Goal: Task Accomplishment & Management: Manage account settings

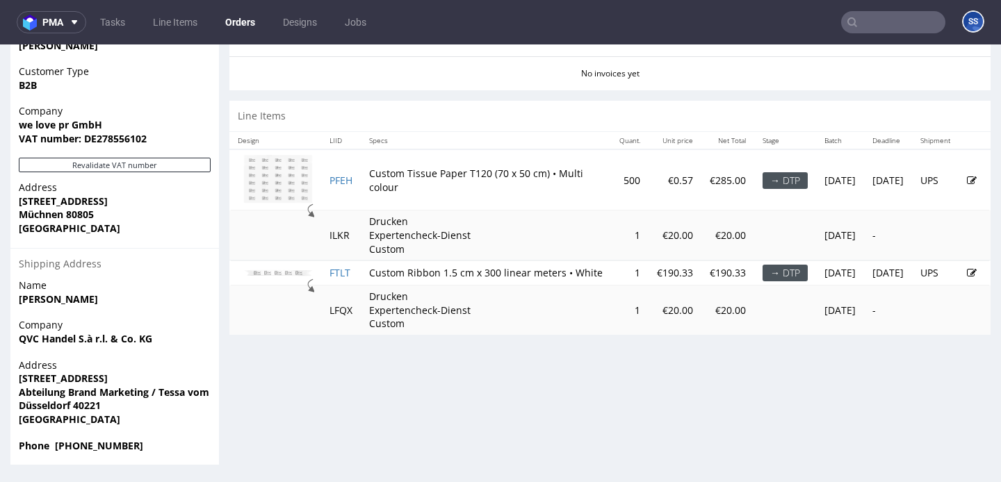
scroll to position [3, 0]
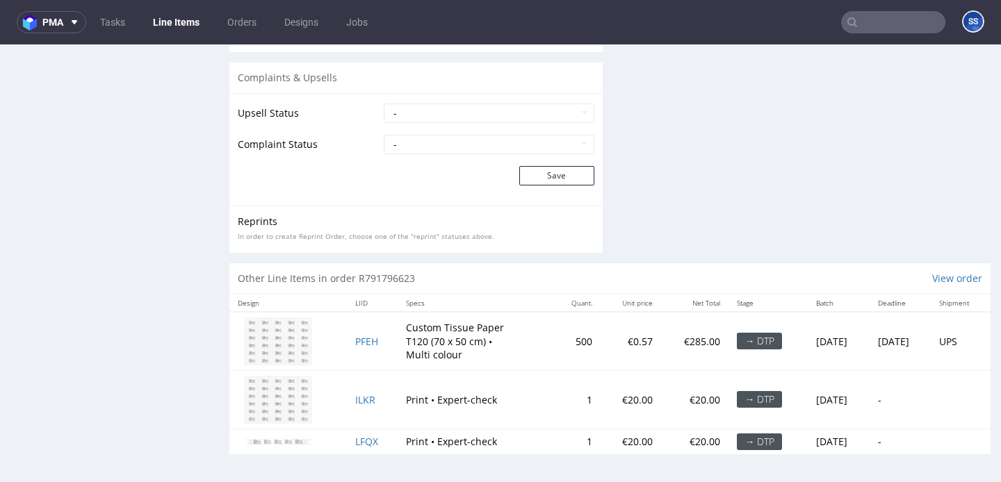
scroll to position [3, 0]
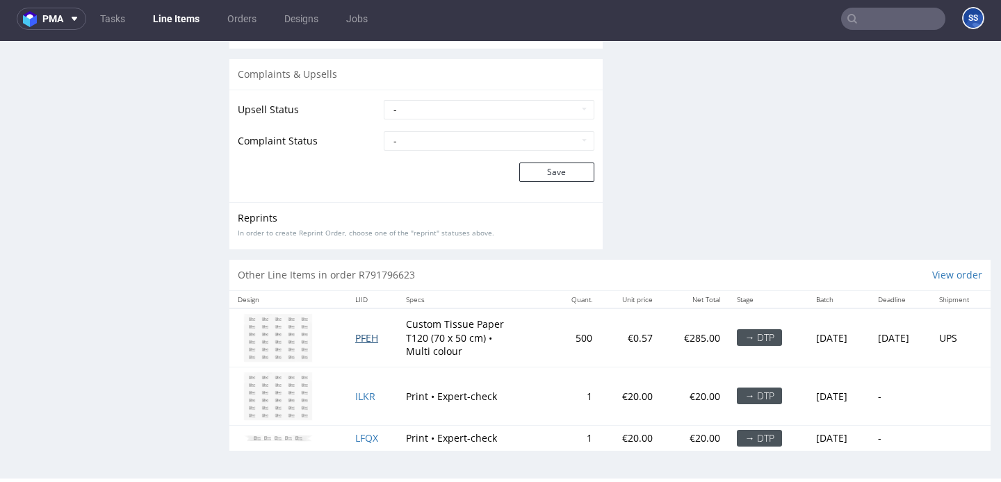
click at [358, 343] on span "PFEH" at bounding box center [366, 337] width 23 height 13
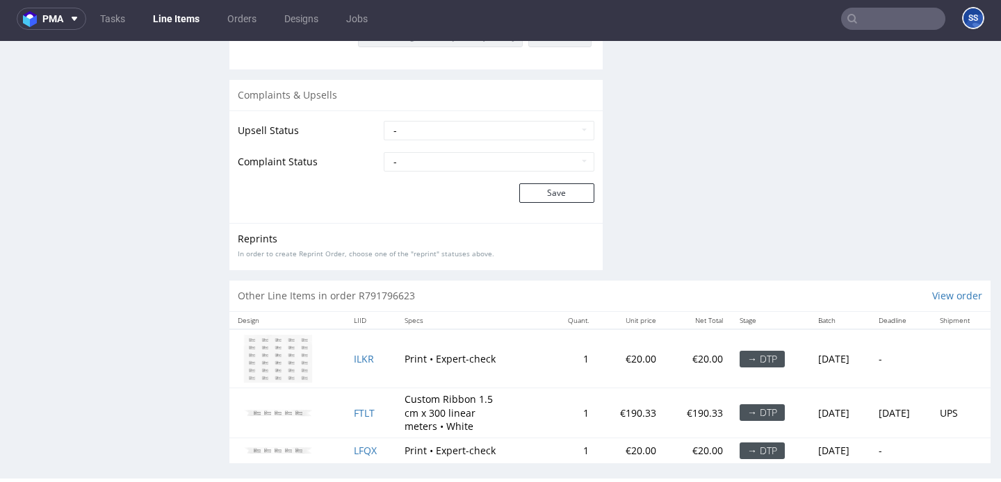
scroll to position [1702, 0]
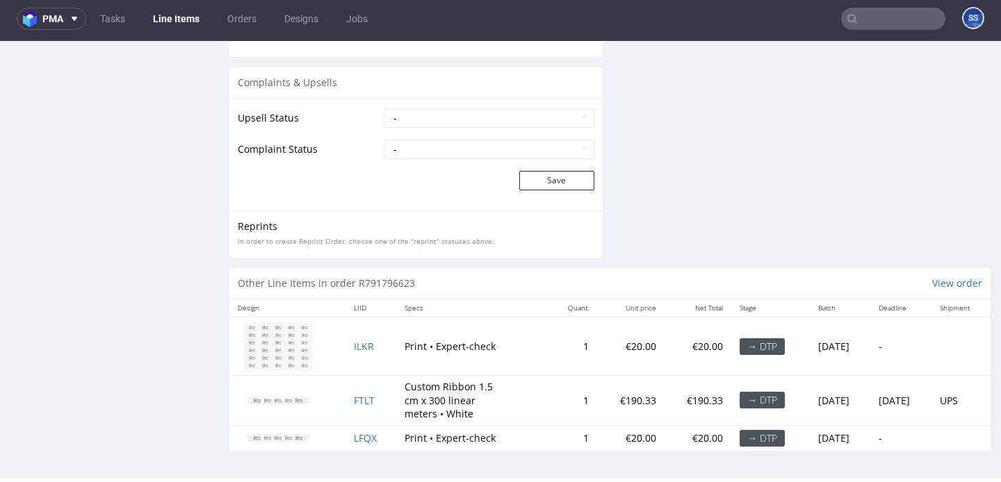
click at [172, 9] on link "Line Items" at bounding box center [176, 19] width 63 height 22
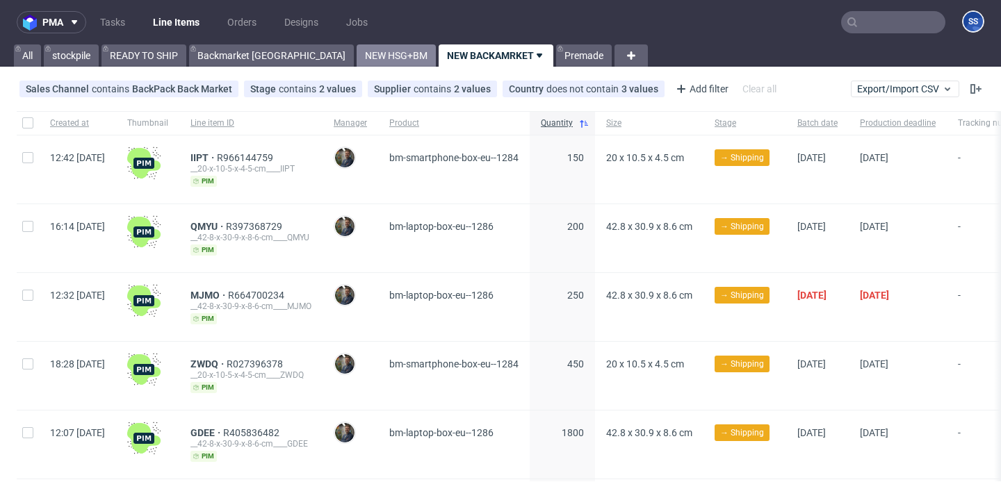
click at [356, 59] on link "NEW HSG+BM" at bounding box center [395, 55] width 79 height 22
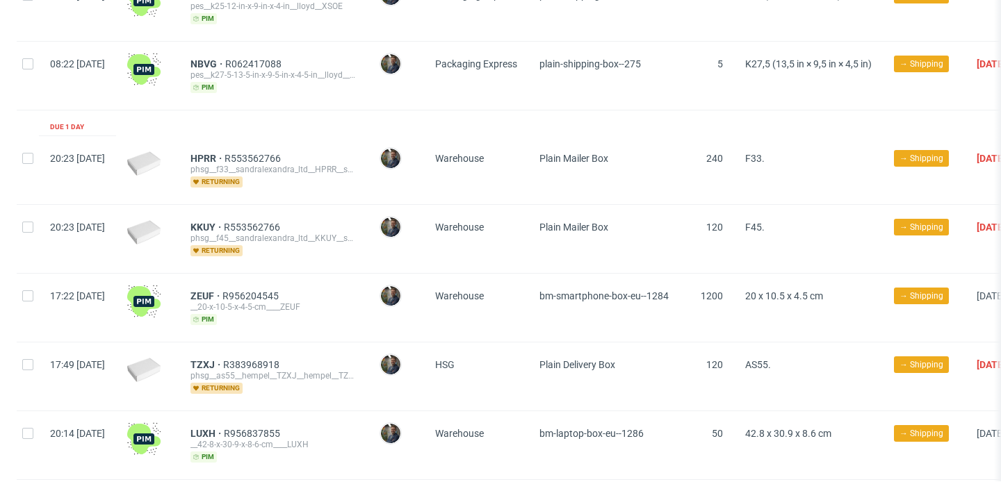
scroll to position [370, 0]
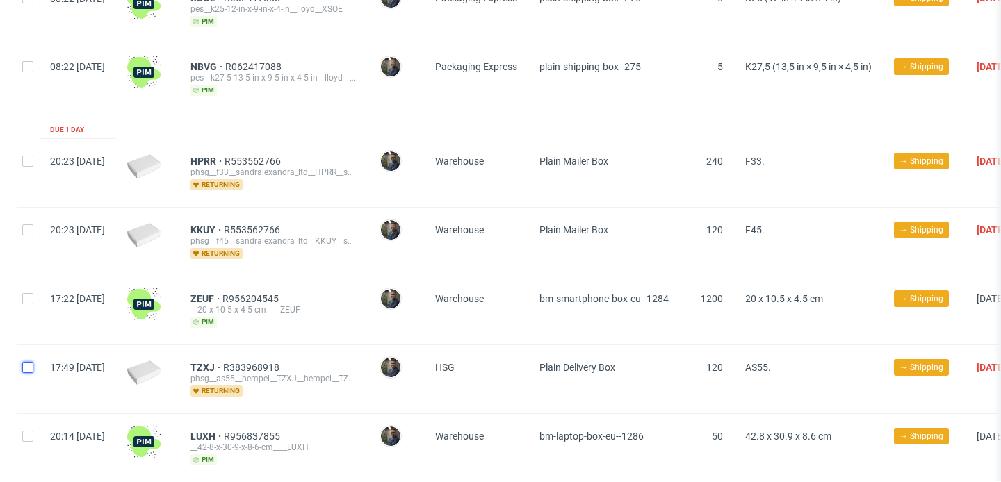
click at [30, 362] on input "checkbox" at bounding box center [27, 367] width 11 height 11
checkbox input "true"
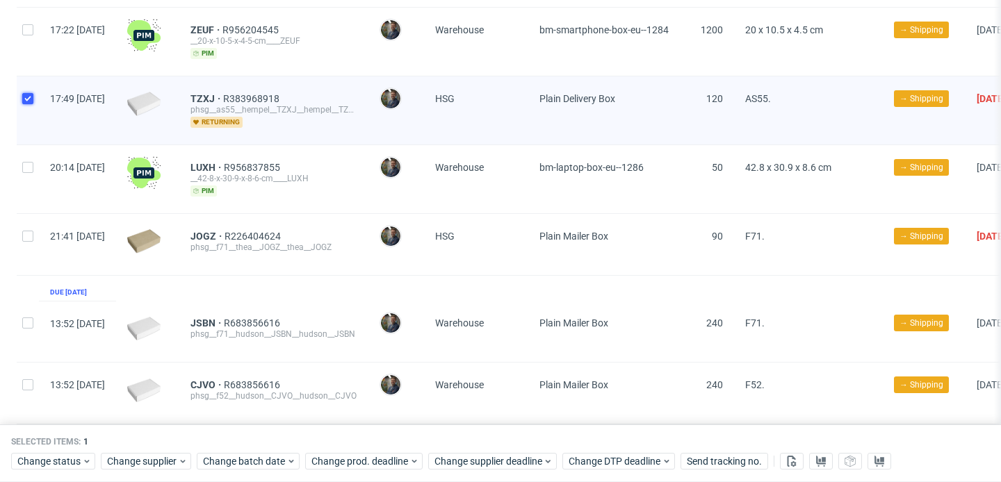
scroll to position [680, 0]
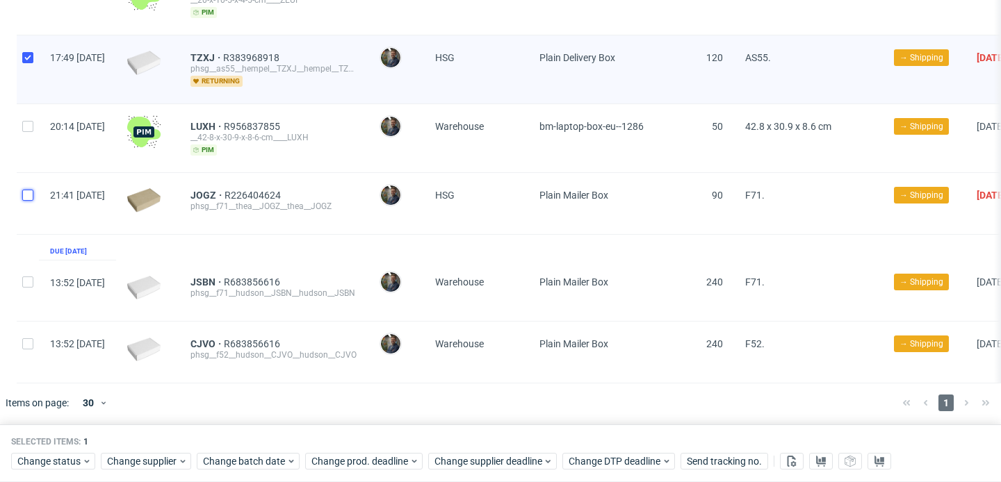
click at [25, 193] on input "checkbox" at bounding box center [27, 195] width 11 height 11
checkbox input "true"
click at [69, 461] on span "Change status" at bounding box center [49, 462] width 65 height 14
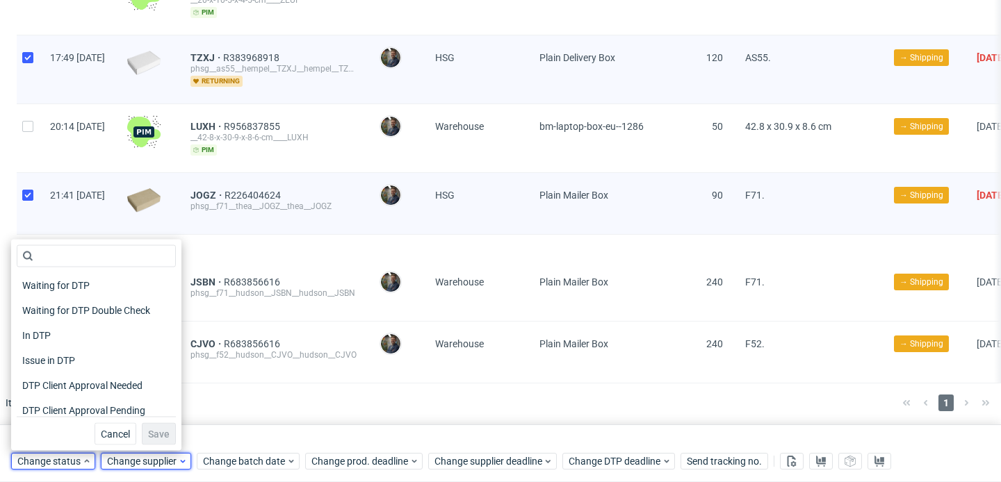
click at [117, 466] on span "Change supplier" at bounding box center [142, 462] width 71 height 14
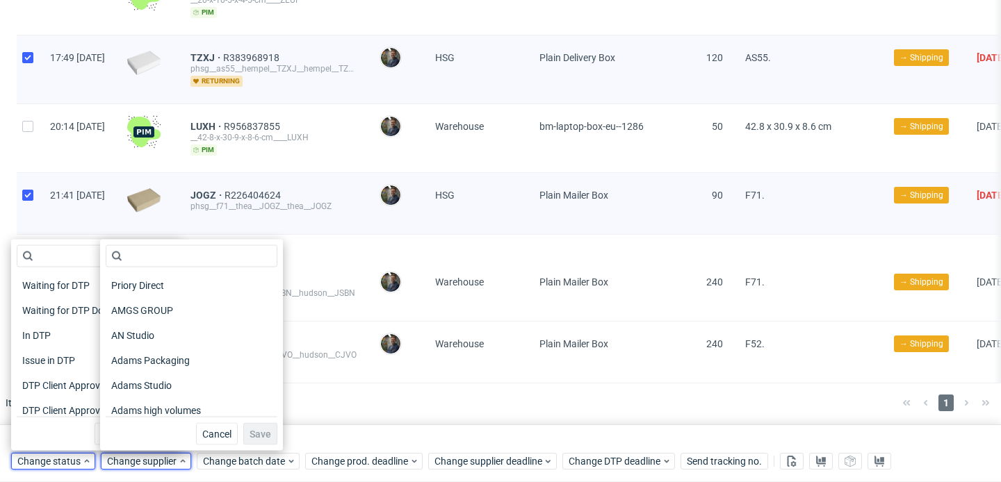
click at [337, 400] on div at bounding box center [520, 403] width 741 height 39
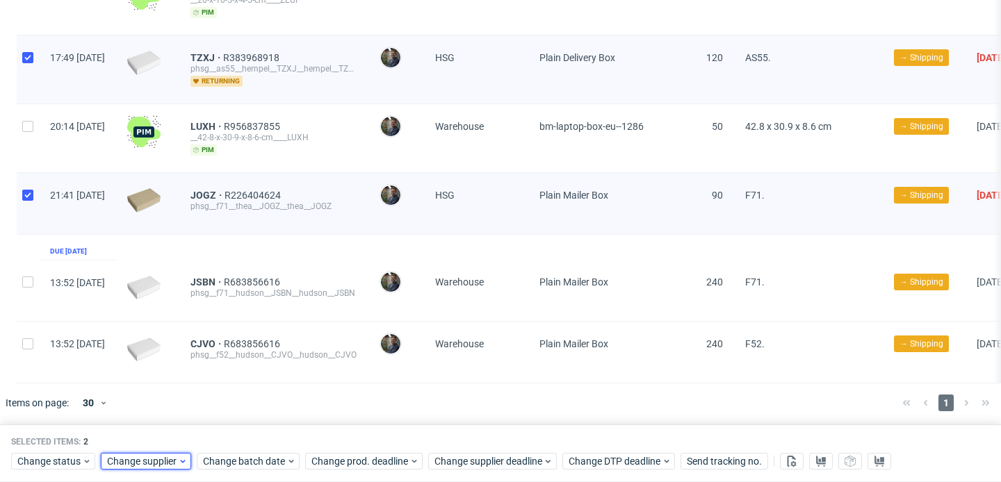
click at [131, 457] on span "Change supplier" at bounding box center [142, 462] width 71 height 14
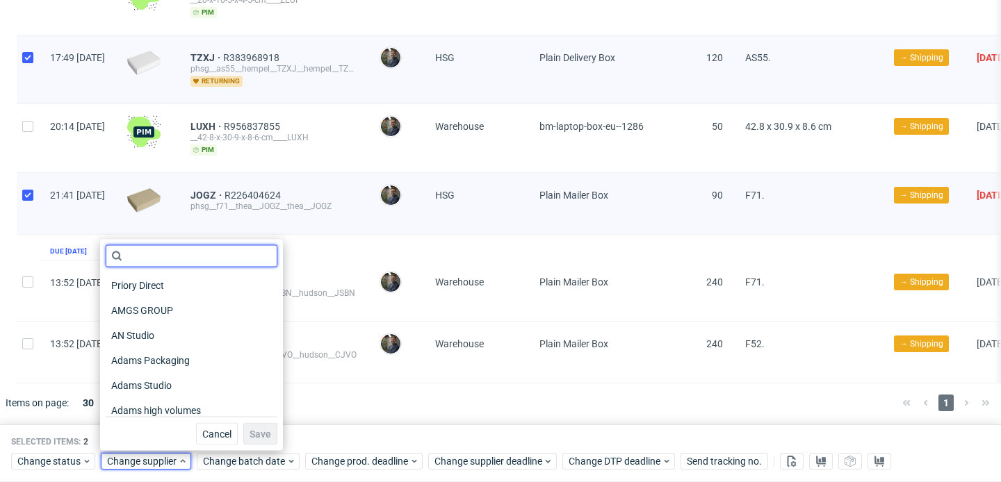
click at [147, 253] on input "text" at bounding box center [192, 256] width 172 height 22
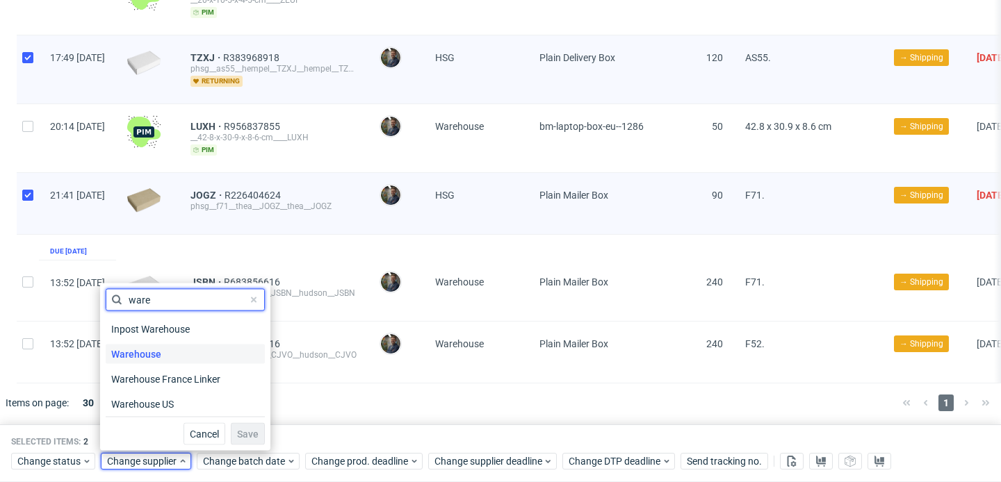
type input "ware"
click at [151, 357] on span "Warehouse" at bounding box center [136, 354] width 61 height 19
click at [243, 436] on span "Save" at bounding box center [248, 434] width 22 height 10
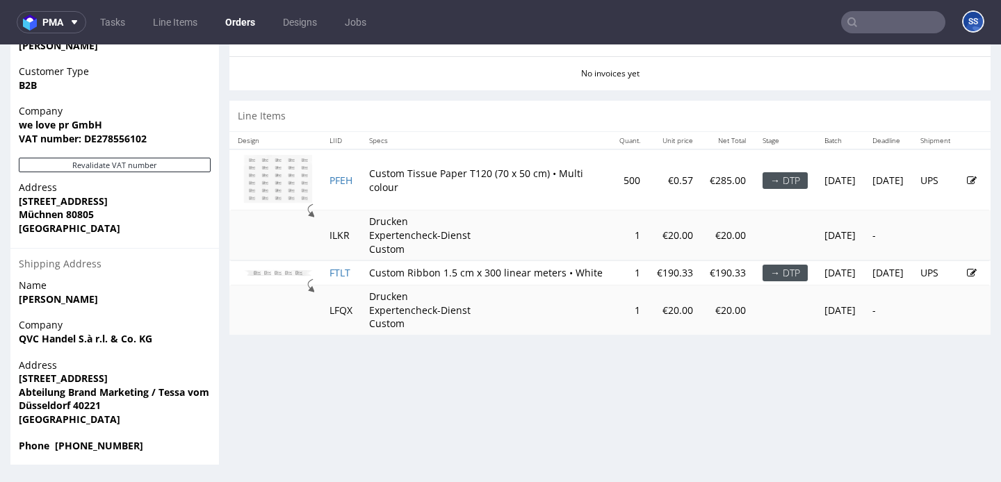
scroll to position [3, 0]
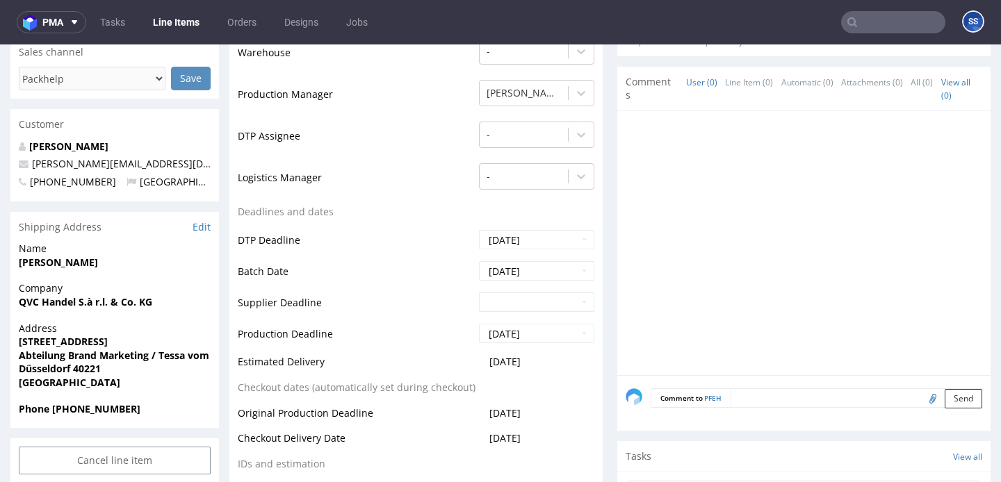
scroll to position [429, 0]
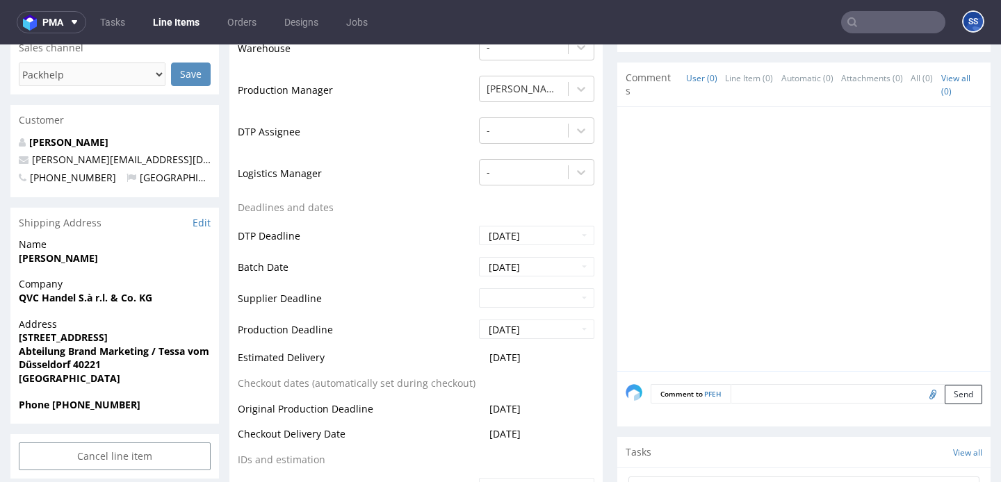
click at [72, 335] on strong "Plockstrasse 30" at bounding box center [63, 337] width 89 height 13
copy strong "Plockstrasse 30"
click at [83, 365] on strong "Düsseldorf 40221" at bounding box center [60, 364] width 82 height 13
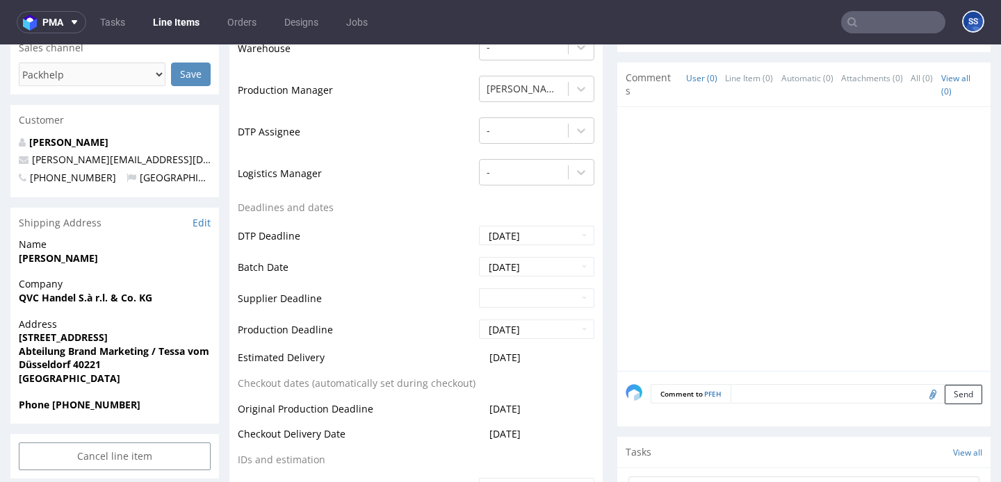
click at [83, 365] on strong "Düsseldorf 40221" at bounding box center [60, 364] width 82 height 13
copy strong "40221"
click at [44, 363] on strong "Düsseldorf 40221" at bounding box center [60, 364] width 82 height 13
copy strong "Düsseldorf"
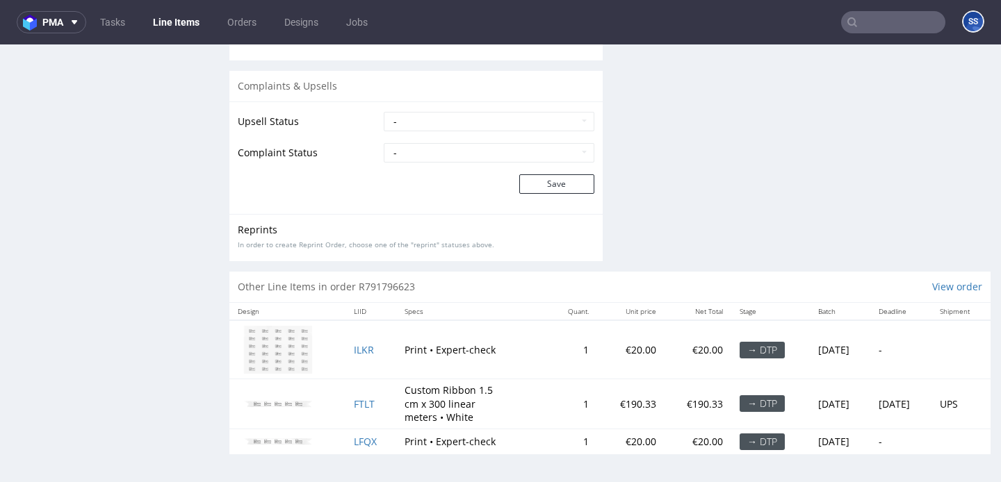
scroll to position [3, 0]
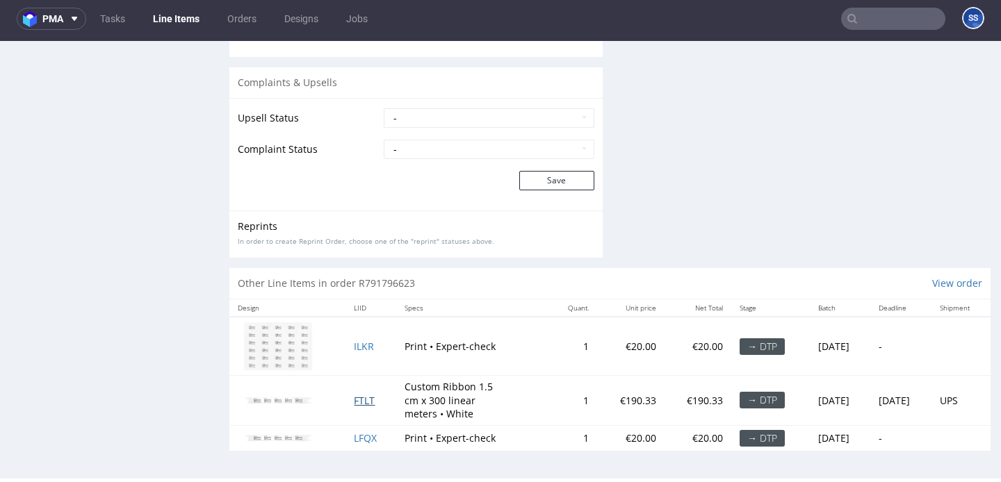
click at [354, 400] on span "FTLT" at bounding box center [364, 400] width 21 height 13
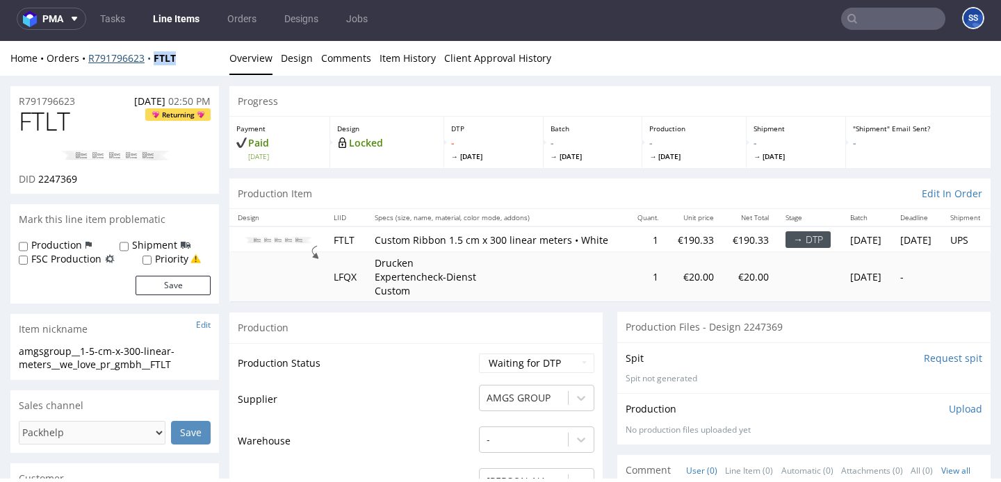
drag, startPoint x: 192, startPoint y: 65, endPoint x: 154, endPoint y: 62, distance: 37.7
click at [154, 62] on div "Home Orders R791796623 FTLT Overview Design Comments Item History Client Approv…" at bounding box center [500, 58] width 1001 height 35
copy strong "FTLT"
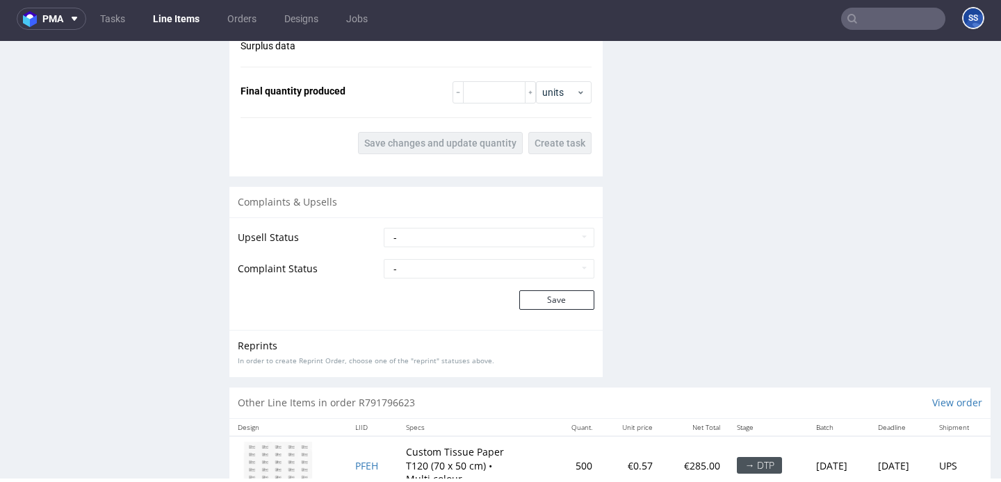
scroll to position [1638, 0]
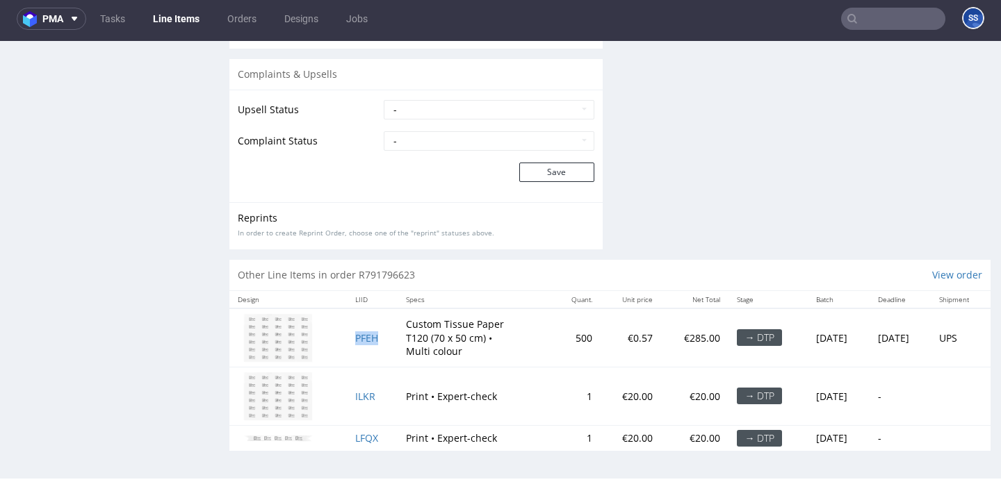
drag, startPoint x: 338, startPoint y: 338, endPoint x: 373, endPoint y: 342, distance: 35.6
click at [373, 342] on td "PFEH" at bounding box center [372, 338] width 51 height 59
copy span "PFEH"
click at [360, 338] on span "PFEH" at bounding box center [366, 337] width 23 height 13
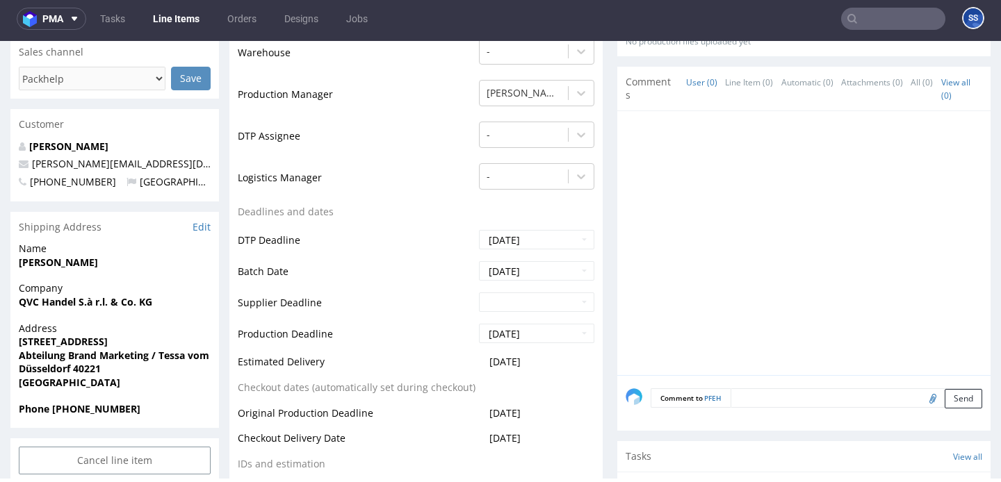
scroll to position [428, 0]
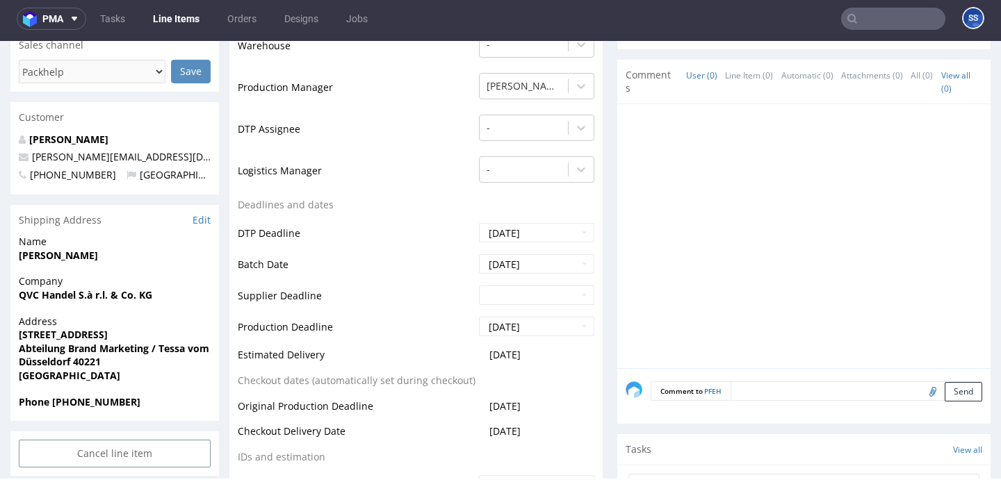
click at [79, 331] on strong "Plockstrasse 30" at bounding box center [63, 334] width 89 height 13
copy strong "Plockstrasse 30"
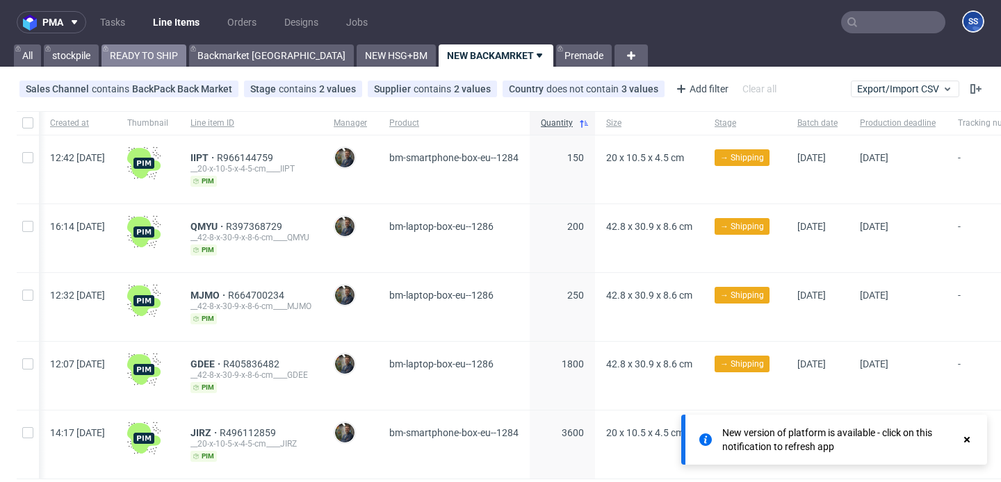
scroll to position [0, 130]
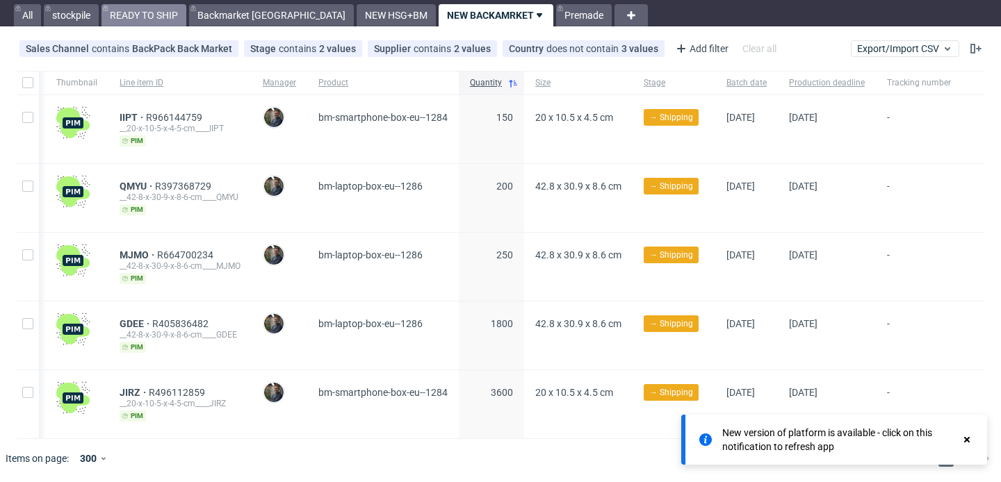
click at [147, 16] on link "READY TO SHIP" at bounding box center [143, 15] width 85 height 22
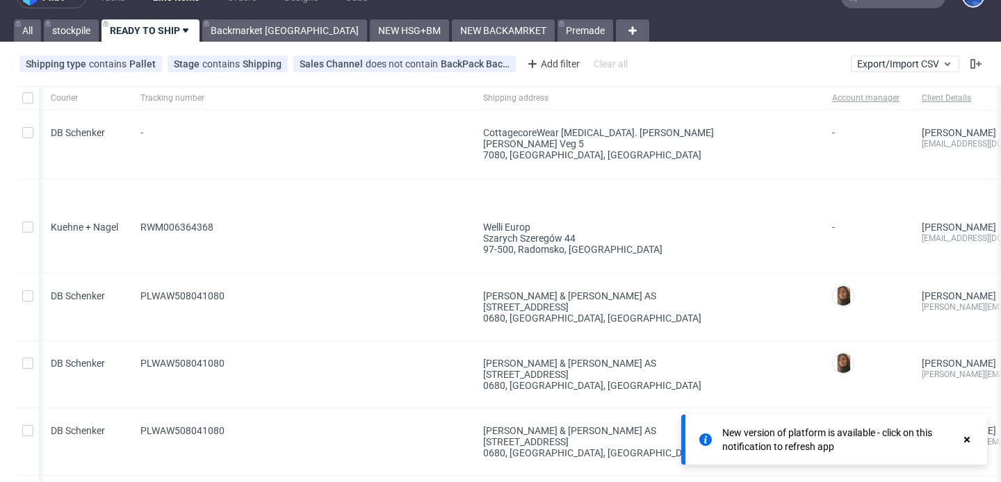
scroll to position [0, 664]
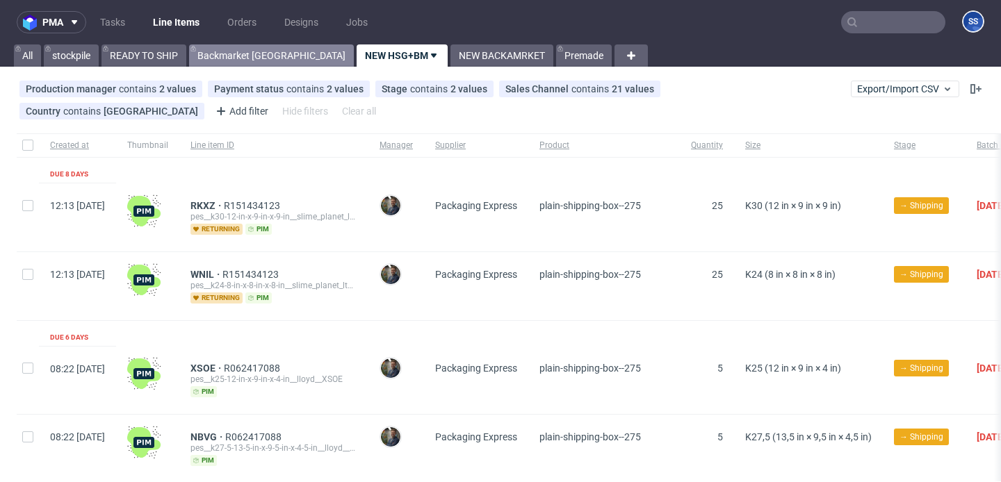
click at [261, 50] on link "Backmarket [GEOGRAPHIC_DATA]" at bounding box center [271, 55] width 165 height 22
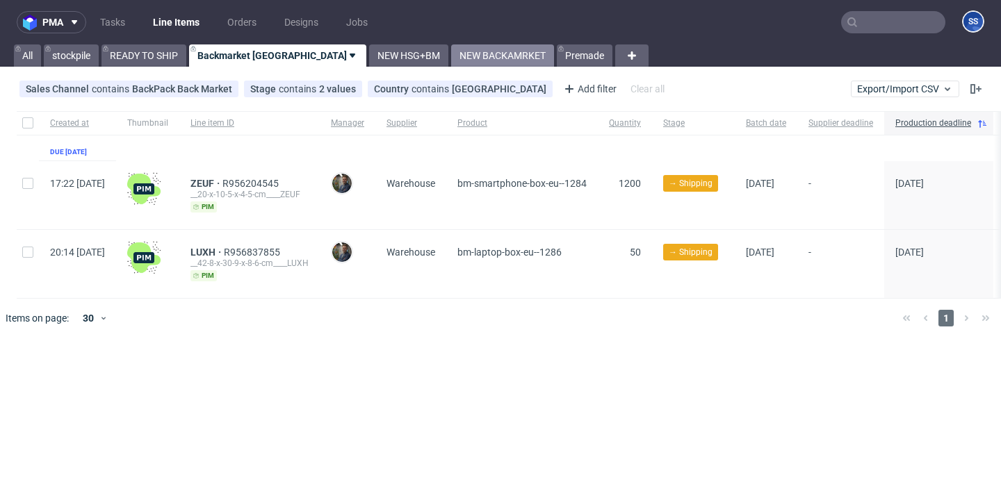
click at [451, 55] on link "NEW BACKAMRKET" at bounding box center [502, 55] width 103 height 22
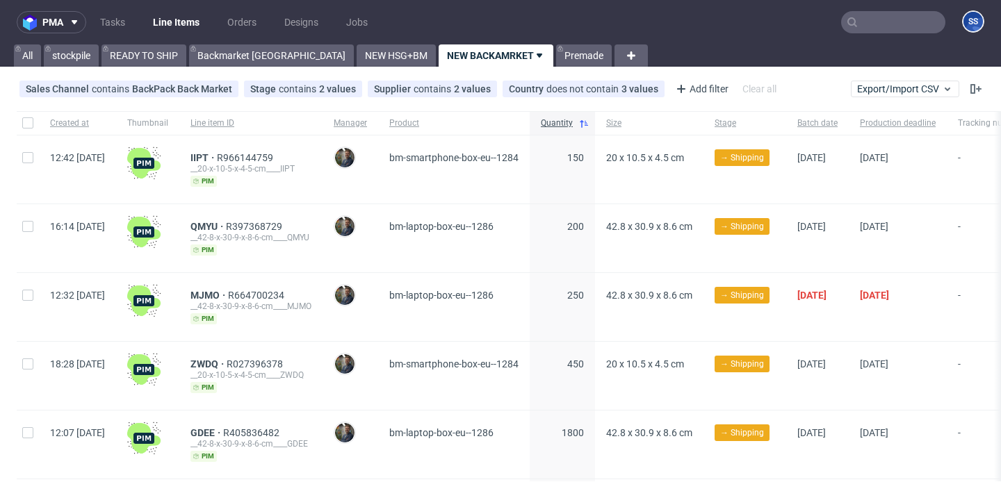
scroll to position [109, 0]
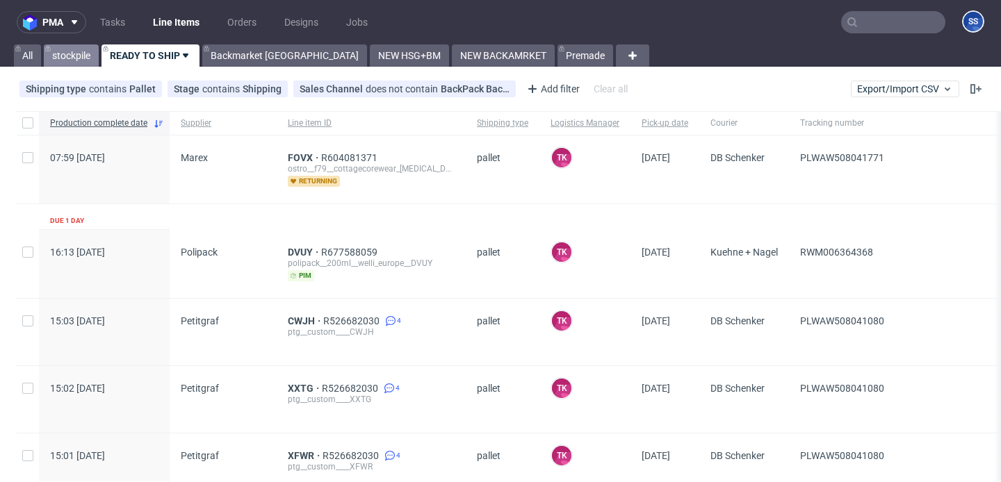
click at [75, 54] on link "stockpile" at bounding box center [71, 55] width 55 height 22
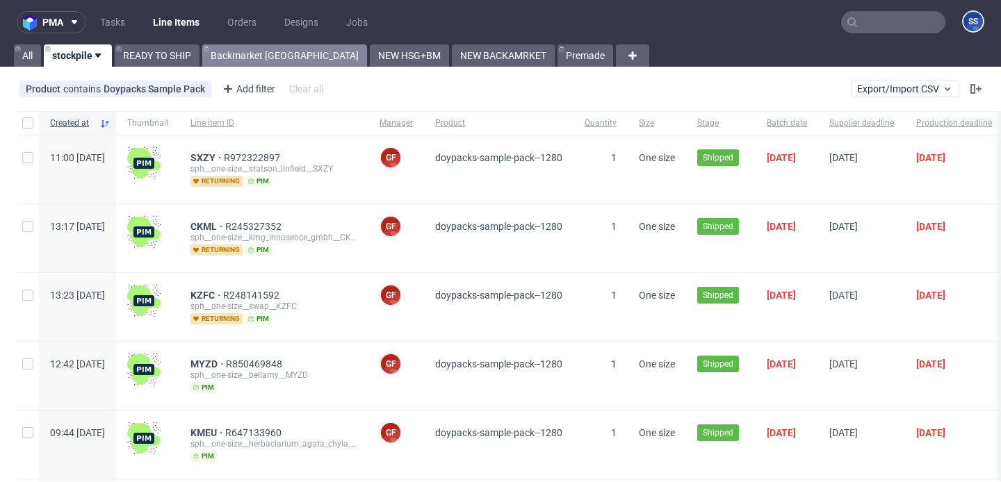
click at [213, 54] on link "Backmarket [GEOGRAPHIC_DATA]" at bounding box center [284, 55] width 165 height 22
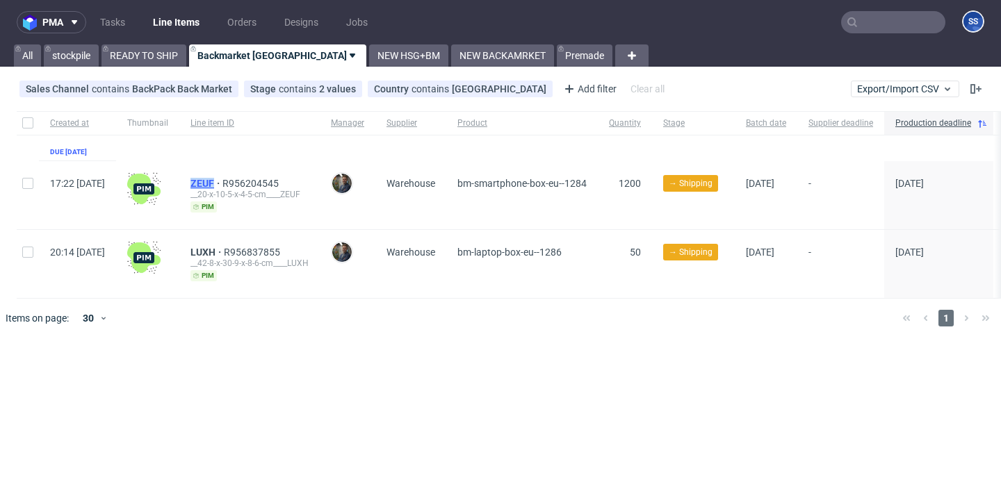
drag, startPoint x: 223, startPoint y: 180, endPoint x: 255, endPoint y: 181, distance: 32.0
click at [255, 181] on div "ZEUF R956204545 __20-x-10-5-x-4-5-cm____ZEUF pim" at bounding box center [249, 195] width 140 height 68
copy span "ZEUF"
drag, startPoint x: 225, startPoint y: 249, endPoint x: 257, endPoint y: 253, distance: 32.2
click at [257, 253] on div "LUXH R956837855 __42-8-x-30-9-x-8-6-cm____LUXH pim" at bounding box center [249, 264] width 140 height 68
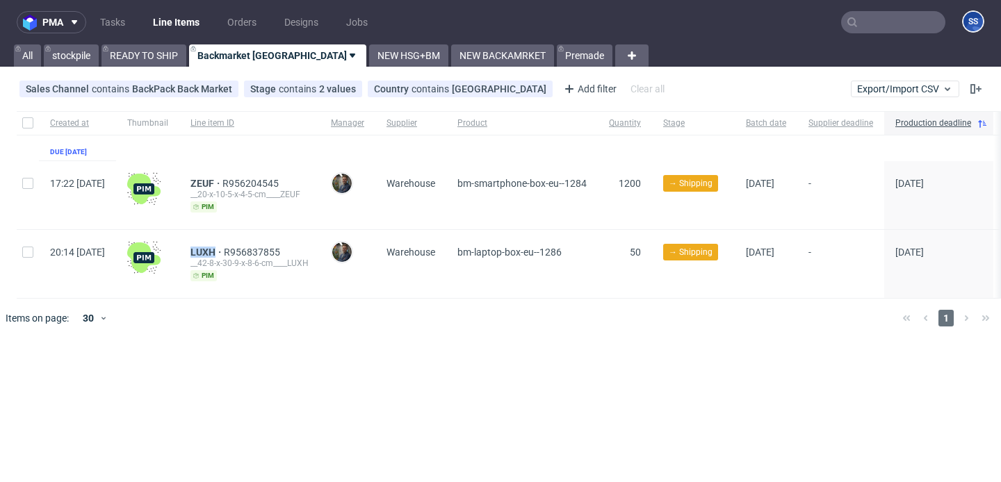
copy span "LUXH"
click at [222, 181] on span "ZEUF" at bounding box center [206, 183] width 32 height 11
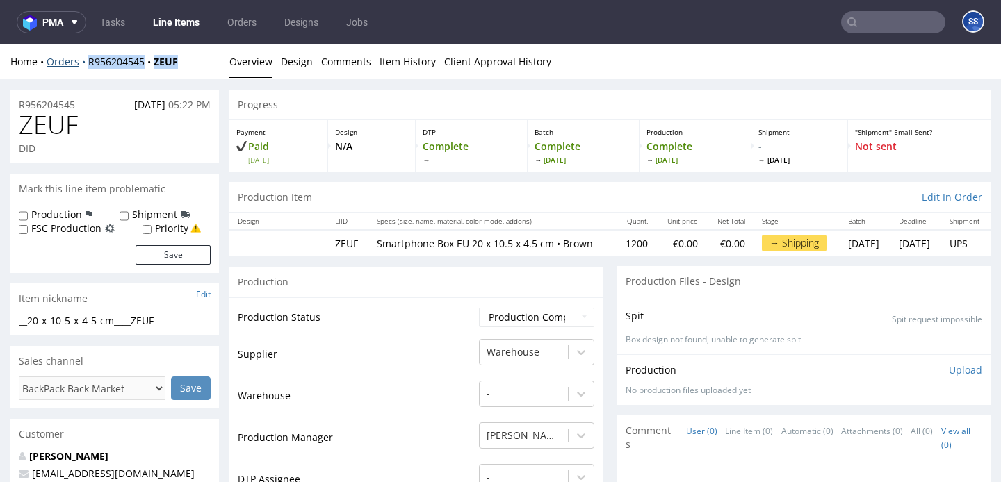
drag, startPoint x: 194, startPoint y: 61, endPoint x: 86, endPoint y: 63, distance: 107.7
click at [86, 63] on div "Home Orders R956204545 ZEUF" at bounding box center [114, 62] width 208 height 14
copy div "R956204545 ZEUF"
click at [172, 26] on link "Line Items" at bounding box center [176, 22] width 63 height 22
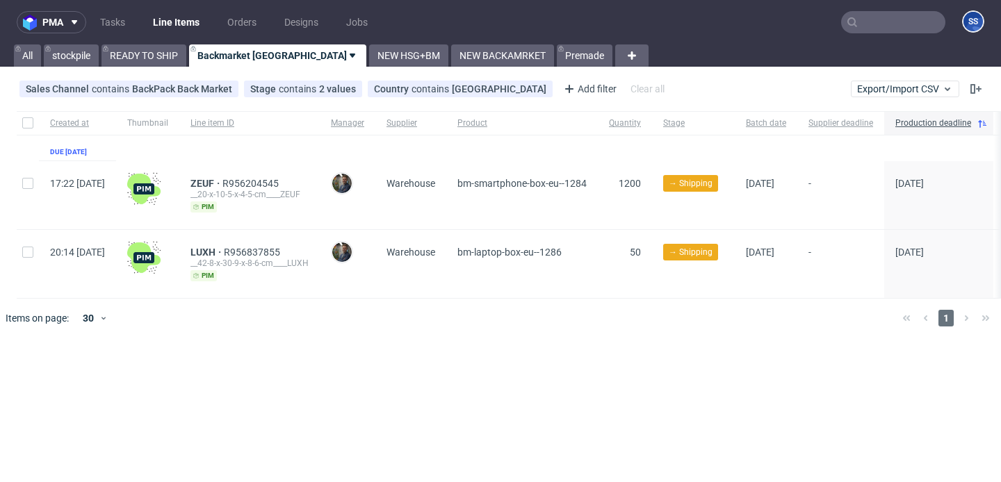
click at [226, 254] on div "LUXH R956837855 __42-8-x-30-9-x-8-6-cm____LUXH pim" at bounding box center [249, 264] width 140 height 68
click at [224, 249] on span "LUXH" at bounding box center [206, 252] width 33 height 11
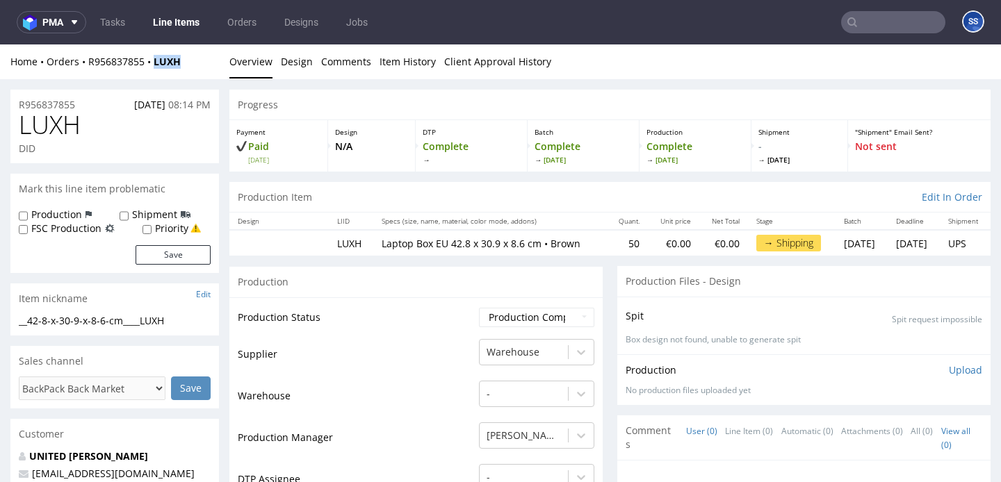
drag, startPoint x: 192, startPoint y: 68, endPoint x: 160, endPoint y: 68, distance: 32.0
click at [160, 68] on div "Home Orders R956837855 LUXH Overview Design Comments Item History Client Approv…" at bounding box center [500, 61] width 1001 height 35
drag, startPoint x: 195, startPoint y: 64, endPoint x: 88, endPoint y: 64, distance: 107.7
click at [88, 64] on div "Home Orders R956837855 LUXH" at bounding box center [114, 62] width 208 height 14
copy div "R956837855 LUXH"
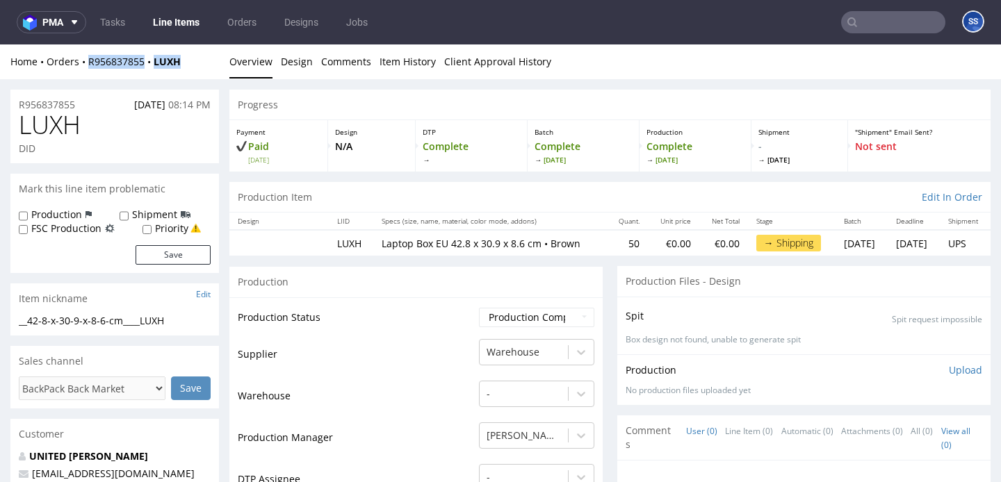
click at [173, 27] on link "Line Items" at bounding box center [176, 22] width 63 height 22
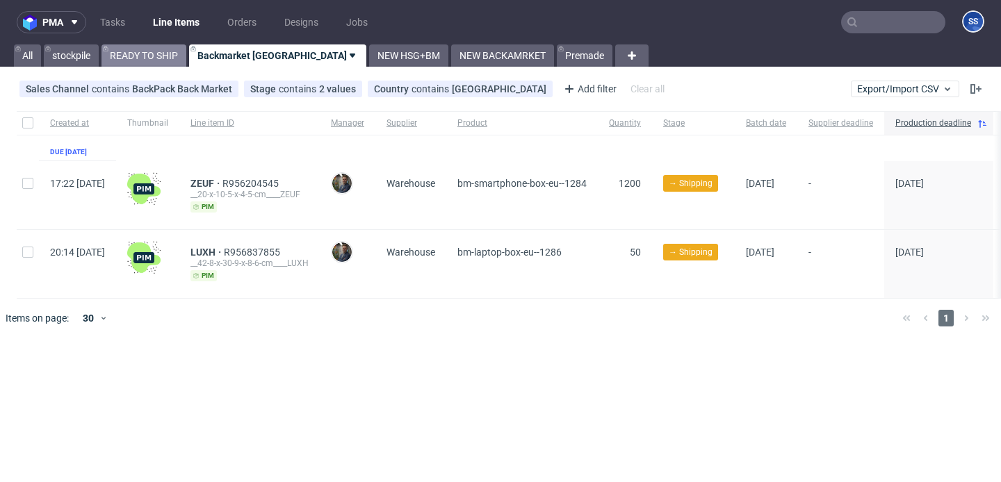
click at [131, 55] on link "READY TO SHIP" at bounding box center [143, 55] width 85 height 22
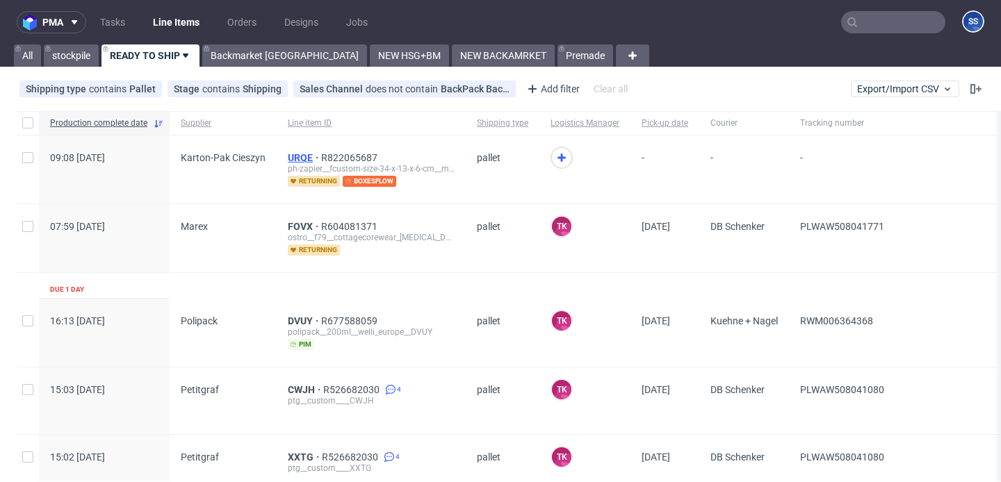
click at [302, 154] on span "URQE" at bounding box center [304, 157] width 33 height 11
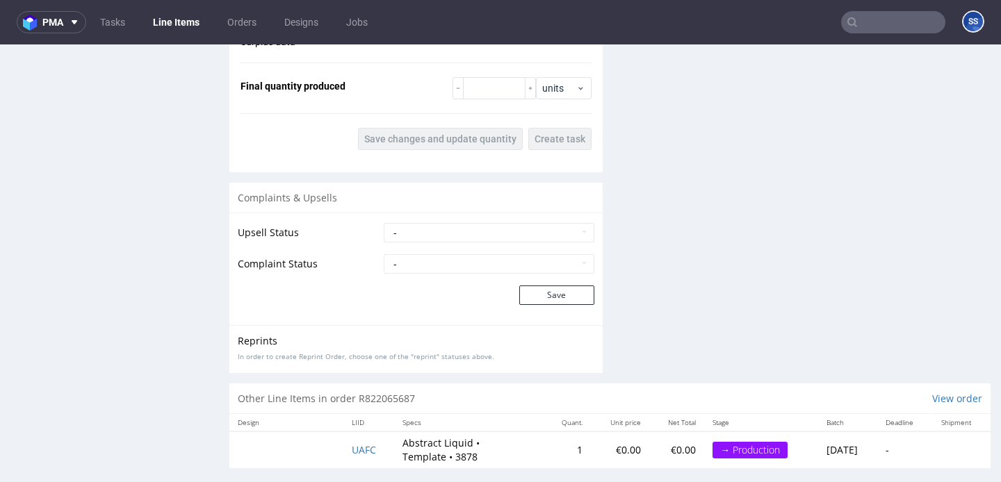
scroll to position [3, 0]
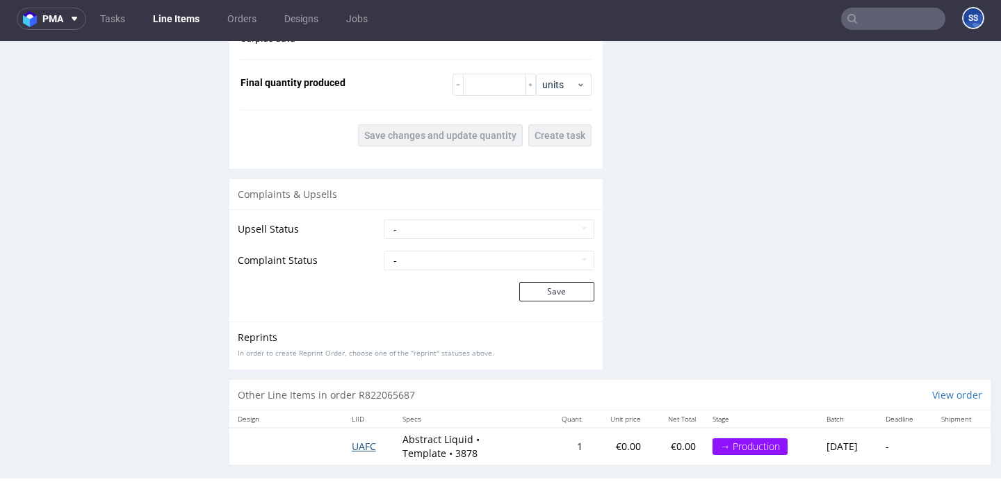
click at [359, 440] on span "UAFC" at bounding box center [364, 446] width 24 height 13
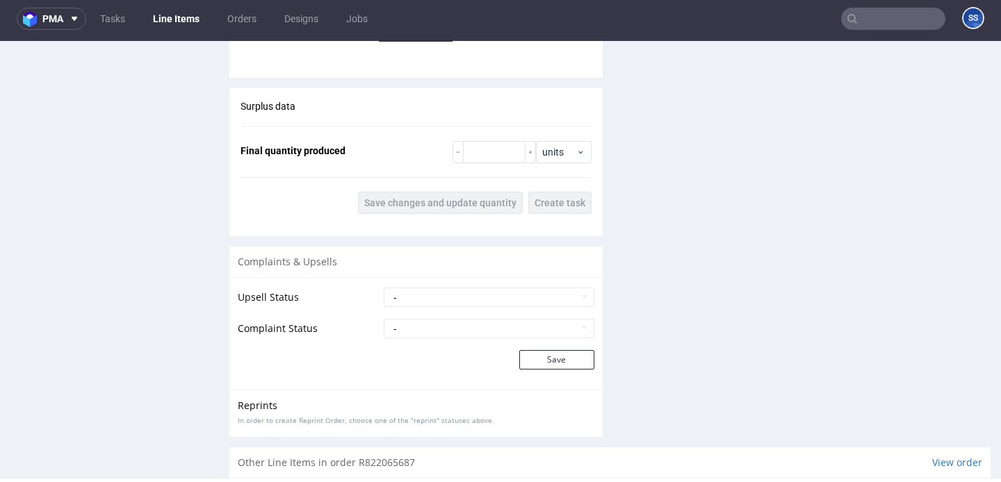
scroll to position [1338, 0]
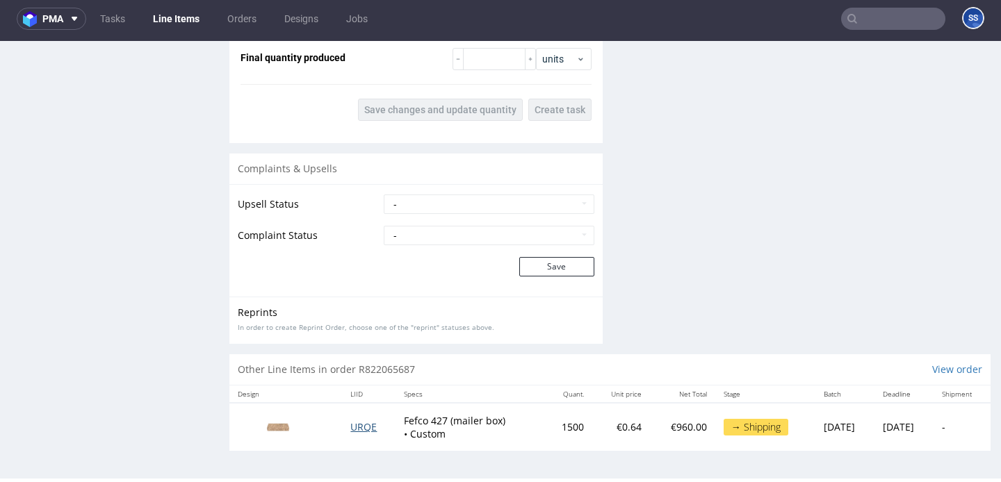
click at [350, 427] on span "URQE" at bounding box center [363, 426] width 26 height 13
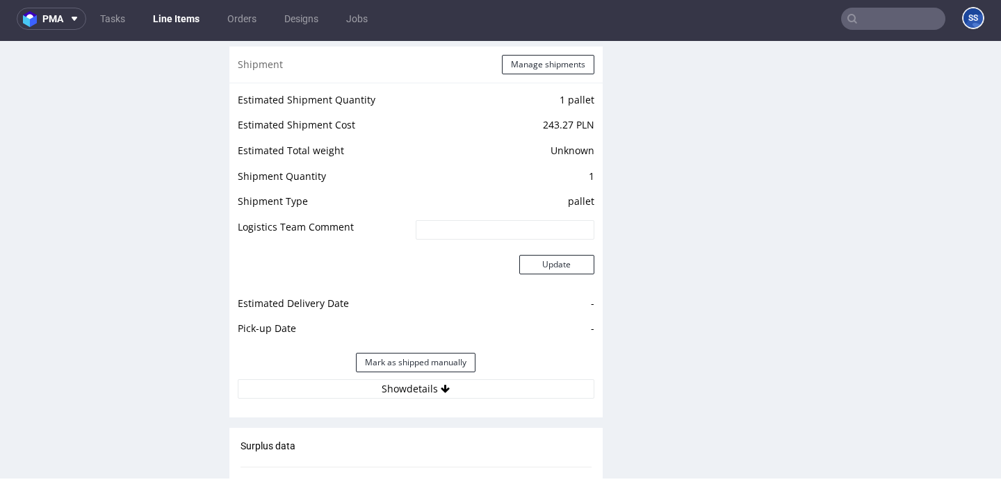
scroll to position [1546, 0]
click at [406, 377] on button "Show details" at bounding box center [416, 386] width 356 height 19
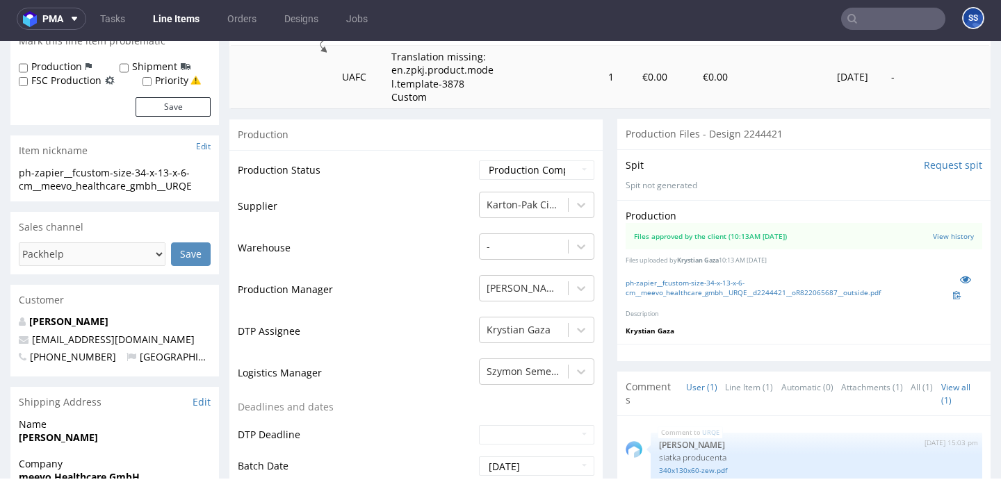
scroll to position [95, 0]
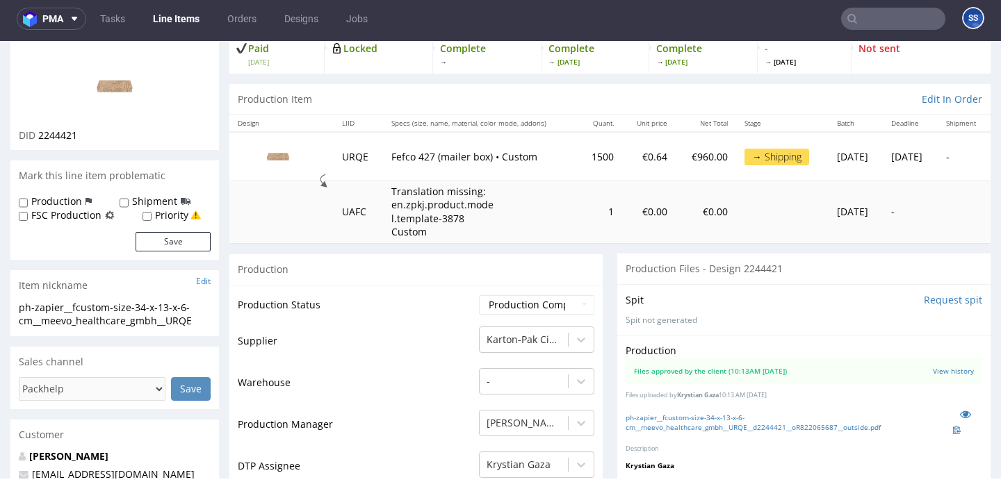
click at [164, 17] on link "Line Items" at bounding box center [176, 19] width 63 height 22
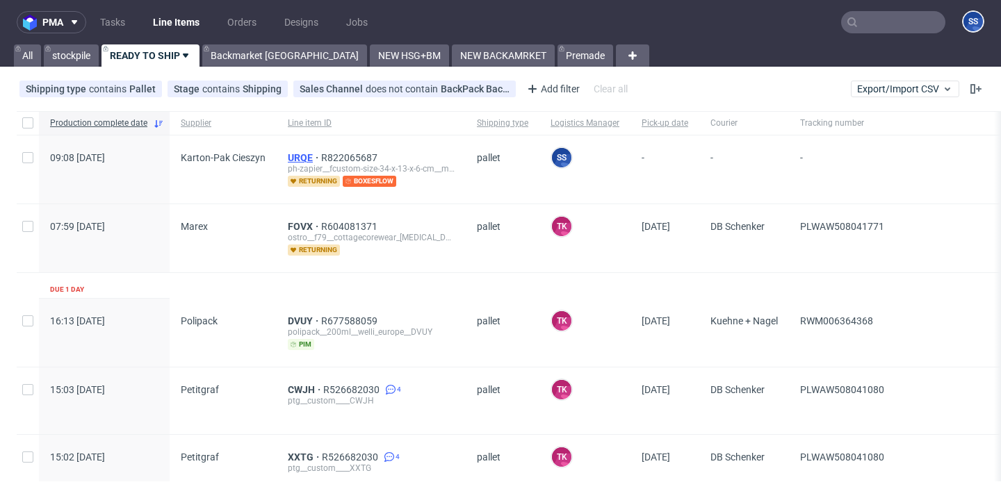
click at [293, 156] on span "URQE" at bounding box center [304, 157] width 33 height 11
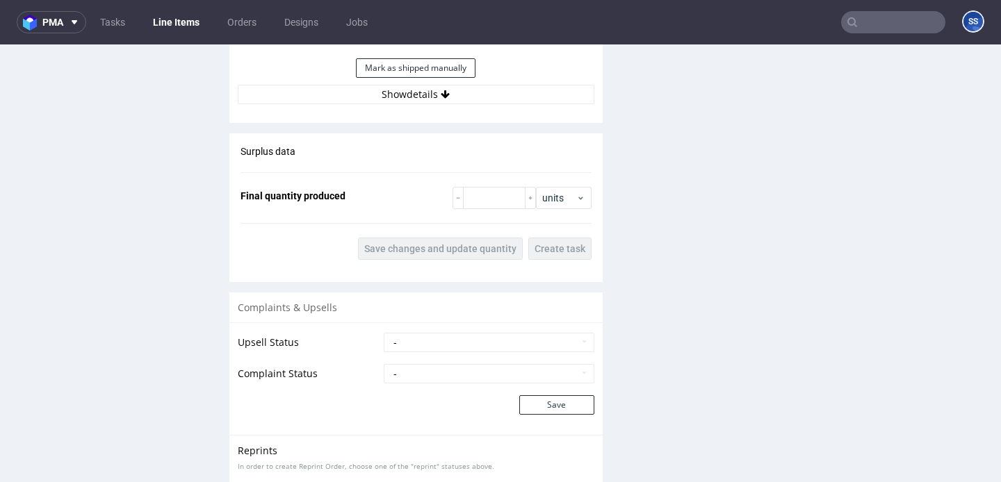
scroll to position [1837, 0]
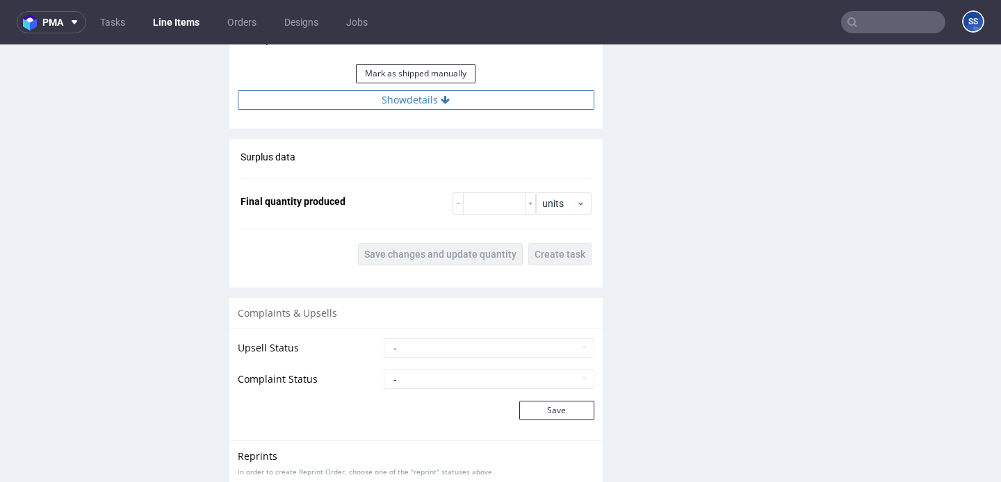
click at [359, 90] on button "Show details" at bounding box center [416, 99] width 356 height 19
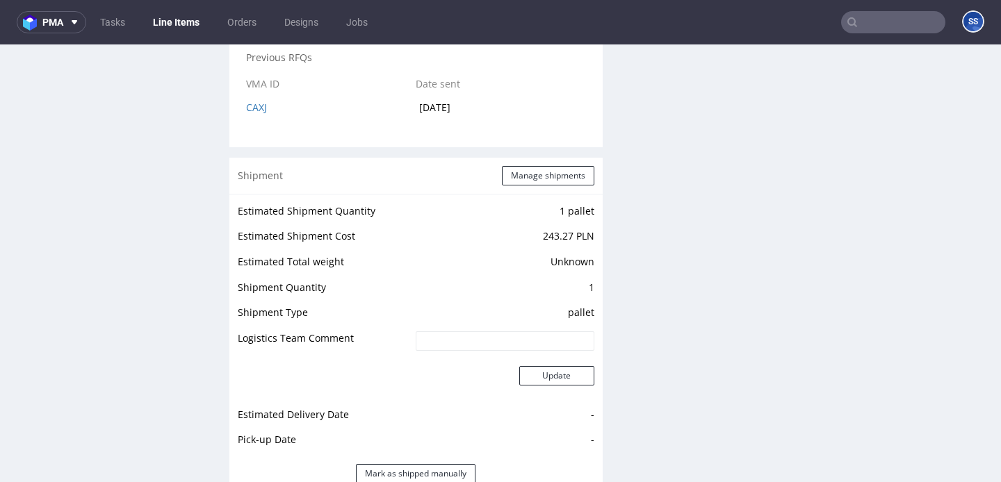
scroll to position [1436, 0]
click at [513, 168] on button "Manage shipments" at bounding box center [548, 176] width 92 height 19
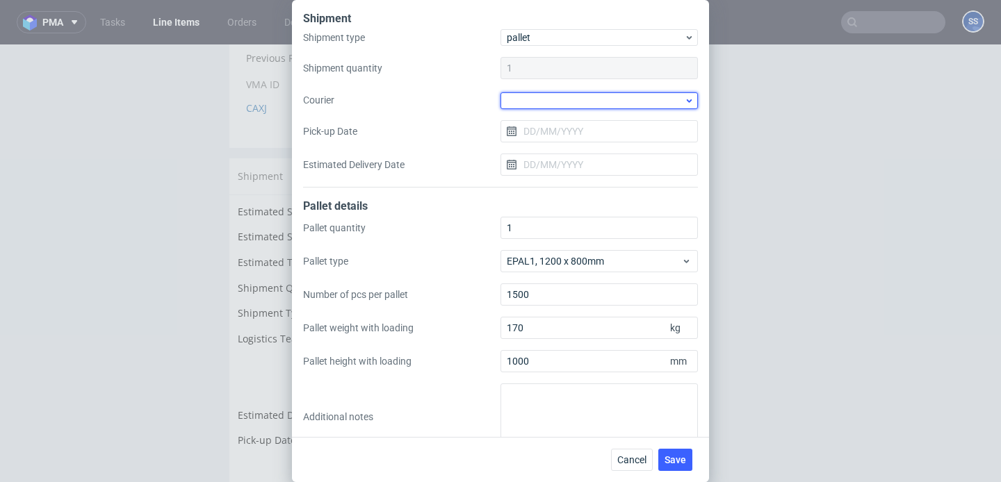
click at [555, 104] on div at bounding box center [598, 100] width 197 height 17
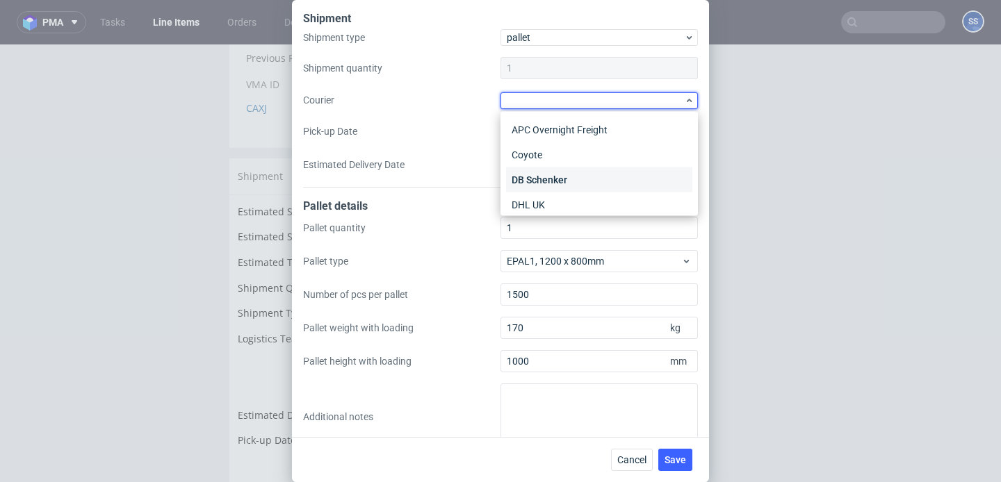
click at [556, 174] on div "DB Schenker" at bounding box center [599, 179] width 186 height 25
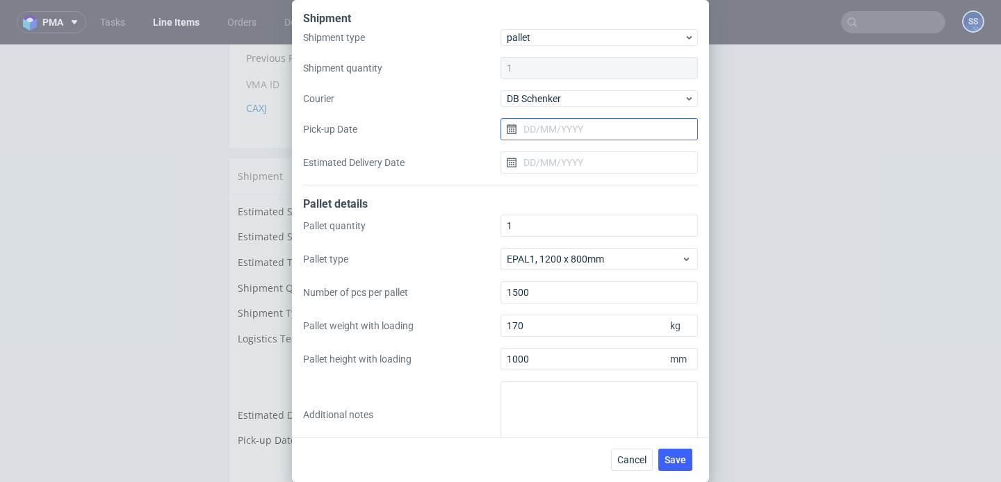
click at [564, 129] on input "Pick-up Date" at bounding box center [598, 129] width 197 height 22
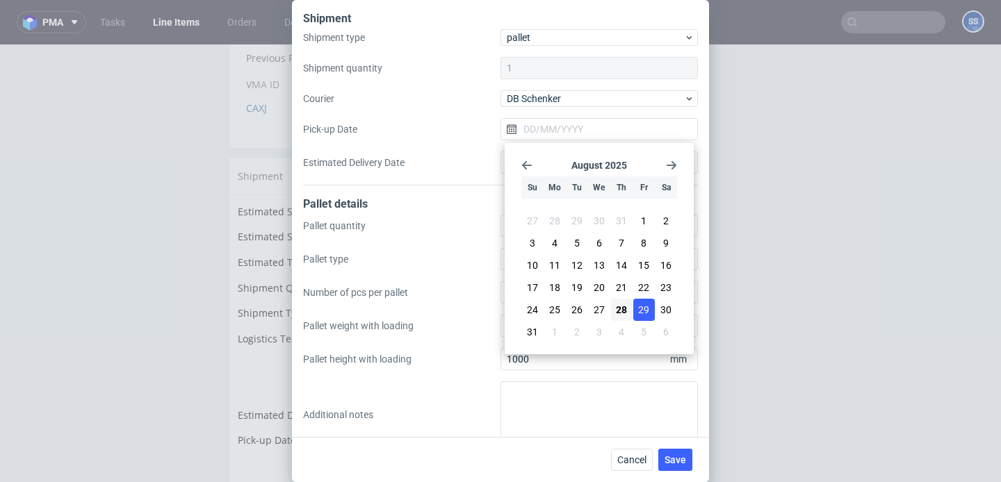
click at [647, 311] on span "29" at bounding box center [643, 310] width 11 height 14
type input "[DATE]"
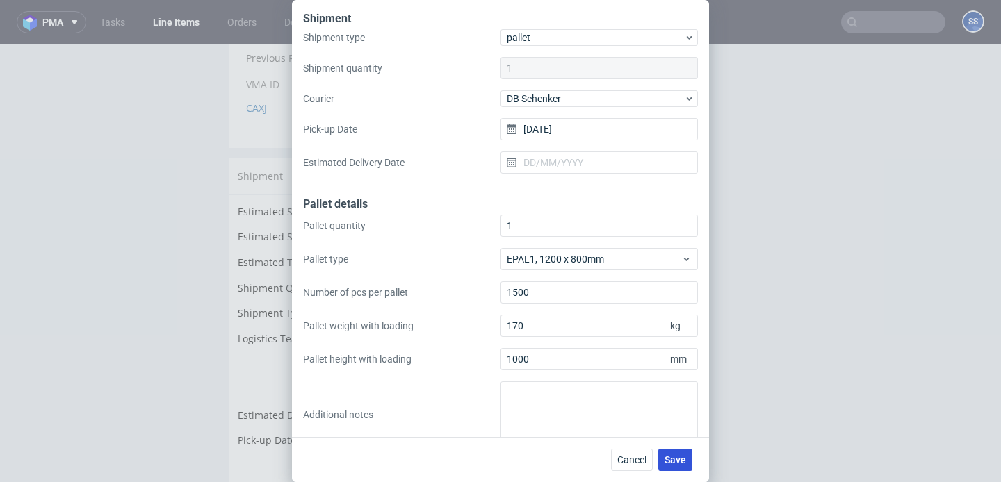
click at [684, 462] on span "Save" at bounding box center [675, 460] width 22 height 10
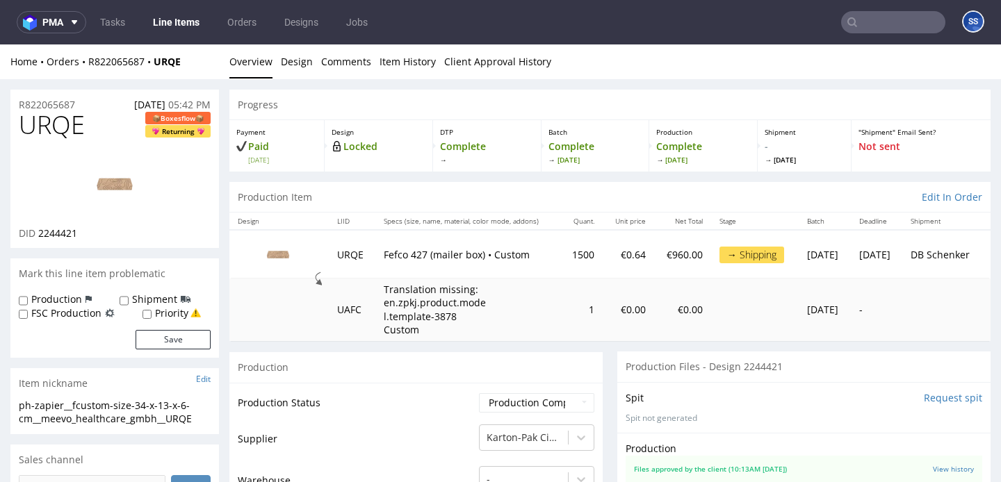
click at [168, 22] on link "Line Items" at bounding box center [176, 22] width 63 height 22
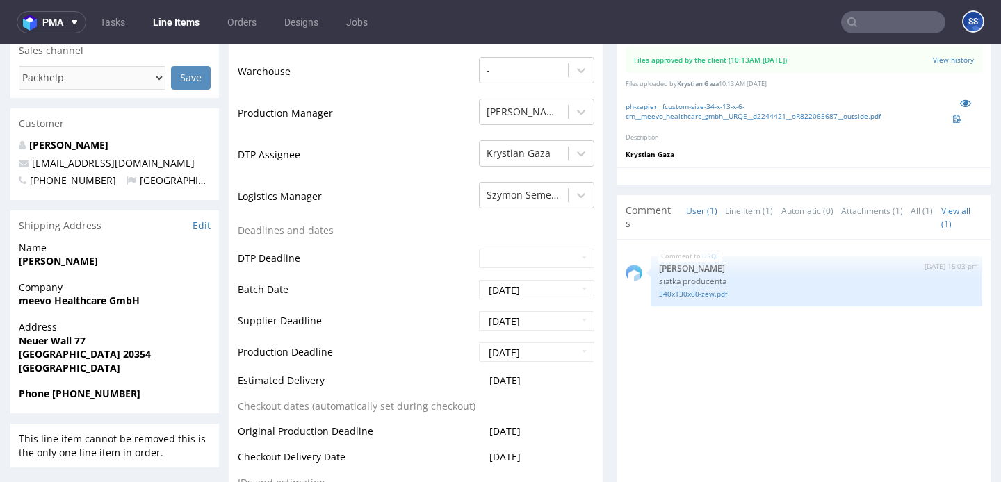
scroll to position [410, 0]
click at [99, 302] on strong "meevo Healthcare GmbH" at bounding box center [79, 299] width 121 height 13
copy strong "meevo Healthcare GmbH"
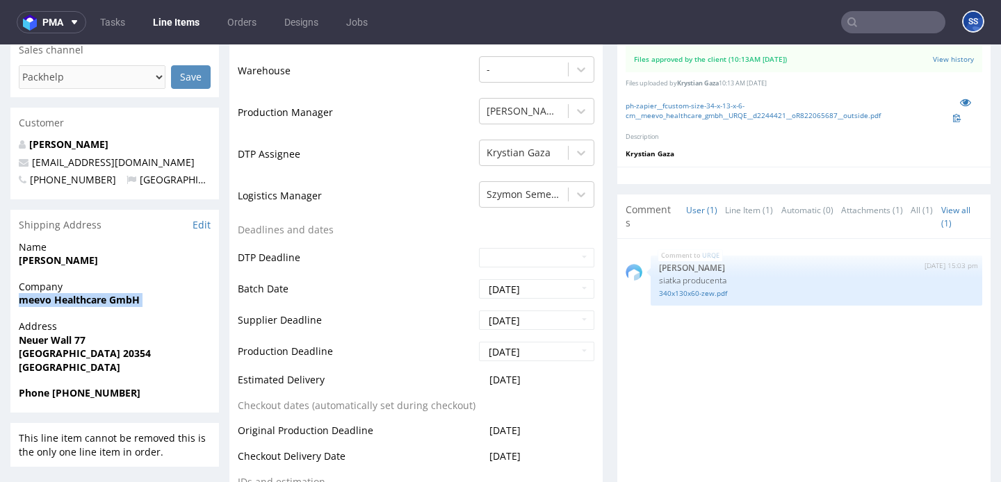
click at [79, 257] on strong "[PERSON_NAME]" at bounding box center [58, 260] width 79 height 13
copy strong "[PERSON_NAME]"
click at [81, 356] on strong "Hamburg 20354" at bounding box center [85, 353] width 132 height 13
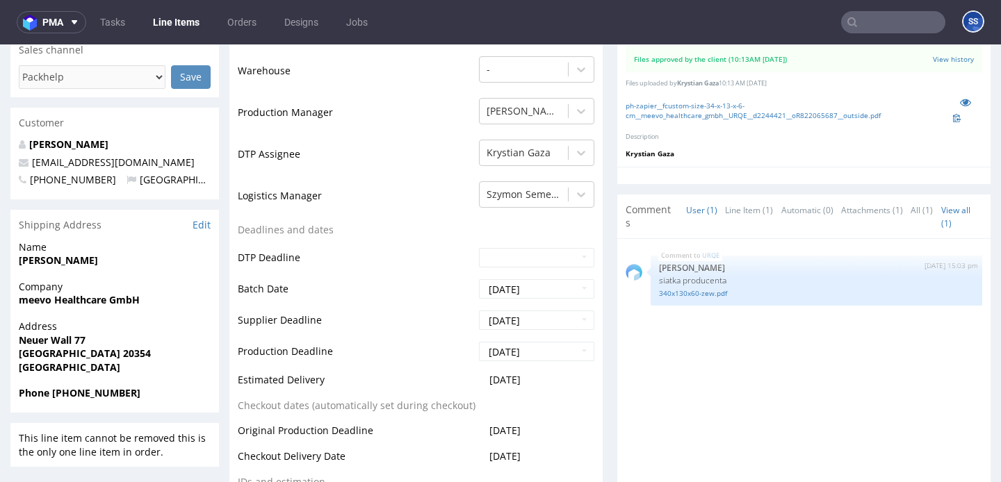
click at [81, 356] on strong "Hamburg 20354" at bounding box center [85, 353] width 132 height 13
copy strong "20354"
click at [53, 334] on span "Neuer Wall 77" at bounding box center [115, 341] width 192 height 14
click at [56, 335] on strong "Neuer Wall 77" at bounding box center [52, 340] width 67 height 13
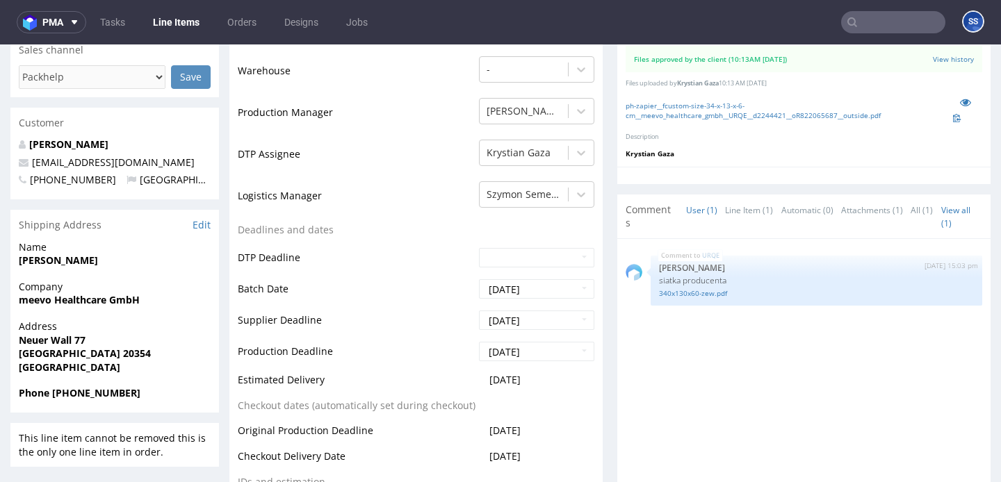
click at [56, 335] on strong "Neuer Wall 77" at bounding box center [52, 340] width 67 height 13
drag, startPoint x: 154, startPoint y: 161, endPoint x: 33, endPoint y: 164, distance: 121.7
click at [33, 164] on p "[EMAIL_ADDRESS][DOMAIN_NAME]" at bounding box center [115, 163] width 192 height 14
copy link "[EMAIL_ADDRESS][DOMAIN_NAME]"
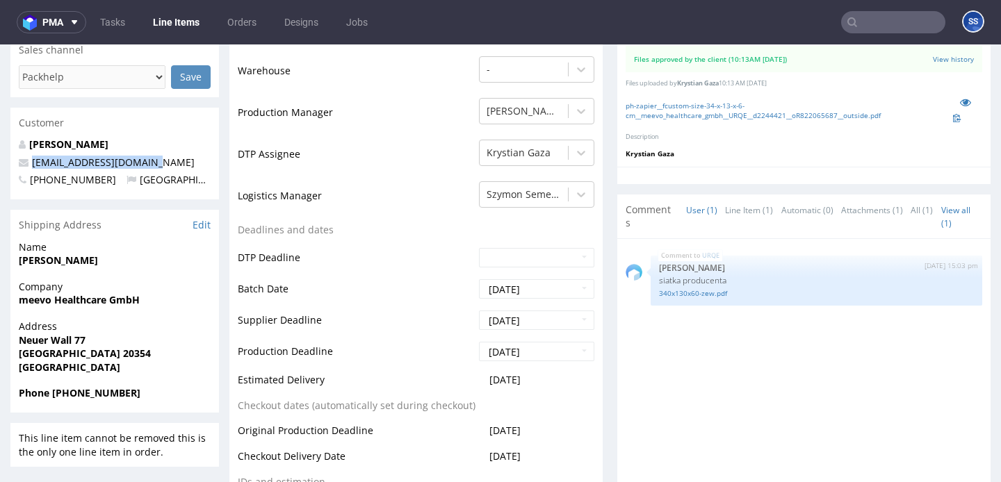
click at [107, 387] on strong "Phone +491729932504" at bounding box center [80, 392] width 122 height 13
copy strong "491729932504"
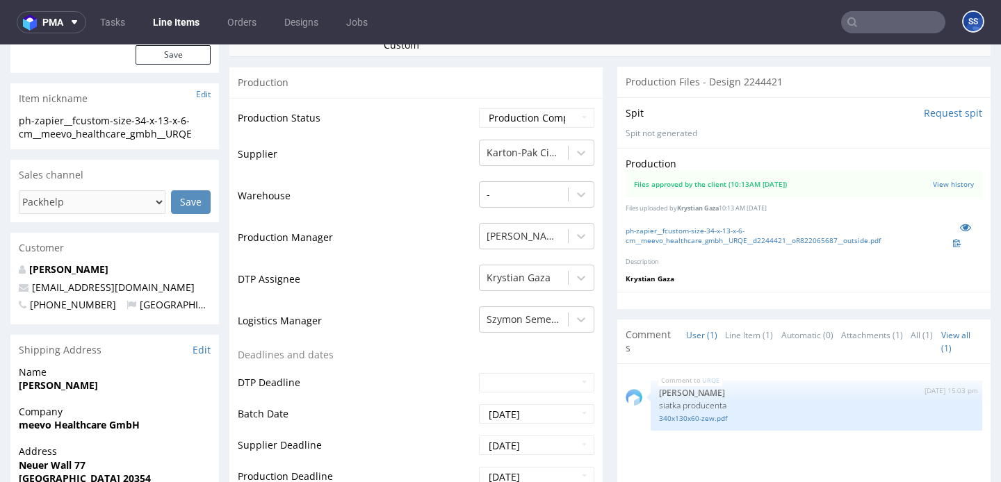
scroll to position [0, 0]
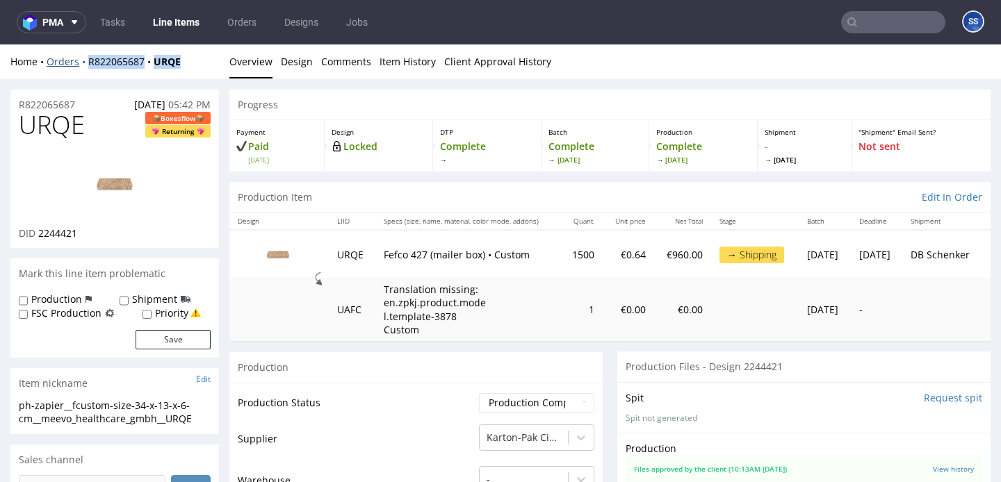
drag, startPoint x: 190, startPoint y: 66, endPoint x: 85, endPoint y: 65, distance: 104.2
click at [85, 65] on div "Home Orders R822065687 URQE" at bounding box center [114, 62] width 208 height 14
copy div "R822065687 URQE"
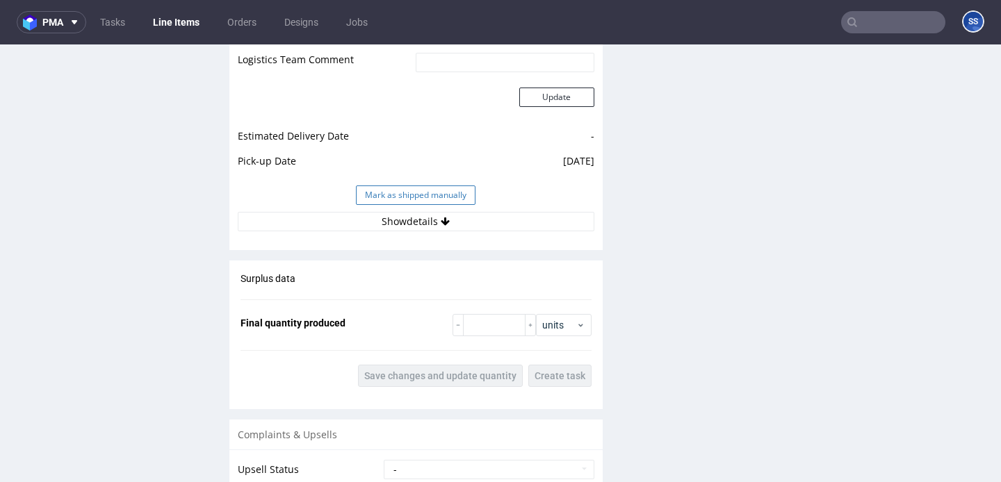
scroll to position [1738, 0]
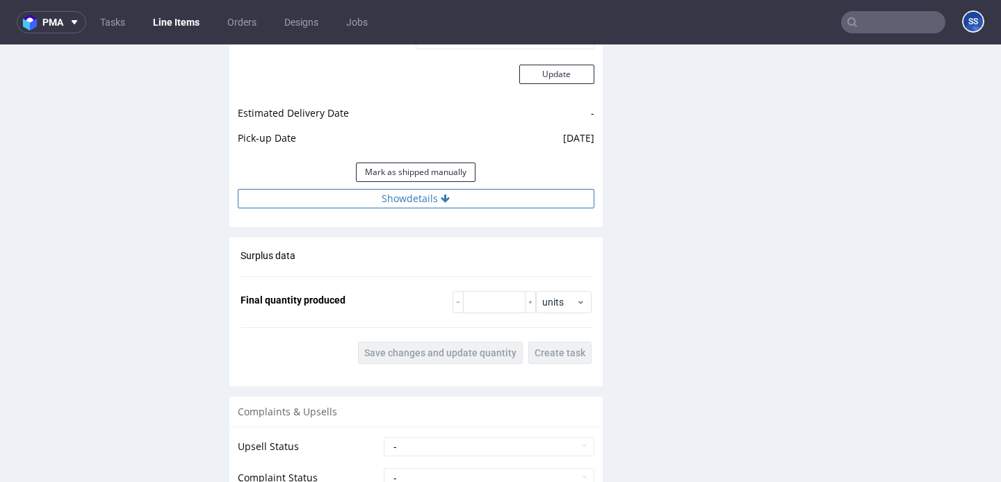
click at [375, 191] on button "Show details" at bounding box center [416, 198] width 356 height 19
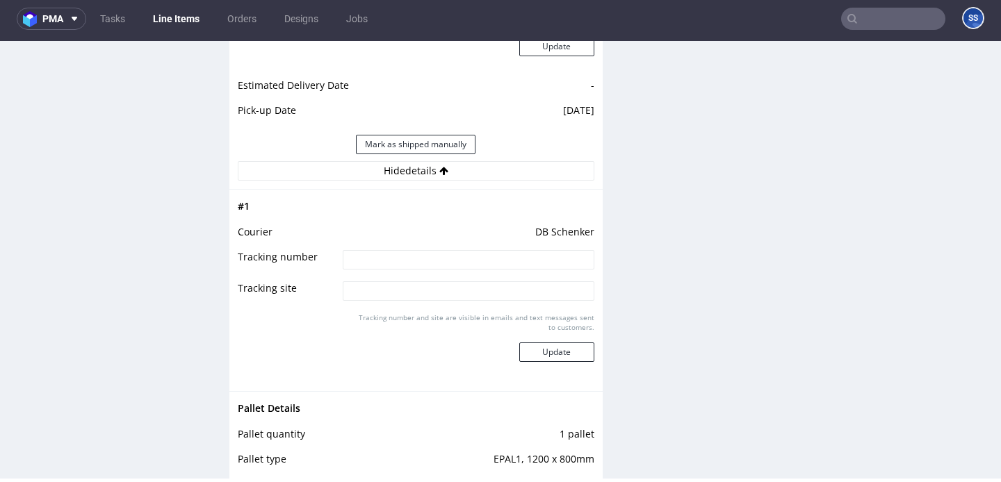
scroll to position [1771, 0]
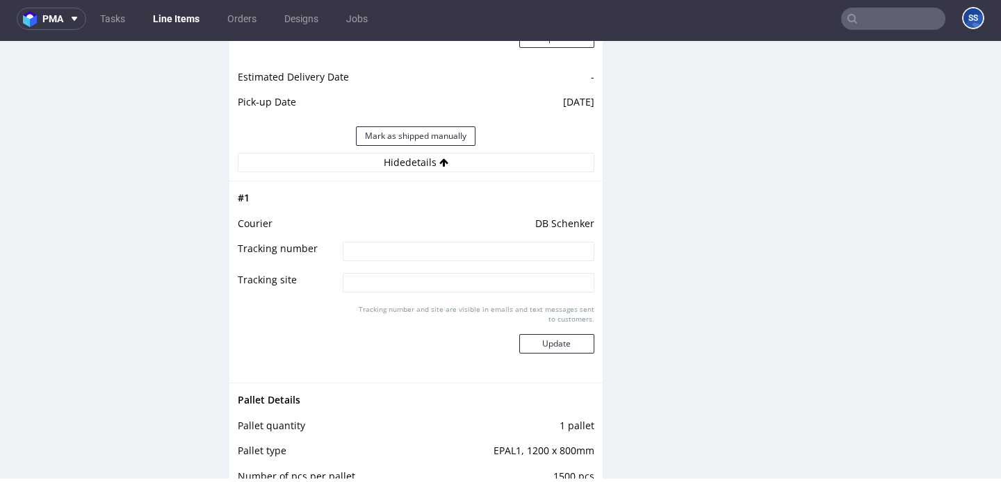
click at [433, 242] on input at bounding box center [468, 251] width 251 height 19
paste input "PLWAW508041872"
type input "PLWAW508041872"
click at [555, 334] on button "Update" at bounding box center [556, 343] width 75 height 19
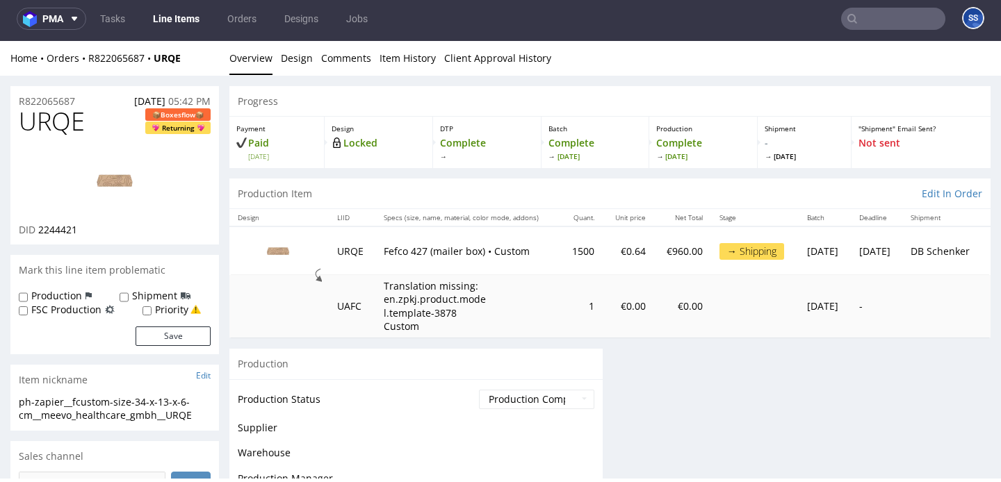
scroll to position [0, 0]
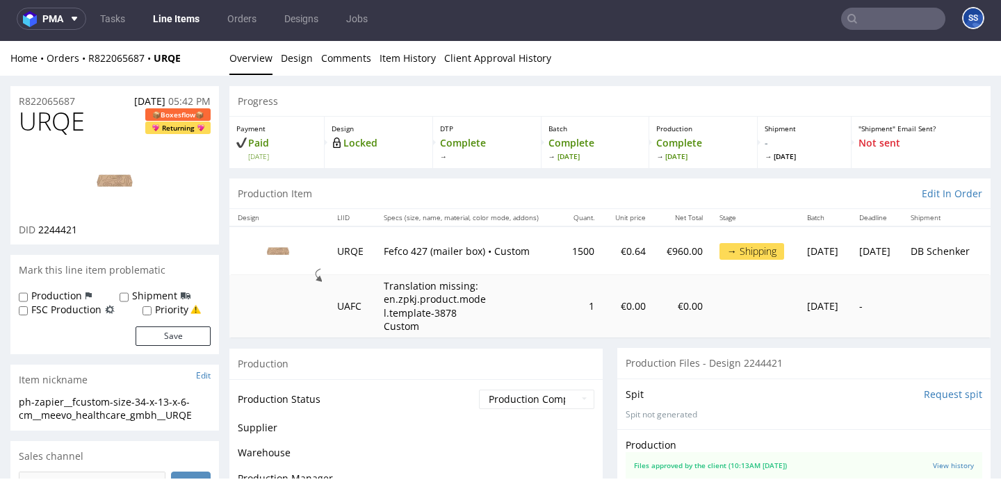
click at [181, 26] on link "Line Items" at bounding box center [176, 19] width 63 height 22
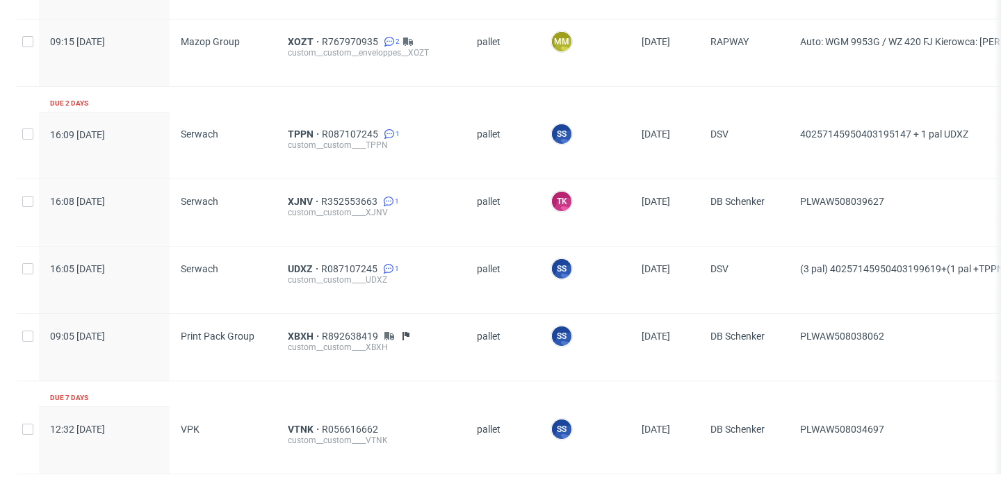
scroll to position [1299, 0]
click at [302, 330] on span "XBXH" at bounding box center [305, 335] width 34 height 11
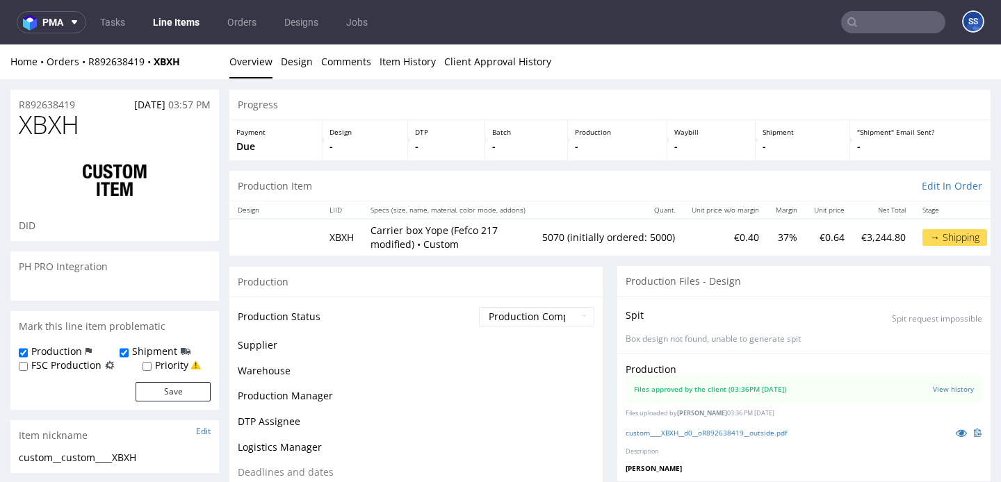
scroll to position [147, 0]
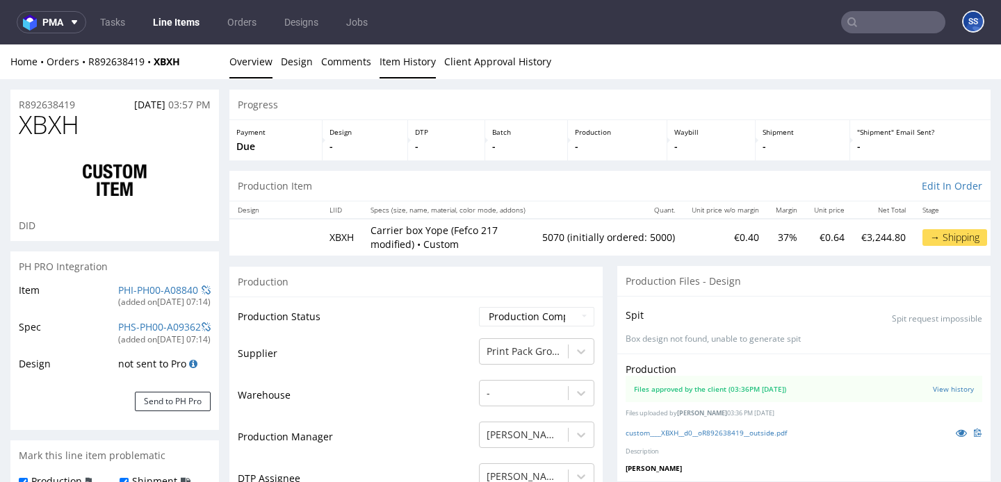
click at [391, 67] on link "Item History" at bounding box center [407, 61] width 56 height 34
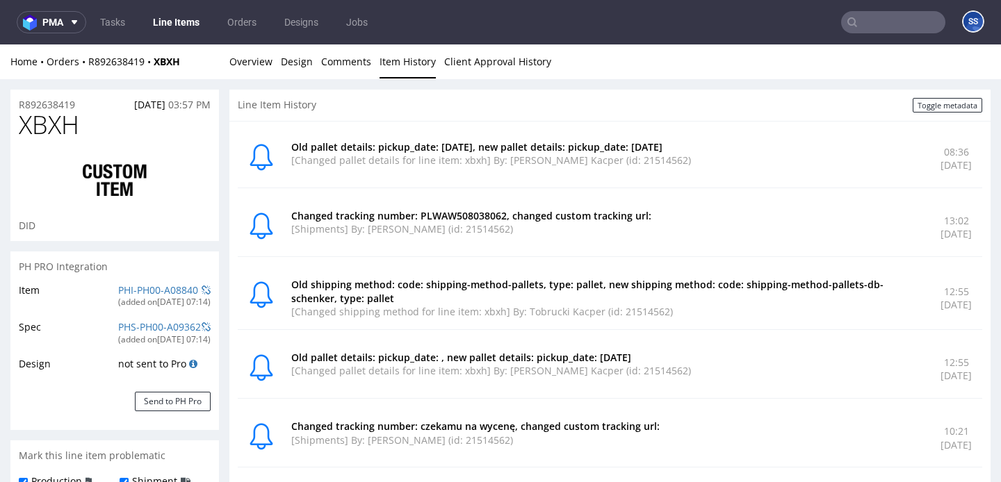
click at [173, 26] on link "Line Items" at bounding box center [176, 22] width 63 height 22
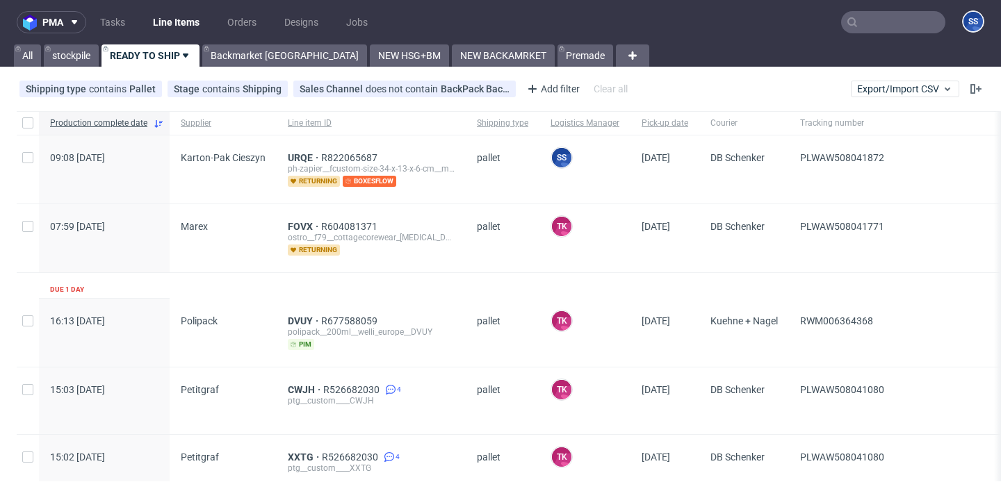
click at [850, 26] on input "text" at bounding box center [893, 22] width 104 height 22
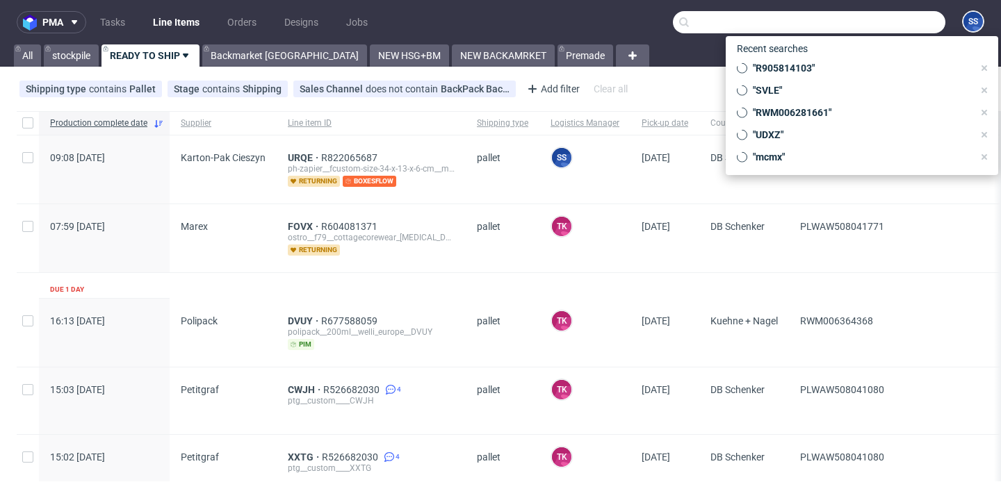
paste input "40257145950399892679"
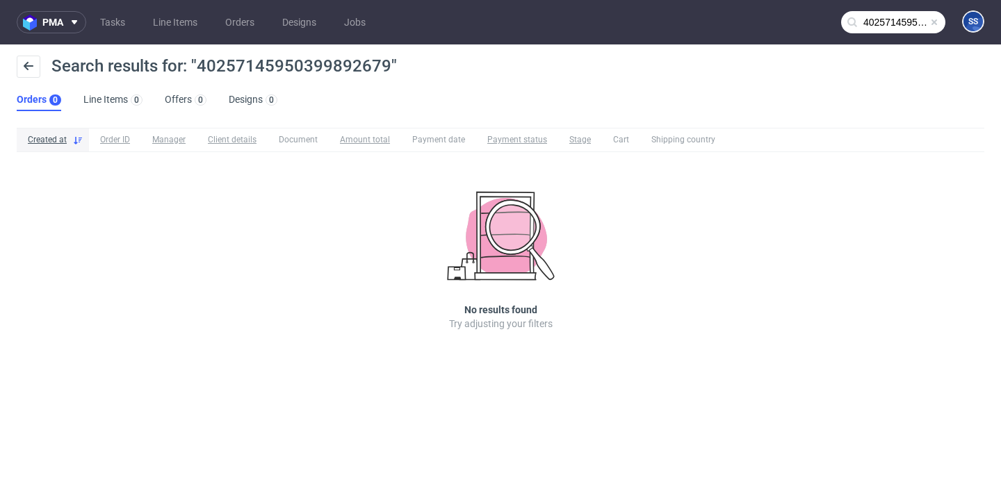
click at [895, 18] on input "40257145950399892679" at bounding box center [893, 22] width 104 height 22
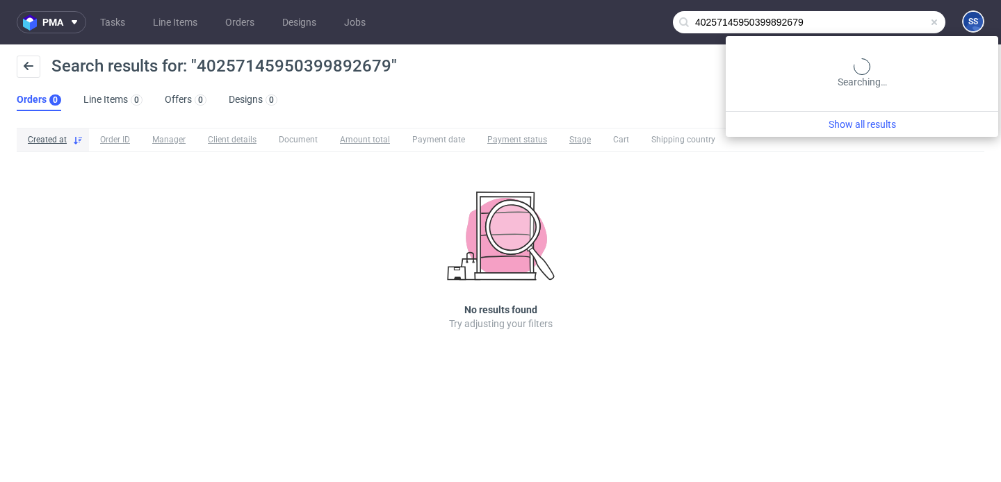
paste input "IQIB |"
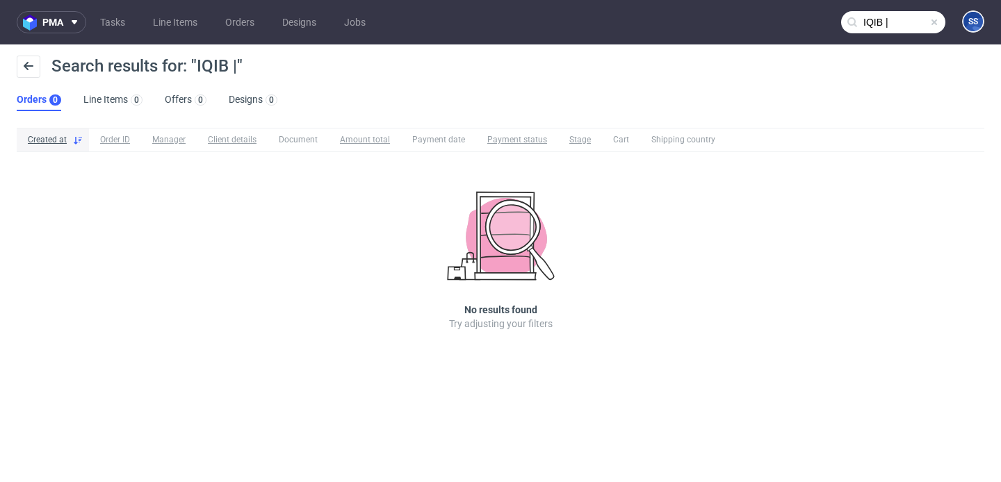
click at [898, 19] on input "IQIB |" at bounding box center [893, 22] width 104 height 22
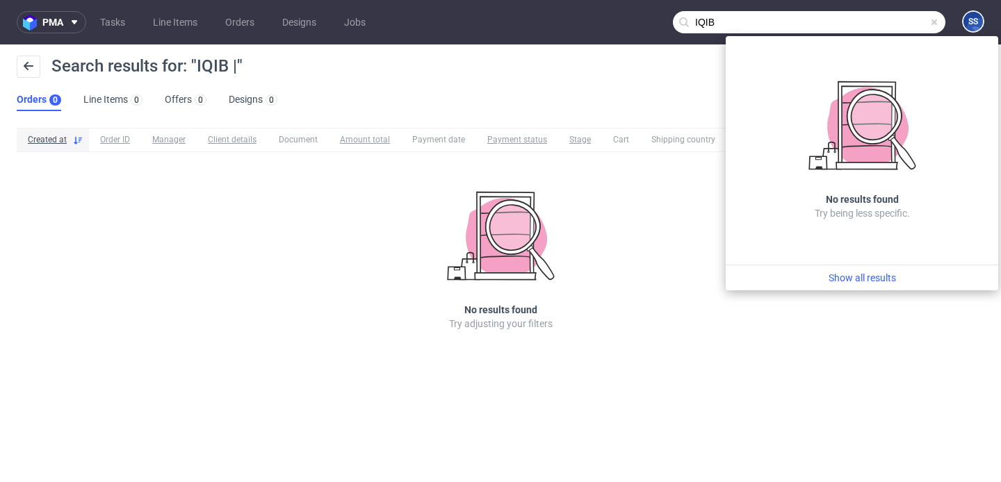
type input "IQIB"
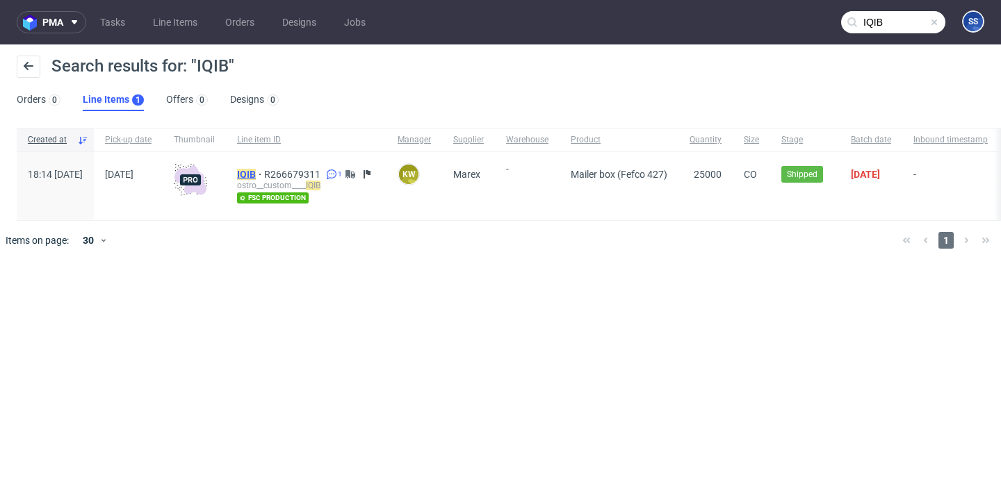
click at [256, 171] on mark "IQIB" at bounding box center [246, 174] width 19 height 11
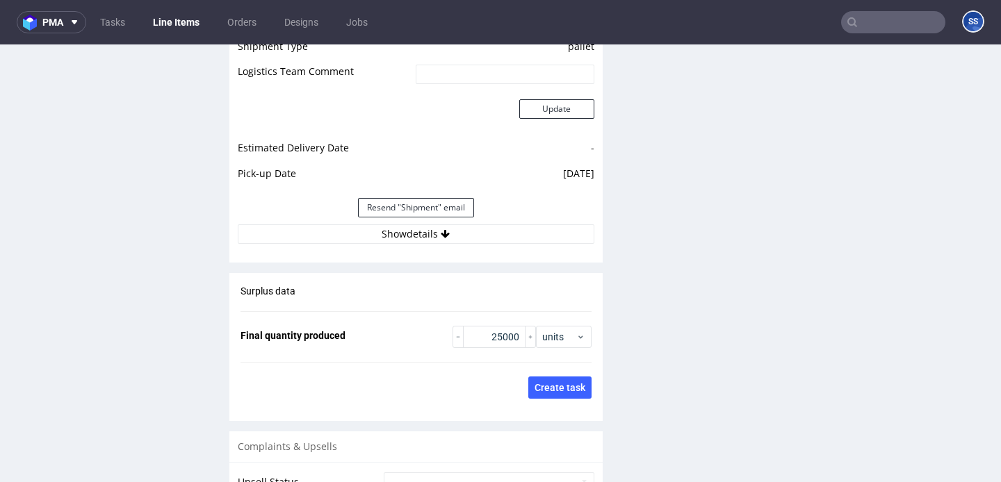
scroll to position [2183, 0]
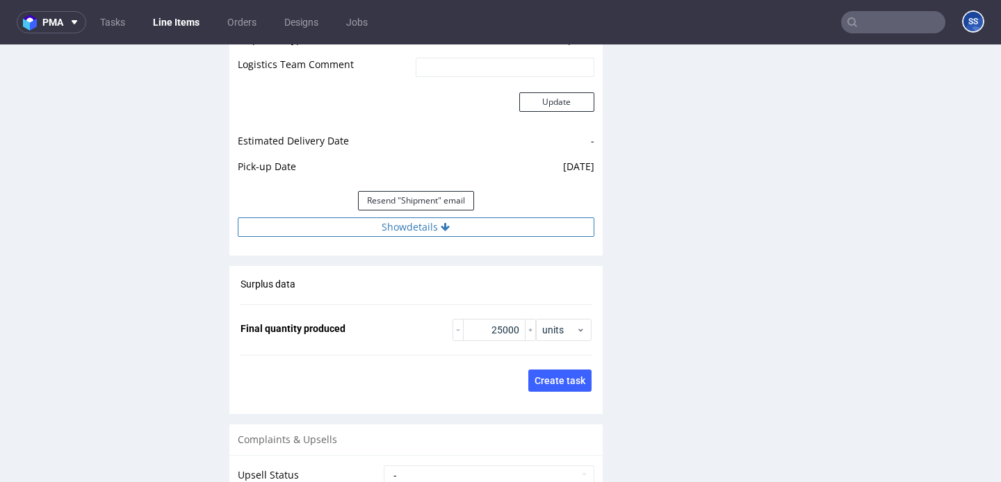
click at [441, 222] on icon at bounding box center [445, 227] width 9 height 10
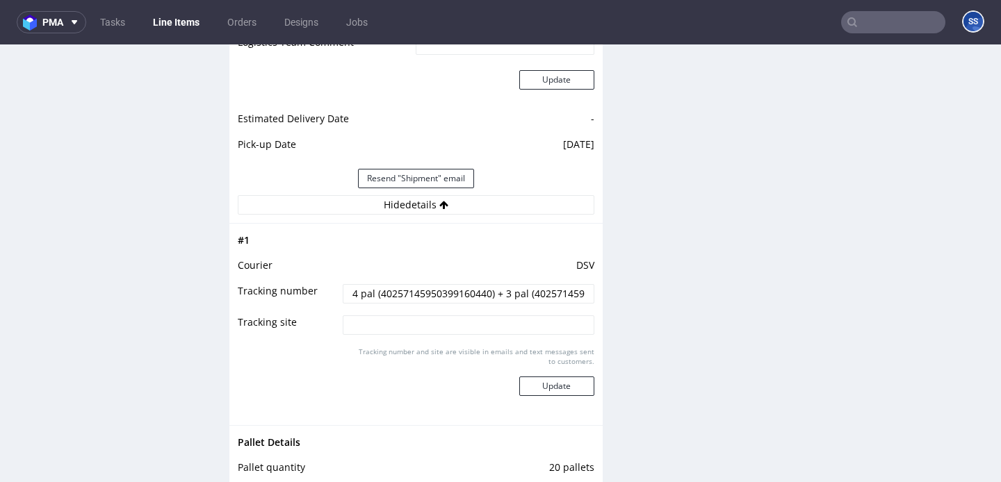
scroll to position [2208, 0]
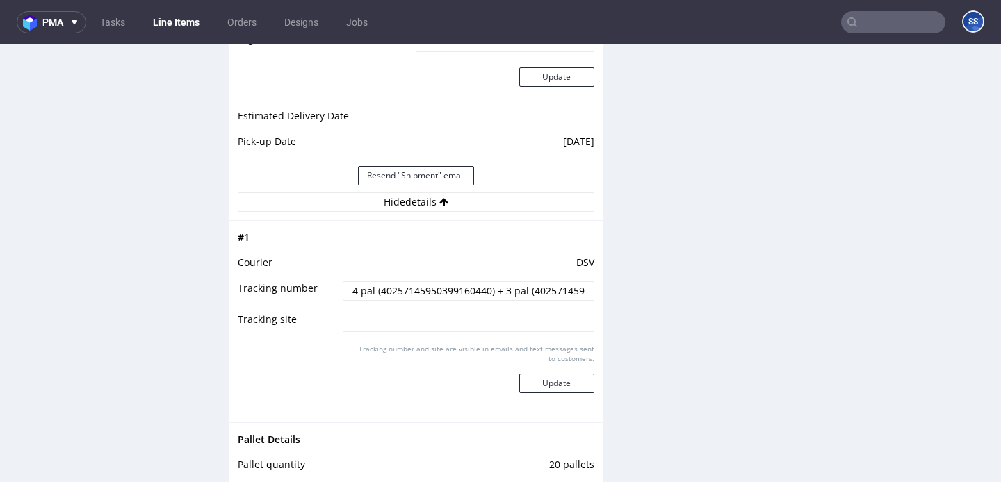
click at [463, 281] on input "4 pal (40257145950399160440) + 3 pal (40257145950399157341) + 3 pal 40257145950…" at bounding box center [468, 290] width 251 height 19
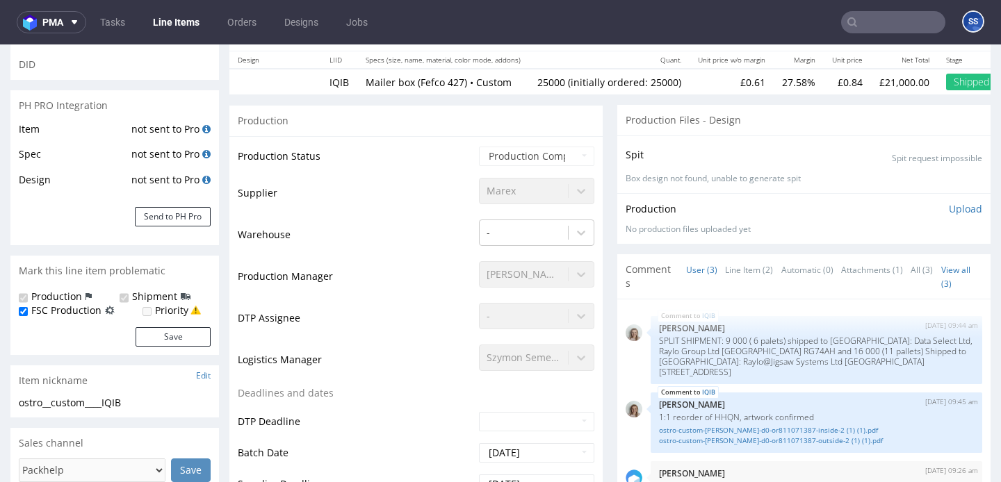
scroll to position [160, 0]
click at [728, 272] on link "Line Item (2)" at bounding box center [749, 271] width 48 height 30
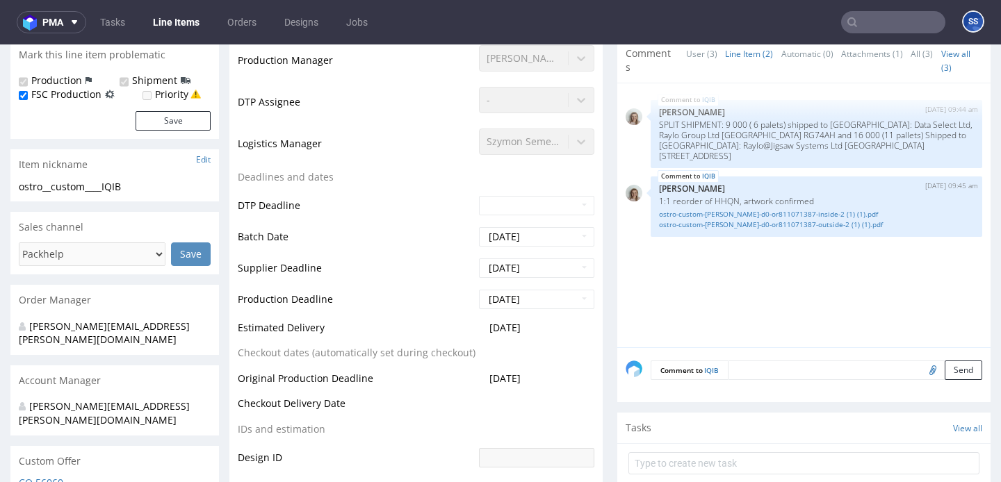
scroll to position [375, 0]
click at [178, 18] on link "Line Items" at bounding box center [176, 22] width 63 height 22
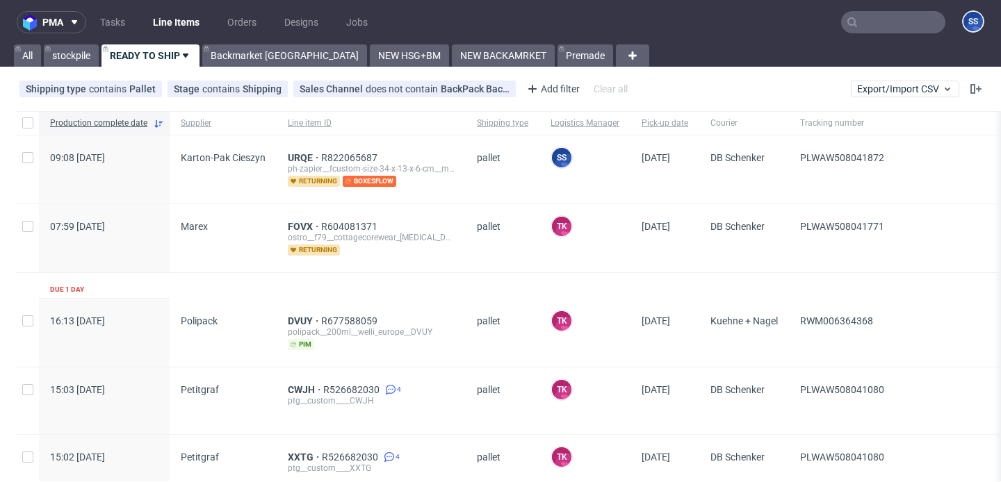
click at [857, 12] on input "text" at bounding box center [893, 22] width 104 height 22
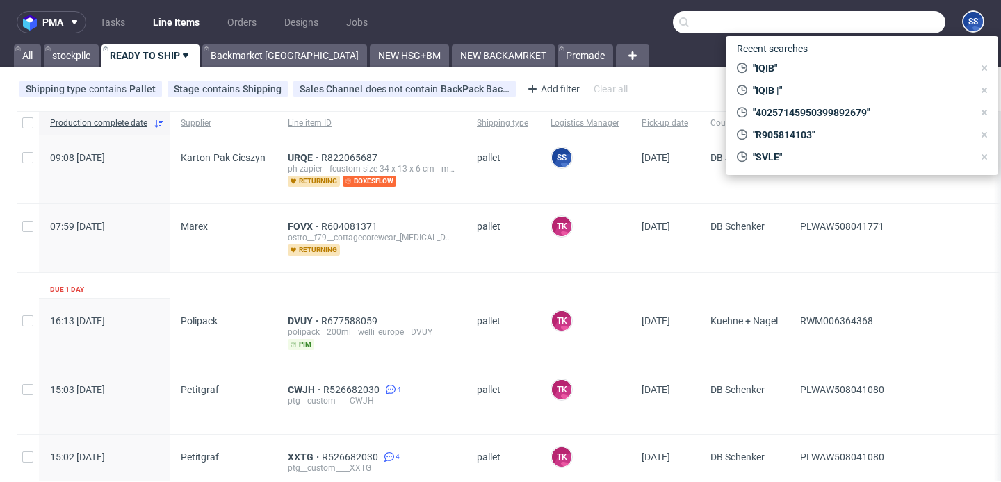
paste input "RWM006301462"
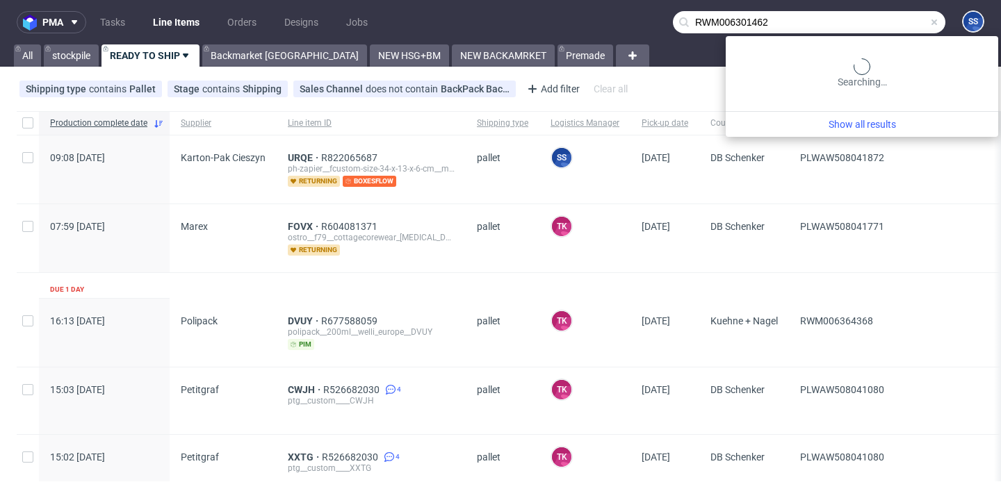
type input "RWM006301462"
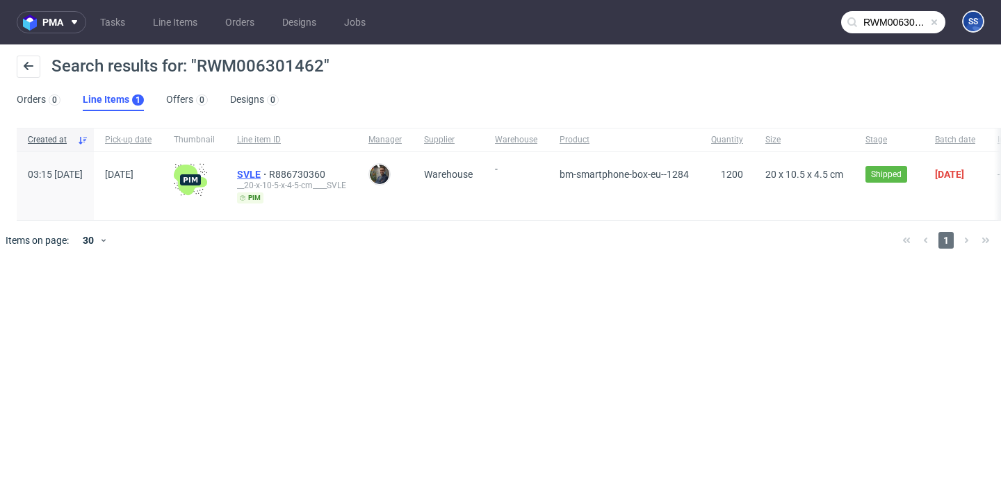
click at [269, 169] on span "SVLE" at bounding box center [253, 174] width 32 height 11
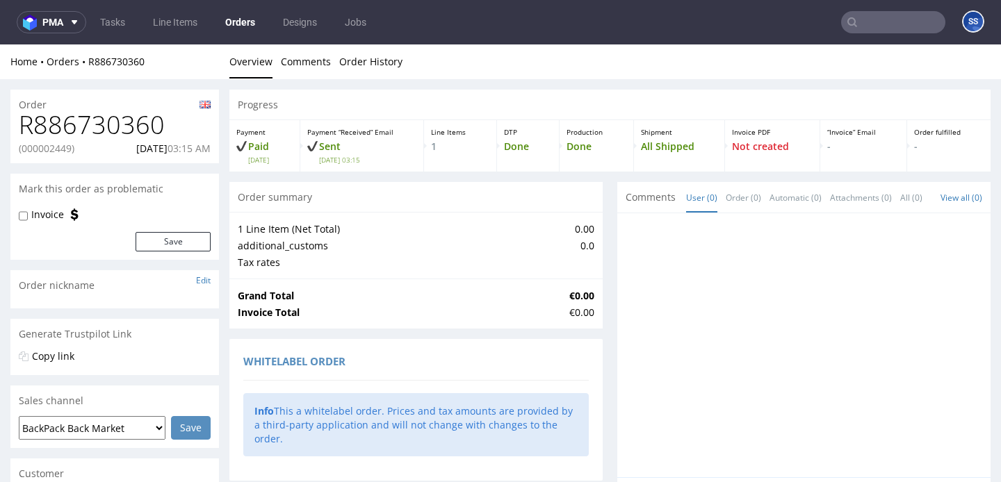
click at [51, 151] on p "(000002449)" at bounding box center [47, 149] width 56 height 14
copy p "000002449"
click at [182, 13] on link "Line Items" at bounding box center [175, 22] width 61 height 22
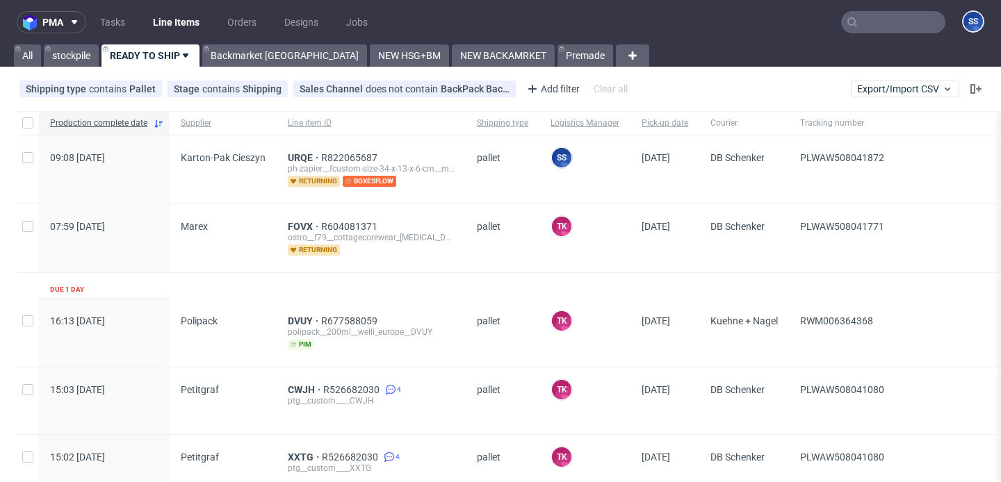
click at [878, 24] on input "text" at bounding box center [893, 22] width 104 height 22
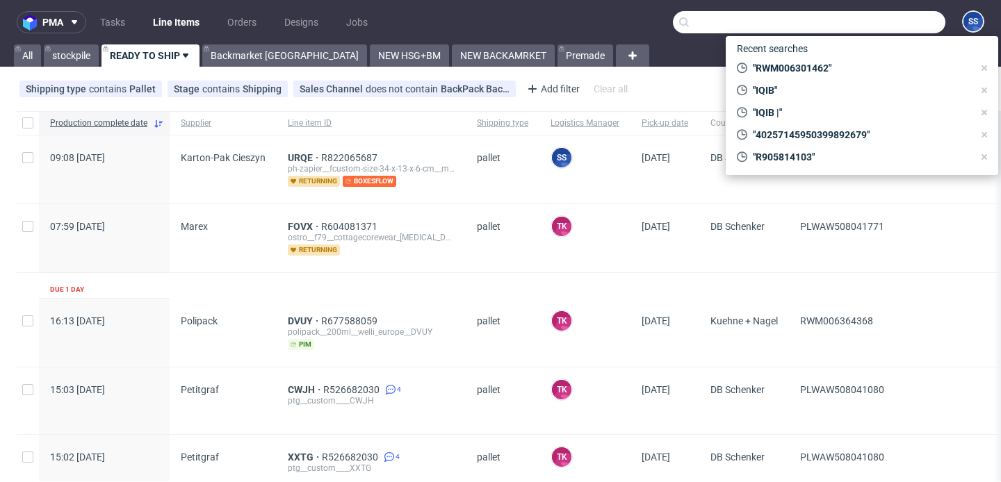
paste input "RWM006263302"
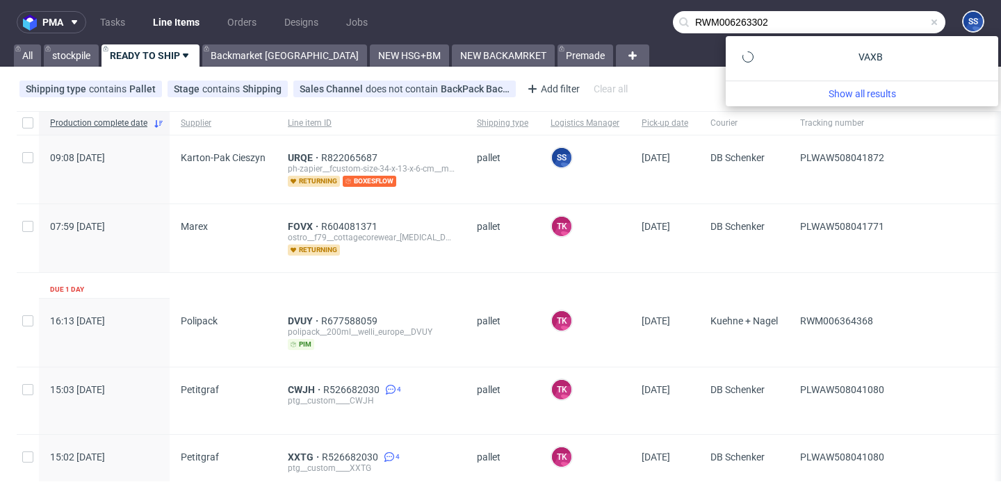
type input "RWM006263302"
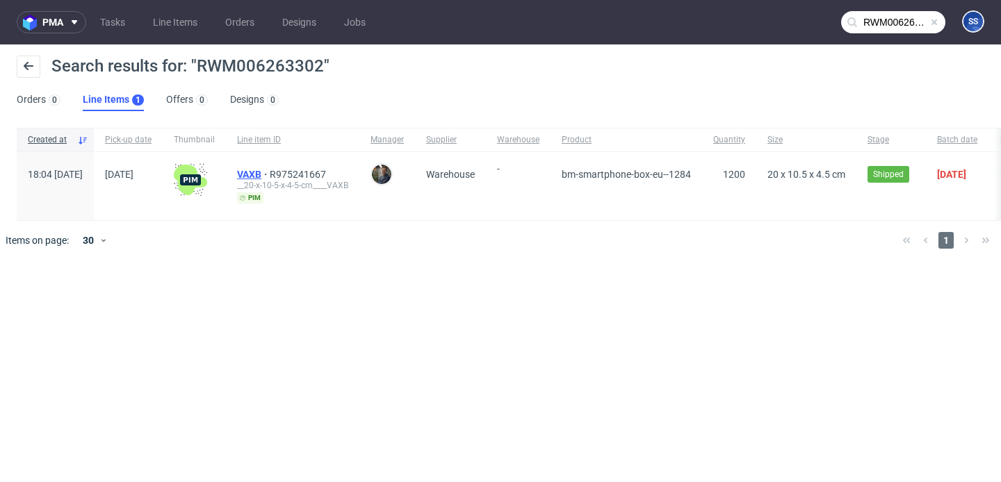
click at [270, 172] on span "VAXB" at bounding box center [253, 174] width 33 height 11
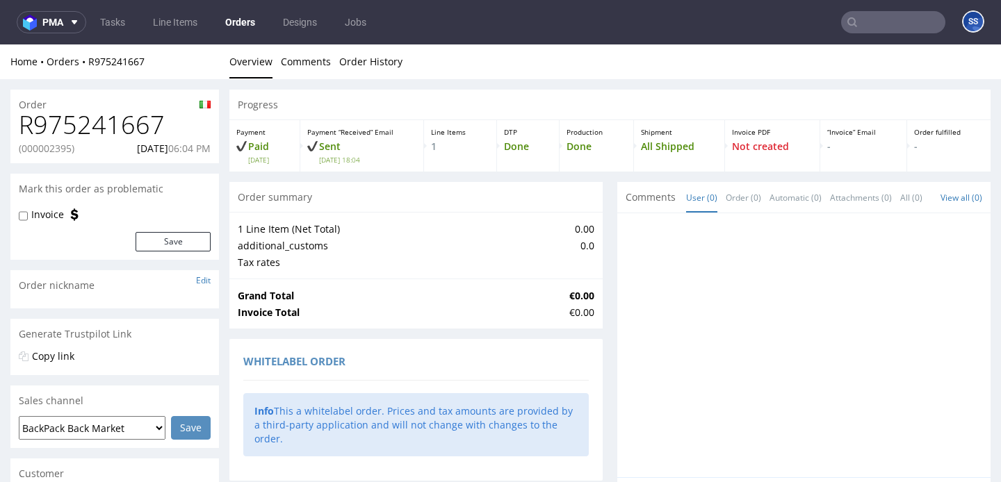
click at [56, 151] on p "(000002395)" at bounding box center [47, 149] width 56 height 14
copy p "000002395"
click at [168, 21] on link "Line Items" at bounding box center [175, 22] width 61 height 22
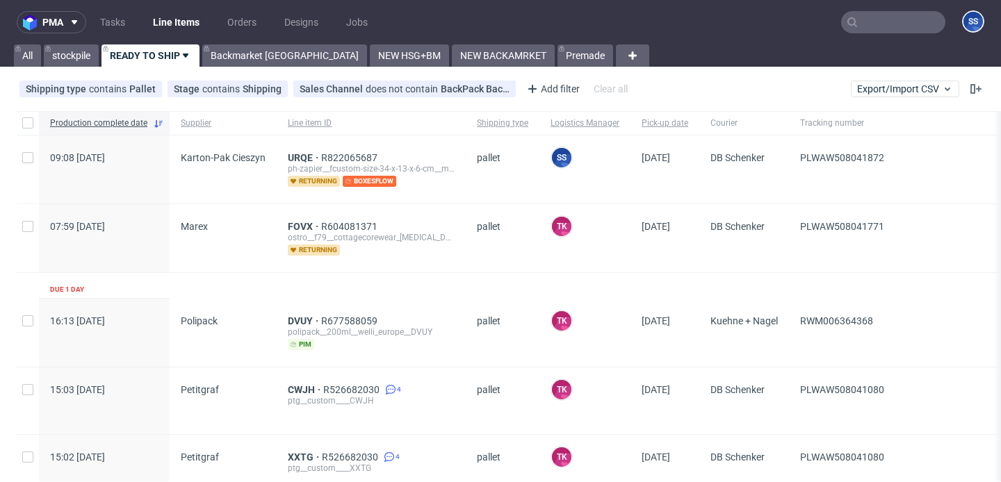
click at [881, 23] on input "text" at bounding box center [893, 22] width 104 height 22
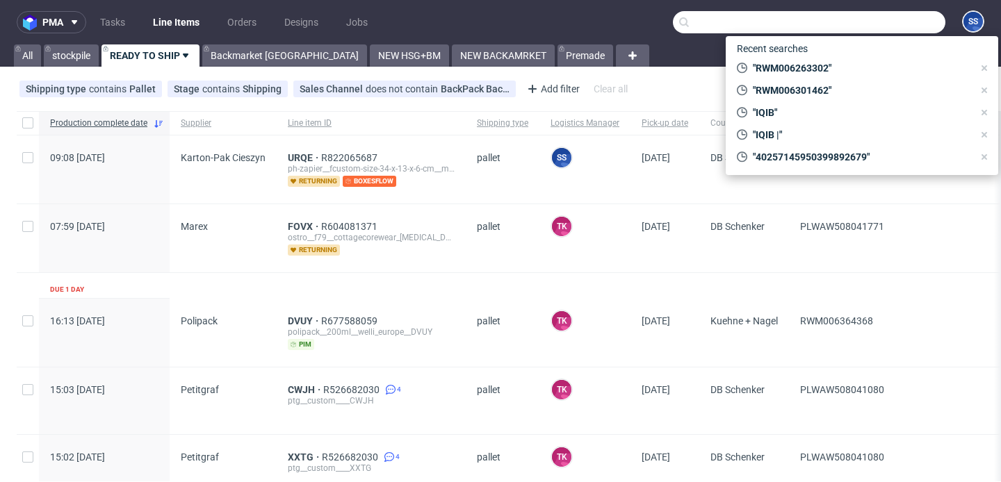
paste input "RWM006263302"
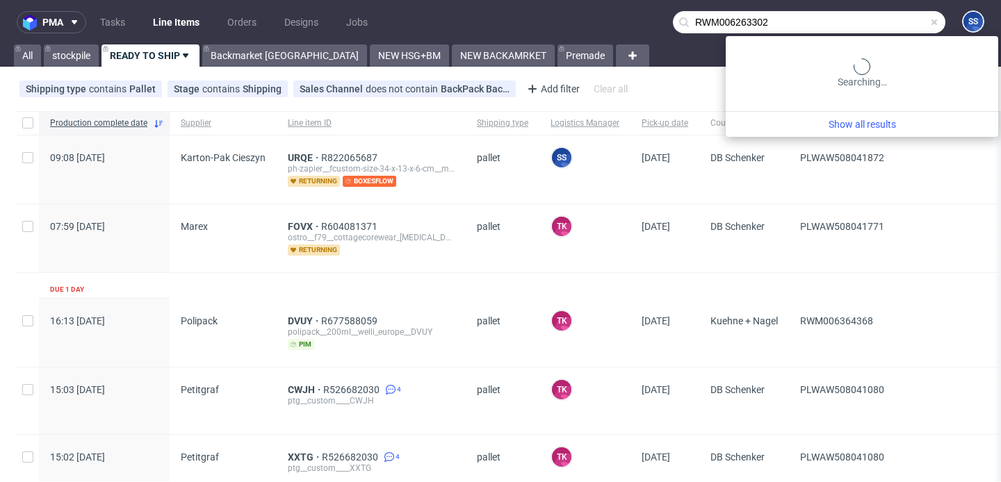
type input "RWM006263302"
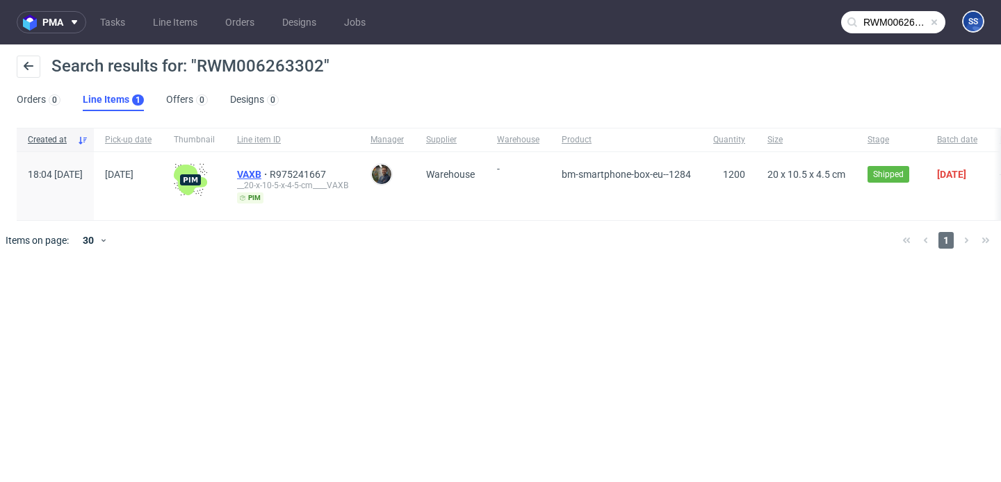
click at [270, 169] on span "VAXB" at bounding box center [253, 174] width 33 height 11
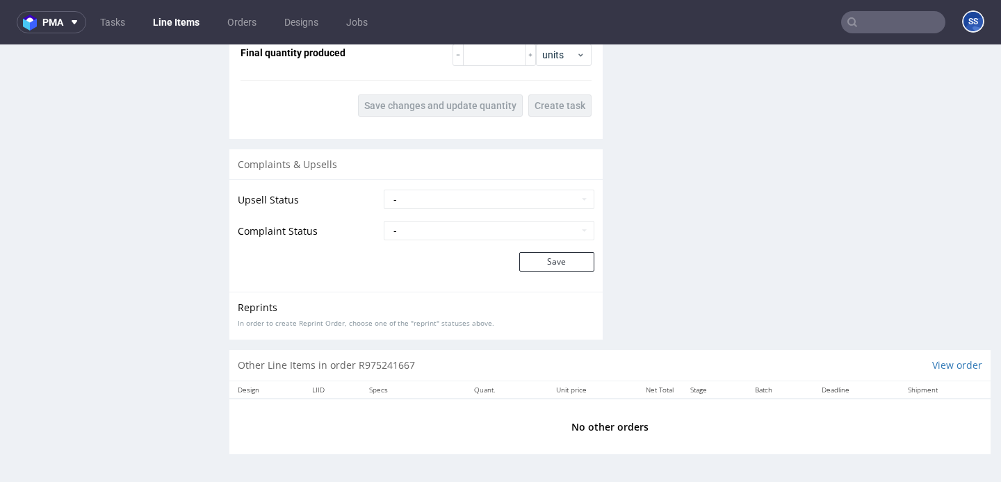
scroll to position [3, 0]
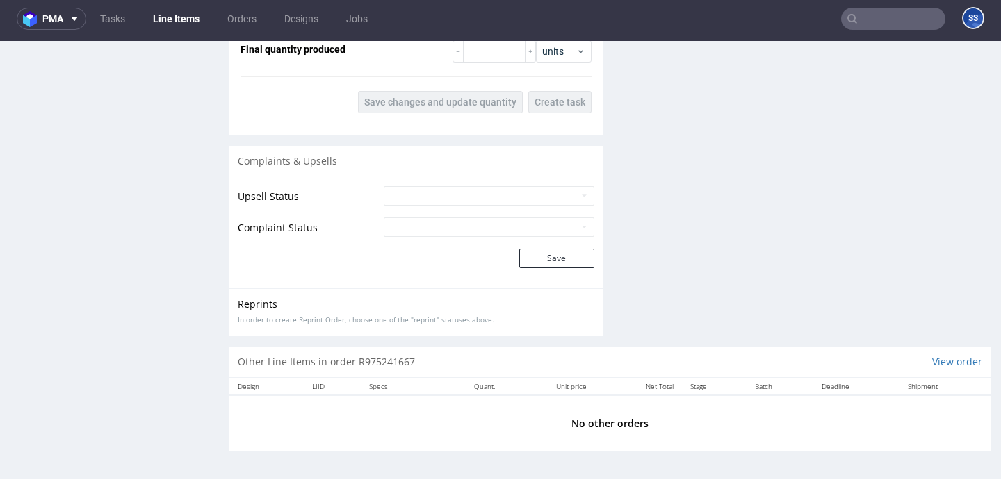
click at [857, 24] on input "text" at bounding box center [893, 19] width 104 height 22
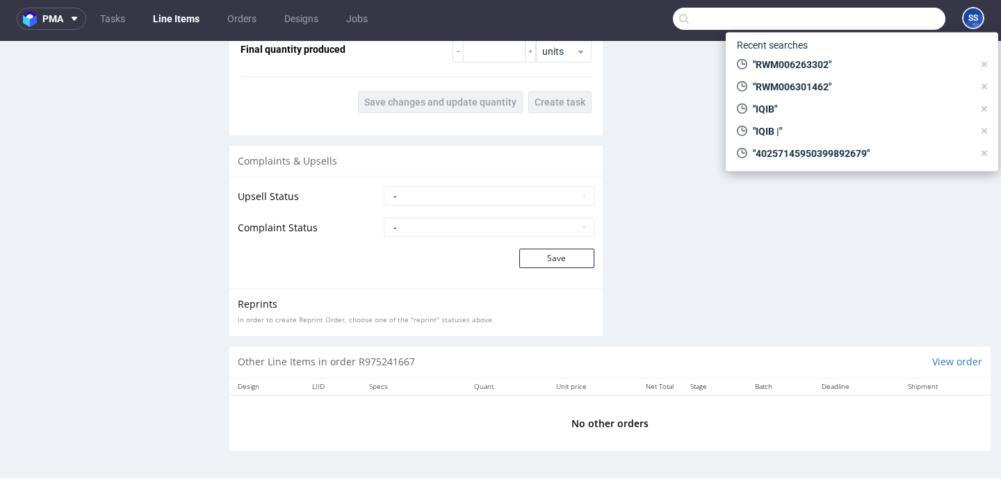
paste input "GQHC"
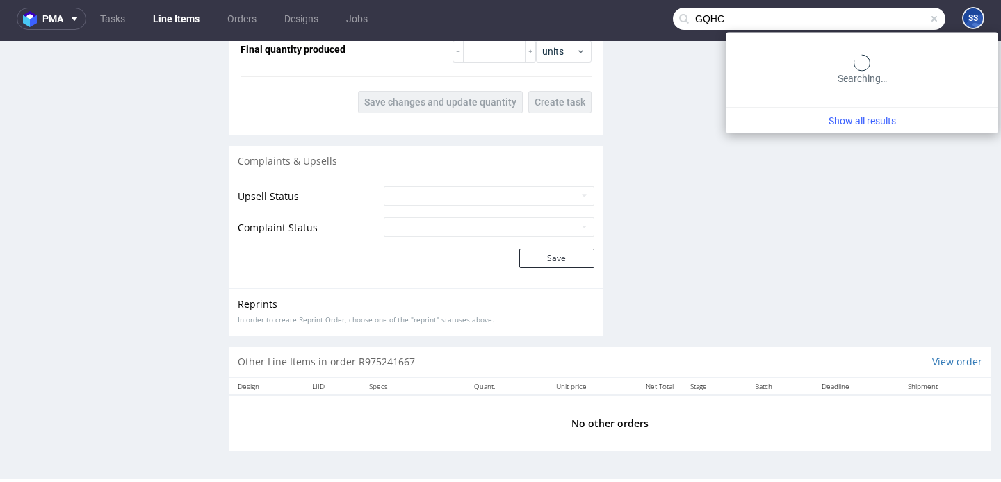
type input "GQHC"
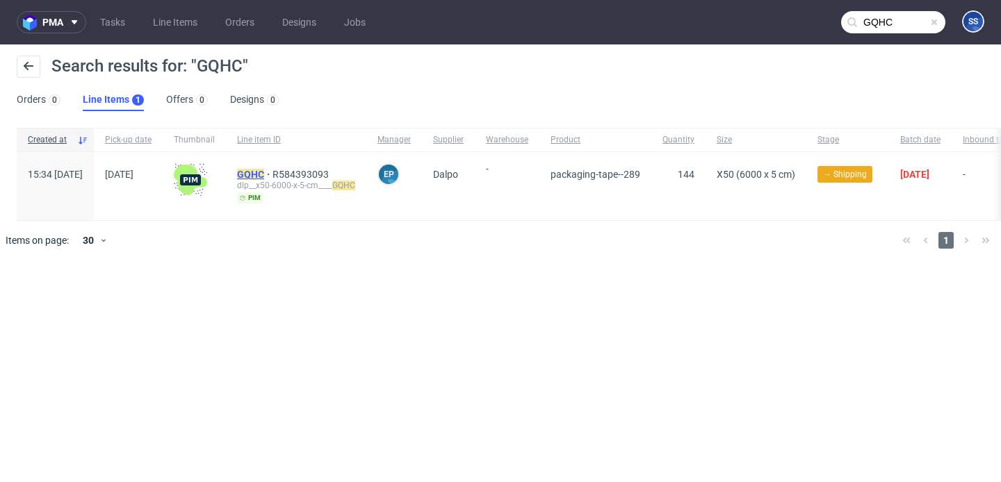
click at [264, 172] on mark "GQHC" at bounding box center [250, 174] width 27 height 11
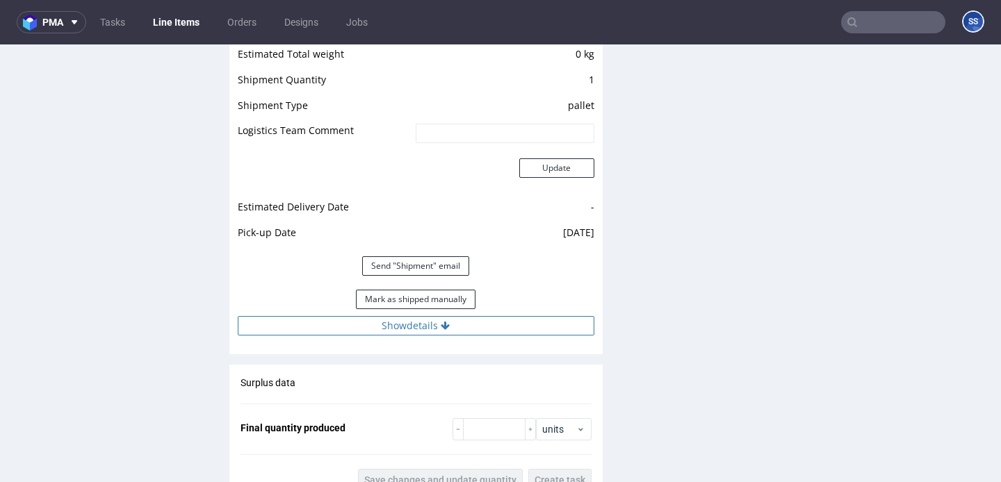
click at [464, 316] on button "Show details" at bounding box center [416, 325] width 356 height 19
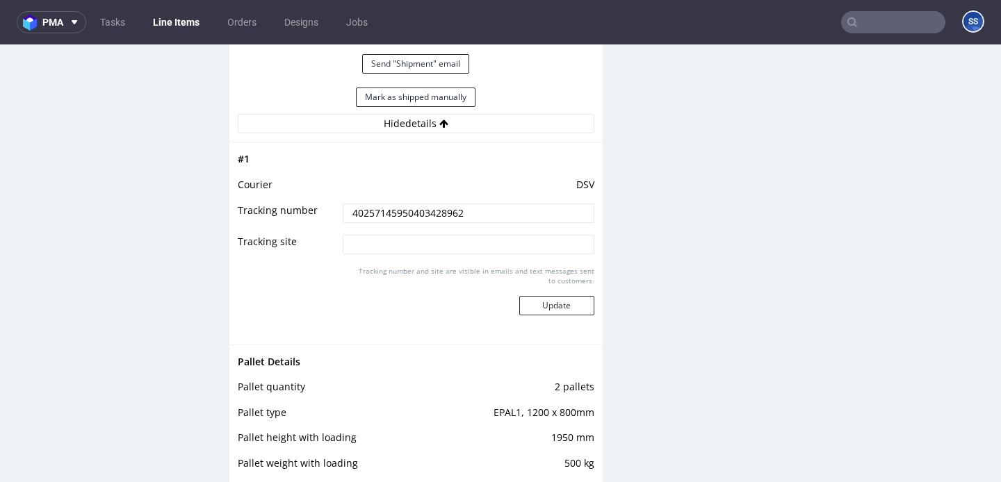
scroll to position [1817, 0]
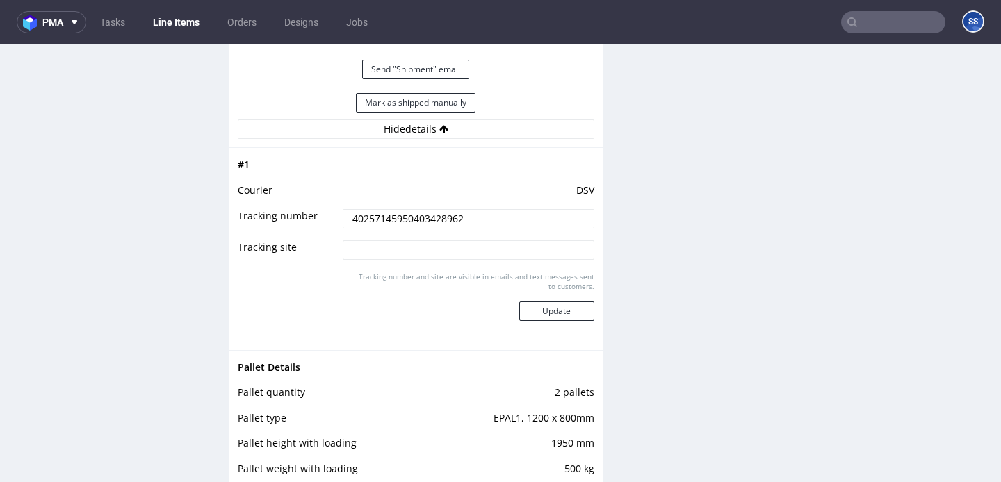
click at [199, 26] on link "Line Items" at bounding box center [176, 22] width 63 height 22
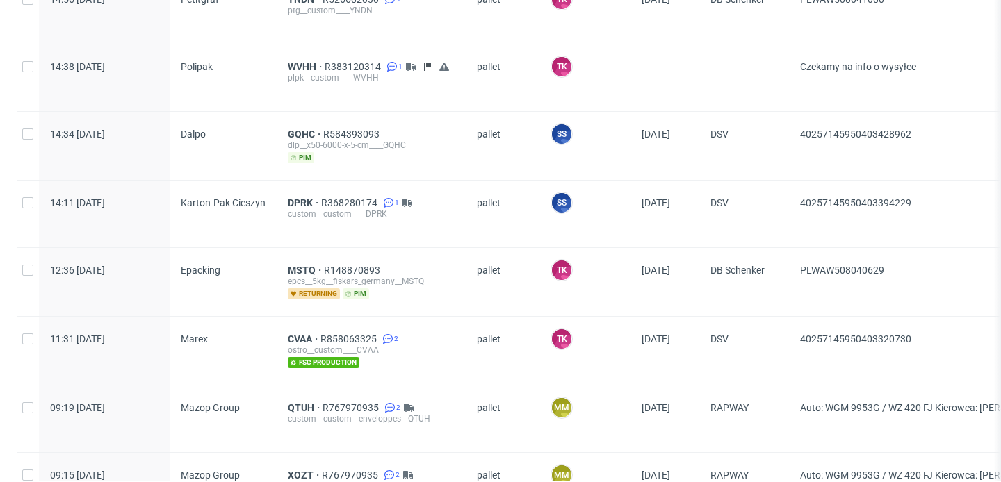
scroll to position [864, 0]
click at [299, 129] on span "GQHC" at bounding box center [305, 134] width 35 height 11
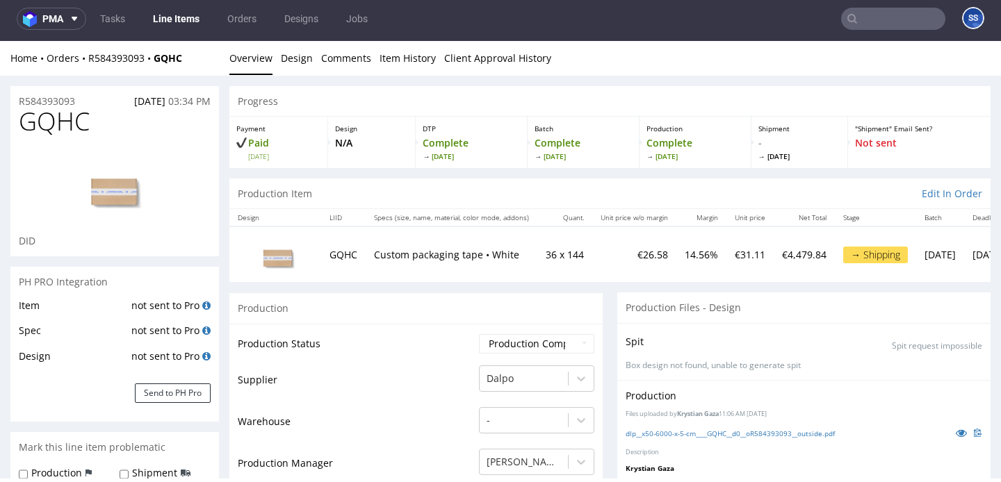
click at [873, 10] on input "text" at bounding box center [893, 19] width 104 height 22
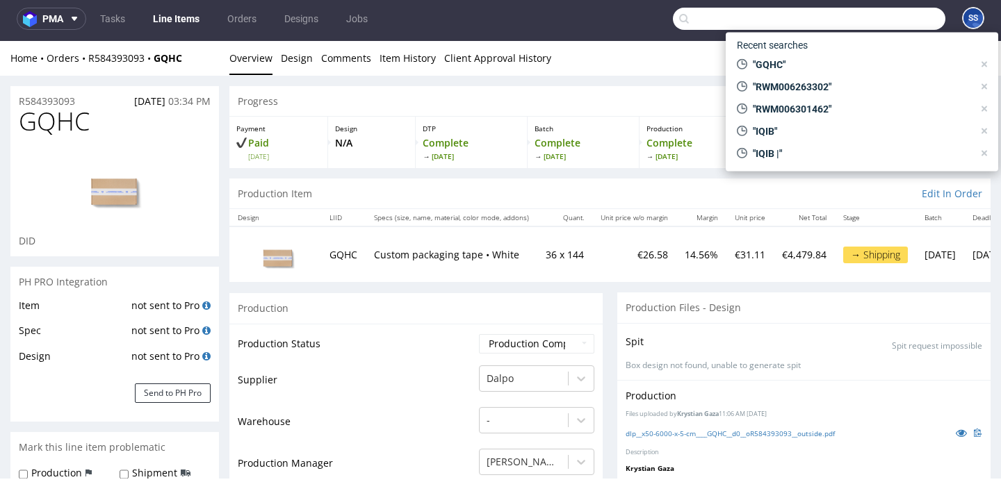
paste input "40257145950403428962"
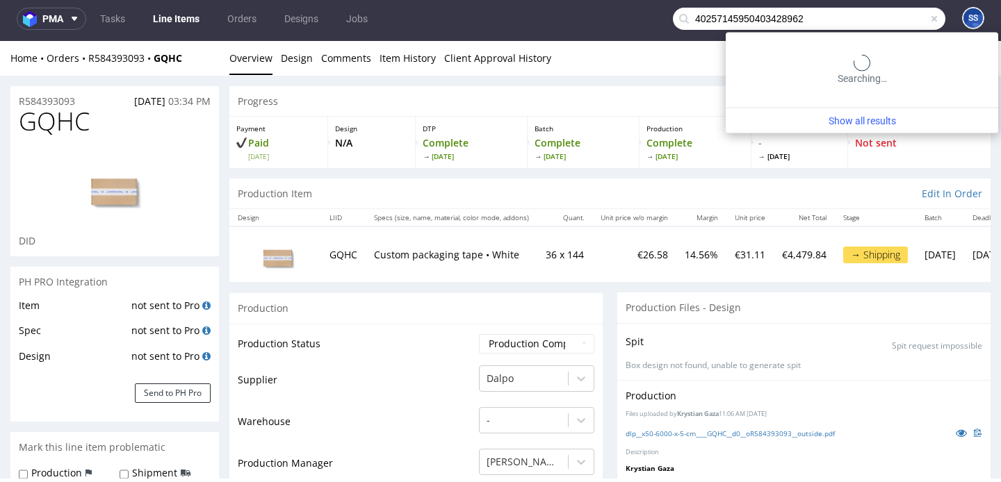
type input "40257145950403428962"
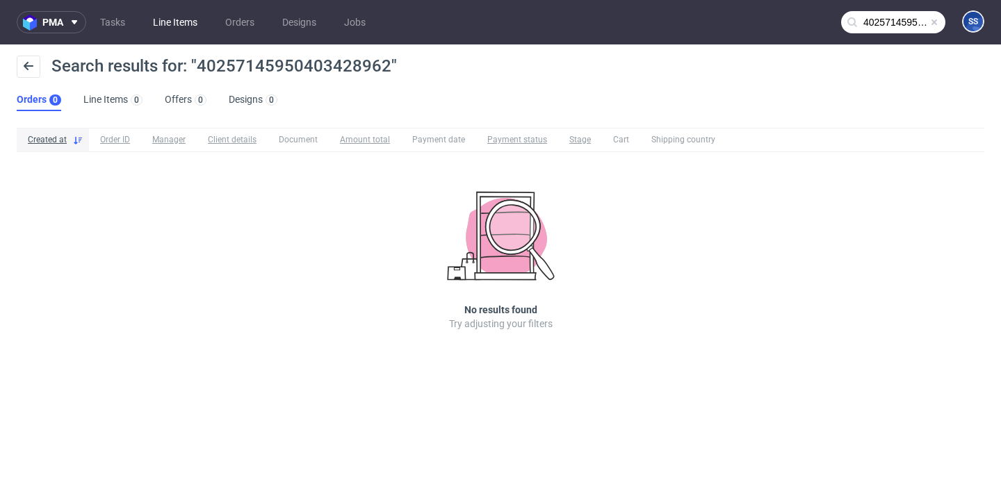
click at [158, 23] on link "Line Items" at bounding box center [175, 22] width 61 height 22
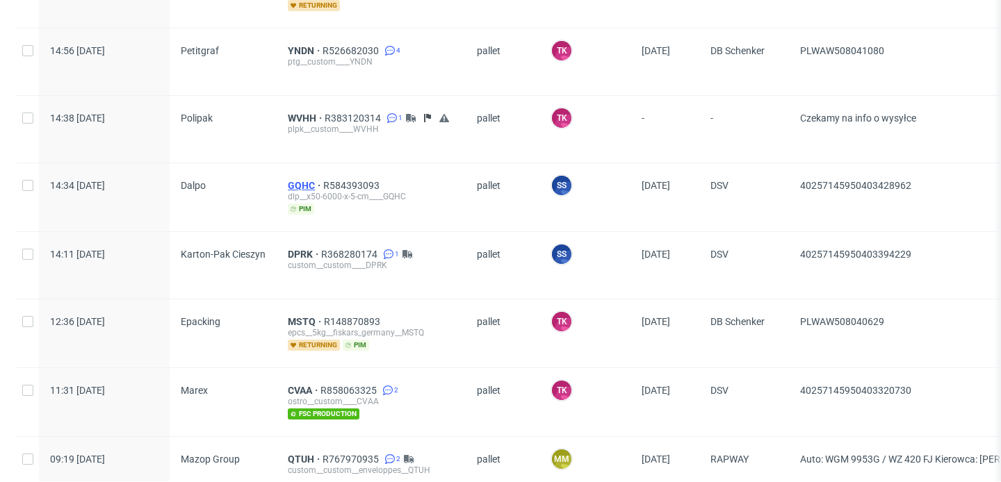
click at [297, 180] on span "GQHC" at bounding box center [305, 185] width 35 height 11
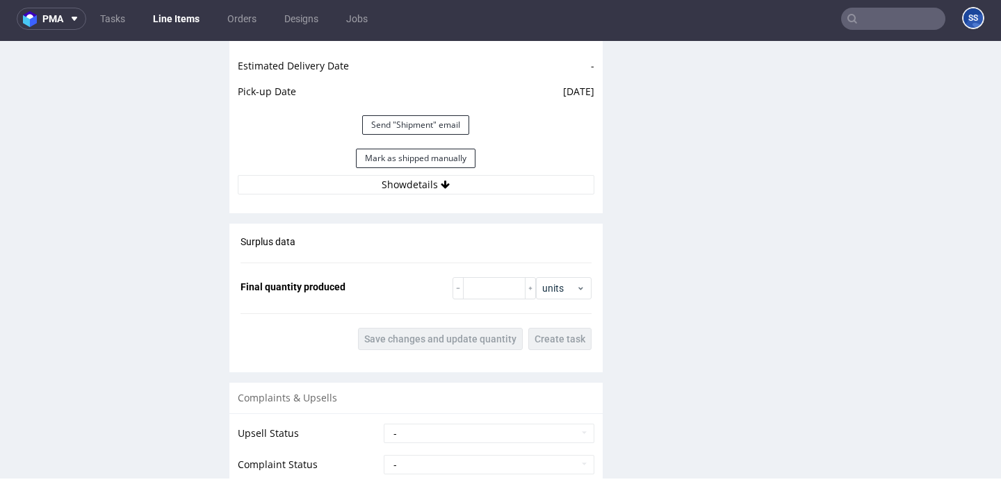
scroll to position [1756, 0]
click at [458, 189] on button "Show details" at bounding box center [416, 186] width 356 height 19
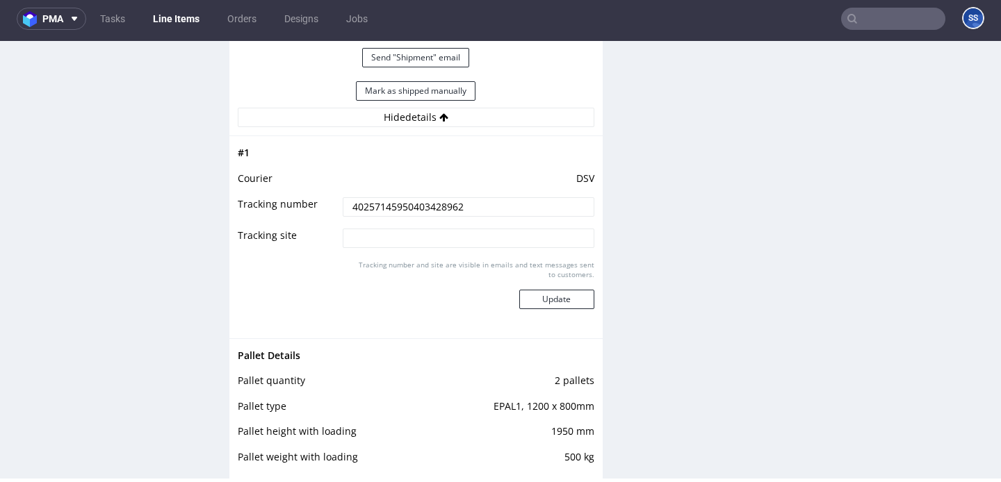
scroll to position [1823, 0]
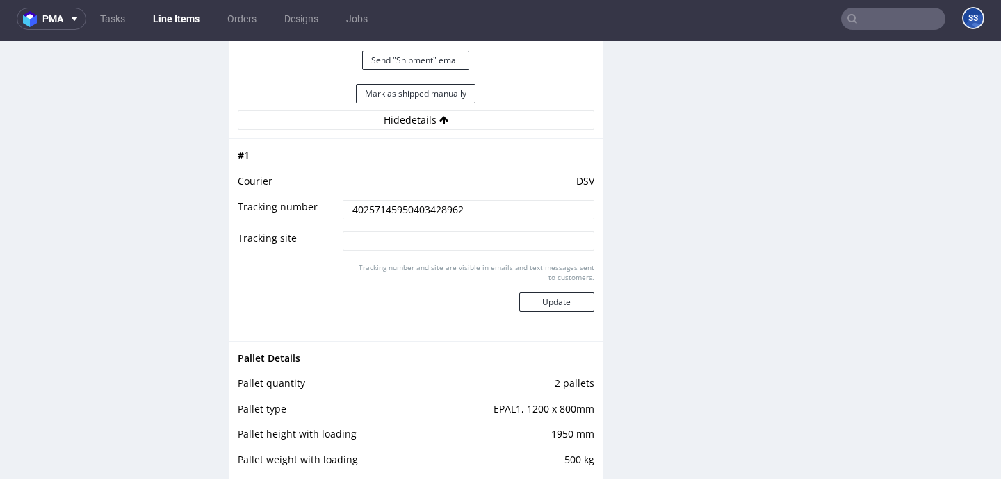
click at [506, 211] on input "40257145950403428962" at bounding box center [468, 209] width 251 height 19
paste input "40257145950403670194"
click at [413, 209] on input "40257145950403428962 40257145950403670194" at bounding box center [468, 209] width 251 height 19
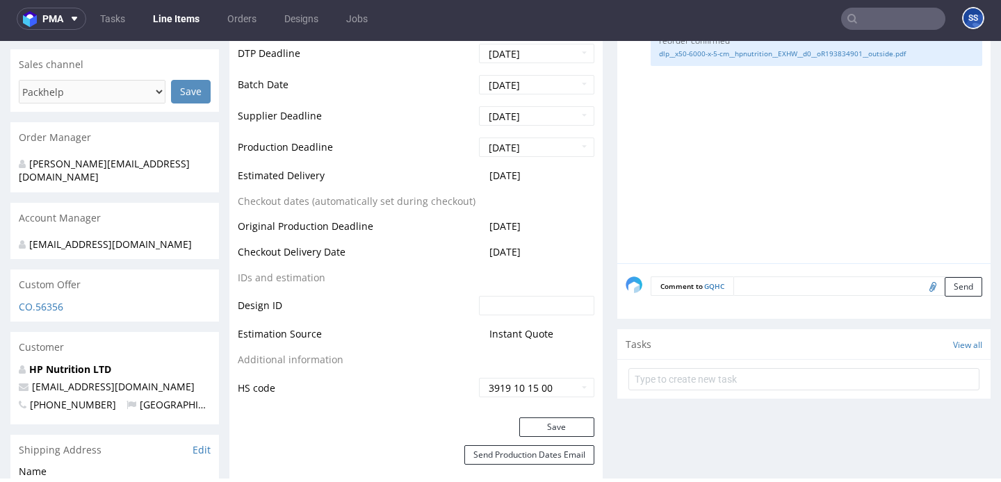
scroll to position [560, 0]
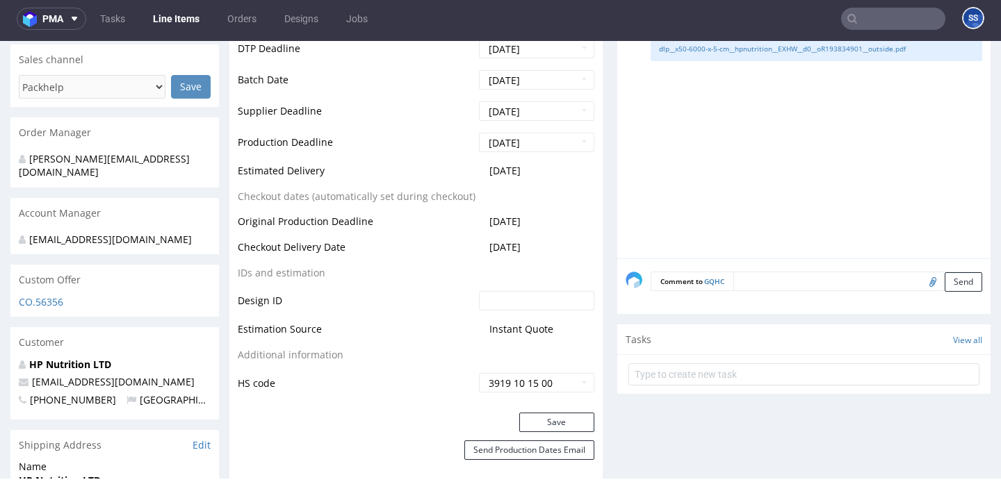
type input "40257145950403670194"
click at [759, 286] on form "Comment to GQHC Send" at bounding box center [815, 282] width 331 height 20
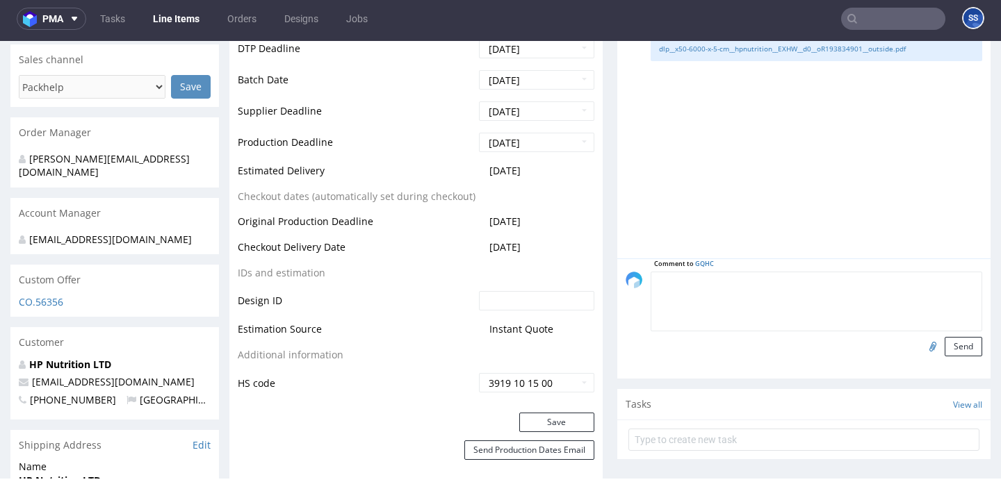
paste textarea "40257145950403428962"
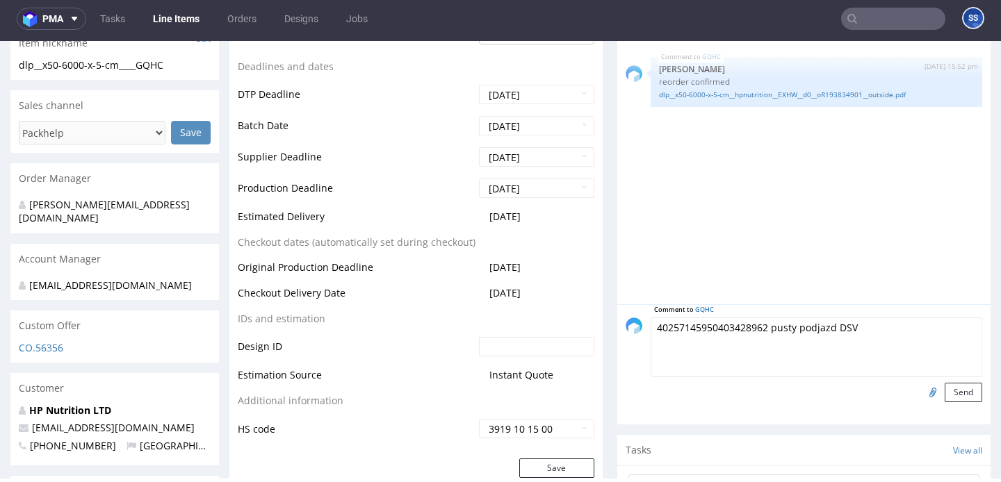
scroll to position [522, 0]
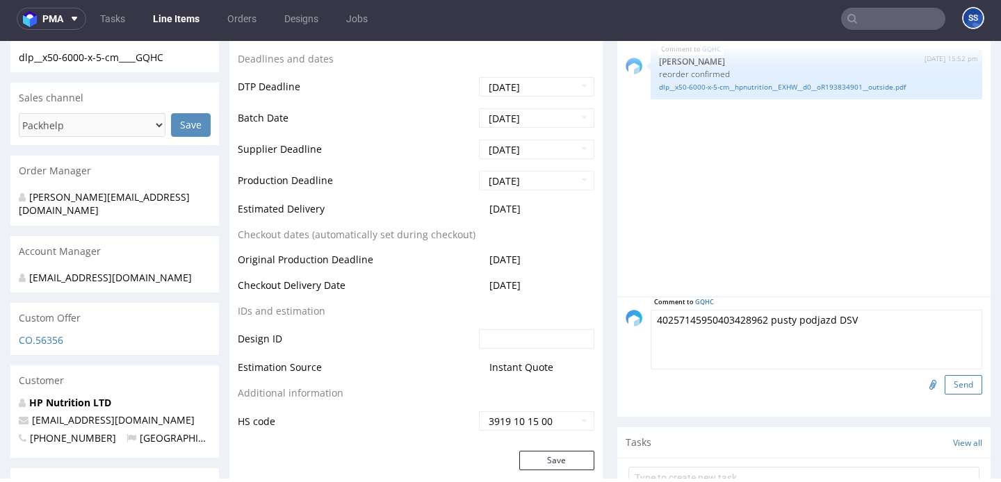
type textarea "40257145950403428962 pusty podjazd DSV"
click at [955, 387] on button "Send" at bounding box center [963, 384] width 38 height 19
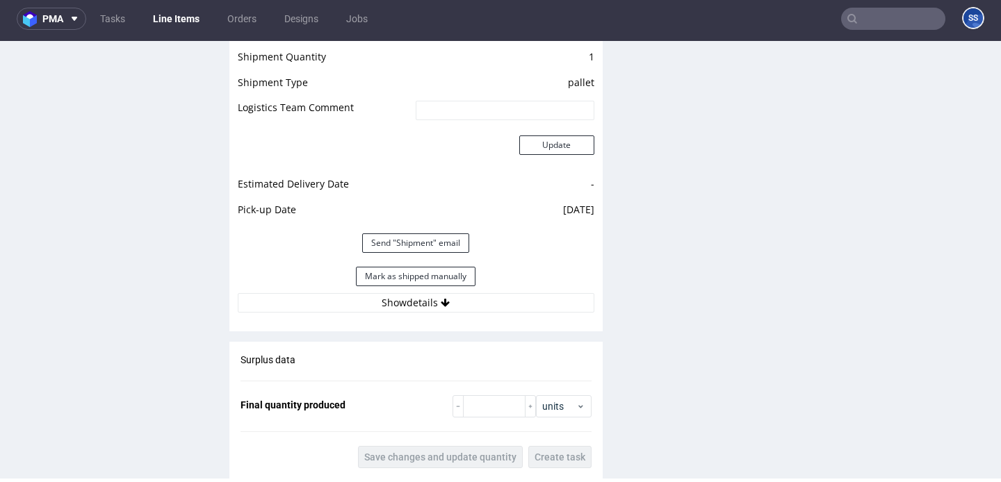
scroll to position [1659, 0]
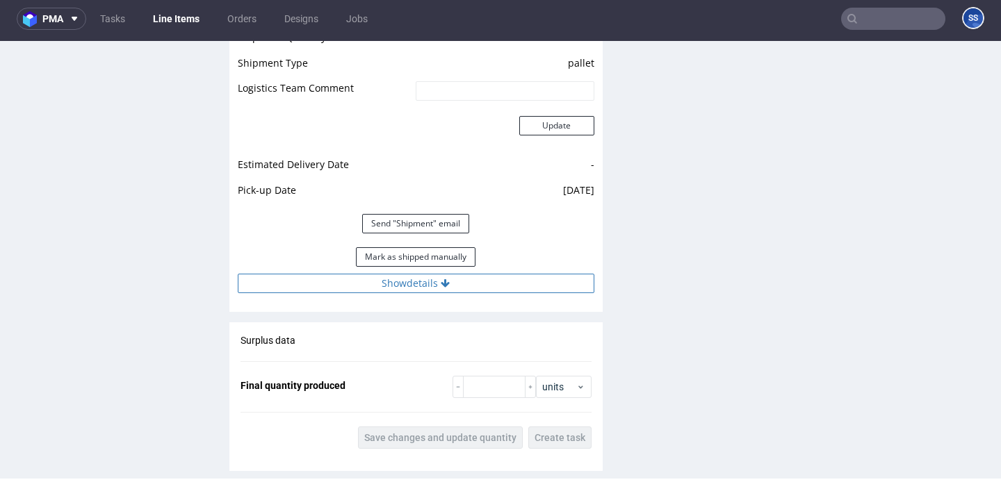
click at [486, 285] on button "Show details" at bounding box center [416, 283] width 356 height 19
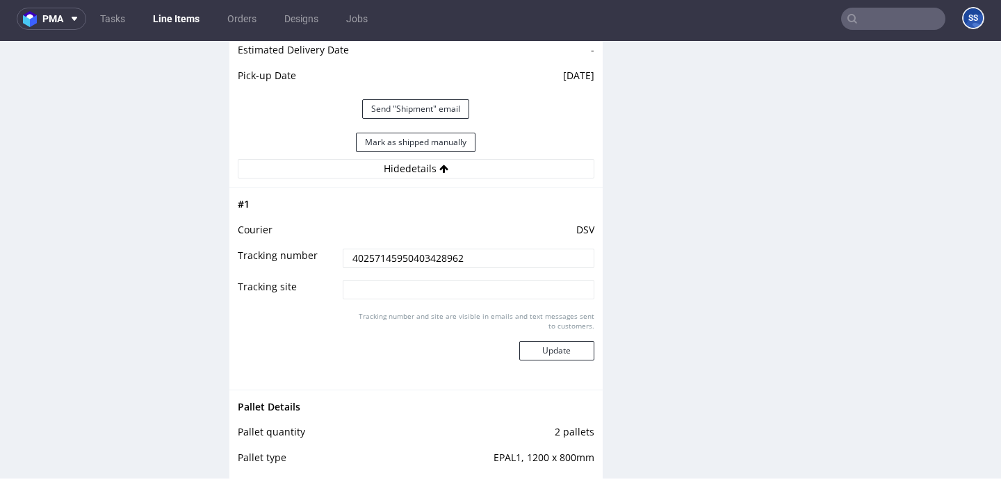
scroll to position [1798, 0]
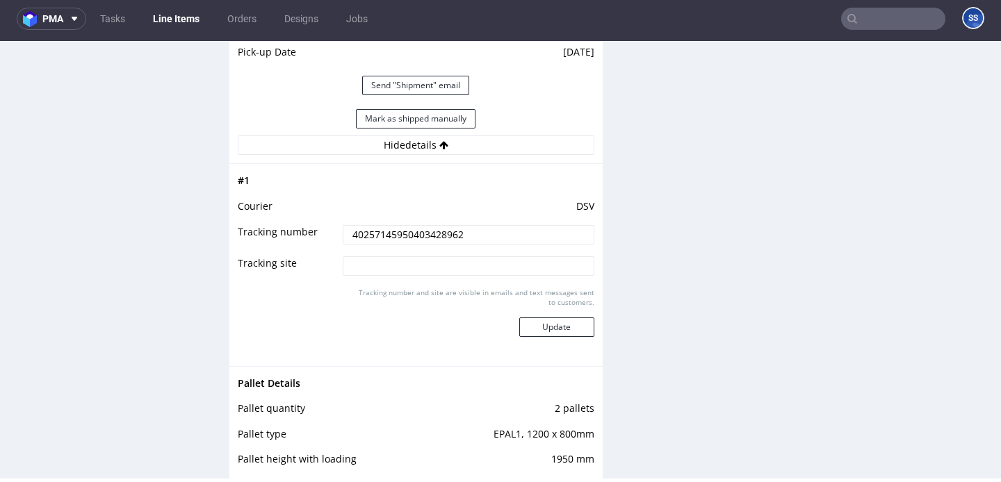
click at [383, 226] on input "40257145950403428962" at bounding box center [468, 234] width 251 height 19
click at [383, 234] on input "40257145950403428962" at bounding box center [468, 234] width 251 height 19
paste input "670194"
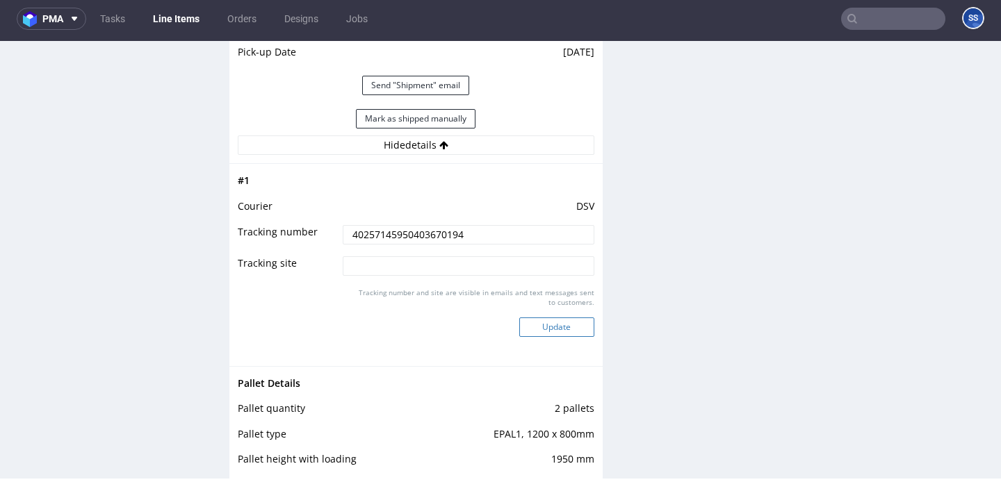
type input "40257145950403670194"
click at [532, 326] on button "Update" at bounding box center [556, 327] width 75 height 19
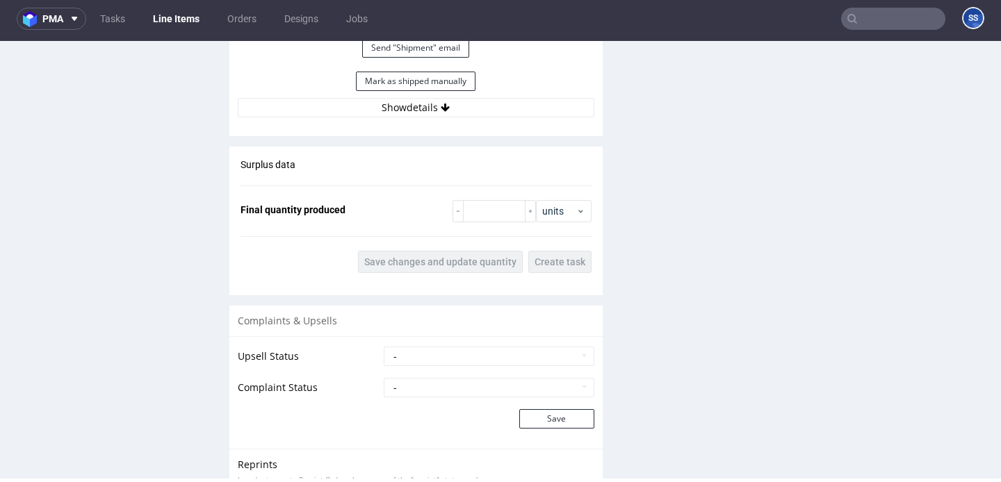
scroll to position [1838, 0]
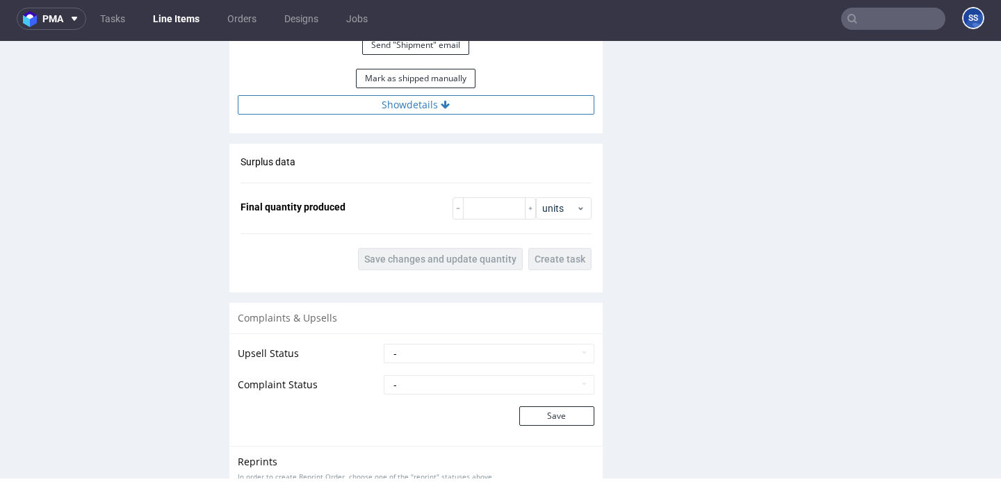
click at [369, 106] on button "Show details" at bounding box center [416, 104] width 356 height 19
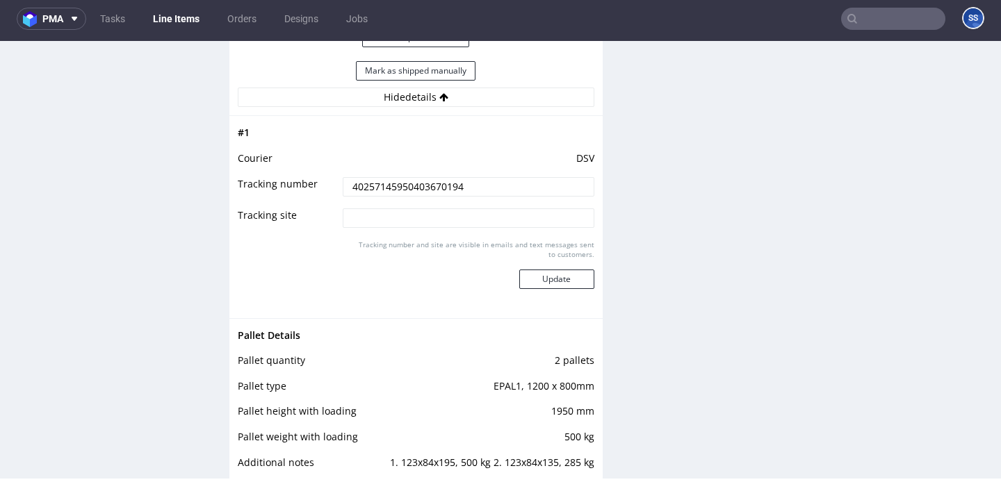
scroll to position [1845, 0]
click at [393, 198] on td "40257145950403670194" at bounding box center [466, 191] width 254 height 31
click at [413, 192] on input "40257145950403670194" at bounding box center [468, 187] width 251 height 19
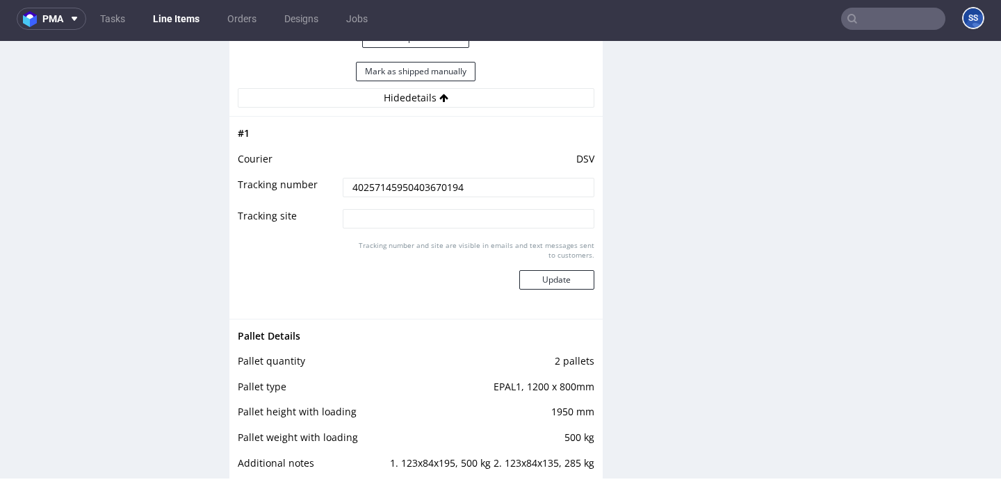
paste input "4130"
type input "40257145950403674130"
click at [548, 276] on button "Update" at bounding box center [556, 279] width 75 height 19
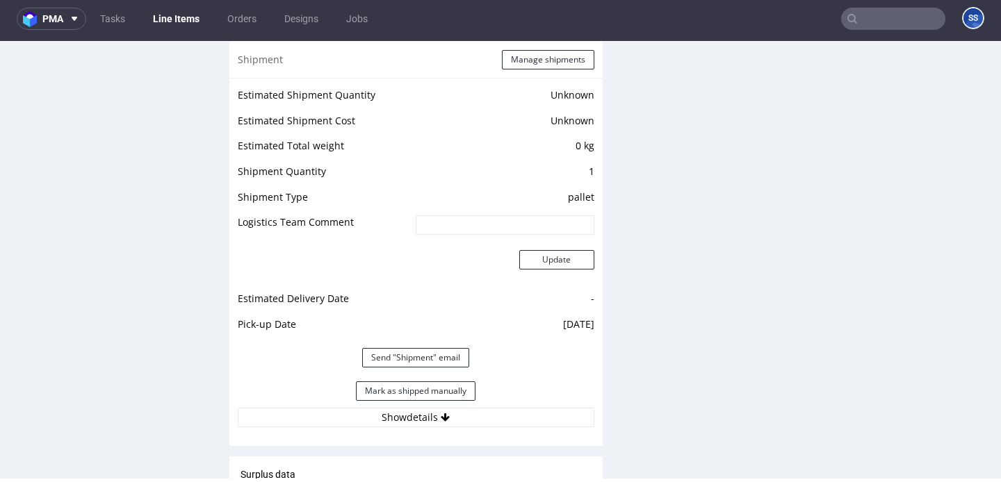
scroll to position [1528, 0]
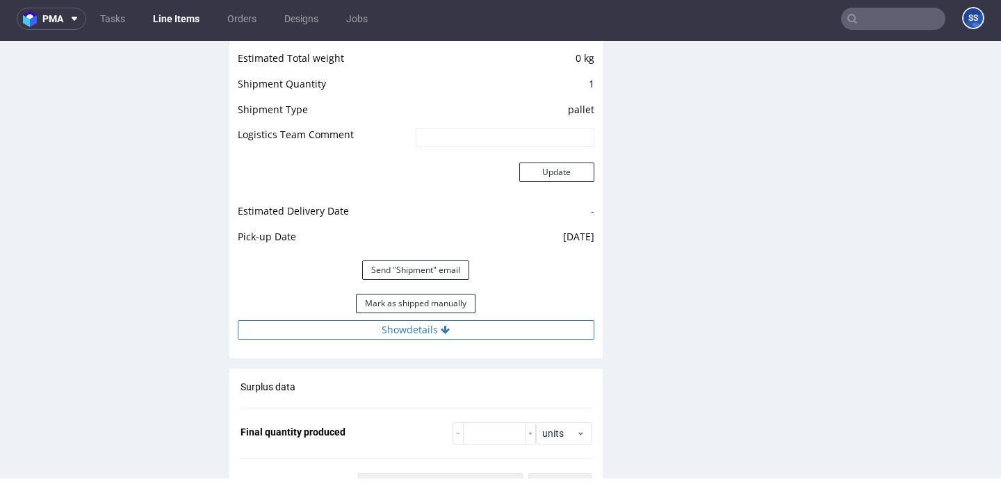
click at [399, 337] on button "Show details" at bounding box center [416, 329] width 356 height 19
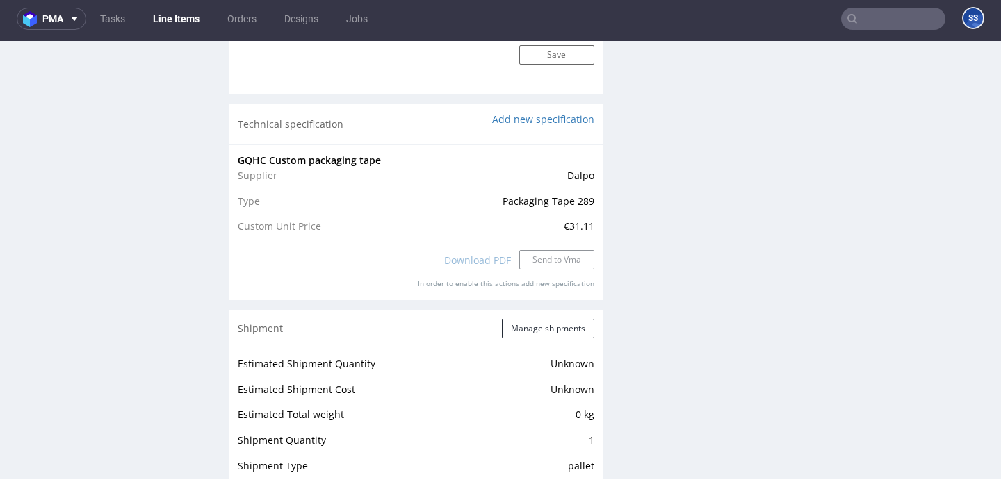
scroll to position [1266, 0]
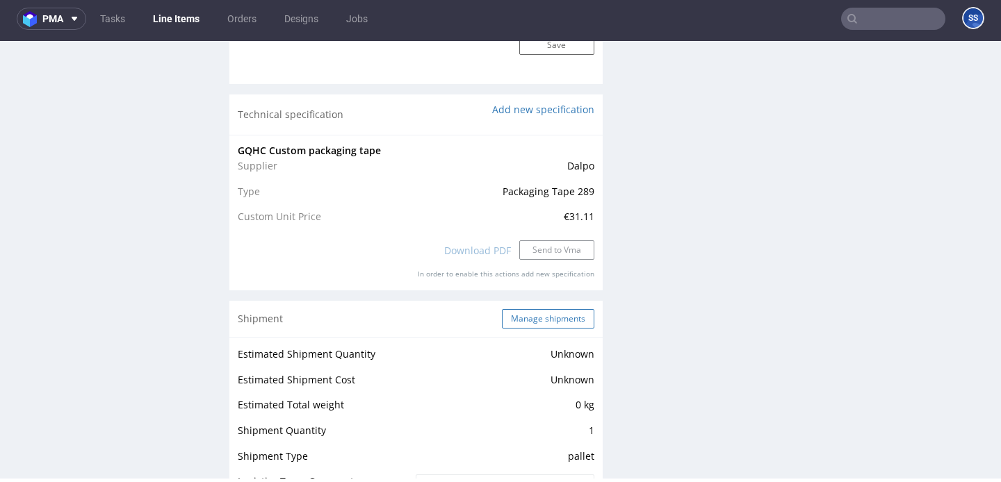
click at [517, 326] on button "Manage shipments" at bounding box center [548, 318] width 92 height 19
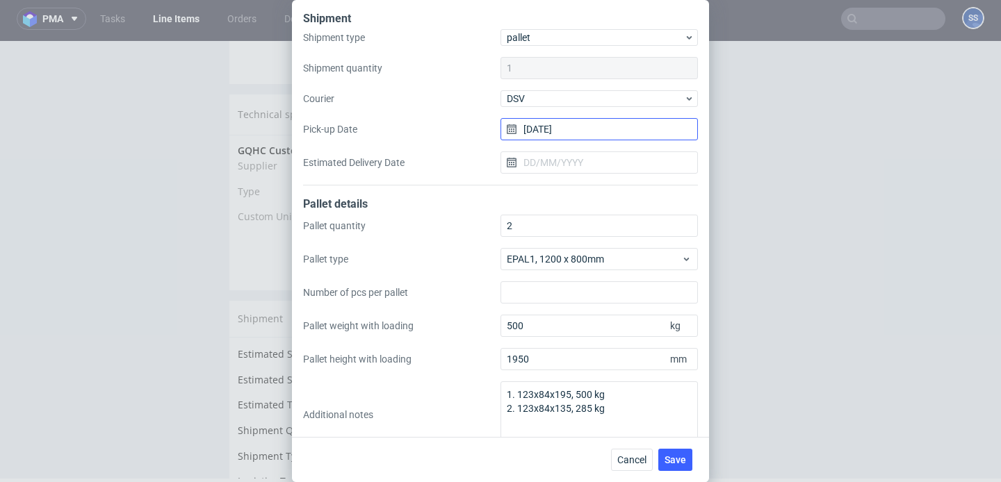
click at [566, 130] on input "[DATE]" at bounding box center [598, 129] width 197 height 22
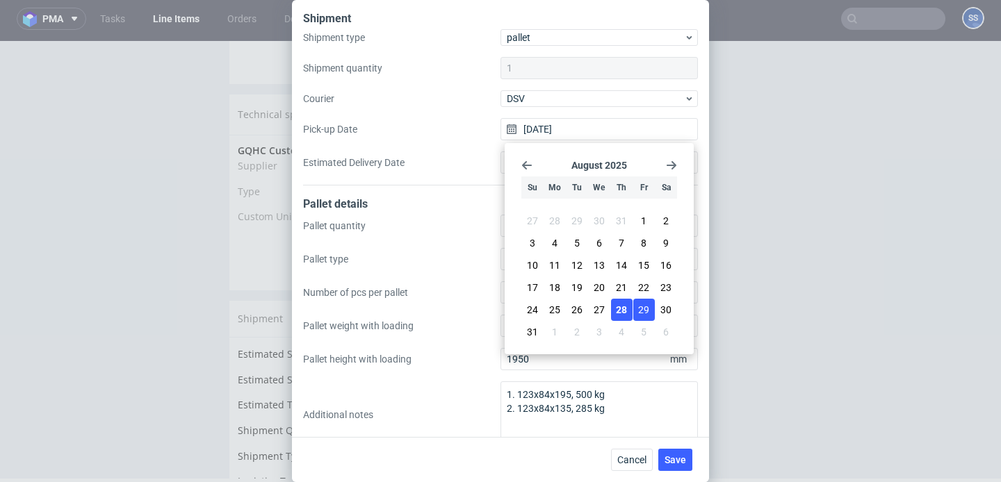
click at [641, 305] on span "29" at bounding box center [643, 310] width 11 height 14
type input "[DATE]"
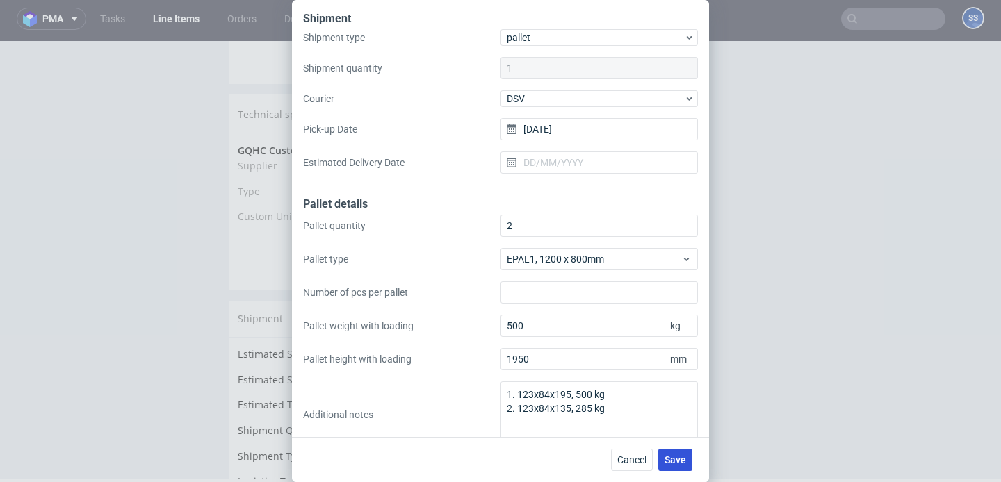
click at [678, 466] on button "Save" at bounding box center [675, 460] width 34 height 22
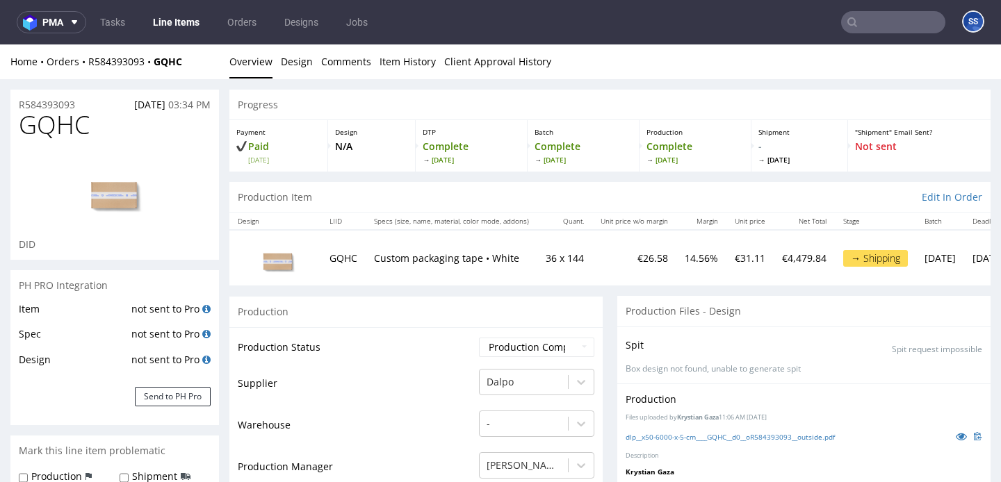
click at [194, 31] on link "Line Items" at bounding box center [176, 22] width 63 height 22
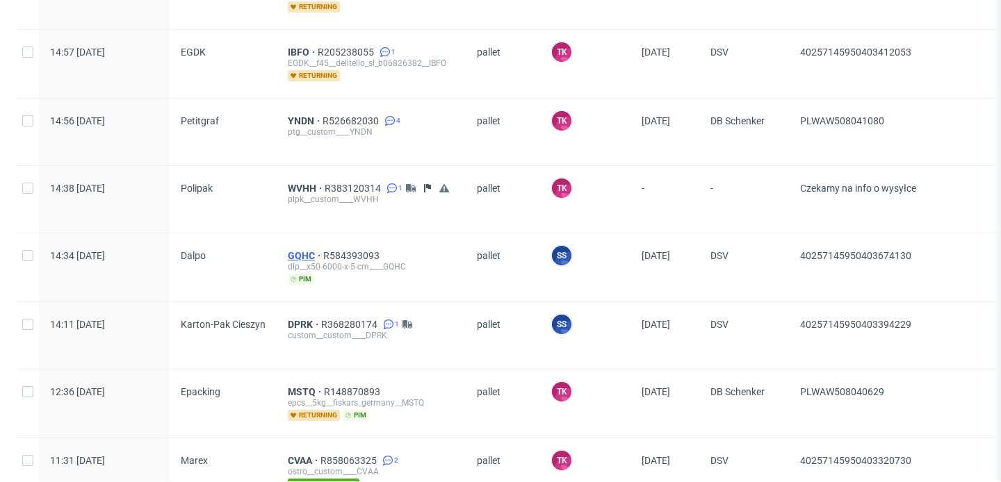
click at [303, 251] on span "GQHC" at bounding box center [305, 255] width 35 height 11
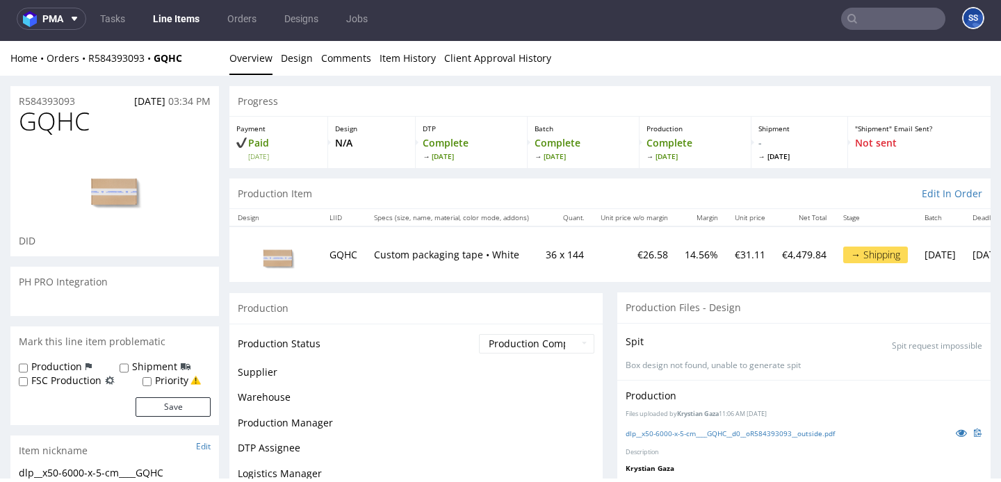
scroll to position [3, 0]
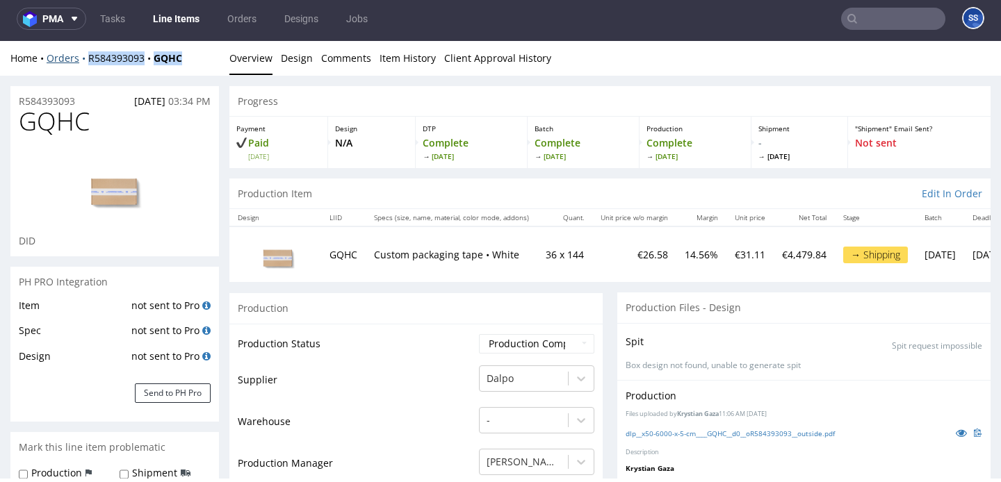
drag, startPoint x: 192, startPoint y: 60, endPoint x: 86, endPoint y: 62, distance: 105.6
click at [86, 62] on div "Home Orders R584393093 GQHC" at bounding box center [114, 58] width 208 height 14
copy div "R584393093 GQHC"
click at [192, 29] on link "Line Items" at bounding box center [176, 19] width 63 height 22
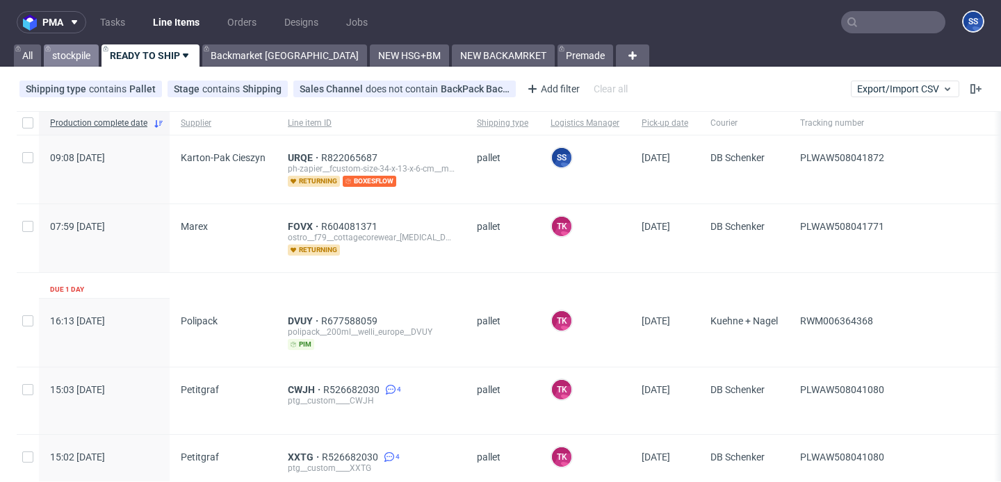
click at [89, 58] on link "stockpile" at bounding box center [71, 55] width 55 height 22
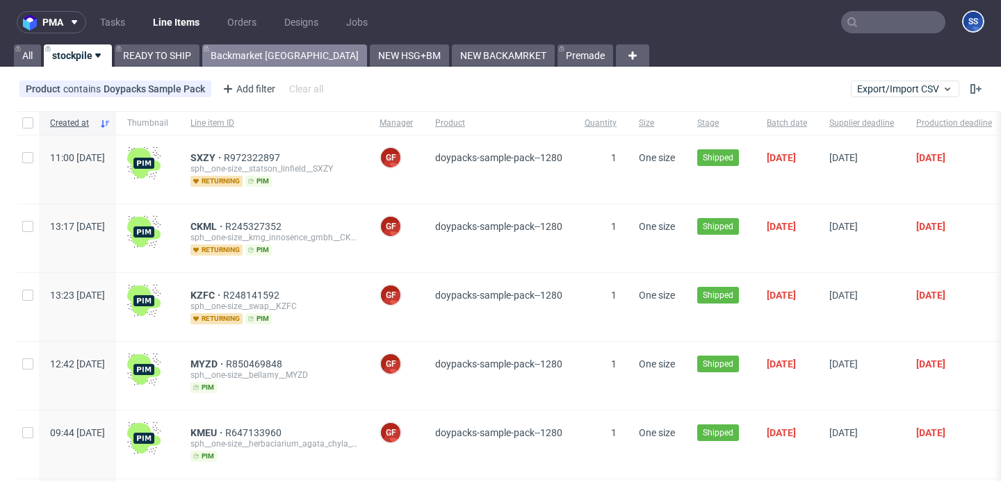
click at [249, 53] on link "Backmarket [GEOGRAPHIC_DATA]" at bounding box center [284, 55] width 165 height 22
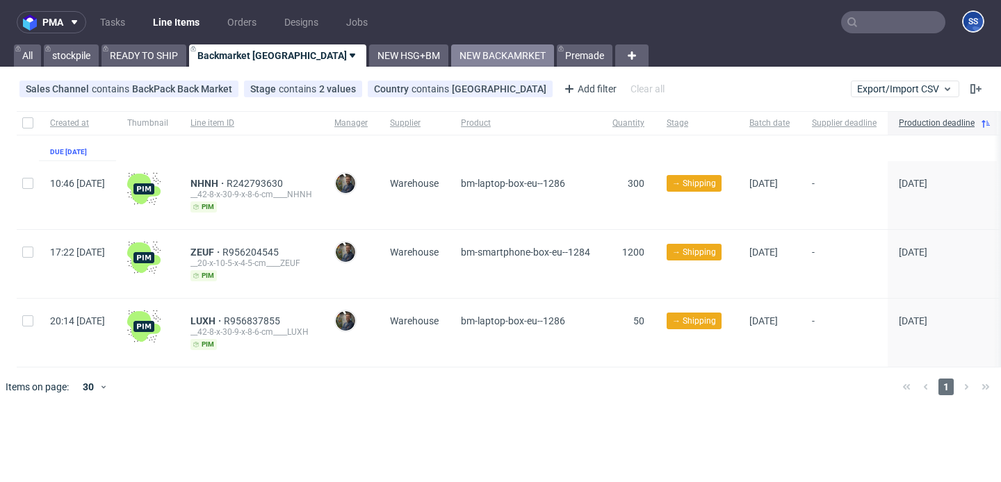
click at [451, 58] on link "NEW BACKAMRKET" at bounding box center [502, 55] width 103 height 22
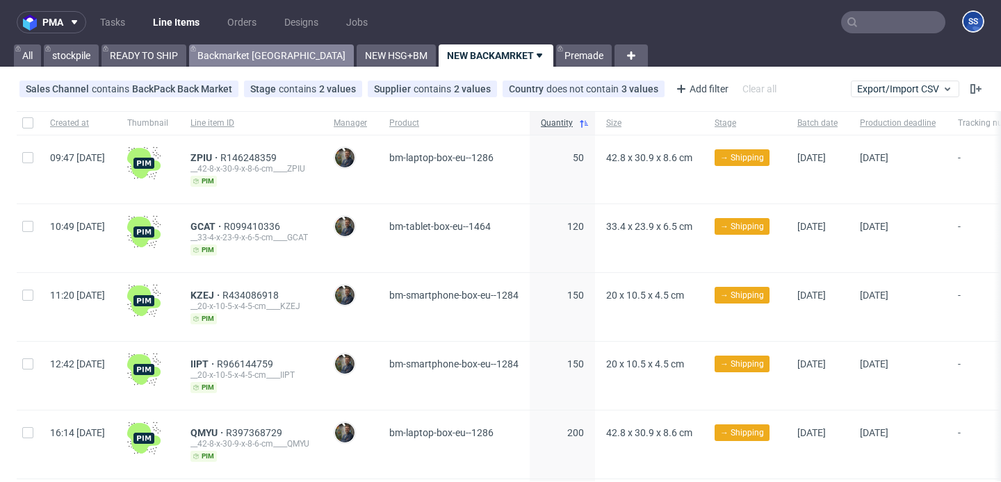
click at [244, 60] on link "Backmarket [GEOGRAPHIC_DATA]" at bounding box center [271, 55] width 165 height 22
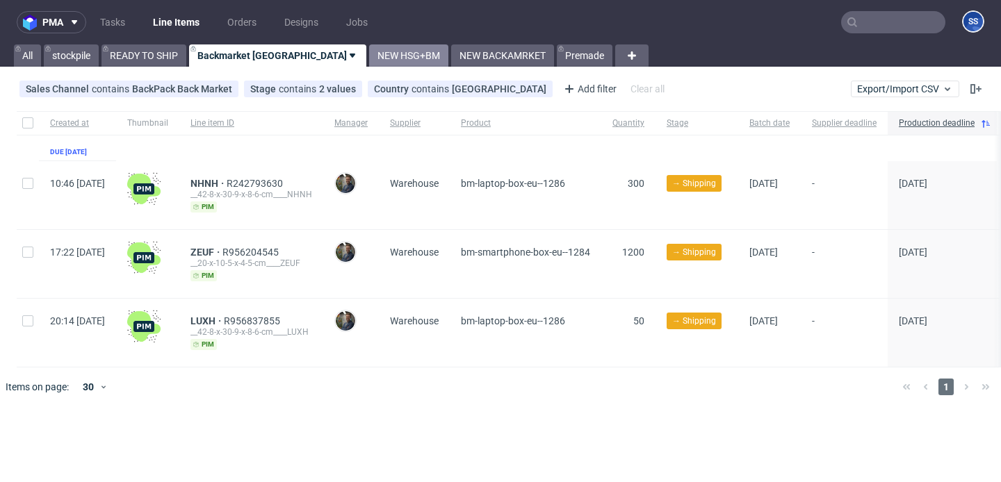
click at [369, 60] on link "NEW HSG+BM" at bounding box center [408, 55] width 79 height 22
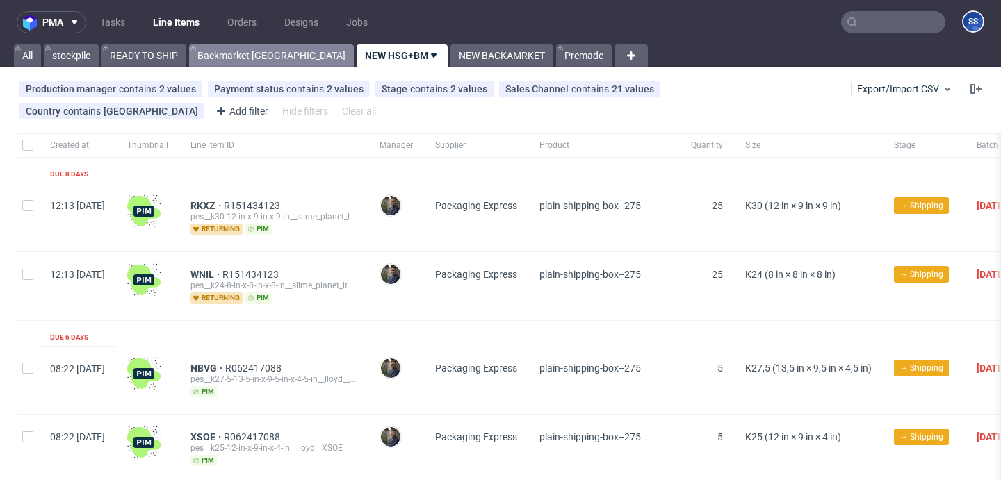
click at [238, 61] on link "Backmarket [GEOGRAPHIC_DATA]" at bounding box center [271, 55] width 165 height 22
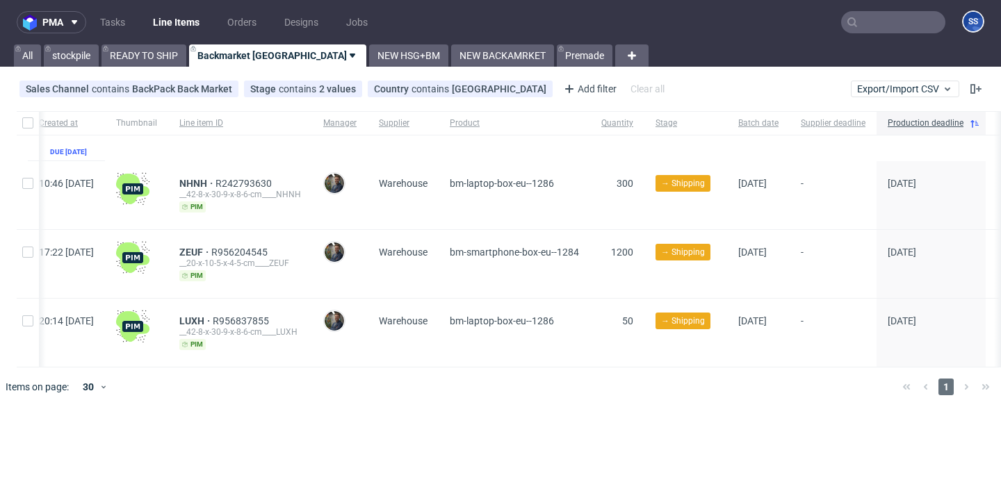
scroll to position [0, 19]
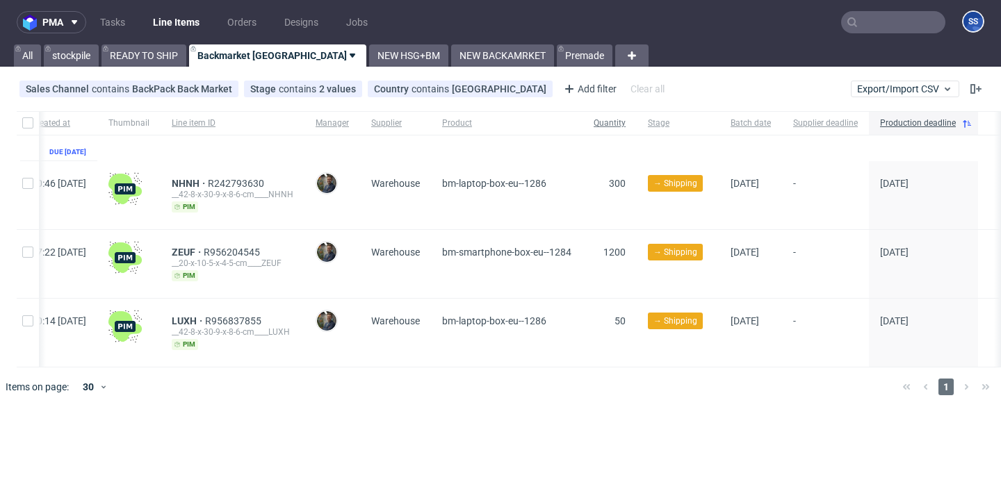
click at [636, 131] on div "Quantity" at bounding box center [609, 123] width 54 height 24
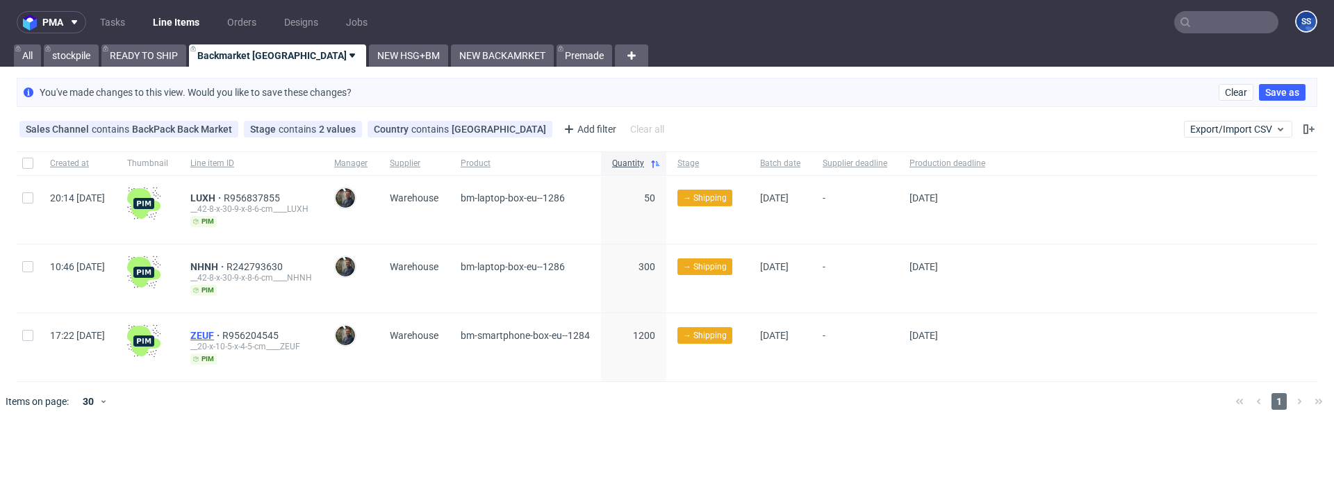
click at [222, 335] on span "ZEUF" at bounding box center [206, 335] width 32 height 11
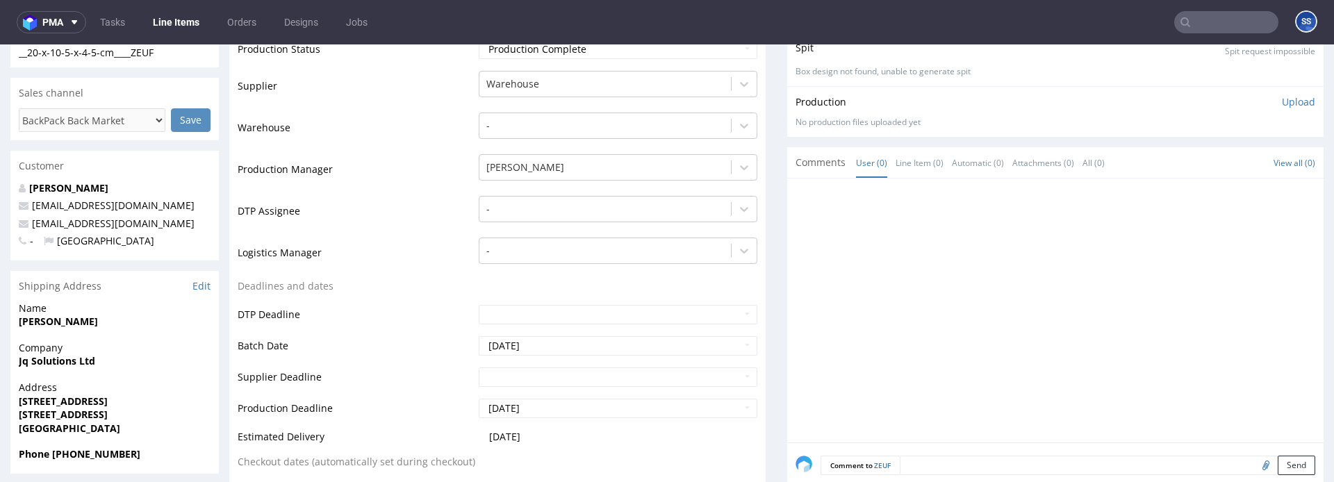
scroll to position [285, 0]
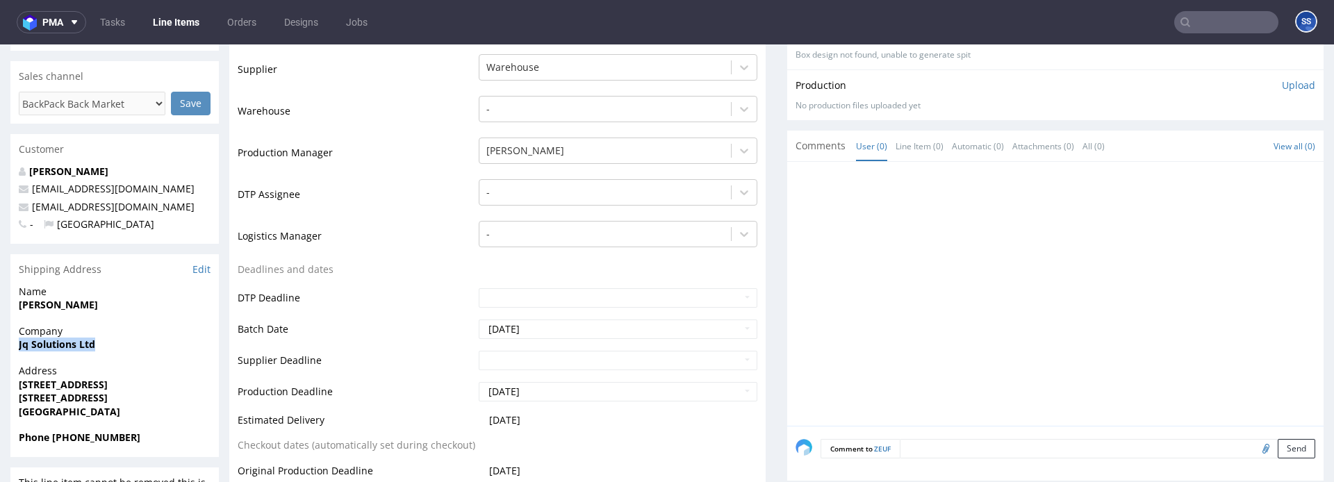
drag, startPoint x: 102, startPoint y: 346, endPoint x: 11, endPoint y: 348, distance: 91.1
click at [11, 348] on div "Company Jq Solutions Ltd" at bounding box center [114, 345] width 208 height 40
copy strong "Jq Solutions Ltd"
click at [54, 381] on strong "219 BRIDGE STREET WEST" at bounding box center [63, 384] width 89 height 13
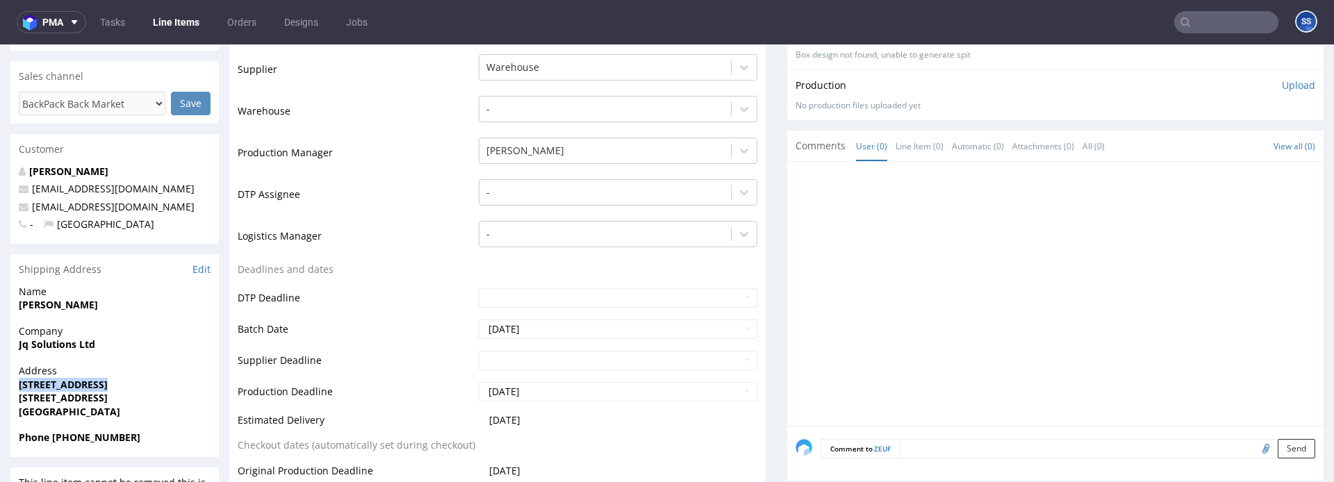
click at [54, 381] on strong "219 BRIDGE STREET WEST" at bounding box center [63, 384] width 89 height 13
copy strong "219 BRIDGE STREET WEST"
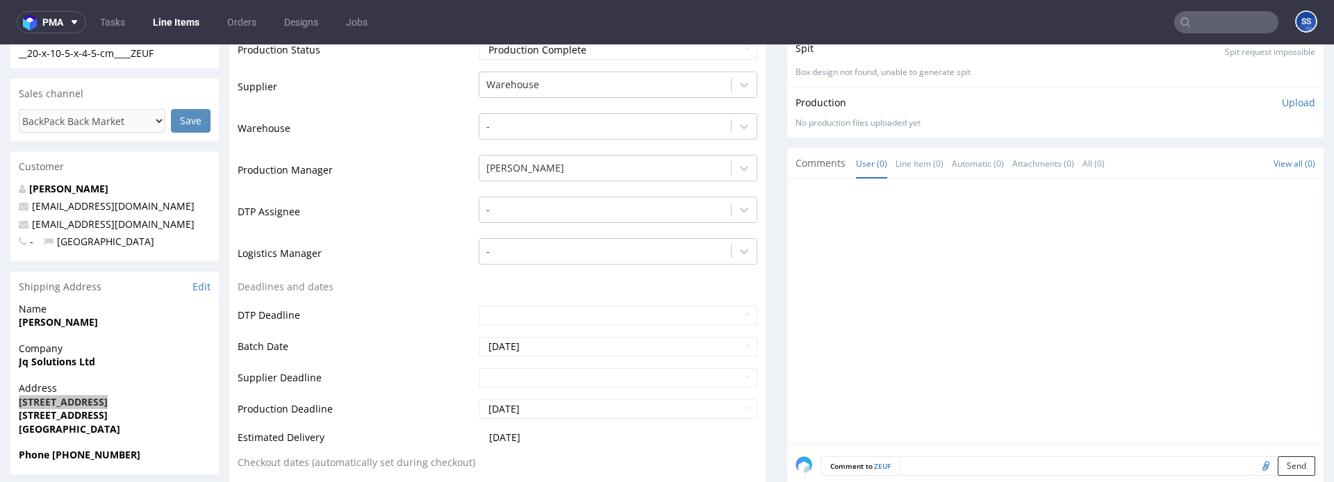
scroll to position [261, 0]
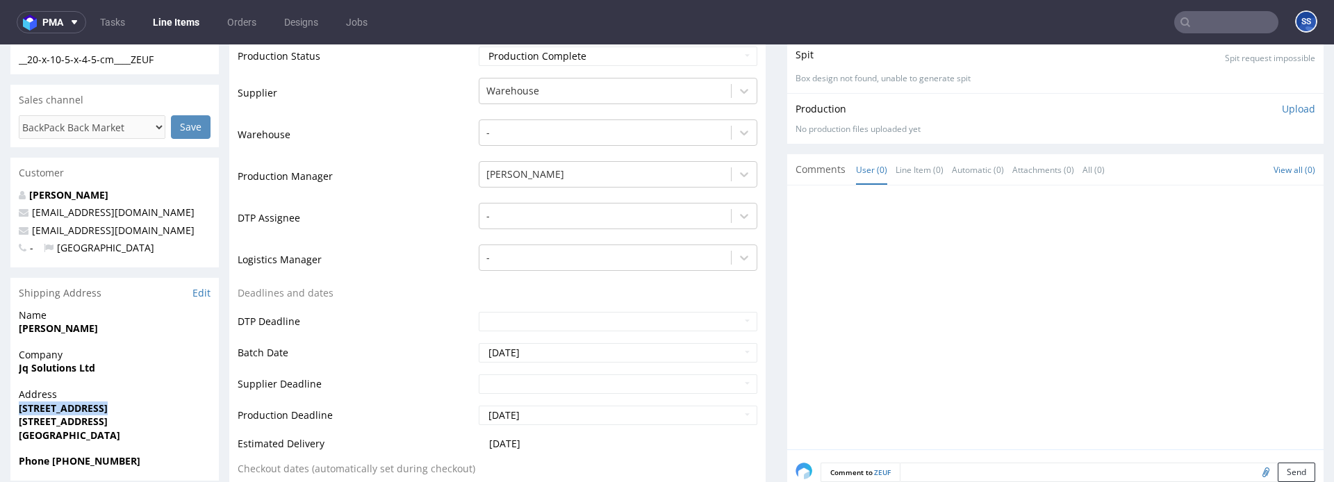
drag, startPoint x: 126, startPoint y: 422, endPoint x: 566, endPoint y: 322, distance: 451.1
click at [88, 424] on span "BIRMINGHAM B19 2YU" at bounding box center [115, 422] width 192 height 14
copy strong "B19 2YU"
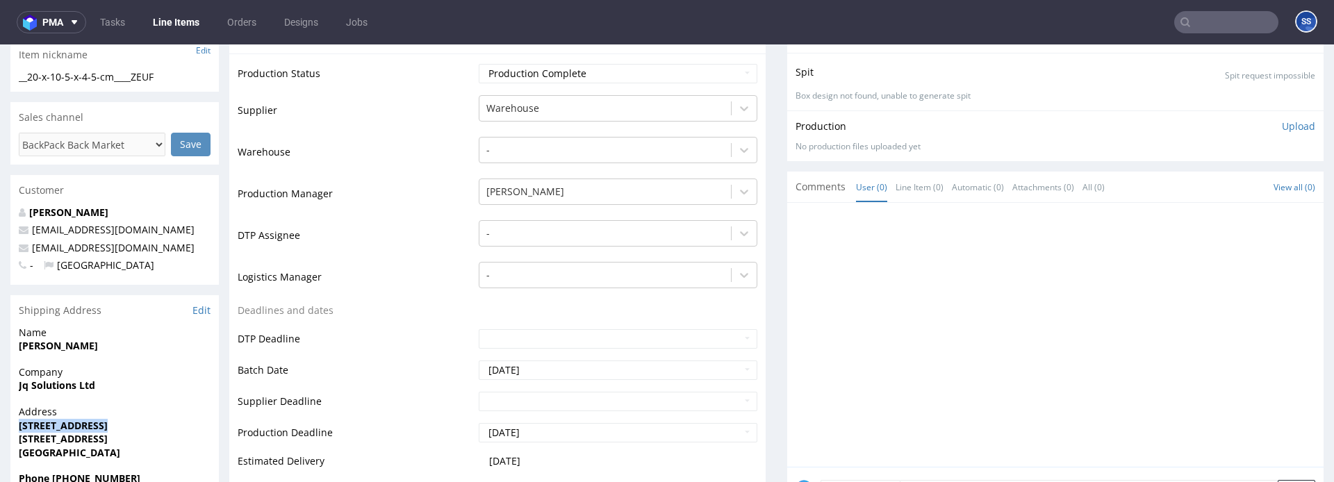
click at [45, 437] on strong "BIRMINGHAM B19 2YU" at bounding box center [63, 438] width 89 height 13
click at [45, 437] on strong "BIRMINGHAM B19 2YU" at bounding box center [63, 441] width 89 height 13
copy strong "BIRMINGHAM"
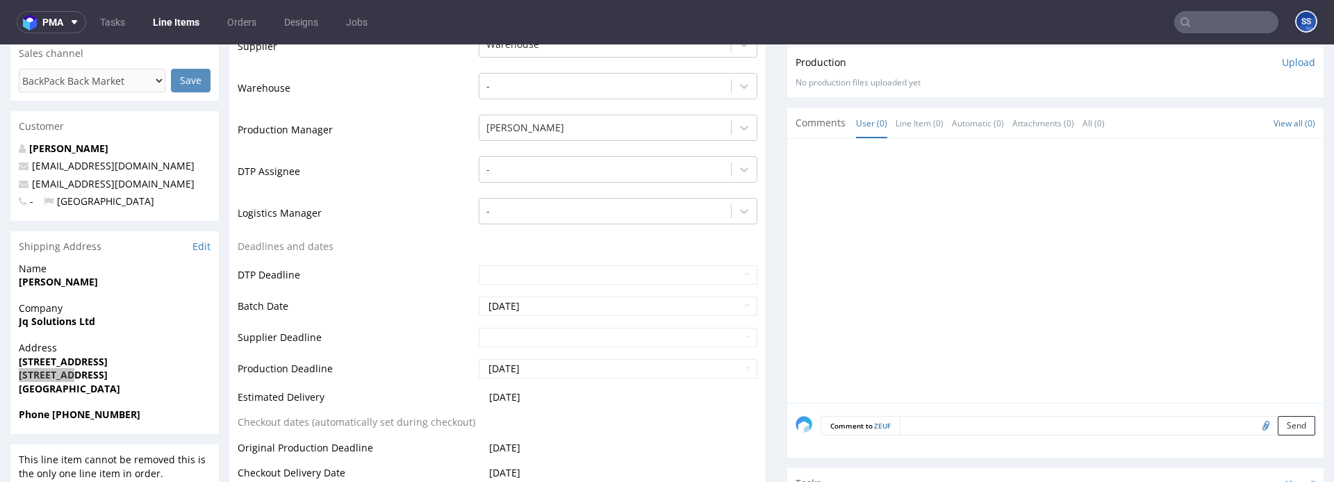
scroll to position [316, 0]
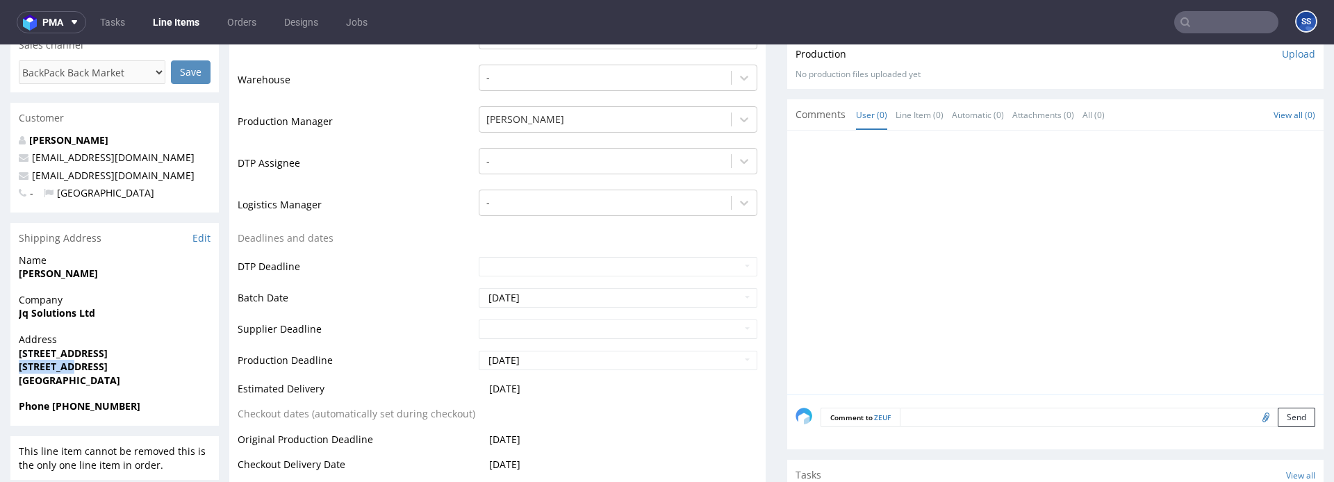
click at [56, 276] on strong "Mandeep Kaur" at bounding box center [58, 273] width 79 height 13
copy strong "Mandeep Kaur"
drag, startPoint x: 156, startPoint y: 179, endPoint x: 33, endPoint y: 181, distance: 122.3
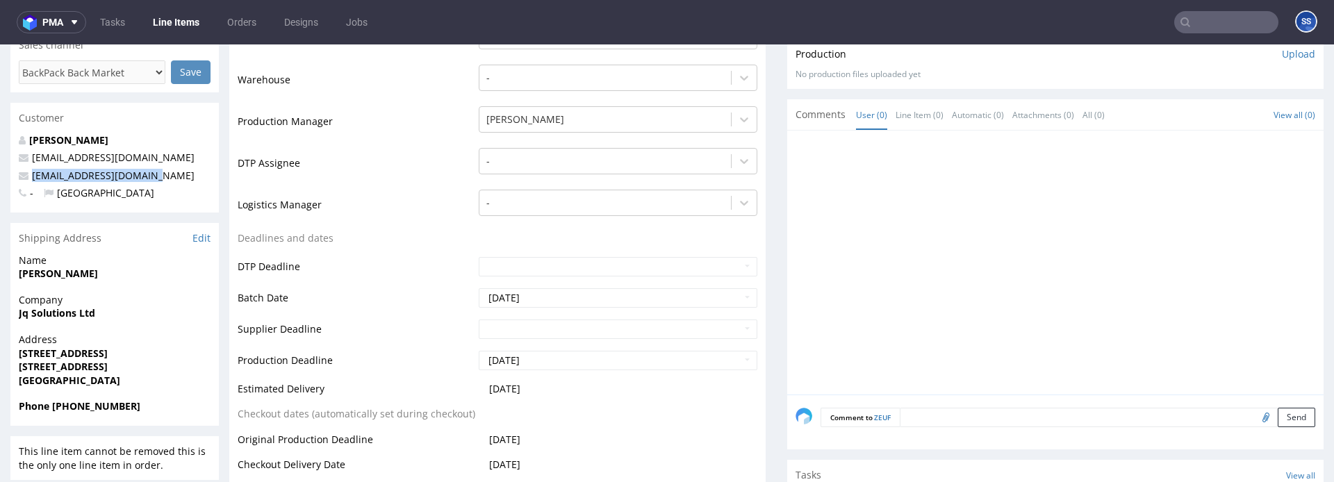
click at [33, 181] on p "abcgadgets1@yahoo.co.uk" at bounding box center [115, 176] width 192 height 14
copy link "abcgadgets1@yahoo.co.uk"
drag, startPoint x: 144, startPoint y: 408, endPoint x: 56, endPoint y: 410, distance: 88.3
click at [56, 410] on span "Phone +44 7878 260458" at bounding box center [115, 407] width 192 height 14
copy strong "44 7878 260458"
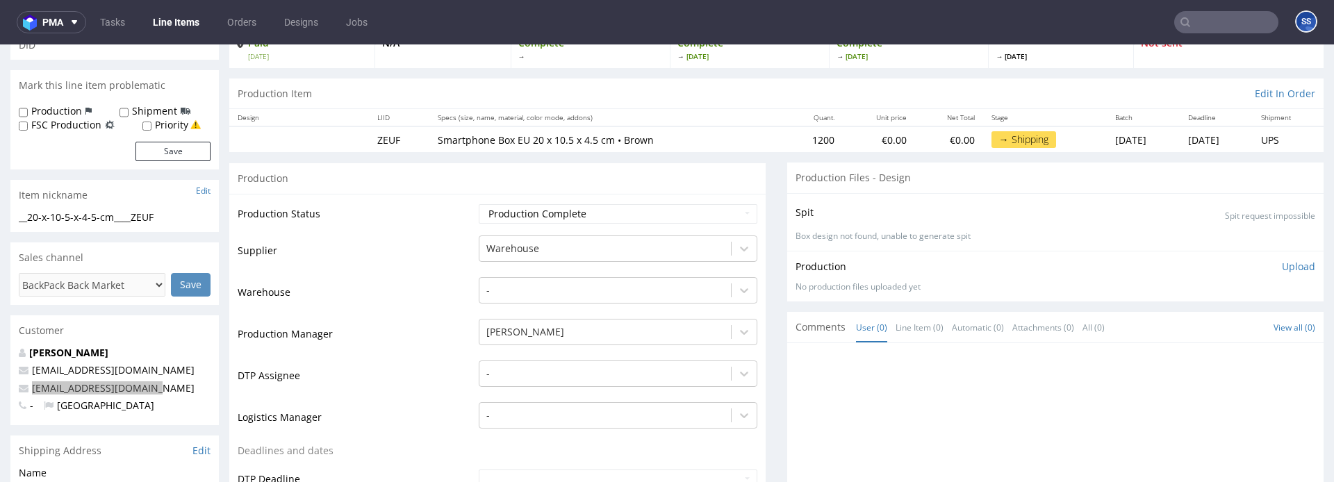
scroll to position [0, 0]
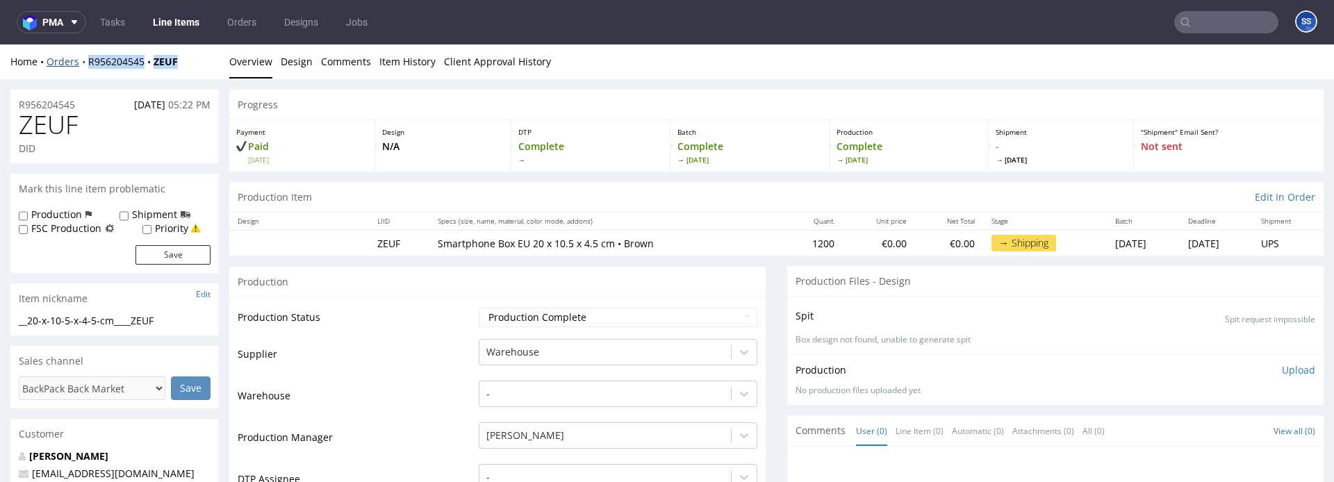
drag, startPoint x: 151, startPoint y: 61, endPoint x: 87, endPoint y: 64, distance: 64.0
click at [87, 64] on div "Home Orders R956204545 ZEUF" at bounding box center [114, 62] width 208 height 14
copy div "R956204545 ZEUF"
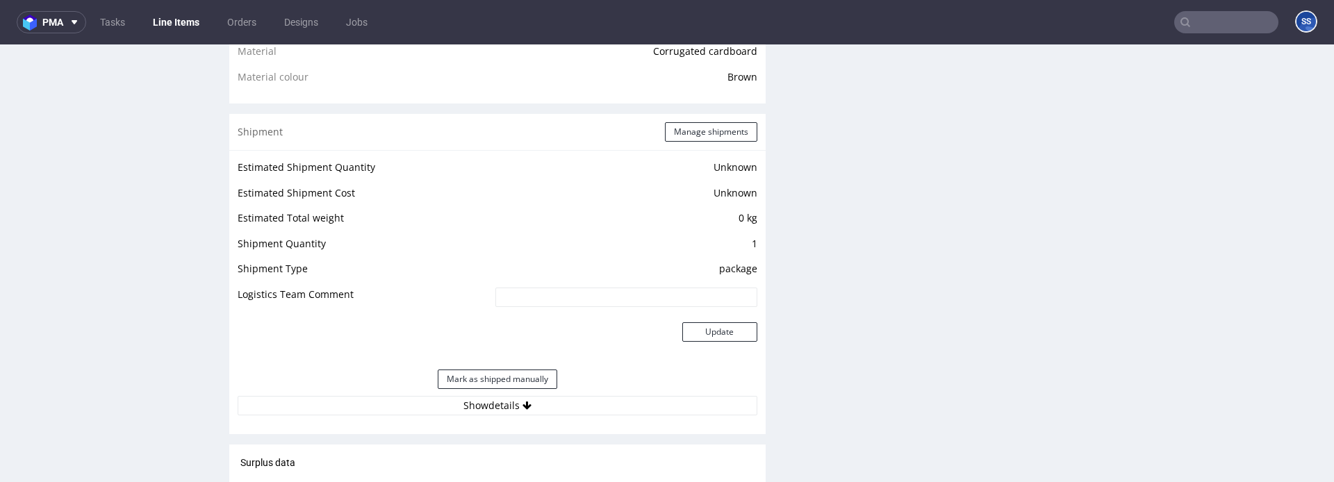
scroll to position [1063, 0]
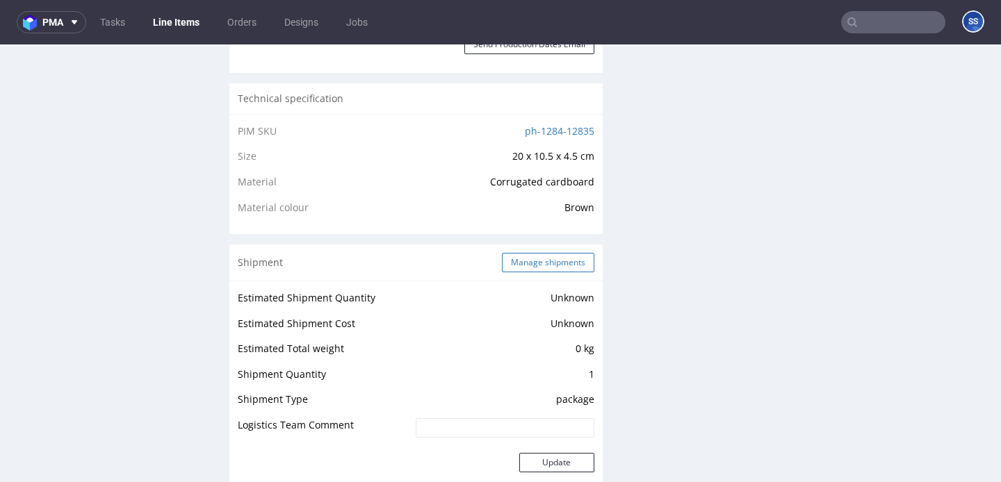
scroll to position [920, 0]
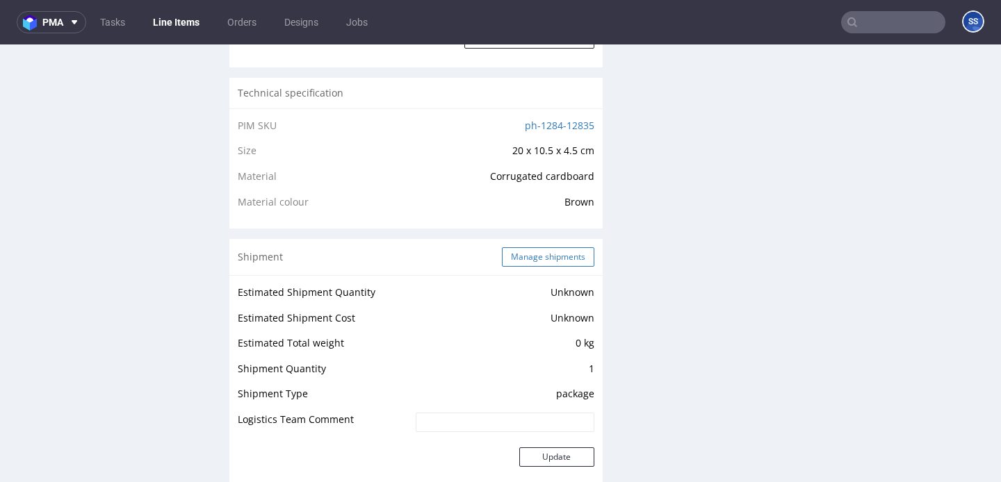
click at [536, 264] on button "Manage shipments" at bounding box center [548, 256] width 92 height 19
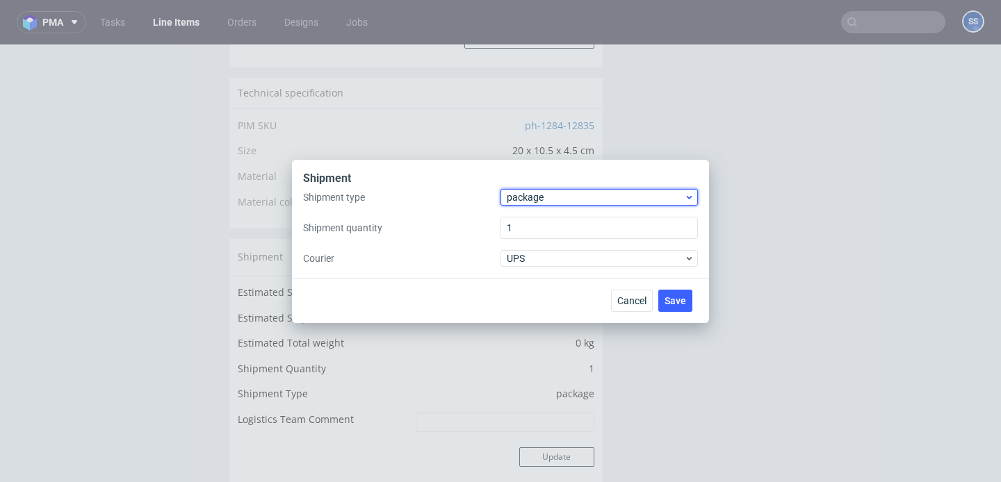
click at [581, 202] on span "package" at bounding box center [595, 197] width 177 height 14
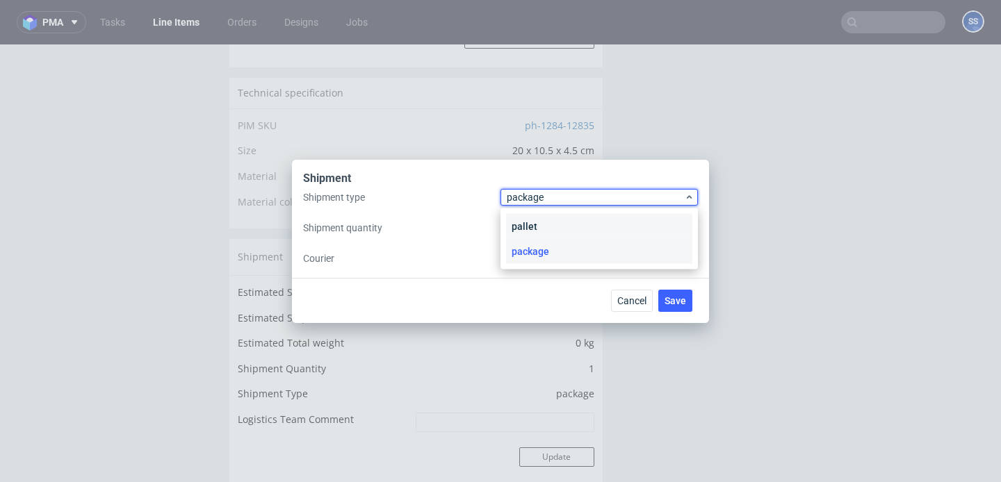
click at [562, 231] on div "pallet" at bounding box center [599, 226] width 186 height 25
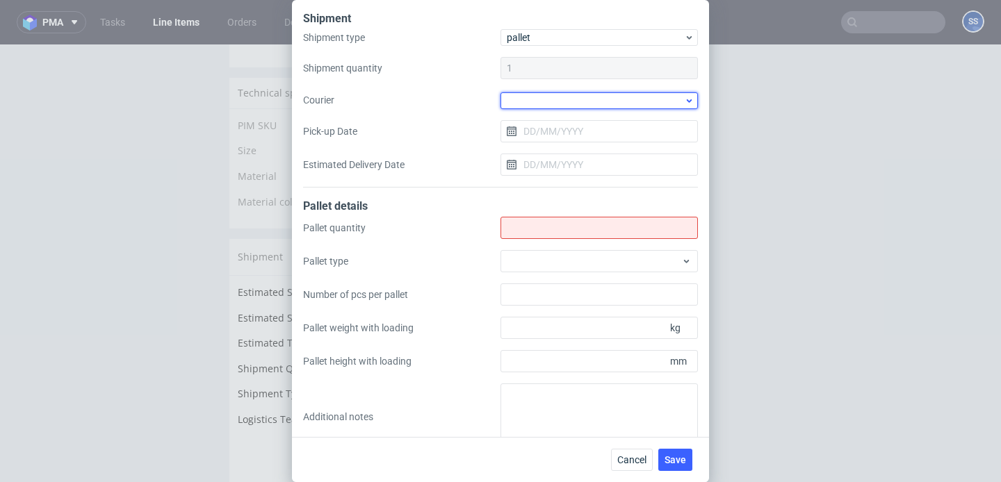
click at [539, 101] on div at bounding box center [598, 100] width 197 height 17
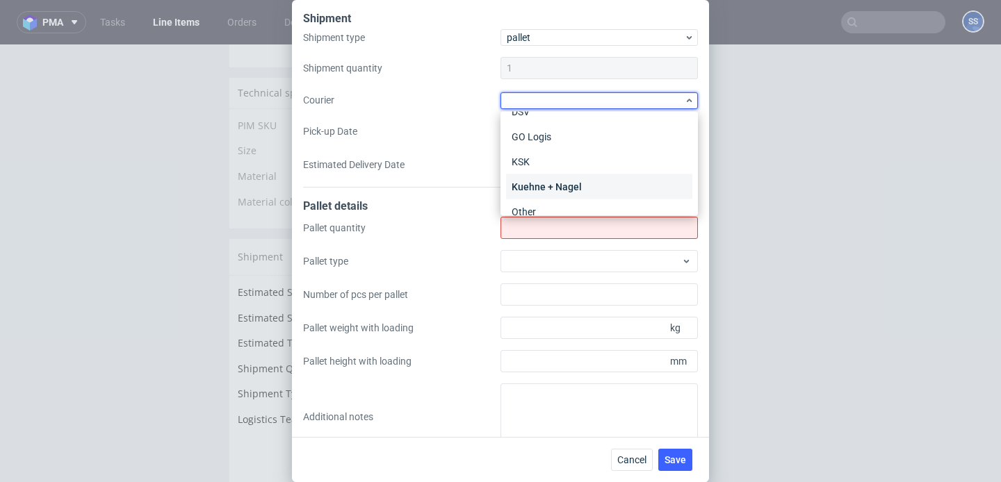
scroll to position [120, 0]
click at [551, 183] on div "Kuehne + Nagel" at bounding box center [599, 184] width 186 height 25
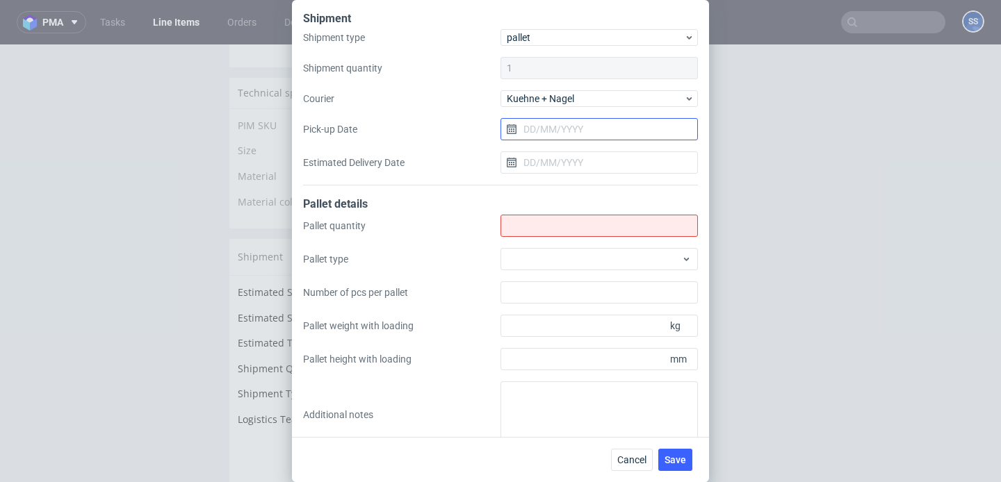
click at [550, 129] on input "Pick-up Date" at bounding box center [598, 129] width 197 height 22
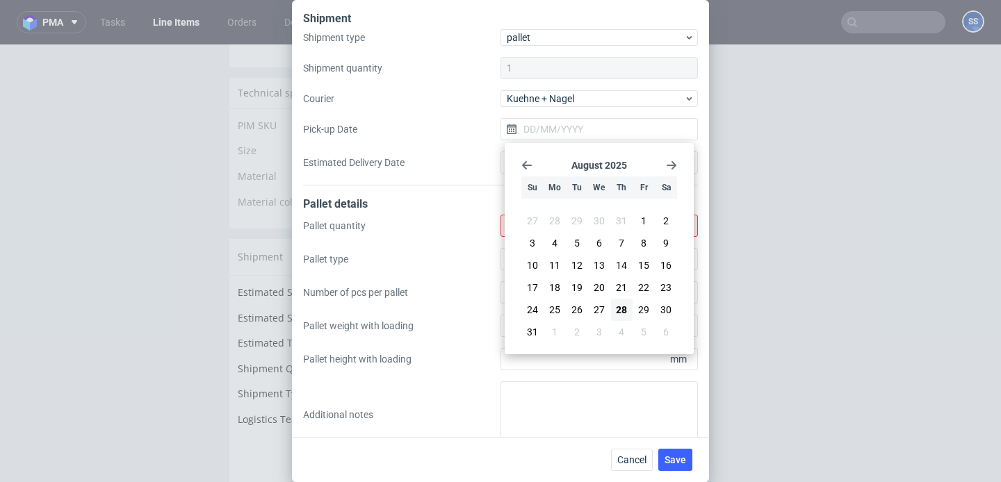
click at [473, 133] on label "Pick-up Date" at bounding box center [401, 129] width 197 height 14
click at [500, 133] on input "Pick-up Date" at bounding box center [598, 129] width 197 height 22
click at [460, 228] on label "Pallet quantity" at bounding box center [401, 226] width 197 height 14
click at [500, 228] on input "Shipment type" at bounding box center [598, 226] width 197 height 22
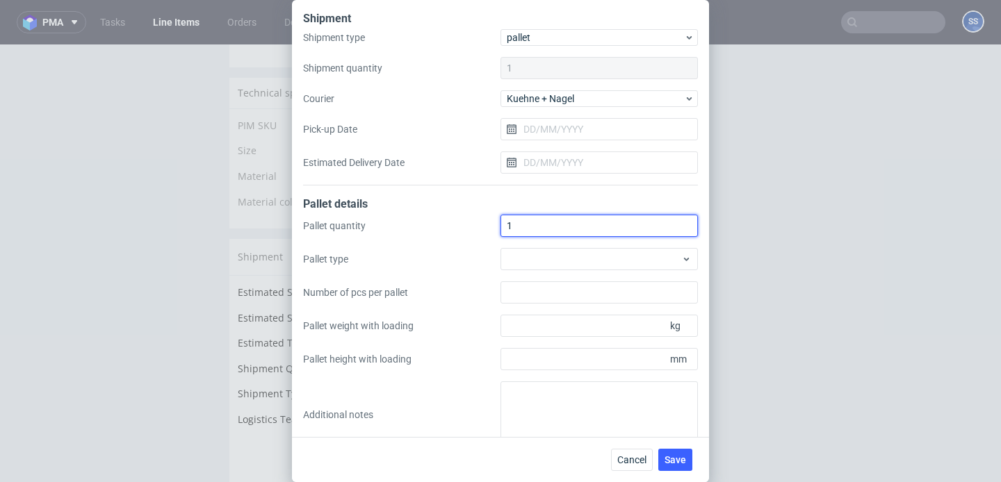
scroll to position [22, 0]
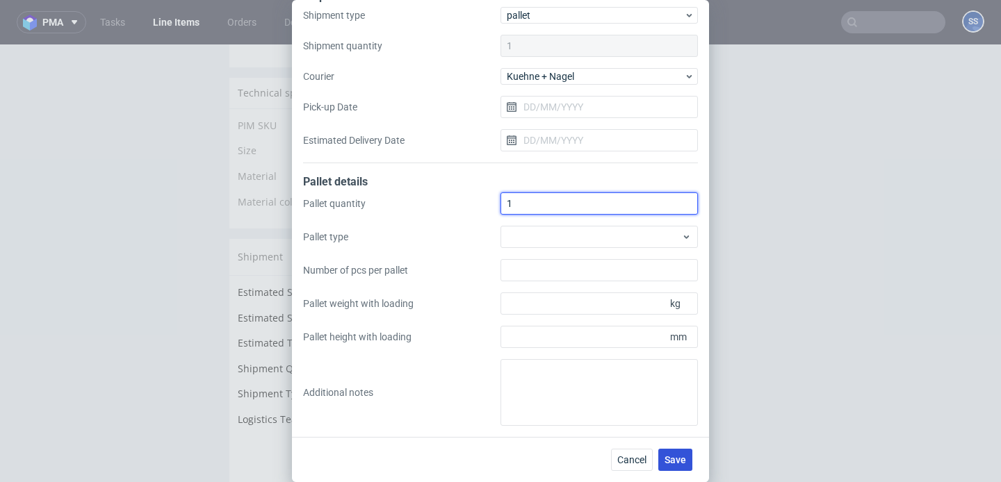
type input "1"
click at [684, 459] on span "Save" at bounding box center [675, 460] width 22 height 10
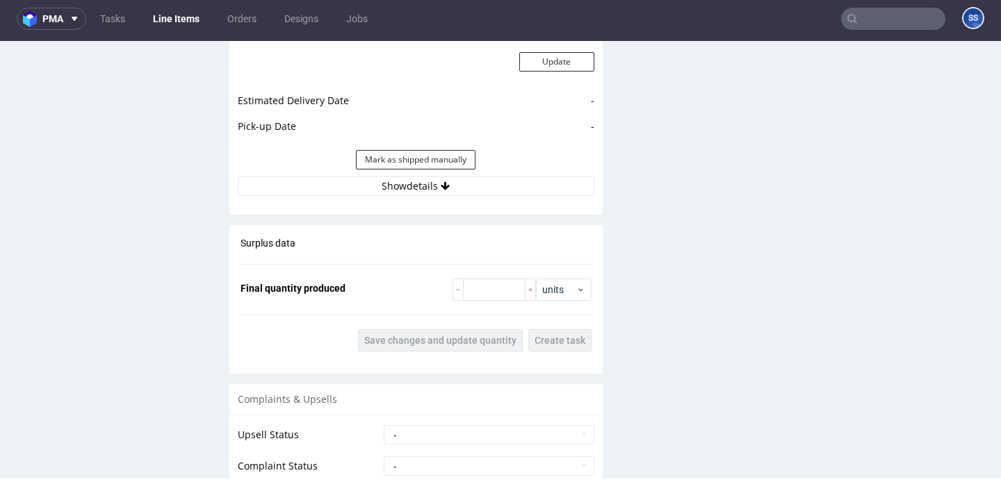
scroll to position [1309, 0]
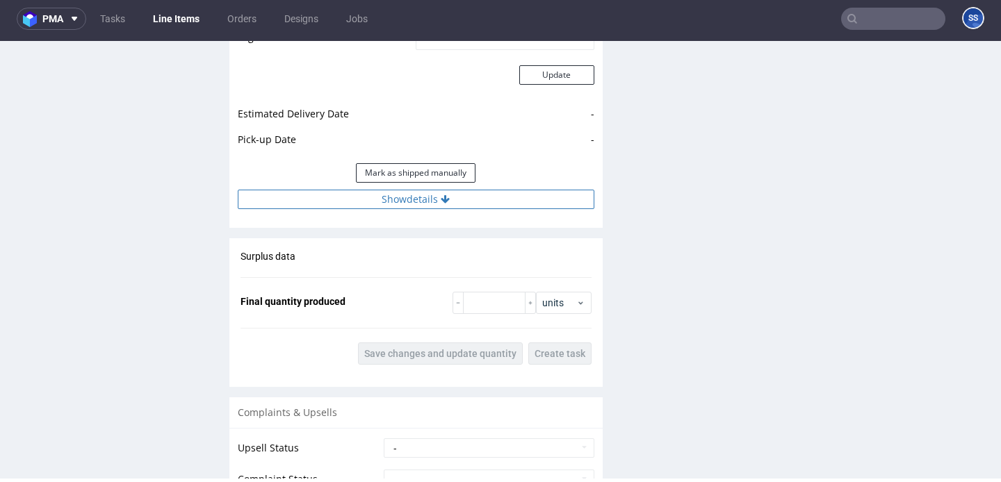
click at [441, 205] on button "Show details" at bounding box center [416, 199] width 356 height 19
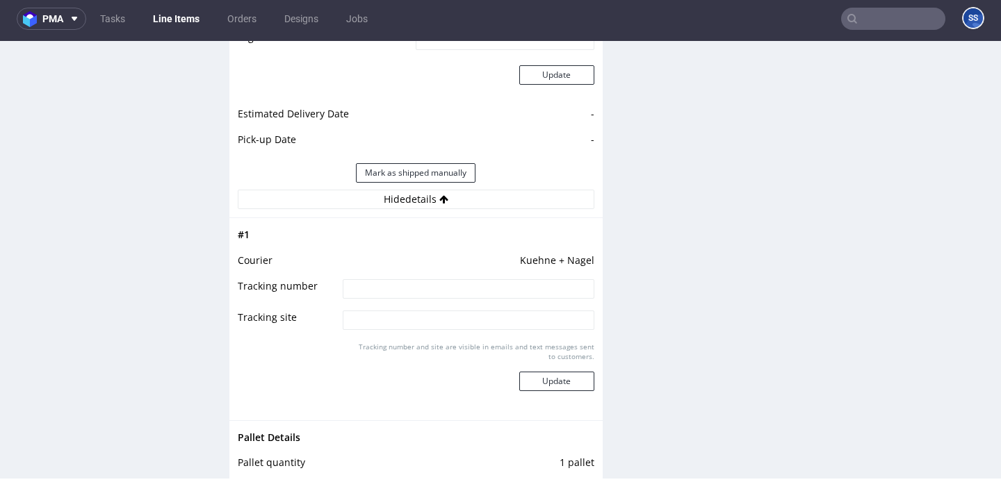
click at [422, 286] on input at bounding box center [468, 288] width 251 height 19
paste input "RWM006370078"
type input "RWM006370078"
click at [545, 375] on button "Update" at bounding box center [556, 381] width 75 height 19
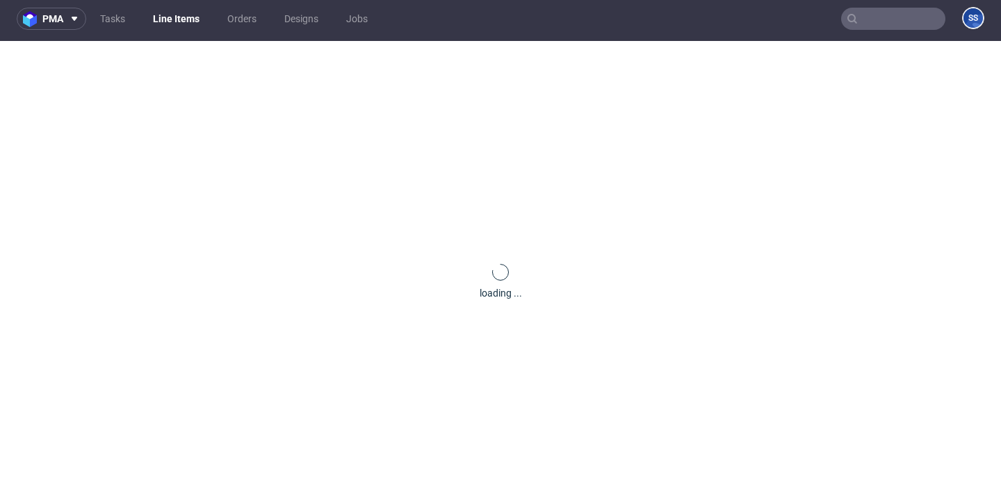
scroll to position [996, 0]
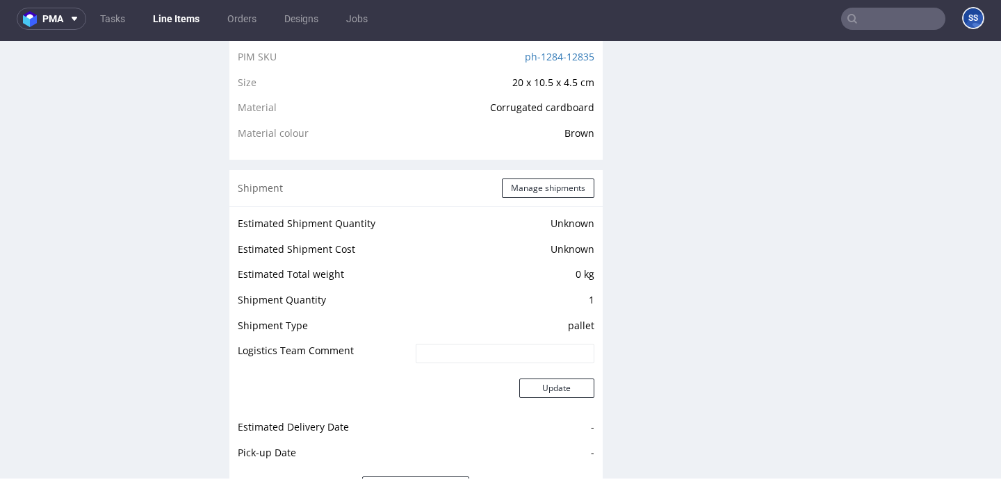
click at [170, 24] on link "Line Items" at bounding box center [176, 19] width 63 height 22
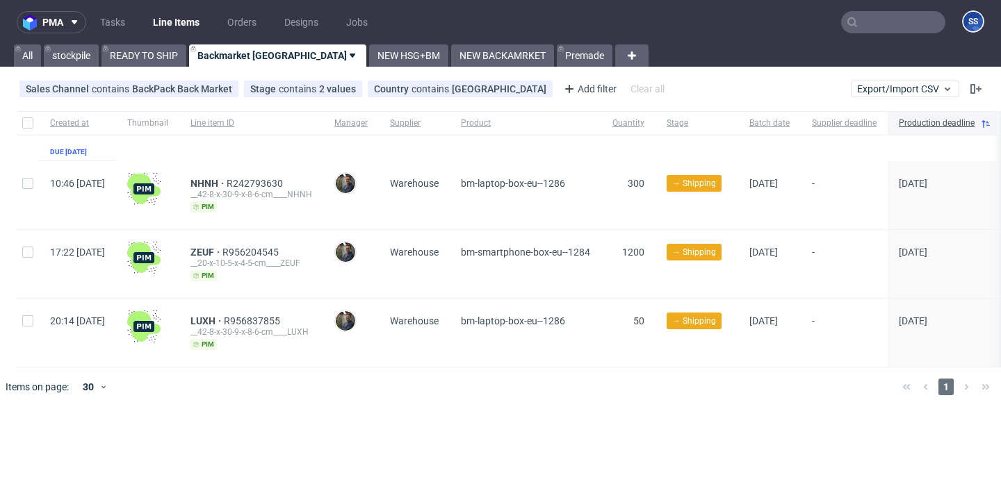
scroll to position [0, 81]
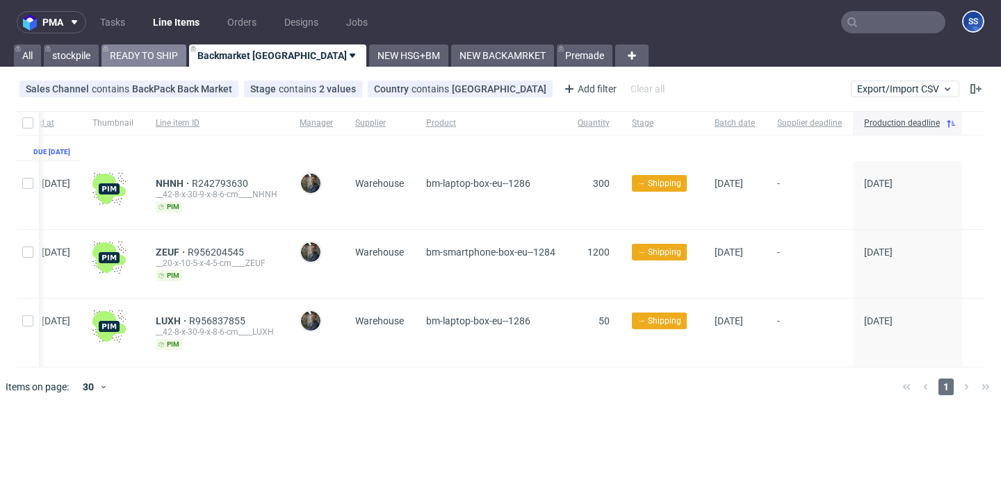
click at [163, 57] on link "READY TO SHIP" at bounding box center [143, 55] width 85 height 22
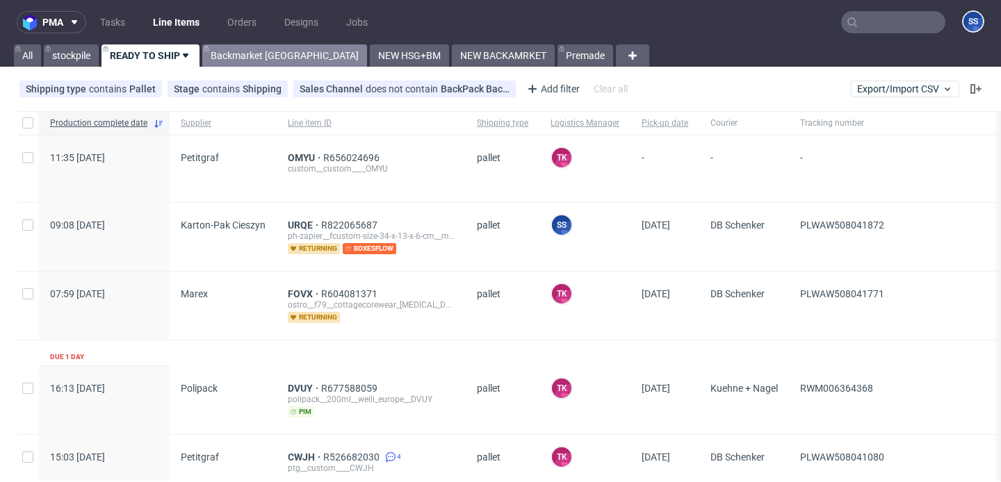
click at [226, 56] on link "Backmarket [GEOGRAPHIC_DATA]" at bounding box center [284, 55] width 165 height 22
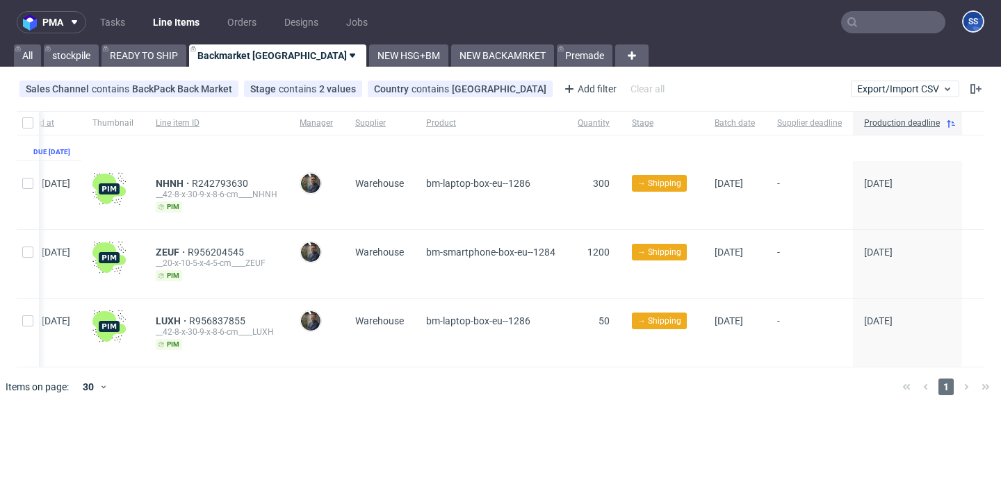
scroll to position [0, 81]
click at [369, 60] on link "NEW HSG+BM" at bounding box center [408, 55] width 79 height 22
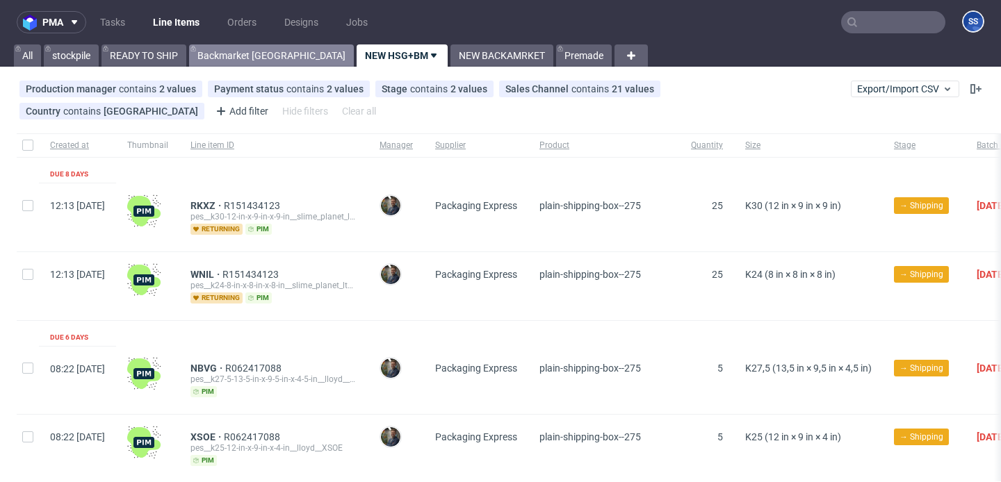
click at [244, 56] on link "Backmarket [GEOGRAPHIC_DATA]" at bounding box center [271, 55] width 165 height 22
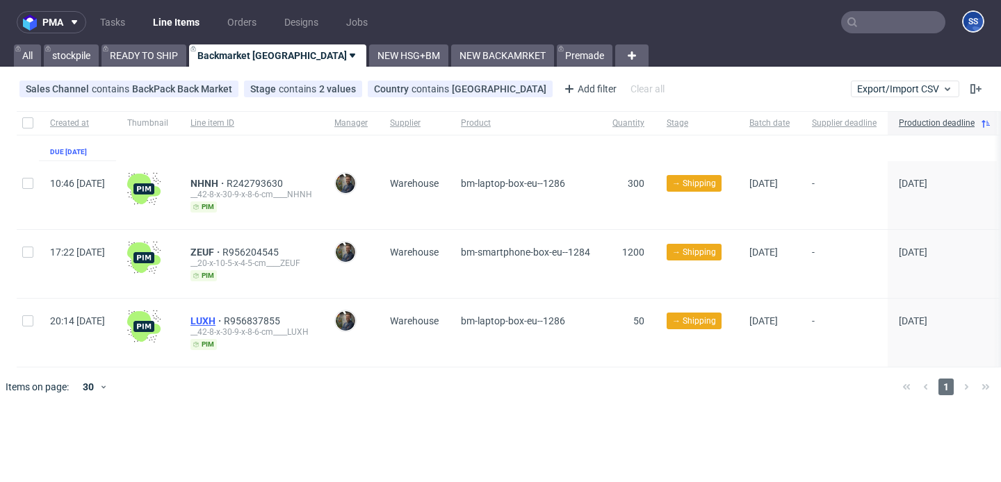
click at [224, 316] on span "LUXH" at bounding box center [206, 320] width 33 height 11
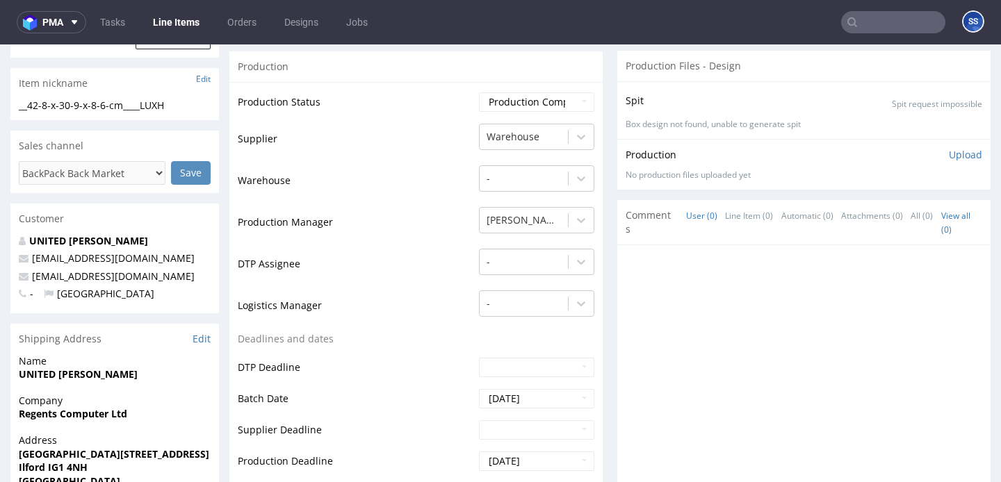
scroll to position [217, 0]
click at [79, 414] on strong "Regents Computer Ltd" at bounding box center [73, 412] width 108 height 13
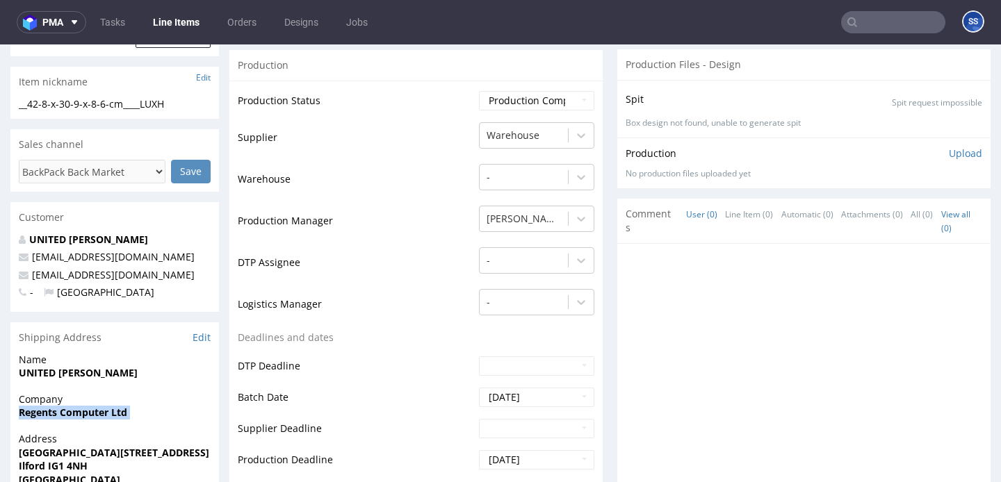
click at [79, 414] on strong "Regents Computer Ltd" at bounding box center [73, 412] width 108 height 13
click at [85, 372] on strong "UNITED [PERSON_NAME]" at bounding box center [78, 372] width 119 height 13
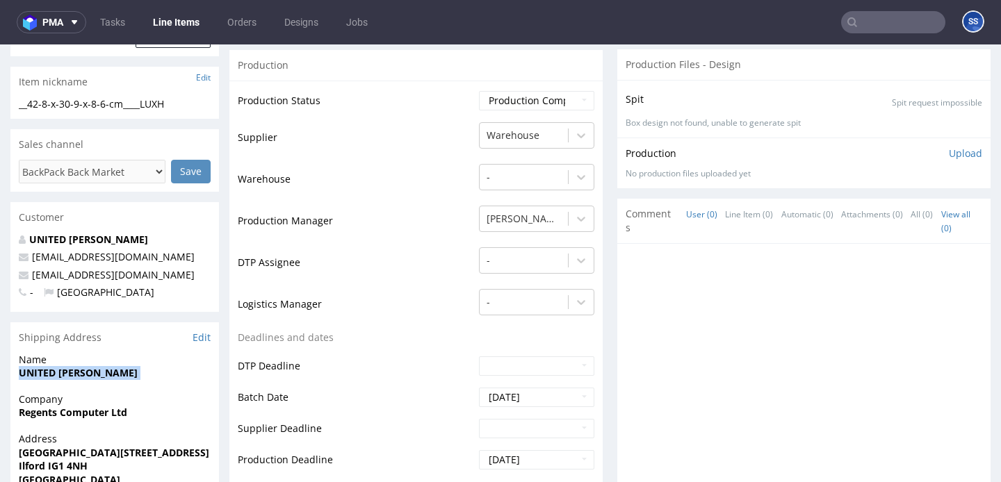
click at [85, 372] on strong "UNITED [PERSON_NAME]" at bounding box center [78, 372] width 119 height 13
click at [60, 446] on span "[GEOGRAPHIC_DATA][STREET_ADDRESS]" at bounding box center [115, 453] width 192 height 14
click at [60, 446] on strong "[GEOGRAPHIC_DATA][STREET_ADDRESS]" at bounding box center [114, 452] width 190 height 13
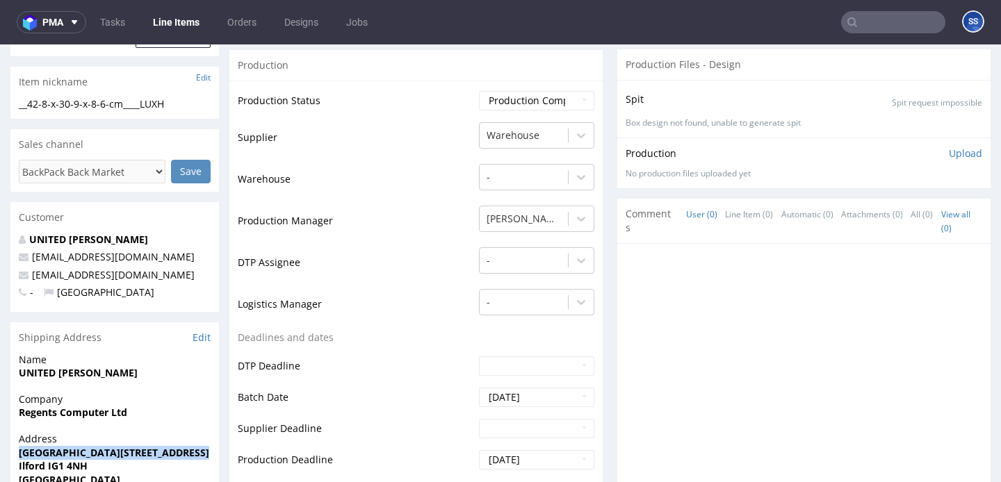
click at [60, 446] on strong "[GEOGRAPHIC_DATA][STREET_ADDRESS]" at bounding box center [114, 452] width 190 height 13
copy strong "[GEOGRAPHIC_DATA][STREET_ADDRESS]"
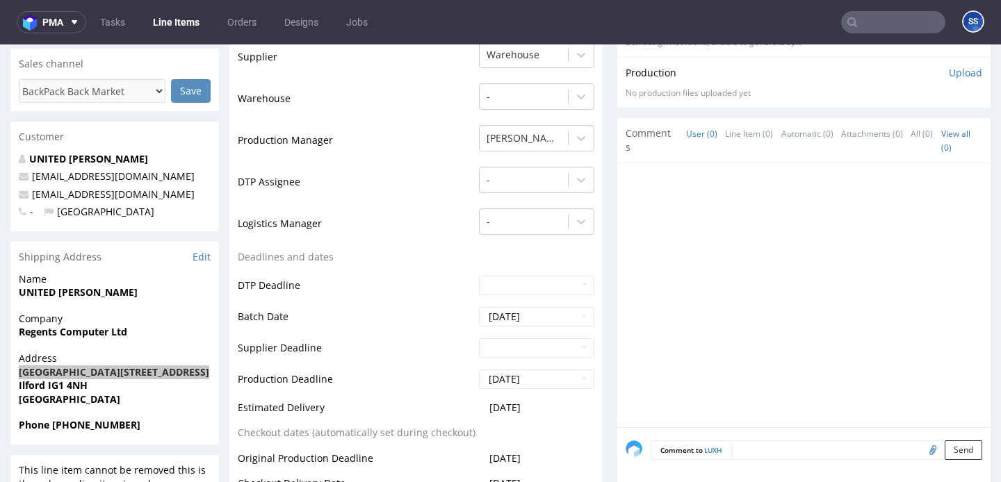
scroll to position [304, 0]
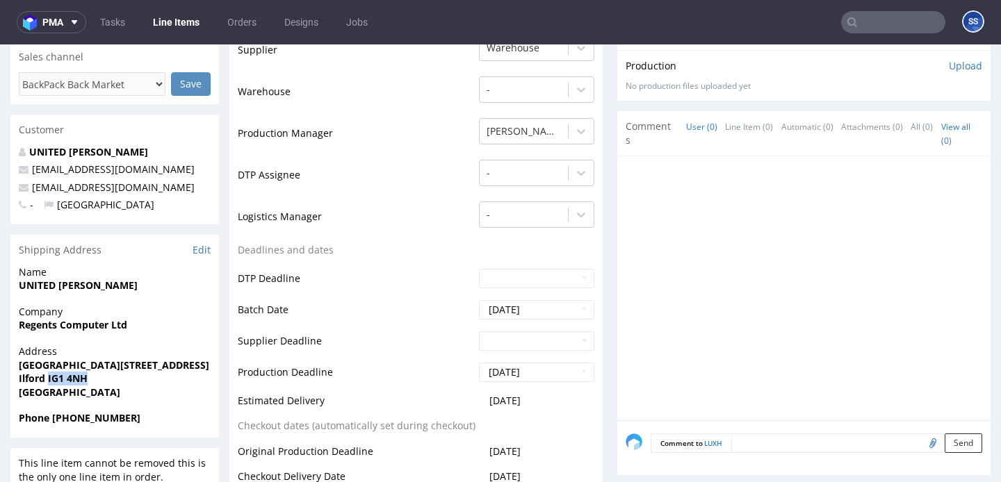
drag, startPoint x: 47, startPoint y: 378, endPoint x: 113, endPoint y: 381, distance: 66.1
click at [112, 381] on span "Ilford IG1 4NH" at bounding box center [115, 379] width 192 height 14
copy strong "IG1 4NH"
click at [33, 375] on strong "Ilford IG1 4NH" at bounding box center [53, 378] width 69 height 13
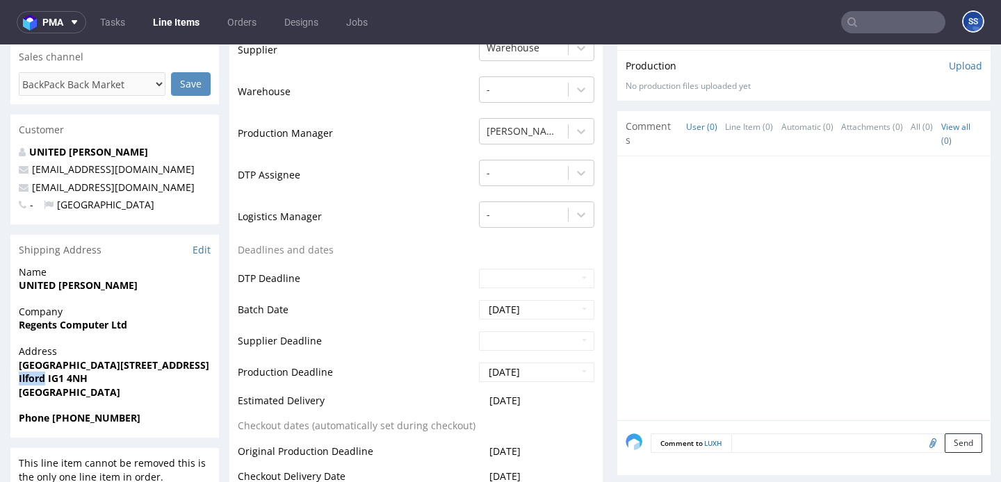
copy strong "Ilford"
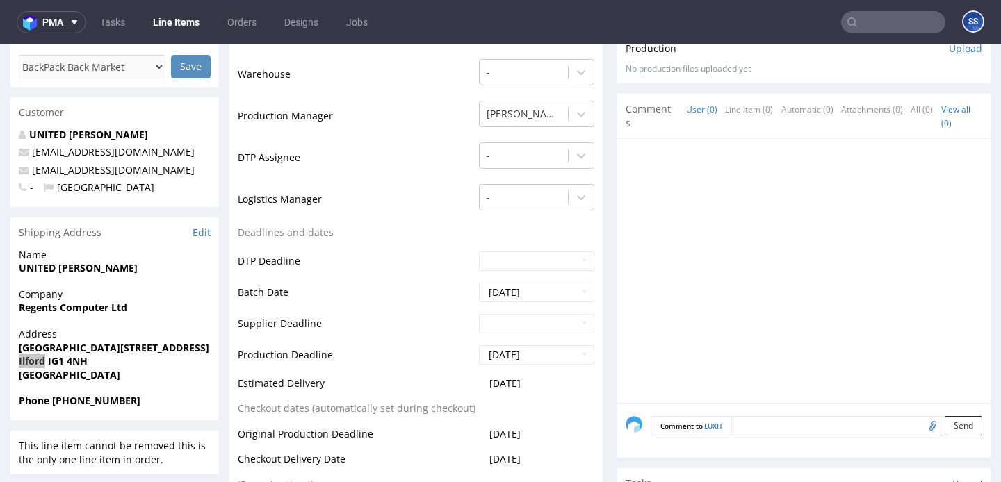
scroll to position [325, 0]
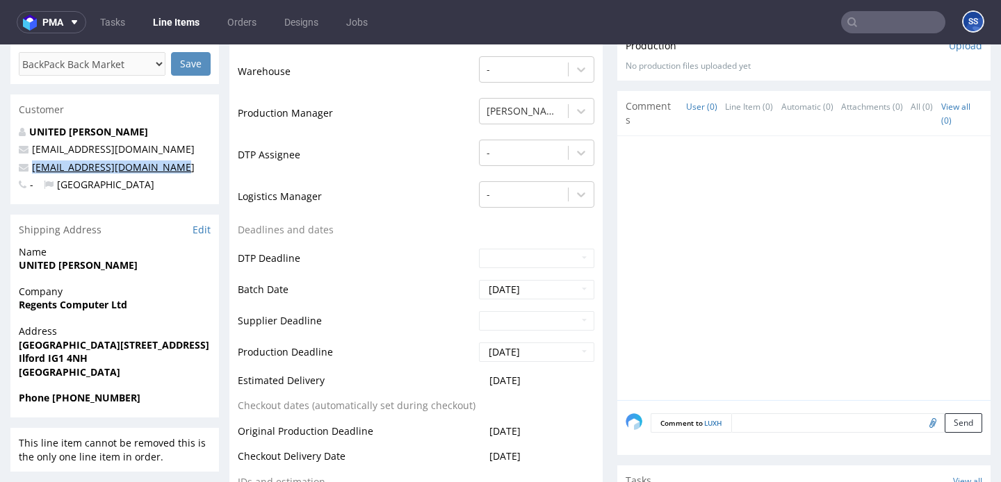
drag, startPoint x: 178, startPoint y: 170, endPoint x: 33, endPoint y: 170, distance: 145.2
click at [33, 170] on p "[EMAIL_ADDRESS][DOMAIN_NAME]" at bounding box center [115, 168] width 192 height 14
copy link "[EMAIL_ADDRESS][DOMAIN_NAME]"
drag, startPoint x: 145, startPoint y: 397, endPoint x: 54, endPoint y: 396, distance: 91.0
click at [54, 396] on span "Phone [PHONE_NUMBER]" at bounding box center [115, 398] width 192 height 14
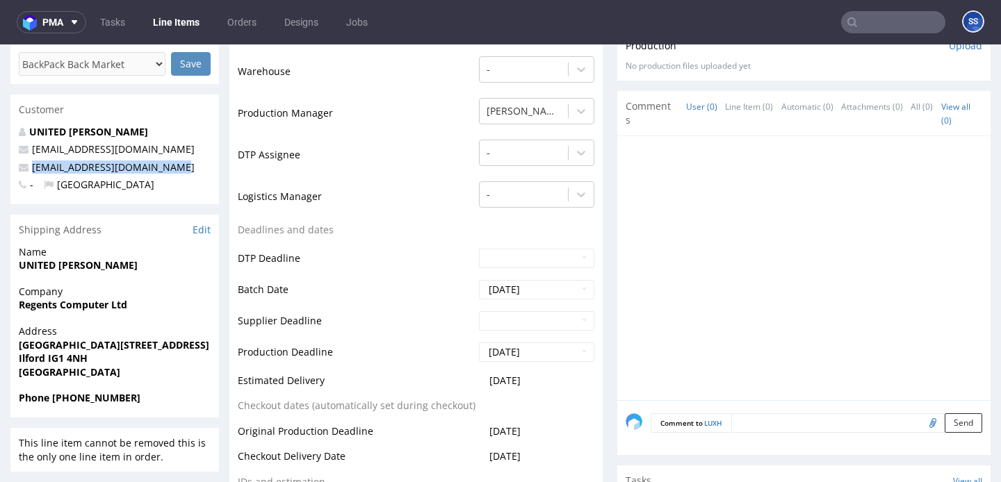
copy strong "+44 07961223039"
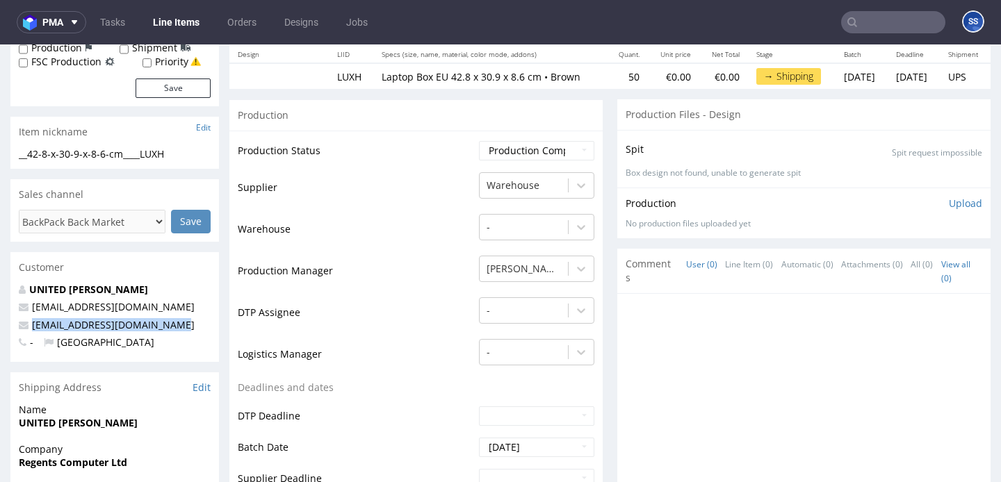
scroll to position [0, 0]
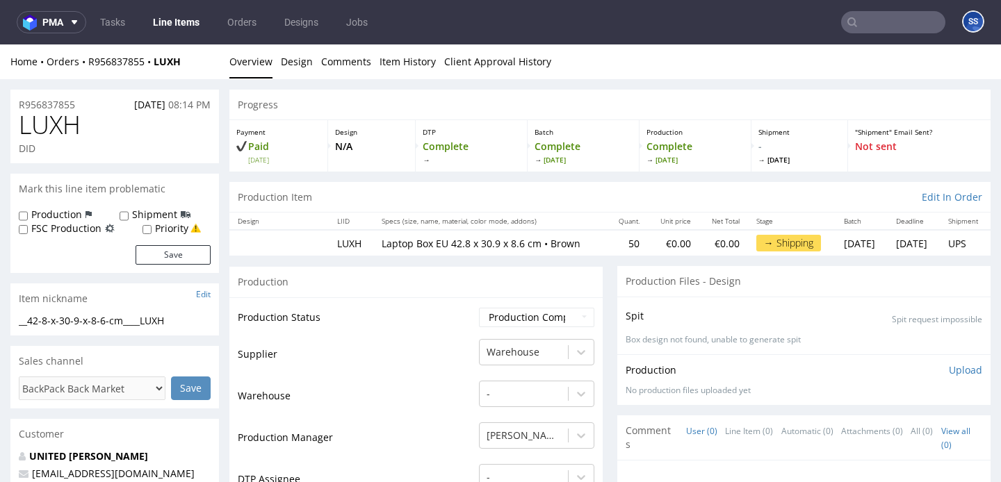
click at [195, 65] on div "Home Orders R956837855 LUXH" at bounding box center [114, 62] width 208 height 14
drag, startPoint x: 178, startPoint y: 62, endPoint x: 85, endPoint y: 61, distance: 92.4
click at [85, 61] on div "Home Orders R956837855 LUXH" at bounding box center [114, 62] width 208 height 14
copy div "R956837855 LUXH"
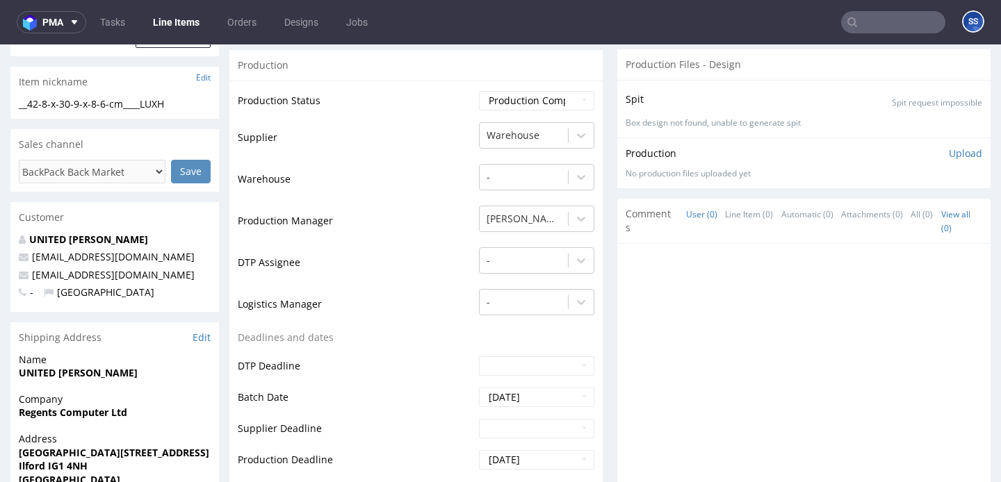
scroll to position [223, 0]
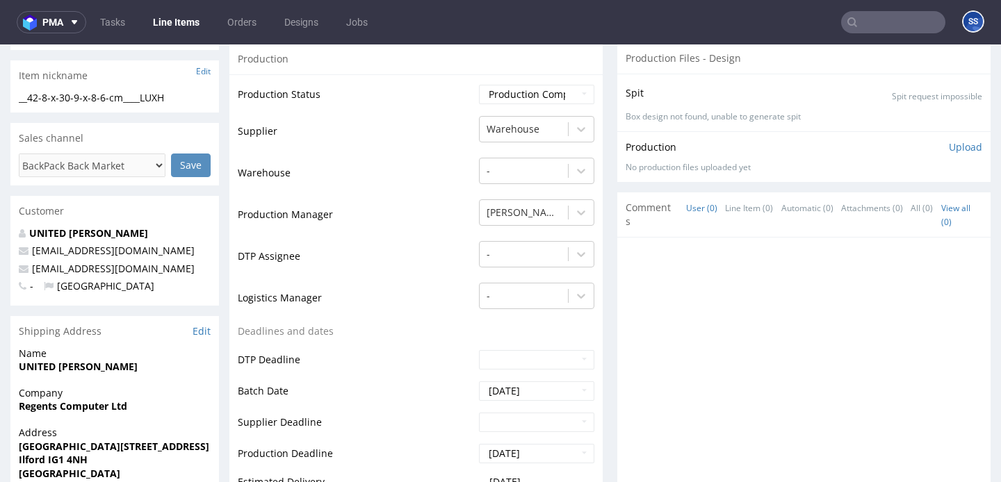
click at [76, 409] on strong "Regents Computer Ltd" at bounding box center [73, 406] width 108 height 13
copy strong "Regents Computer Ltd"
click at [98, 370] on strong "UNITED KINGDON Sohail" at bounding box center [78, 366] width 119 height 13
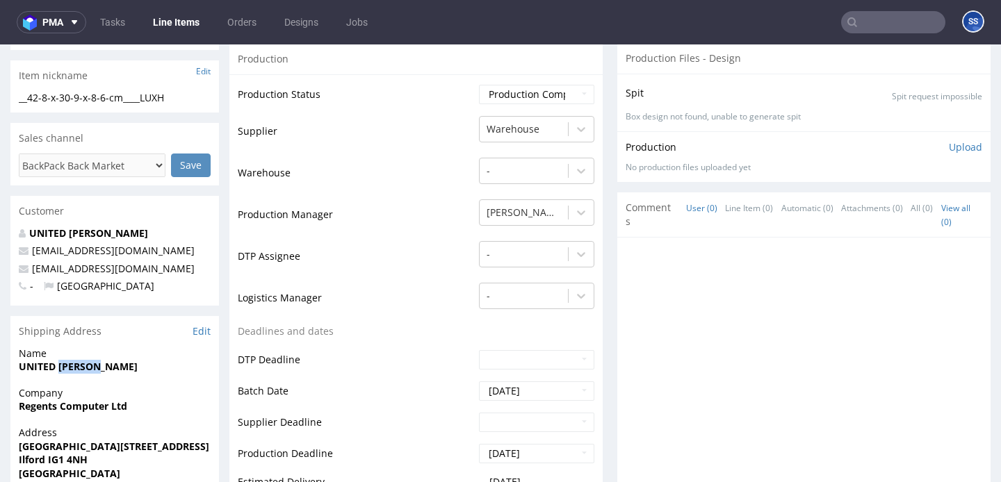
click at [98, 370] on strong "UNITED KINGDON Sohail" at bounding box center [78, 366] width 119 height 13
copy strong "UNITED KINGDON Sohail"
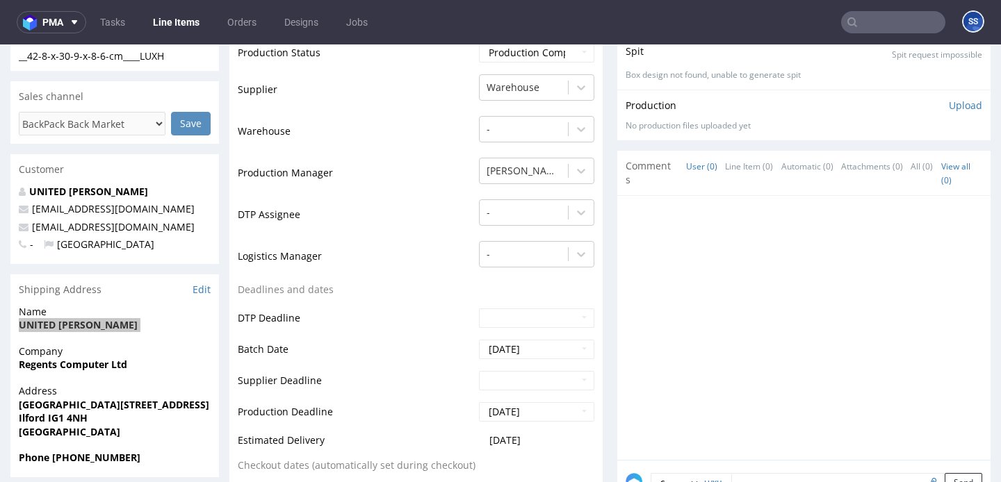
scroll to position [304, 0]
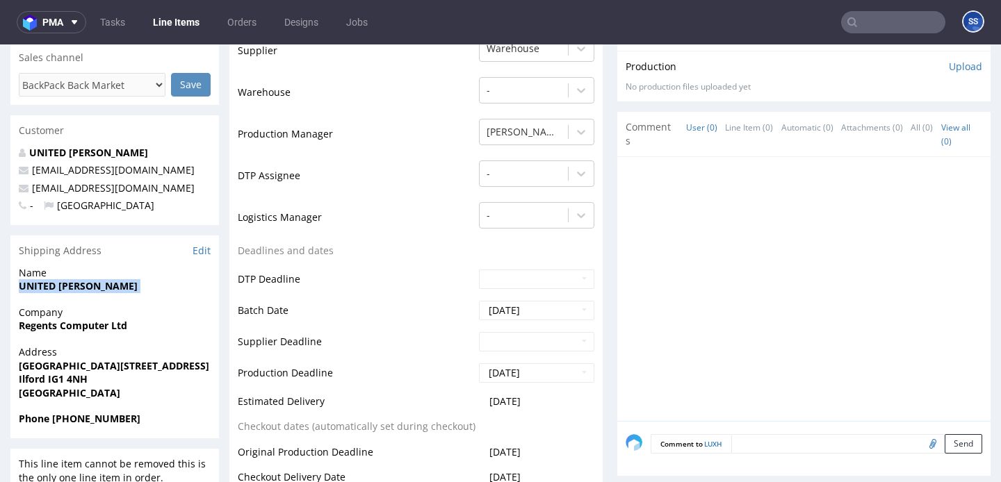
click at [86, 367] on strong "1st Floor Wellesley House, 102 Cranbrook Road" at bounding box center [114, 365] width 190 height 13
copy strong "1st Floor Wellesley House, 102 Cranbrook Road"
drag, startPoint x: 79, startPoint y: 378, endPoint x: 48, endPoint y: 381, distance: 31.4
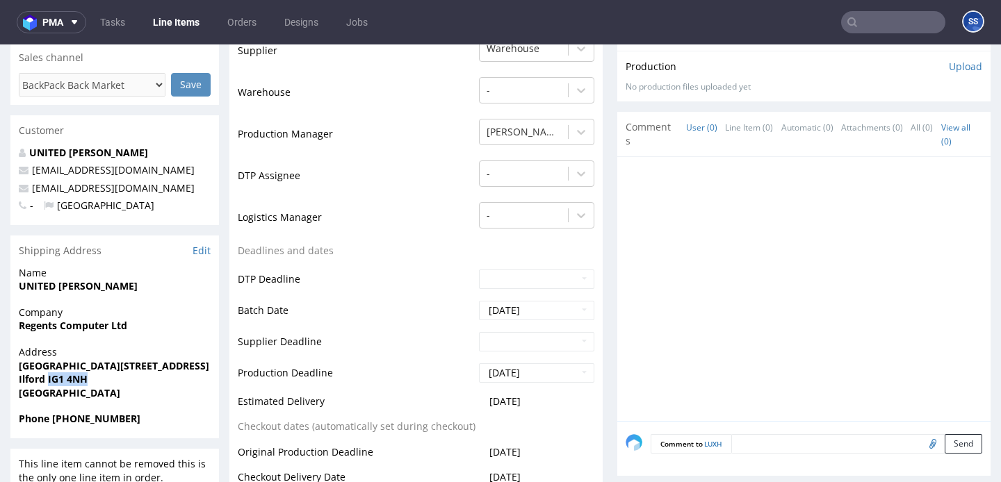
click at [48, 381] on span "Ilford IG1 4NH" at bounding box center [115, 379] width 192 height 14
copy strong "IG1 4NH"
click at [35, 377] on strong "Ilford IG1 4NH" at bounding box center [53, 378] width 69 height 13
drag, startPoint x: 172, startPoint y: 189, endPoint x: 29, endPoint y: 190, distance: 143.1
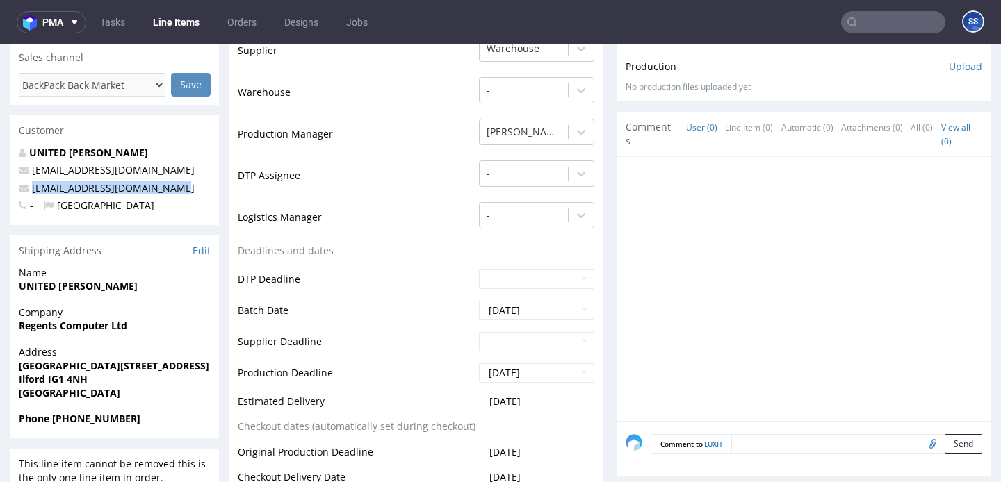
click at [29, 190] on p "the.scorpionkings@yahoo.com" at bounding box center [115, 188] width 192 height 14
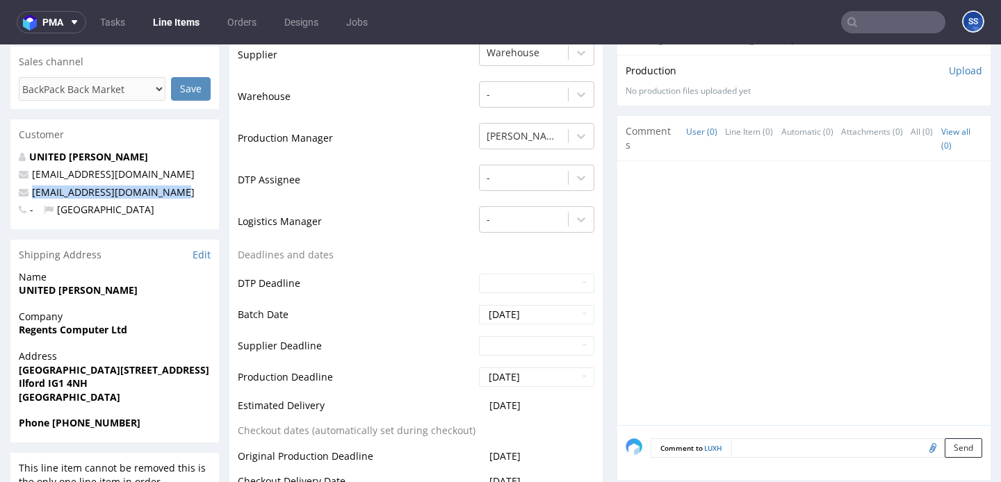
drag, startPoint x: 81, startPoint y: 421, endPoint x: 52, endPoint y: 424, distance: 28.6
click at [52, 424] on span "Phone +44 07961223039" at bounding box center [115, 423] width 192 height 14
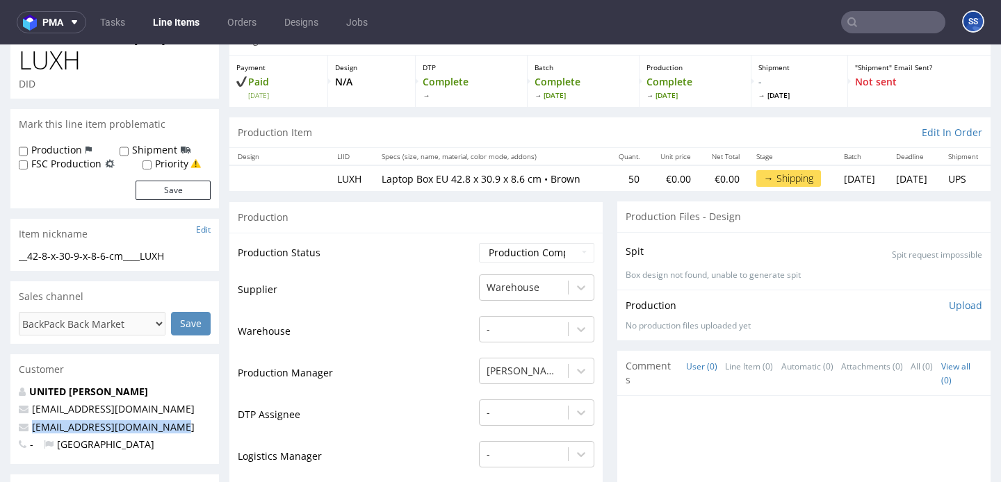
scroll to position [0, 0]
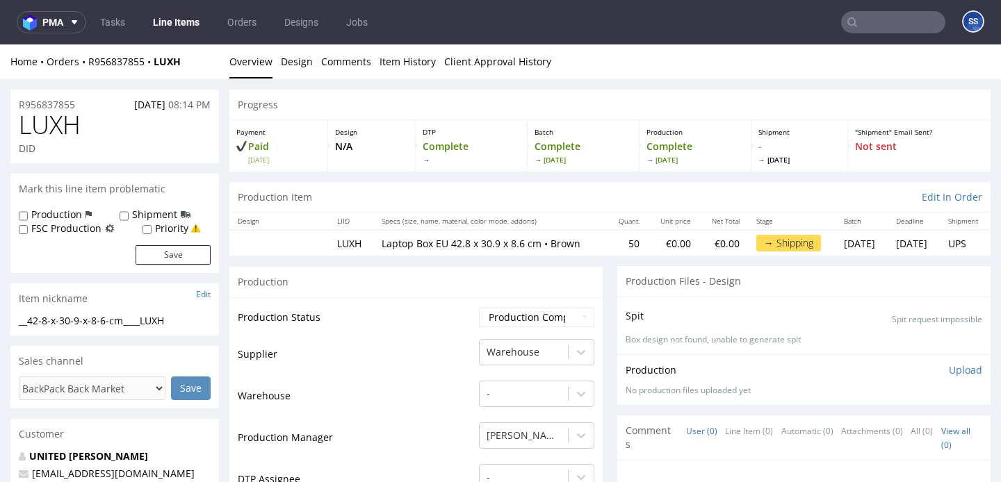
click at [198, 63] on div "Home Orders R956837855 LUXH" at bounding box center [114, 62] width 208 height 14
drag, startPoint x: 142, startPoint y: 65, endPoint x: 88, endPoint y: 64, distance: 54.2
click at [88, 64] on div "Home Orders R956837855 LUXH" at bounding box center [114, 62] width 208 height 14
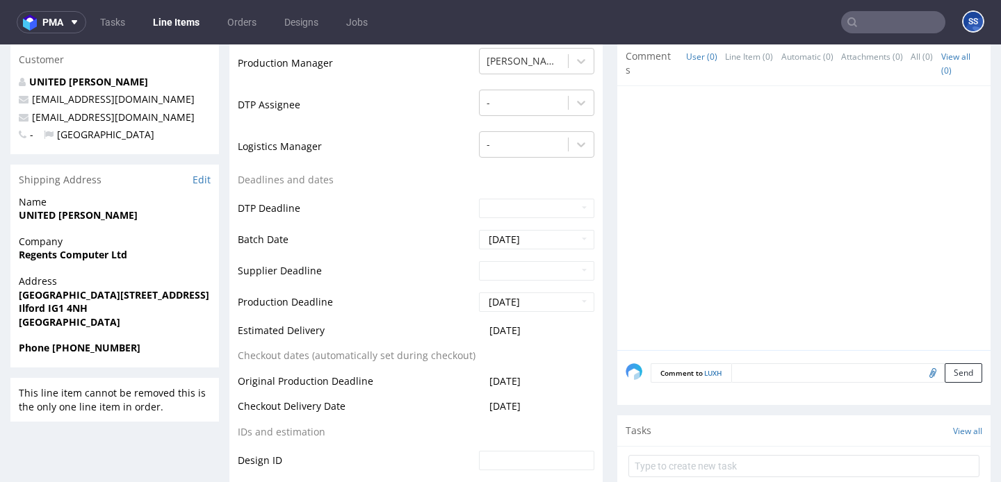
scroll to position [390, 0]
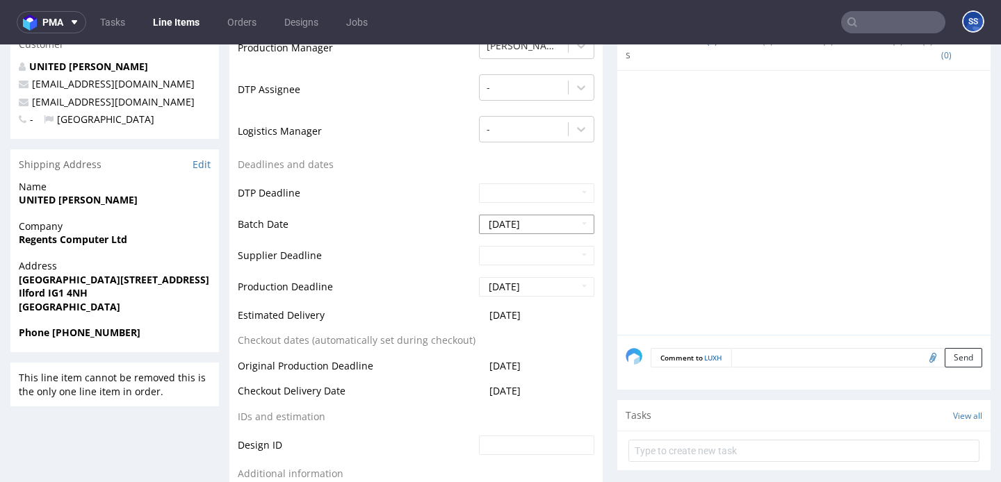
drag, startPoint x: 149, startPoint y: 338, endPoint x: 491, endPoint y: 222, distance: 360.8
click at [50, 331] on span "Phone +44 07961223039" at bounding box center [115, 333] width 192 height 14
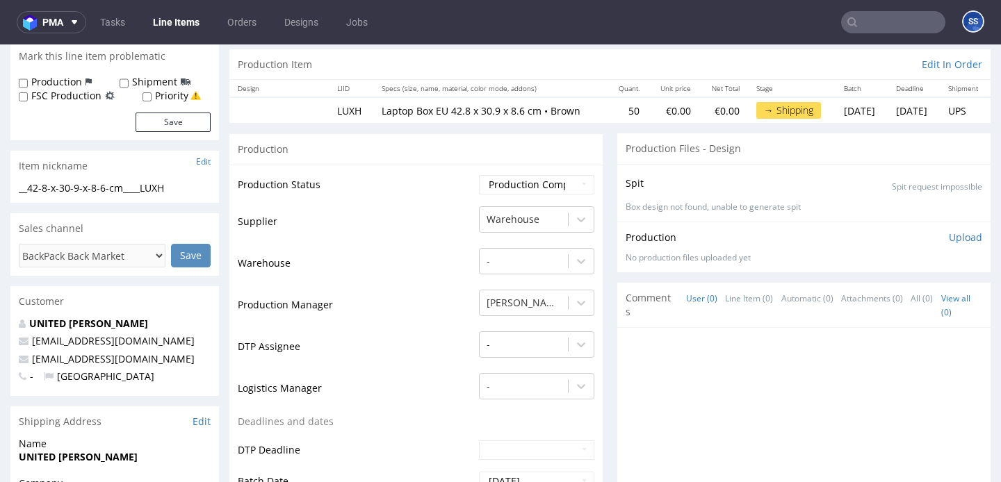
scroll to position [0, 0]
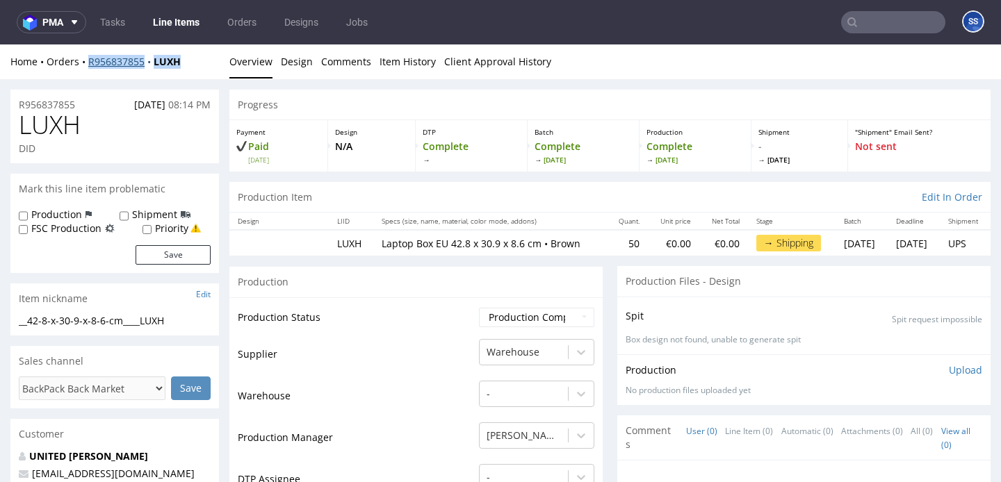
drag, startPoint x: 199, startPoint y: 63, endPoint x: 88, endPoint y: 64, distance: 111.9
click at [88, 64] on div "Home Orders R956837855 LUXH" at bounding box center [114, 62] width 208 height 14
click at [184, 19] on link "Line Items" at bounding box center [176, 22] width 63 height 22
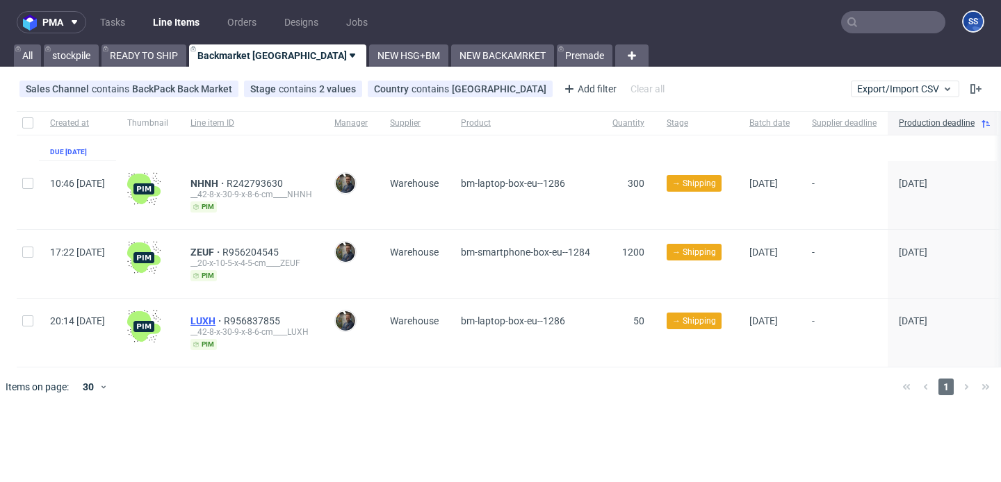
click at [224, 318] on span "LUXH" at bounding box center [206, 320] width 33 height 11
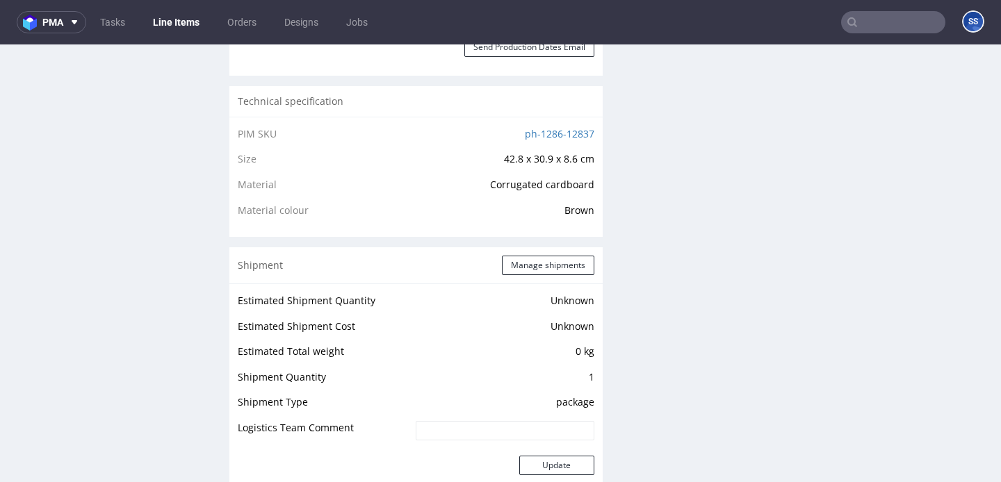
scroll to position [940, 0]
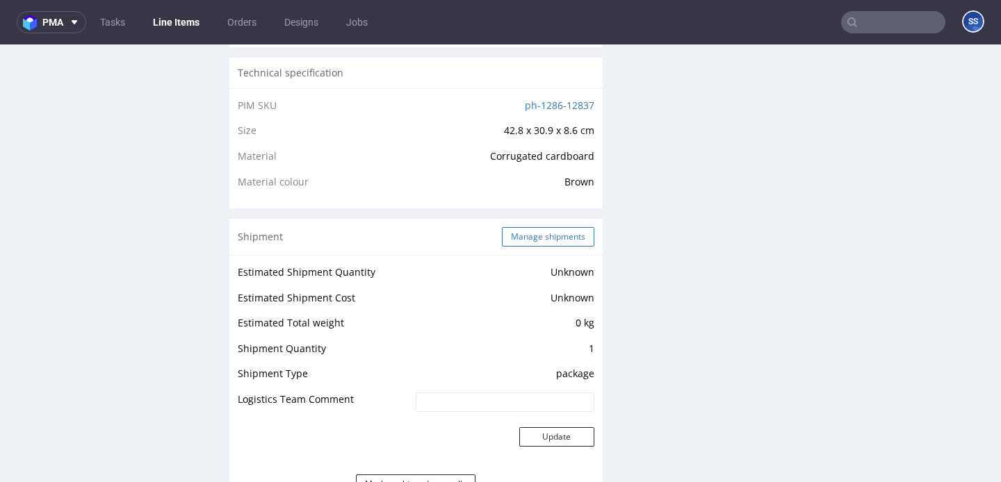
click at [577, 245] on button "Manage shipments" at bounding box center [548, 236] width 92 height 19
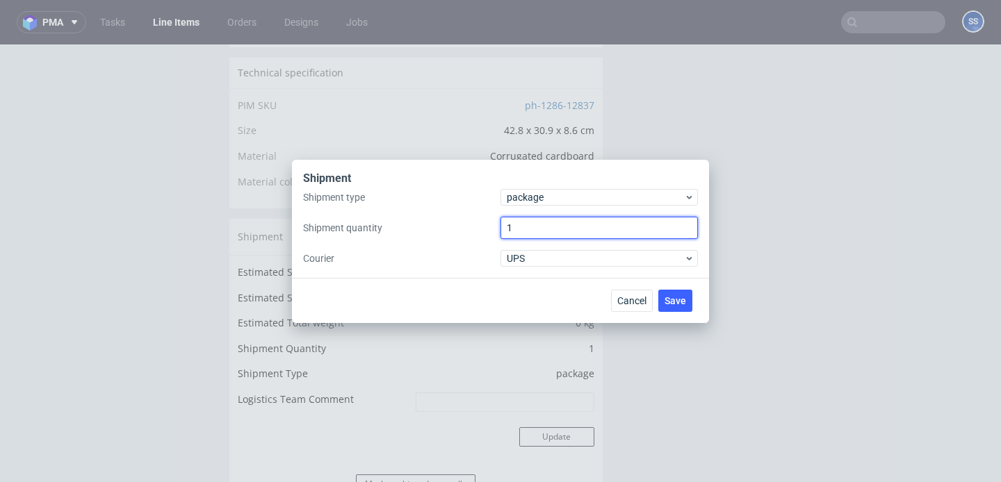
click at [567, 226] on input "1" at bounding box center [598, 228] width 197 height 22
type input "2"
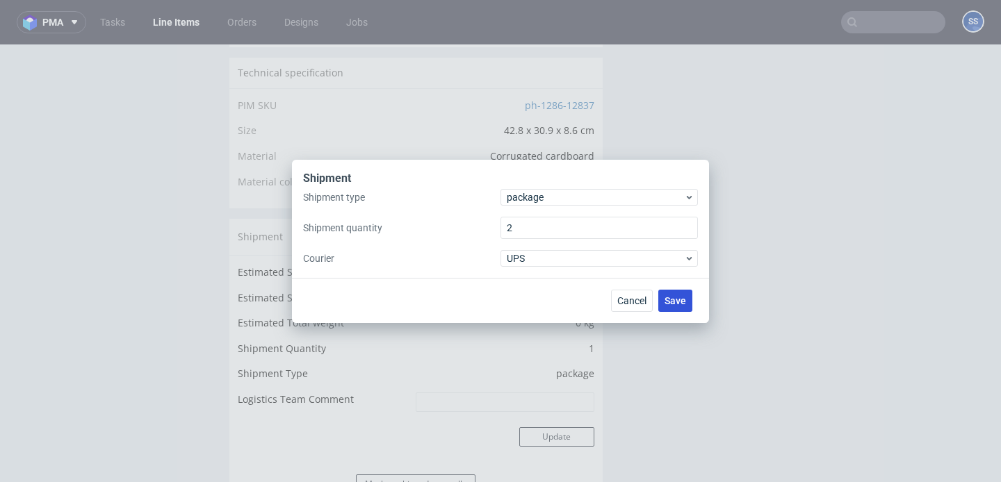
click at [678, 296] on span "Save" at bounding box center [675, 301] width 22 height 10
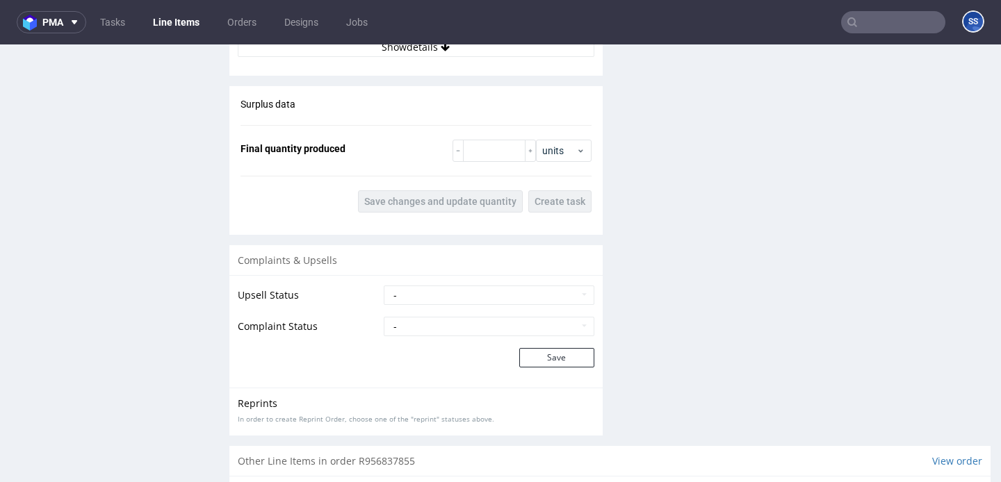
scroll to position [1406, 0]
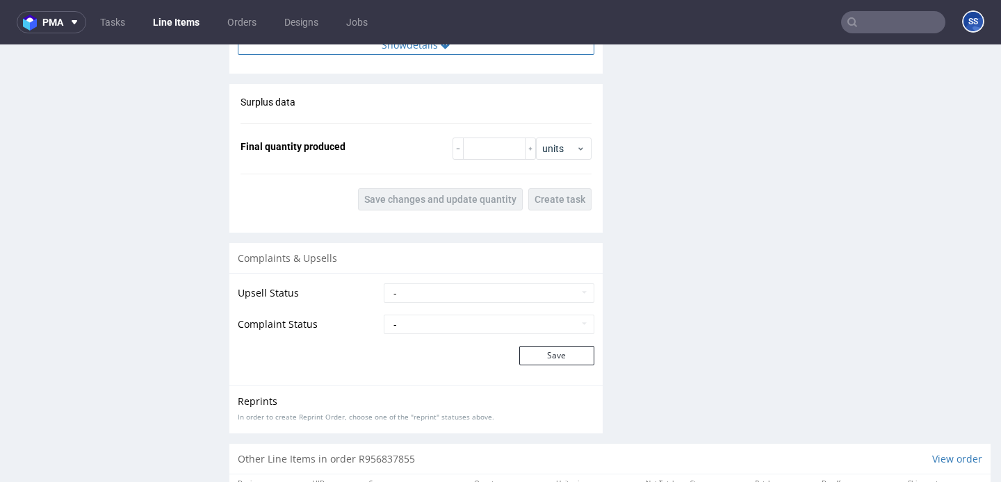
click at [453, 45] on button "Show details" at bounding box center [416, 44] width 356 height 19
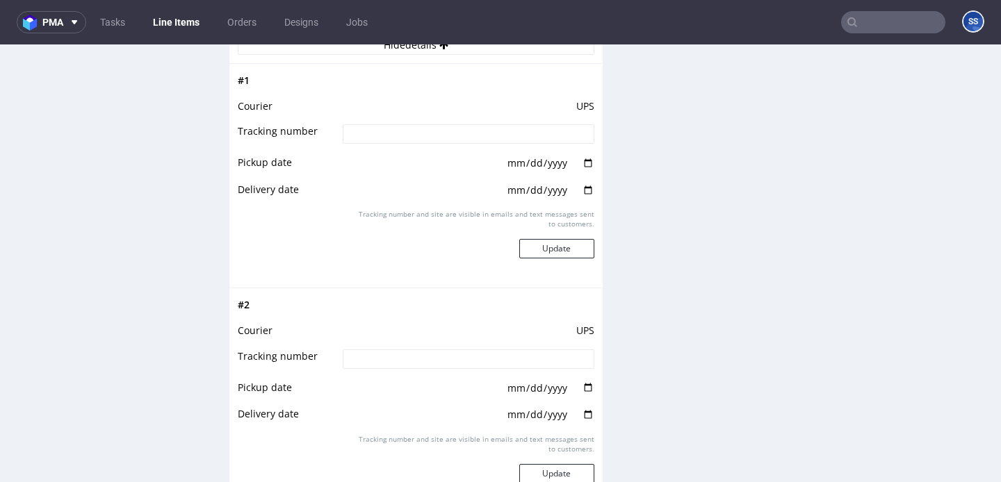
click at [436, 132] on input at bounding box center [468, 133] width 251 height 19
paste input "1Z5A15806897999207"
type input "1Z5A15806897999207"
click at [539, 250] on button "Update" at bounding box center [556, 248] width 75 height 19
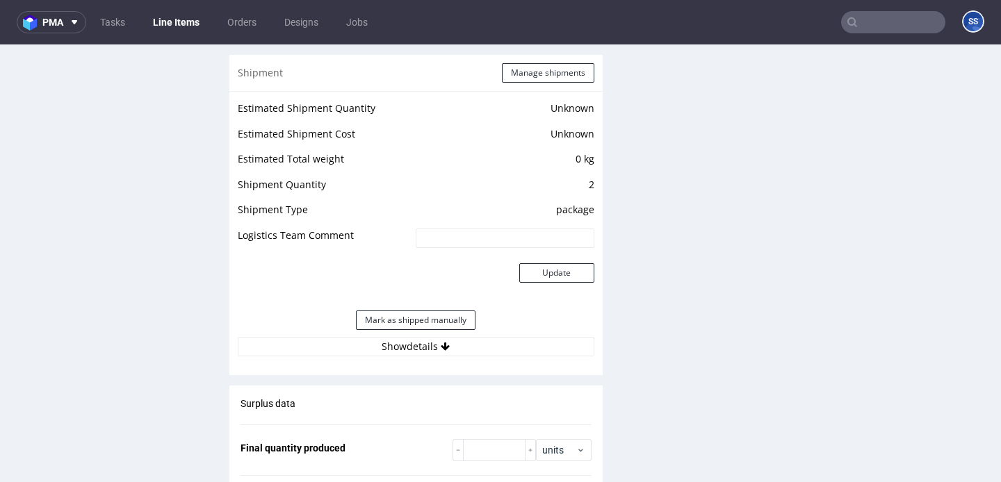
scroll to position [1138, 0]
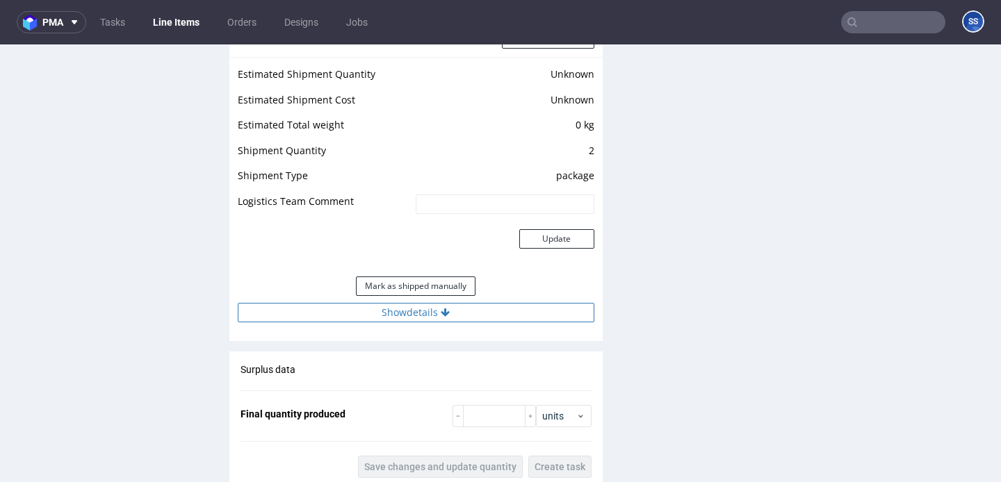
click at [411, 311] on button "Show details" at bounding box center [416, 312] width 356 height 19
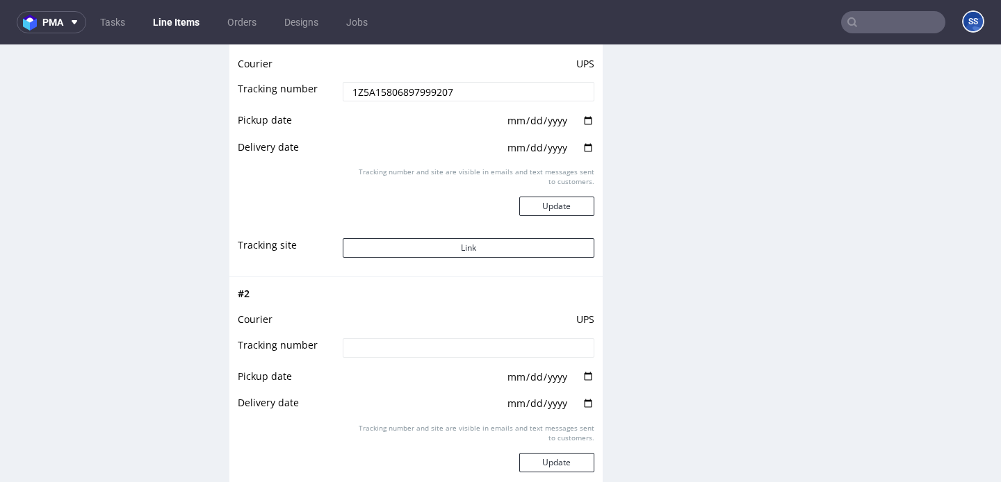
scroll to position [1455, 0]
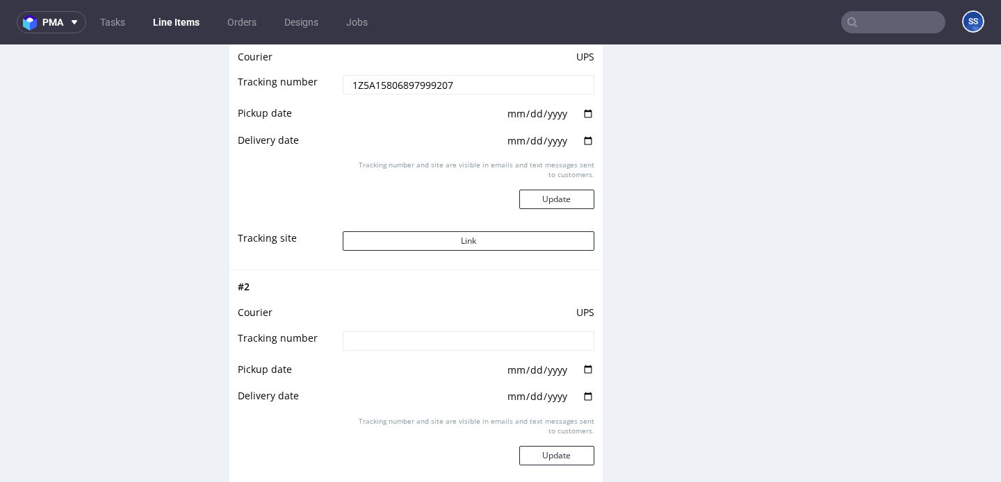
click at [447, 331] on input at bounding box center [468, 340] width 251 height 19
paste input "1Z5A15806896839391"
type input "1Z5A15806896839391"
click at [566, 452] on button "Update" at bounding box center [556, 455] width 75 height 19
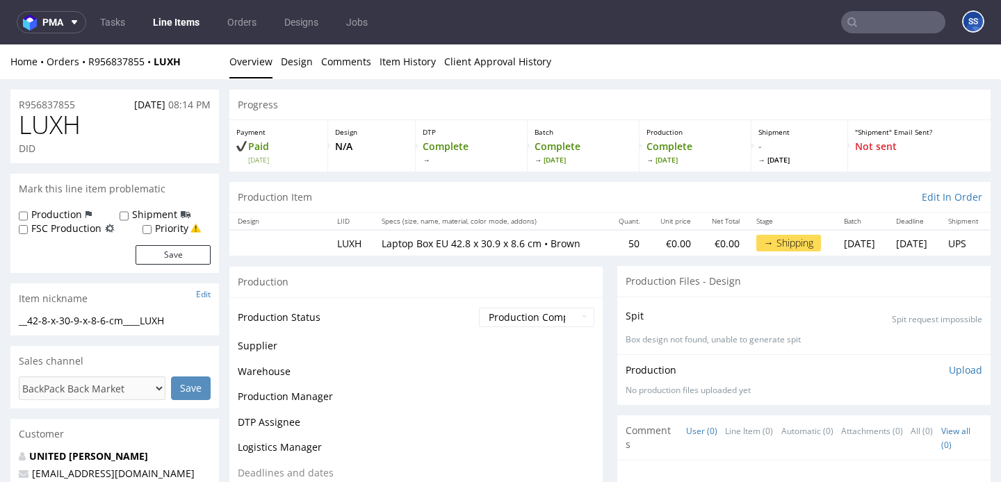
scroll to position [985, 0]
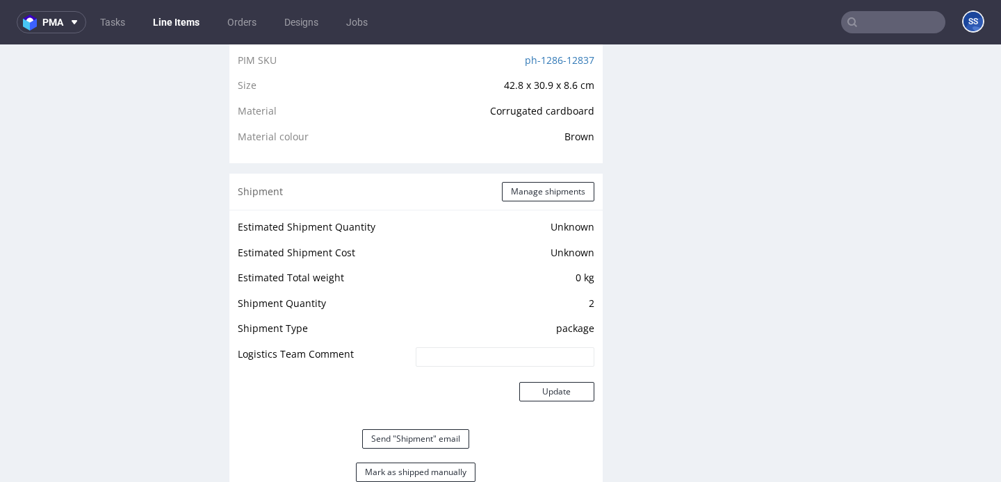
click at [180, 19] on link "Line Items" at bounding box center [176, 22] width 63 height 22
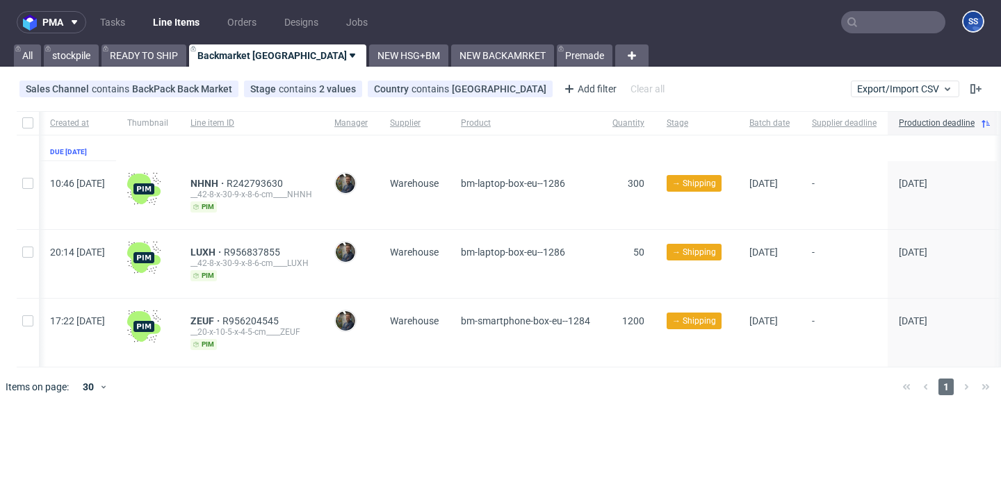
scroll to position [0, 81]
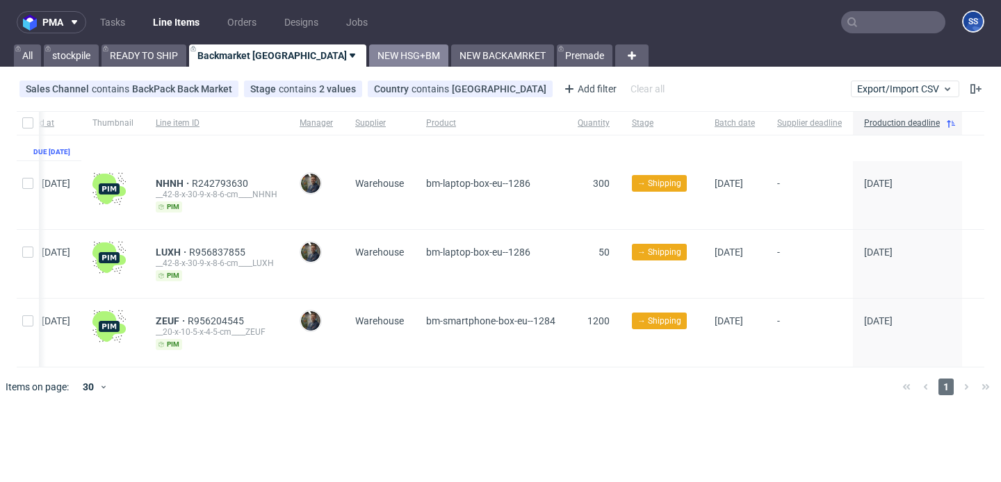
click at [369, 56] on link "NEW HSG+BM" at bounding box center [408, 55] width 79 height 22
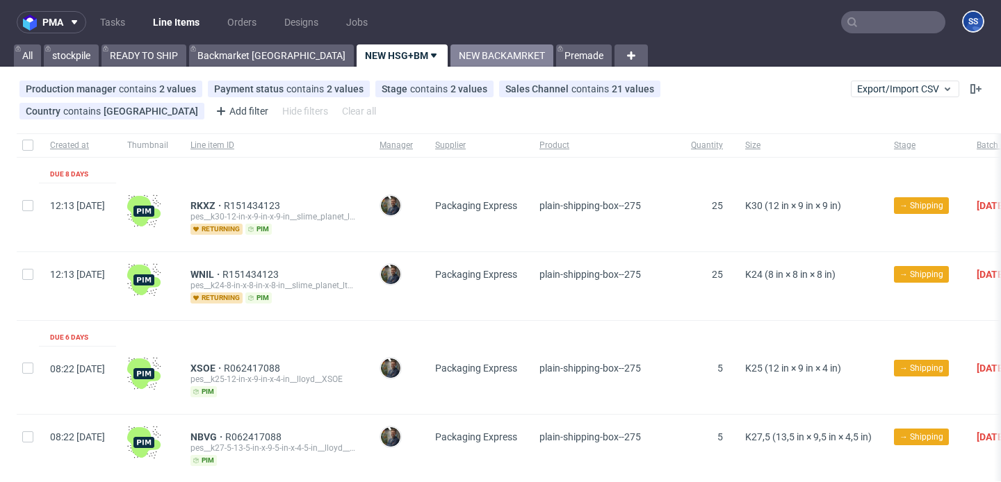
click at [450, 61] on link "NEW BACKAMRKET" at bounding box center [501, 55] width 103 height 22
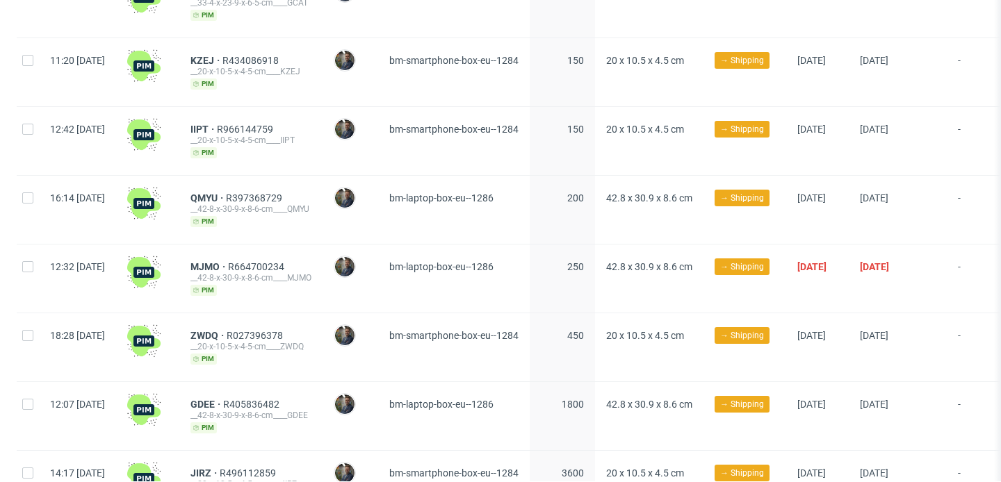
scroll to position [293, 0]
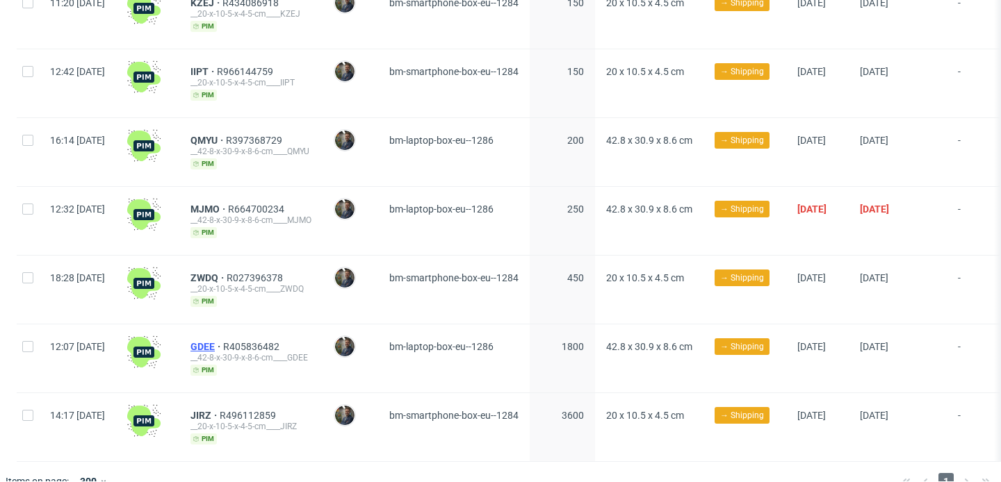
click at [223, 341] on span "GDEE" at bounding box center [206, 346] width 33 height 11
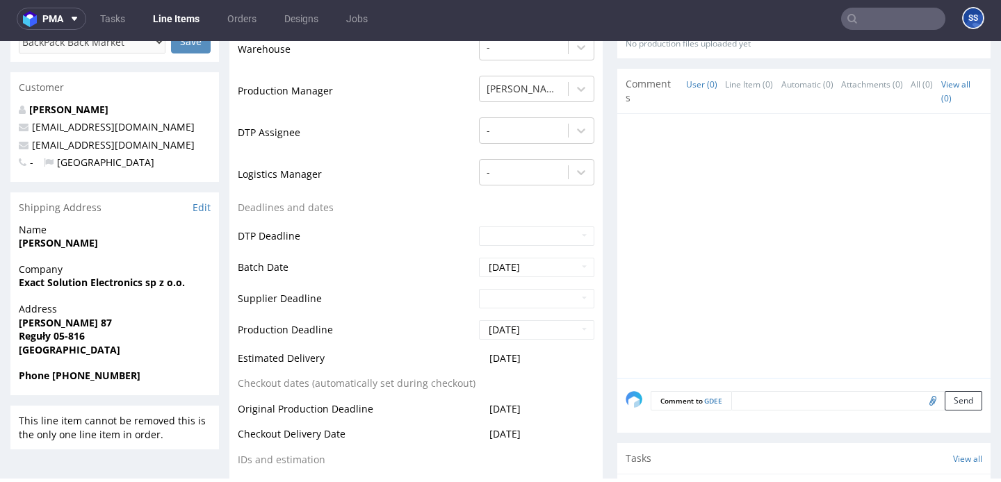
scroll to position [350, 0]
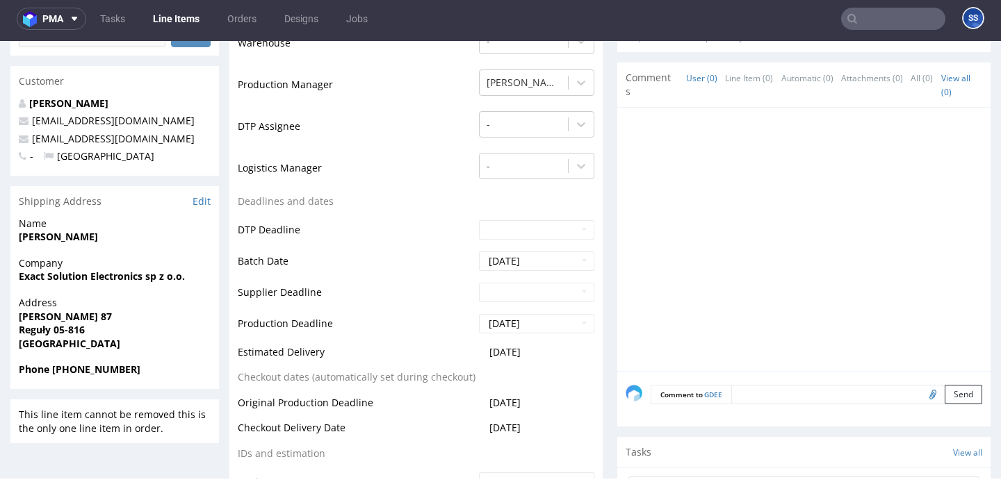
click at [121, 276] on strong "Exact Solution Electronics sp z o.o." at bounding box center [102, 276] width 166 height 13
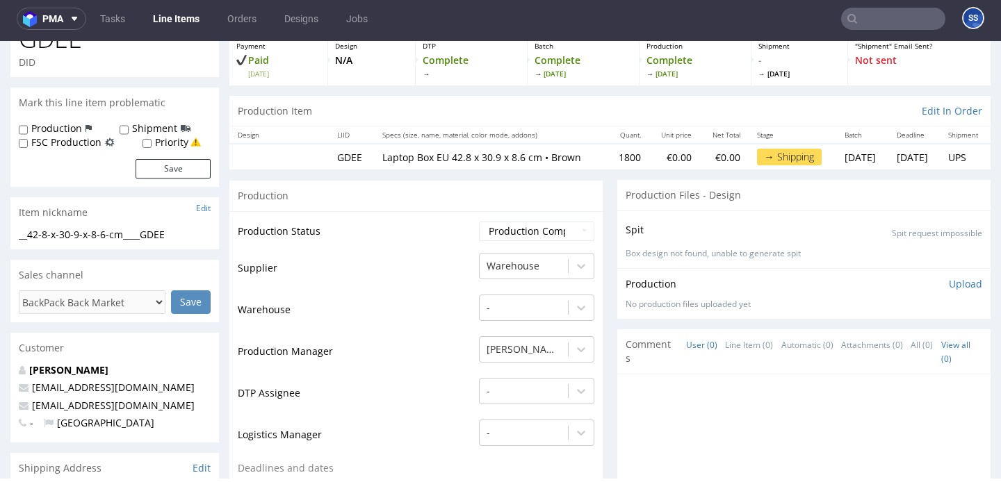
scroll to position [0, 0]
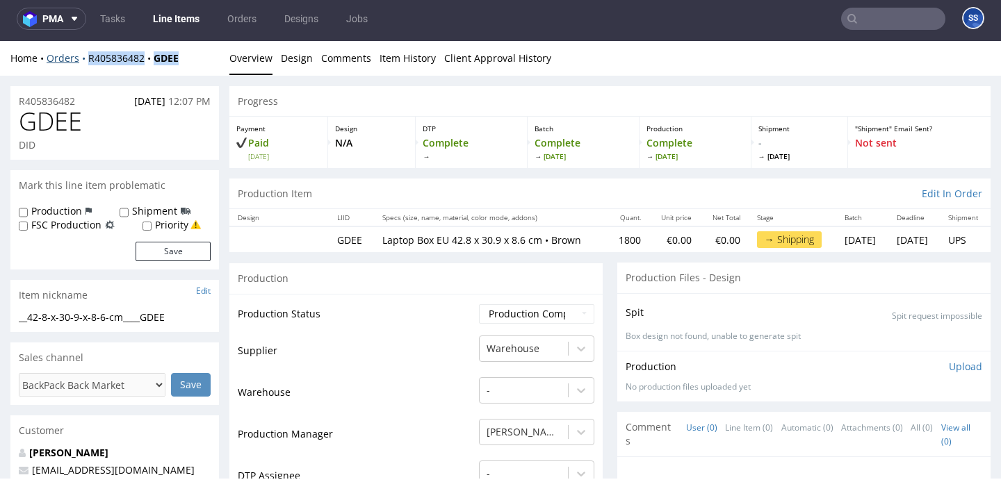
drag, startPoint x: 194, startPoint y: 58, endPoint x: 86, endPoint y: 60, distance: 107.7
click at [86, 60] on div "Home Orders R405836482 GDEE" at bounding box center [114, 58] width 208 height 14
copy div "R405836482 GDEE"
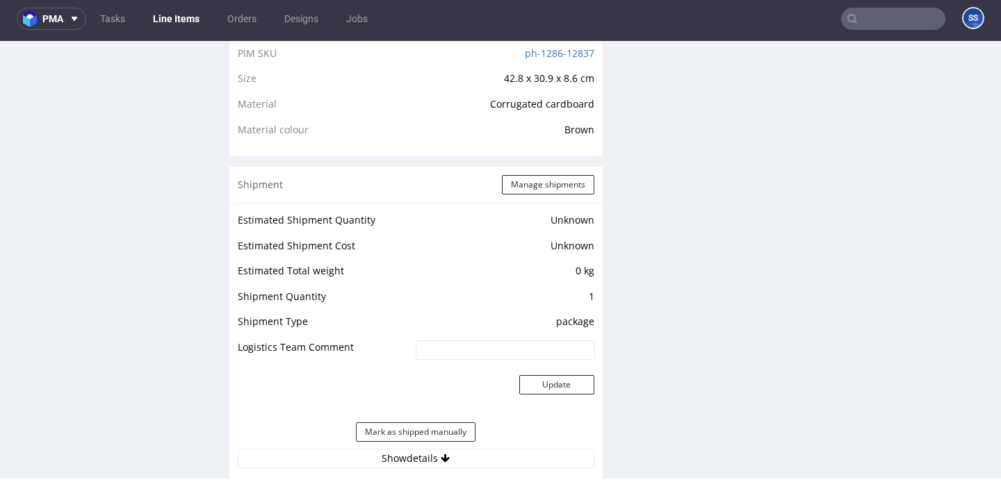
scroll to position [989, 0]
click at [560, 183] on button "Manage shipments" at bounding box center [548, 183] width 92 height 19
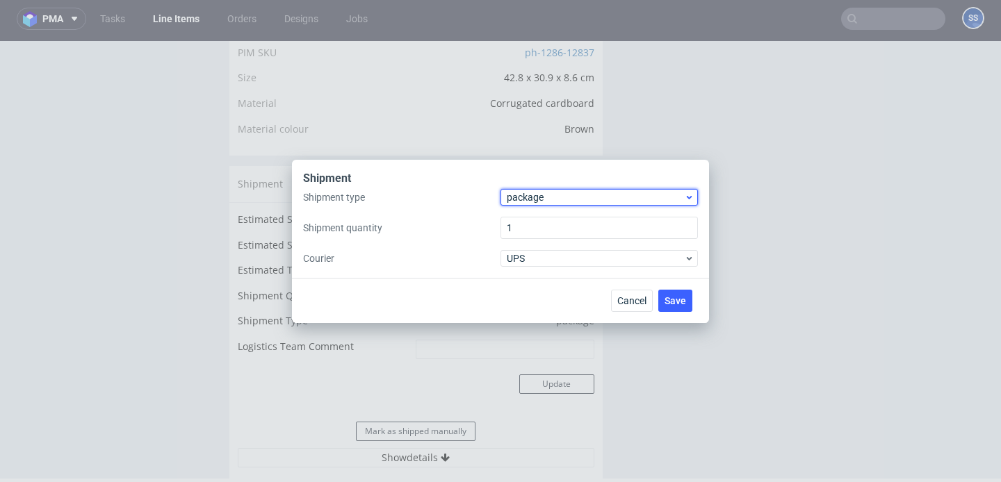
click at [564, 198] on span "package" at bounding box center [595, 197] width 177 height 14
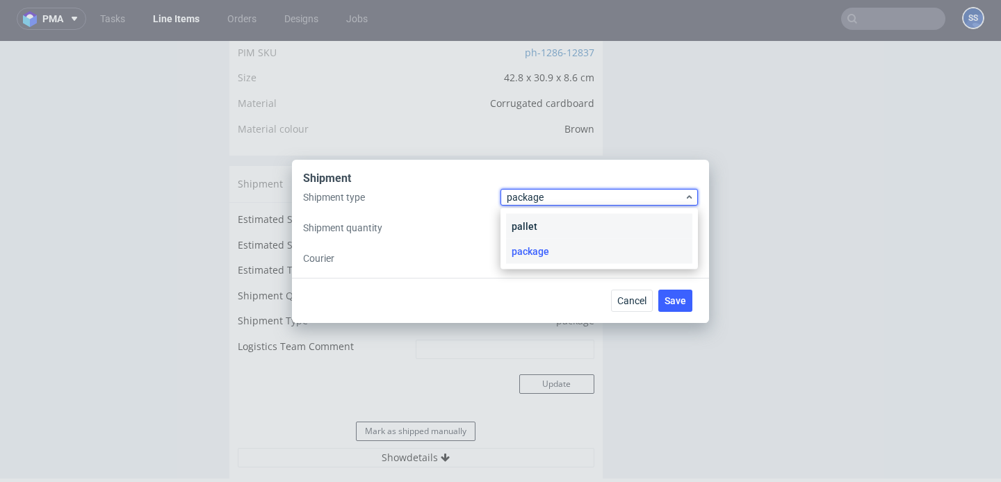
click at [557, 222] on div "pallet" at bounding box center [599, 226] width 186 height 25
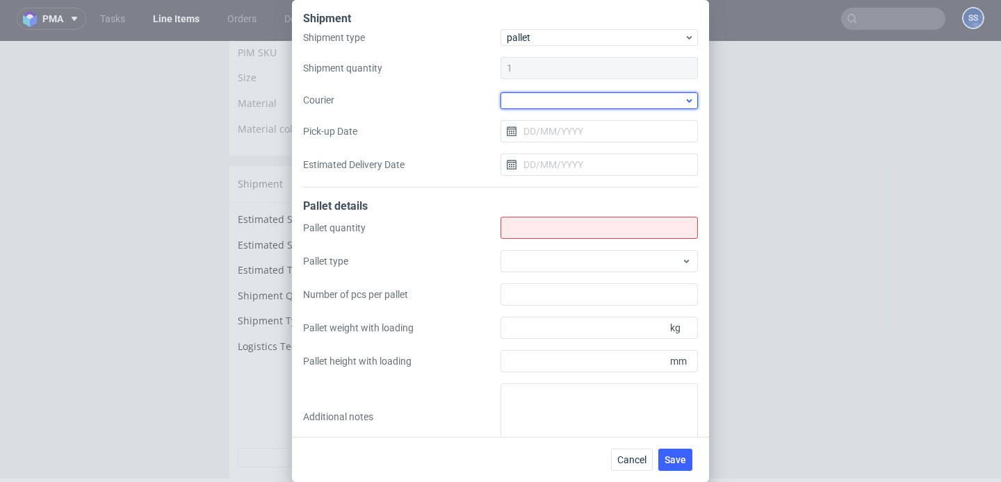
click at [545, 101] on div at bounding box center [598, 100] width 197 height 17
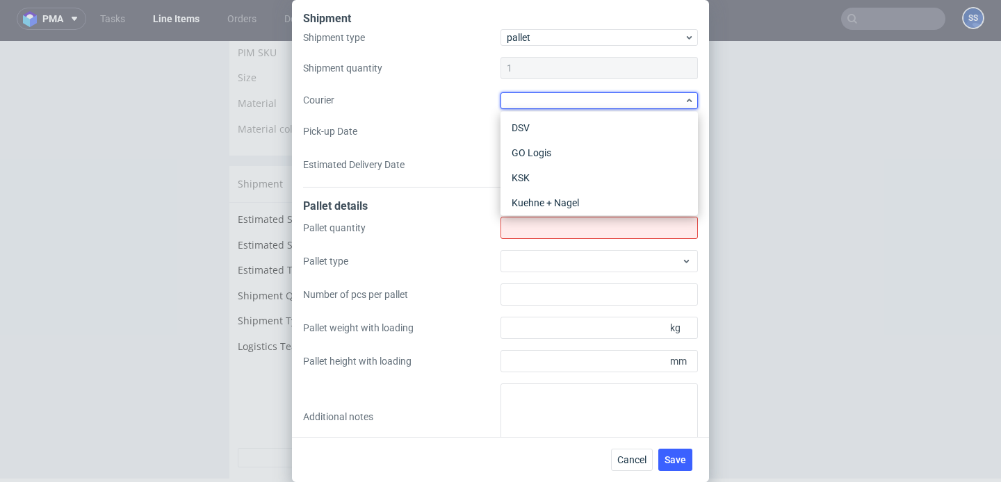
scroll to position [103, 0]
click at [559, 195] on div "Kuehne + Nagel" at bounding box center [599, 202] width 186 height 25
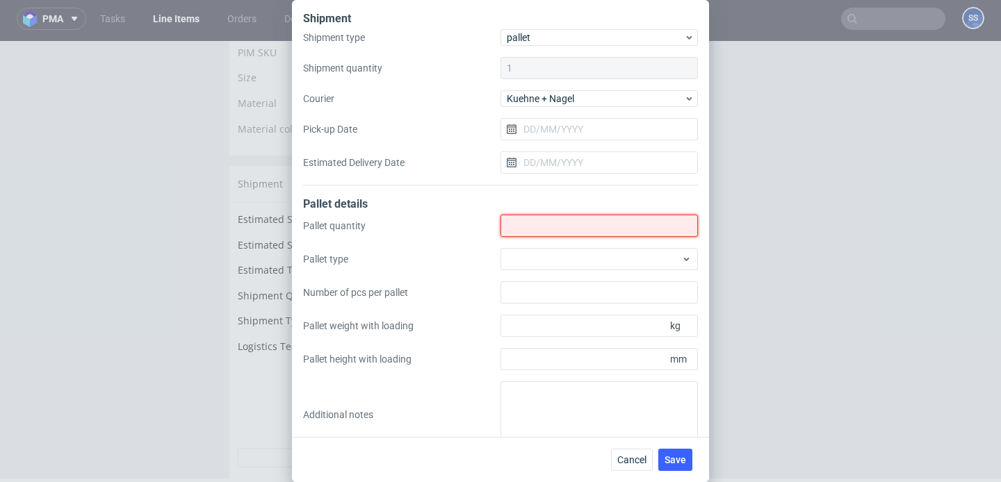
click at [539, 222] on input "Shipment type" at bounding box center [598, 226] width 197 height 22
type input "8"
type input "4"
click at [450, 211] on div "Pallet details" at bounding box center [500, 206] width 395 height 18
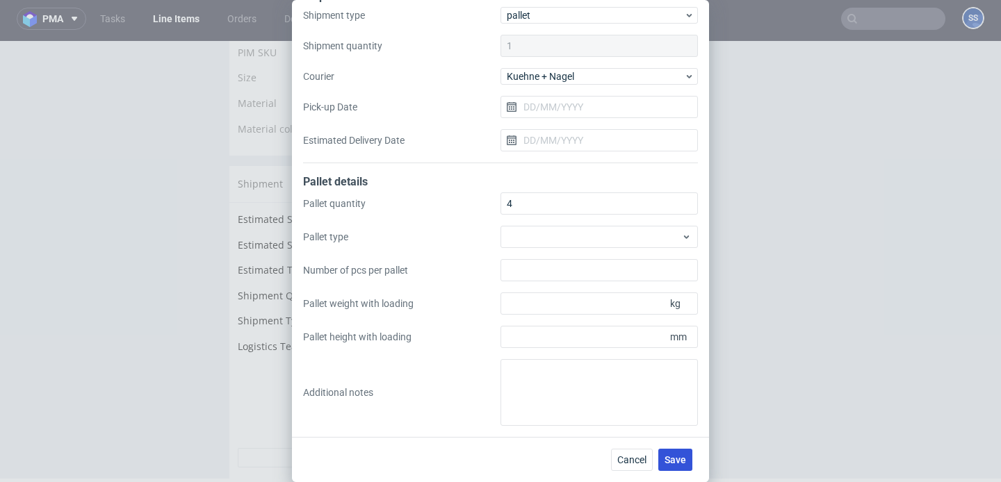
click at [671, 451] on button "Save" at bounding box center [675, 460] width 34 height 22
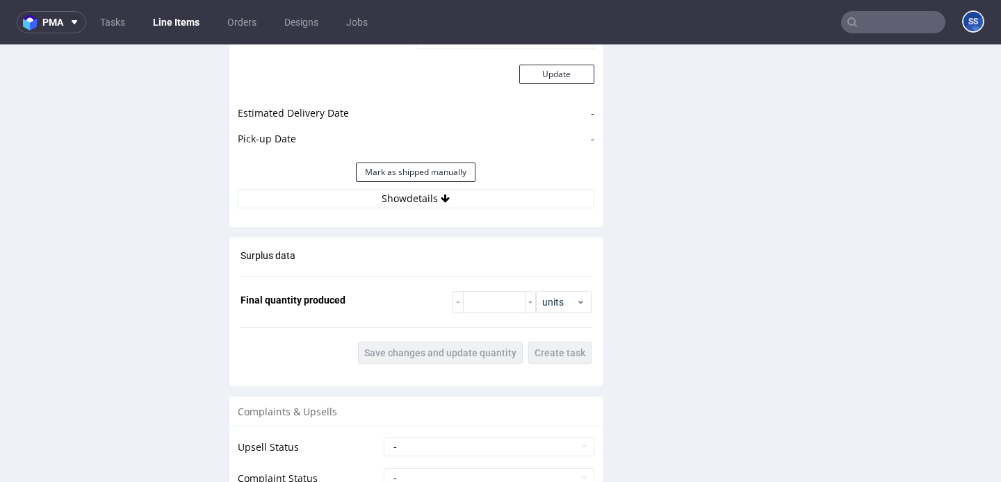
scroll to position [1310, 0]
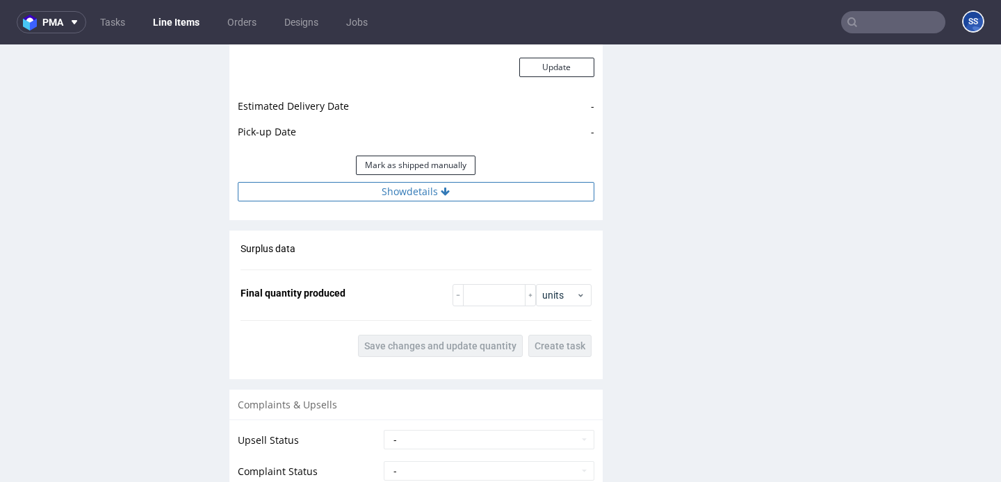
click at [403, 202] on button "Show details" at bounding box center [416, 191] width 356 height 19
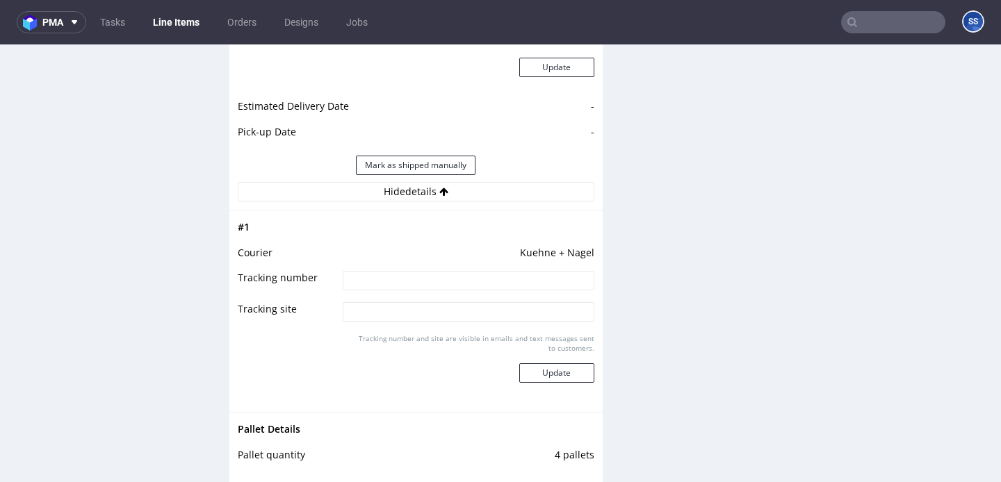
click at [438, 290] on input at bounding box center [468, 280] width 251 height 19
paste input "RWM006370410"
type input "RWM006370410"
click at [561, 382] on button "Update" at bounding box center [556, 372] width 75 height 19
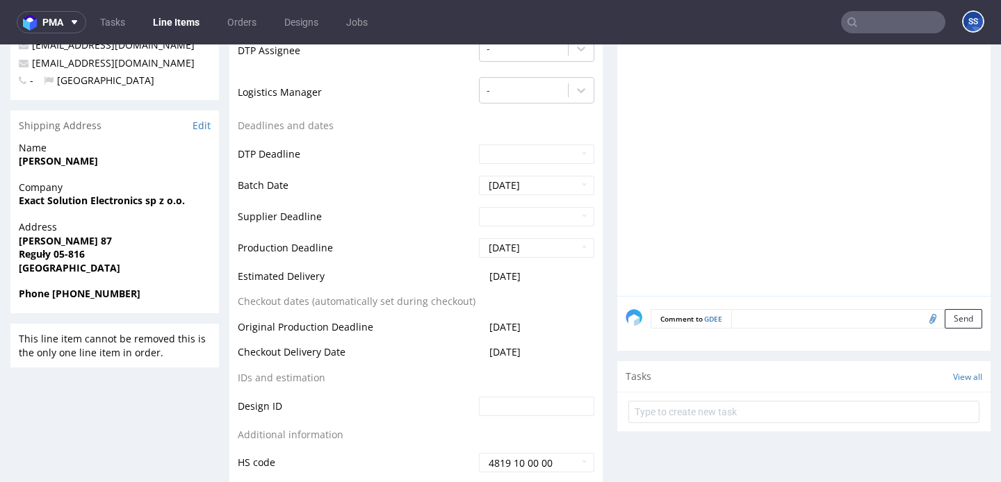
scroll to position [354, 0]
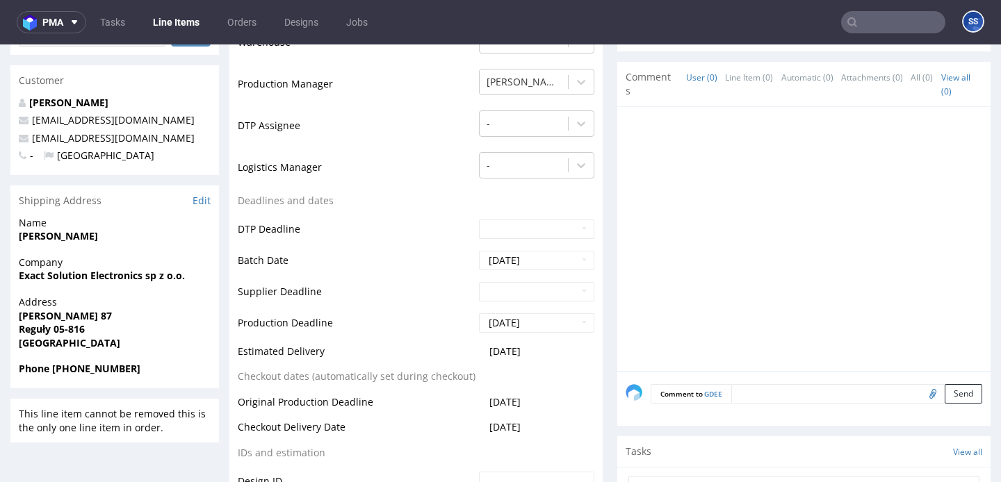
click at [179, 28] on link "Line Items" at bounding box center [176, 22] width 63 height 22
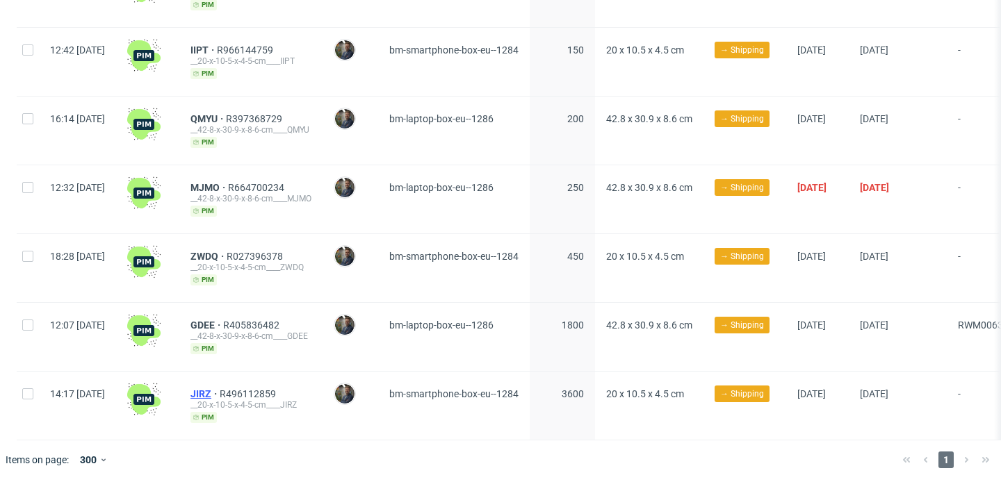
click at [220, 388] on span "JIRZ" at bounding box center [204, 393] width 29 height 11
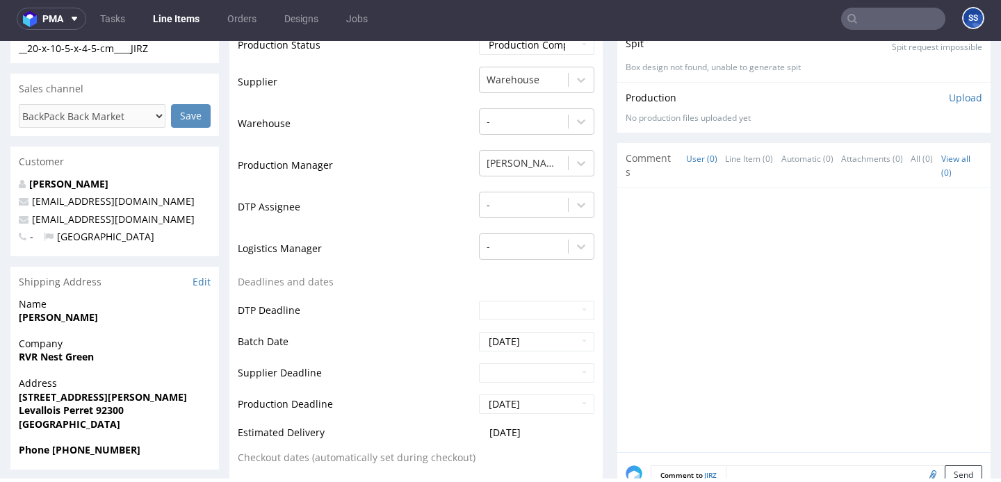
scroll to position [272, 0]
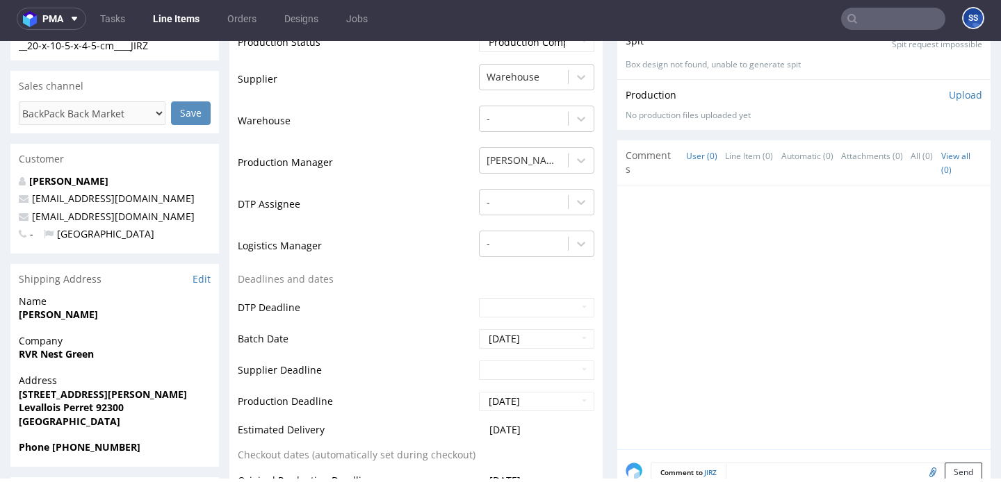
click at [54, 354] on strong "RVR Nest Green" at bounding box center [56, 353] width 75 height 13
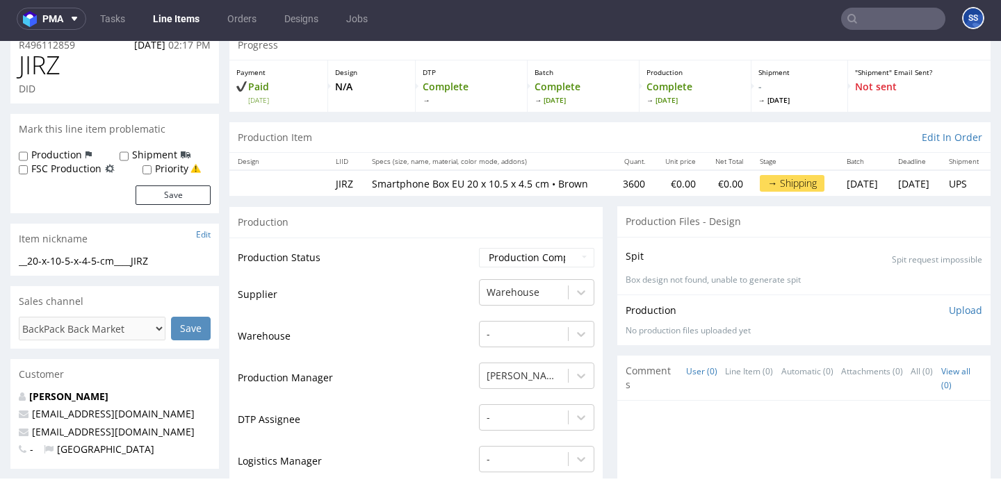
scroll to position [0, 0]
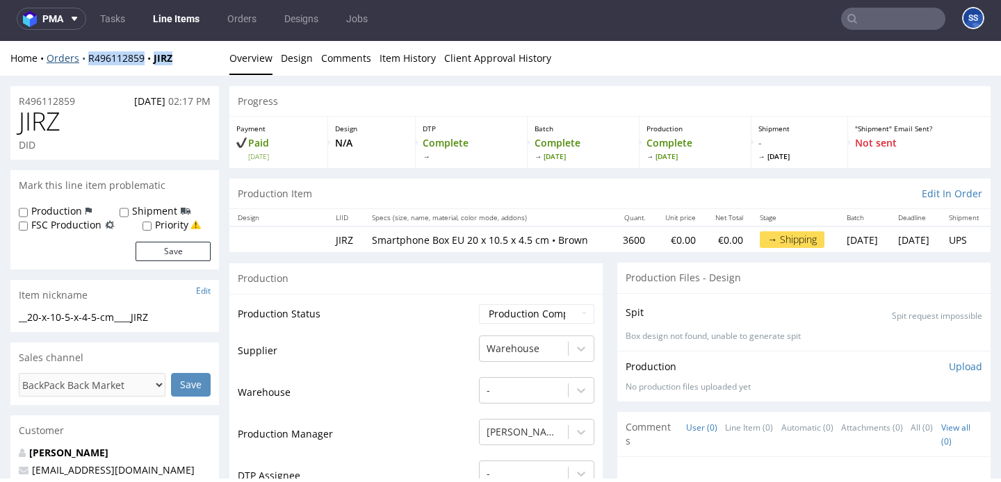
drag, startPoint x: 181, startPoint y: 58, endPoint x: 83, endPoint y: 61, distance: 98.0
click at [83, 61] on div "Home Orders R496112859 JIRZ" at bounding box center [114, 58] width 208 height 14
copy div "R496112859 JIRZ"
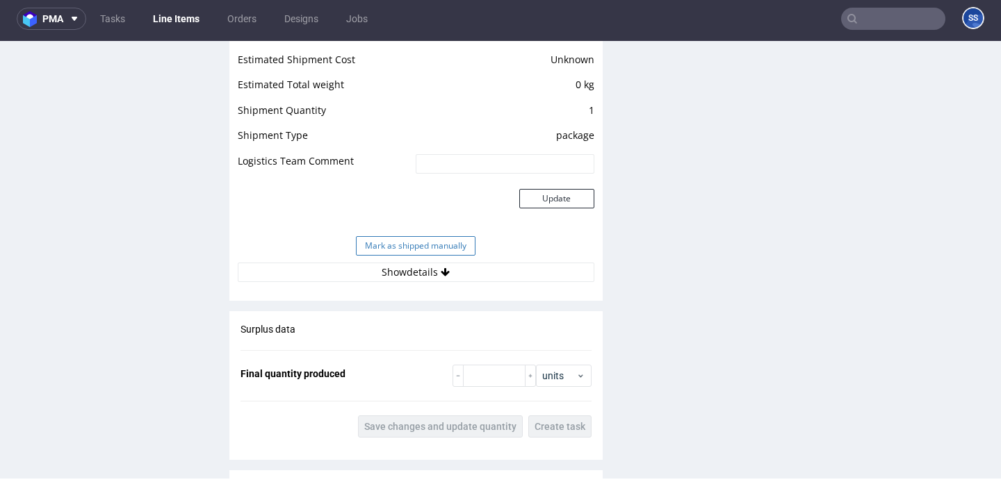
scroll to position [1167, 0]
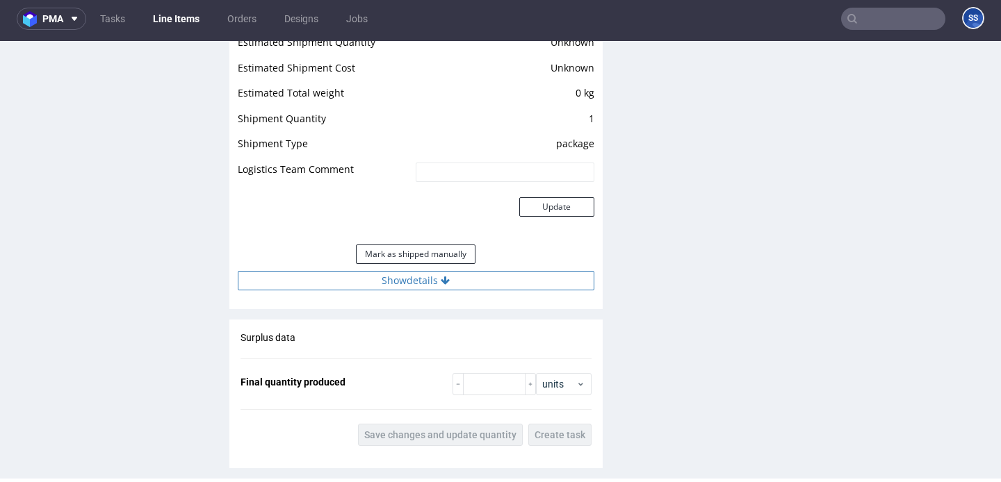
click at [491, 276] on button "Show details" at bounding box center [416, 280] width 356 height 19
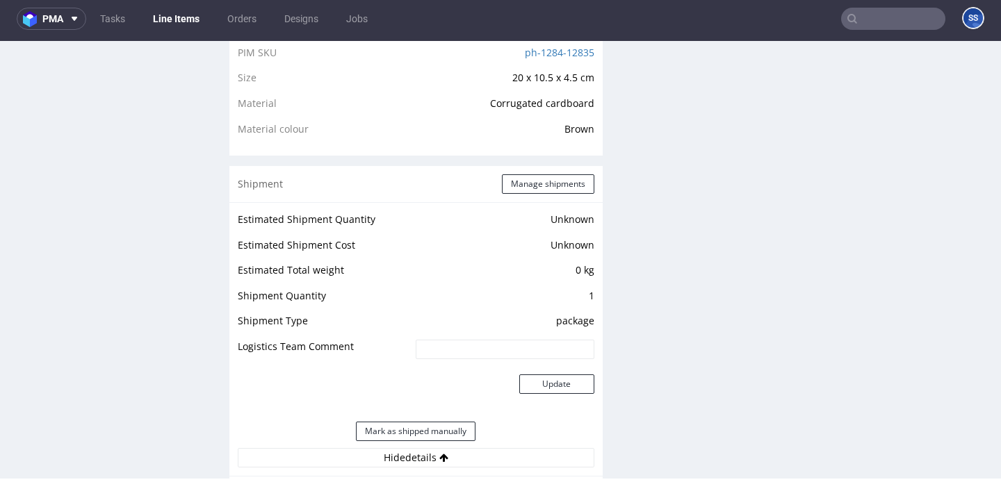
scroll to position [987, 0]
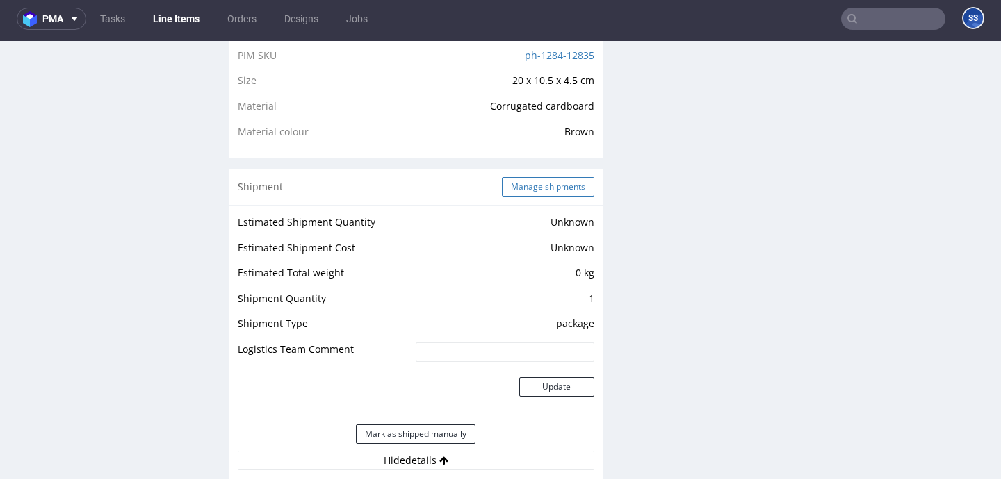
click at [537, 179] on button "Manage shipments" at bounding box center [548, 186] width 92 height 19
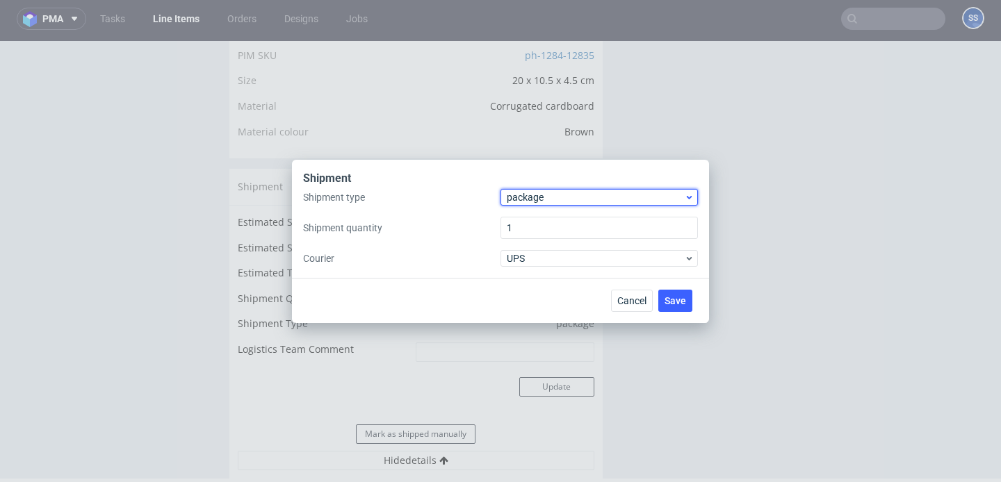
click at [564, 199] on span "package" at bounding box center [595, 197] width 177 height 14
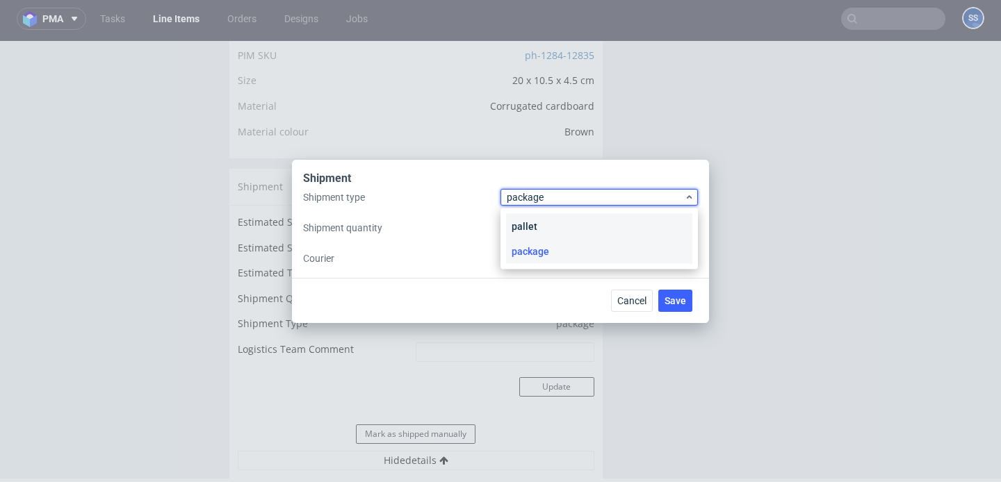
click at [558, 223] on div "pallet" at bounding box center [599, 226] width 186 height 25
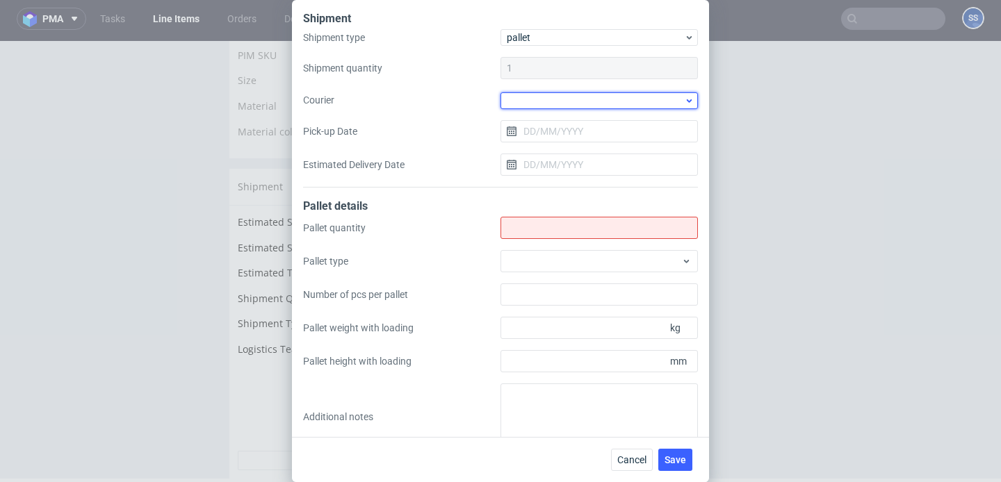
click at [537, 95] on div at bounding box center [598, 100] width 197 height 17
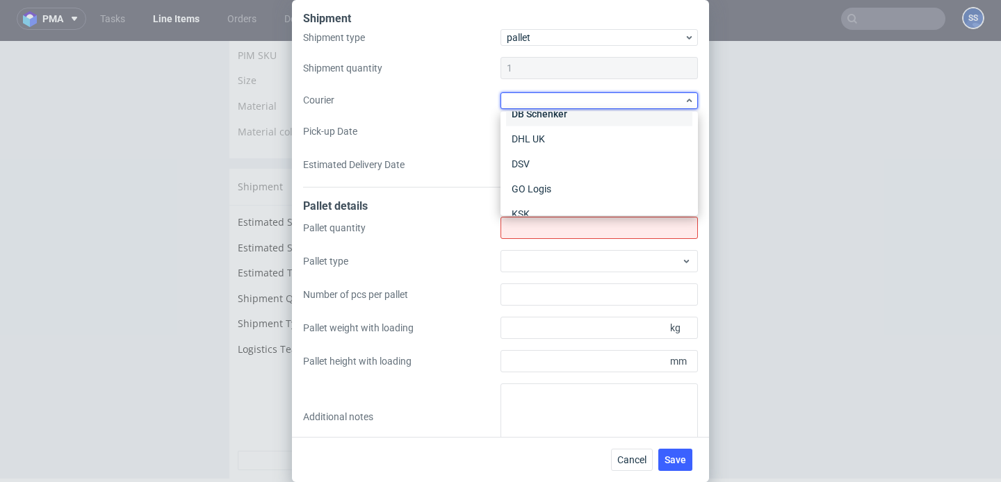
scroll to position [105, 0]
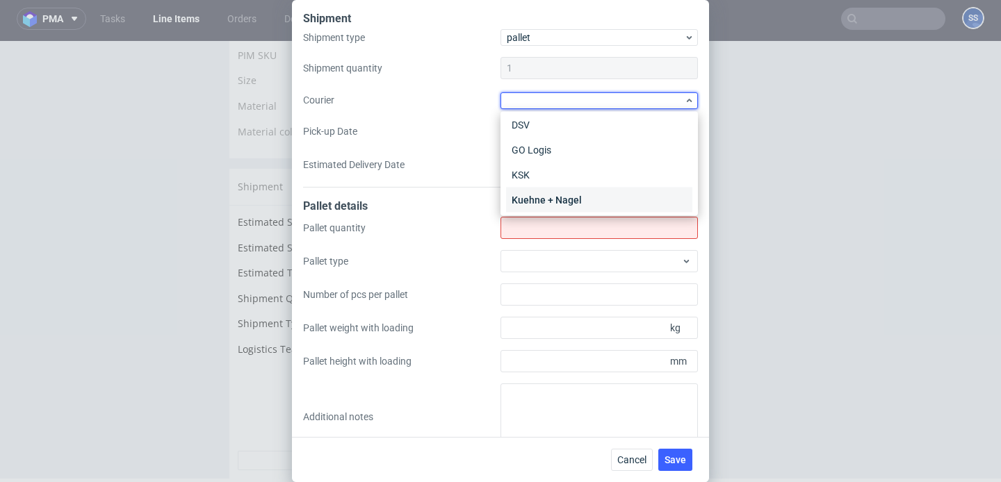
click at [566, 194] on div "Kuehne + Nagel" at bounding box center [599, 200] width 186 height 25
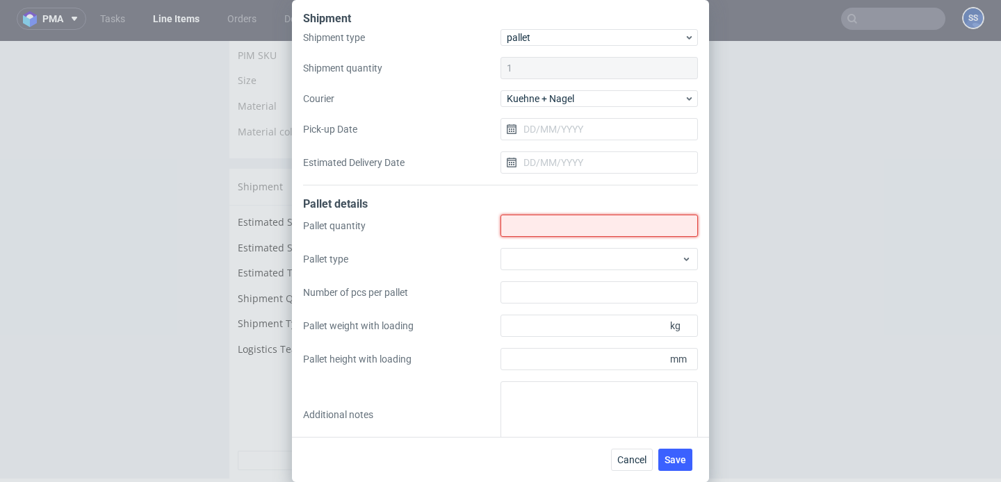
click at [559, 225] on input "Shipment type" at bounding box center [598, 226] width 197 height 22
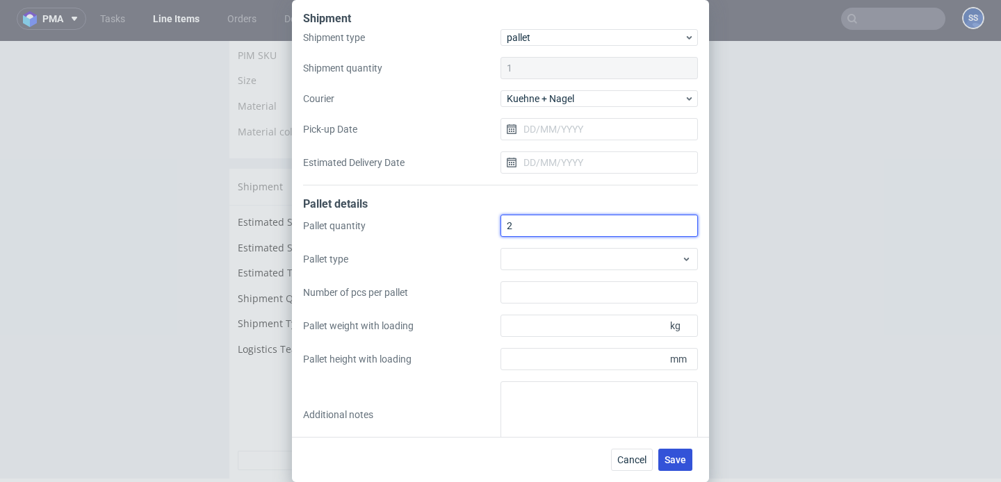
type input "2"
click at [662, 453] on button "Save" at bounding box center [675, 460] width 34 height 22
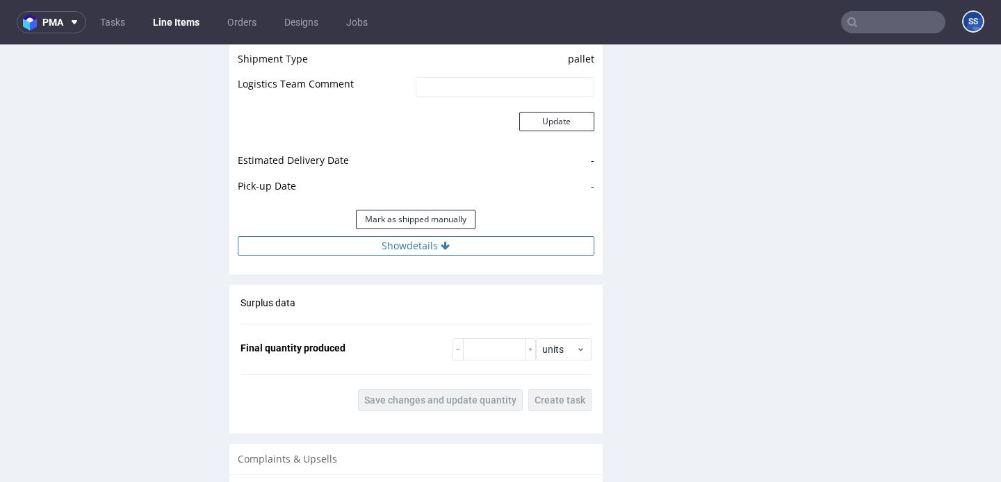
scroll to position [1245, 0]
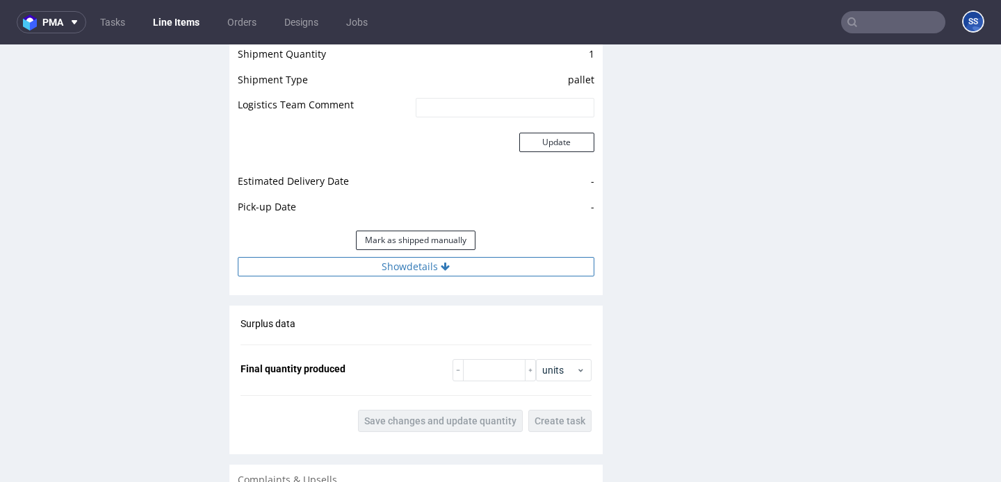
click at [424, 268] on button "Show details" at bounding box center [416, 266] width 356 height 19
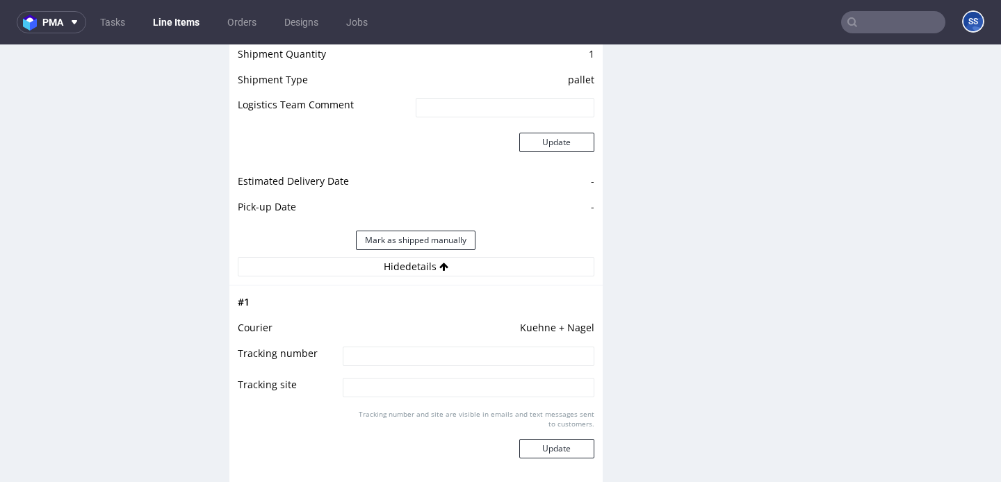
click at [433, 352] on input at bounding box center [468, 356] width 251 height 19
paste input "RWM006370459"
type input "RWM006370459"
click at [576, 456] on button "Update" at bounding box center [556, 448] width 75 height 19
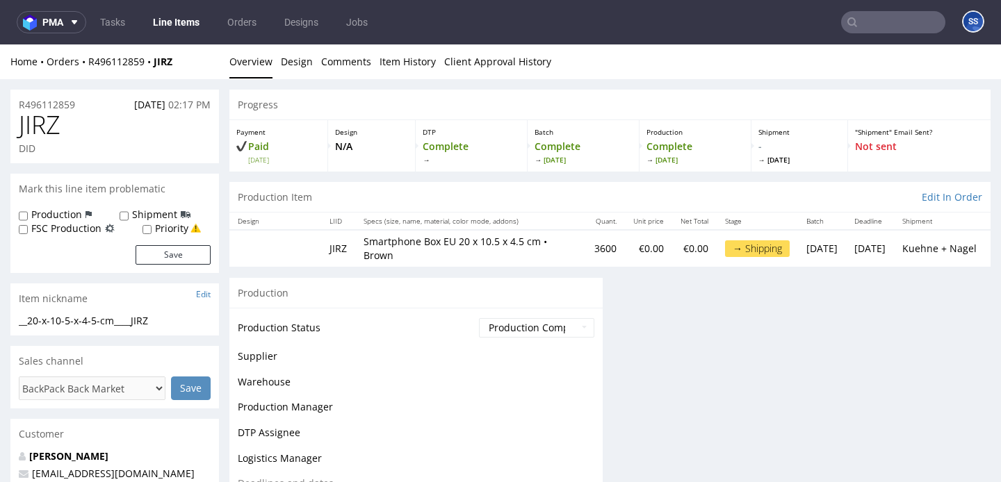
scroll to position [996, 0]
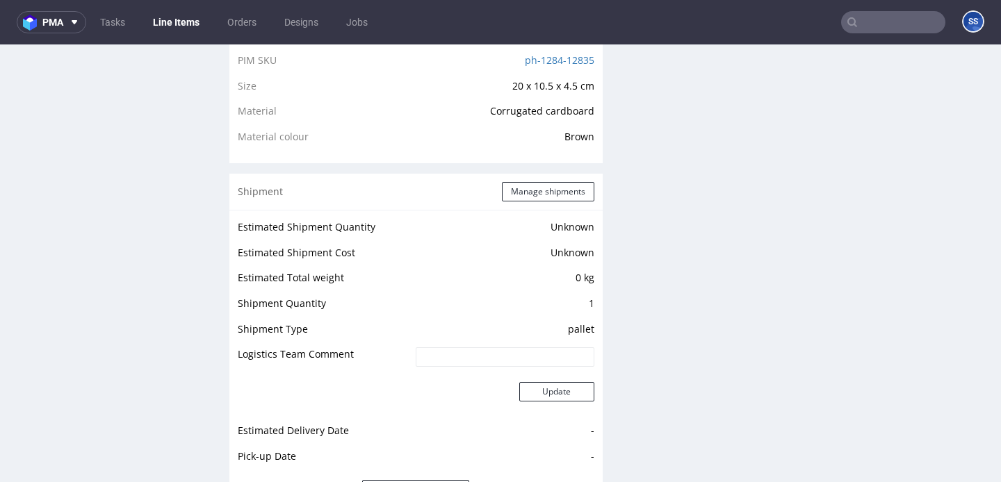
click at [179, 14] on link "Line Items" at bounding box center [176, 22] width 63 height 22
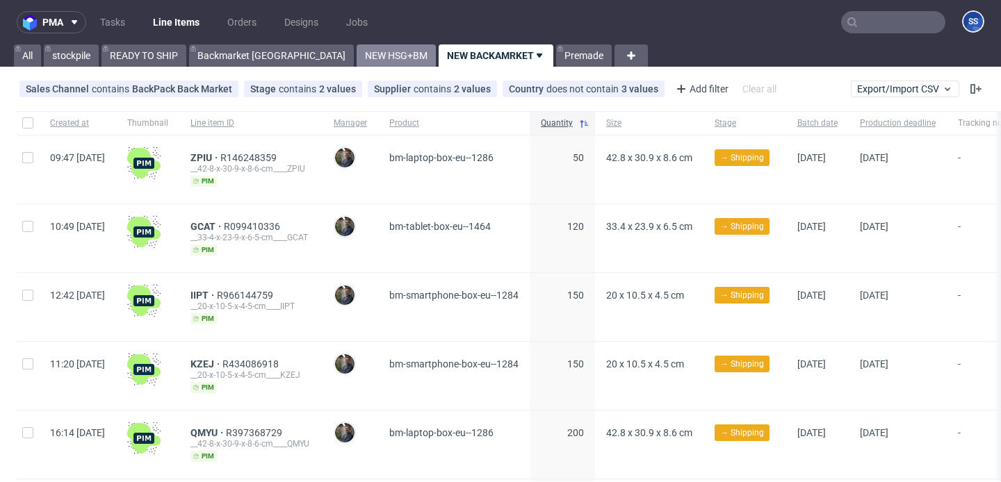
click at [356, 58] on link "NEW HSG+BM" at bounding box center [395, 55] width 79 height 22
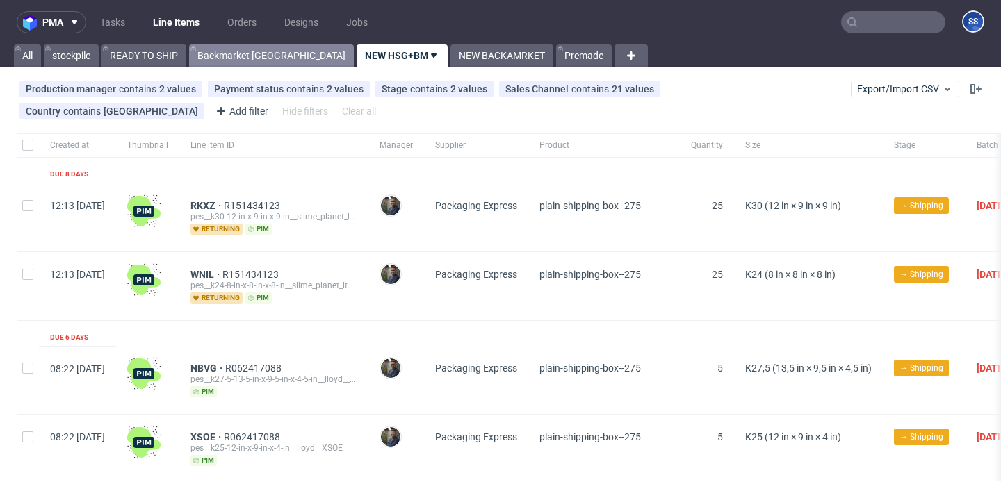
click at [243, 51] on link "Backmarket [GEOGRAPHIC_DATA]" at bounding box center [271, 55] width 165 height 22
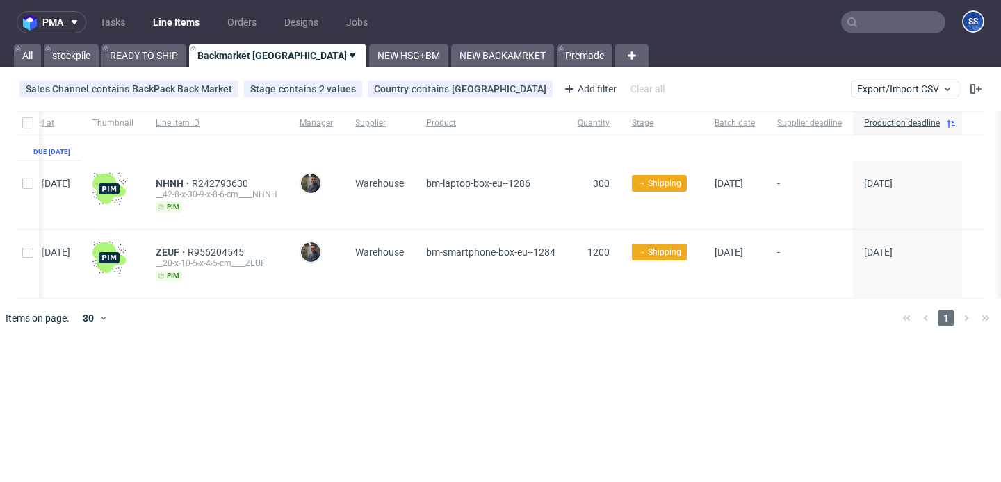
scroll to position [0, 34]
click at [451, 54] on link "NEW BACKAMRKET" at bounding box center [502, 55] width 103 height 22
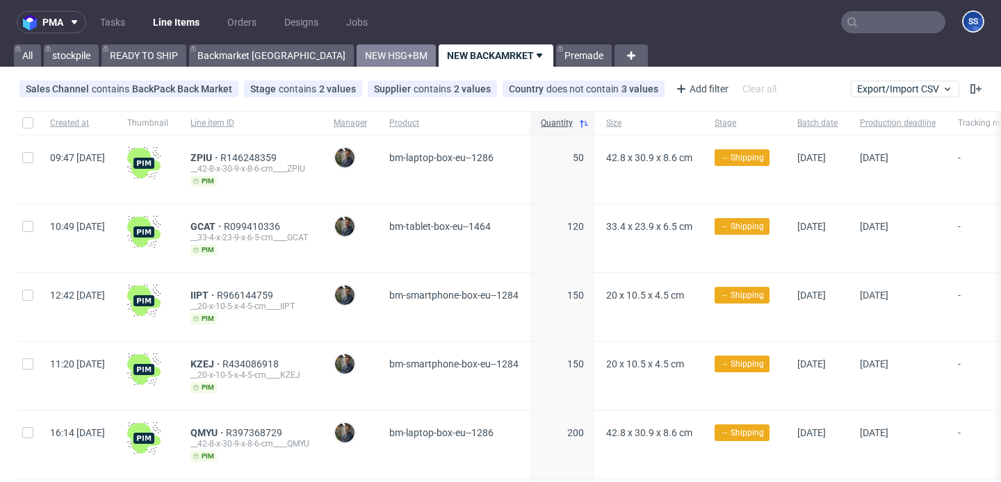
click at [356, 59] on link "NEW HSG+BM" at bounding box center [395, 55] width 79 height 22
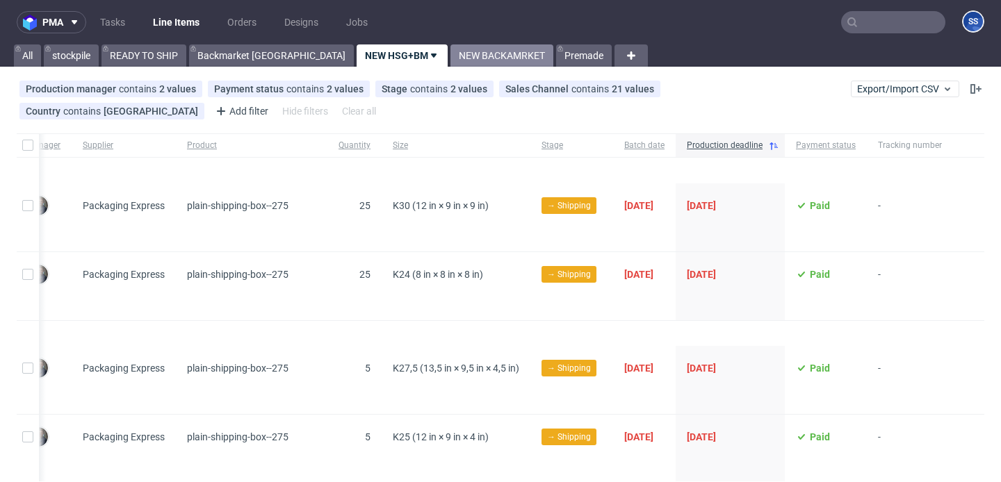
click at [450, 58] on link "NEW BACKAMRKET" at bounding box center [501, 55] width 103 height 22
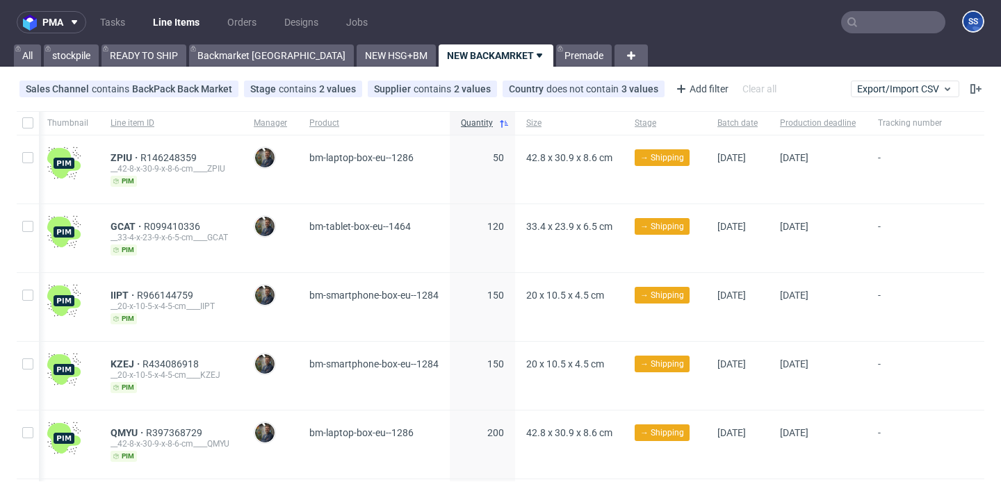
scroll to position [314, 0]
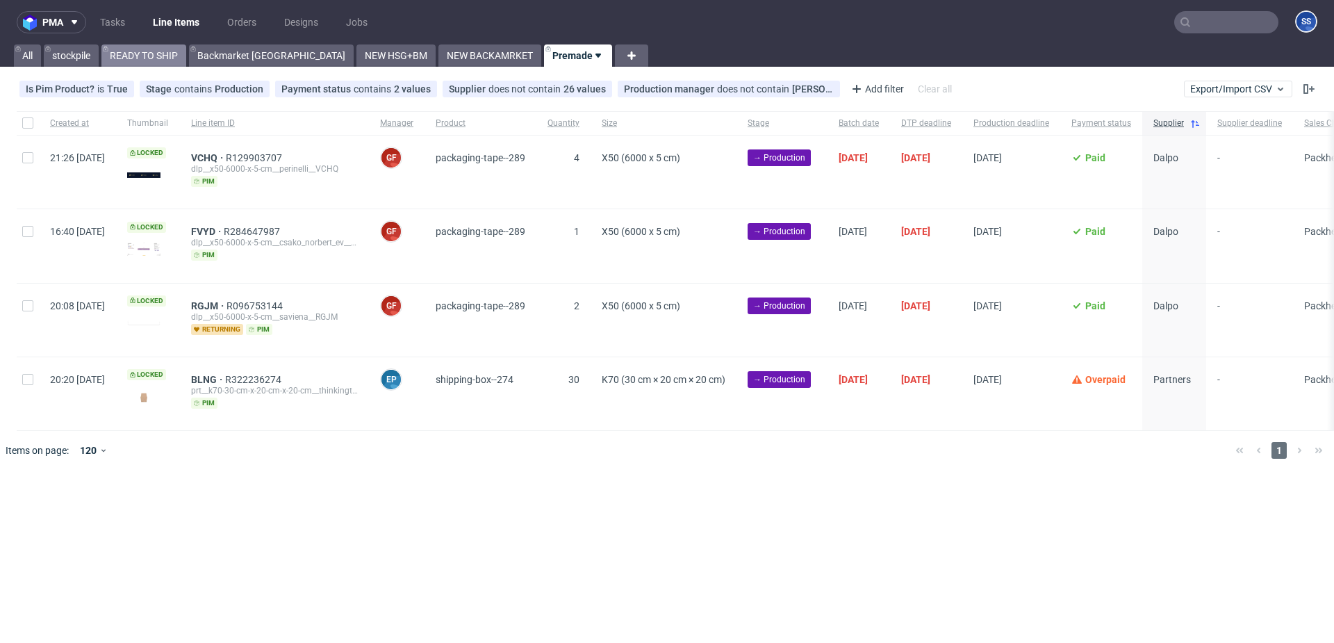
click at [124, 49] on link "READY TO SHIP" at bounding box center [143, 55] width 85 height 22
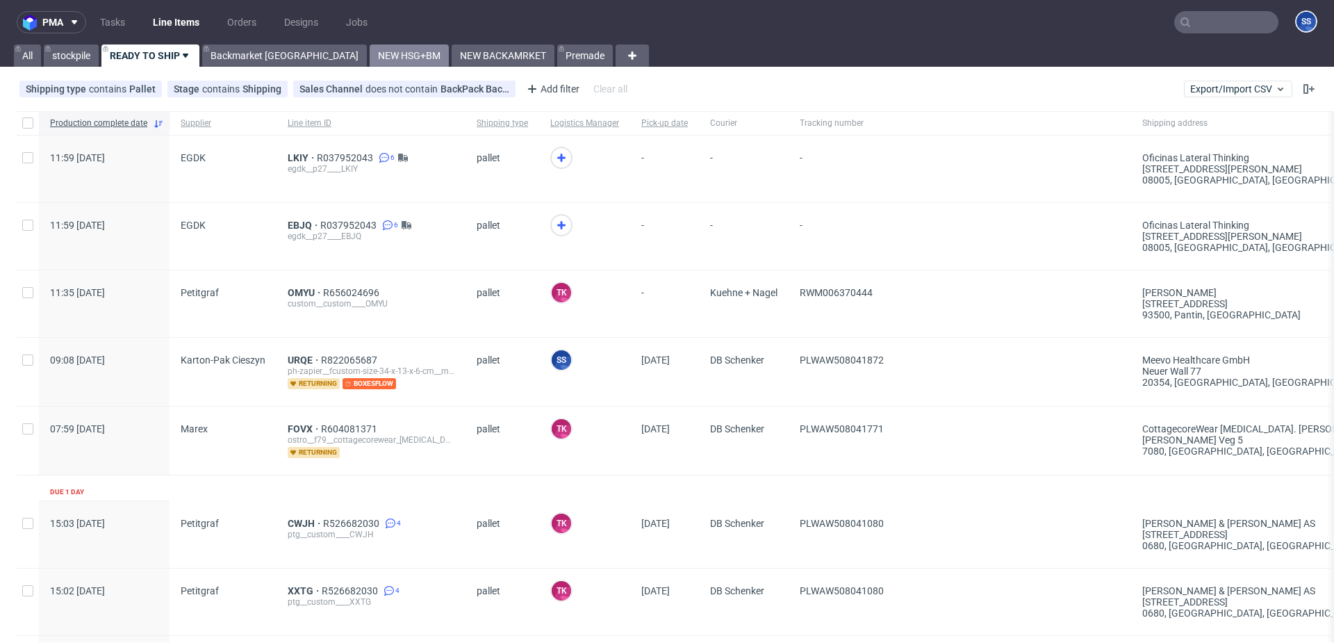
click at [370, 58] on link "NEW HSG+BM" at bounding box center [409, 55] width 79 height 22
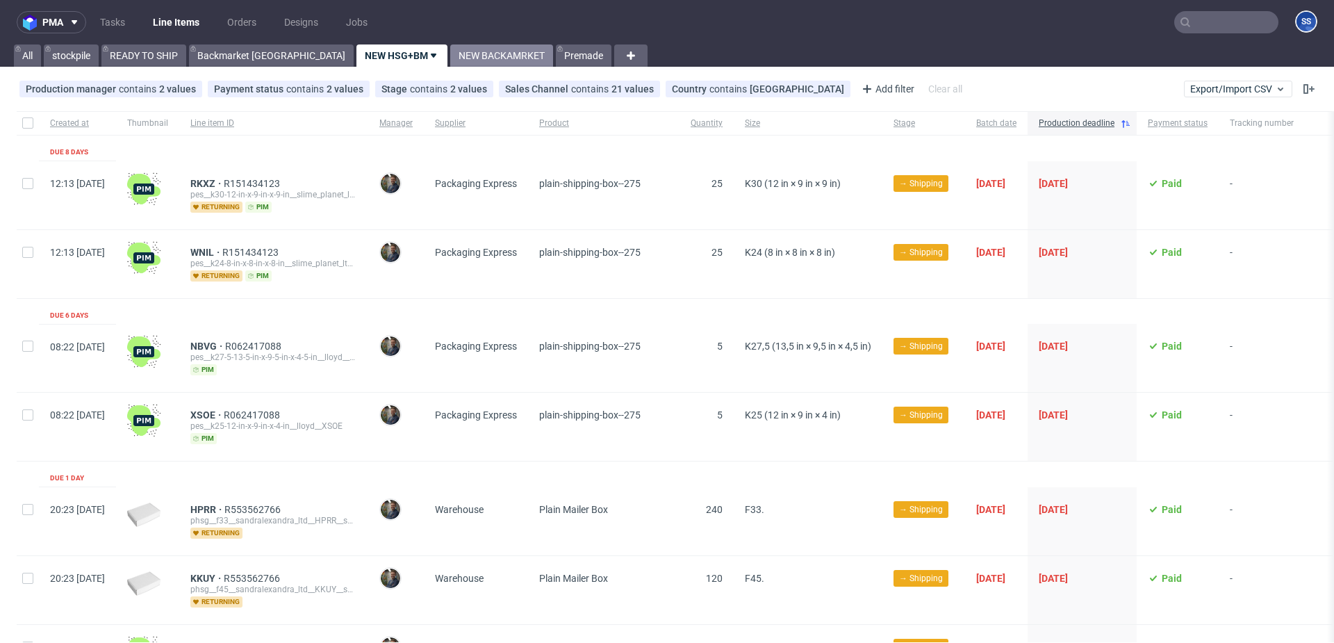
click at [450, 63] on link "NEW BACKAMRKET" at bounding box center [501, 55] width 103 height 22
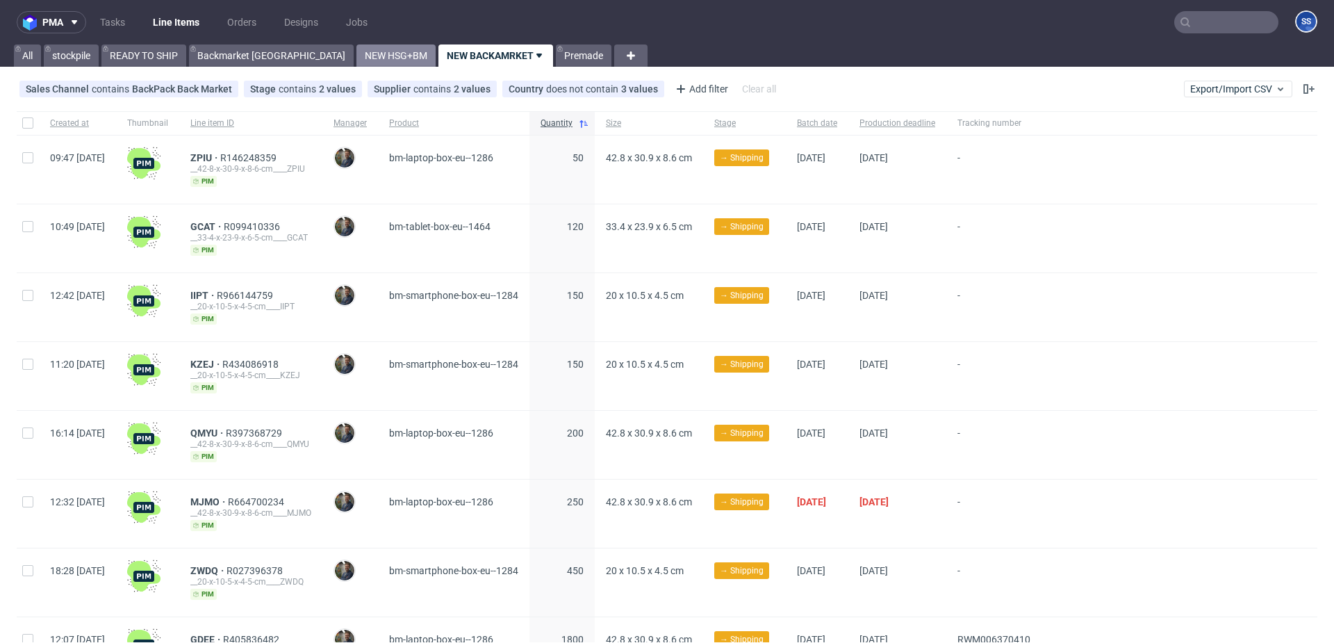
click at [356, 62] on link "NEW HSG+BM" at bounding box center [395, 55] width 79 height 22
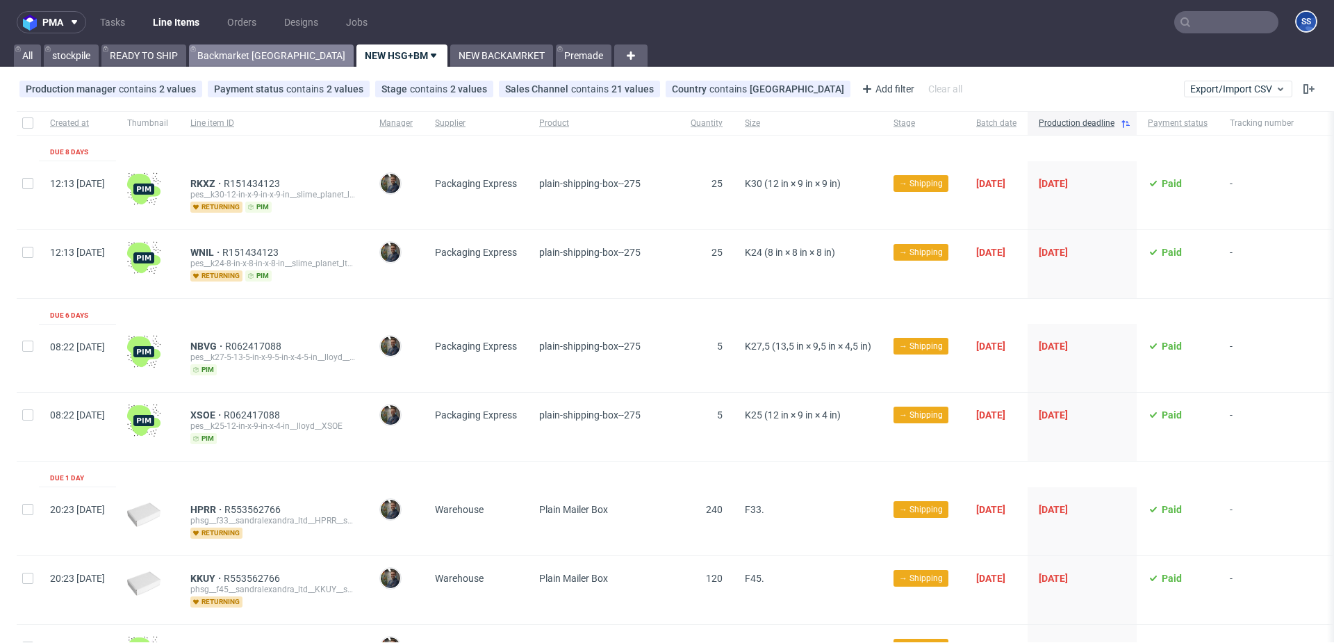
click at [220, 51] on link "Backmarket [GEOGRAPHIC_DATA]" at bounding box center [271, 55] width 165 height 22
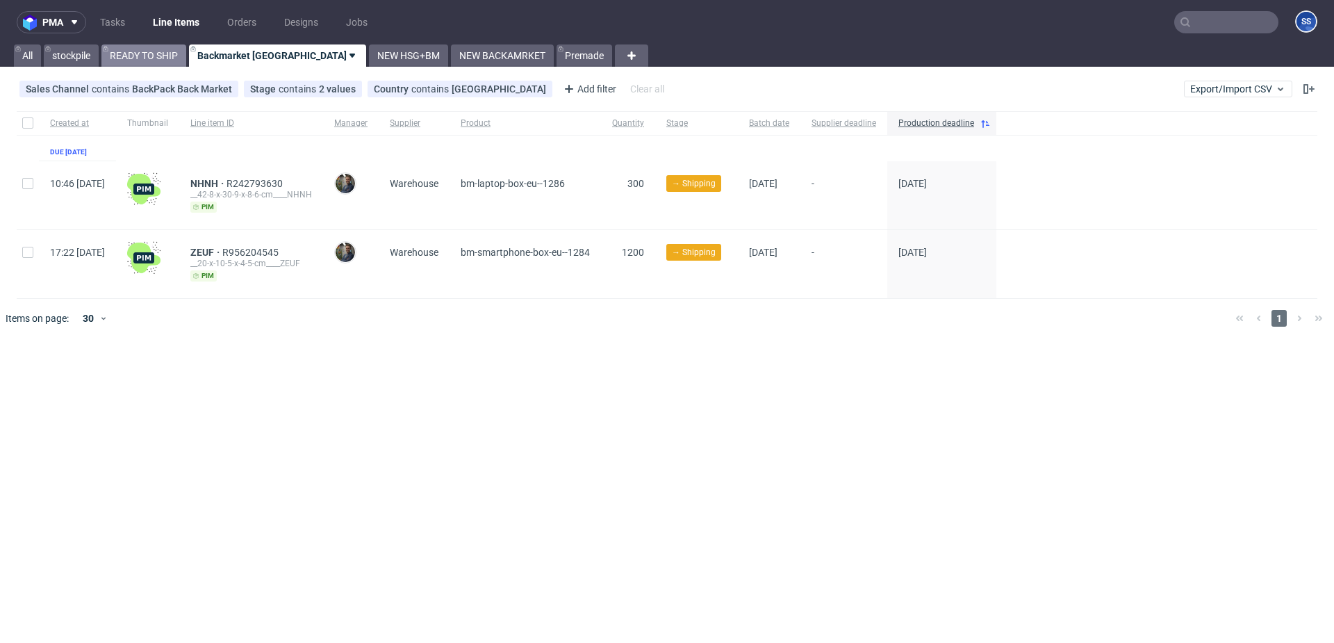
click at [149, 55] on link "READY TO SHIP" at bounding box center [143, 55] width 85 height 22
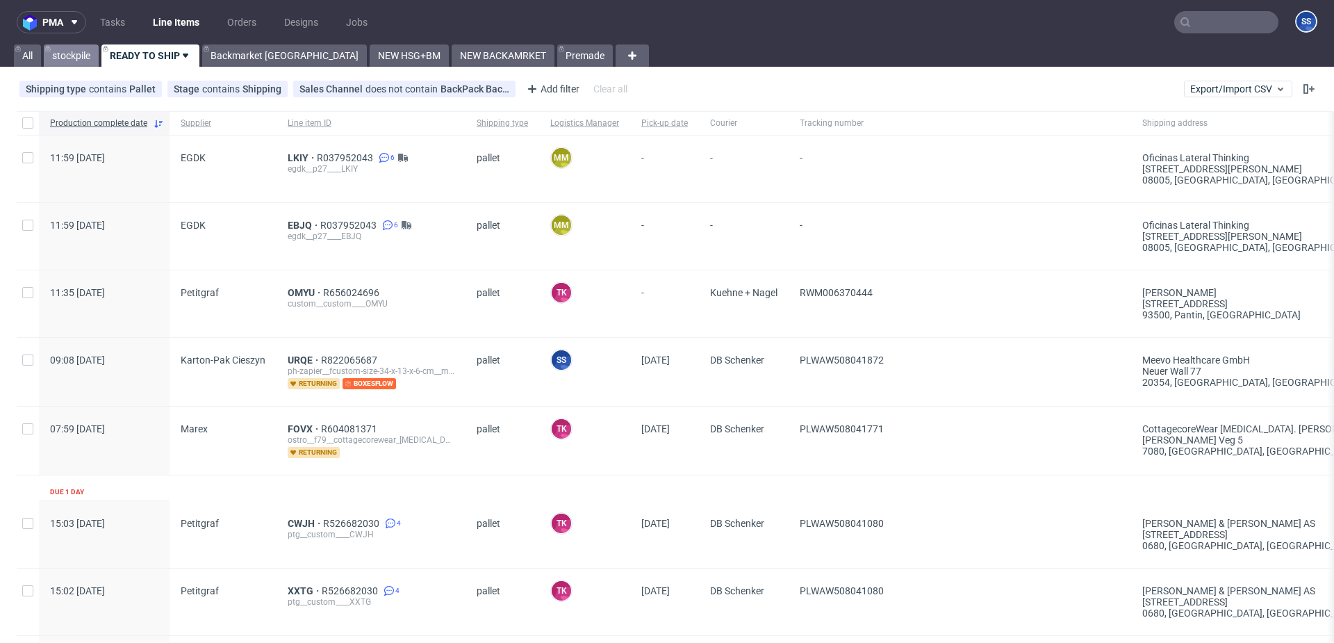
click at [54, 51] on link "stockpile" at bounding box center [71, 55] width 55 height 22
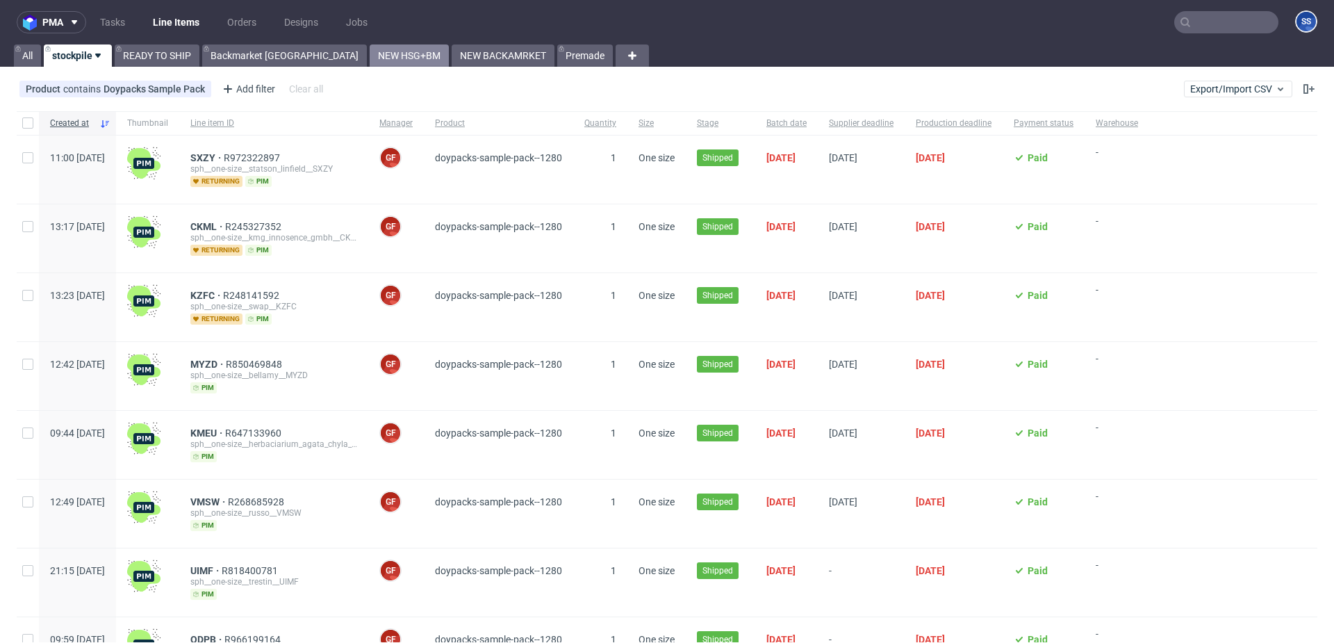
click at [370, 51] on link "NEW HSG+BM" at bounding box center [409, 55] width 79 height 22
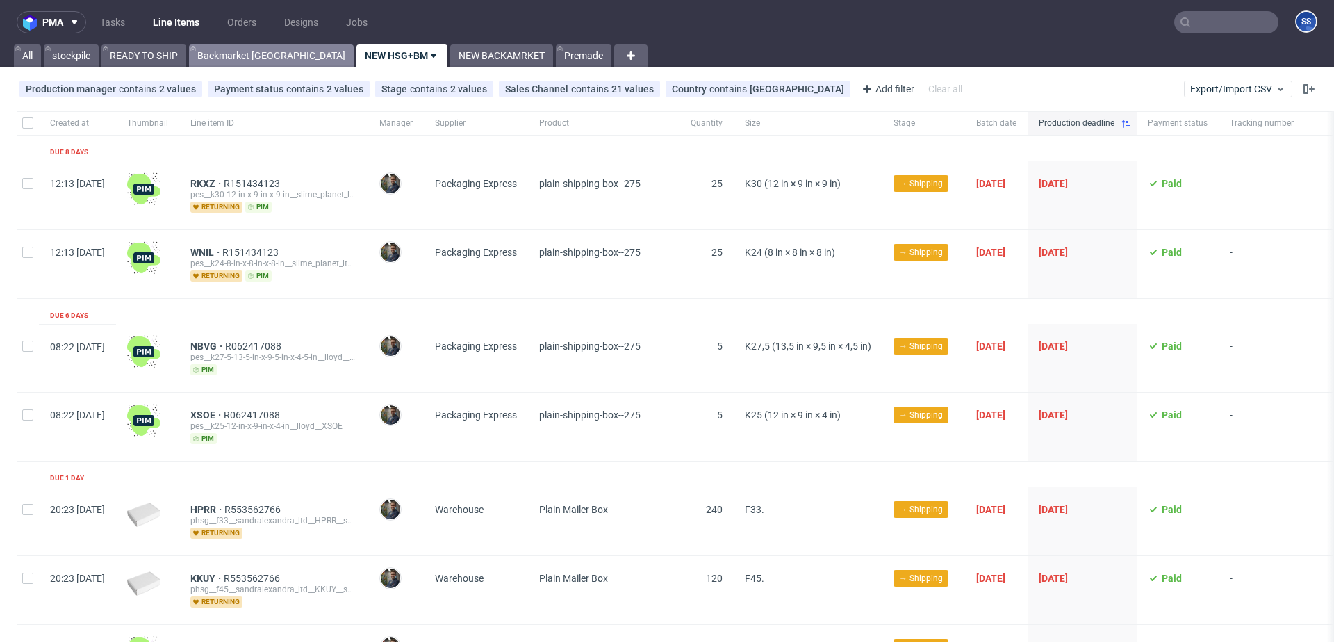
click at [225, 59] on link "Backmarket [GEOGRAPHIC_DATA]" at bounding box center [271, 55] width 165 height 22
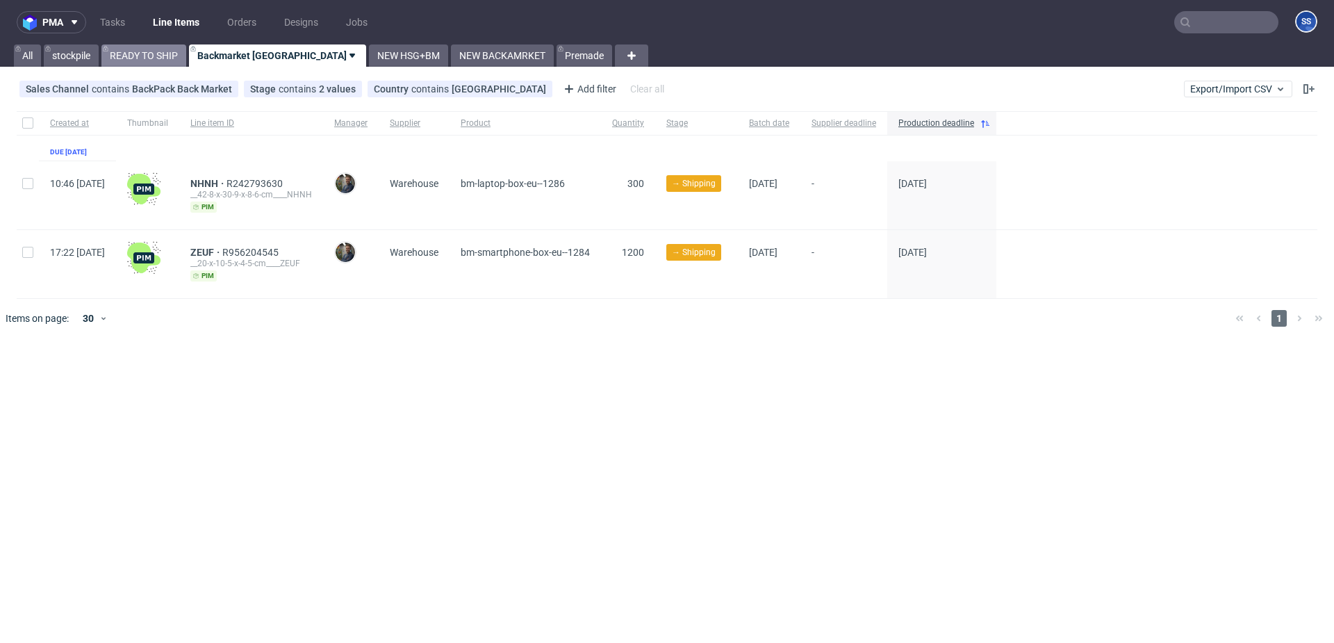
click at [154, 59] on link "READY TO SHIP" at bounding box center [143, 55] width 85 height 22
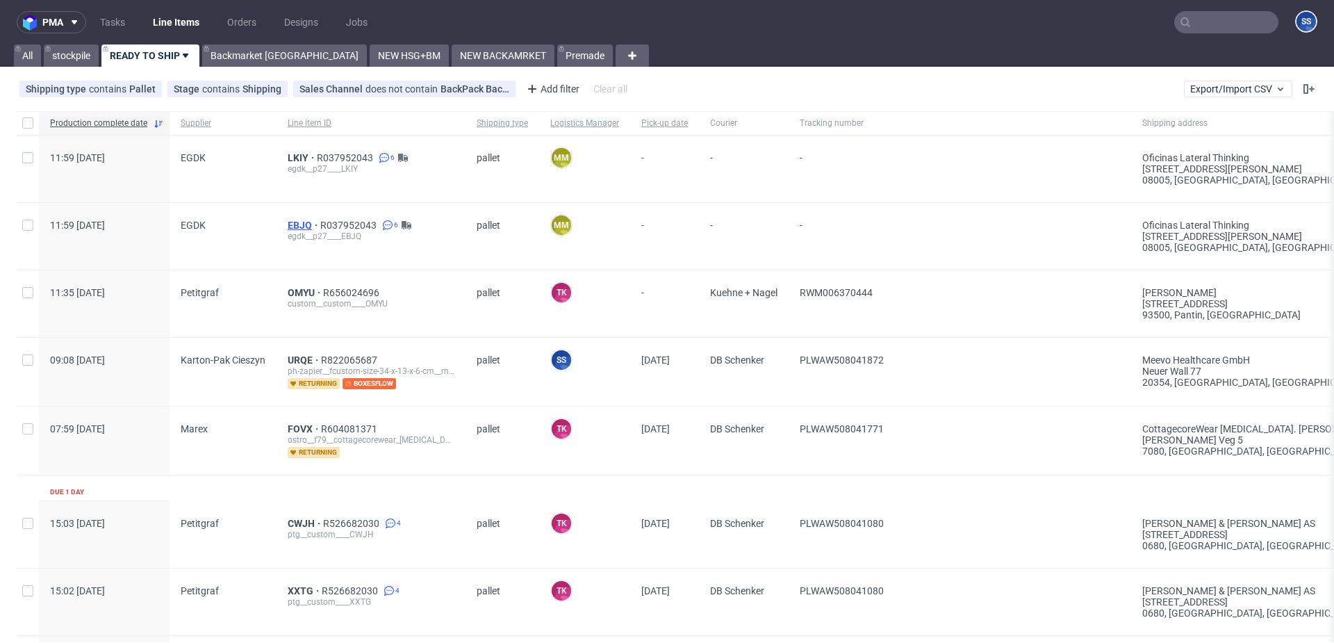
click at [295, 220] on span "EBJQ" at bounding box center [304, 225] width 33 height 11
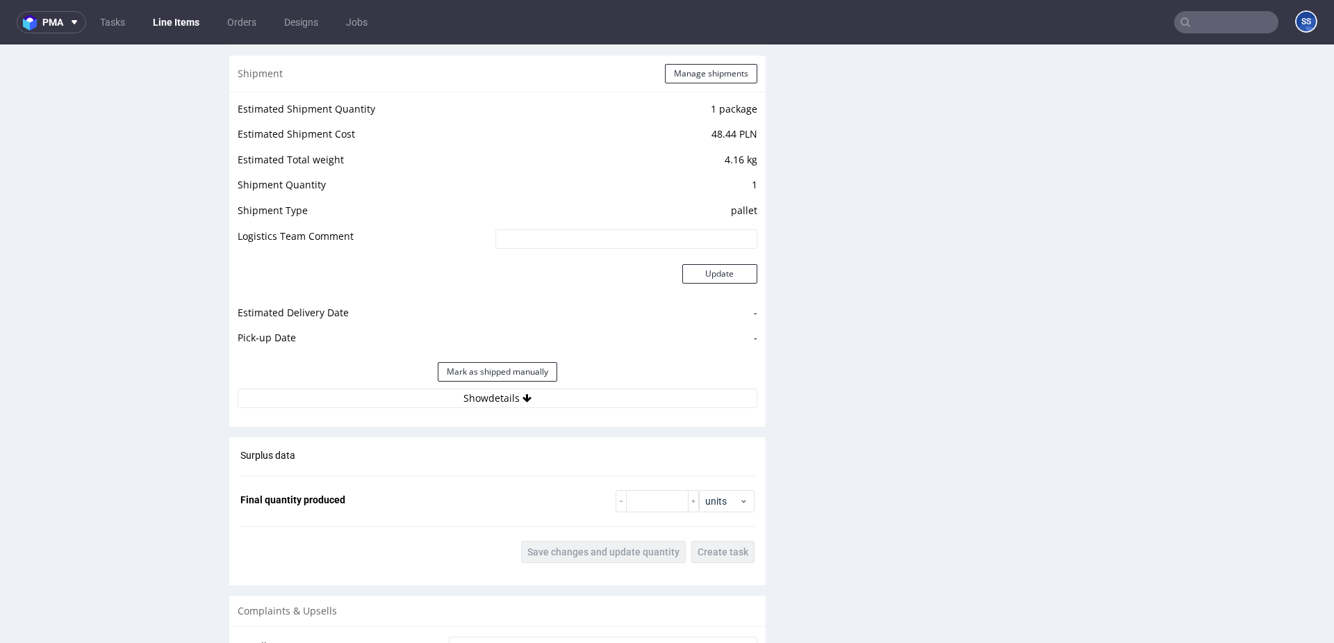
scroll to position [1666, 0]
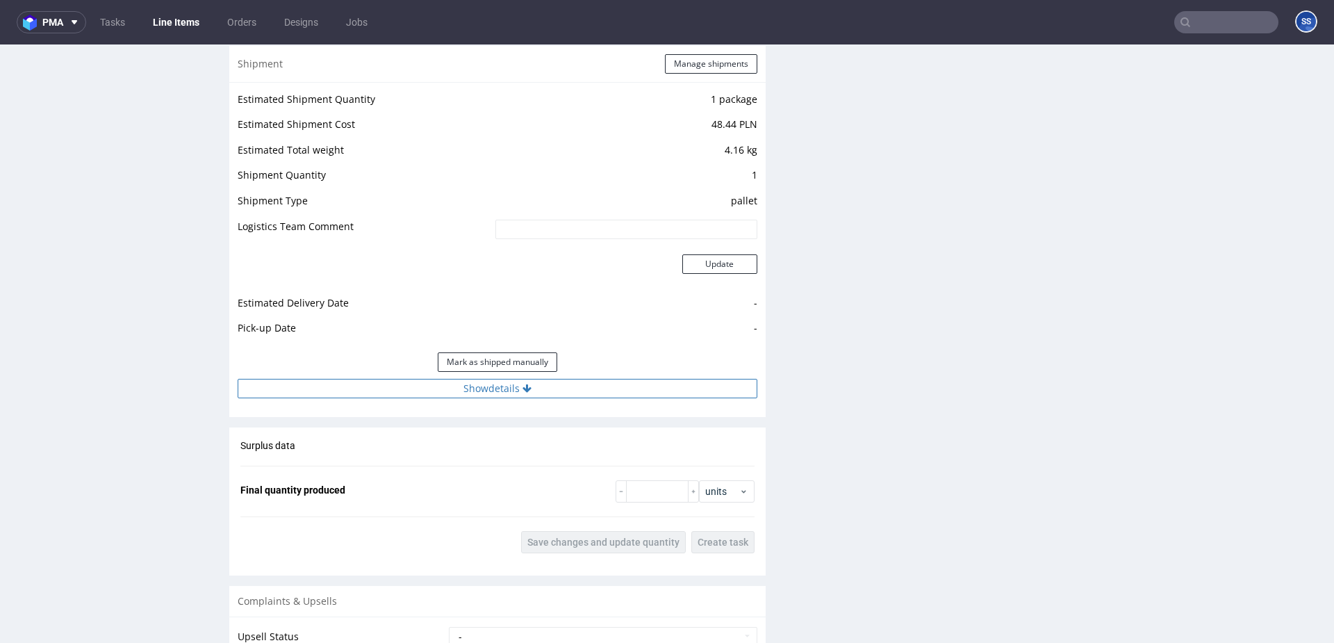
click at [494, 383] on button "Show details" at bounding box center [498, 388] width 520 height 19
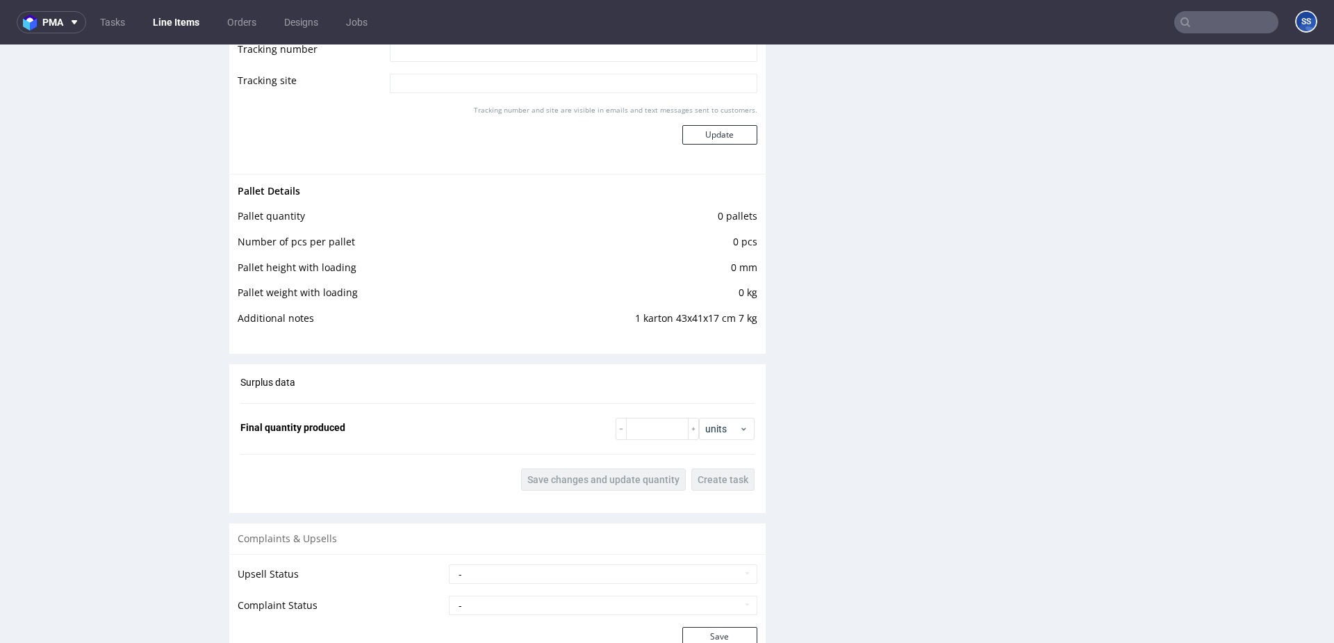
scroll to position [2339, 0]
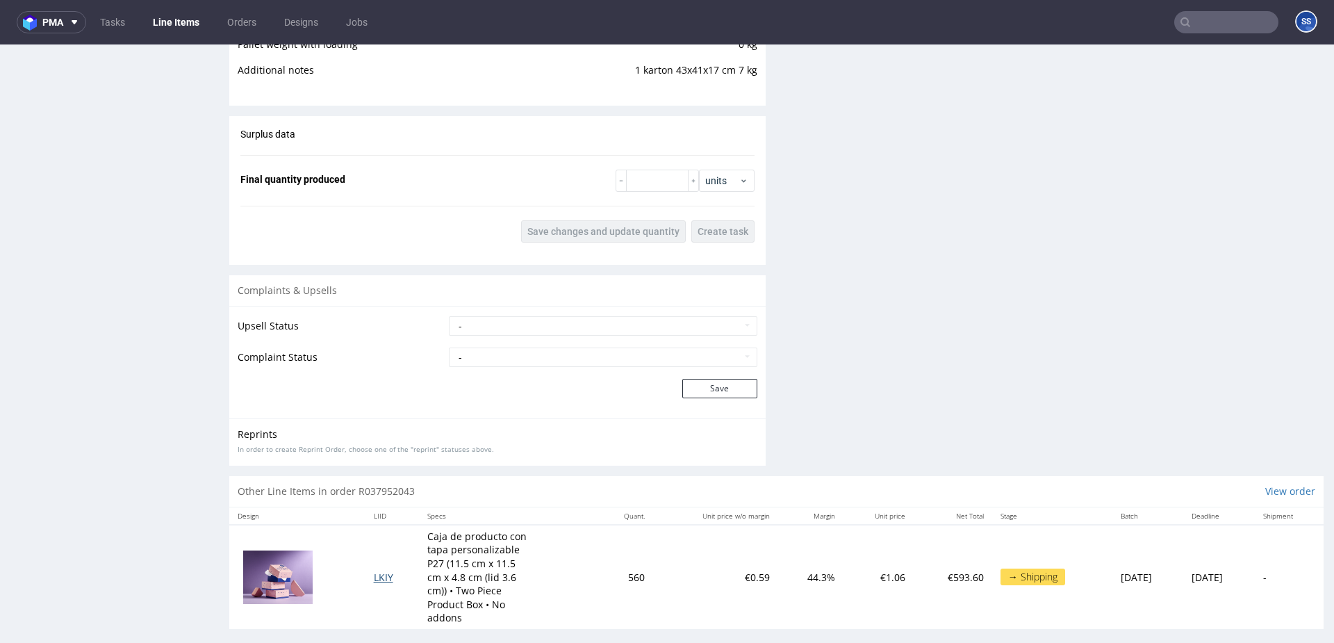
click at [382, 570] on span "LKIY" at bounding box center [383, 576] width 19 height 13
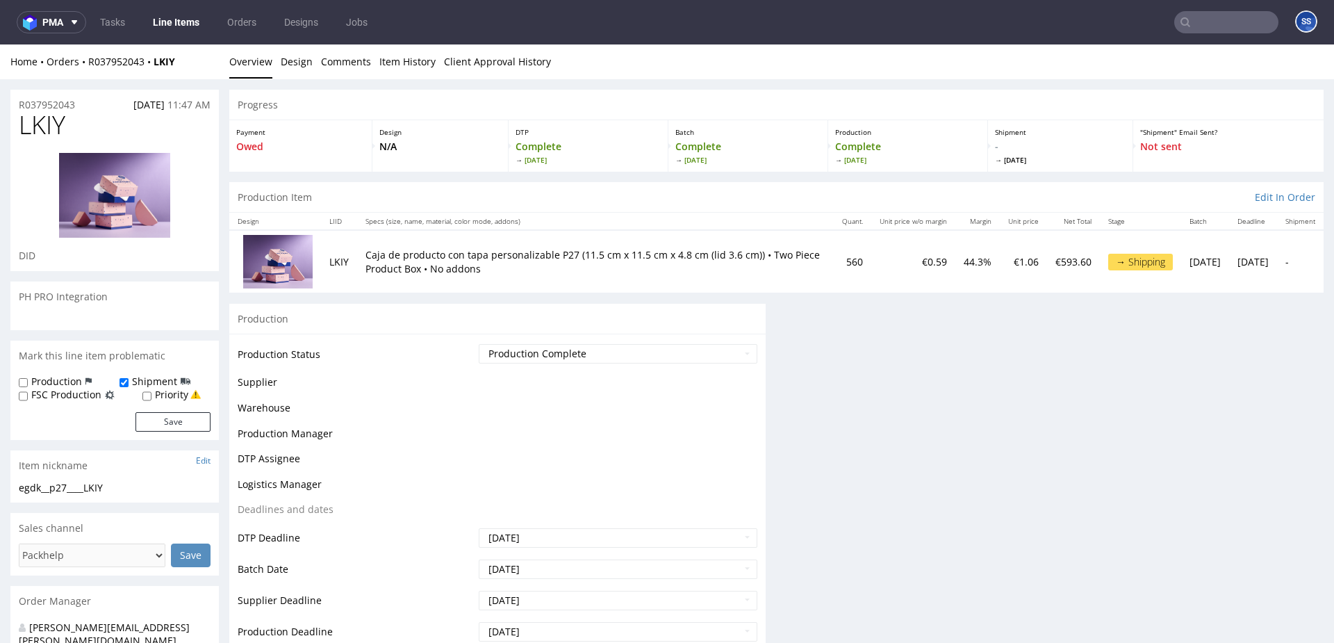
click at [382, 566] on td "Batch Date" at bounding box center [357, 573] width 238 height 31
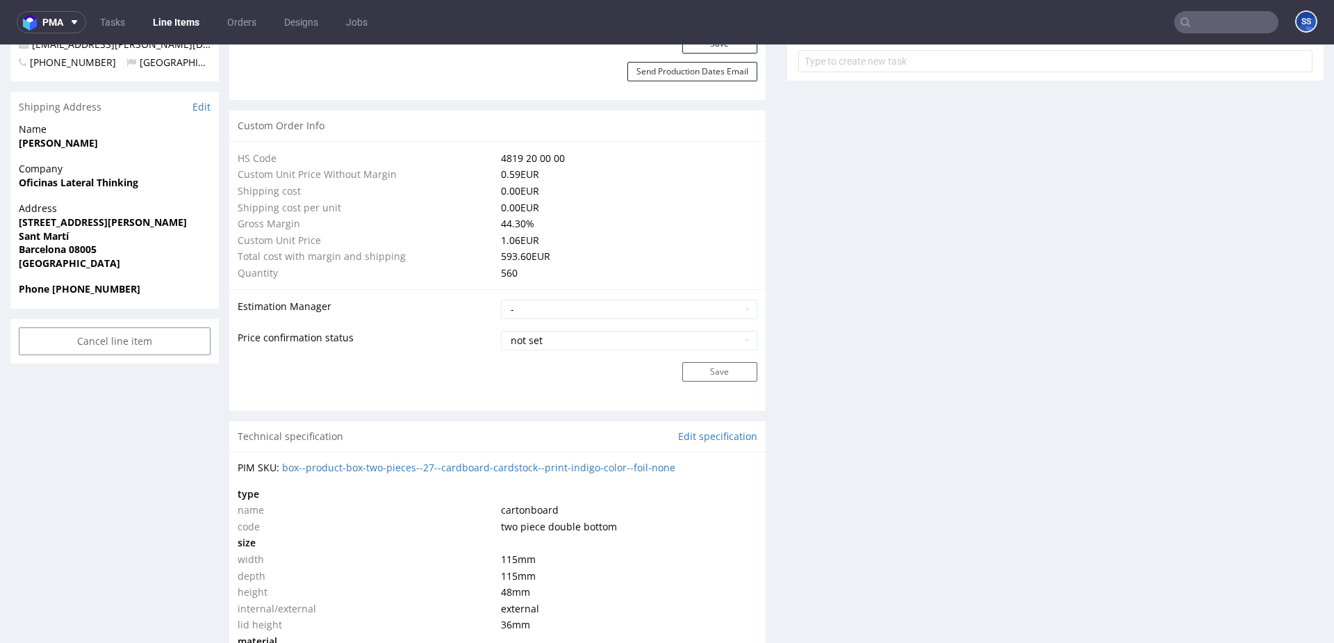
scroll to position [952, 0]
click at [174, 19] on link "Line Items" at bounding box center [176, 22] width 63 height 22
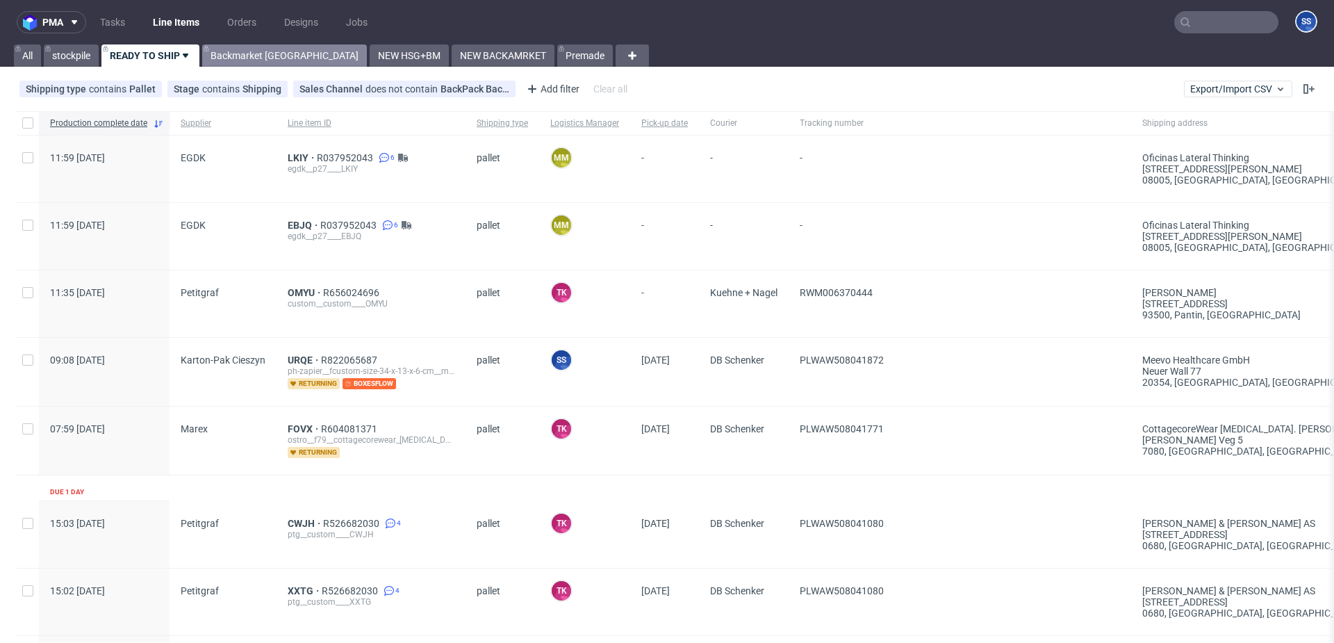
click at [238, 55] on link "Backmarket [GEOGRAPHIC_DATA]" at bounding box center [284, 55] width 165 height 22
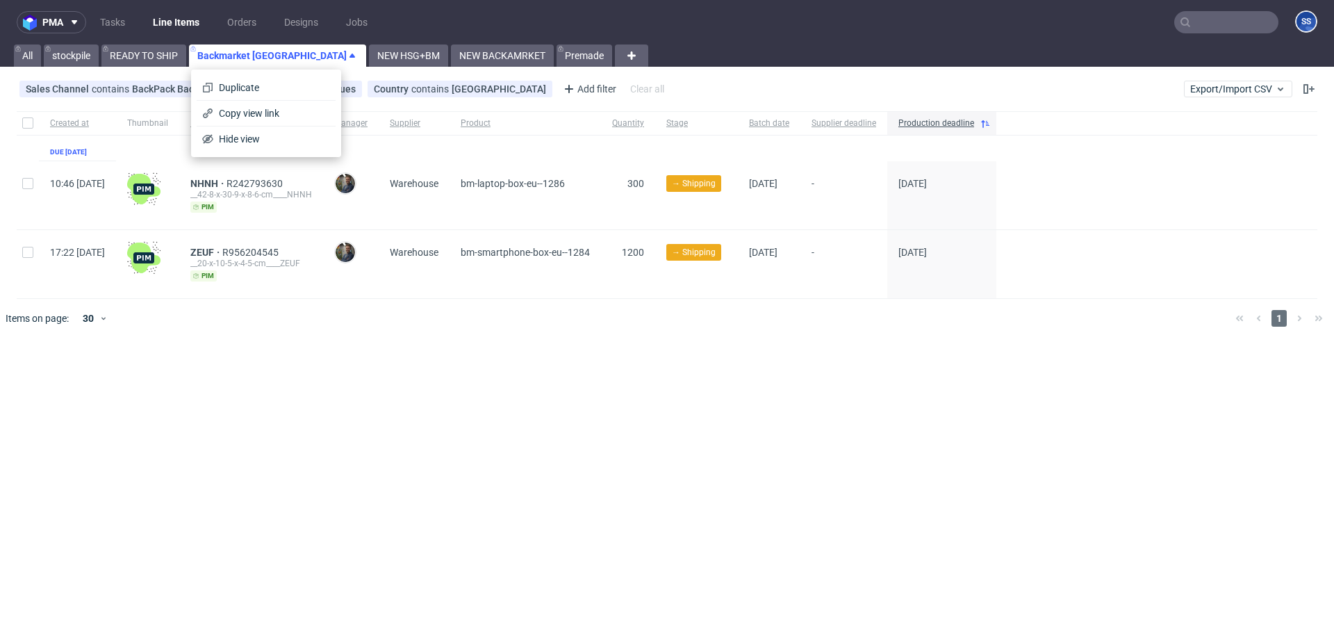
click at [485, 313] on div at bounding box center [687, 318] width 1074 height 39
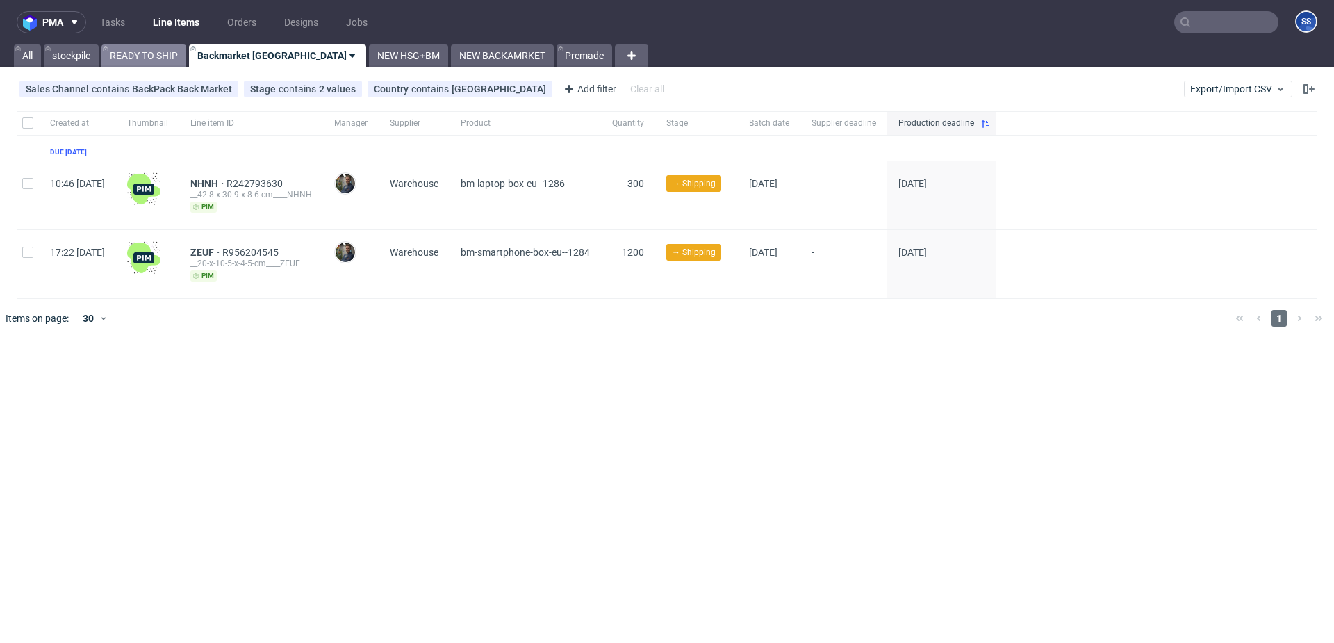
click at [150, 52] on link "READY TO SHIP" at bounding box center [143, 55] width 85 height 22
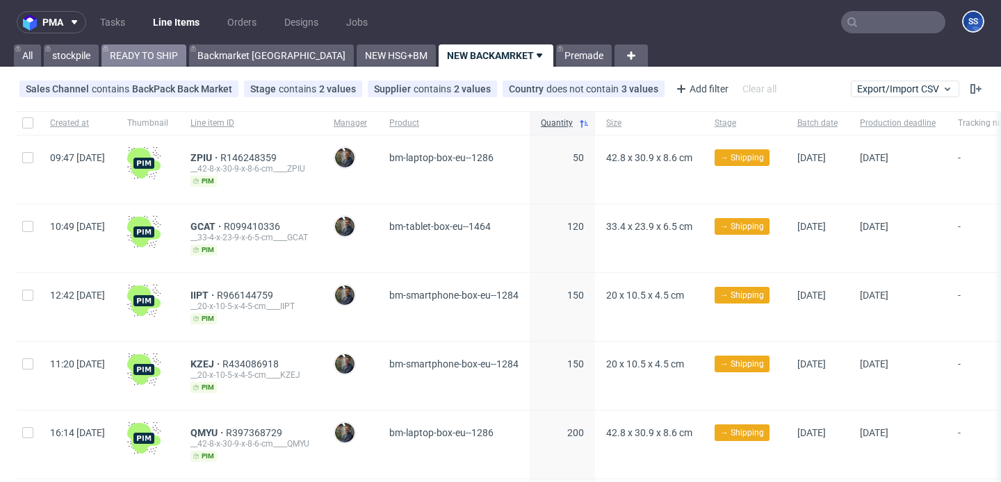
click at [147, 51] on link "READY TO SHIP" at bounding box center [143, 55] width 85 height 22
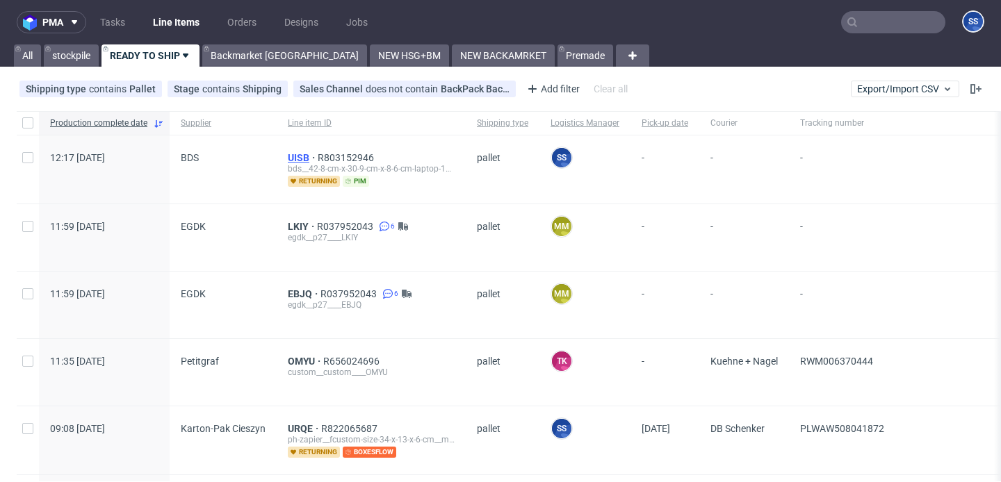
click at [288, 157] on span "UISB" at bounding box center [303, 157] width 30 height 11
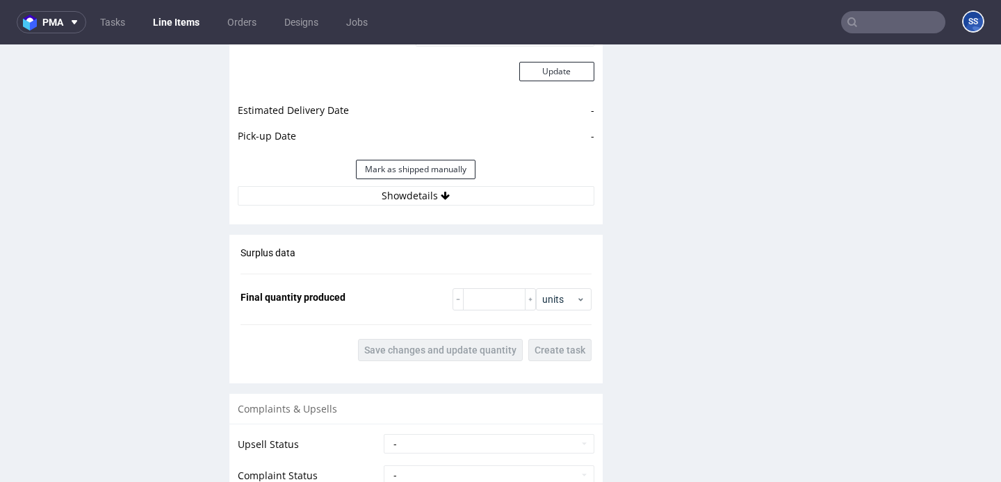
scroll to position [1441, 0]
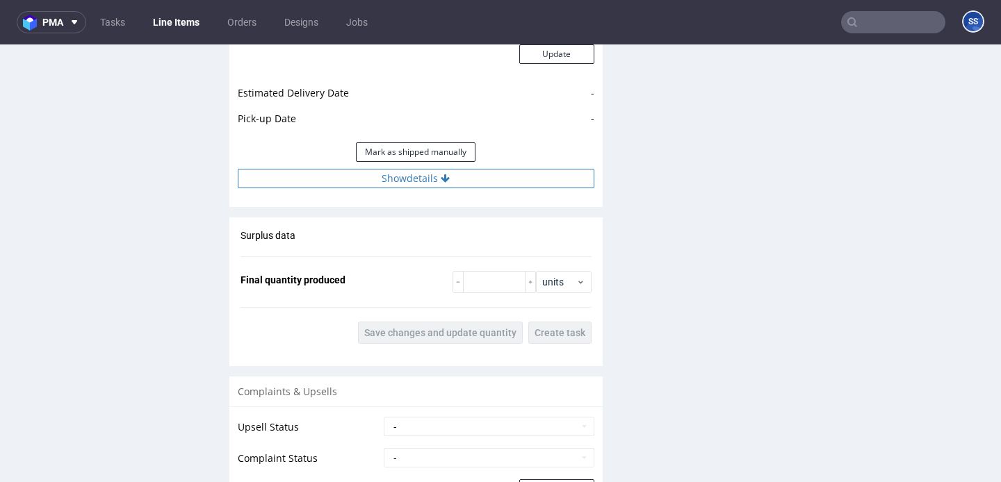
click button "Show details"
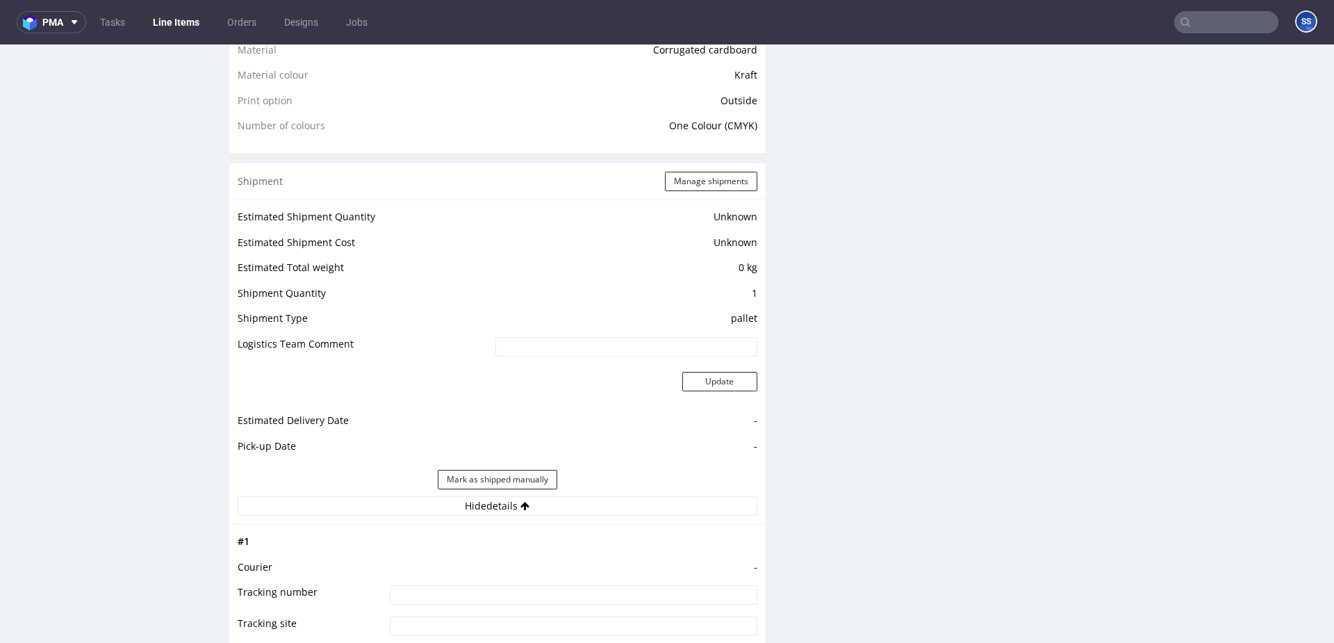
scroll to position [1044, 0]
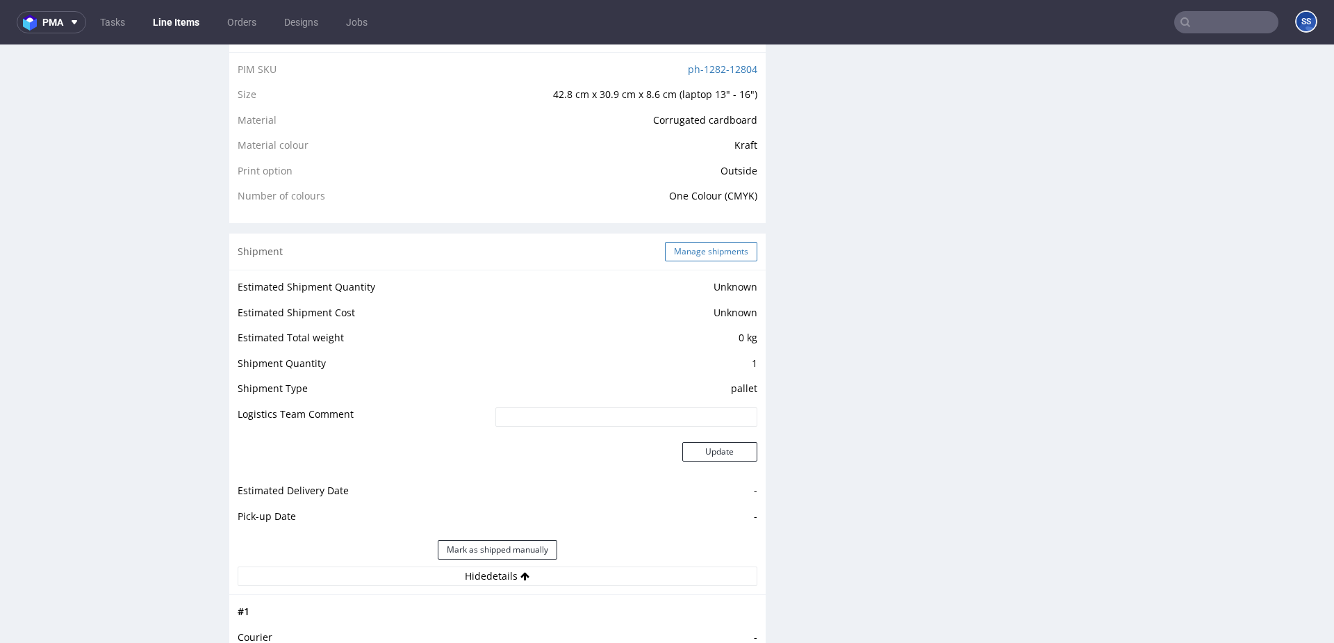
click button "Manage shipments"
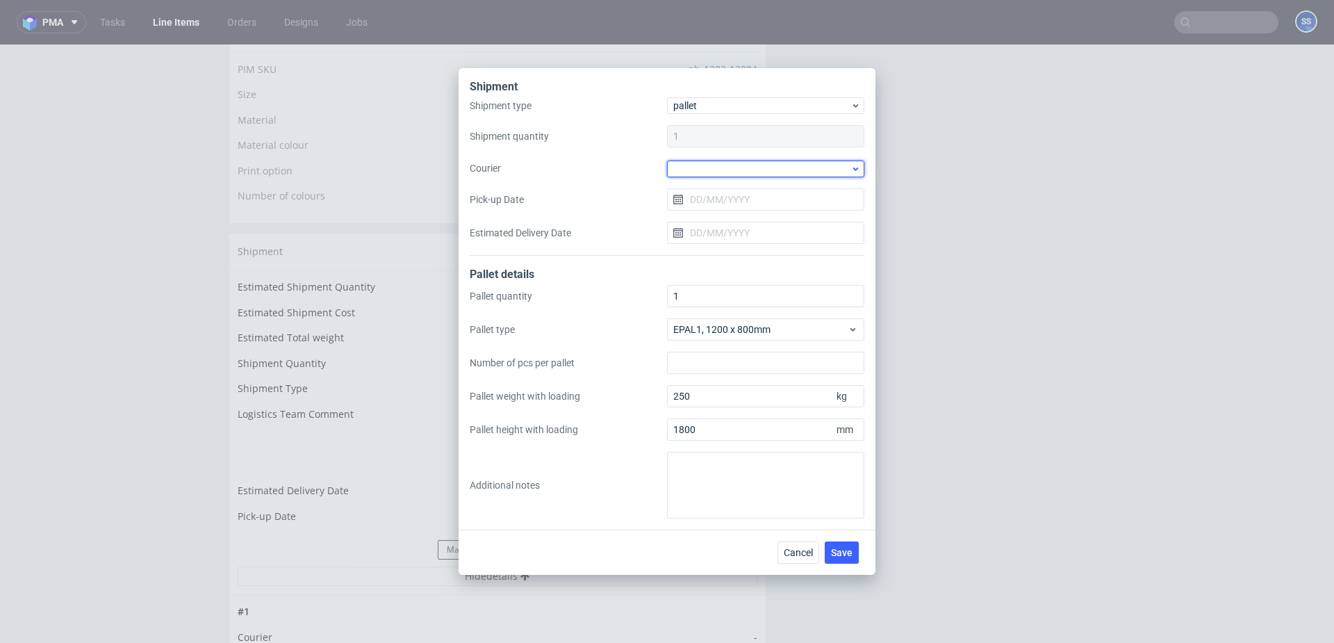
click at [709, 170] on div at bounding box center [765, 169] width 197 height 17
click at [721, 220] on div "DSV" at bounding box center [766, 219] width 186 height 25
click at [722, 206] on input "Pick-up Date" at bounding box center [765, 199] width 197 height 22
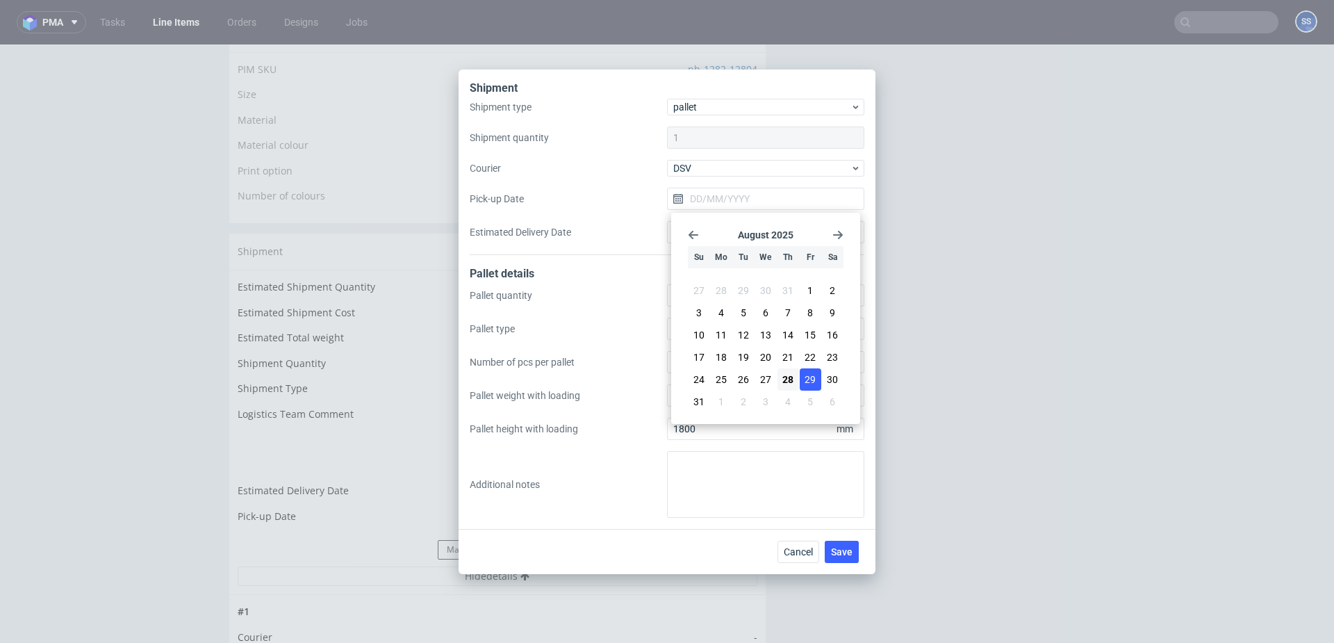
click at [804, 381] on button "29" at bounding box center [811, 379] width 22 height 22
type input "[DATE]"
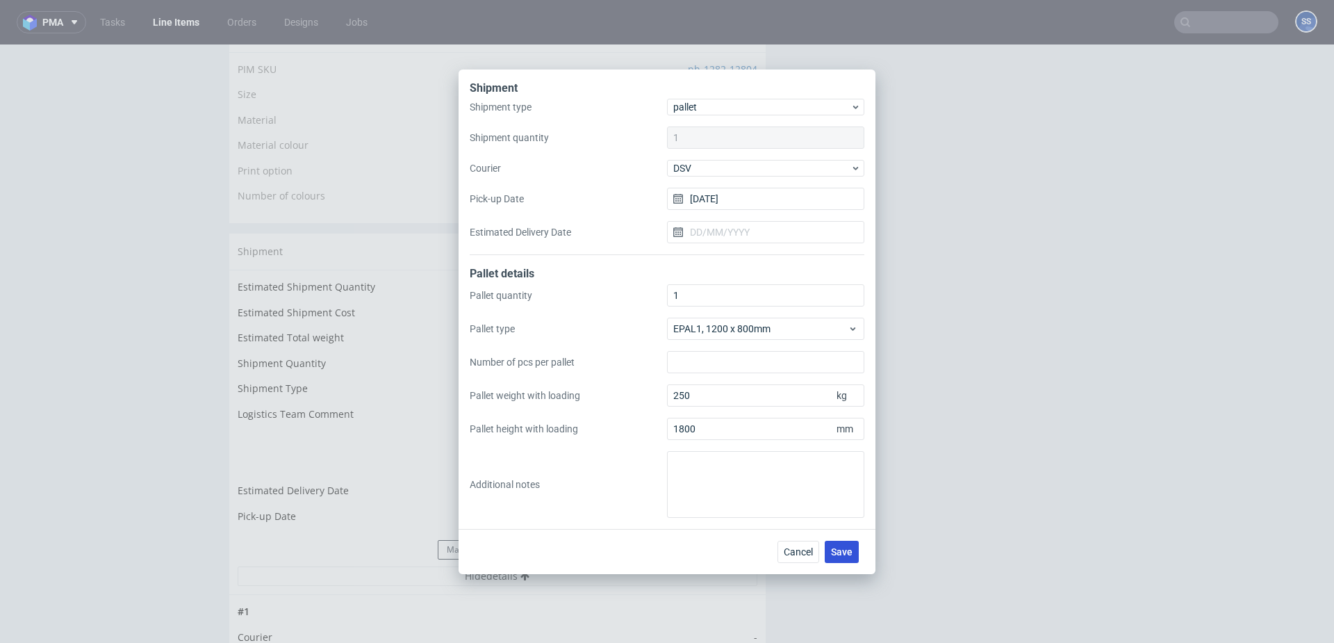
click at [844, 482] on span "Save" at bounding box center [842, 552] width 22 height 10
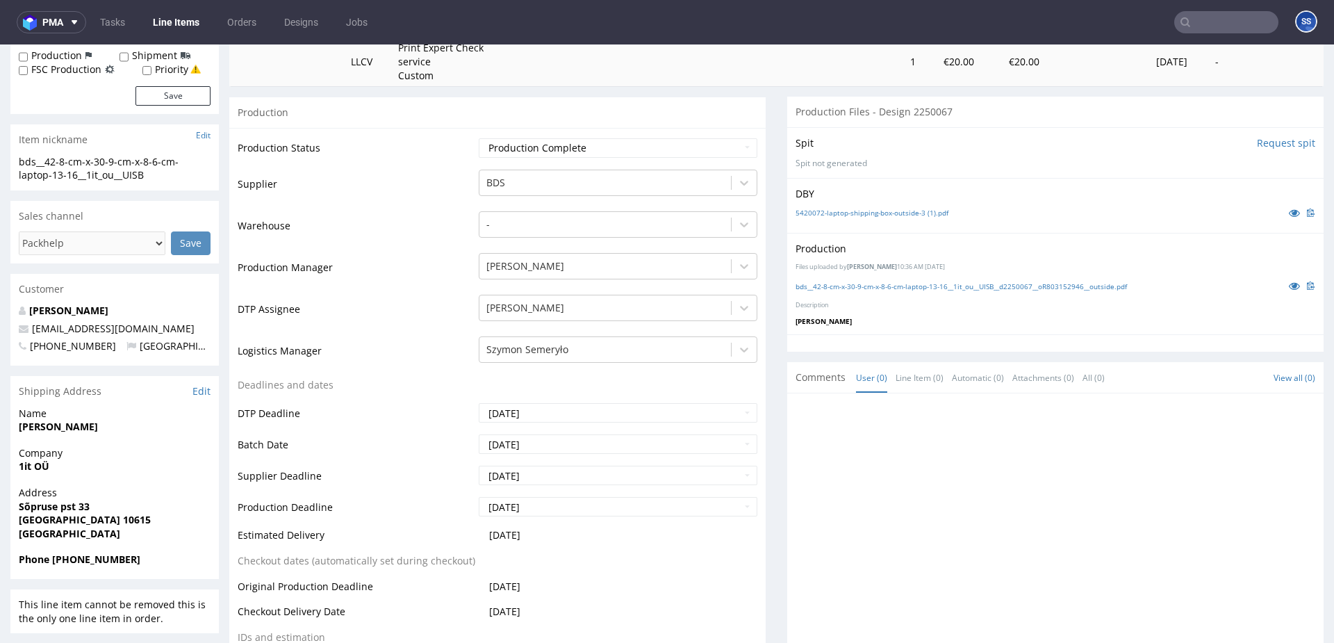
scroll to position [252, 0]
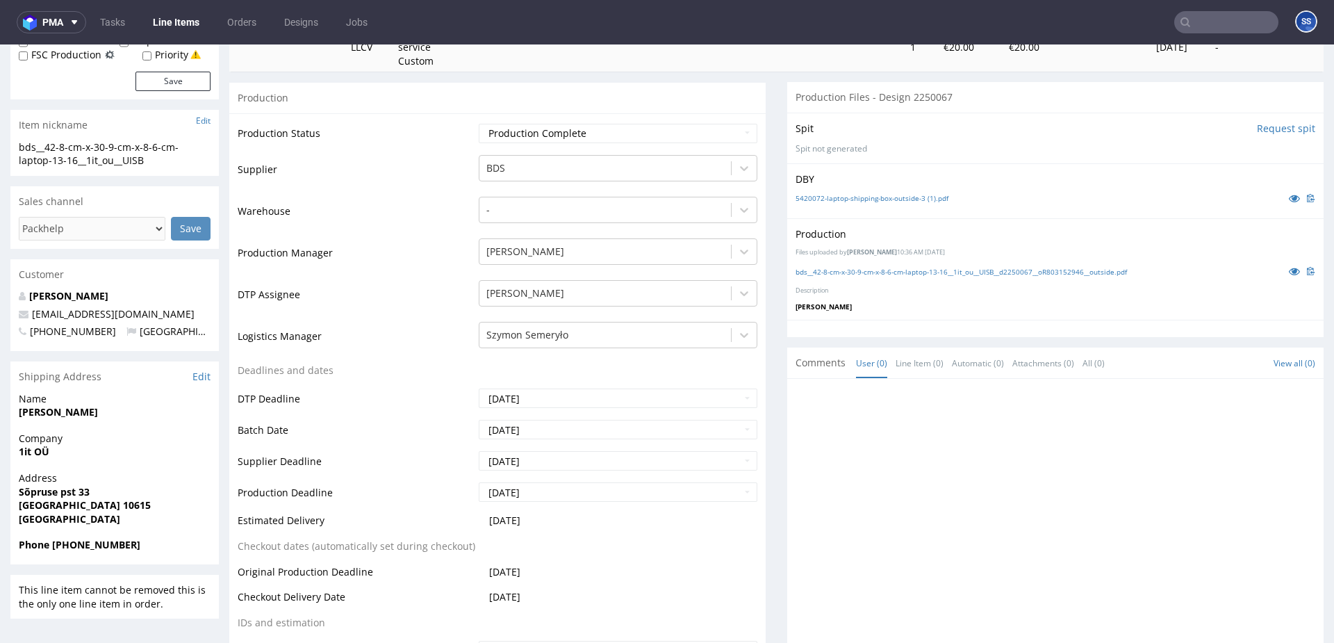
click at [30, 455] on strong "1it OÜ" at bounding box center [34, 451] width 31 height 13
click at [22, 455] on strong "1it OÜ" at bounding box center [34, 451] width 31 height 13
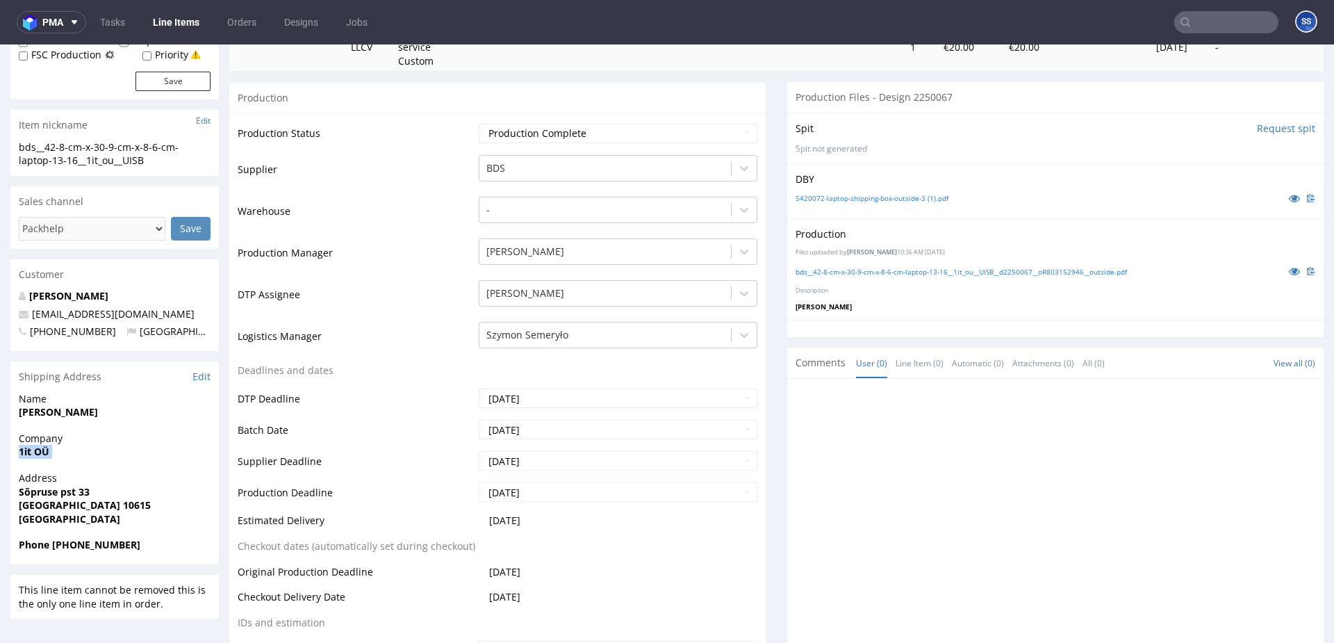
copy strong "1it OÜ"
click at [41, 493] on strong "Sõpruse pst 33" at bounding box center [54, 491] width 71 height 13
copy strong "Sõpruse pst 33"
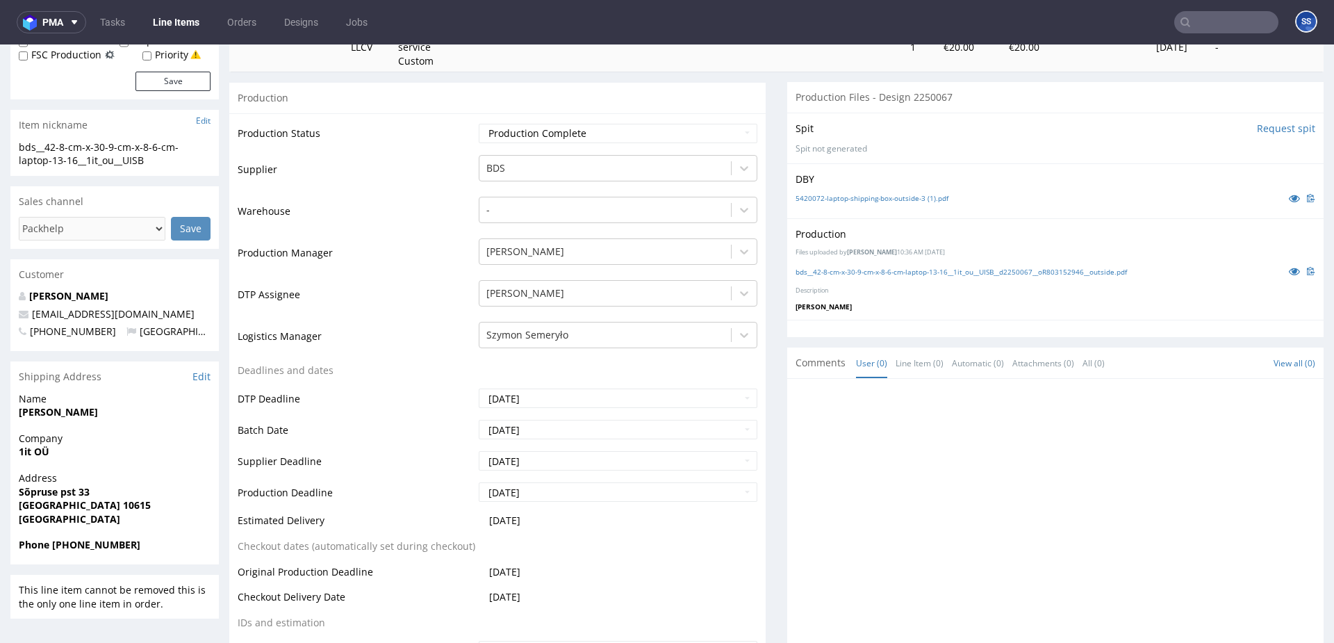
click at [33, 507] on strong "[GEOGRAPHIC_DATA] 10615" at bounding box center [85, 504] width 132 height 13
copy strong "[GEOGRAPHIC_DATA]"
click at [69, 509] on strong "[GEOGRAPHIC_DATA] 10615" at bounding box center [85, 504] width 132 height 13
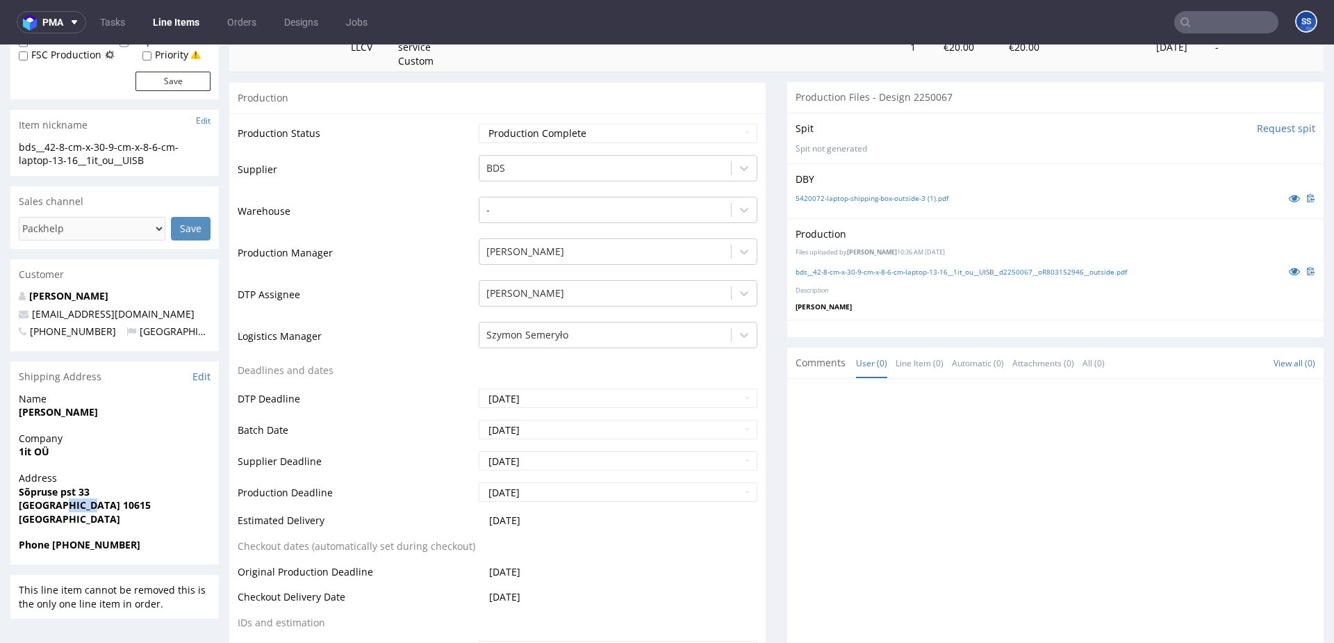
copy strong "10615"
click at [59, 409] on strong "[PERSON_NAME]" at bounding box center [58, 411] width 79 height 13
click at [42, 412] on strong "[PERSON_NAME]" at bounding box center [58, 411] width 79 height 13
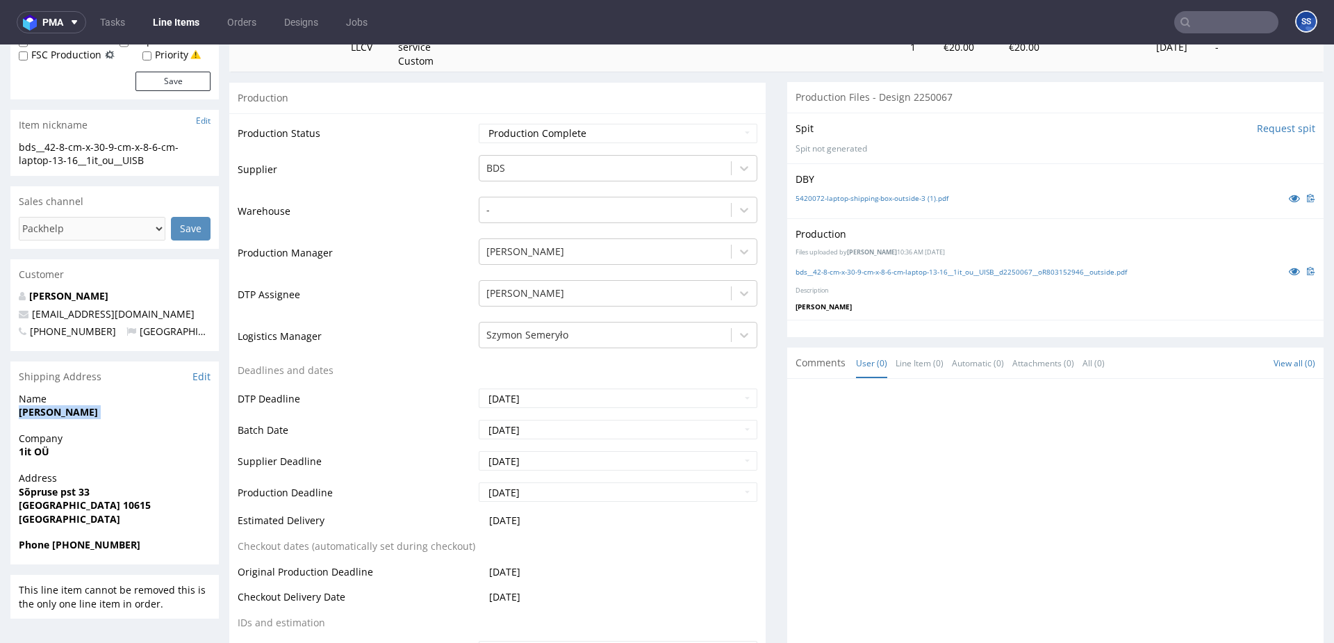
copy strong "[PERSON_NAME]"
drag, startPoint x: 72, startPoint y: 315, endPoint x: 35, endPoint y: 315, distance: 37.5
click at [36, 315] on p "[EMAIL_ADDRESS][DOMAIN_NAME]" at bounding box center [115, 314] width 192 height 14
click at [125, 314] on p "[EMAIL_ADDRESS][DOMAIN_NAME]" at bounding box center [115, 314] width 192 height 14
drag, startPoint x: 65, startPoint y: 313, endPoint x: 33, endPoint y: 316, distance: 32.8
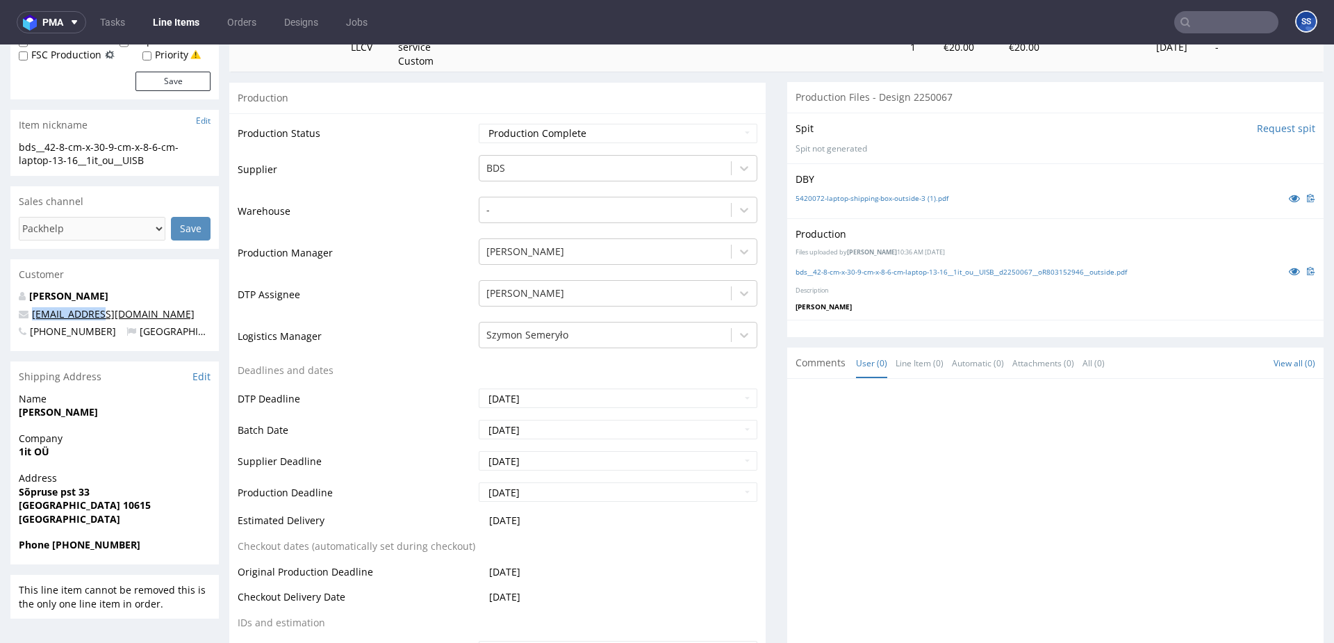
click at [33, 316] on p "[EMAIL_ADDRESS][DOMAIN_NAME]" at bounding box center [115, 314] width 192 height 14
drag, startPoint x: 120, startPoint y: 547, endPoint x: 350, endPoint y: 222, distance: 397.3
click at [79, 550] on span "Phone [PHONE_NUMBER]" at bounding box center [115, 545] width 192 height 14
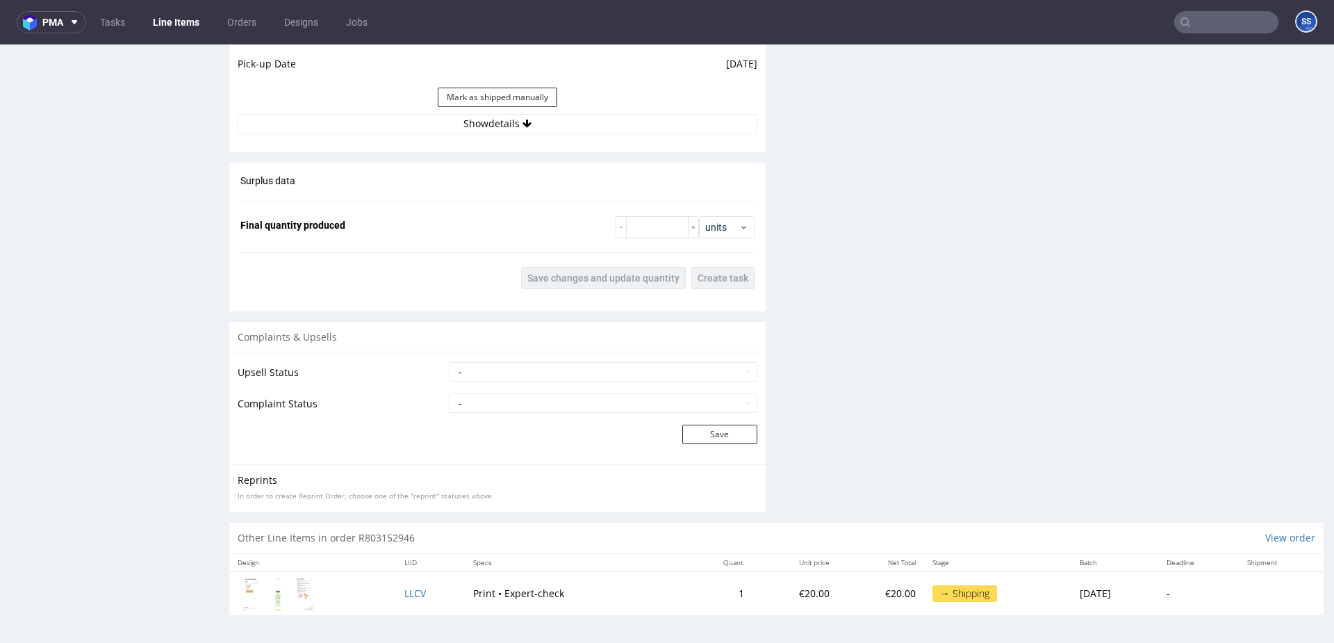
scroll to position [3, 0]
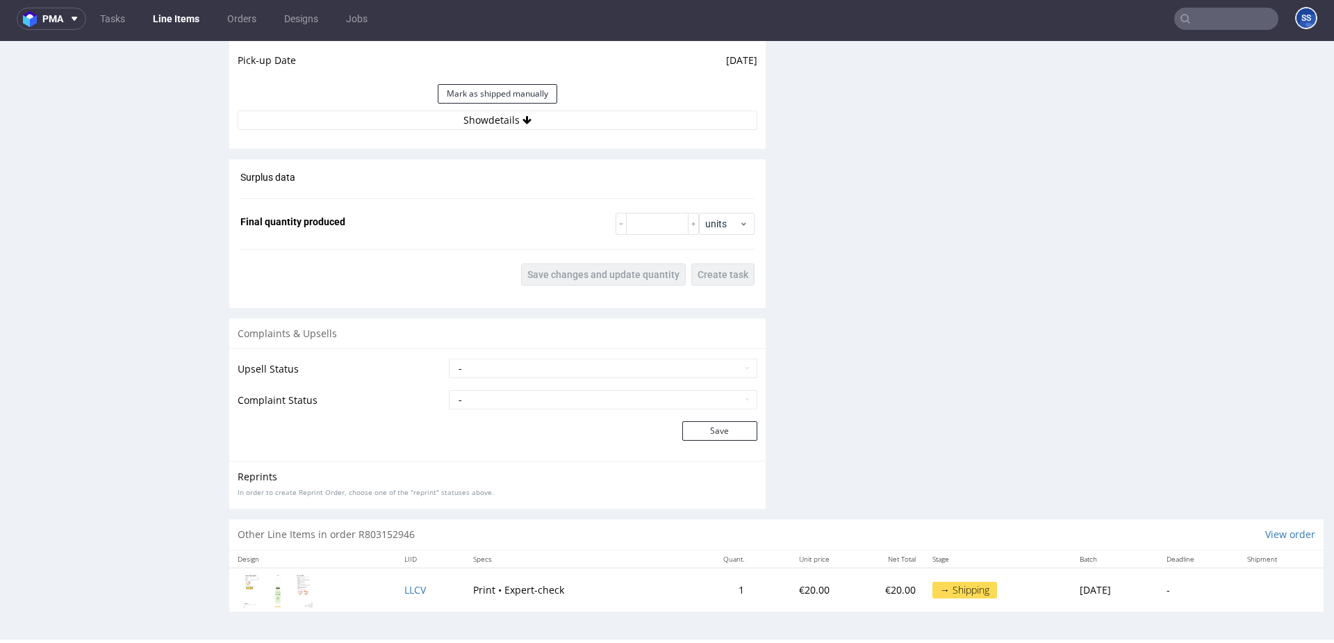
click div "Estimated Shipment Quantity Unknown Estimated Shipment Cost Unknown Estimated T…"
click button "Show details"
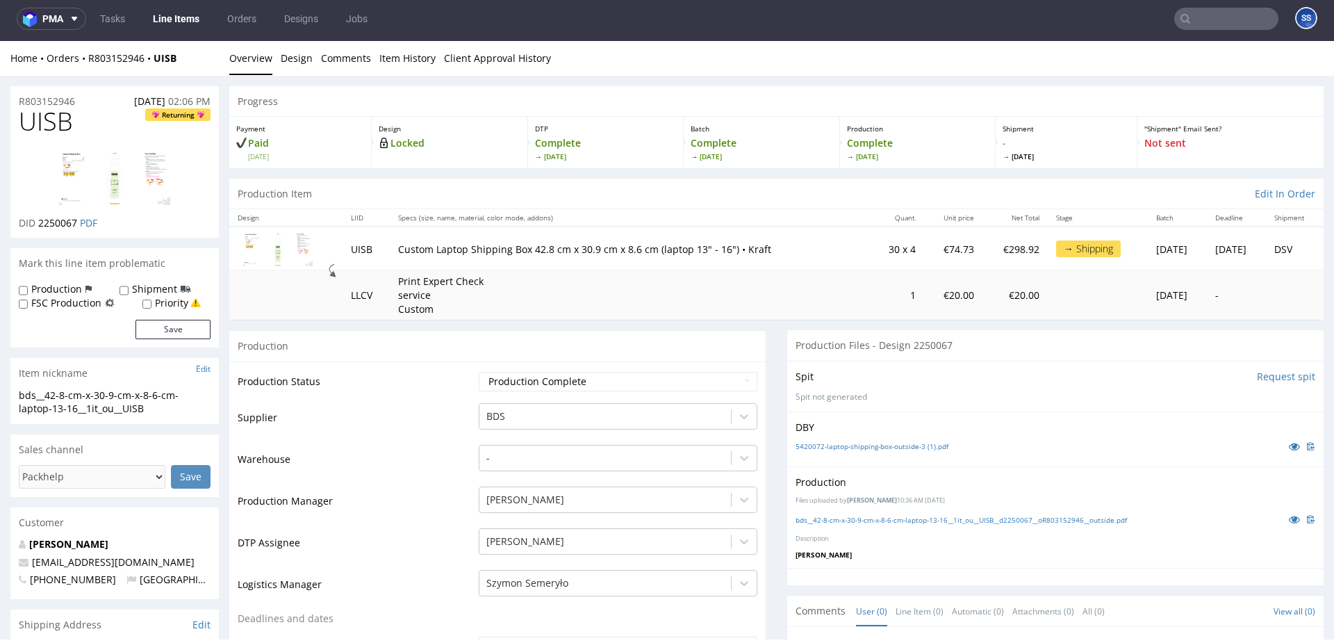
scroll to position [0, 0]
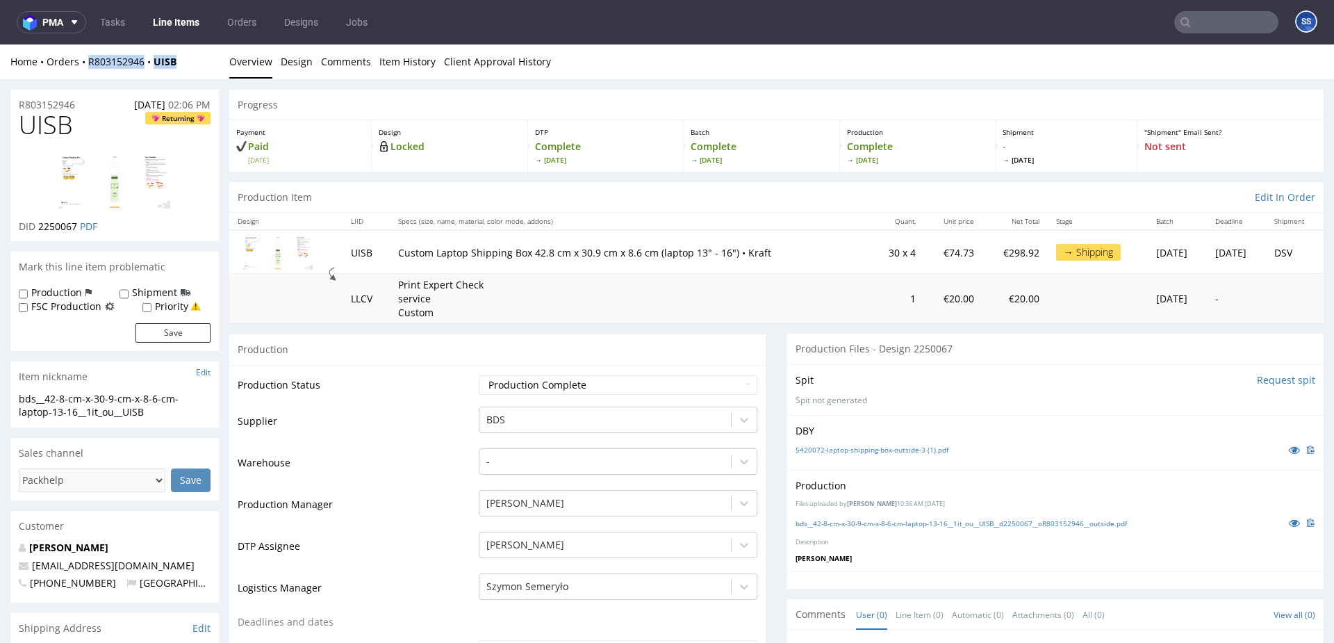
drag, startPoint x: 194, startPoint y: 65, endPoint x: 89, endPoint y: 67, distance: 104.9
click at [89, 67] on div "Home Orders R803152946 UISB" at bounding box center [114, 62] width 208 height 14
copy div "R803152946 UISB"
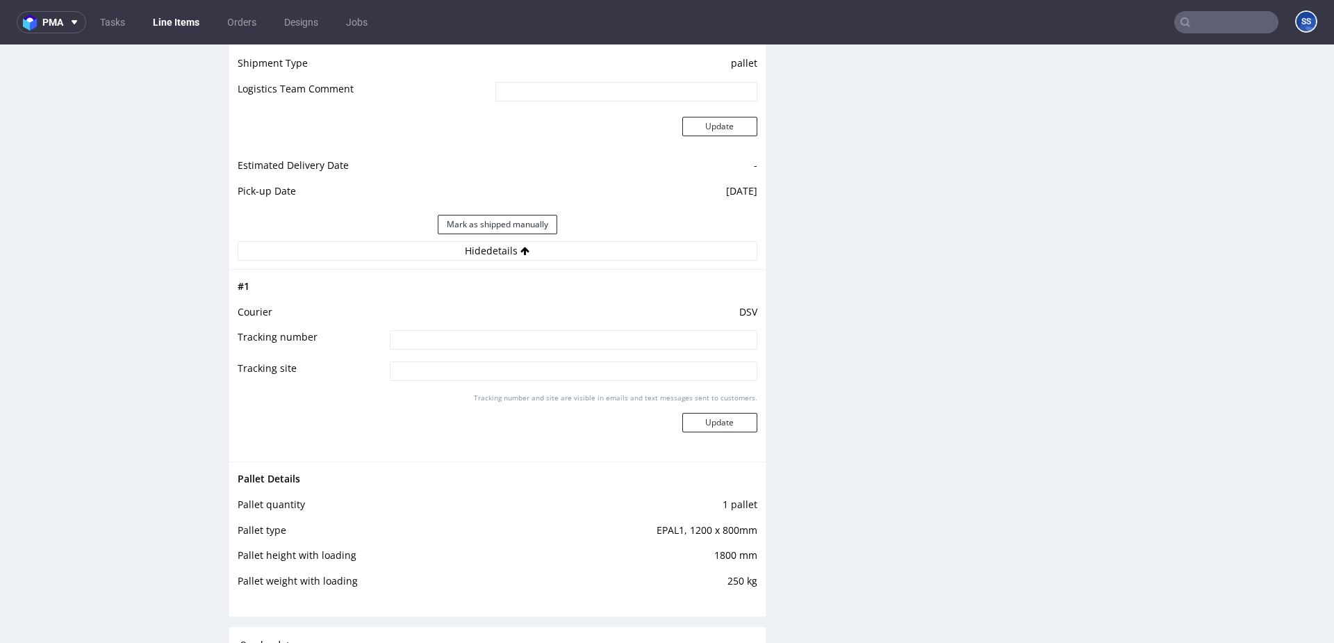
scroll to position [1386, 0]
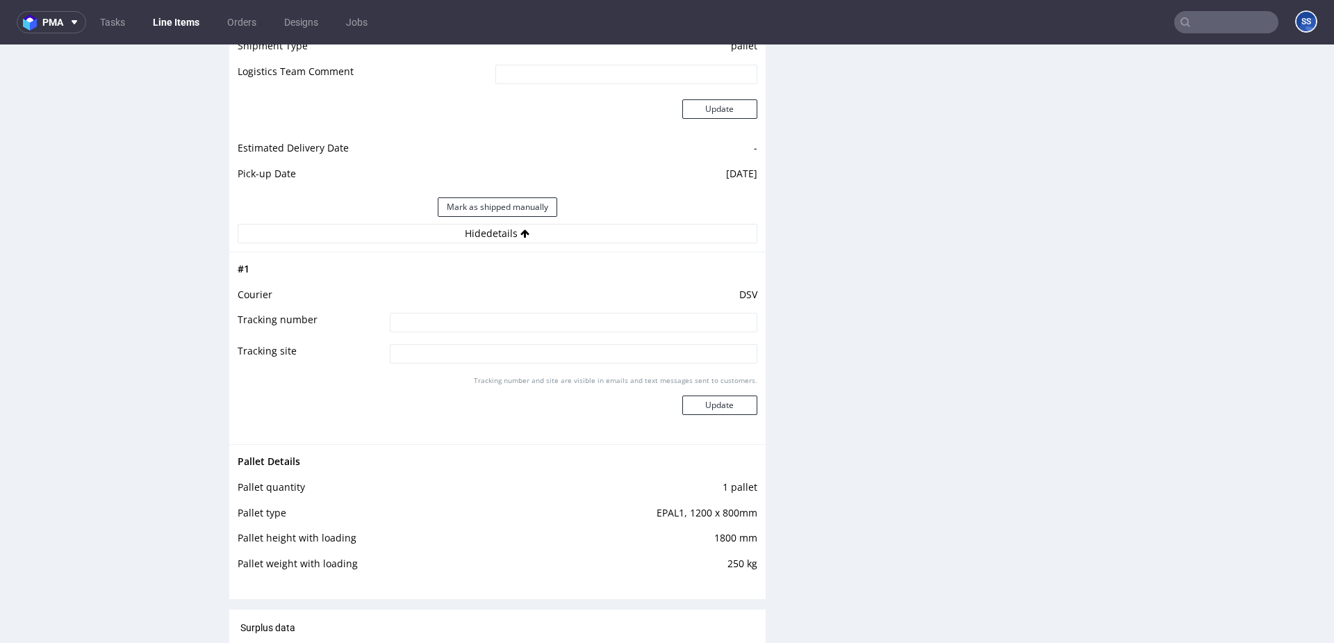
click input
paste input "40257145950403708040"
type input "40257145950403708040"
click button "Update"
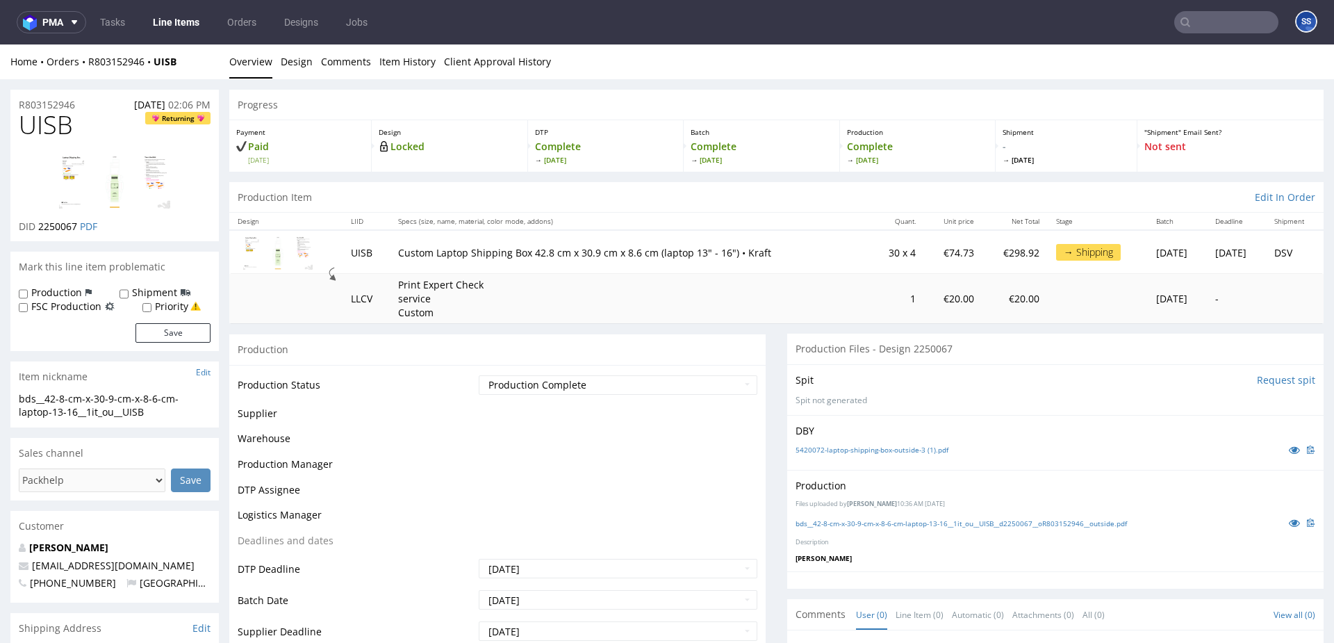
scroll to position [980, 0]
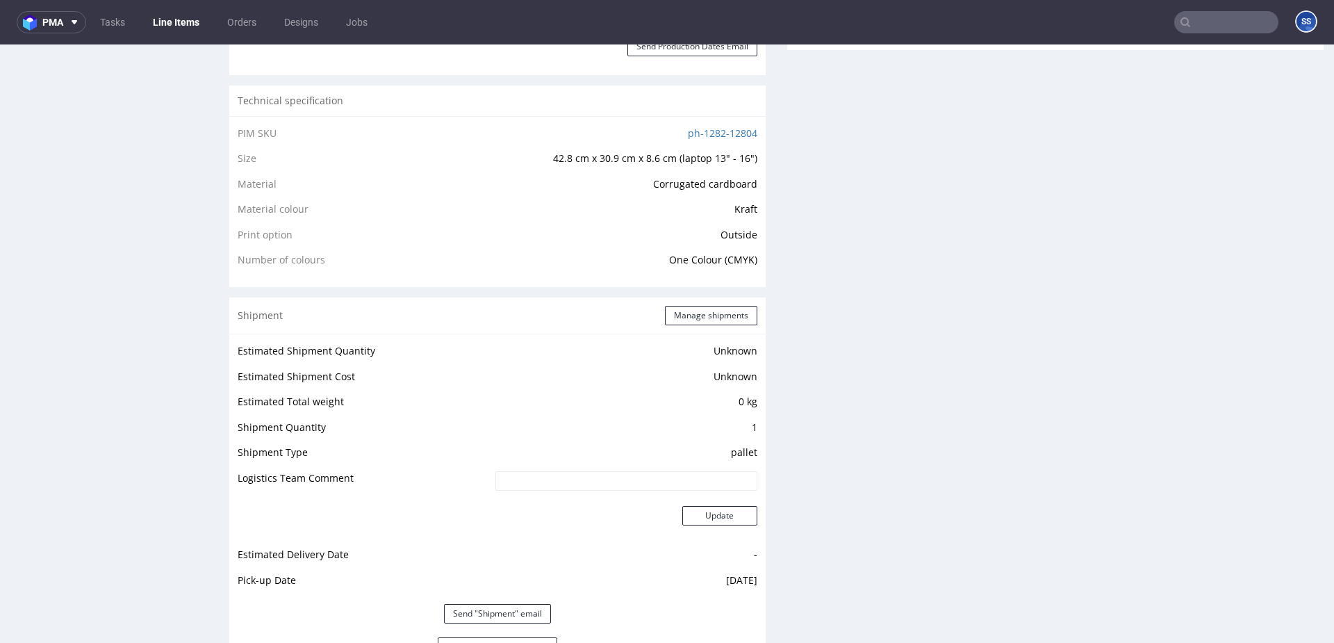
drag, startPoint x: 145, startPoint y: 16, endPoint x: 152, endPoint y: 18, distance: 7.9
click at [152, 18] on ul "Tasks Line Items Orders Designs Jobs" at bounding box center [233, 22] width 295 height 22
click at [161, 20] on link "Line Items" at bounding box center [176, 22] width 63 height 22
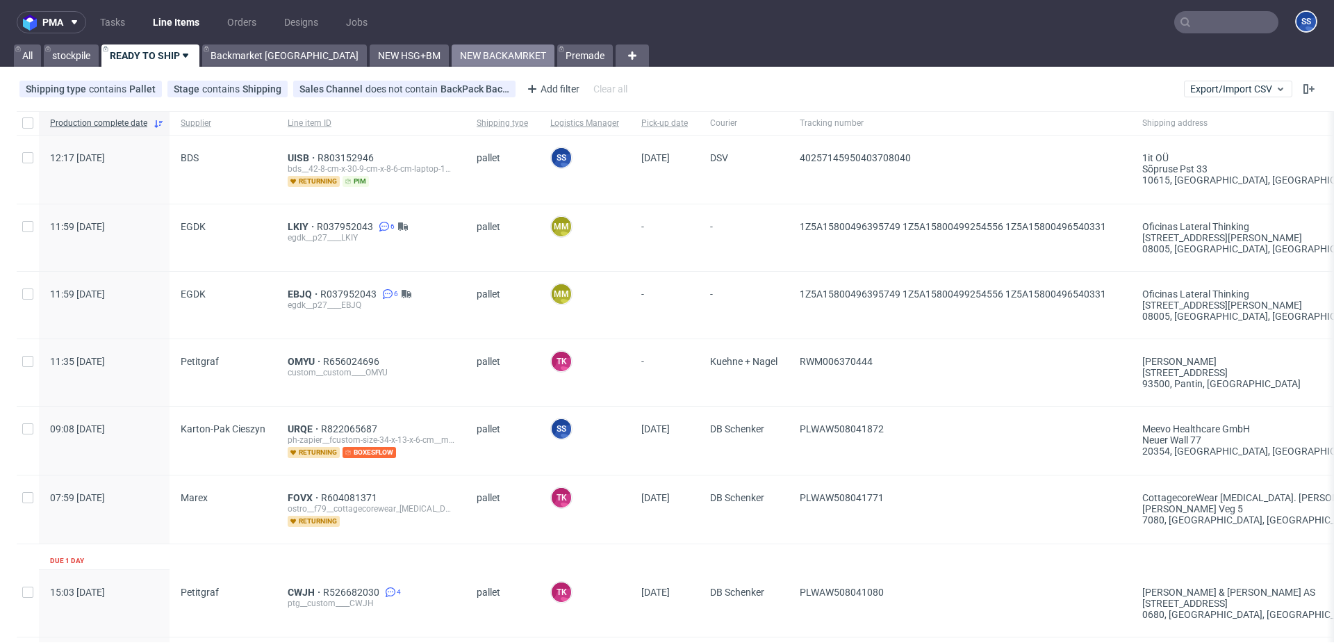
click at [452, 51] on link "NEW BACKAMRKET" at bounding box center [503, 55] width 103 height 22
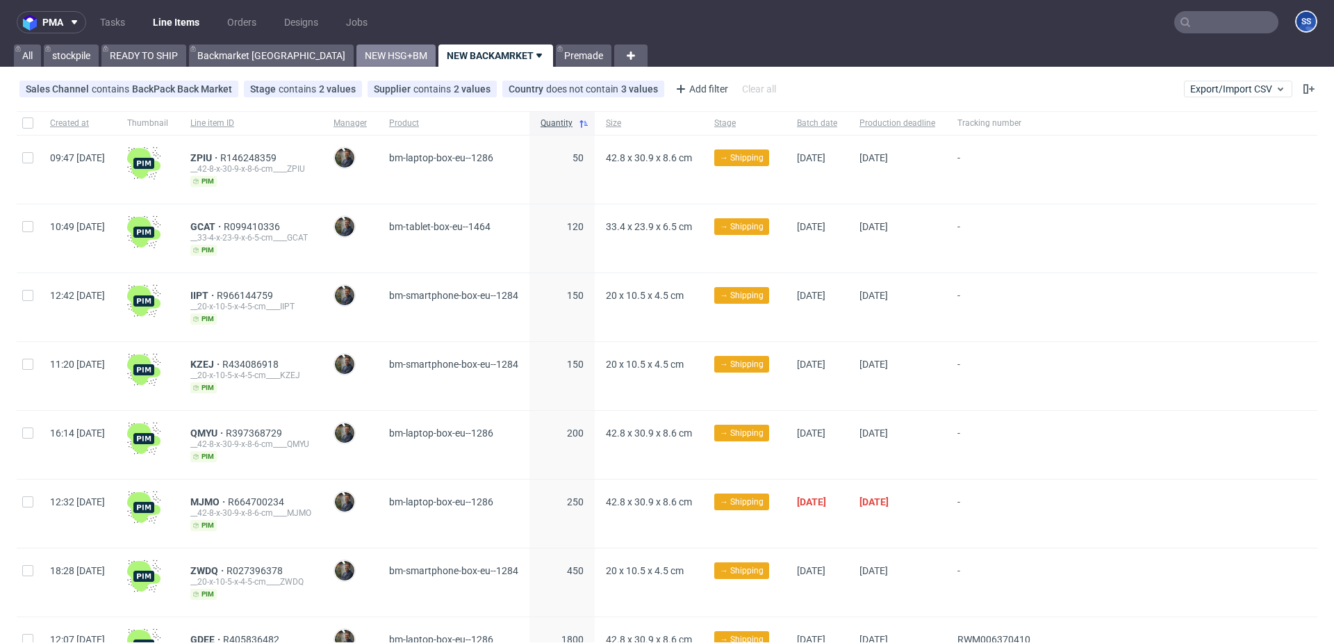
click at [356, 52] on link "NEW HSG+BM" at bounding box center [395, 55] width 79 height 22
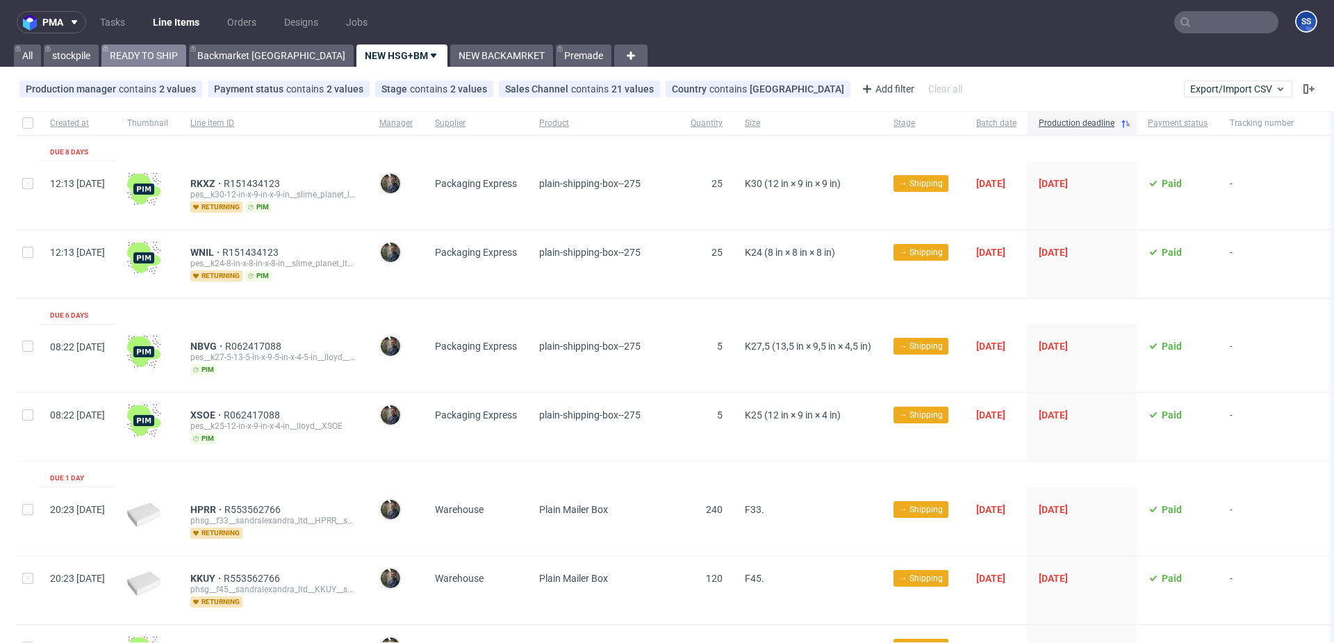
click at [168, 49] on link "READY TO SHIP" at bounding box center [143, 55] width 85 height 22
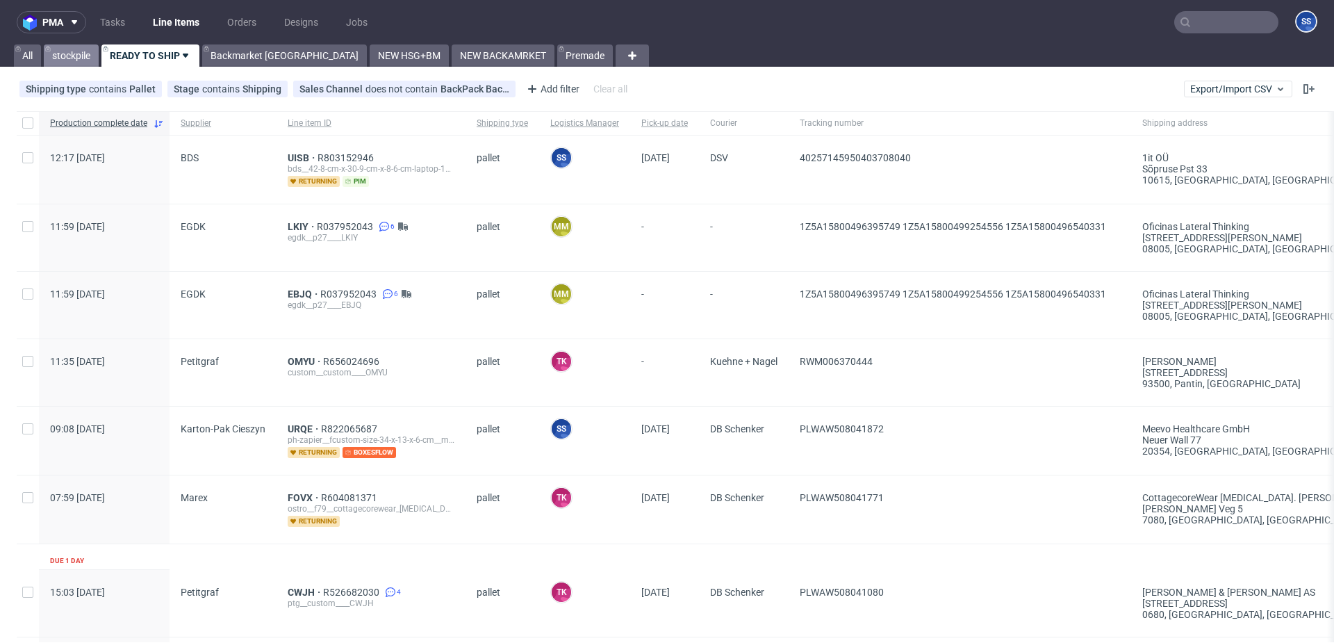
click at [86, 55] on link "stockpile" at bounding box center [71, 55] width 55 height 22
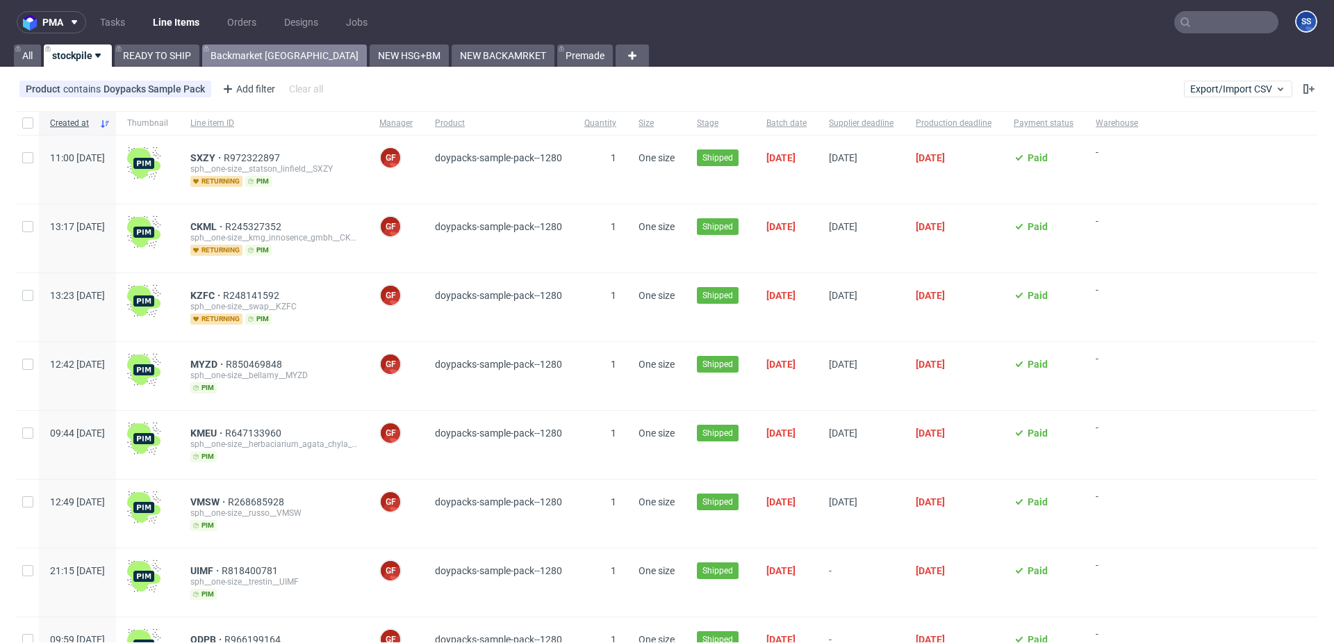
click at [240, 55] on link "Backmarket [GEOGRAPHIC_DATA]" at bounding box center [284, 55] width 165 height 22
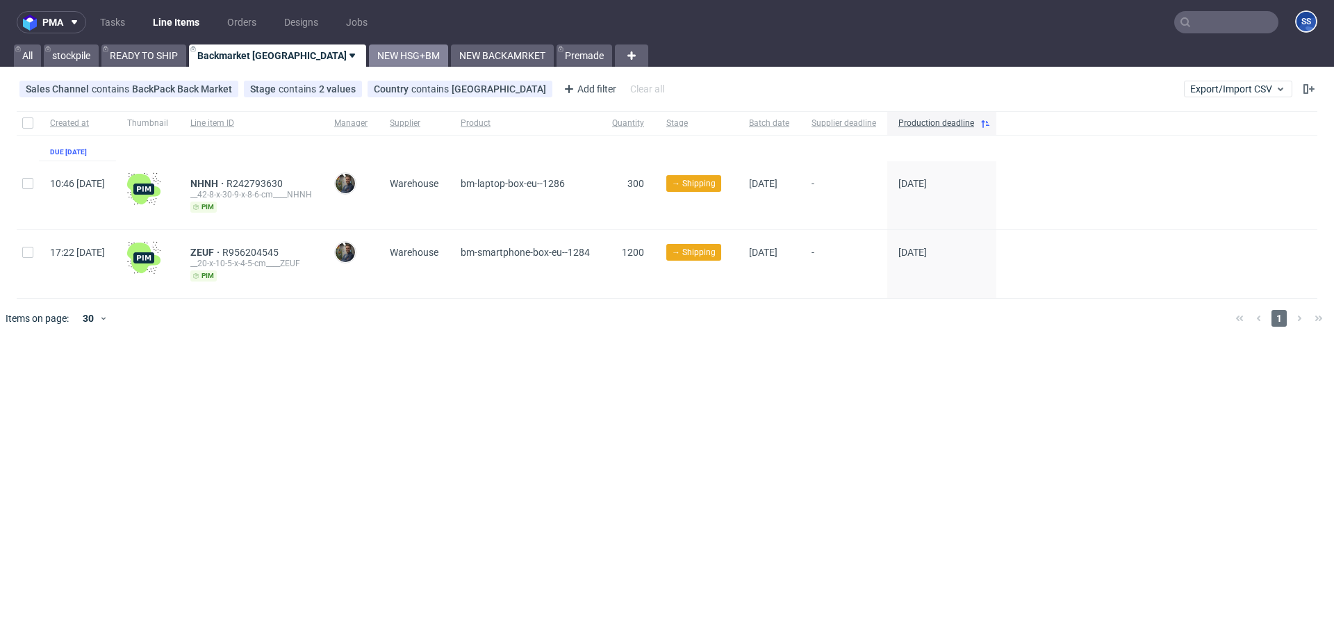
click at [369, 57] on link "NEW HSG+BM" at bounding box center [408, 55] width 79 height 22
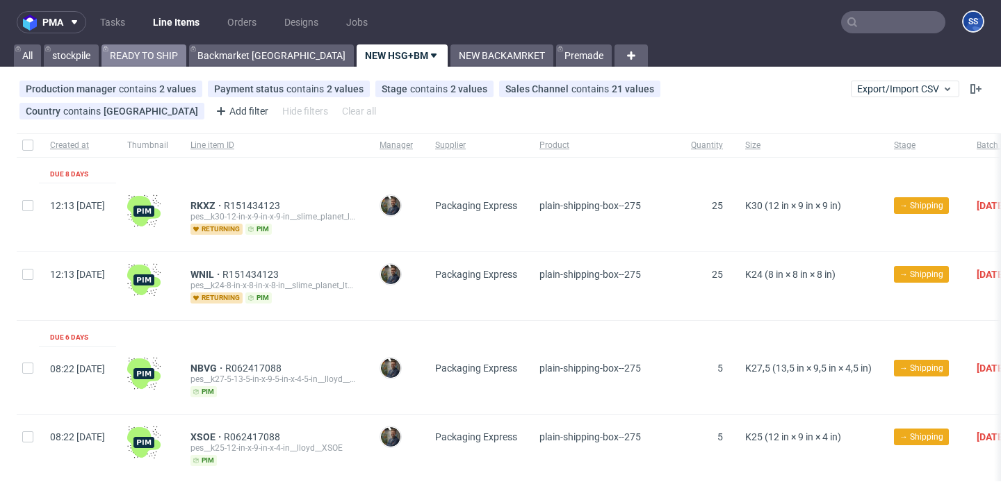
click at [133, 52] on link "READY TO SHIP" at bounding box center [143, 55] width 85 height 22
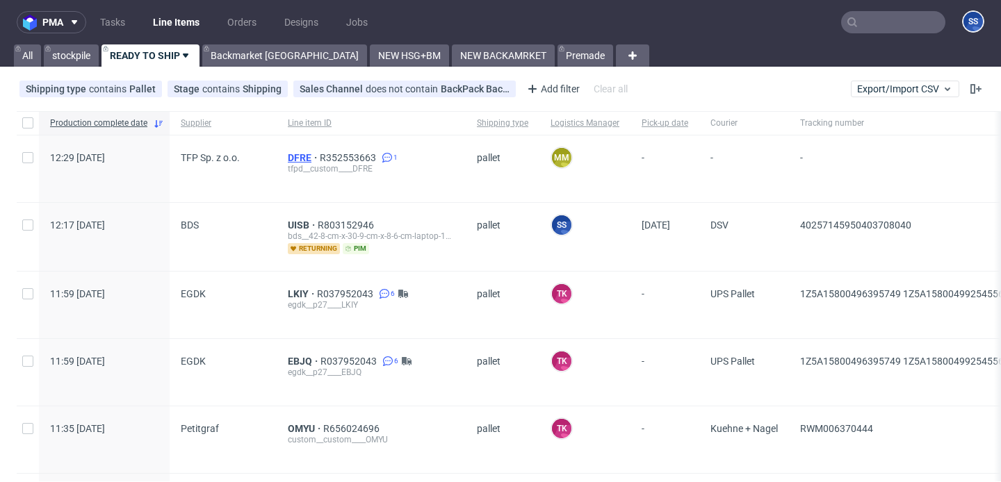
click at [297, 155] on span "DFRE" at bounding box center [304, 157] width 32 height 11
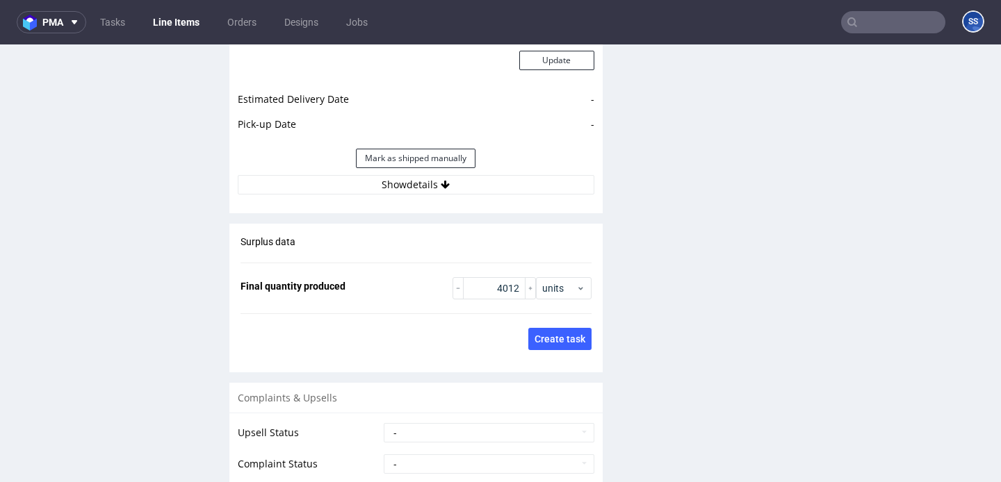
scroll to position [2093, 0]
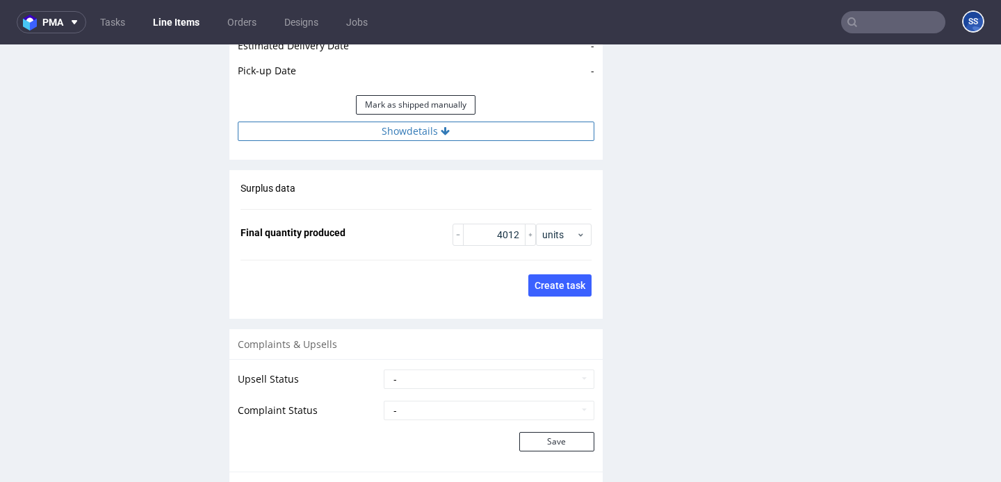
click at [336, 122] on button "Show details" at bounding box center [416, 131] width 356 height 19
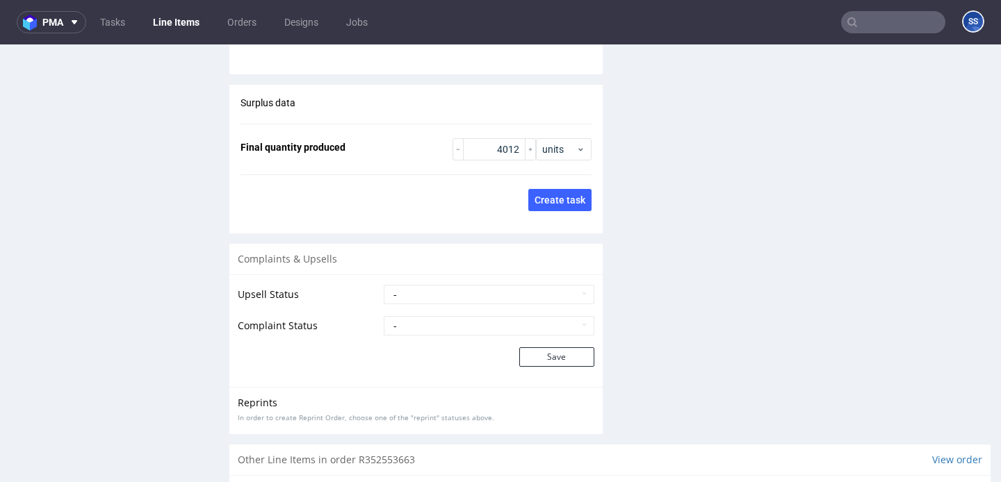
scroll to position [2688, 0]
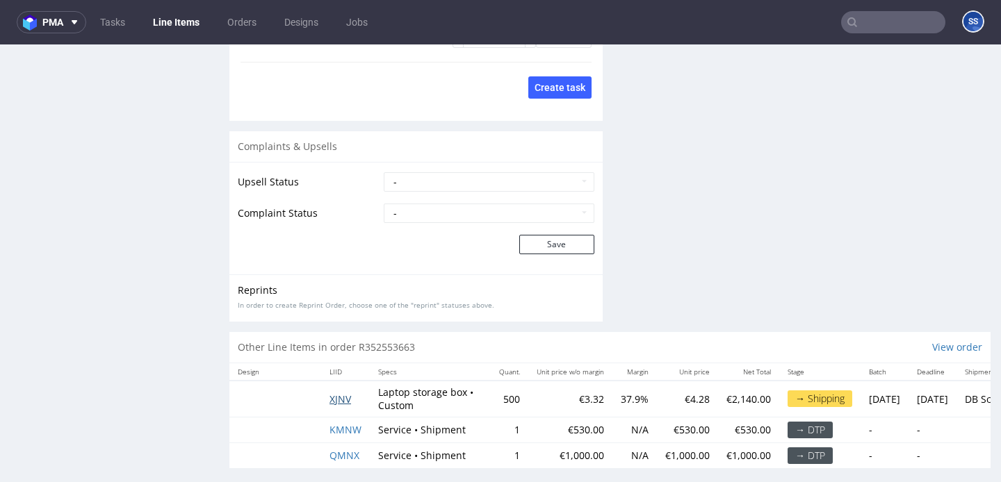
click at [339, 393] on span "XJNV" at bounding box center [340, 399] width 22 height 13
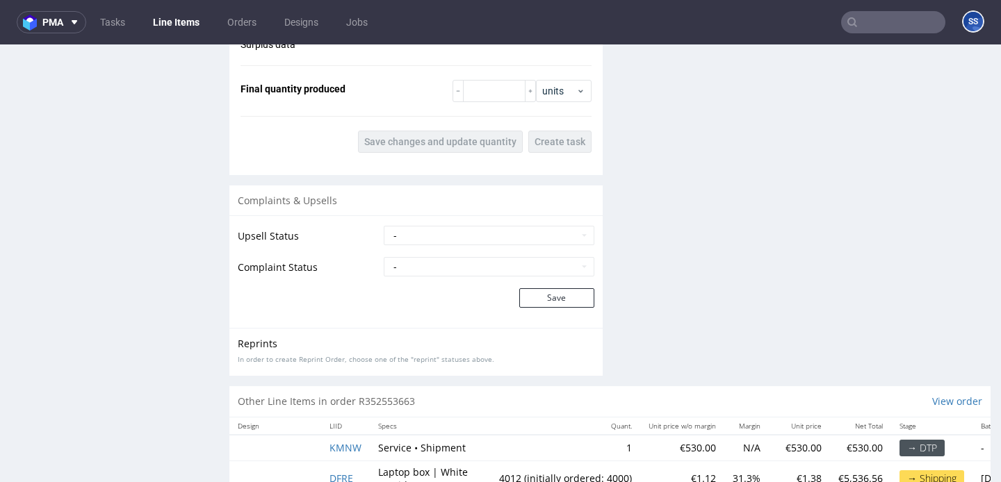
scroll to position [2300, 0]
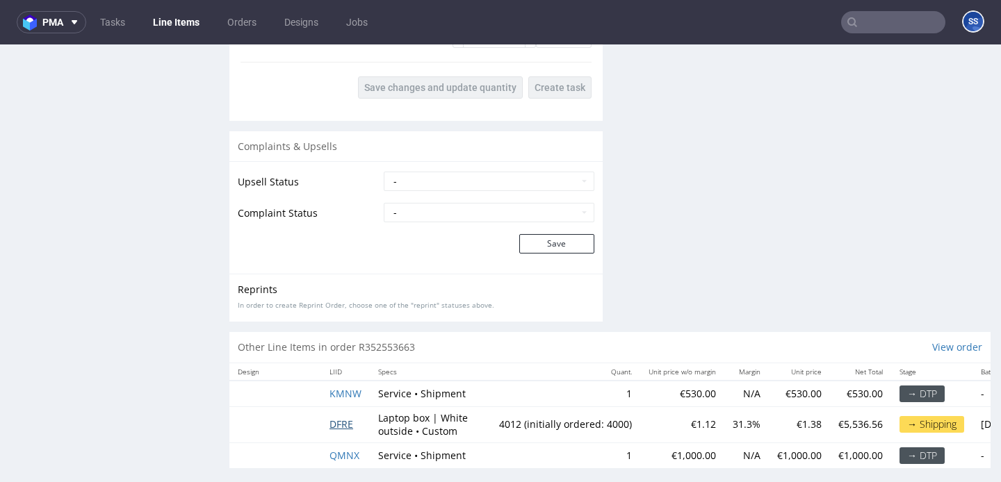
click at [337, 418] on span "DFRE" at bounding box center [341, 424] width 24 height 13
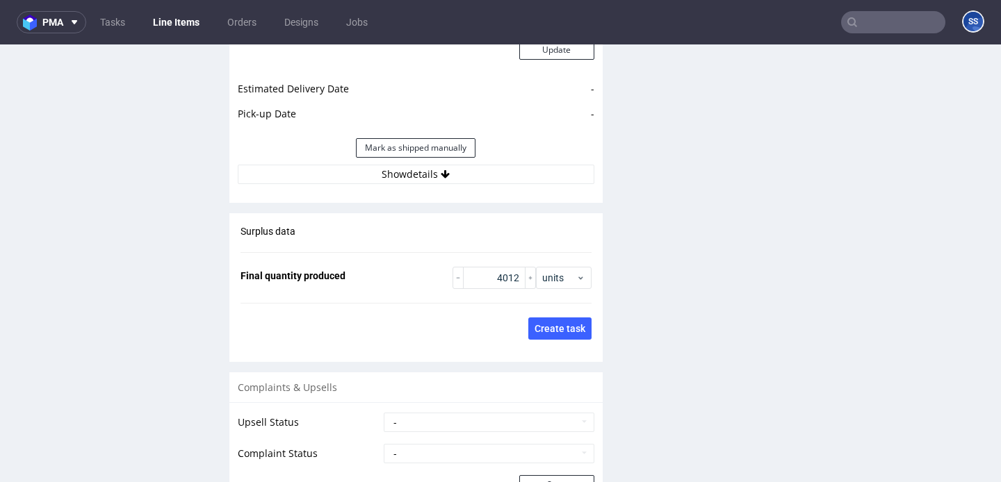
scroll to position [2072, 0]
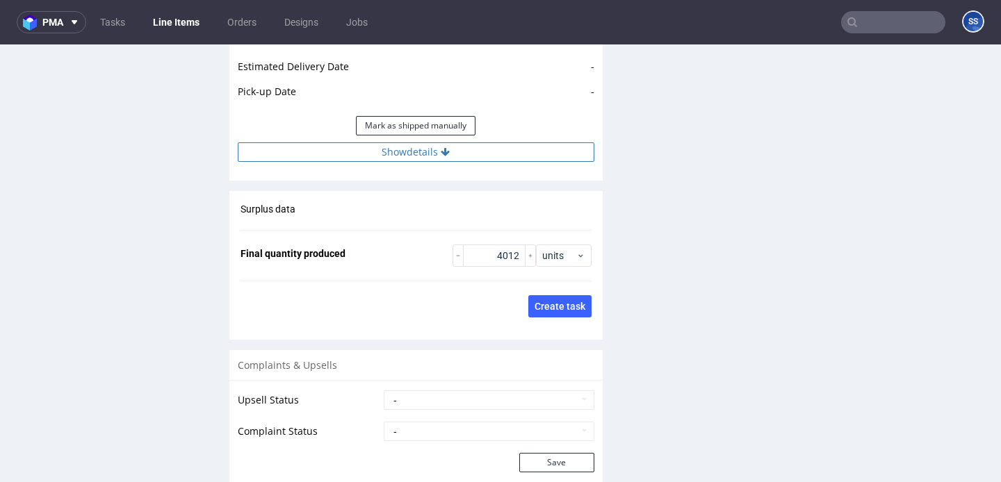
click at [421, 142] on button "Show details" at bounding box center [416, 151] width 356 height 19
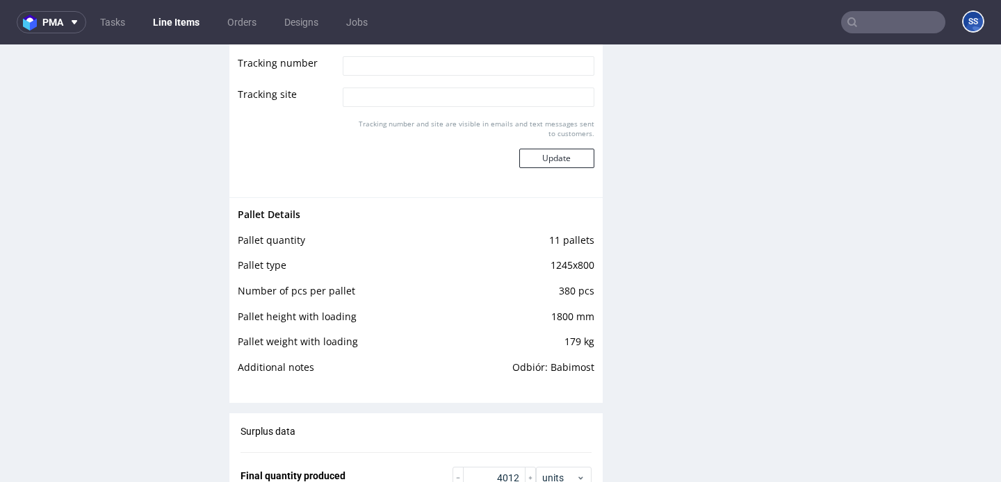
scroll to position [2246, 0]
click at [174, 31] on link "Line Items" at bounding box center [176, 22] width 63 height 22
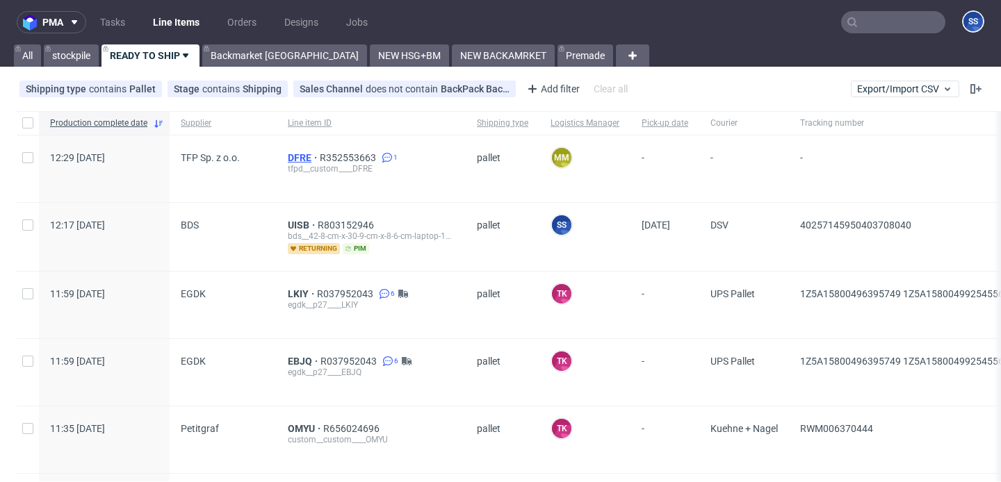
click at [300, 158] on span "DFRE" at bounding box center [304, 157] width 32 height 11
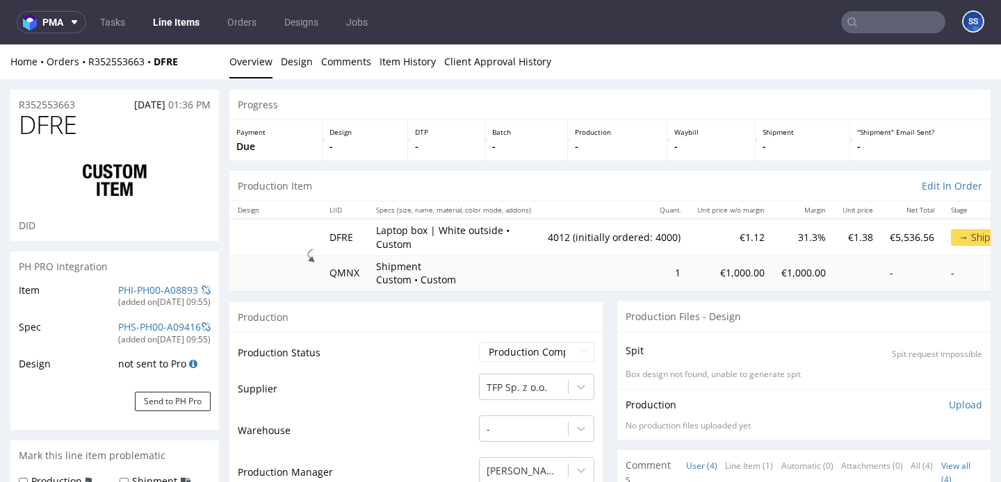
type input "4012"
click at [162, 22] on link "Line Items" at bounding box center [176, 22] width 63 height 22
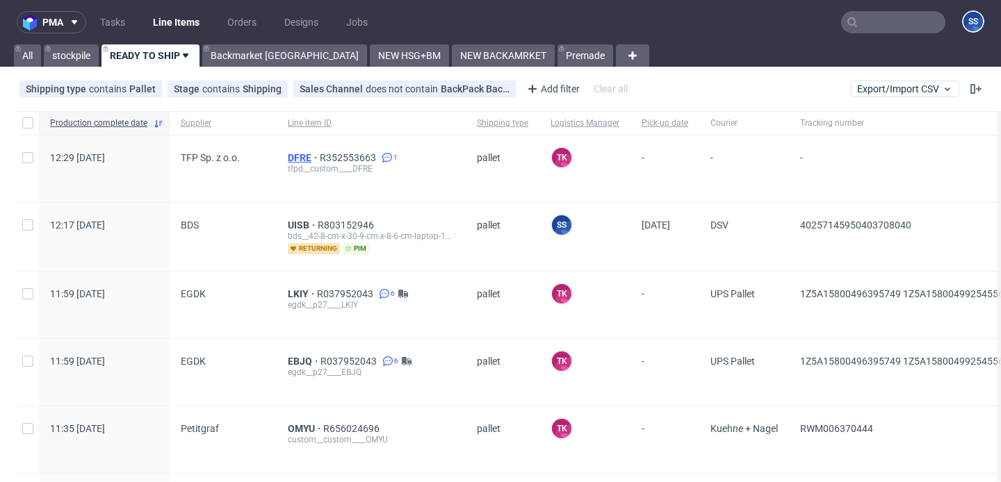
click at [292, 156] on span "DFRE" at bounding box center [304, 157] width 32 height 11
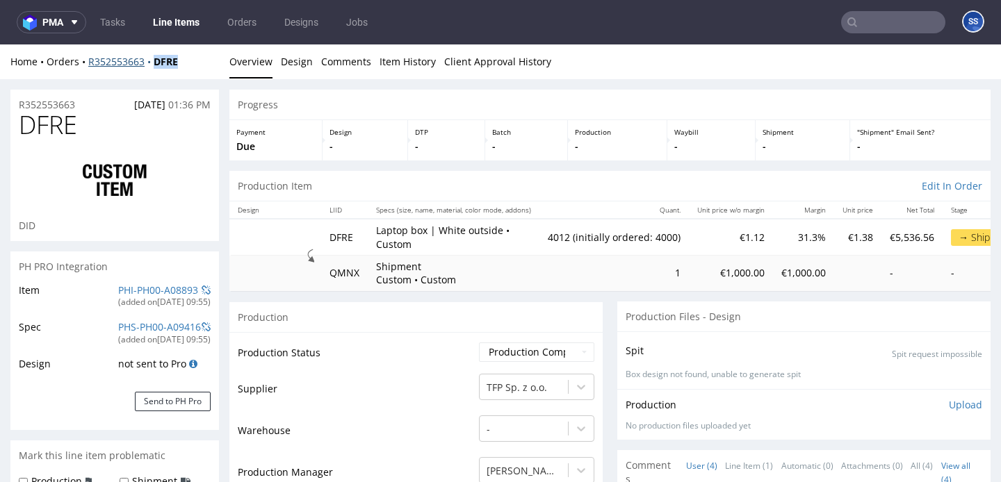
drag, startPoint x: 192, startPoint y: 64, endPoint x: 157, endPoint y: 67, distance: 35.5
click at [157, 67] on div "Home Orders R352553663 DFRE" at bounding box center [114, 62] width 208 height 14
copy strong "DFRE"
click at [163, 25] on link "Line Items" at bounding box center [176, 22] width 63 height 22
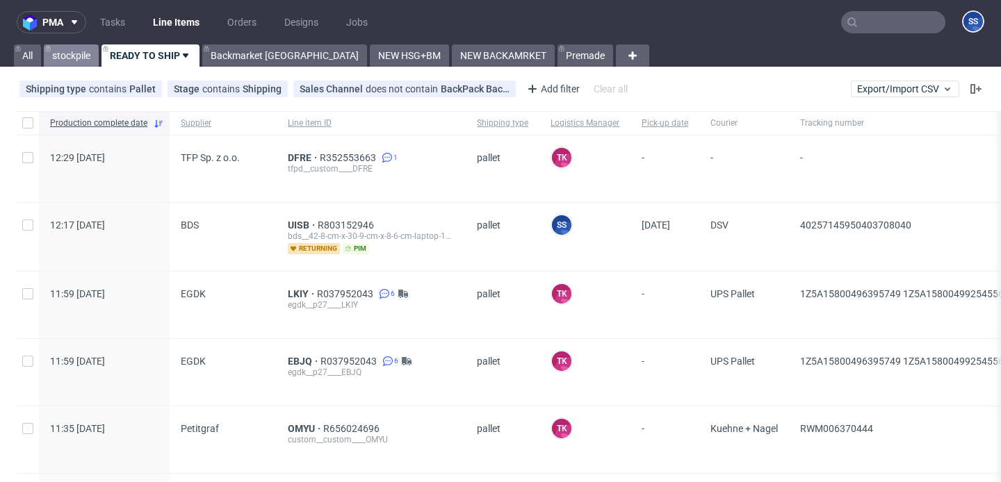
click at [95, 60] on link "stockpile" at bounding box center [71, 55] width 55 height 22
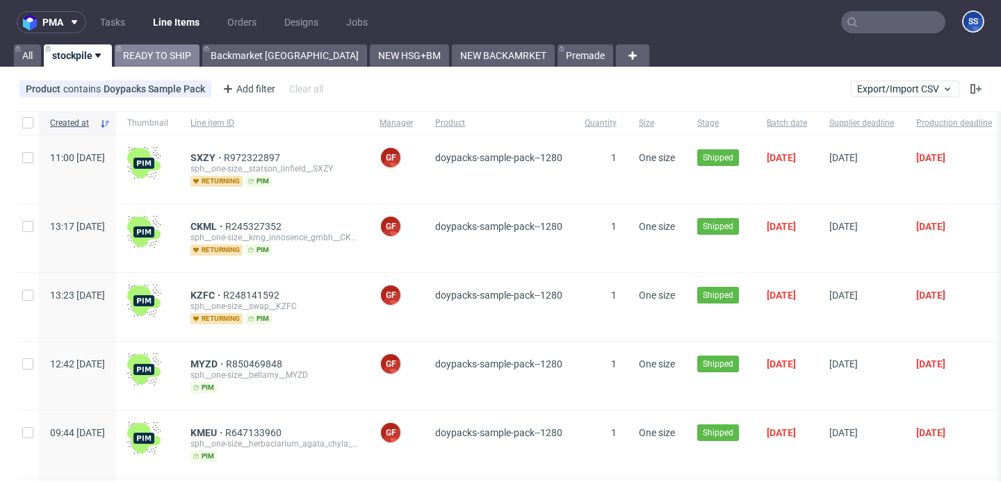
click at [140, 55] on link "READY TO SHIP" at bounding box center [157, 55] width 85 height 22
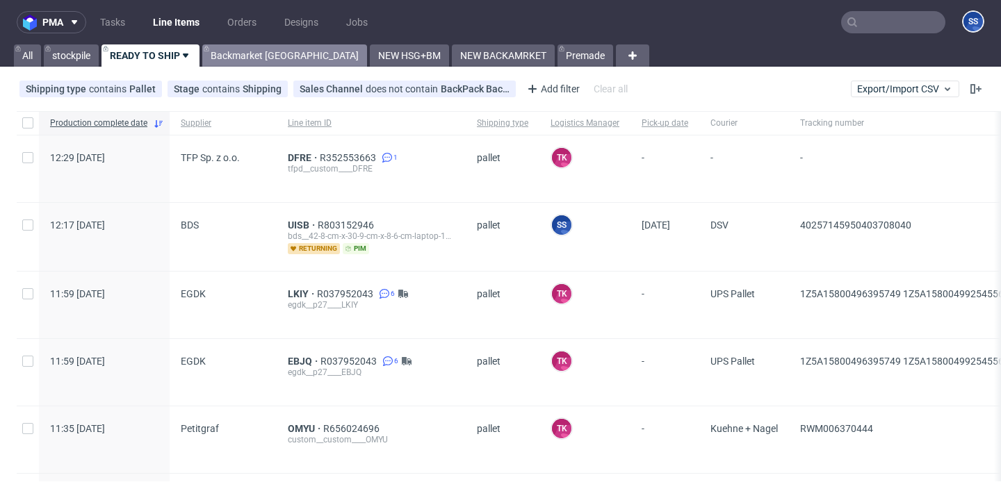
click at [279, 58] on link "Backmarket GB" at bounding box center [284, 55] width 165 height 22
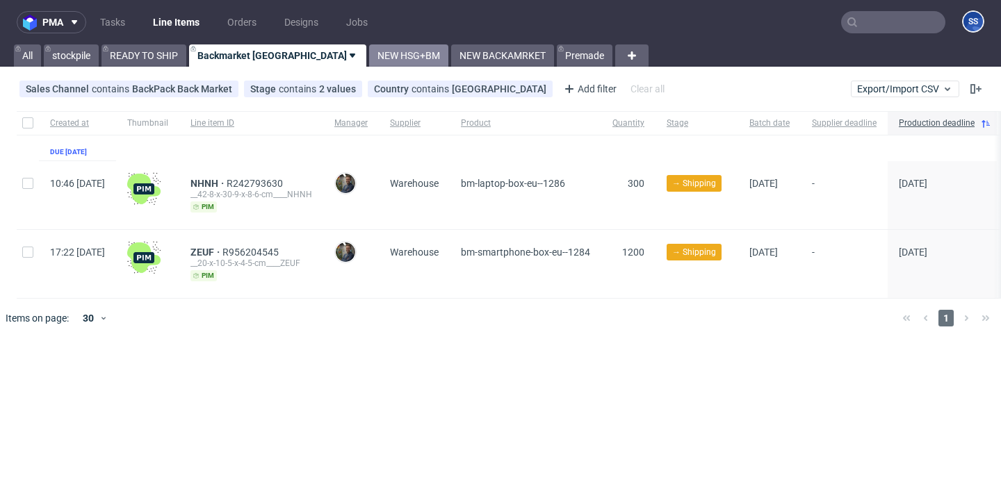
click at [369, 55] on link "NEW HSG+BM" at bounding box center [408, 55] width 79 height 22
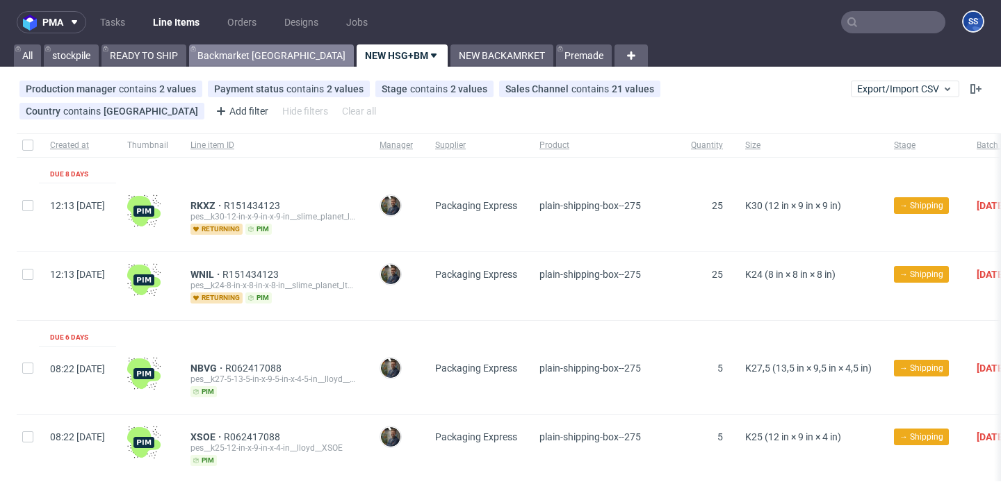
click at [249, 58] on link "Backmarket GB" at bounding box center [271, 55] width 165 height 22
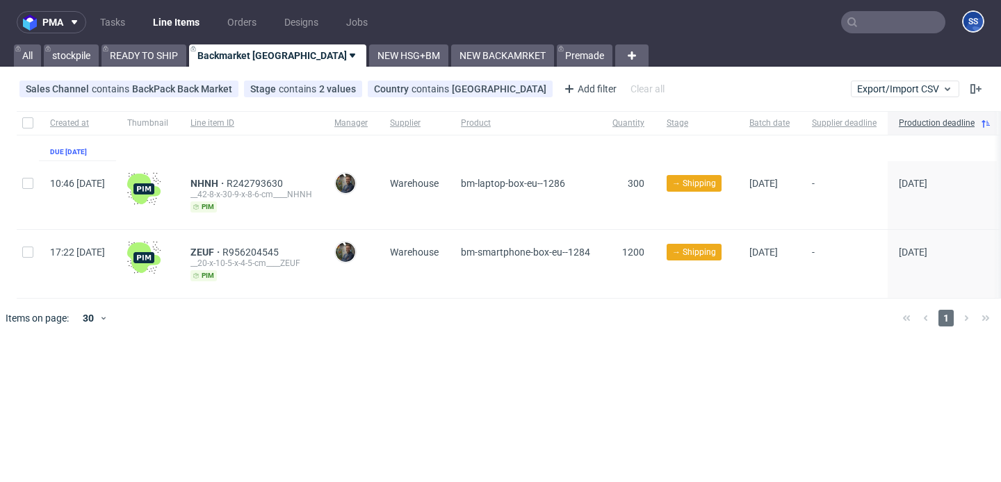
scroll to position [0, 81]
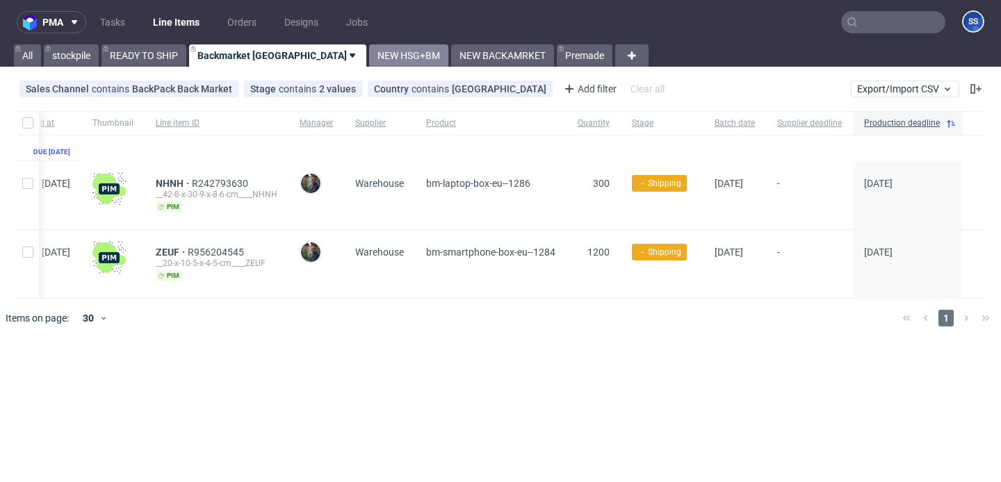
click at [369, 60] on link "NEW HSG+BM" at bounding box center [408, 55] width 79 height 22
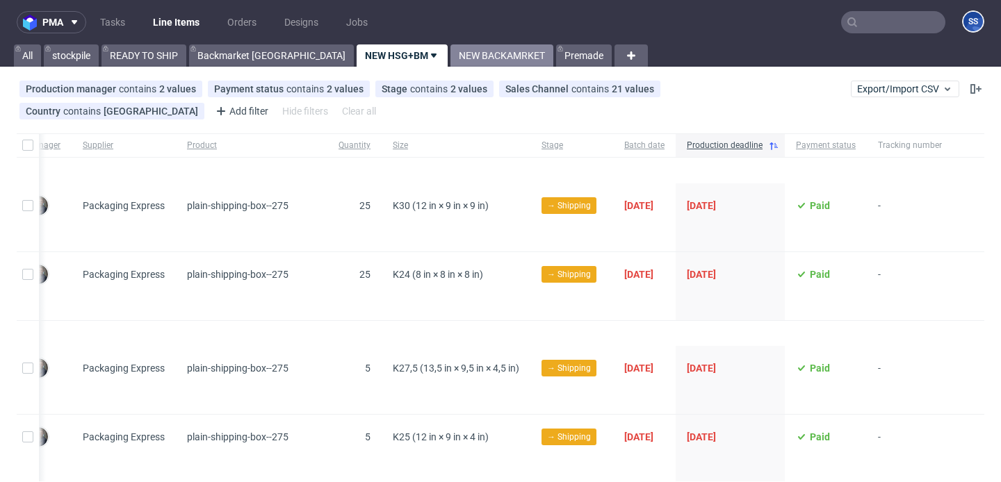
click at [450, 56] on link "NEW BACKAMRKET" at bounding box center [501, 55] width 103 height 22
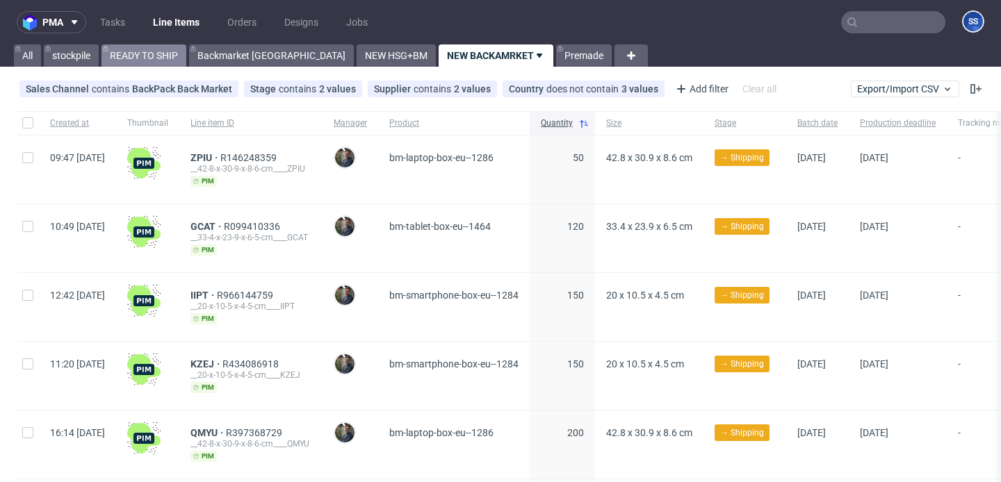
click at [120, 56] on link "READY TO SHIP" at bounding box center [143, 55] width 85 height 22
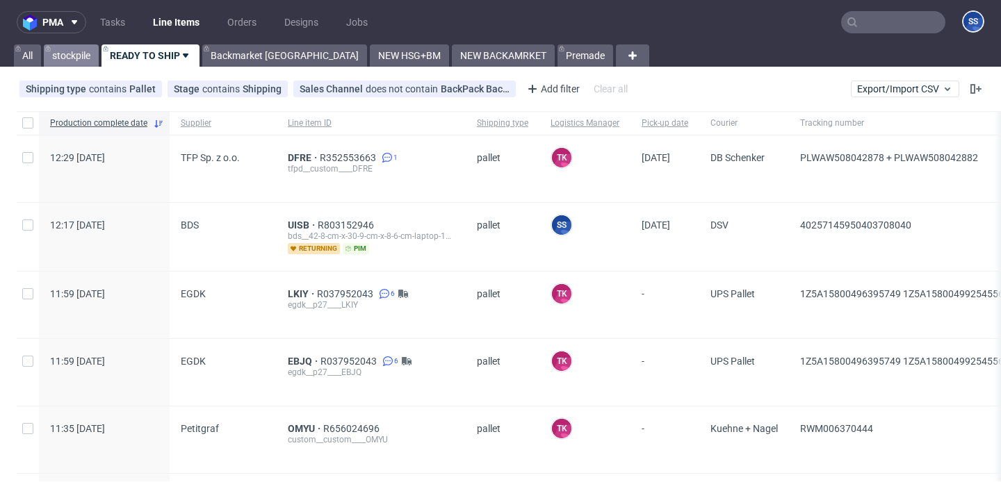
click at [96, 57] on link "stockpile" at bounding box center [71, 55] width 55 height 22
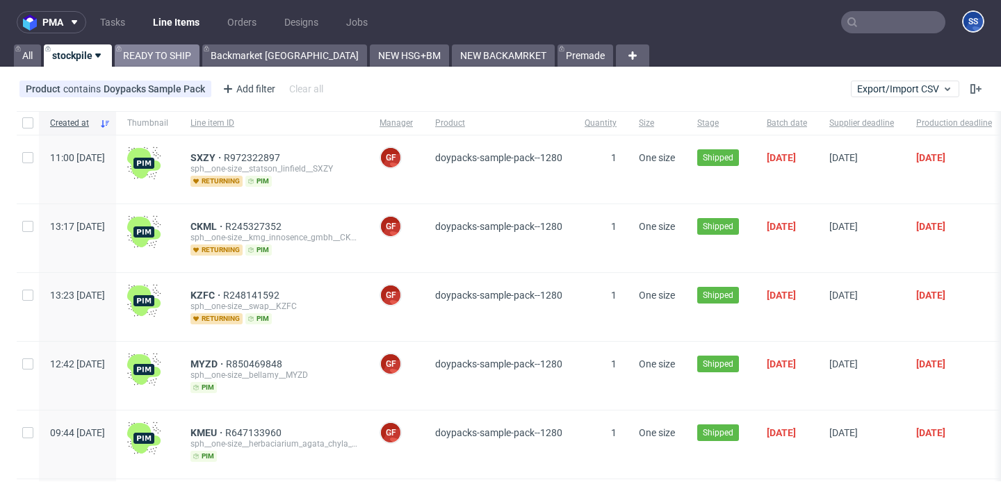
click at [145, 50] on link "READY TO SHIP" at bounding box center [157, 55] width 85 height 22
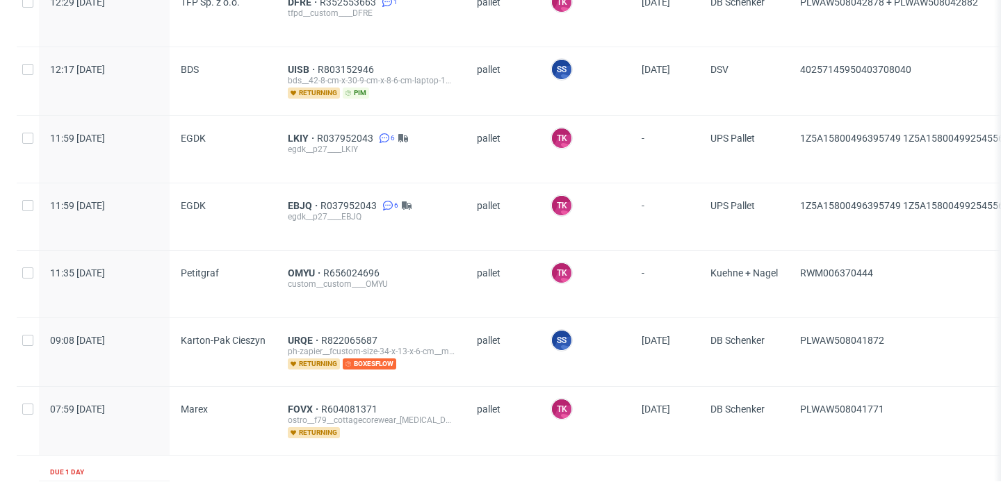
scroll to position [329, 0]
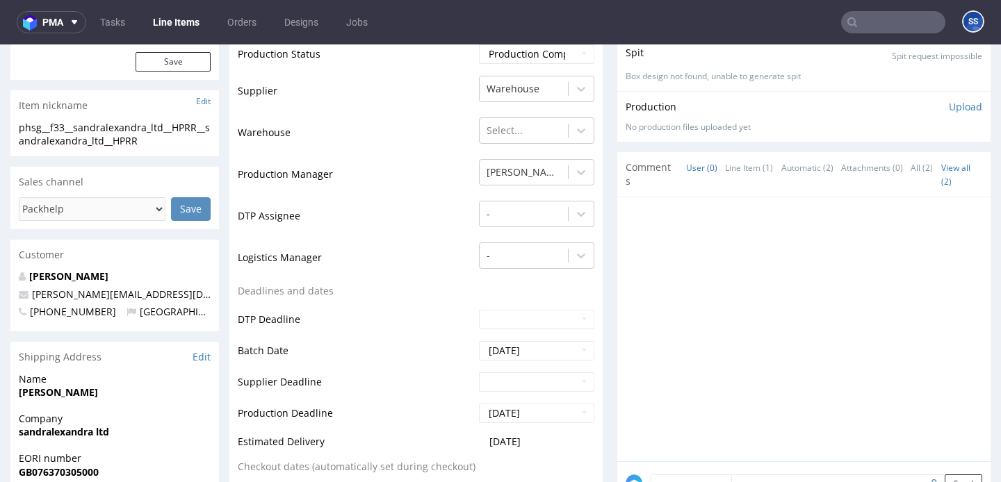
scroll to position [387, 0]
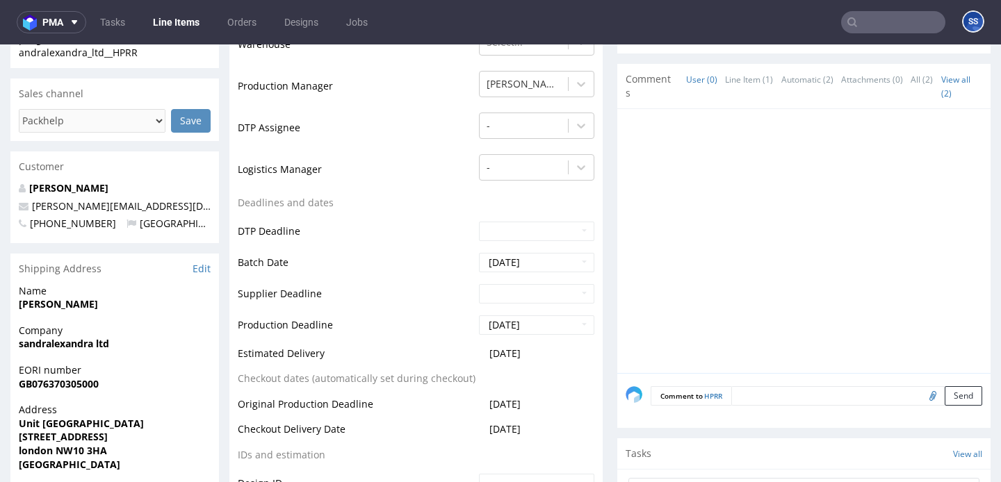
click at [76, 343] on strong "sandralexandra ltd" at bounding box center [64, 343] width 90 height 13
copy strong "sandralexandra ltd"
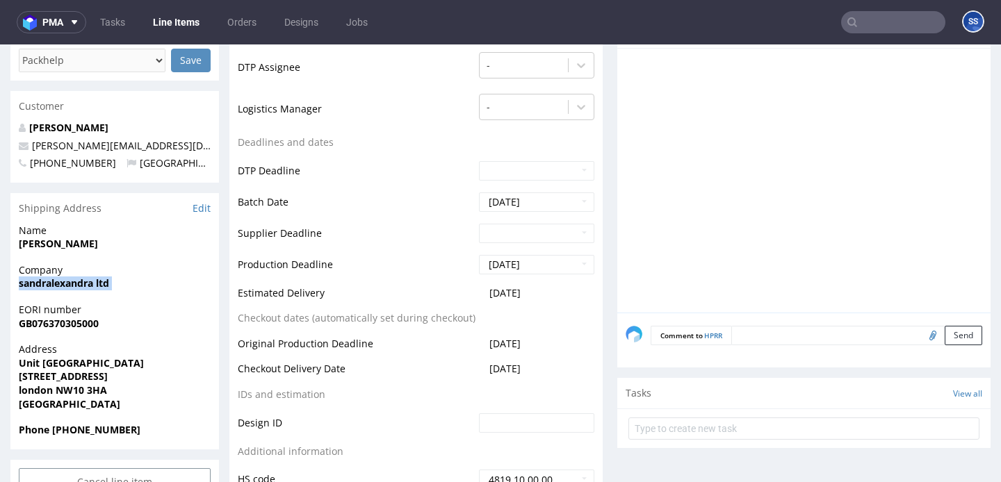
scroll to position [448, 0]
click at [47, 242] on strong "sandra barrio" at bounding box center [58, 242] width 79 height 13
copy strong "sandra barrio"
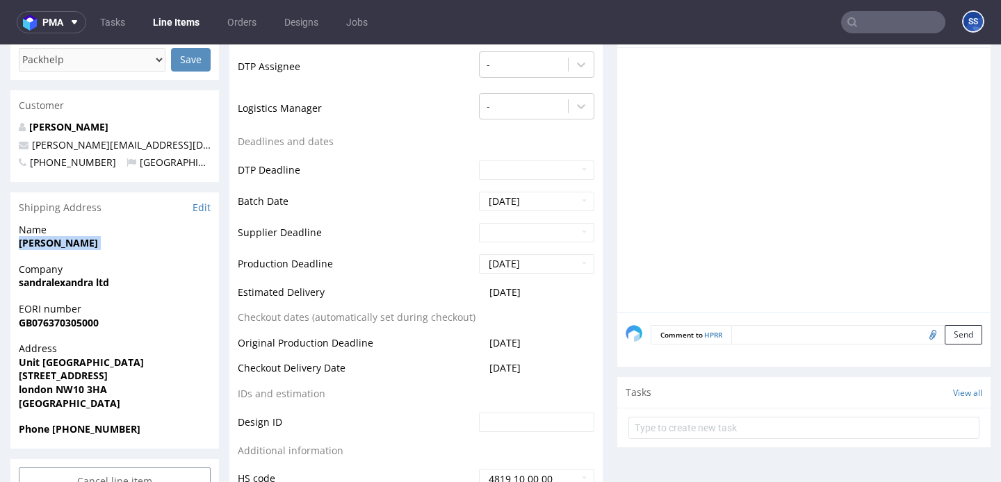
click at [65, 368] on strong "Unit 2 The Tay Building" at bounding box center [81, 362] width 125 height 13
click at [47, 363] on strong "Unit 2 The Tay Building" at bounding box center [81, 362] width 125 height 13
copy strong "Unit 2 The Tay Building"
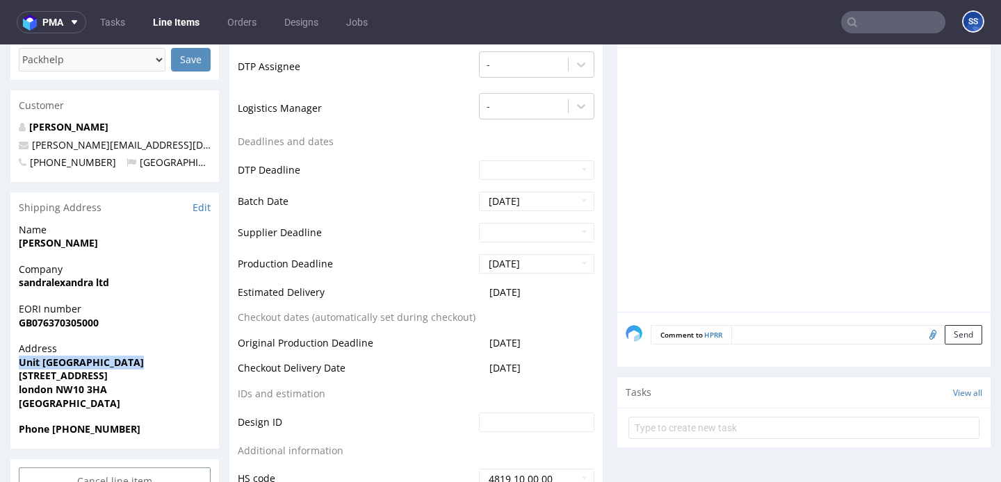
click at [68, 379] on strong "2a Wrentham Avenue" at bounding box center [63, 375] width 89 height 13
copy strong "2a Wrentham Avenue"
click at [42, 392] on strong "london NW10 3HA" at bounding box center [63, 389] width 88 height 13
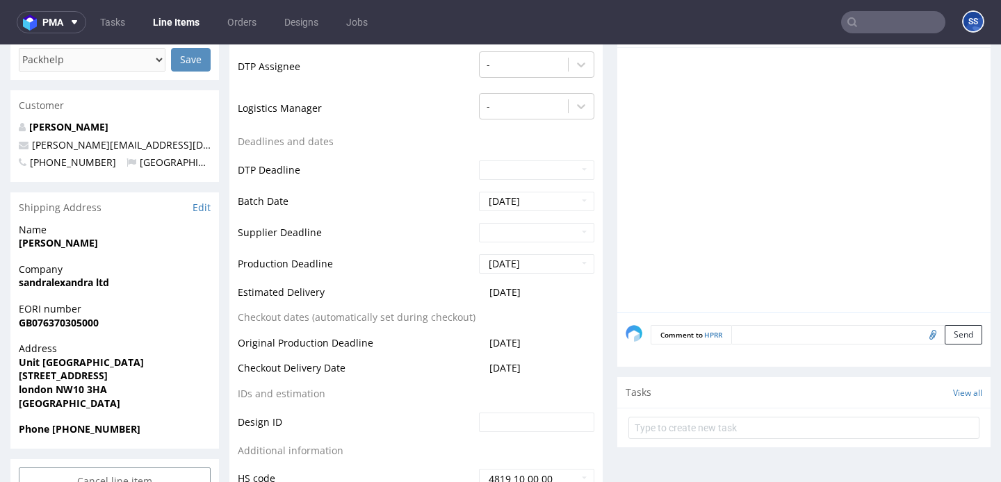
click at [42, 392] on strong "london NW10 3HA" at bounding box center [63, 389] width 88 height 13
copy strong "london"
drag, startPoint x: 56, startPoint y: 391, endPoint x: 116, endPoint y: 392, distance: 59.8
click at [116, 392] on span "london NW10 3HA" at bounding box center [115, 390] width 192 height 14
copy strong "NW10 3HA"
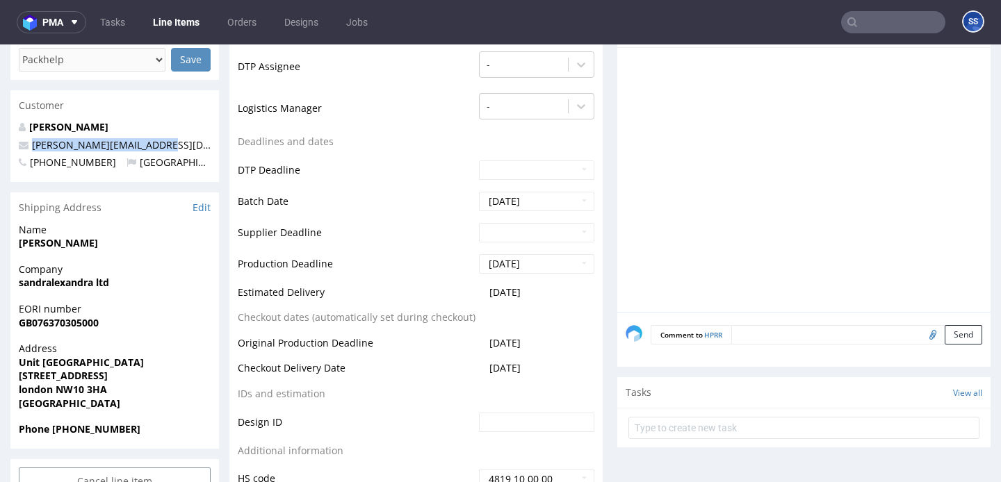
drag, startPoint x: 174, startPoint y: 140, endPoint x: 31, endPoint y: 143, distance: 143.2
click at [31, 143] on p "sandra@sandralexandra.com" at bounding box center [115, 145] width 192 height 14
copy link "sandra@sandralexandra.com"
click at [101, 428] on strong "Phone +447580252996" at bounding box center [80, 428] width 122 height 13
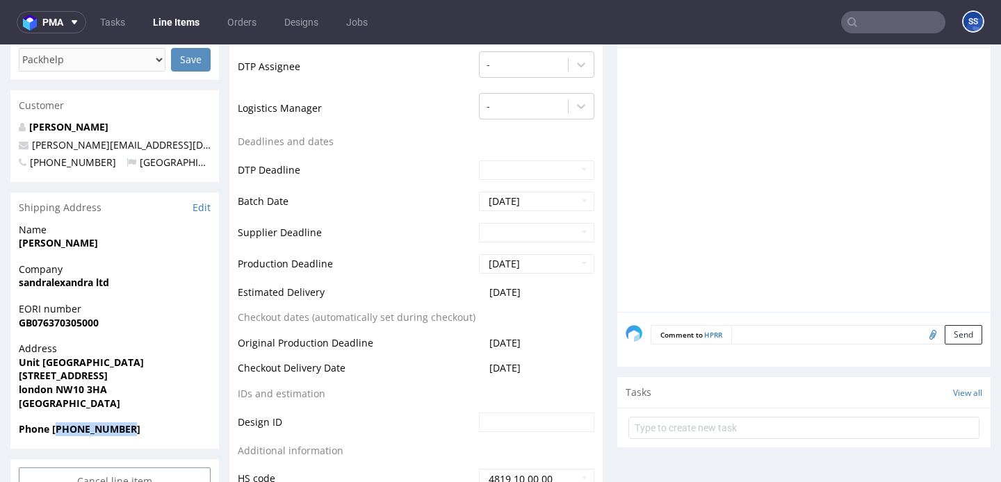
click at [101, 428] on strong "Phone +447580252996" at bounding box center [80, 428] width 122 height 13
click at [106, 427] on strong "Phone +447580252996" at bounding box center [80, 428] width 122 height 13
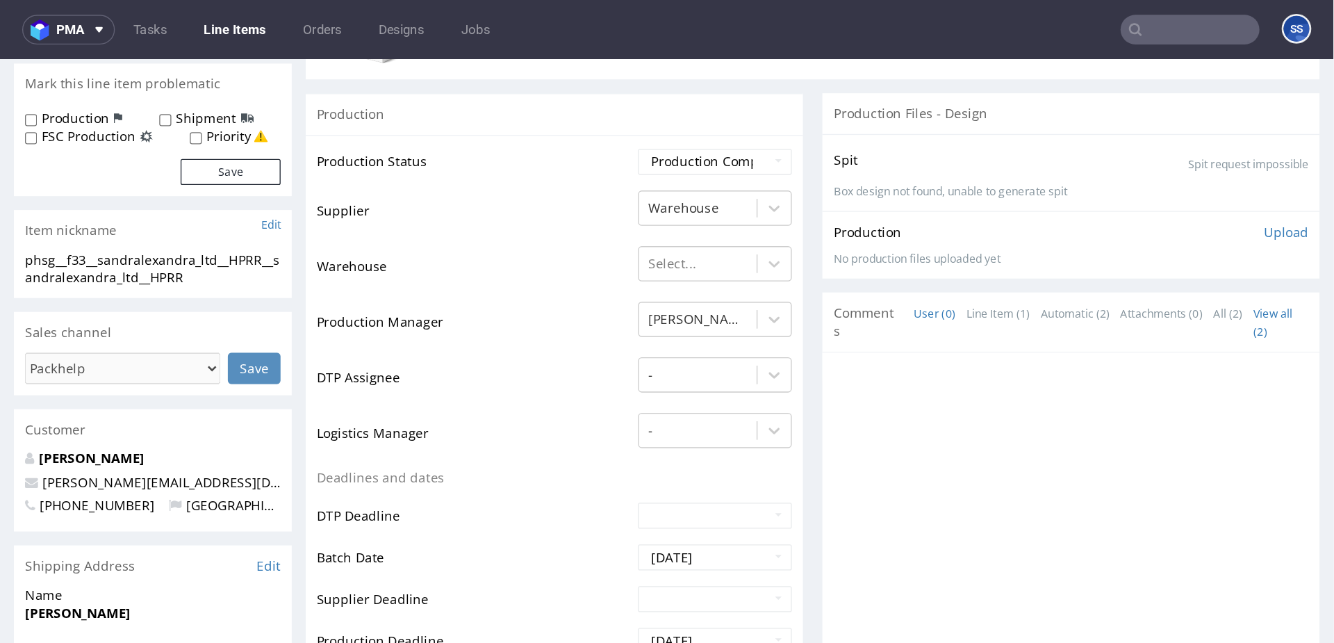
scroll to position [0, 0]
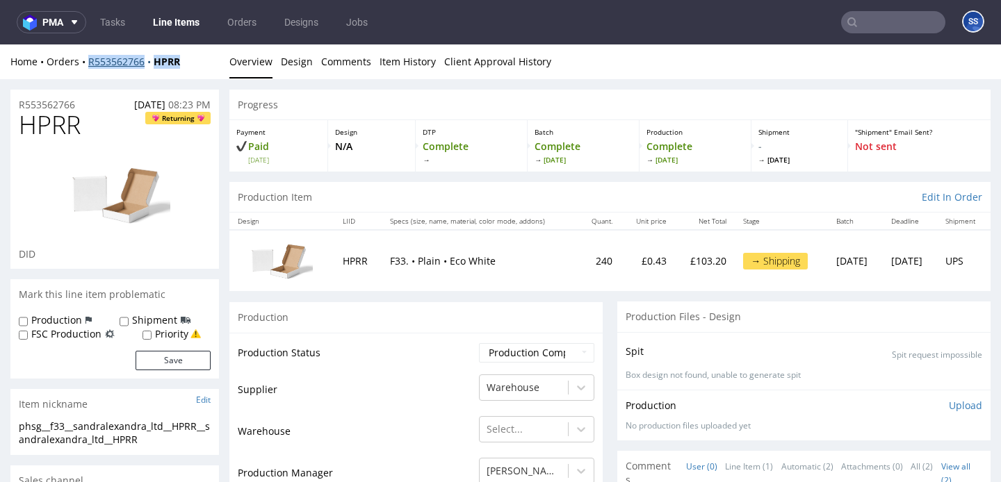
drag, startPoint x: 191, startPoint y: 65, endPoint x: 90, endPoint y: 67, distance: 100.8
click at [90, 67] on div "Home Orders R553562766 HPRR" at bounding box center [114, 62] width 208 height 14
copy div "R553562766 HPRR"
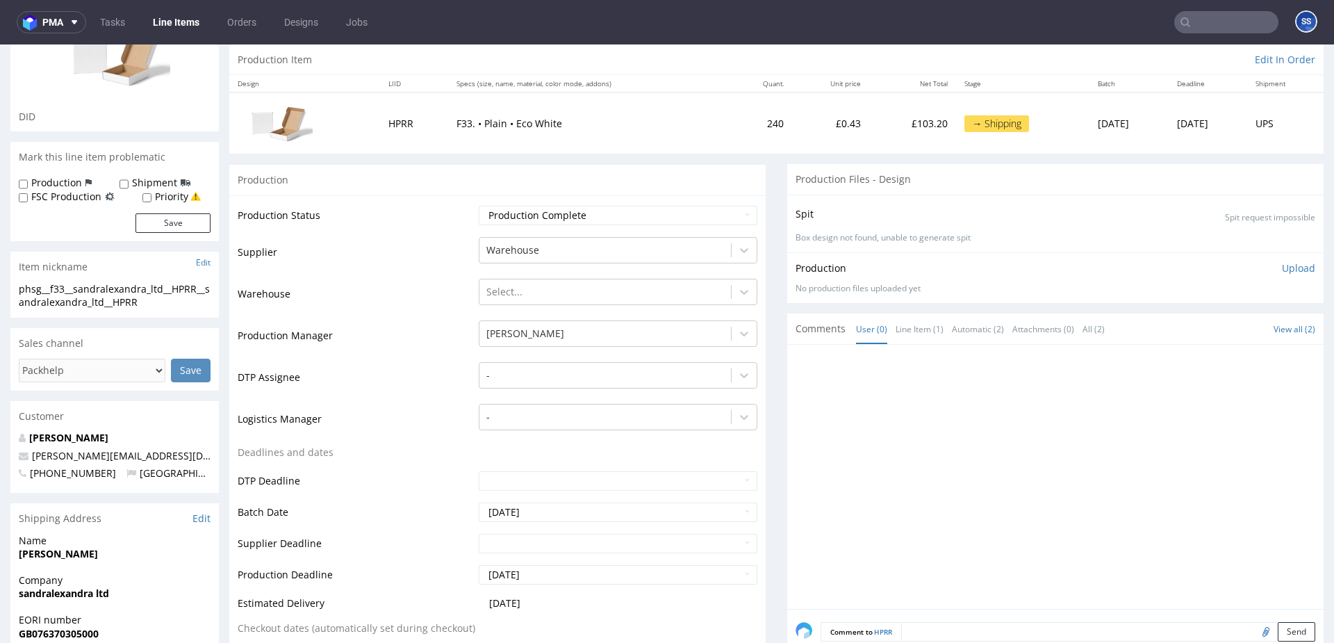
scroll to position [161, 0]
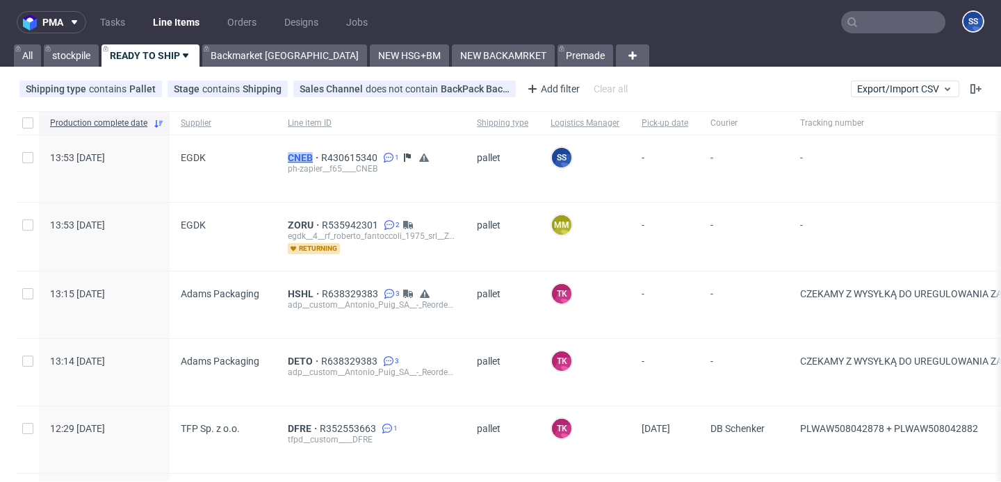
drag, startPoint x: 274, startPoint y: 159, endPoint x: 311, endPoint y: 158, distance: 36.1
click at [311, 158] on div "CNEB R430615340 1 ph-zapier__f65____CNEB" at bounding box center [371, 168] width 189 height 67
copy span "CNEB"
click at [305, 161] on span "CNEB" at bounding box center [304, 157] width 33 height 11
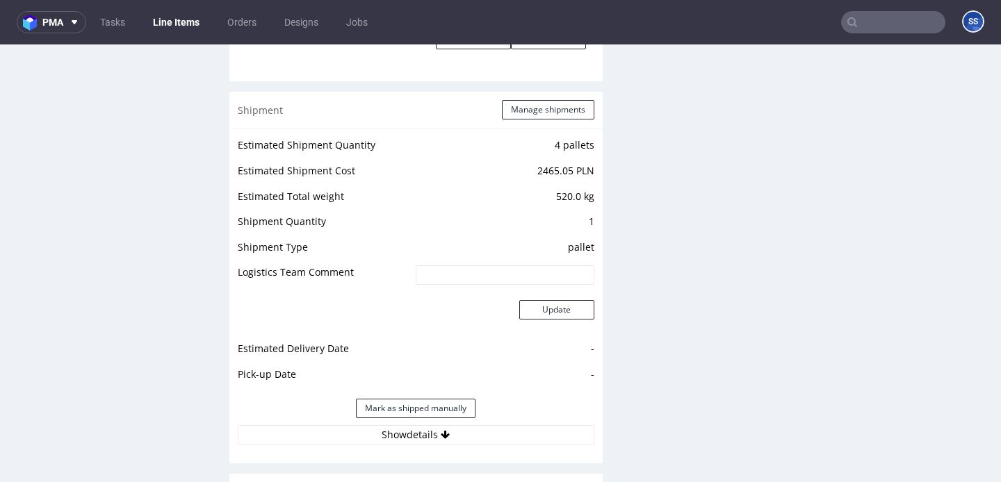
scroll to position [1529, 0]
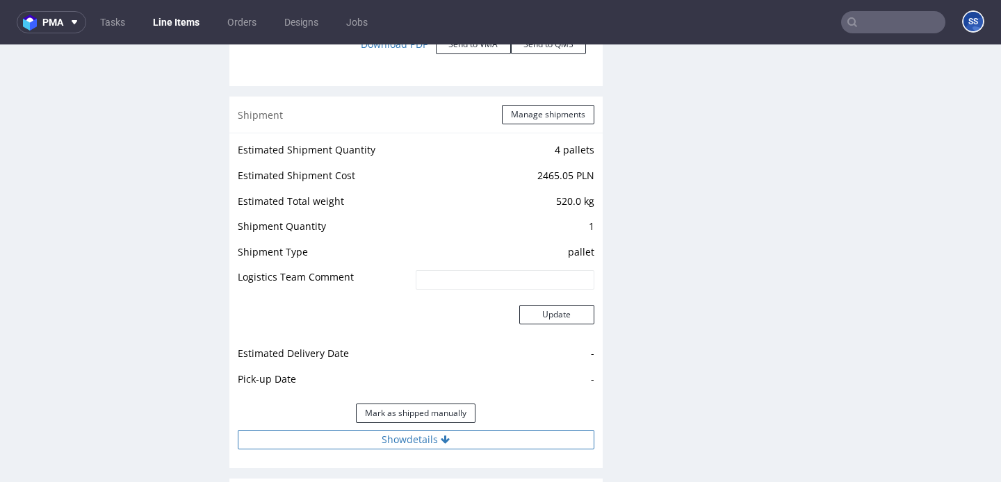
click at [450, 447] on button "Show details" at bounding box center [416, 439] width 356 height 19
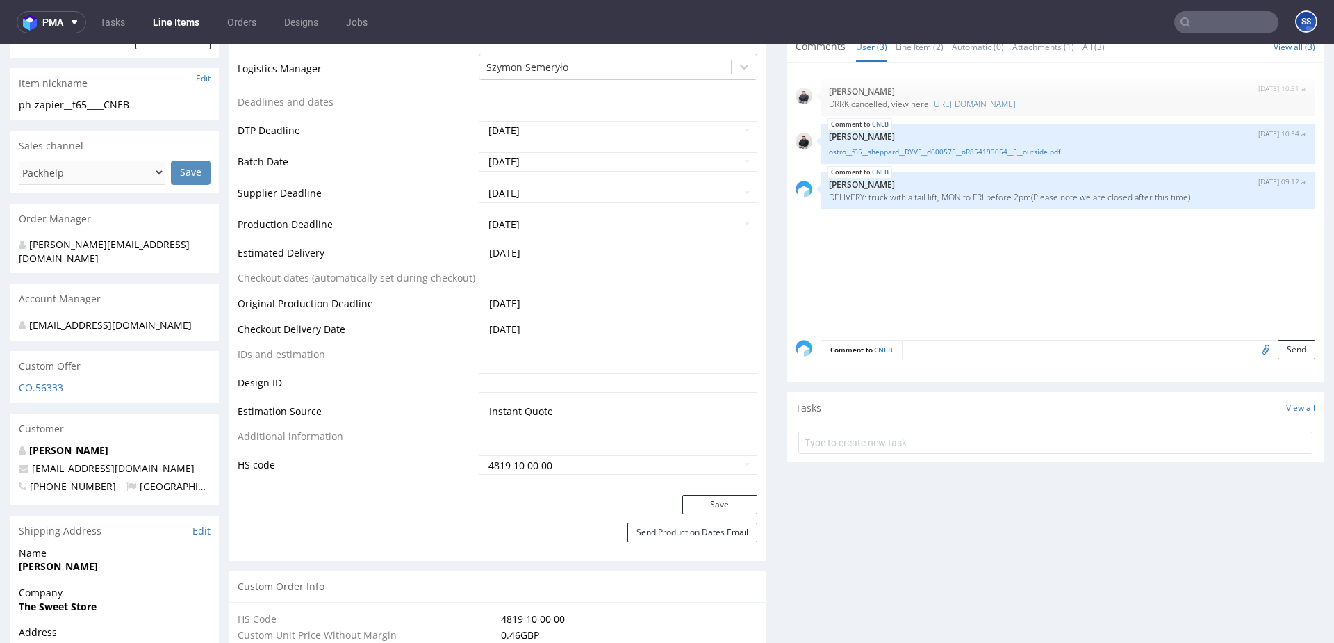
scroll to position [0, 0]
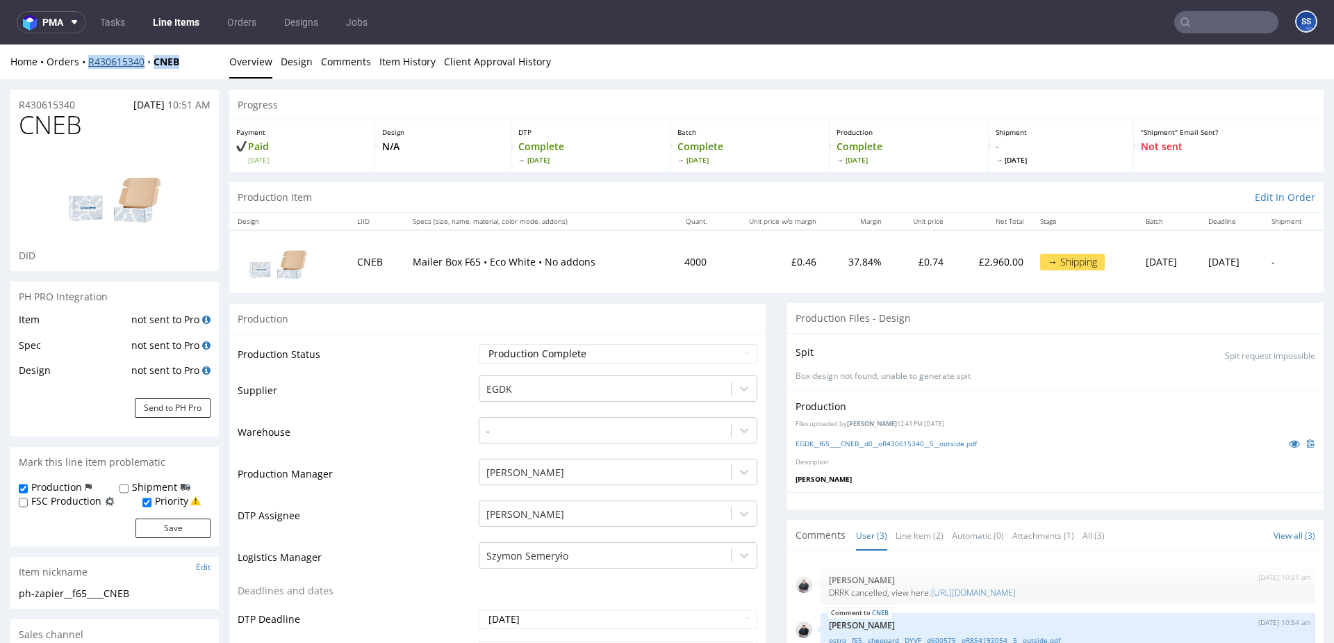
drag, startPoint x: 147, startPoint y: 65, endPoint x: 89, endPoint y: 66, distance: 58.4
click at [89, 66] on div "Home Orders R430615340 CNEB" at bounding box center [114, 62] width 208 height 14
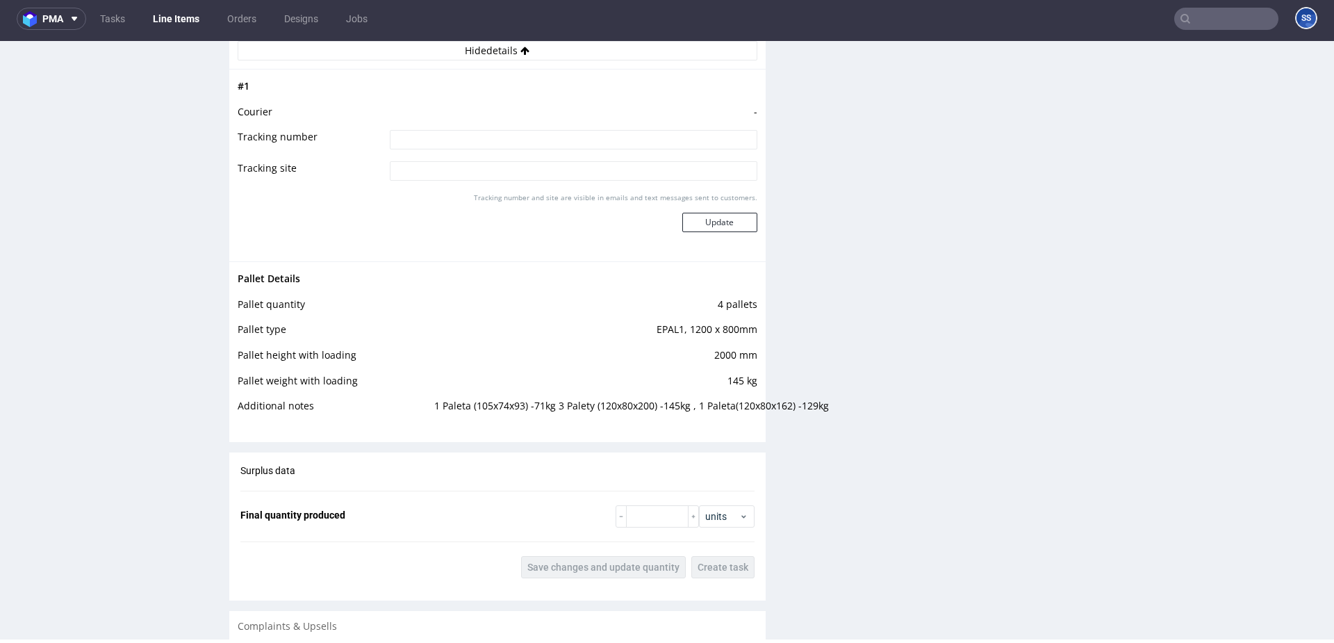
scroll to position [1900, 0]
drag, startPoint x: 425, startPoint y: 408, endPoint x: 547, endPoint y: 411, distance: 121.7
click at [547, 411] on td "1 Paleta (105x74x93) -71kg 3 Palety (120x80x200) -145kg , 1 Paleta(120x80x162) …" at bounding box center [594, 412] width 326 height 26
copy td "1 Paleta (105x74x93) -71kg"
drag, startPoint x: 552, startPoint y: 406, endPoint x: 686, endPoint y: 410, distance: 134.2
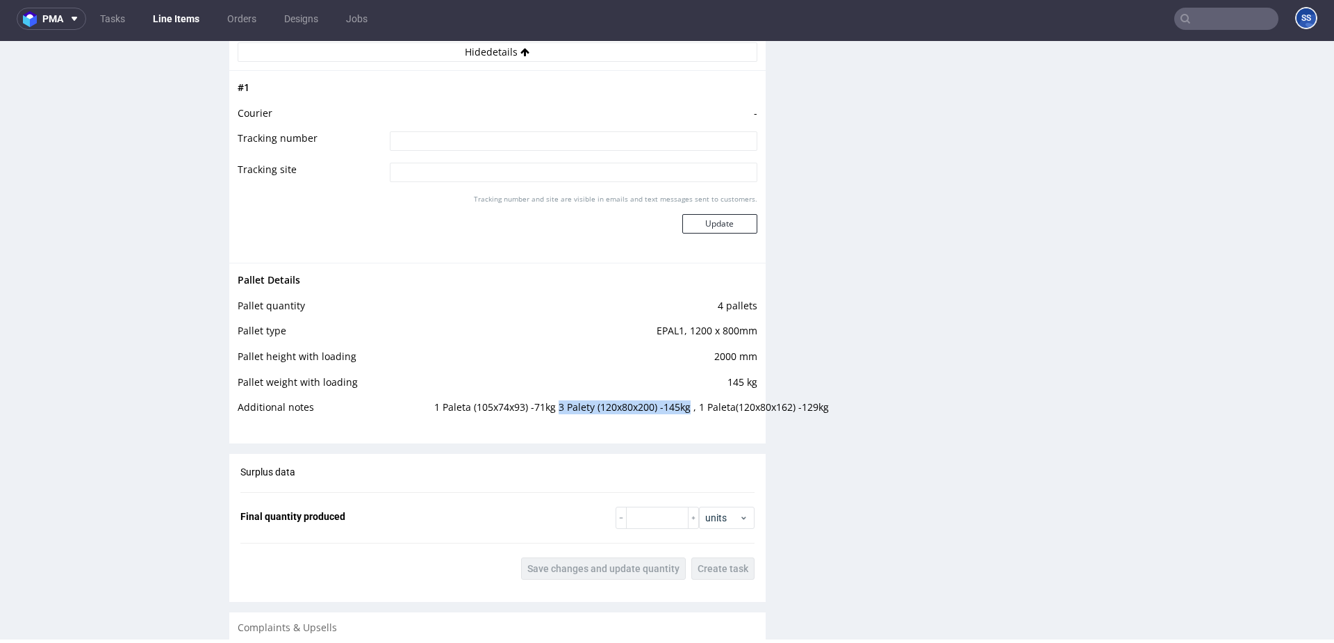
click at [686, 410] on td "1 Paleta (105x74x93) -71kg 3 Palety (120x80x200) -145kg , 1 Paleta(120x80x162) …" at bounding box center [594, 412] width 326 height 26
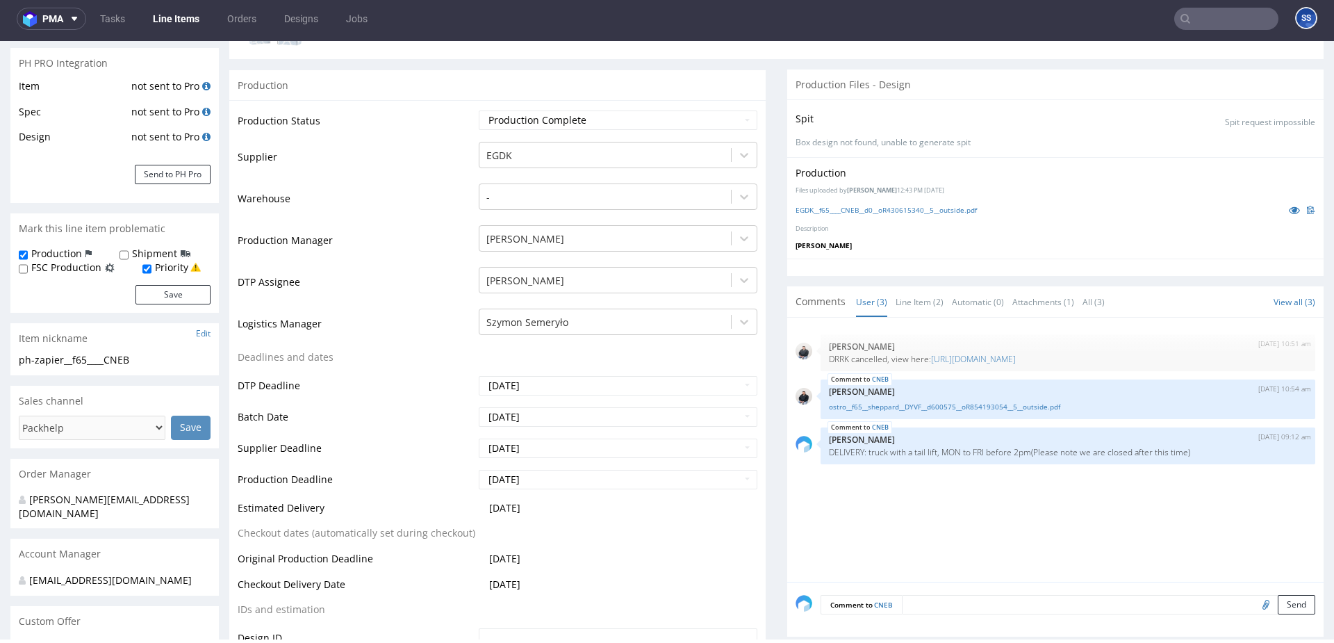
scroll to position [0, 0]
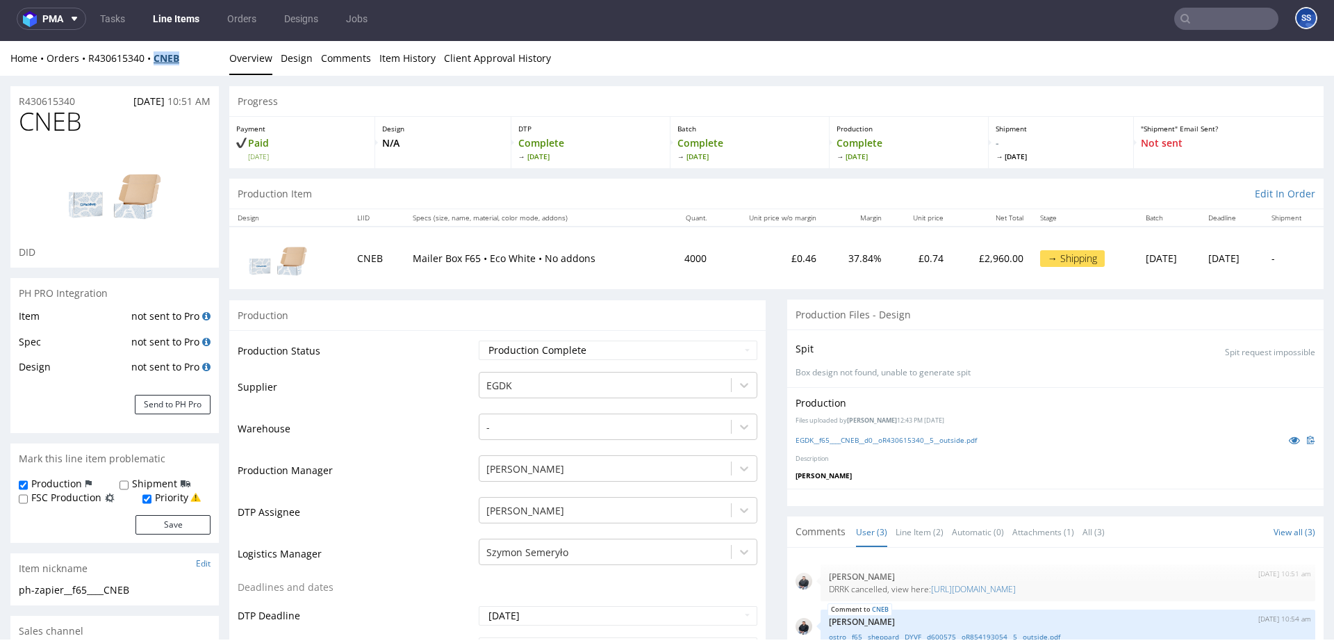
drag, startPoint x: 198, startPoint y: 65, endPoint x: 160, endPoint y: 63, distance: 38.3
click at [160, 63] on div "Home Orders R430615340 CNEB Overview Design Comments Item History Client Approv…" at bounding box center [667, 58] width 1334 height 35
copy strong "CNEB"
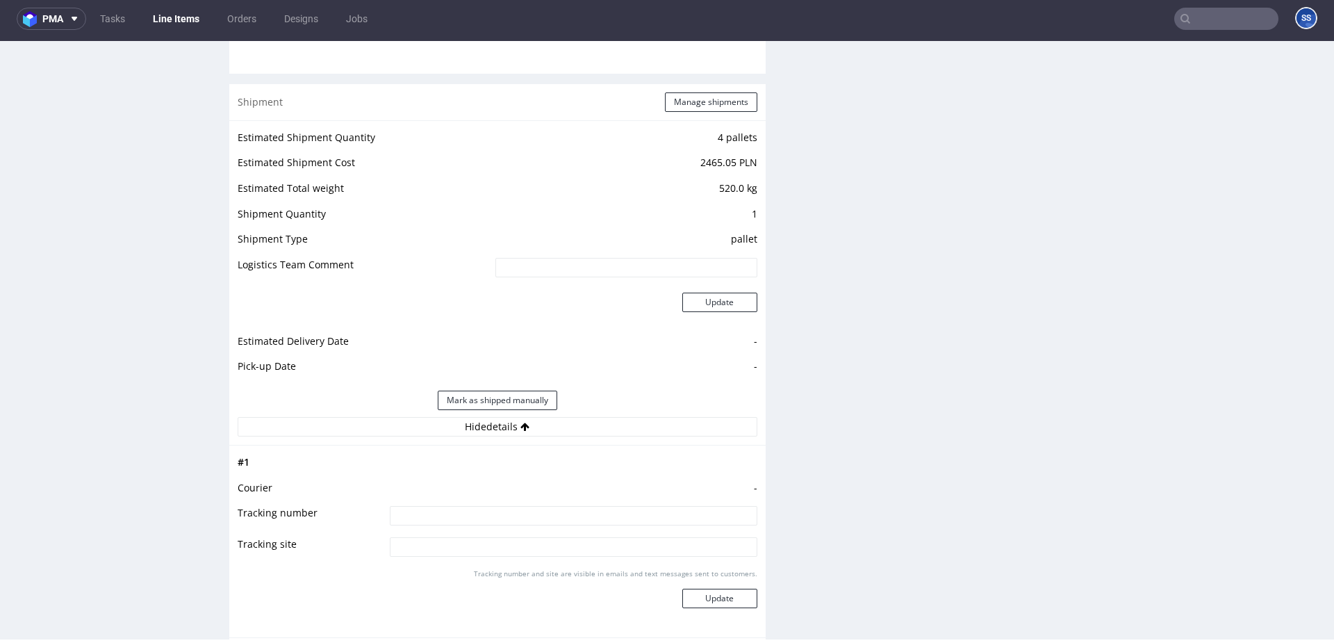
scroll to position [1525, 0]
click at [444, 482] on input at bounding box center [574, 516] width 368 height 19
type input "czekamy na poprawna paletyzacje"
click at [727, 482] on button "Update" at bounding box center [719, 598] width 75 height 19
click at [165, 21] on link "Line Items" at bounding box center [176, 19] width 63 height 22
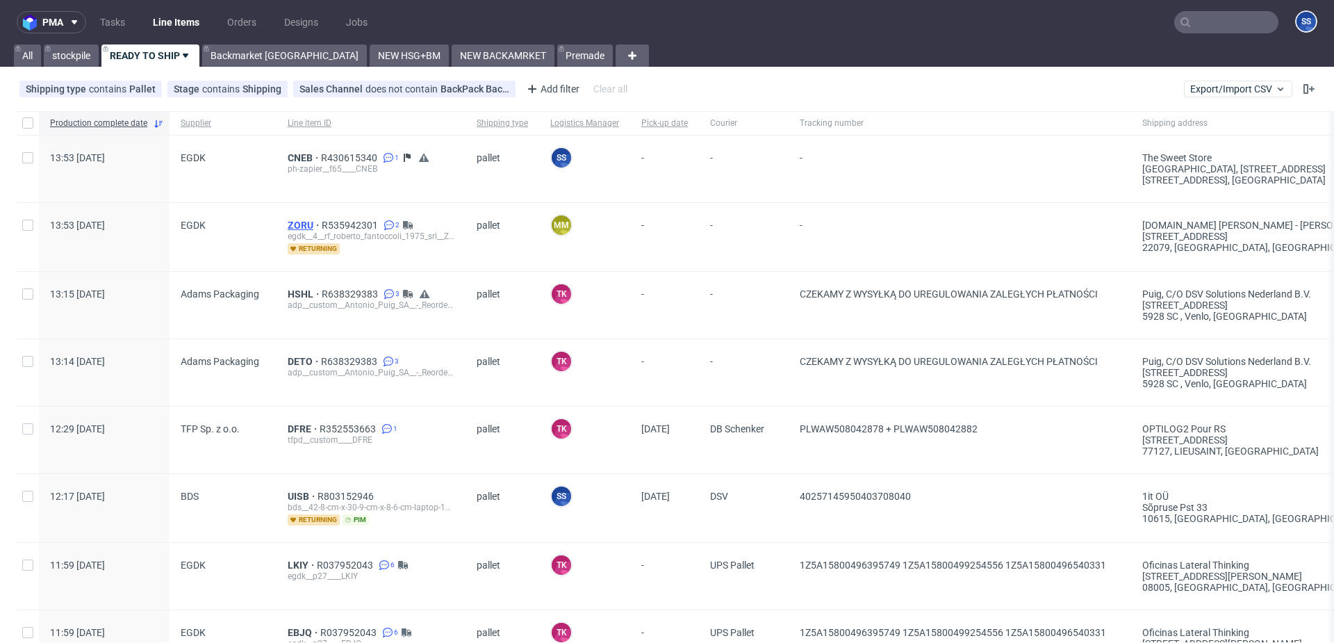
click at [295, 220] on span "ZORU" at bounding box center [305, 225] width 34 height 11
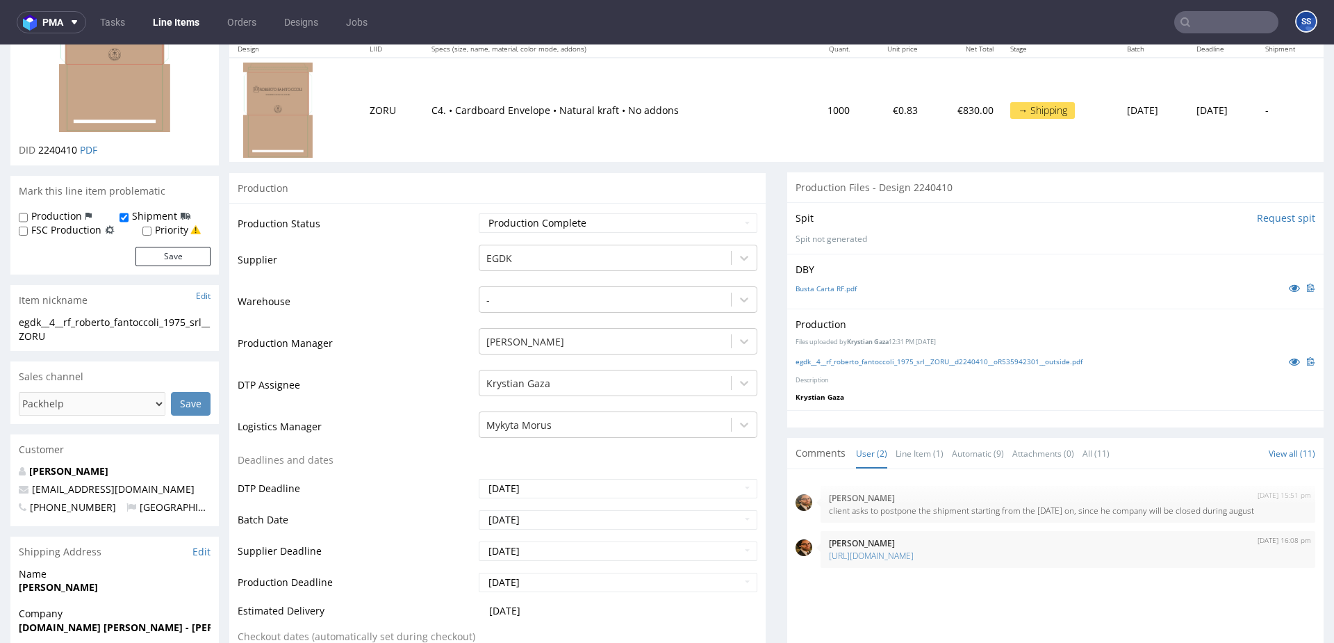
scroll to position [250, 0]
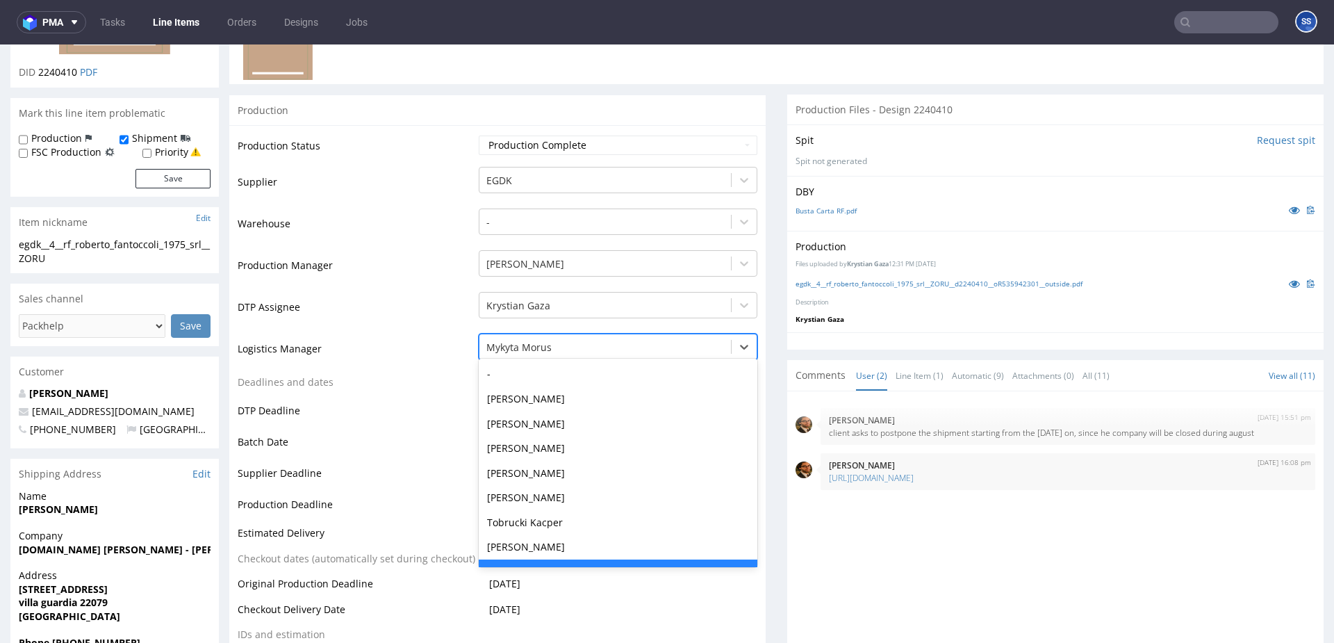
click at [665, 349] on div at bounding box center [605, 347] width 238 height 17
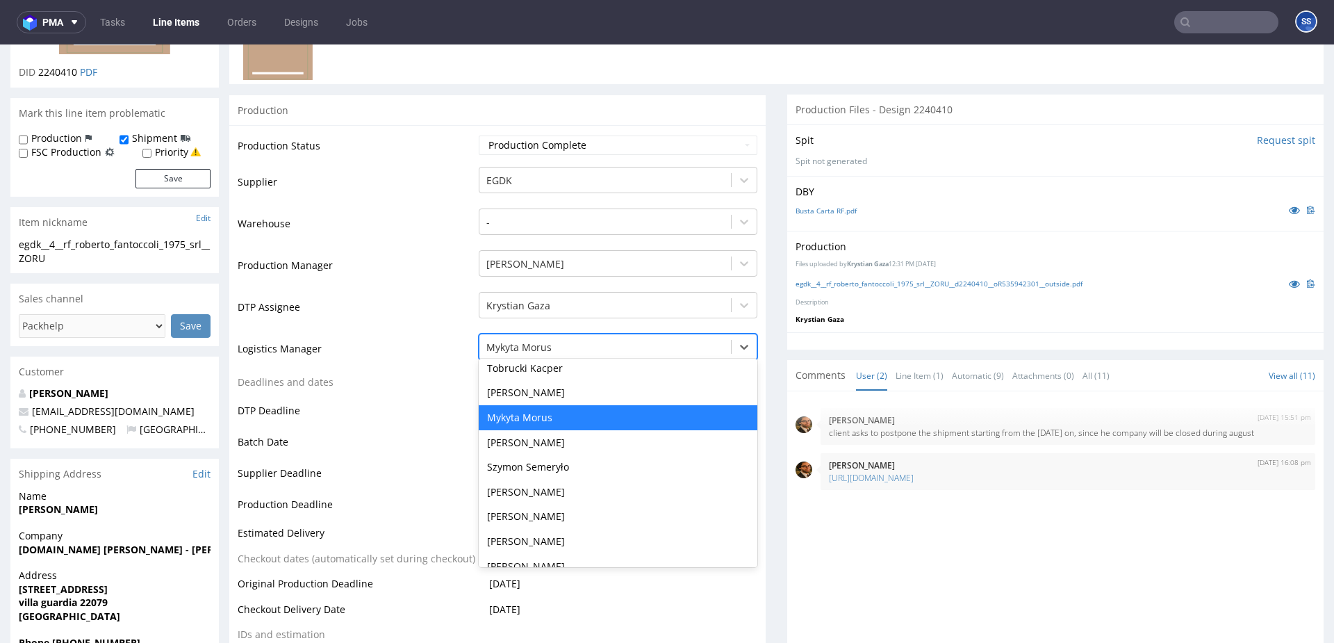
scroll to position [159, 0]
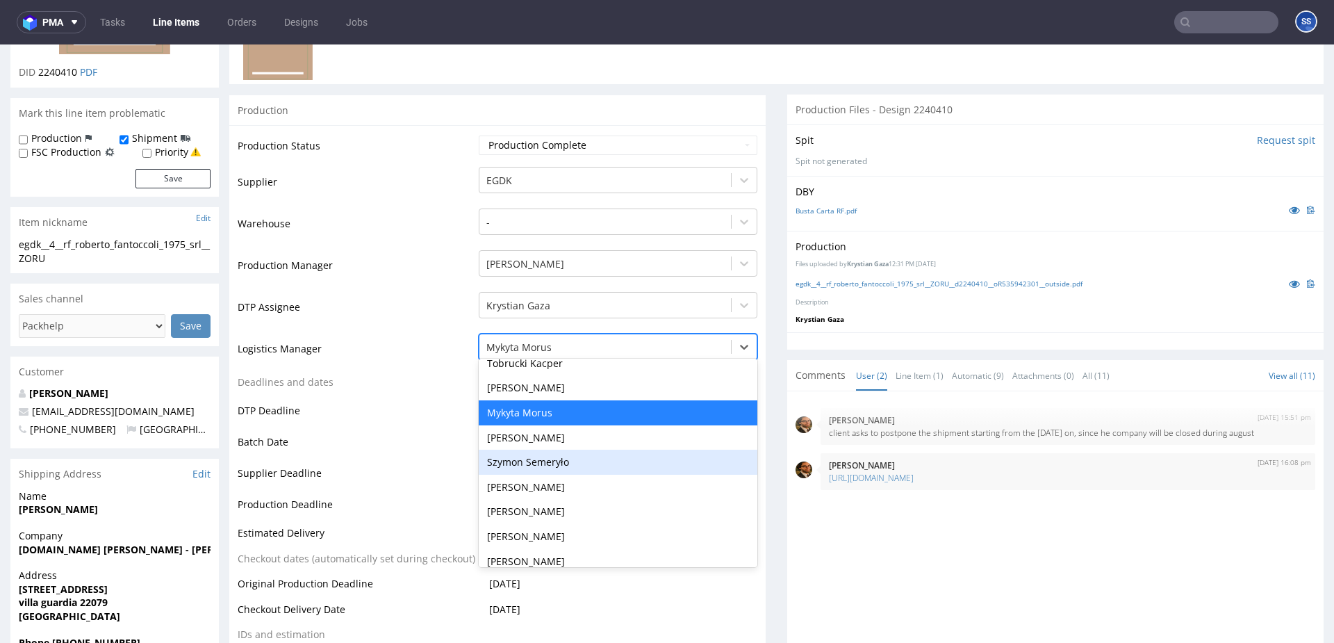
click at [568, 469] on div "Szymon Semeryło" at bounding box center [618, 462] width 279 height 25
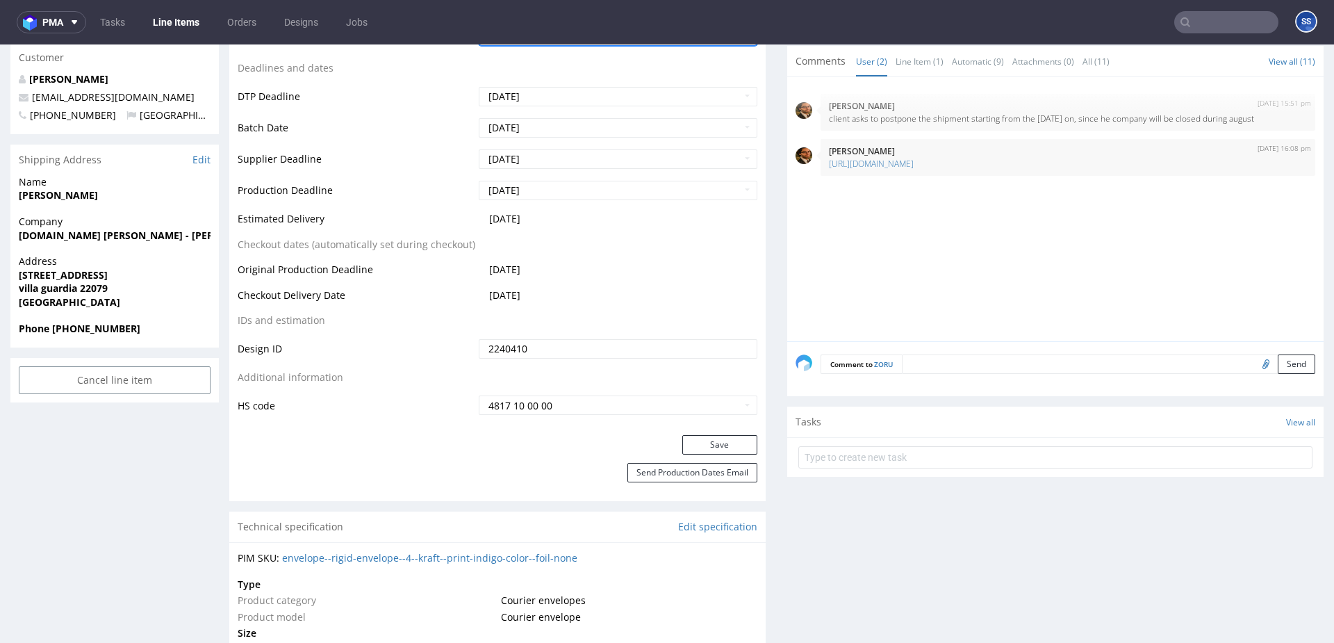
scroll to position [565, 0]
click at [699, 438] on button "Save" at bounding box center [719, 443] width 75 height 19
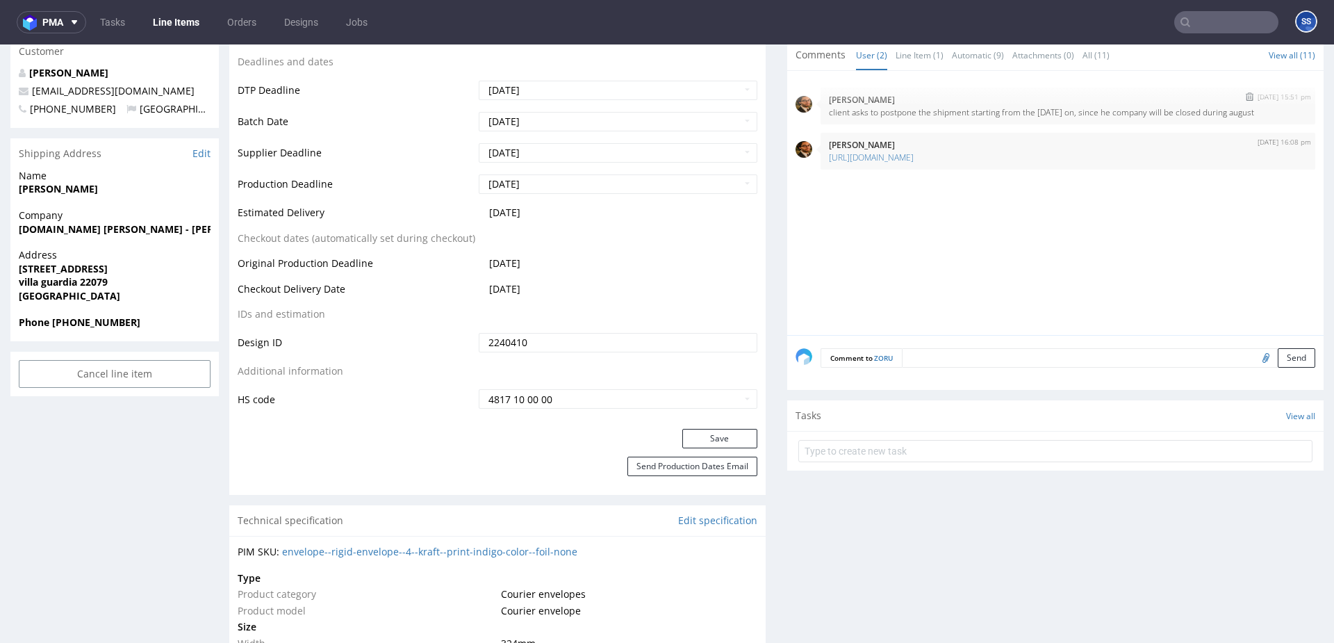
scroll to position [567, 0]
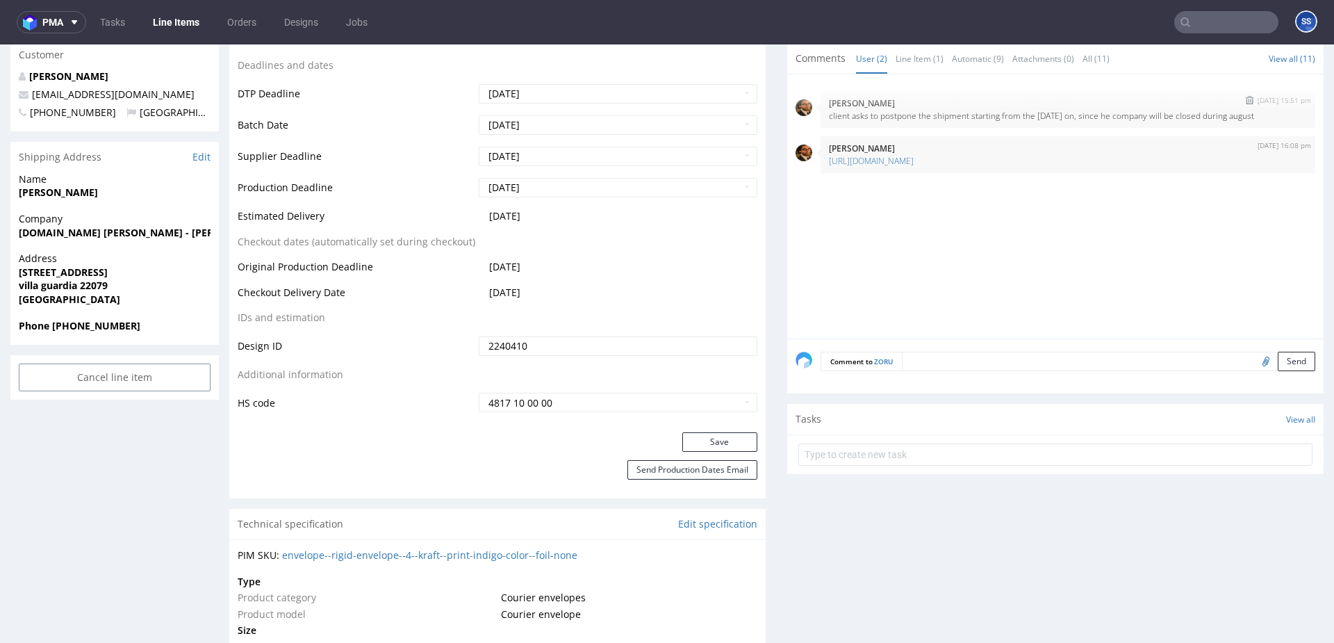
drag, startPoint x: 861, startPoint y: 126, endPoint x: 823, endPoint y: 118, distance: 38.3
click at [829, 118] on p "client asks to postpone the shipment starting from the 1st of september on, sin…" at bounding box center [1068, 115] width 478 height 10
copy p "august"
drag, startPoint x: 837, startPoint y: 125, endPoint x: 847, endPoint y: 124, distance: 9.8
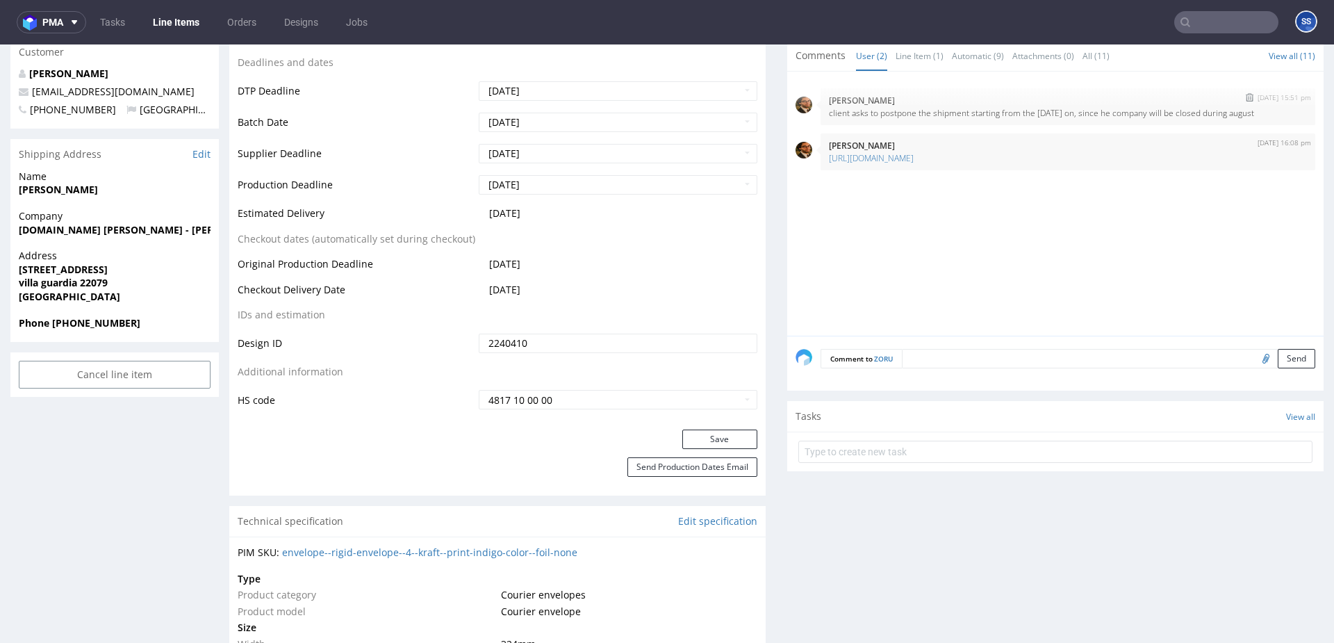
click at [841, 118] on p "client asks to postpone the shipment starting from the 1st of september on, sin…" at bounding box center [1068, 113] width 478 height 10
drag, startPoint x: 853, startPoint y: 124, endPoint x: 823, endPoint y: 116, distance: 31.5
click at [829, 116] on p "client asks to postpone the shipment starting from the 1st of september on, sin…" at bounding box center [1068, 113] width 478 height 10
copy p "client asks to postpone the shipment starting from the 1st of september on, sin…"
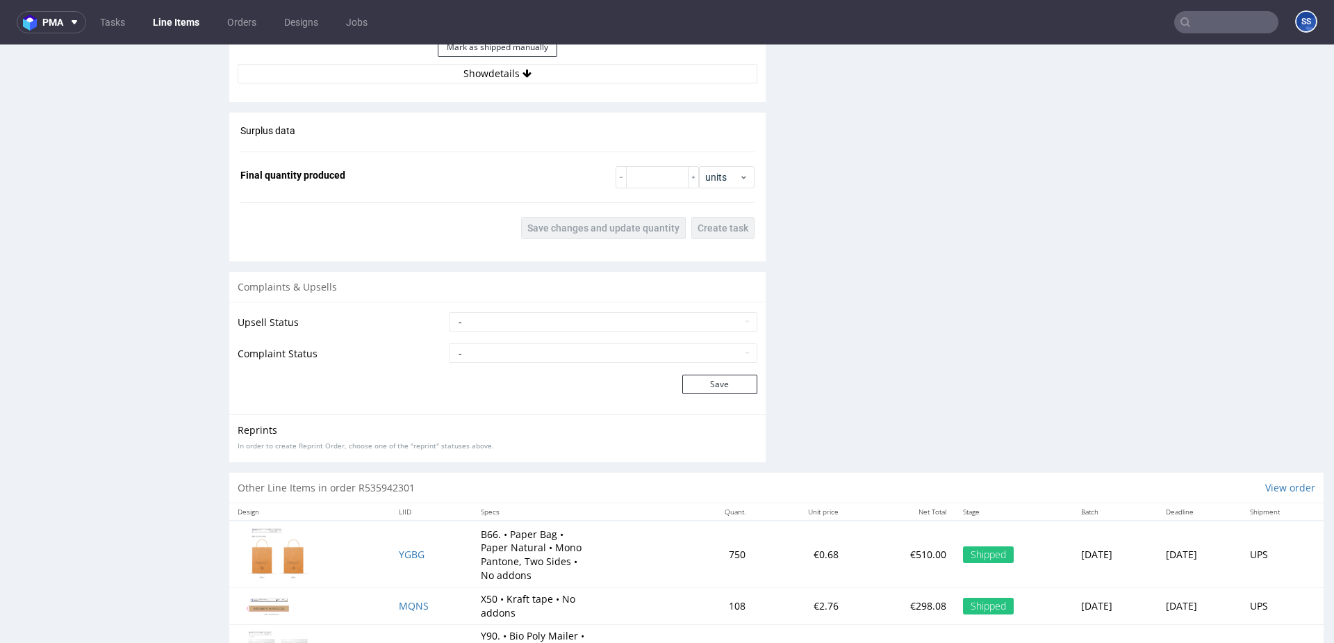
scroll to position [1782, 0]
click at [486, 76] on button "Show details" at bounding box center [498, 71] width 520 height 19
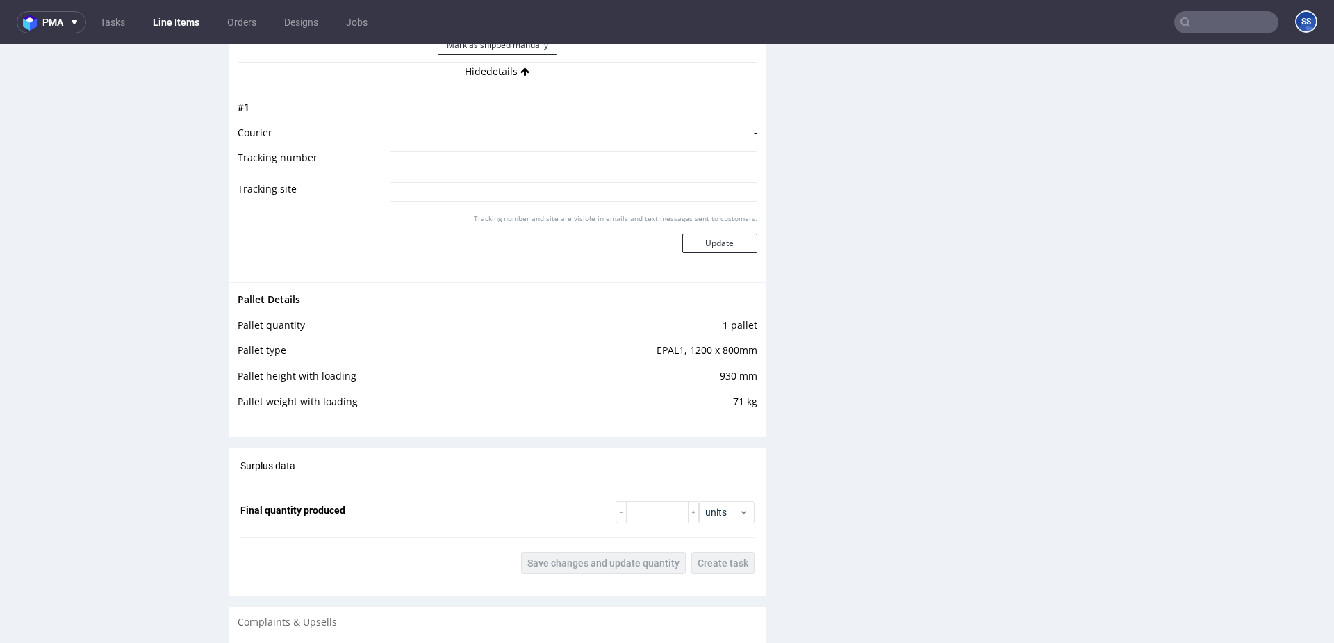
click at [475, 161] on input at bounding box center [574, 160] width 368 height 19
type input "wysylka po 1 wrzesnia"
click at [718, 241] on button "Update" at bounding box center [719, 242] width 75 height 19
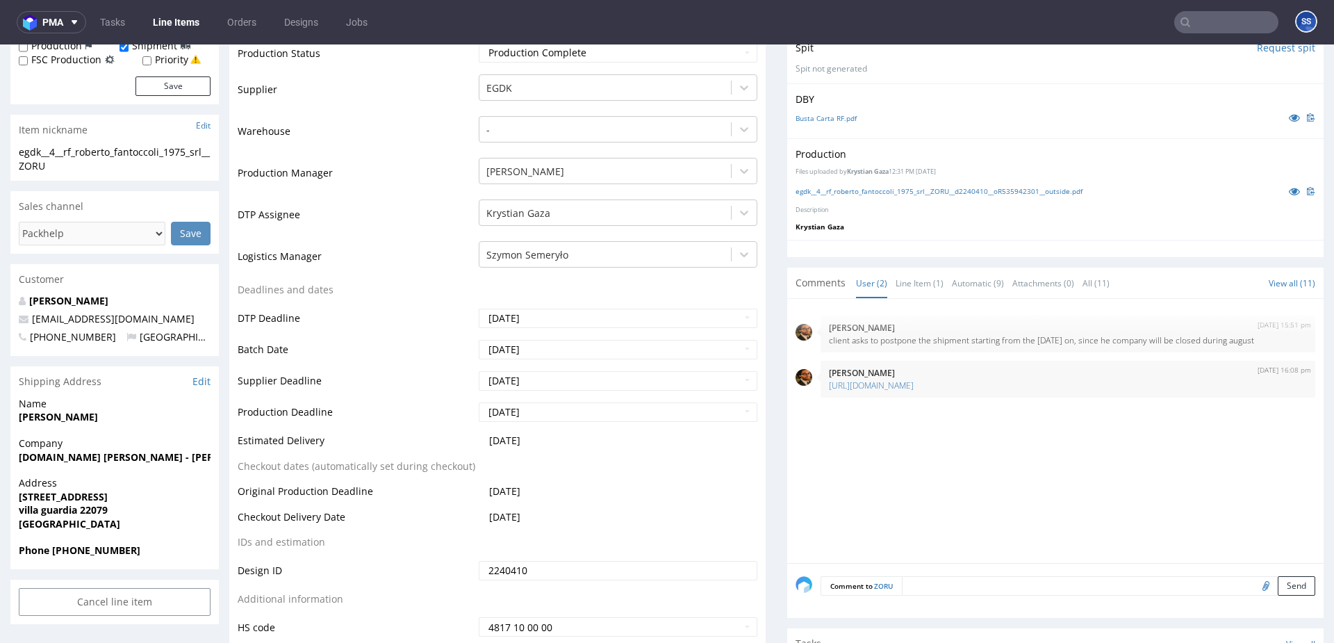
scroll to position [327, 0]
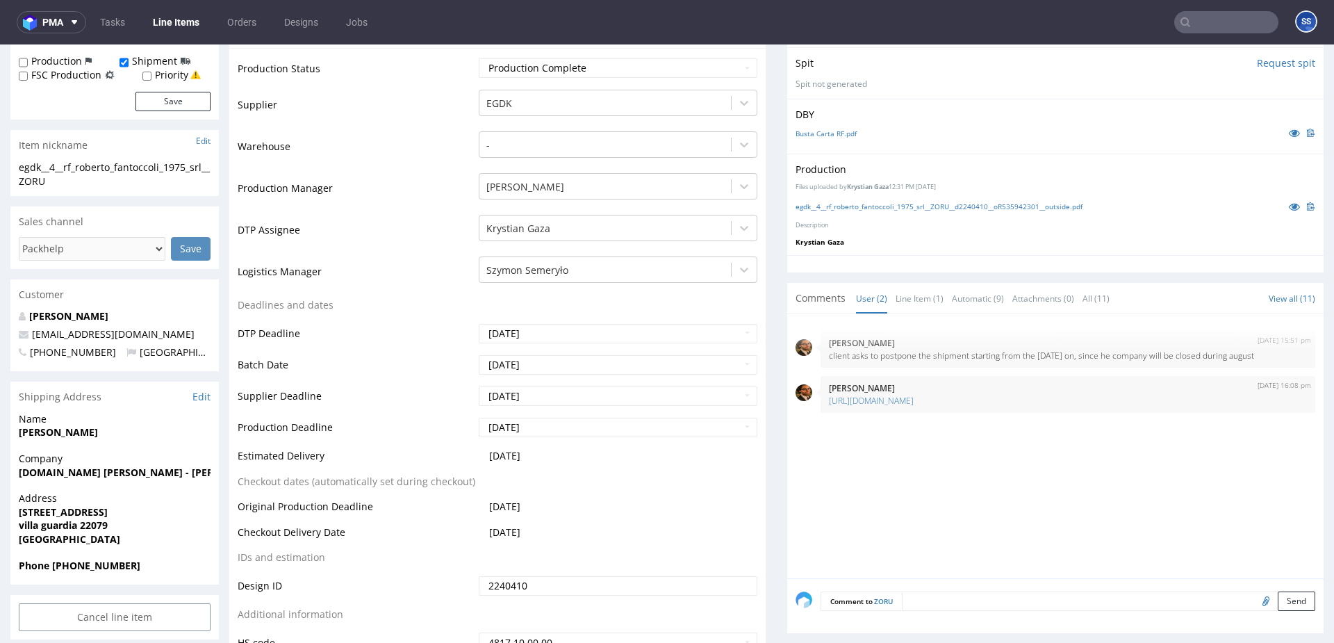
click at [173, 27] on link "Line Items" at bounding box center [176, 22] width 63 height 22
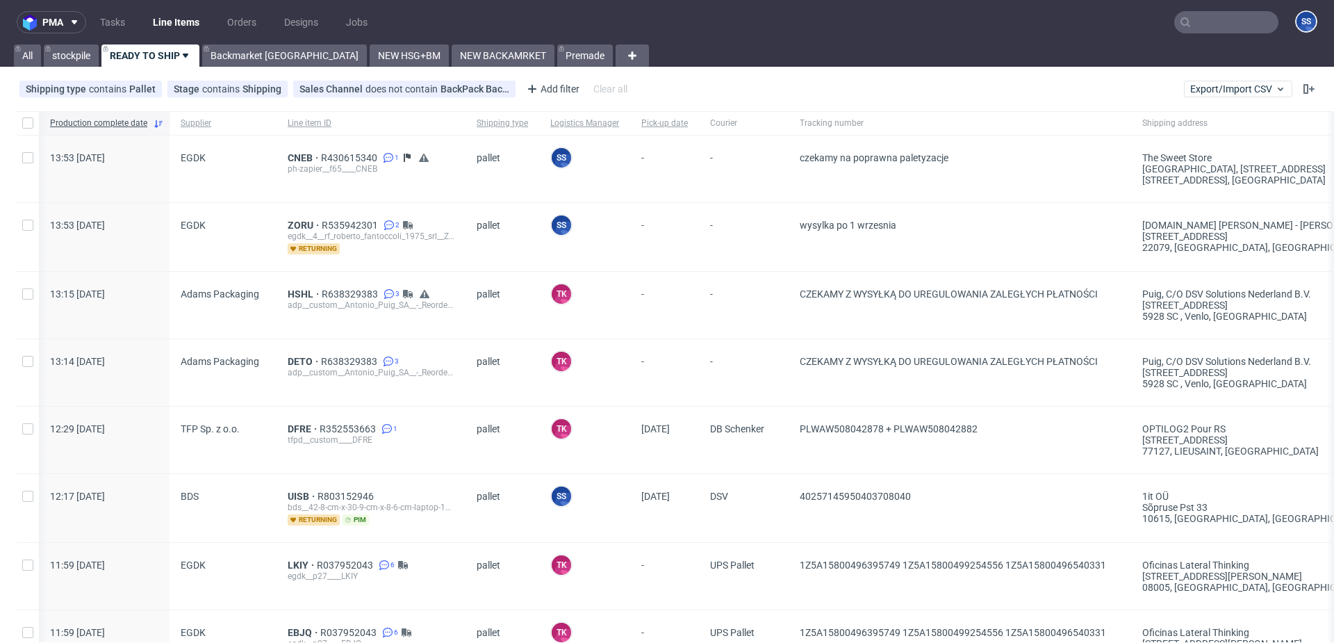
scroll to position [0, 1]
click at [295, 154] on span "CNEB" at bounding box center [304, 157] width 33 height 11
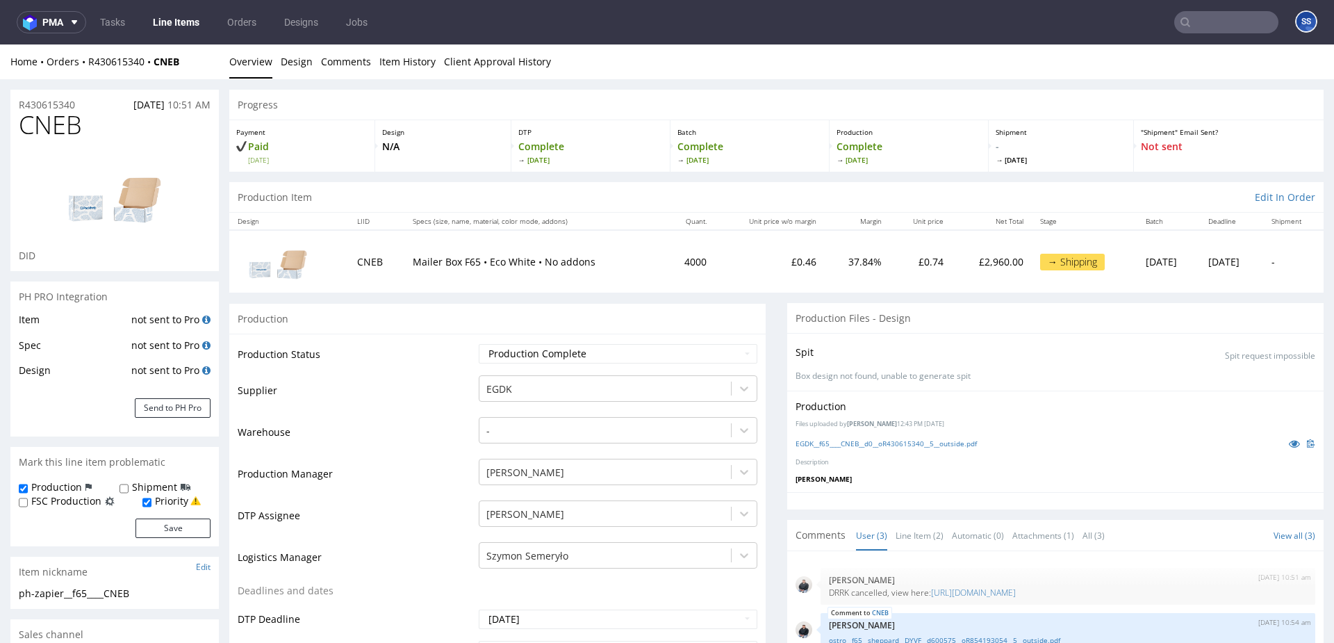
click at [1185, 24] on input "text" at bounding box center [1226, 22] width 104 height 22
paste input "DYTZ"
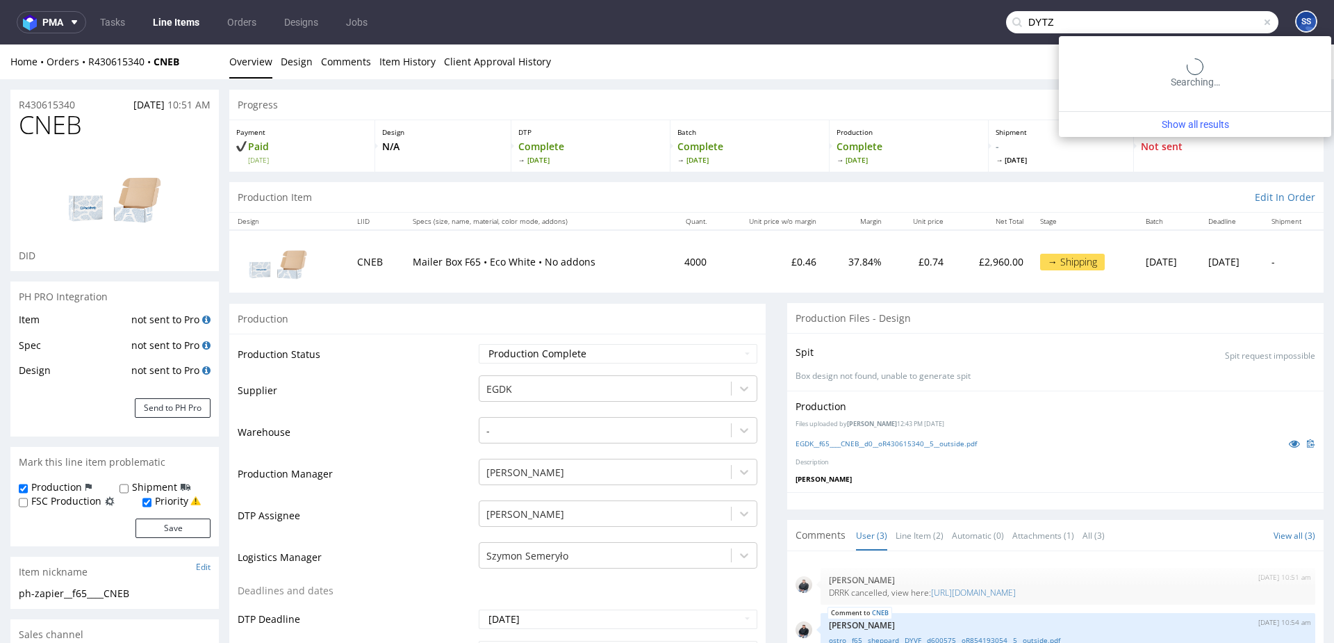
type input "DYTZ"
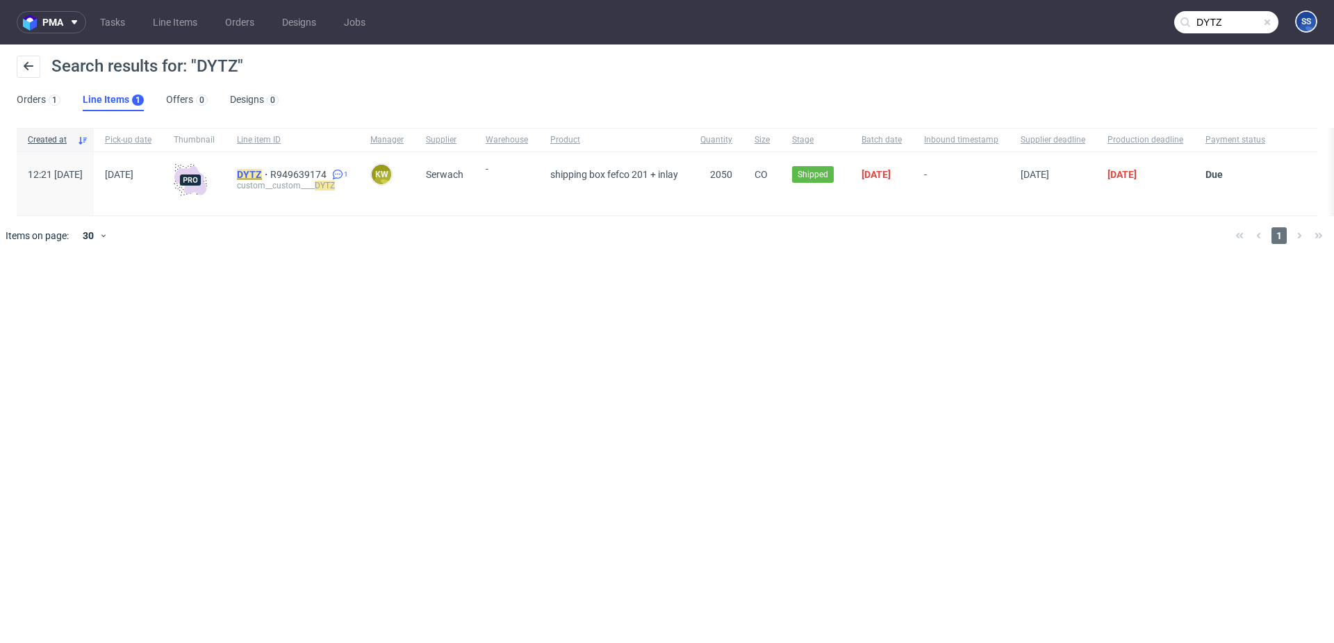
click at [262, 176] on mark "DYTZ" at bounding box center [249, 174] width 25 height 11
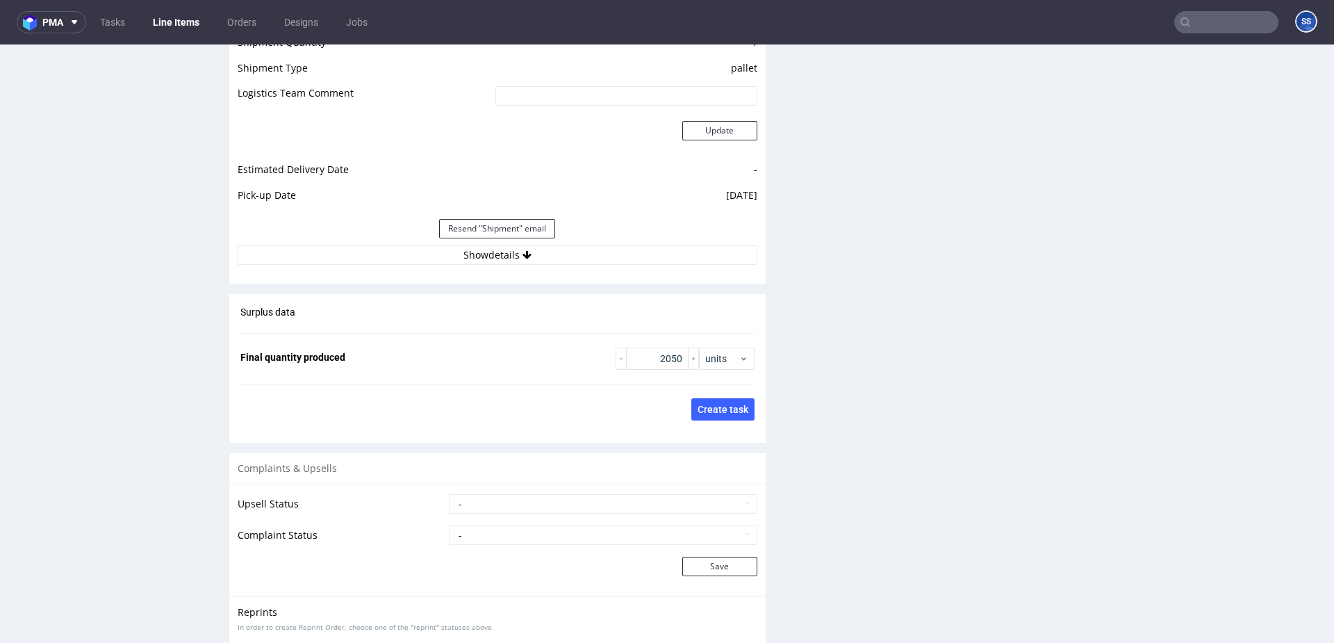
scroll to position [1982, 0]
click at [458, 249] on button "Show details" at bounding box center [498, 253] width 520 height 19
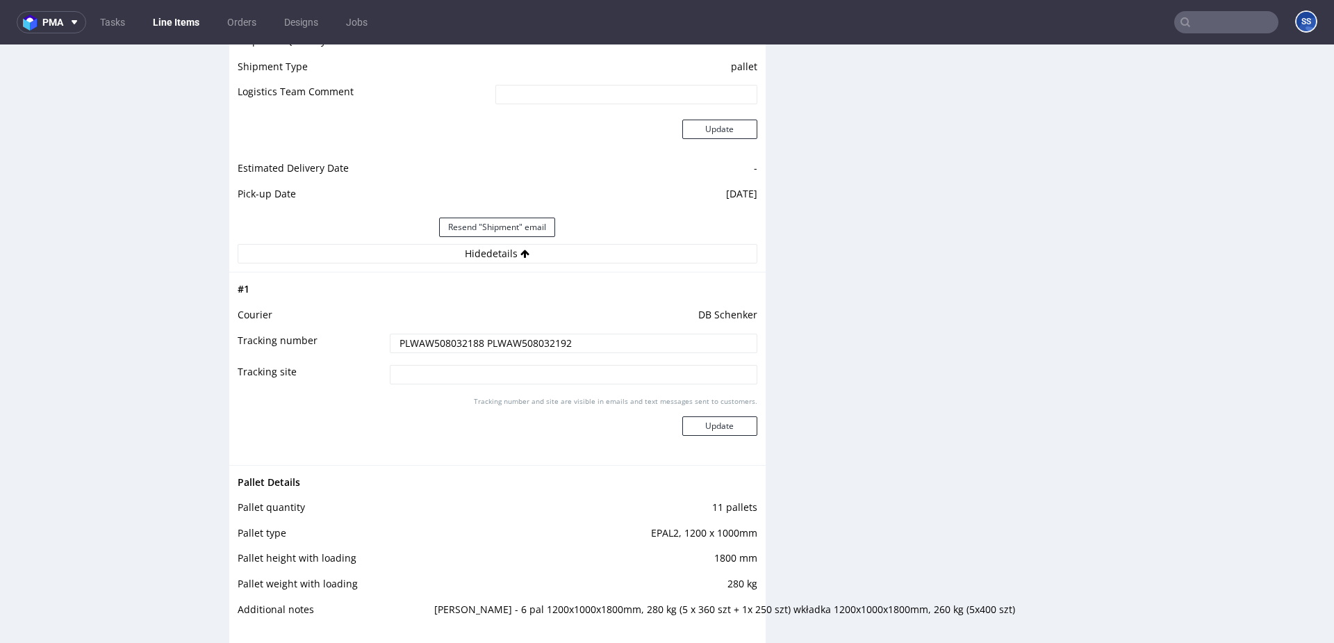
click at [437, 338] on input "PLWAW508032188 PLWAW508032192" at bounding box center [574, 343] width 368 height 19
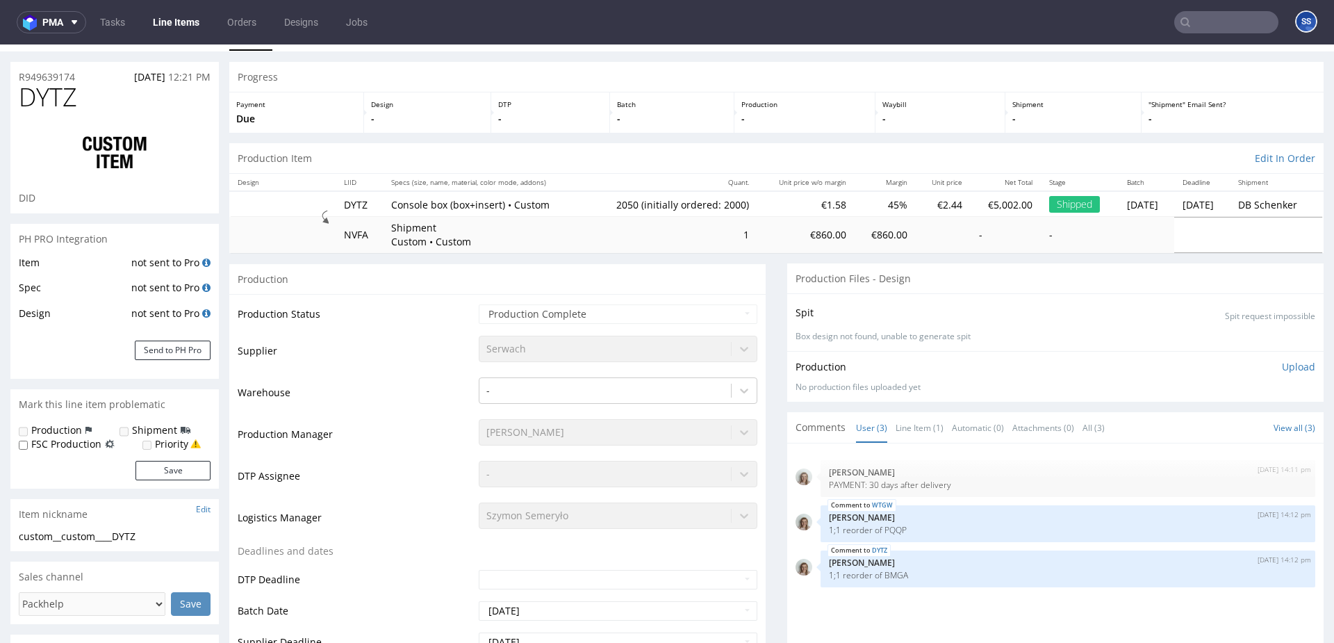
scroll to position [0, 0]
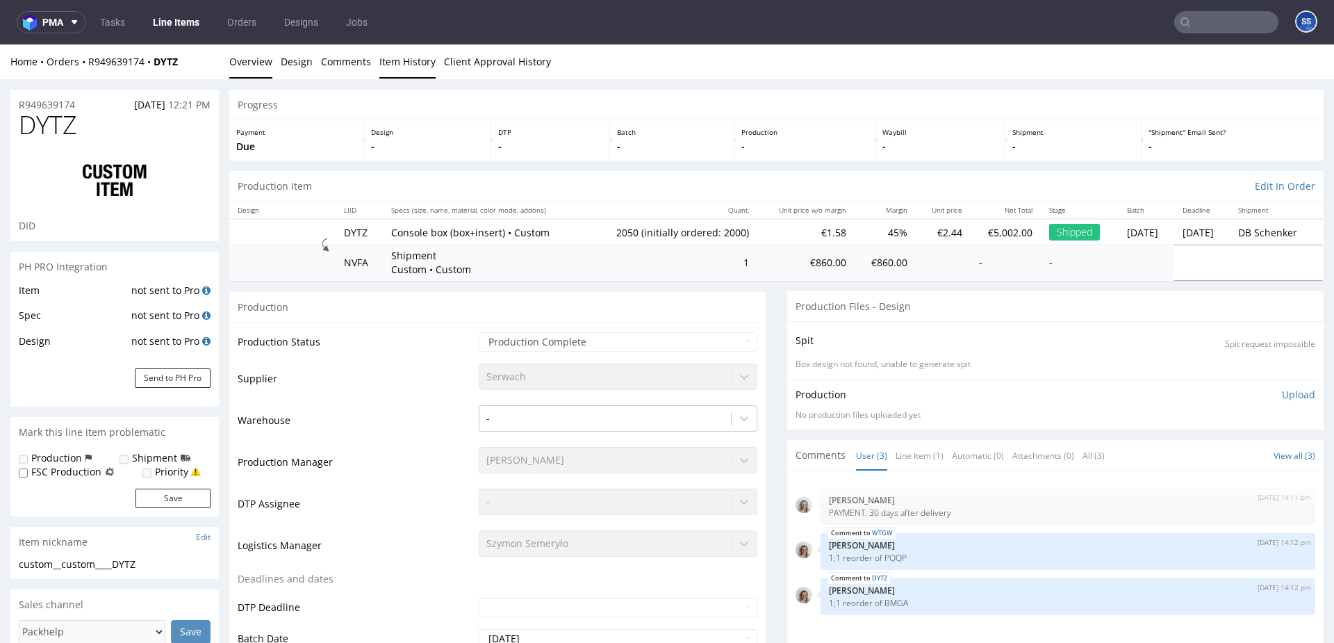
click at [381, 62] on link "Item History" at bounding box center [407, 61] width 56 height 34
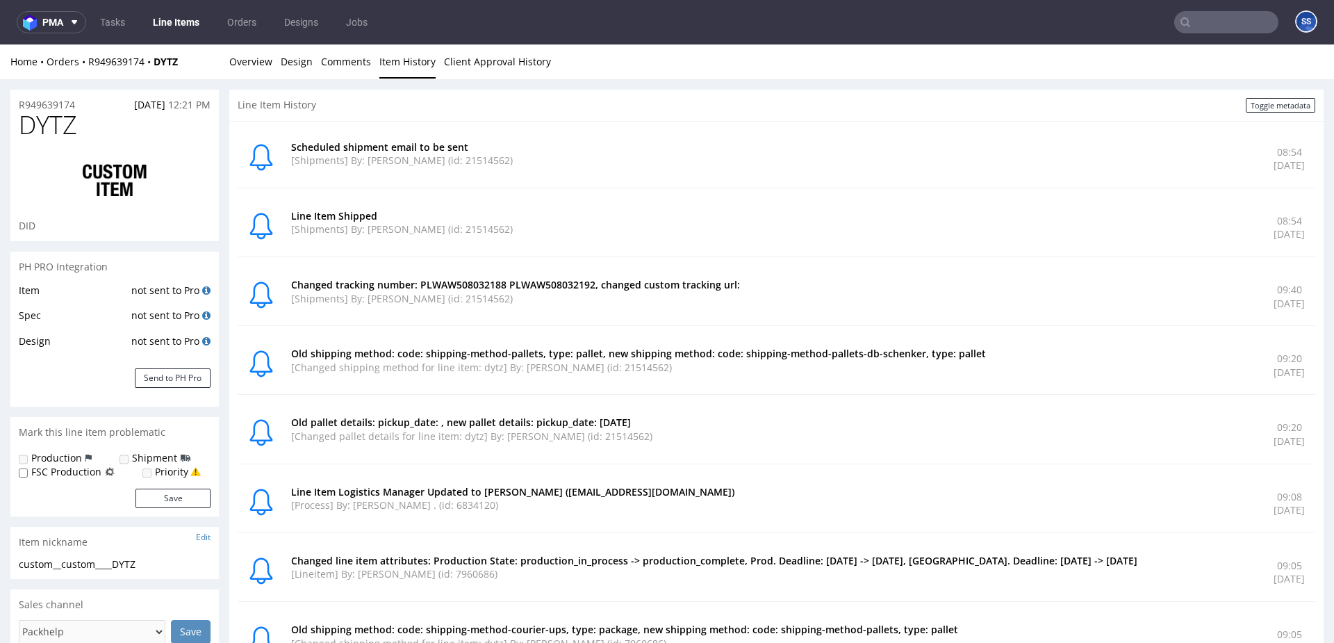
scroll to position [3, 0]
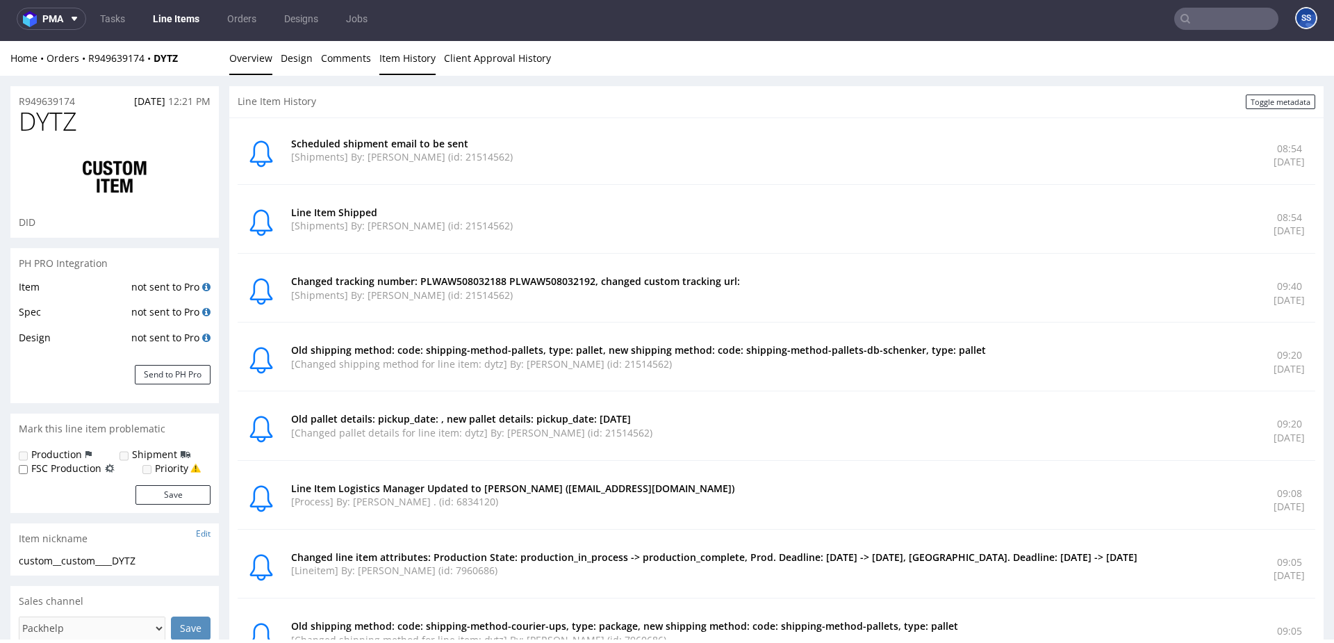
click at [258, 58] on link "Overview" at bounding box center [250, 58] width 43 height 34
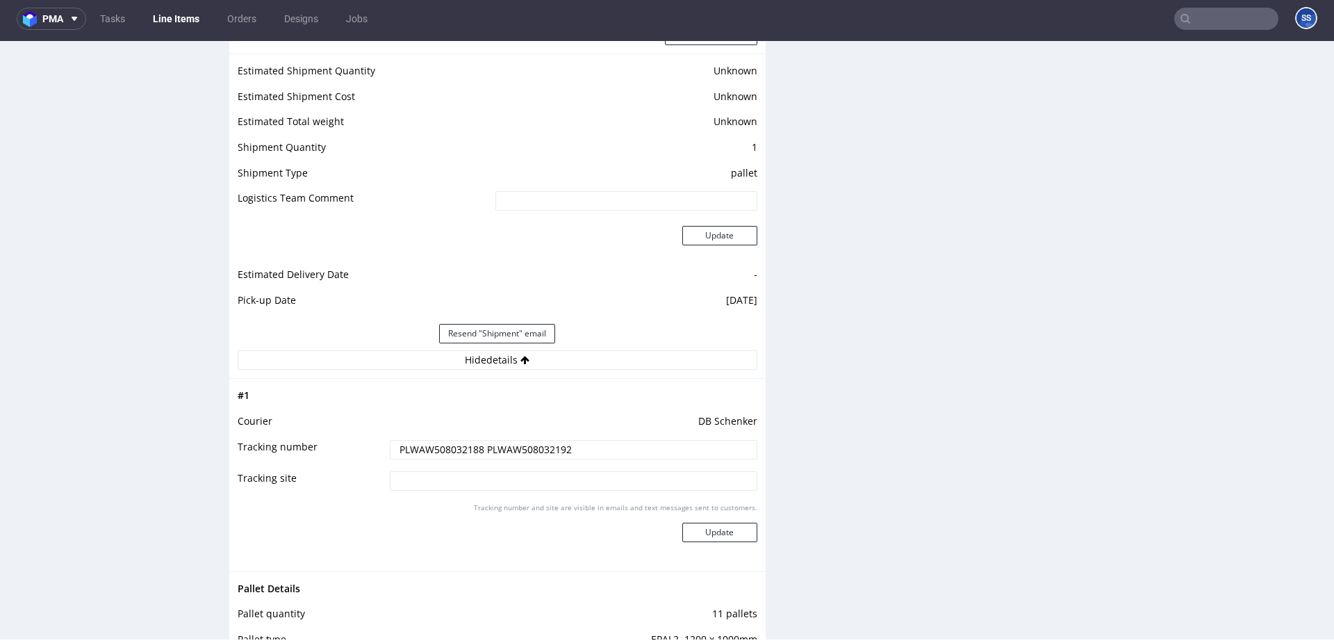
scroll to position [1884, 0]
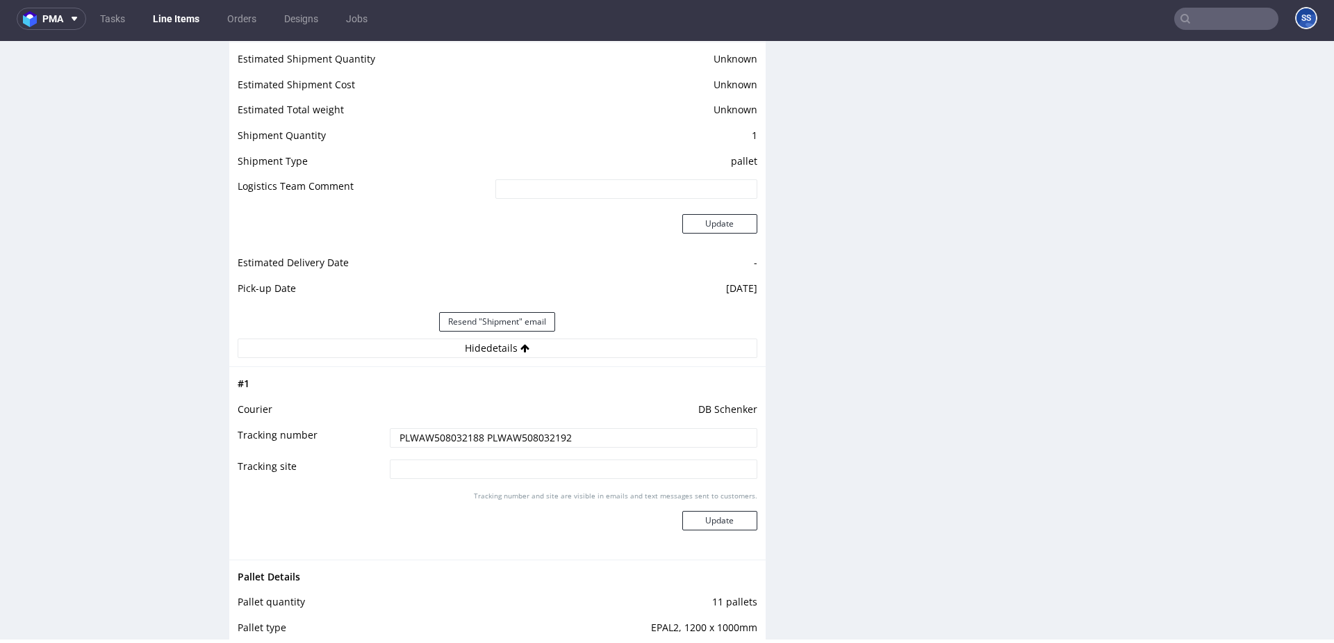
click at [538, 443] on input "PLWAW508032188 PLWAW508032192" at bounding box center [574, 437] width 368 height 19
click at [537, 443] on input "PLWAW508032188 PLWAW508032192" at bounding box center [574, 437] width 368 height 19
click at [193, 23] on link "Line Items" at bounding box center [176, 19] width 63 height 22
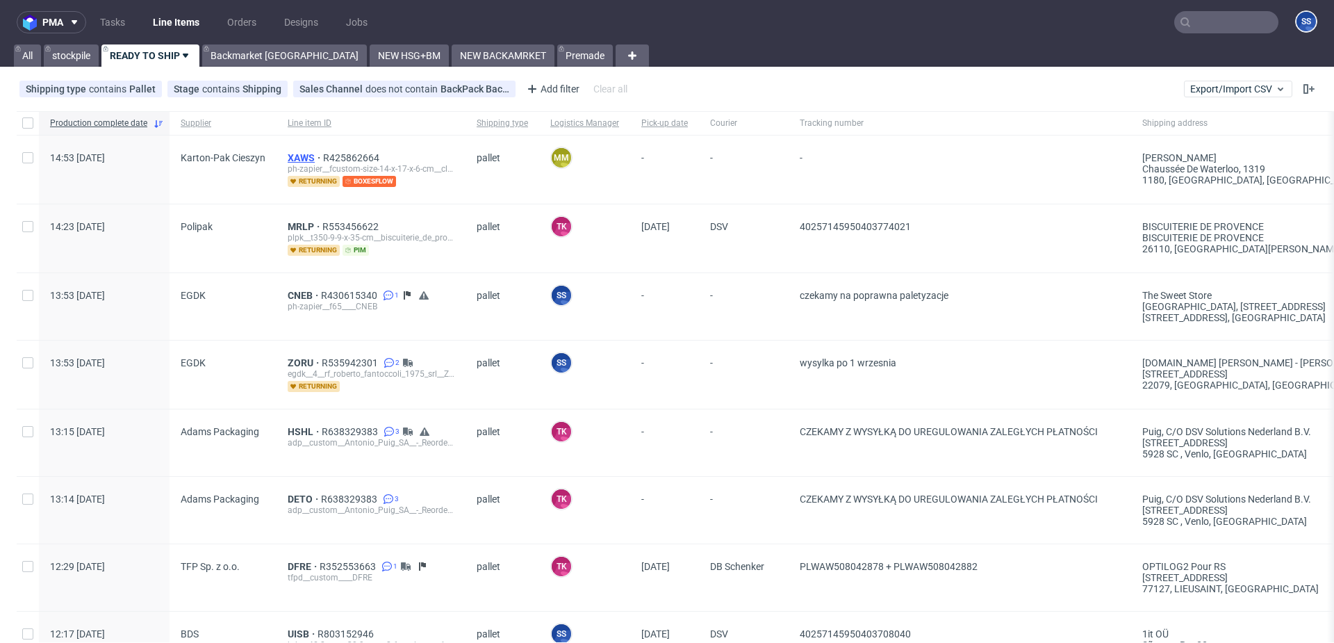
click at [295, 157] on span "XAWS" at bounding box center [305, 157] width 35 height 11
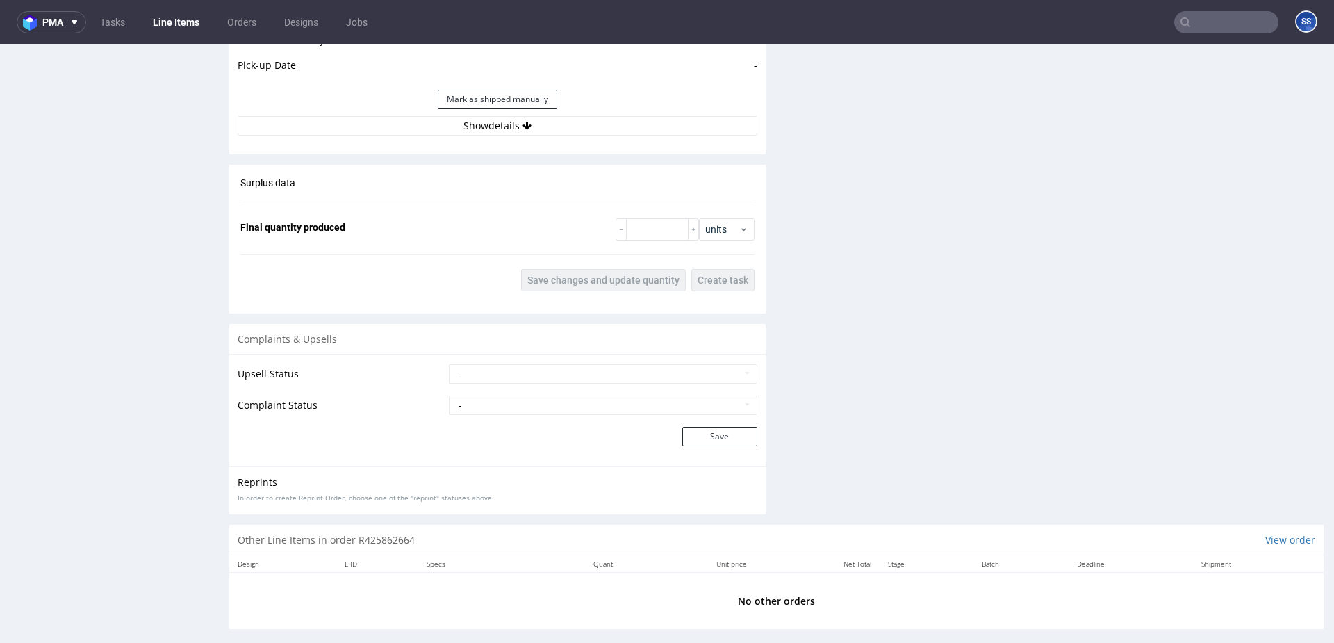
scroll to position [1748, 0]
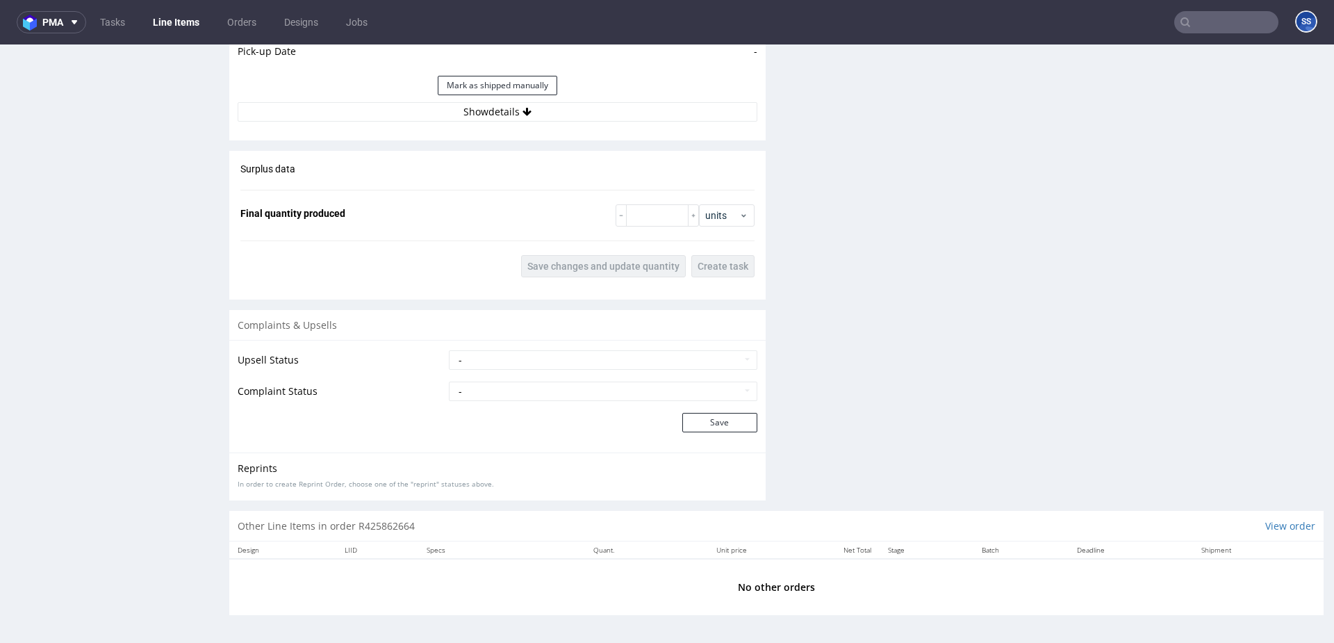
click at [498, 119] on button "Show details" at bounding box center [498, 111] width 520 height 19
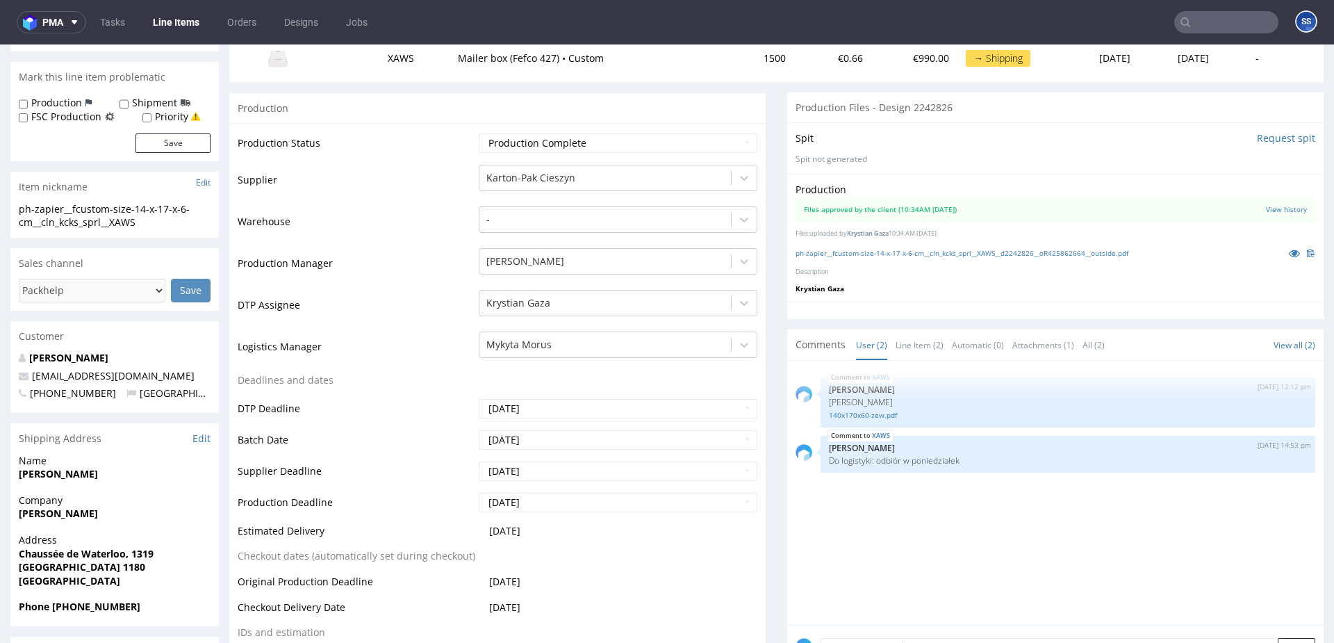
scroll to position [203, 0]
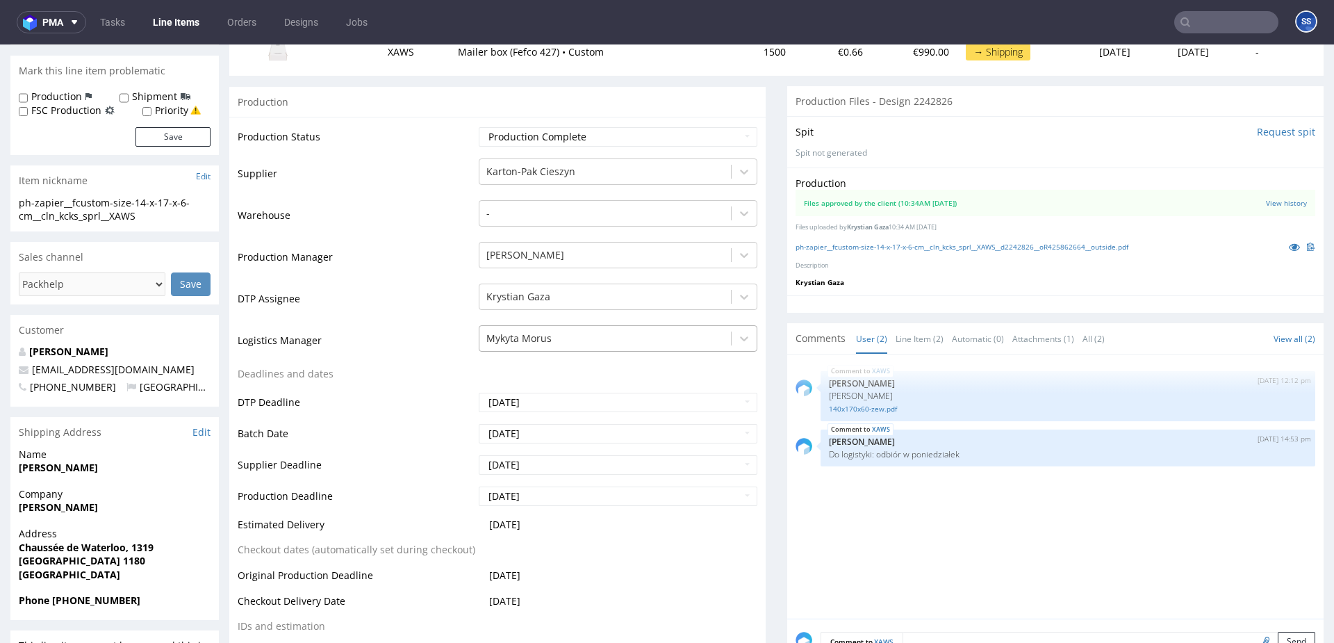
click at [613, 336] on div at bounding box center [605, 338] width 238 height 17
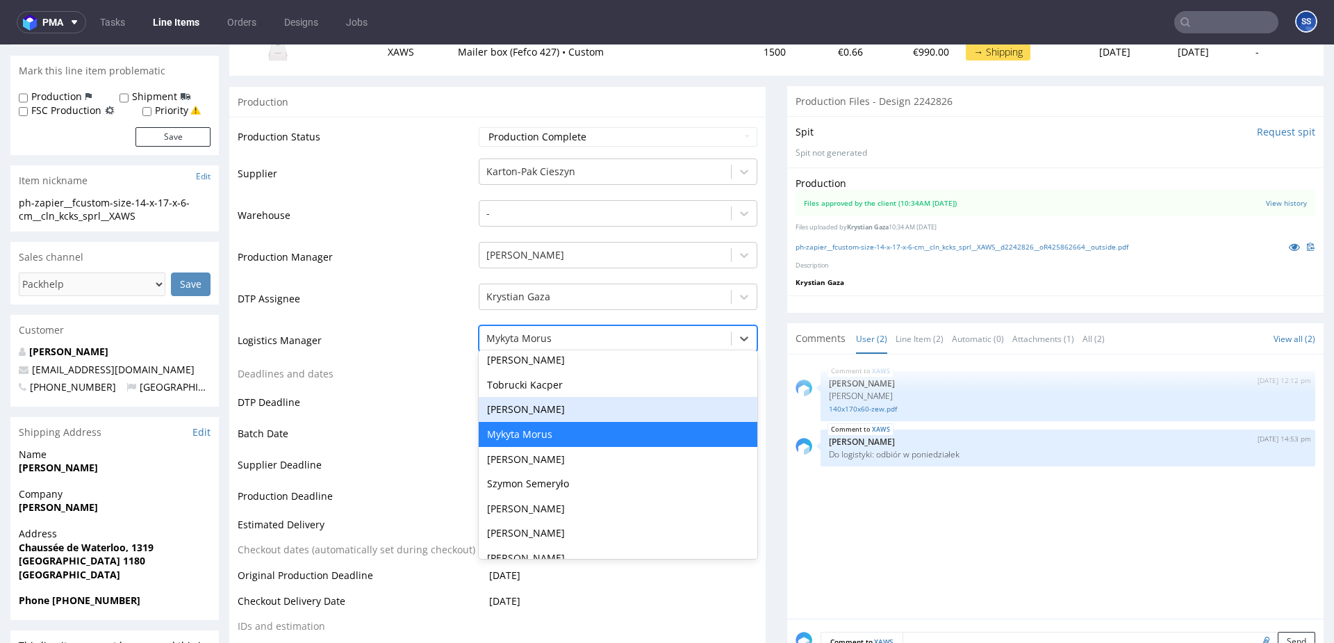
scroll to position [173, 0]
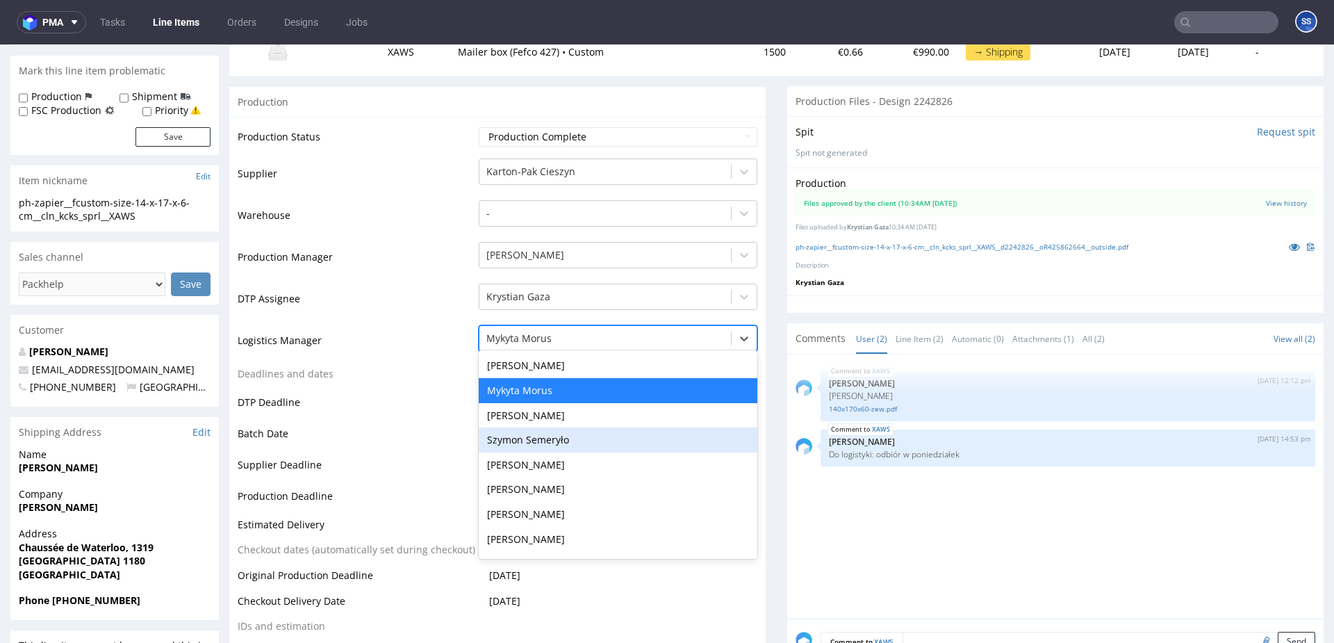
click at [534, 441] on div "Szymon Semeryło" at bounding box center [618, 439] width 279 height 25
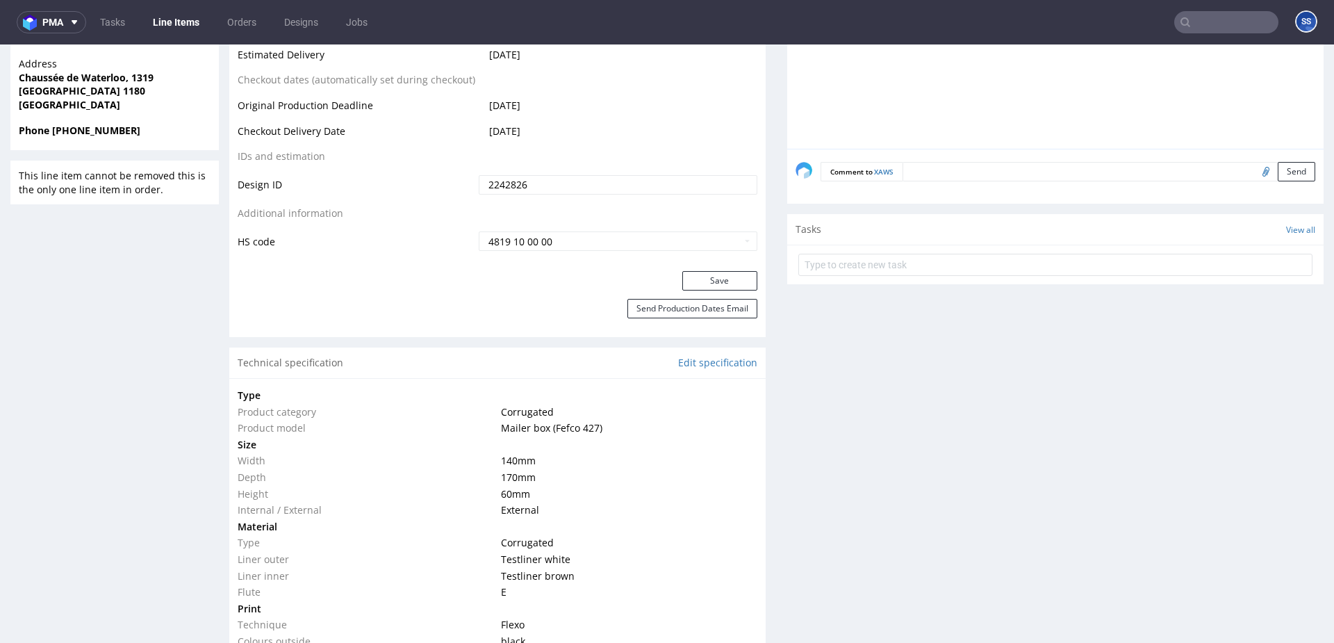
scroll to position [680, 0]
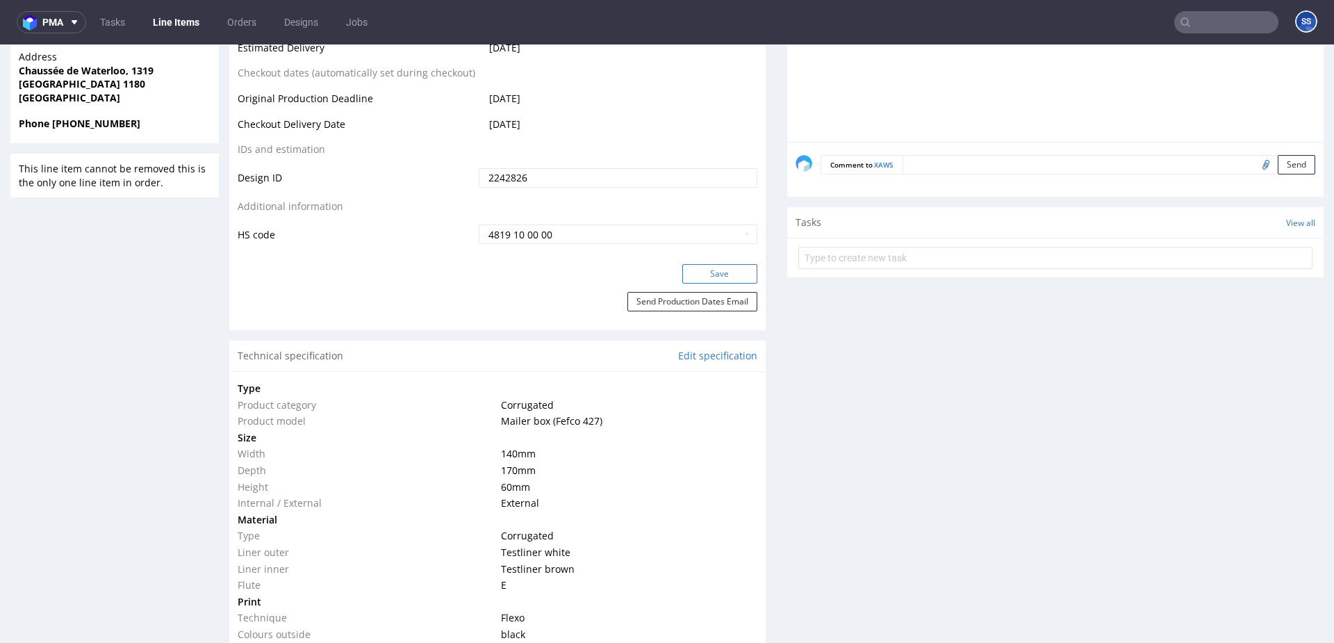
click at [700, 278] on button "Save" at bounding box center [719, 273] width 75 height 19
click at [176, 29] on link "Line Items" at bounding box center [176, 22] width 63 height 22
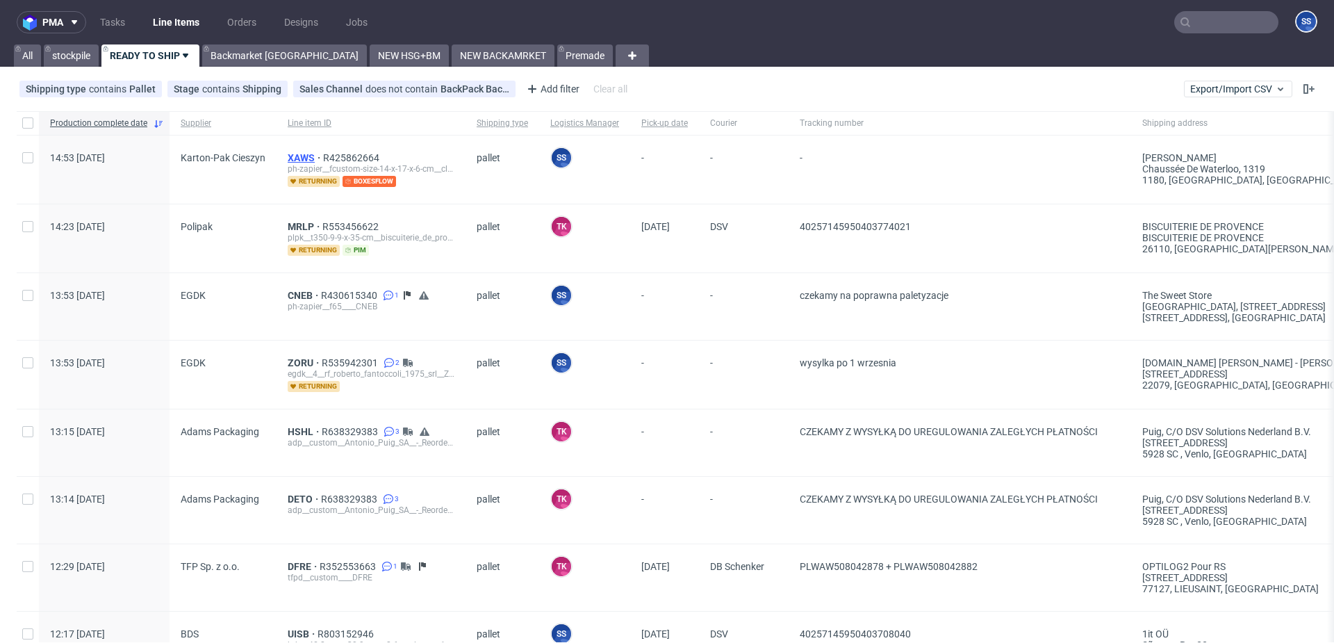
click at [299, 156] on span "XAWS" at bounding box center [305, 157] width 35 height 11
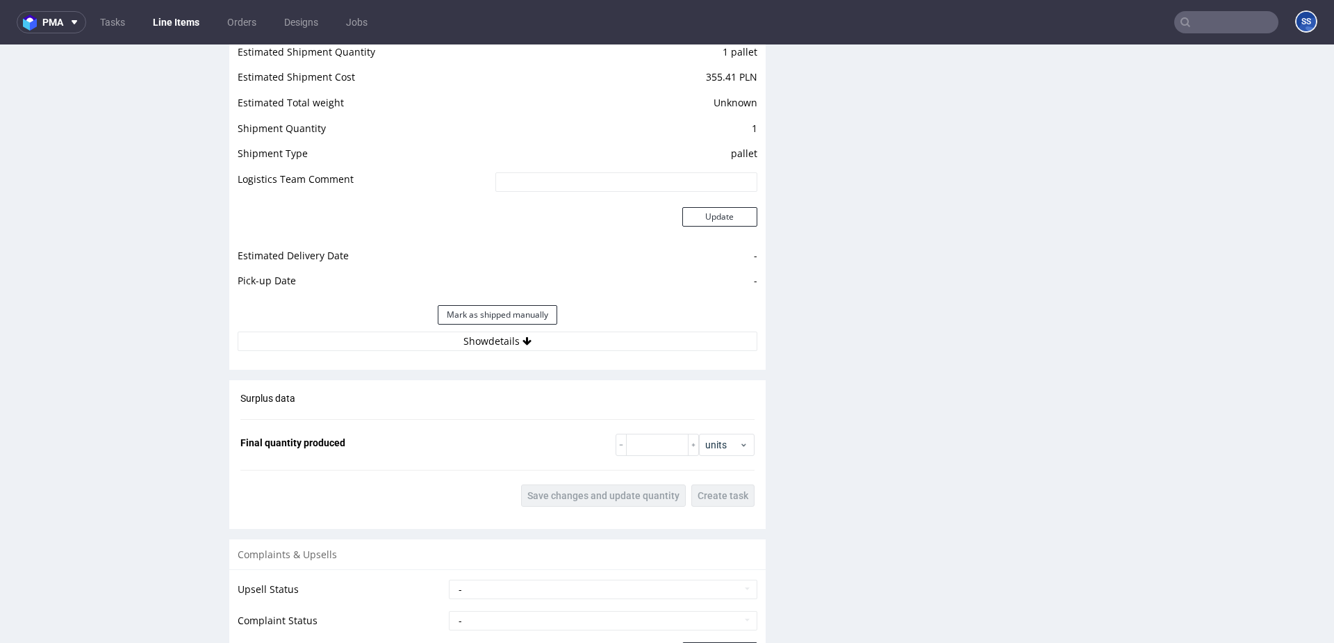
scroll to position [1461, 0]
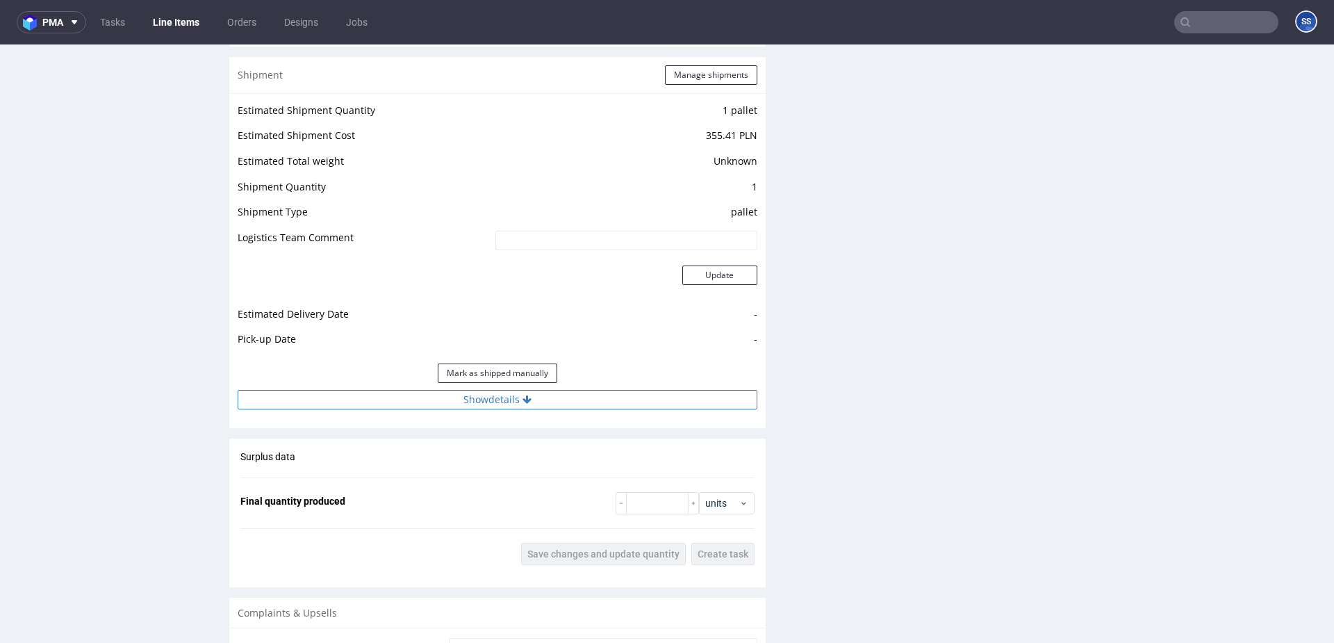
click at [375, 400] on button "Show details" at bounding box center [498, 399] width 520 height 19
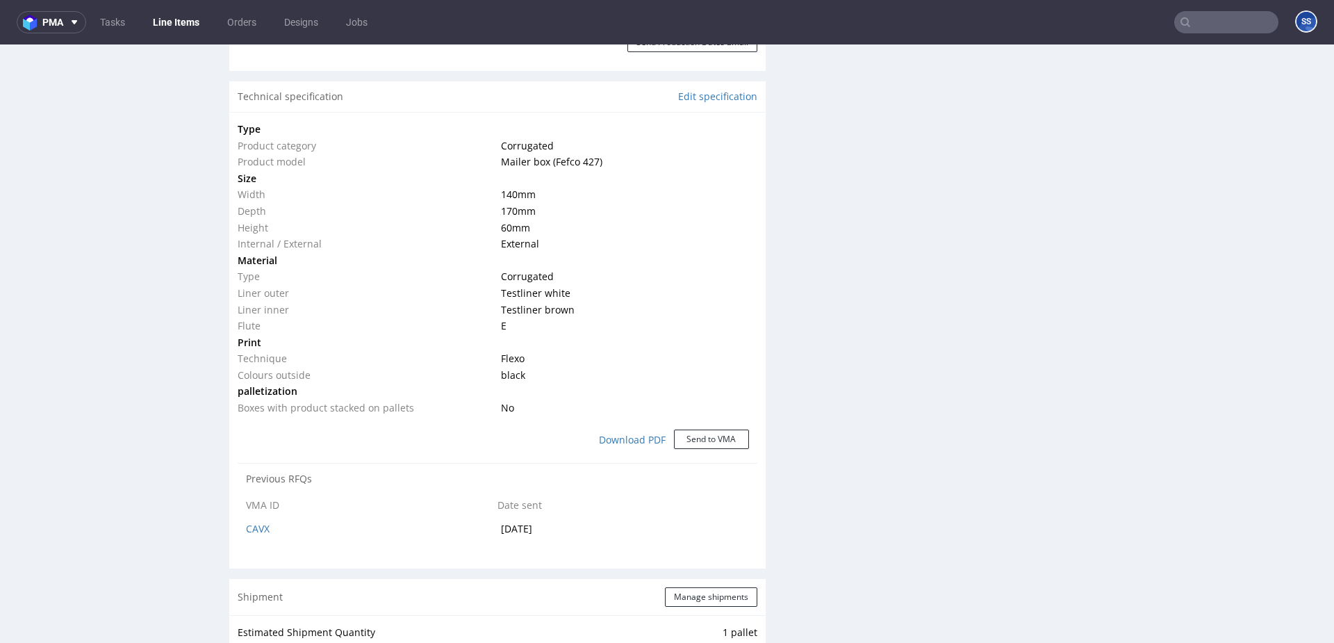
scroll to position [910, 0]
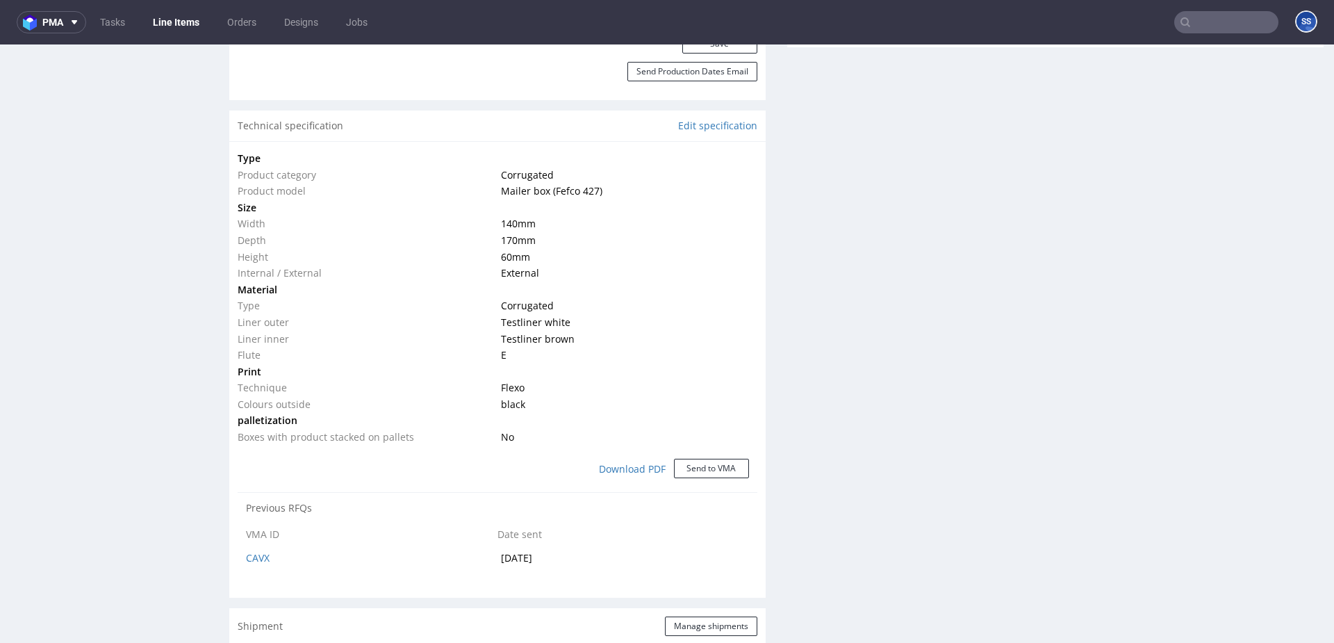
click at [194, 24] on link "Line Items" at bounding box center [176, 22] width 63 height 22
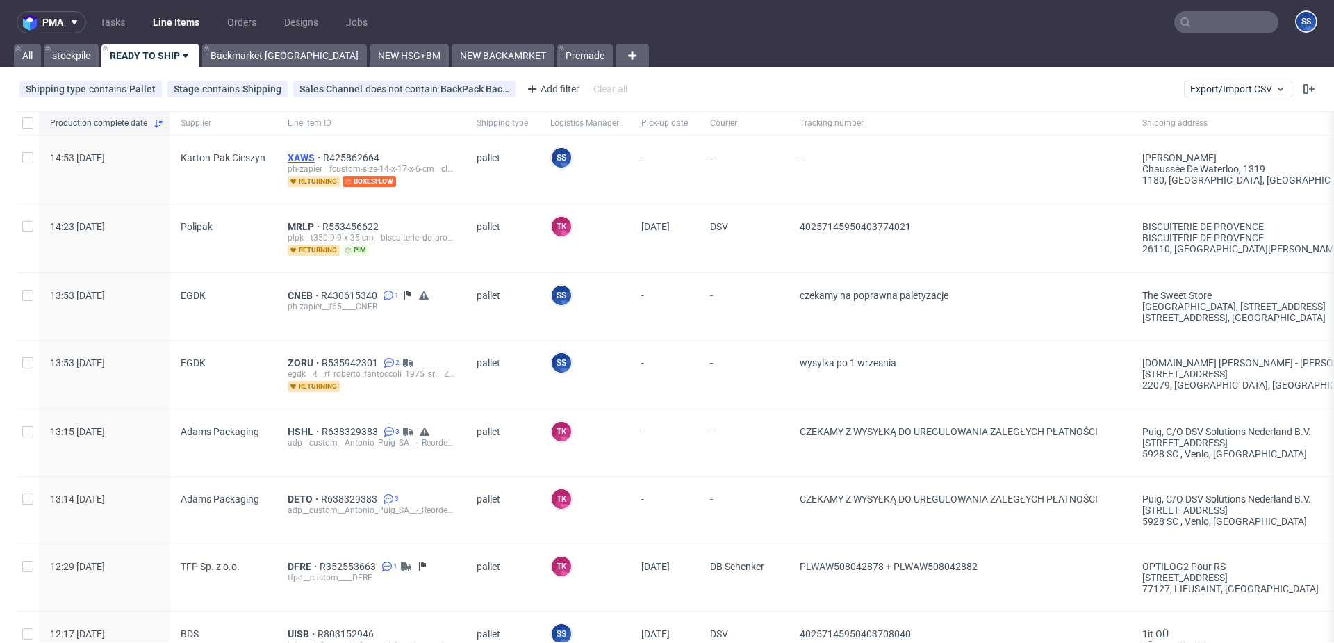
click at [297, 162] on span "XAWS" at bounding box center [305, 157] width 35 height 11
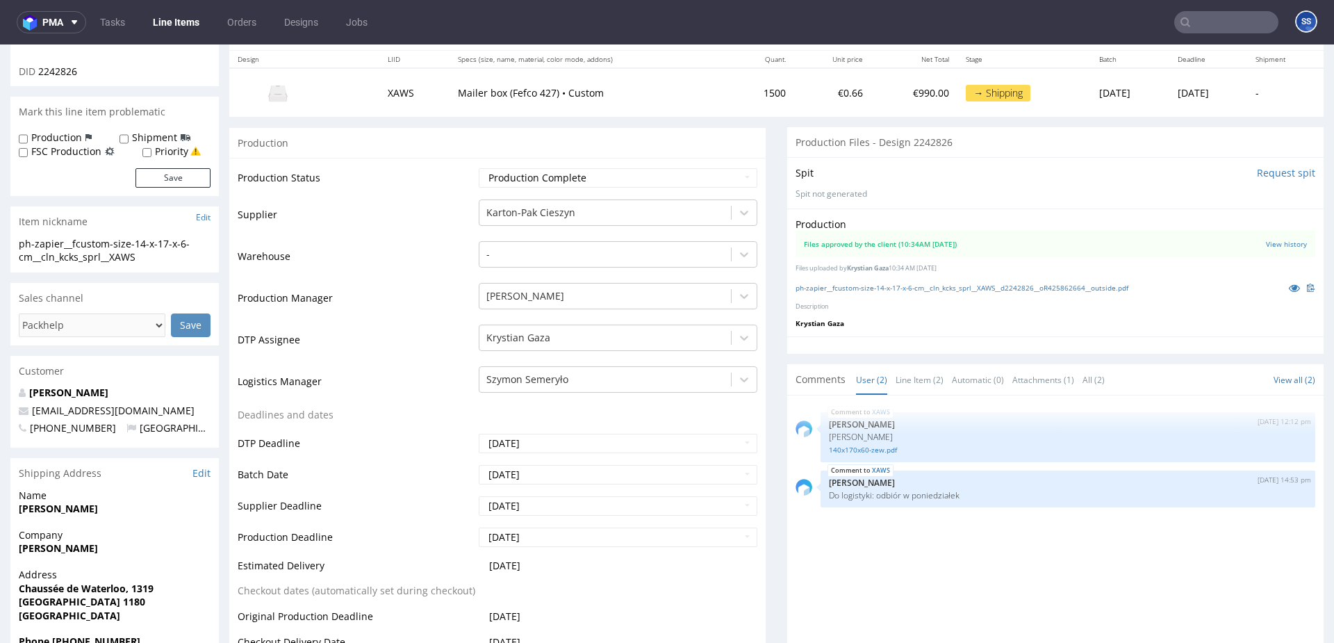
scroll to position [172, 0]
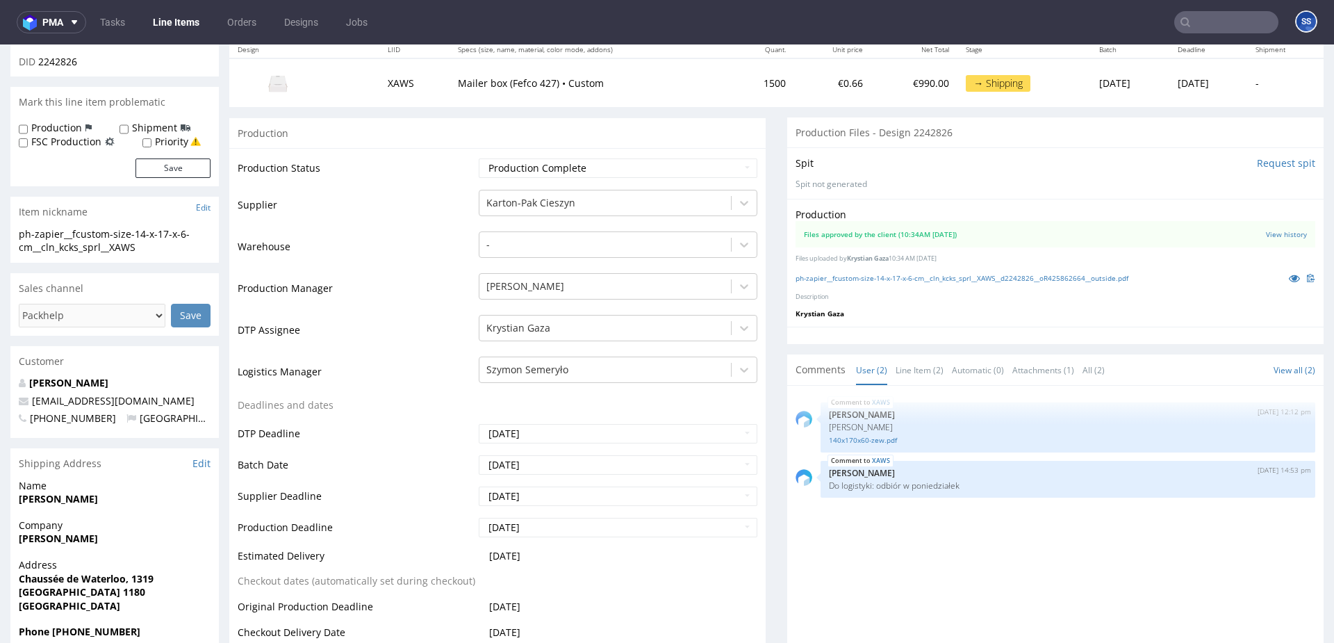
click at [76, 534] on strong "[PERSON_NAME]" at bounding box center [58, 538] width 79 height 13
click at [76, 534] on strong "[PERSON_NAME]" at bounding box center [58, 537] width 79 height 13
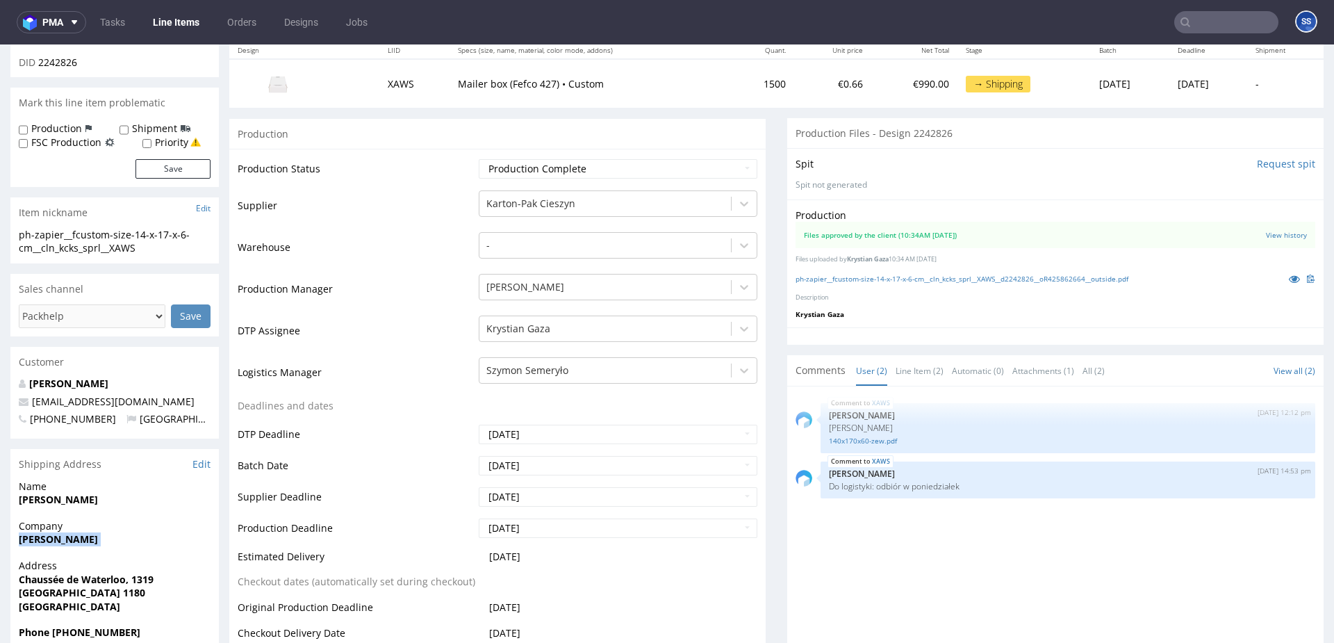
copy strong "[PERSON_NAME]"
click at [115, 581] on strong "Chaussée de Waterloo, 1319" at bounding box center [86, 579] width 135 height 13
copy strong "Chaussée de Waterloo, 1319"
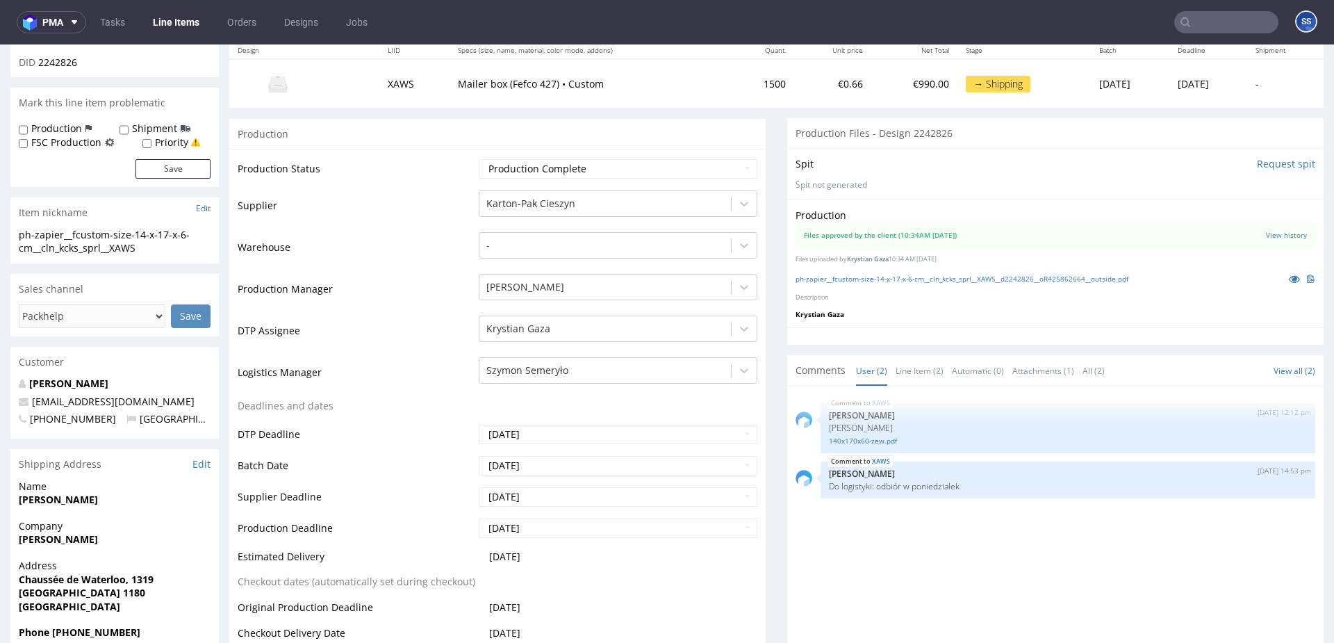
click at [53, 595] on strong "[GEOGRAPHIC_DATA] 1180" at bounding box center [82, 592] width 126 height 13
copy strong "Bruxelles"
click at [79, 595] on strong "[GEOGRAPHIC_DATA] 1180" at bounding box center [82, 592] width 126 height 13
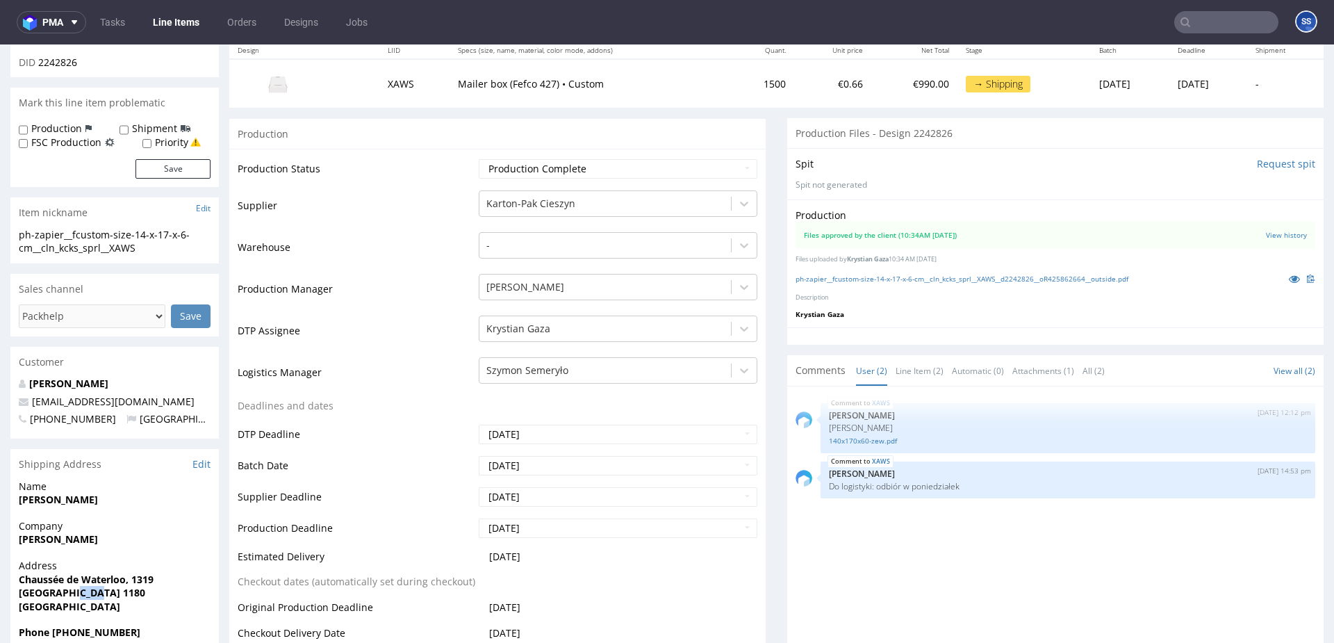
copy strong "1180"
drag, startPoint x: 106, startPoint y: 406, endPoint x: 33, endPoint y: 406, distance: 72.3
click at [33, 406] on p "[EMAIL_ADDRESS][DOMAIN_NAME]" at bounding box center [115, 402] width 192 height 14
copy link "[EMAIL_ADDRESS][DOMAIN_NAME]"
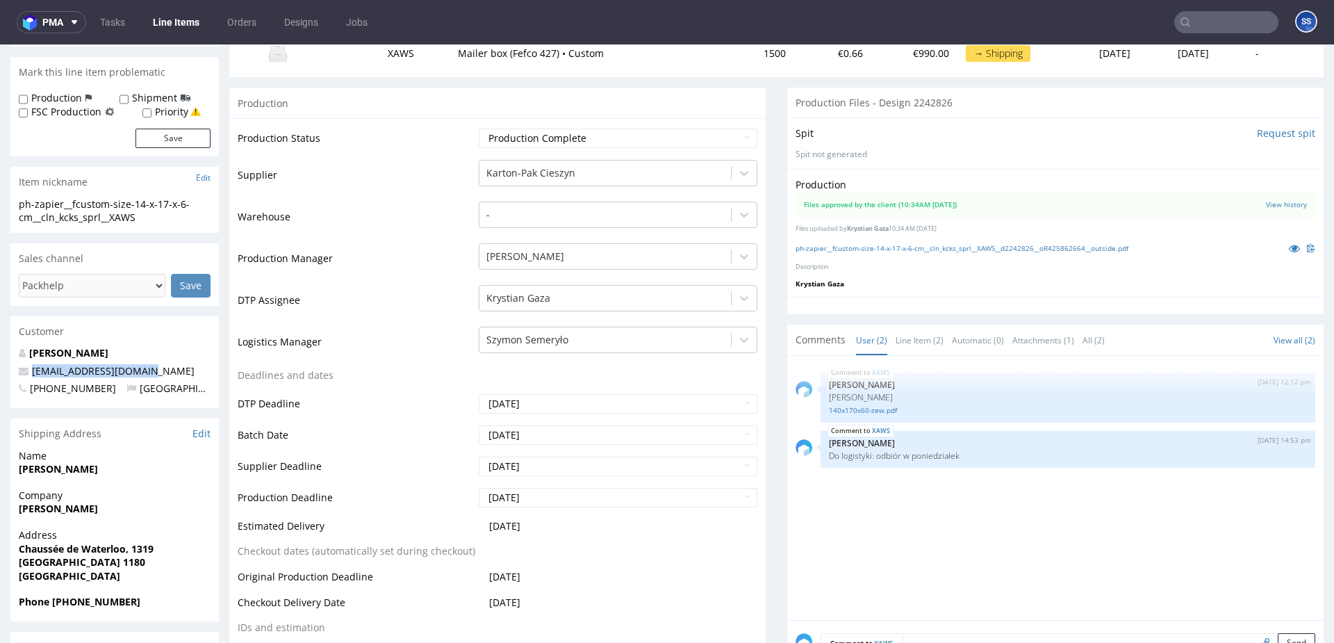
scroll to position [208, 0]
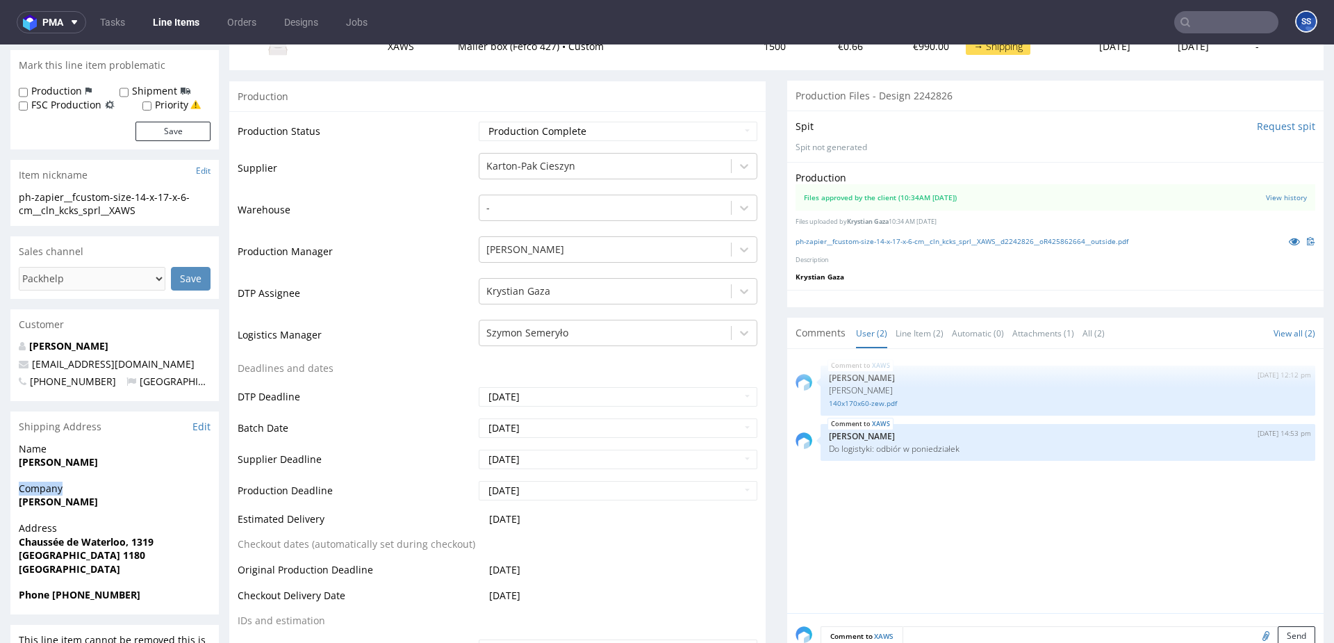
drag, startPoint x: -6, startPoint y: 492, endPoint x: -14, endPoint y: 492, distance: 7.6
drag, startPoint x: 110, startPoint y: 463, endPoint x: 17, endPoint y: 462, distance: 92.4
click at [17, 462] on div "Name Romain Henneuse" at bounding box center [114, 462] width 208 height 40
copy strong "[PERSON_NAME]"
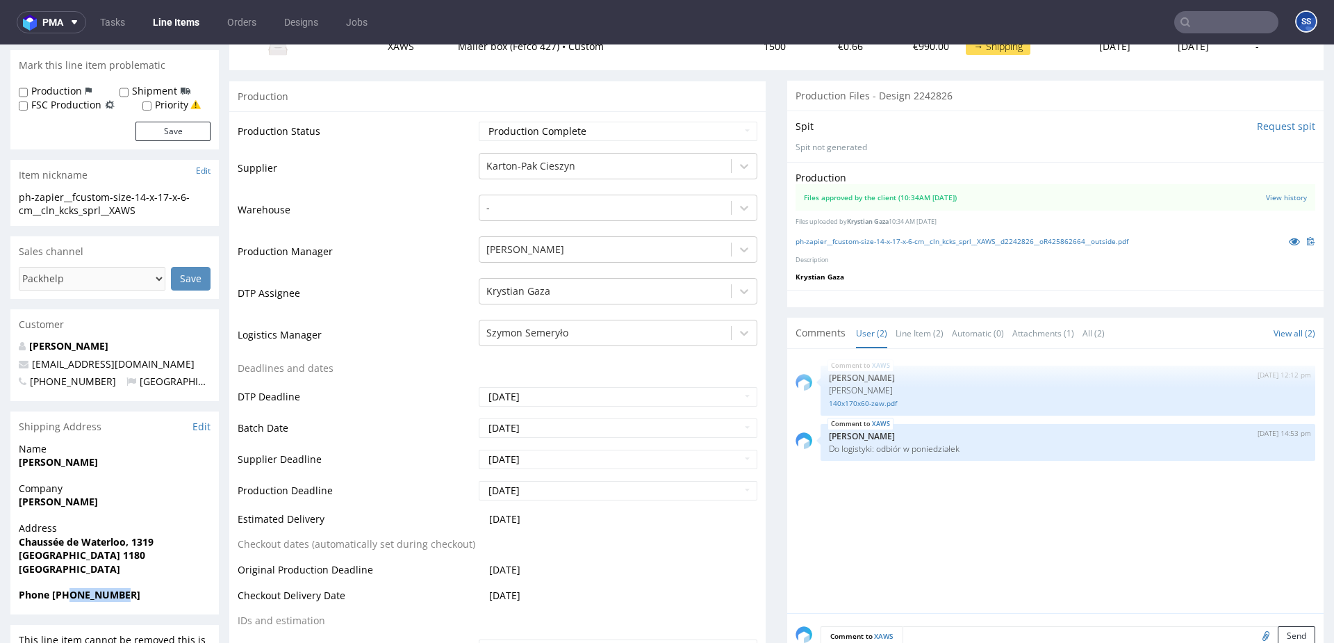
drag, startPoint x: 126, startPoint y: 598, endPoint x: 72, endPoint y: 600, distance: 54.3
click at [72, 600] on span "Phone [PHONE_NUMBER]" at bounding box center [115, 595] width 192 height 14
copy strong "472301520"
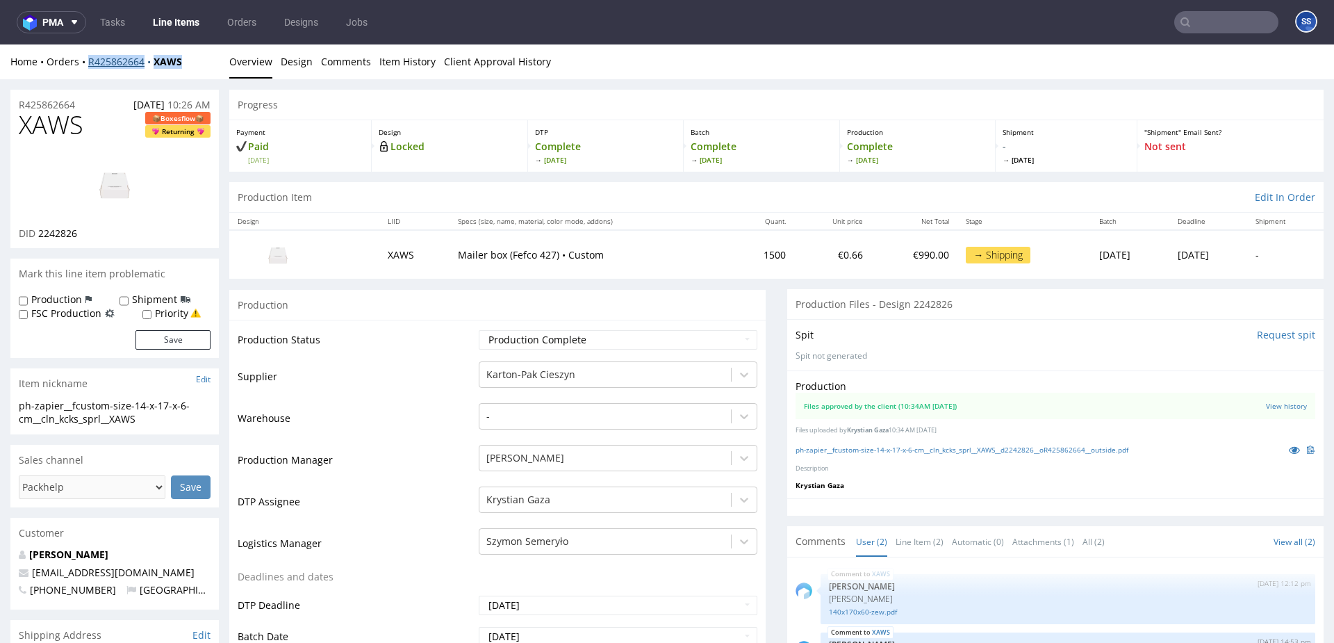
drag, startPoint x: 181, startPoint y: 65, endPoint x: 89, endPoint y: 65, distance: 92.4
click at [89, 65] on div "Home Orders R425862664 XAWS" at bounding box center [114, 62] width 208 height 14
copy div "R425862664 XAWS"
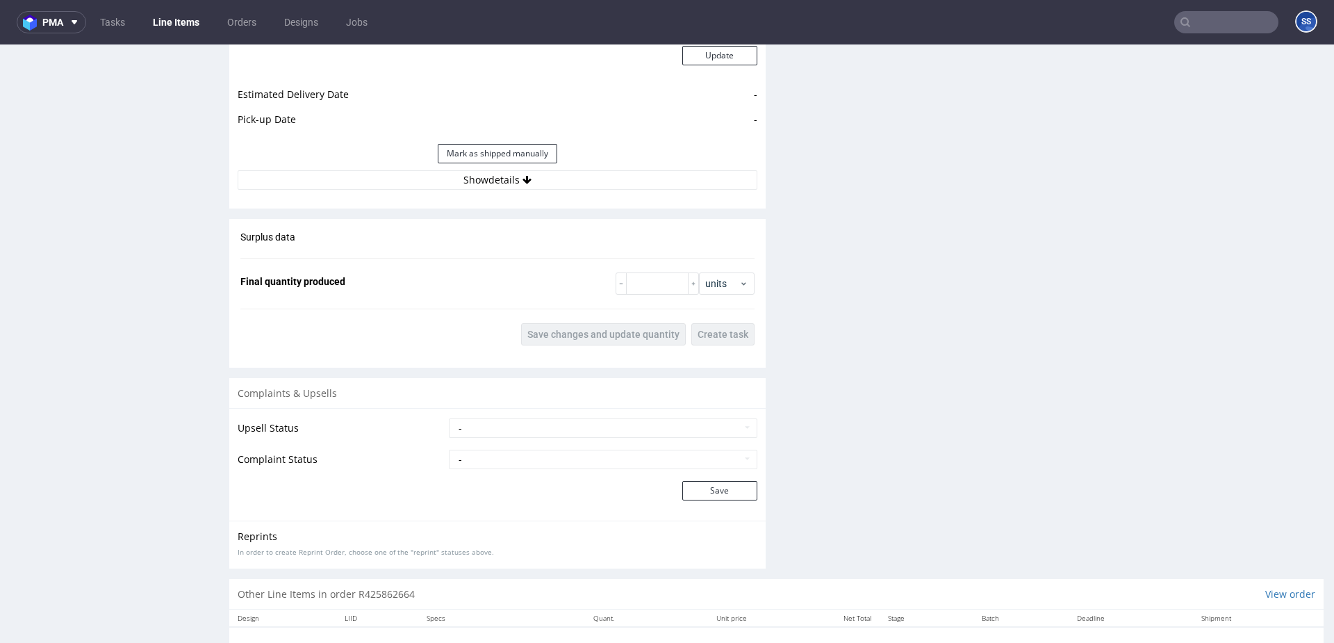
scroll to position [1748, 0]
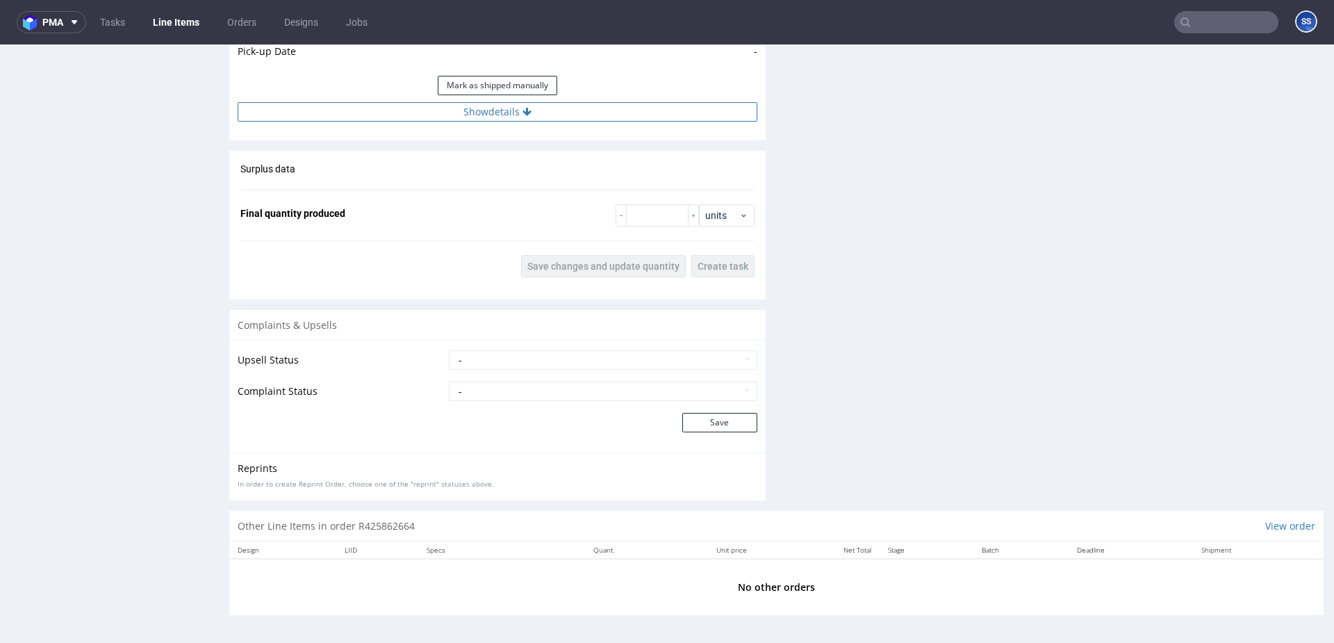
click at [533, 111] on button "Show details" at bounding box center [498, 111] width 520 height 19
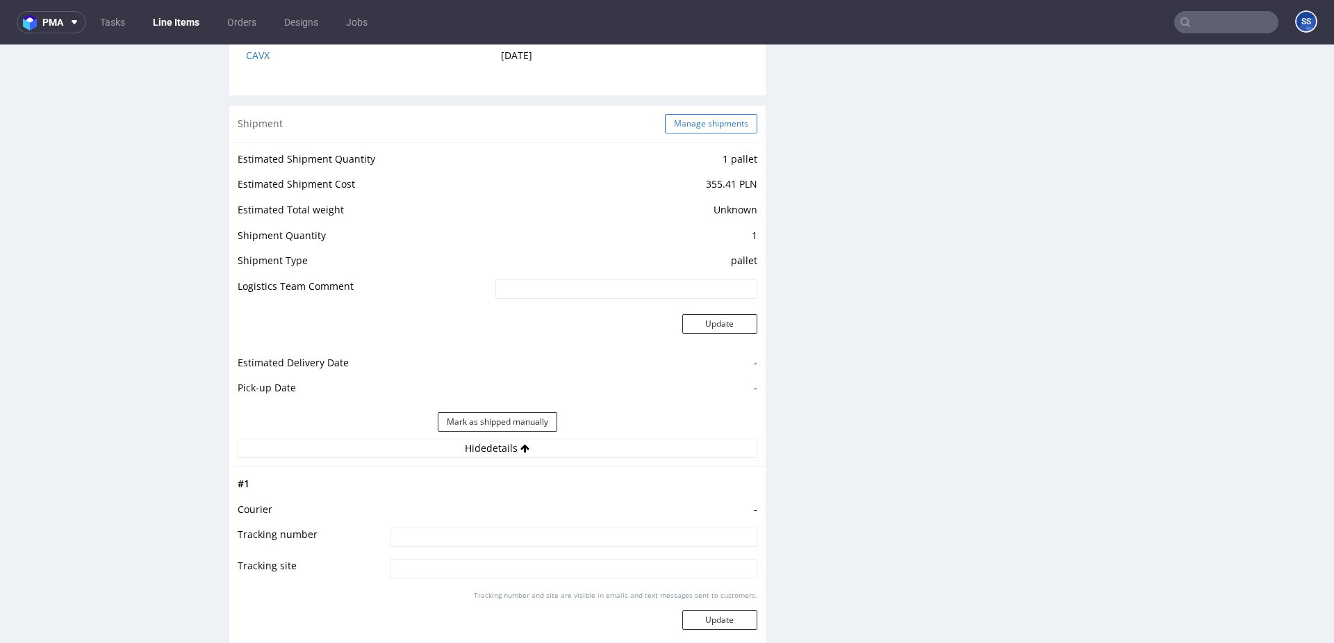
scroll to position [1392, 0]
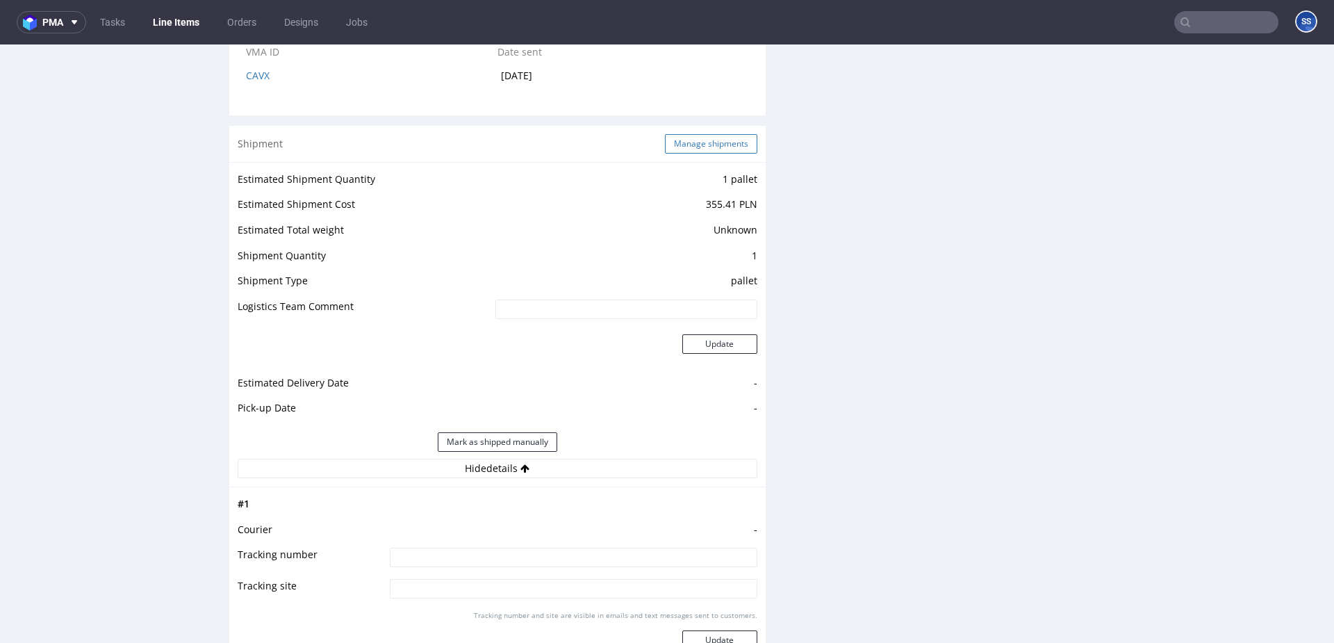
click at [722, 145] on button "Manage shipments" at bounding box center [711, 143] width 92 height 19
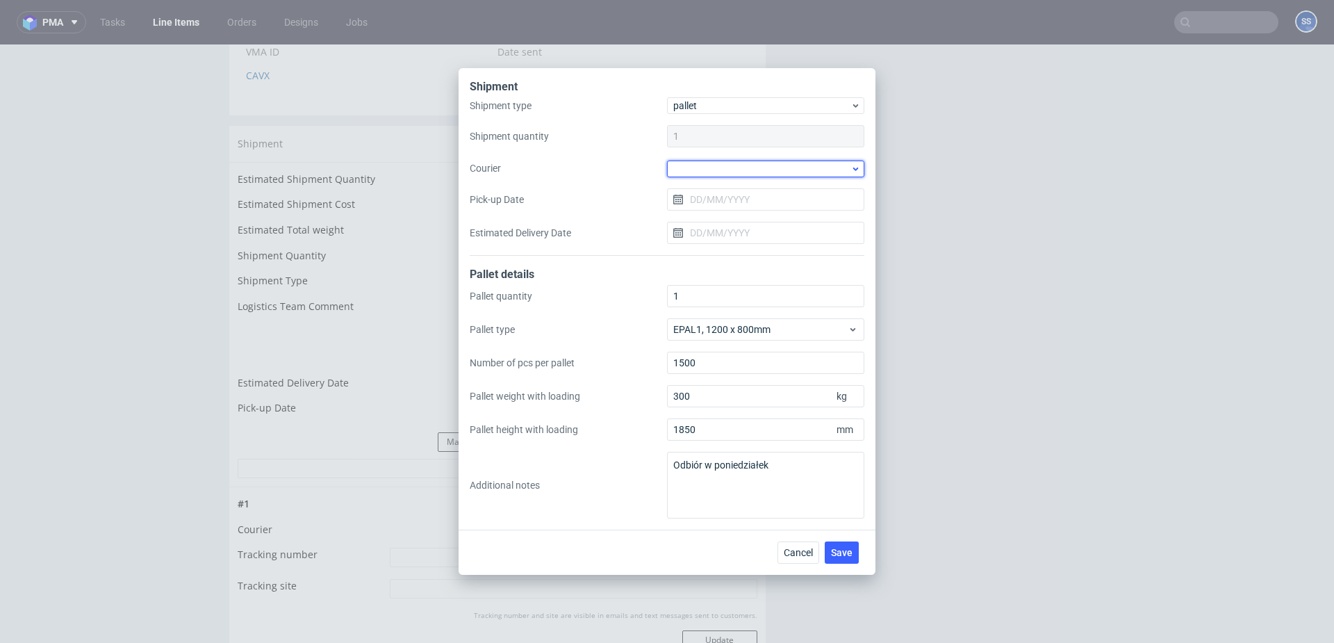
click at [732, 163] on div at bounding box center [765, 169] width 197 height 17
click at [729, 243] on div "DSV" at bounding box center [766, 249] width 186 height 25
click at [699, 196] on input "Pick-up Date" at bounding box center [765, 199] width 197 height 22
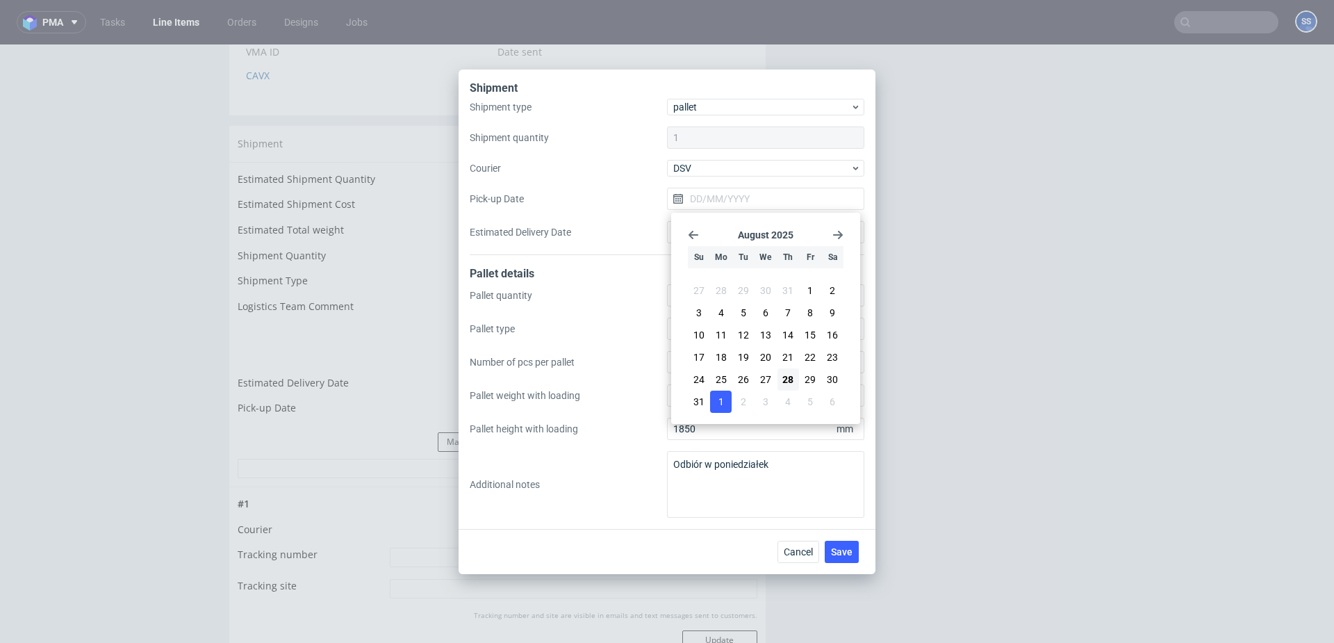
click at [720, 396] on span "1" at bounding box center [721, 402] width 6 height 14
type input "[DATE]"
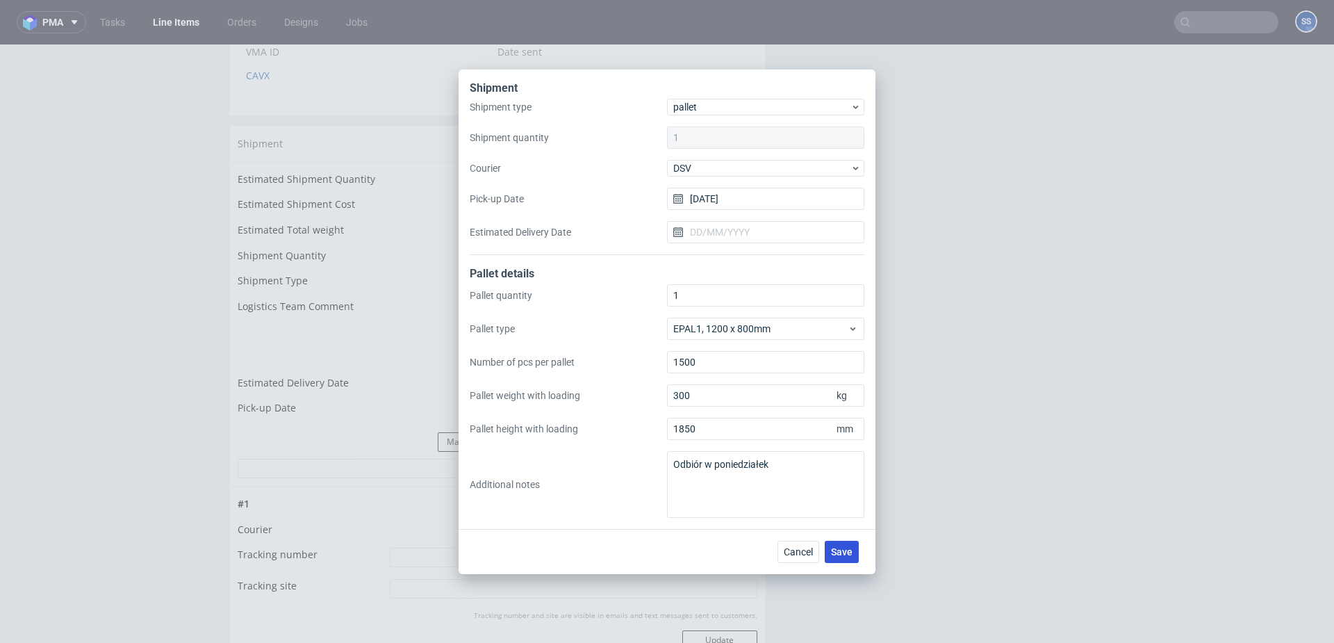
click at [849, 553] on span "Save" at bounding box center [842, 552] width 22 height 10
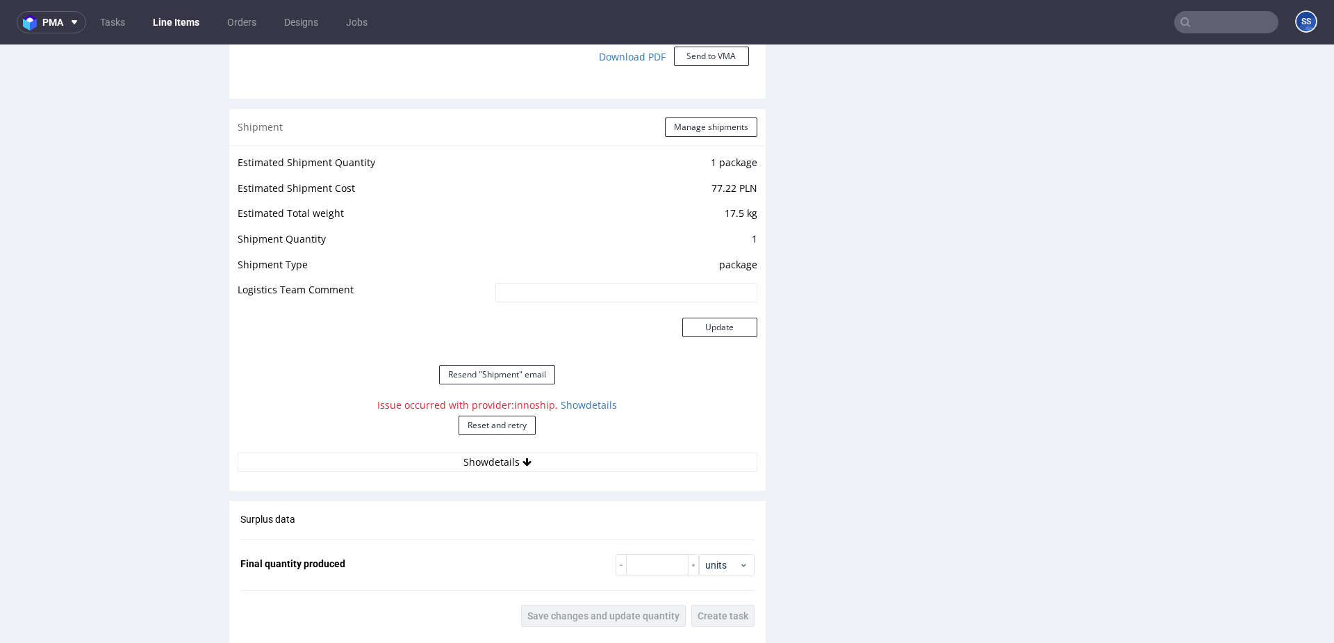
scroll to position [1429, 0]
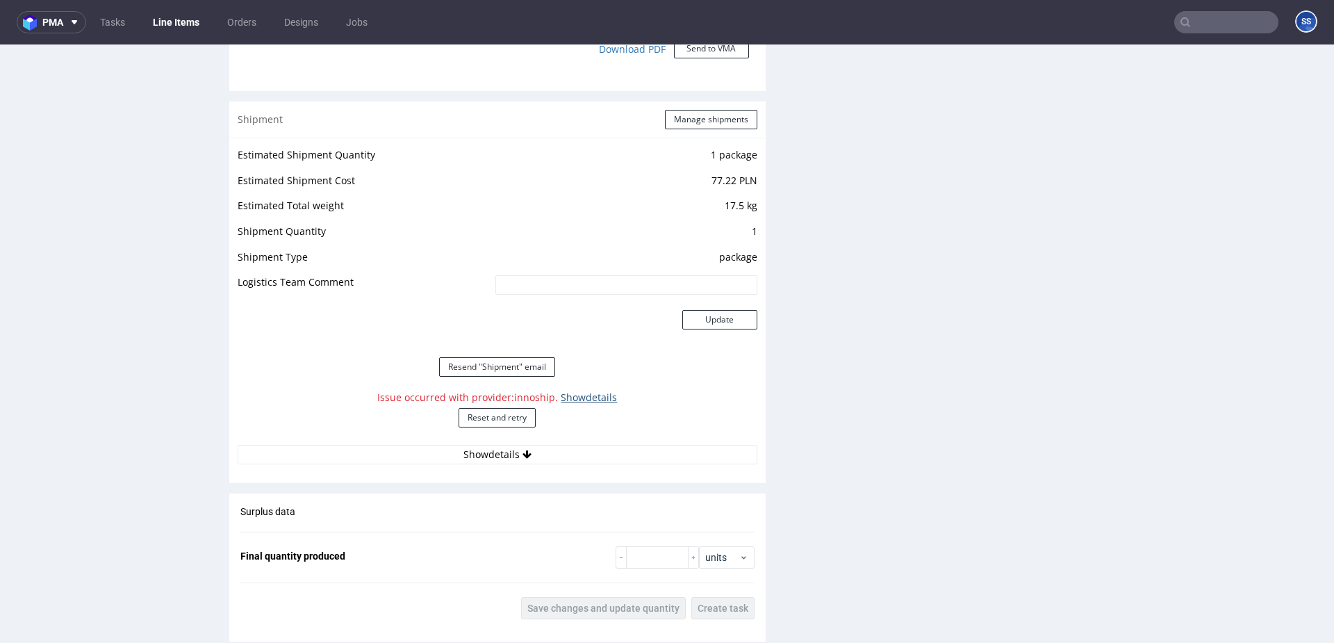
click link "Show details"
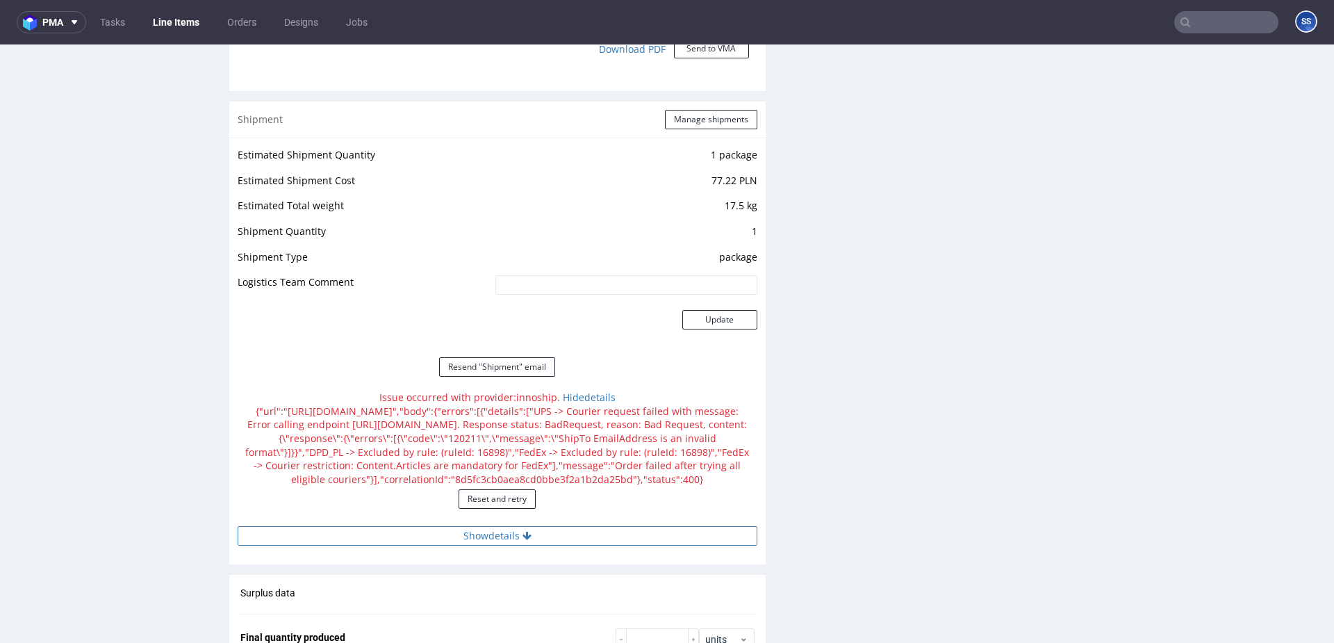
click button "Show details"
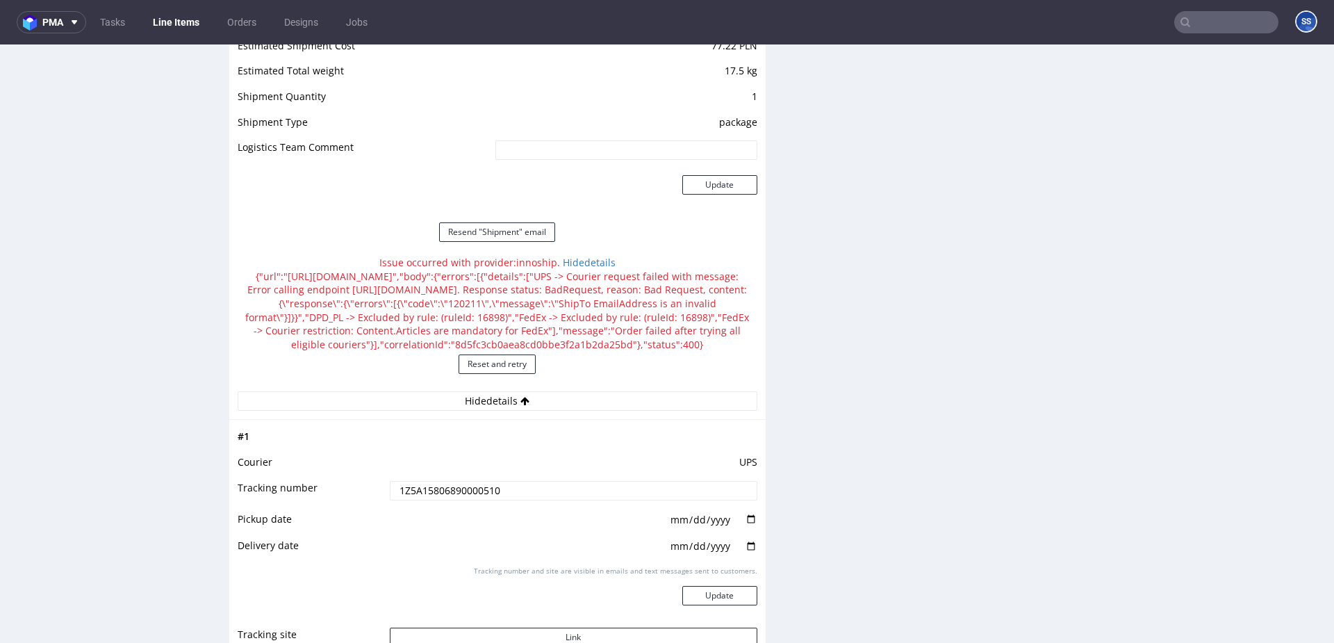
scroll to position [1636, 0]
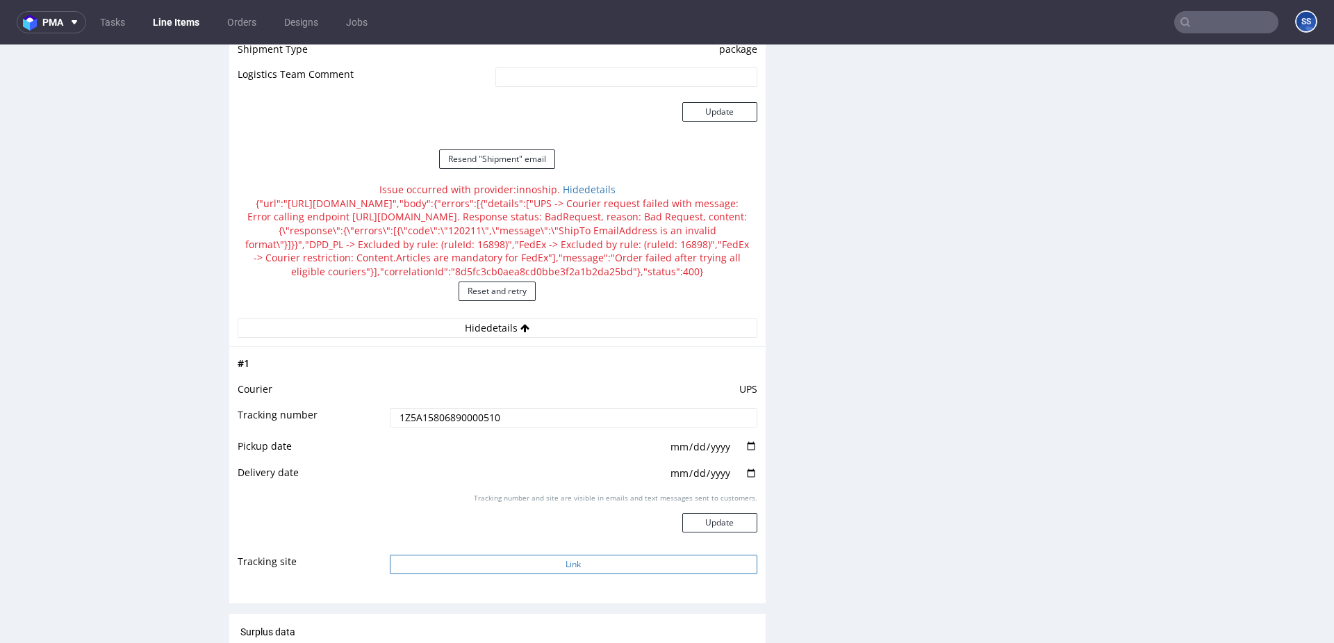
click button "Link"
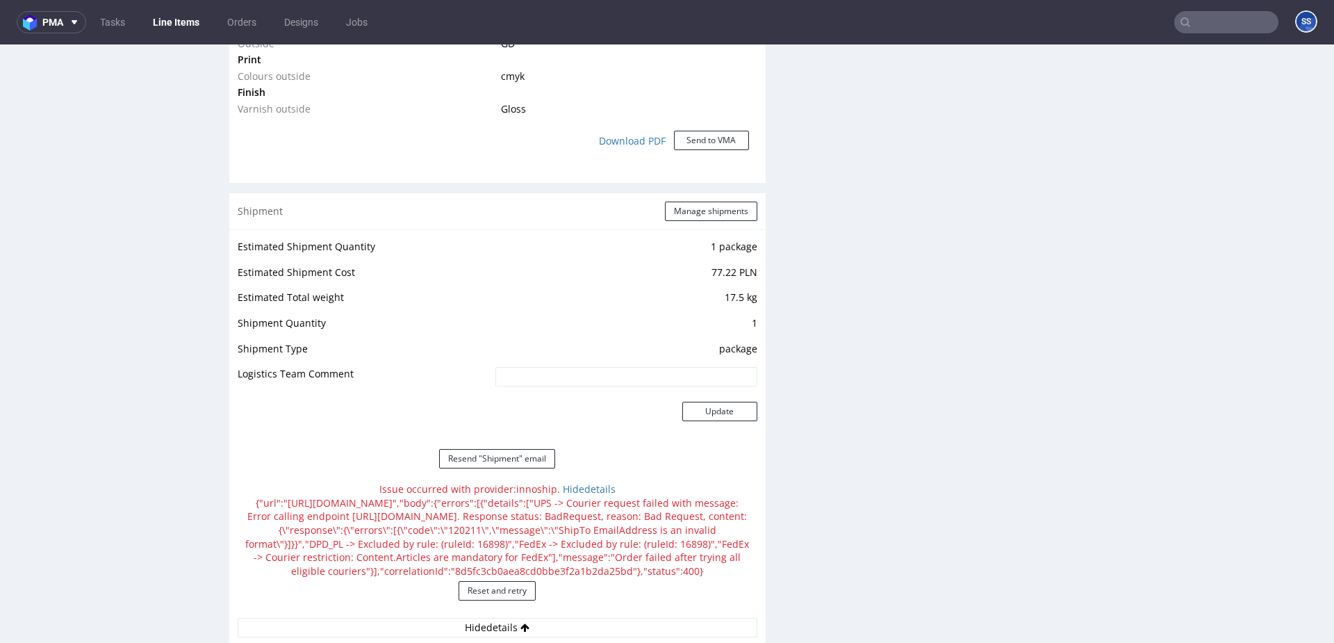
scroll to position [1340, 0]
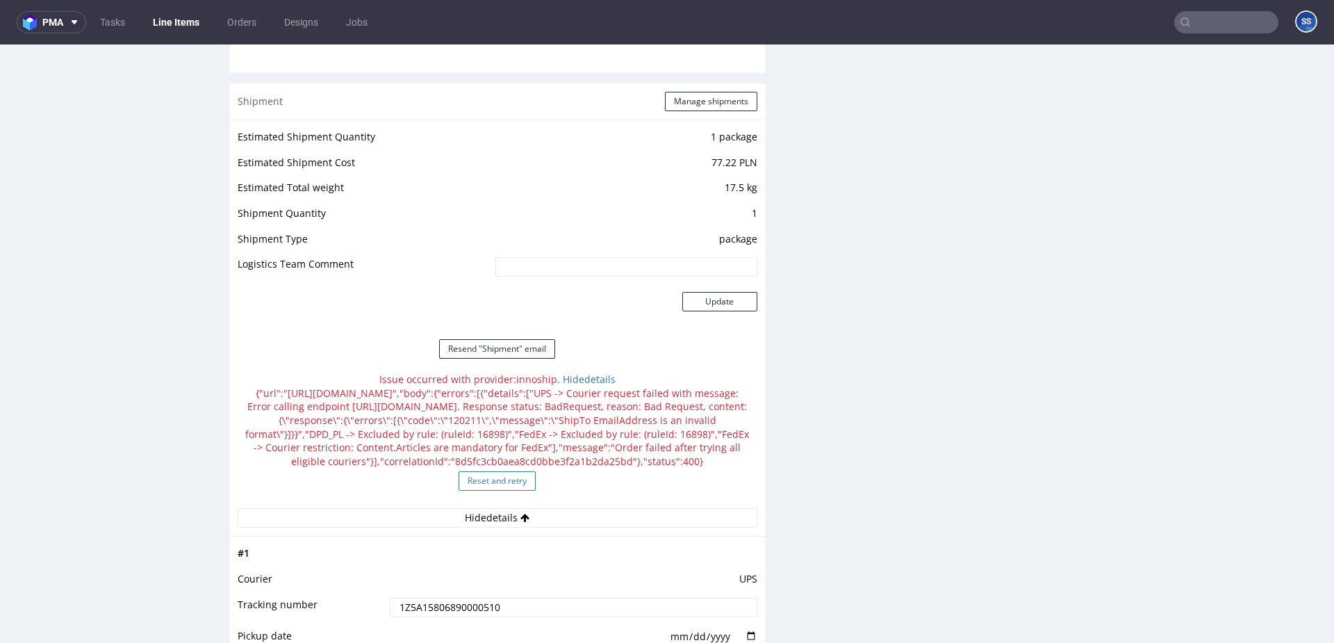
click button "Reset and retry"
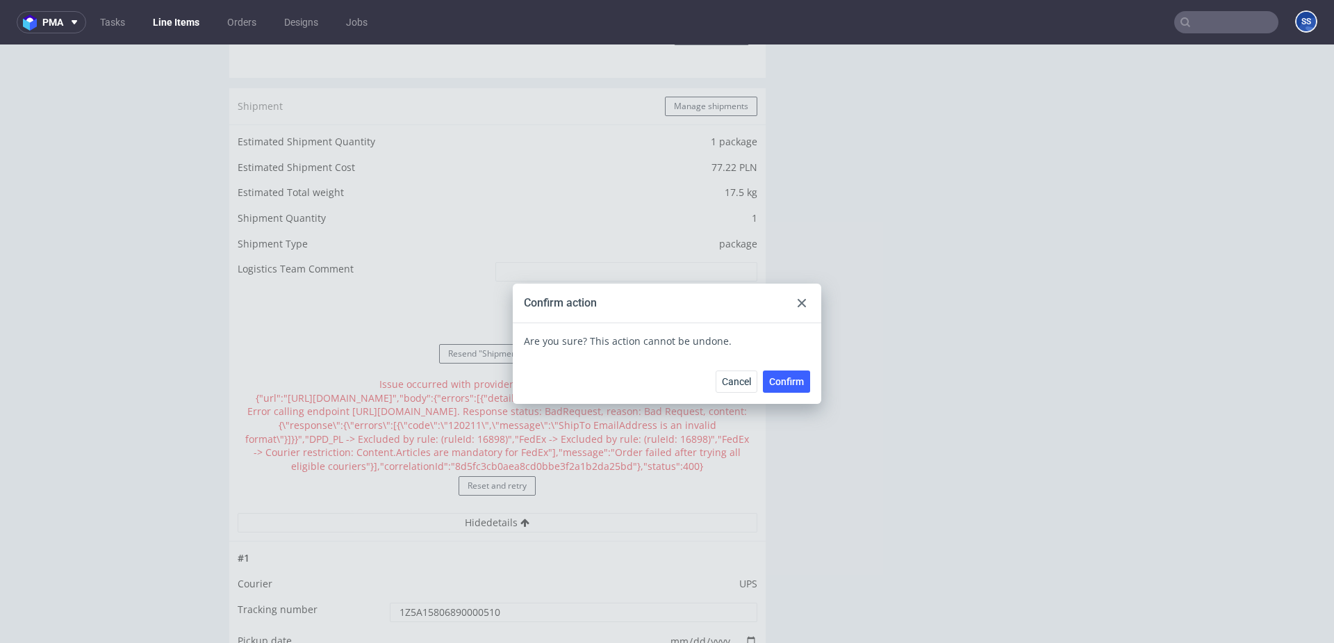
click div
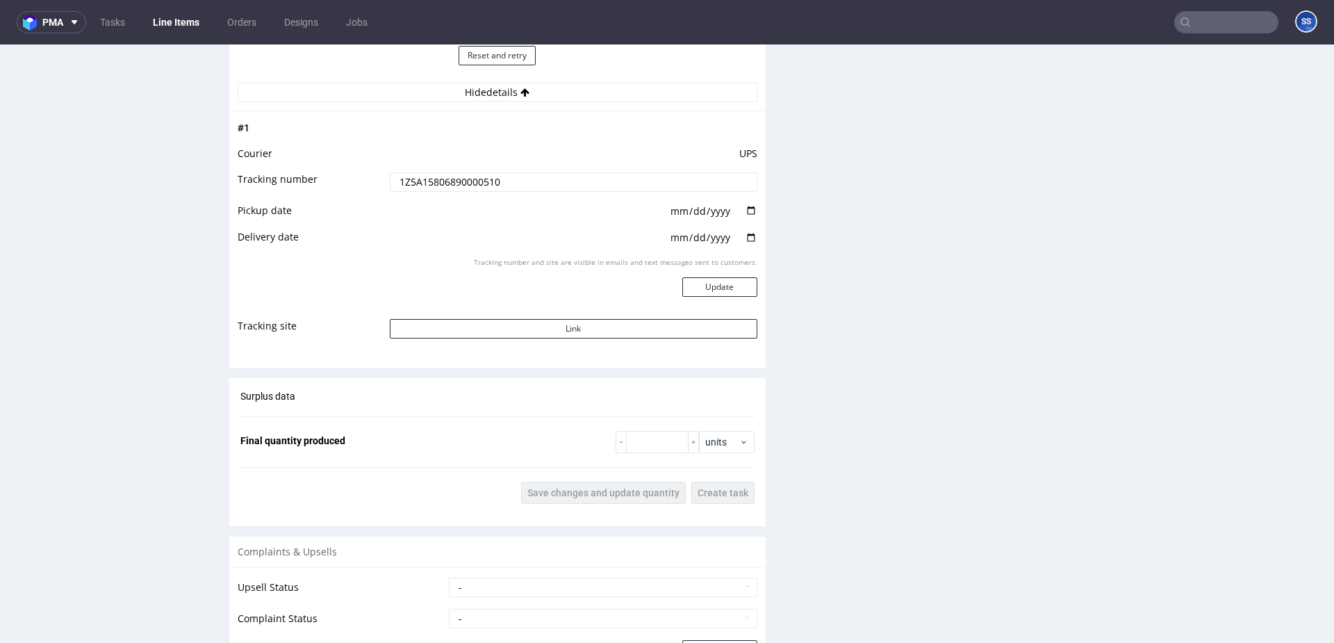
scroll to position [1889, 0]
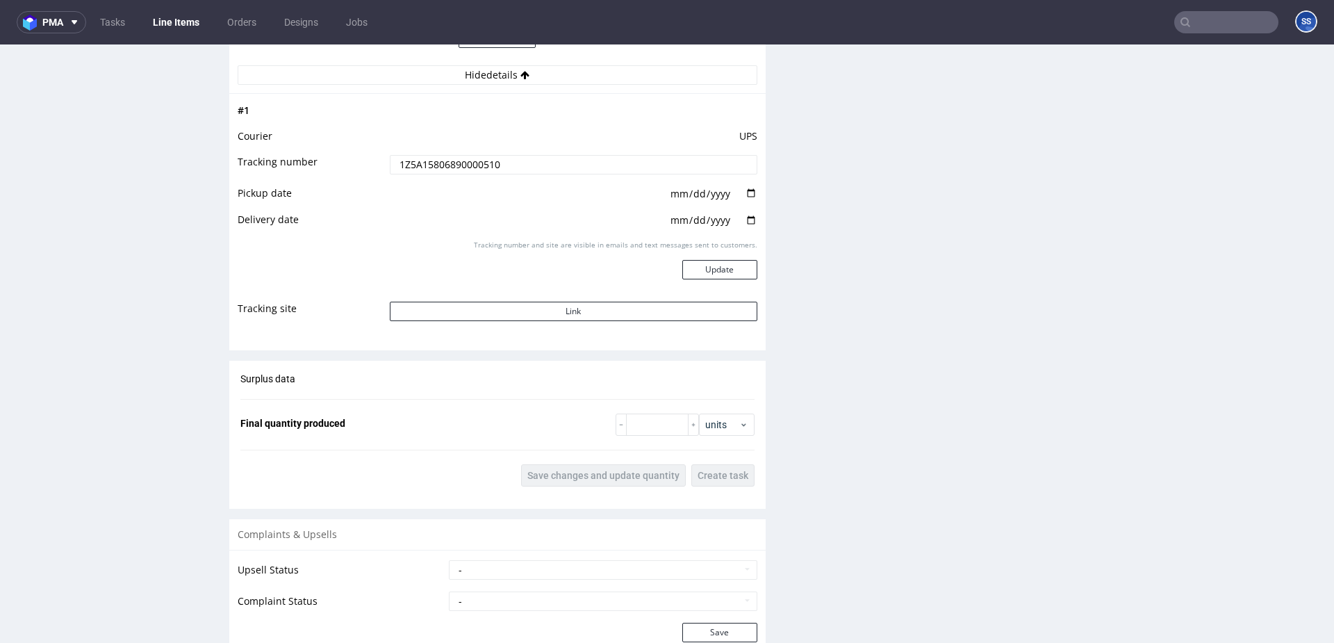
click input "1Z5A15806890000510"
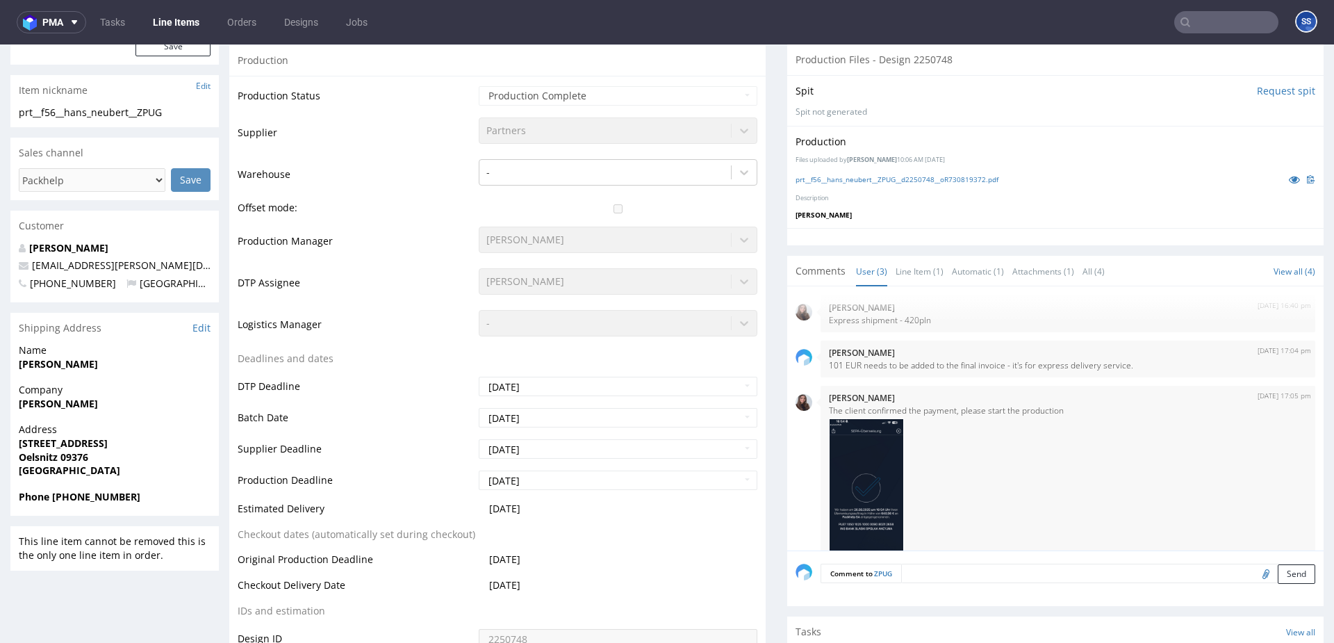
scroll to position [319, 0]
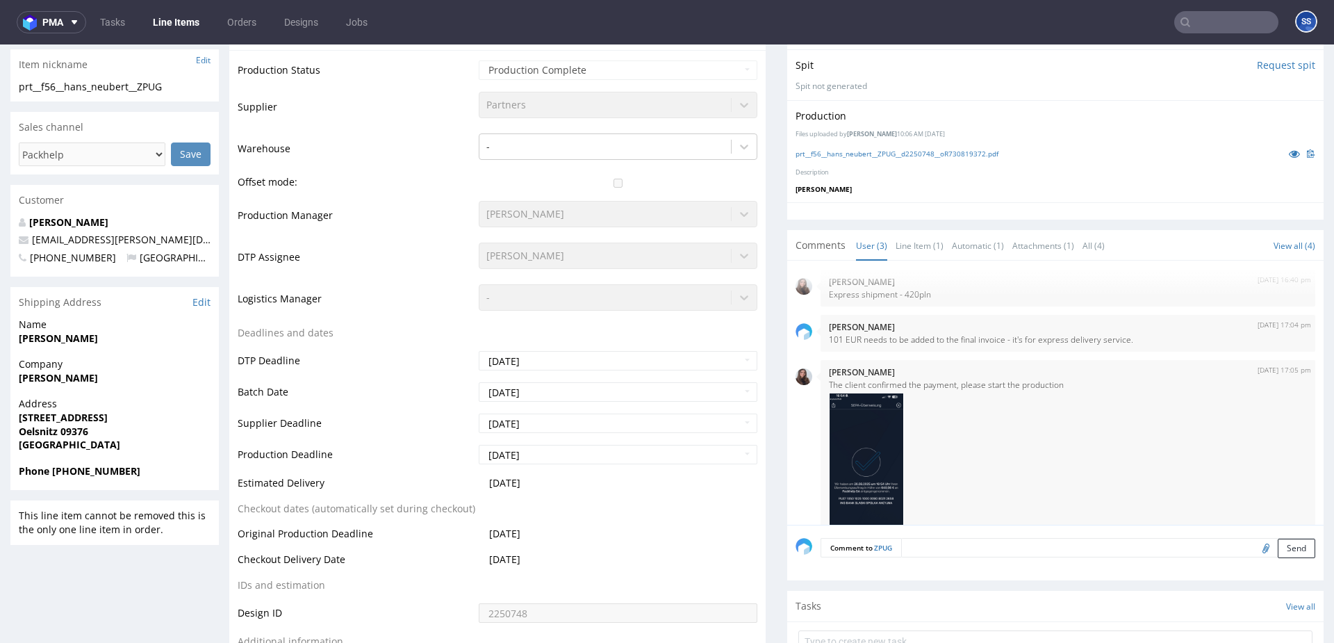
click at [69, 420] on strong "[STREET_ADDRESS]" at bounding box center [63, 417] width 89 height 13
copy strong "[STREET_ADDRESS]"
click at [38, 438] on span "[GEOGRAPHIC_DATA]" at bounding box center [115, 445] width 192 height 14
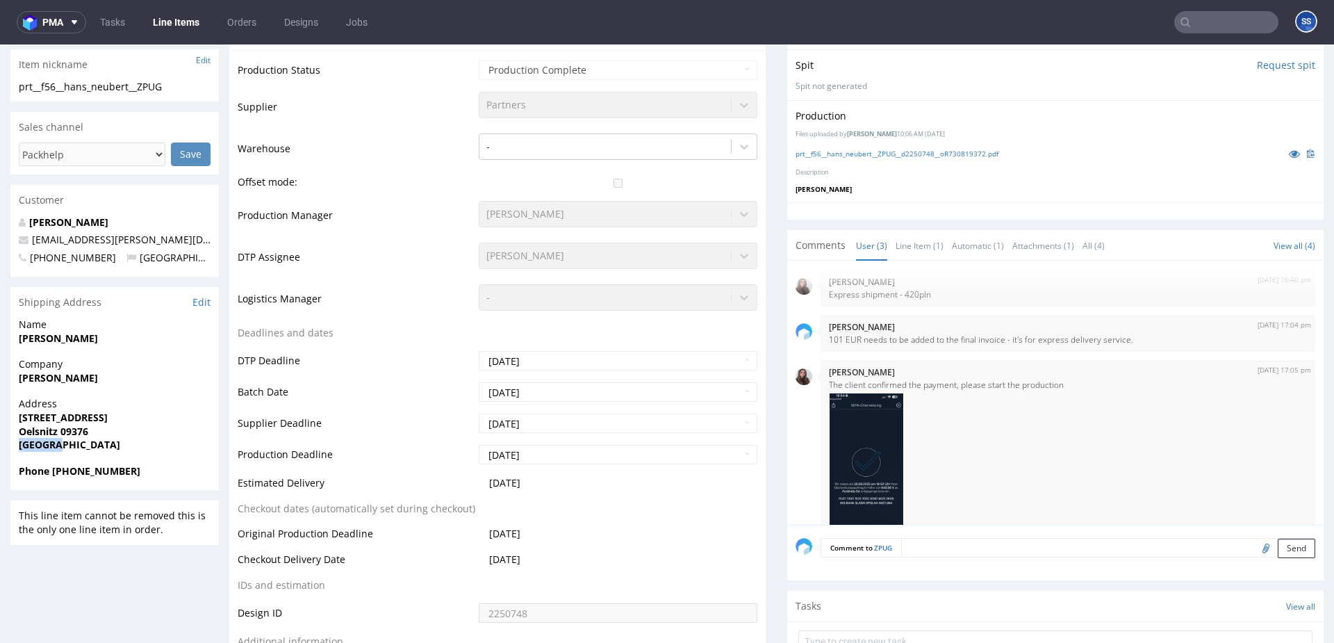
click at [38, 438] on span "[GEOGRAPHIC_DATA]" at bounding box center [115, 445] width 192 height 14
click at [70, 379] on strong "[PERSON_NAME]" at bounding box center [58, 377] width 79 height 13
copy strong "[PERSON_NAME]"
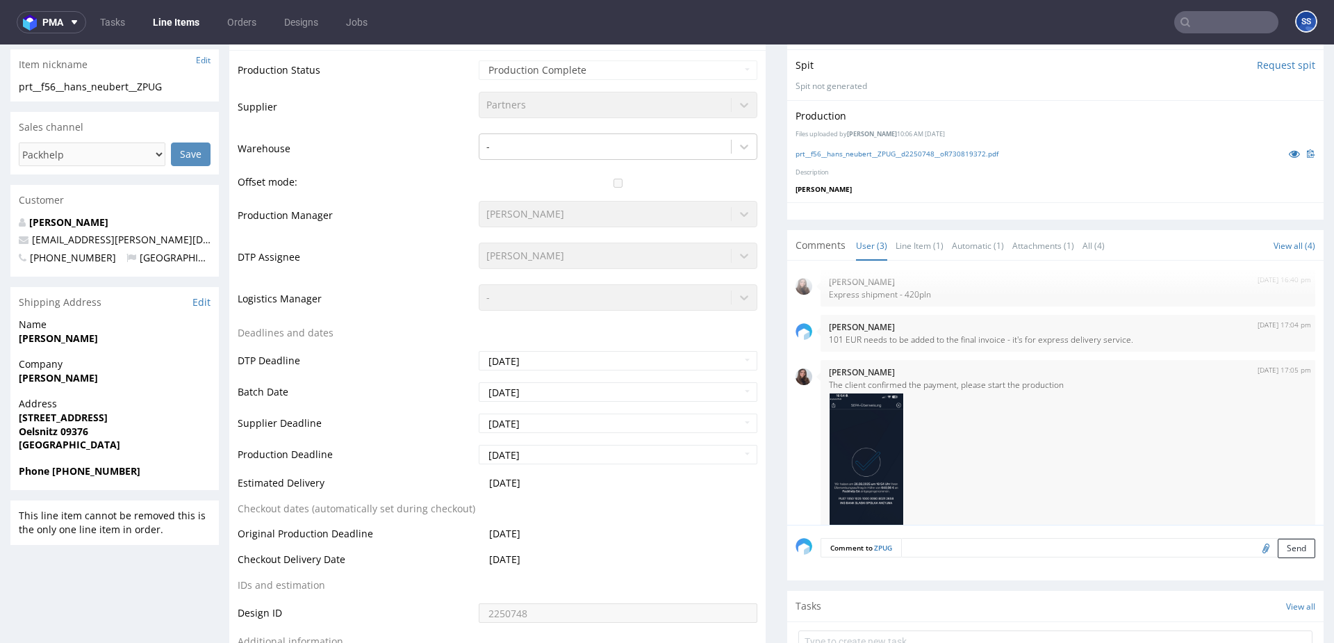
click at [42, 433] on strong "Oelsnitz 09376" at bounding box center [53, 431] width 69 height 13
drag, startPoint x: 42, startPoint y: 433, endPoint x: 393, endPoint y: 286, distance: 380.6
click at [42, 433] on strong "Oelsnitz 09376" at bounding box center [53, 431] width 69 height 13
copy strong "Oelsnitz"
click at [82, 431] on strong "Oelsnitz 09376" at bounding box center [53, 431] width 69 height 13
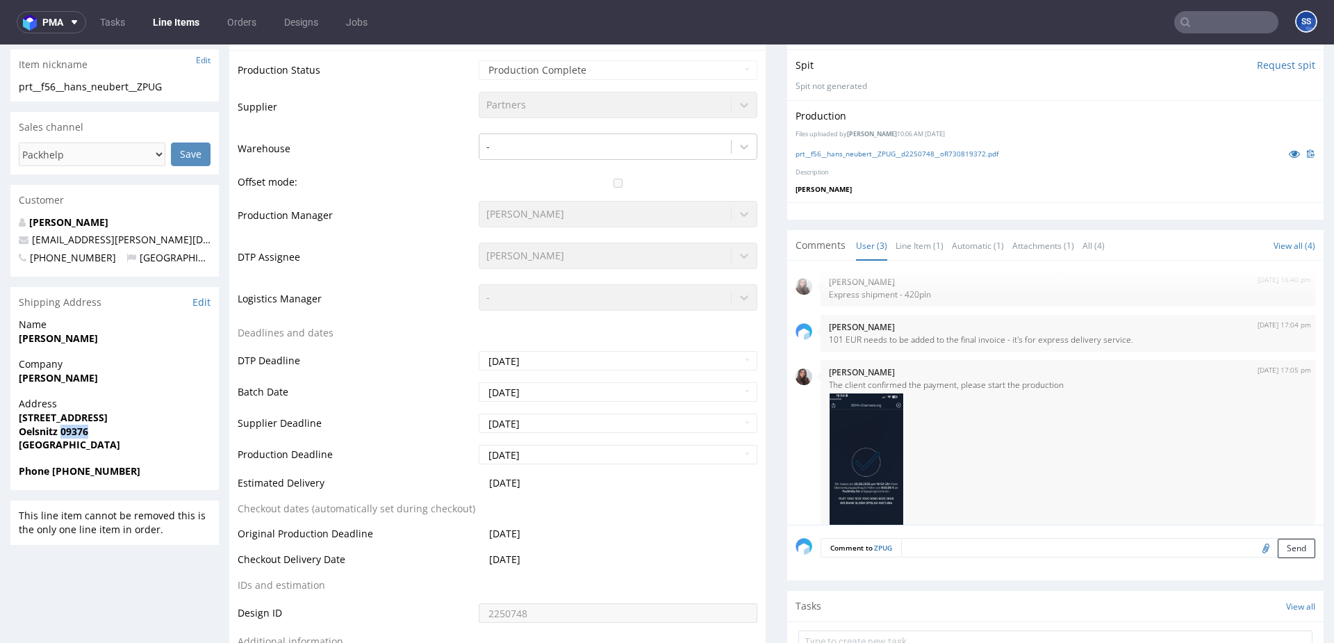
drag, startPoint x: 82, startPoint y: 431, endPoint x: 664, endPoint y: 51, distance: 694.8
click at [82, 431] on strong "Oelsnitz 09376" at bounding box center [53, 431] width 69 height 13
copy strong "09376"
click at [110, 470] on strong "Phone +4917626812404" at bounding box center [80, 470] width 122 height 13
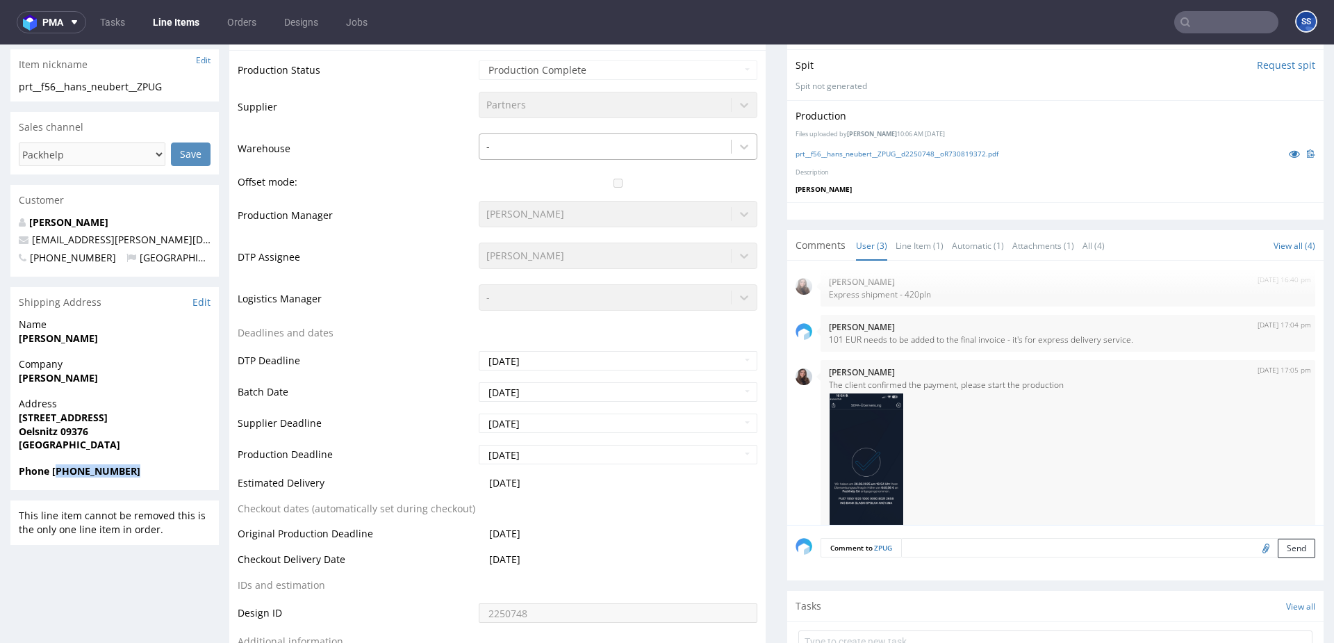
copy strong "4917626812404"
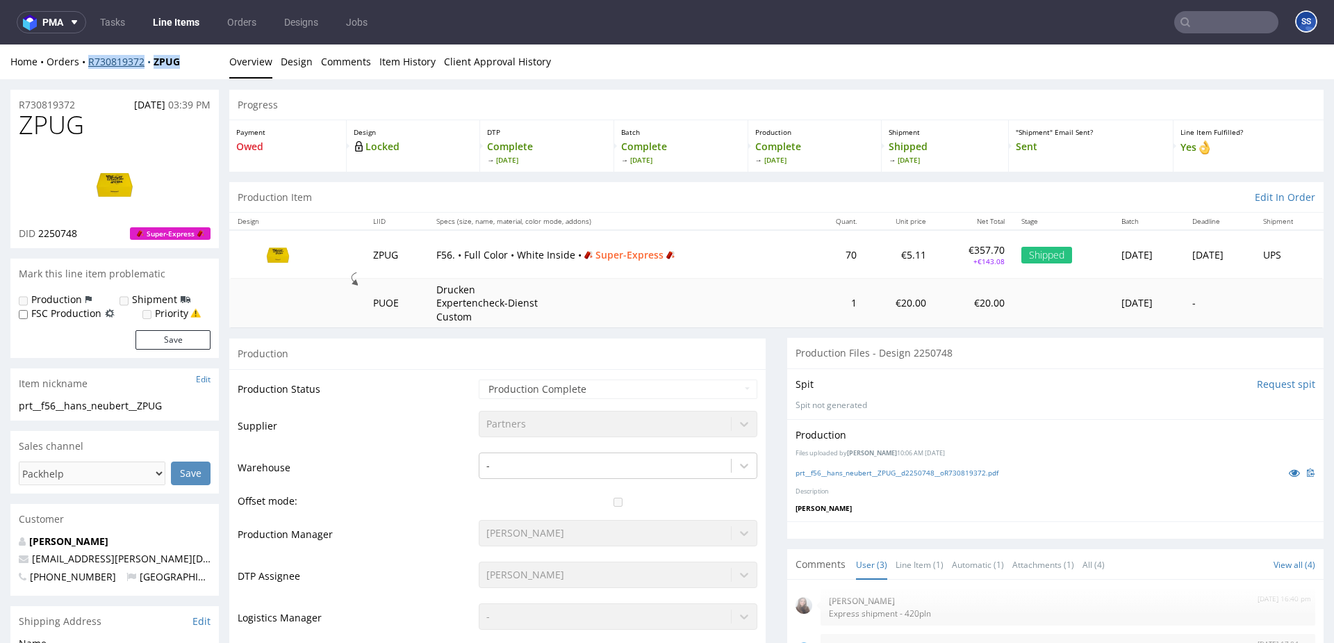
drag, startPoint x: 170, startPoint y: 62, endPoint x: 96, endPoint y: 63, distance: 73.7
click at [86, 63] on div "Home Orders R730819372 ZPUG" at bounding box center [114, 62] width 208 height 14
copy div "R730819372 ZPUG"
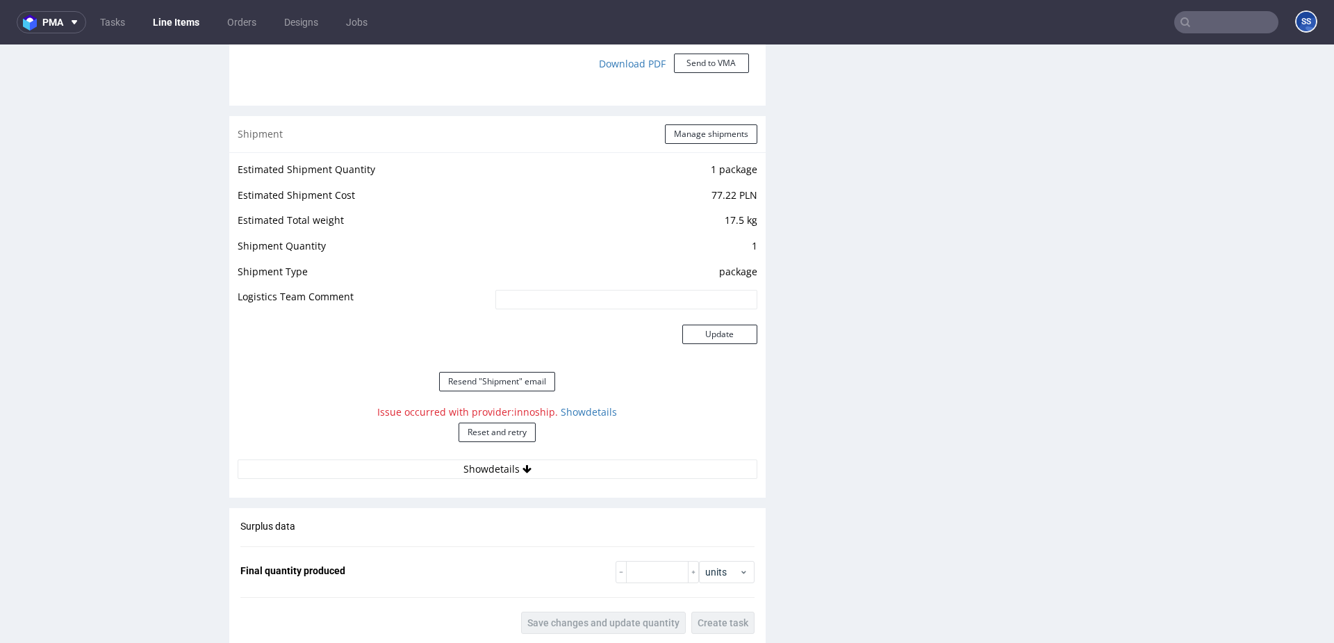
scroll to position [1484, 0]
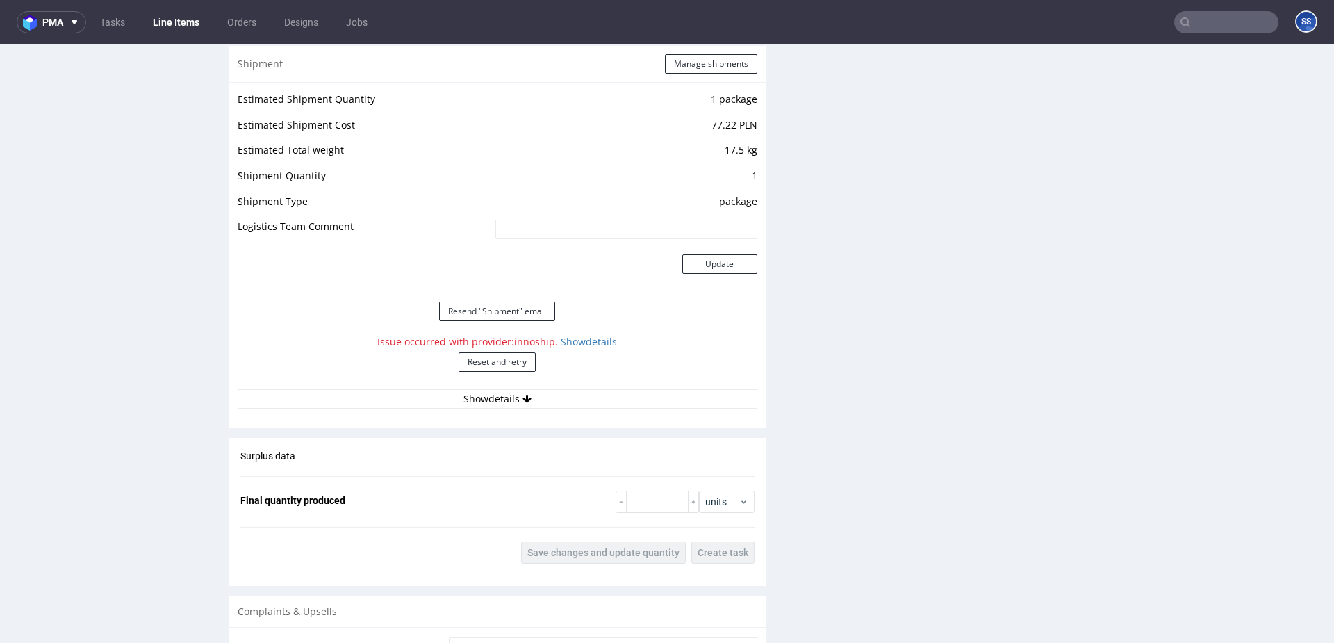
click div "Estimated Shipment Quantity 1 package Estimated Shipment Cost 77.22 PLN Estimat…"
click button "Show details"
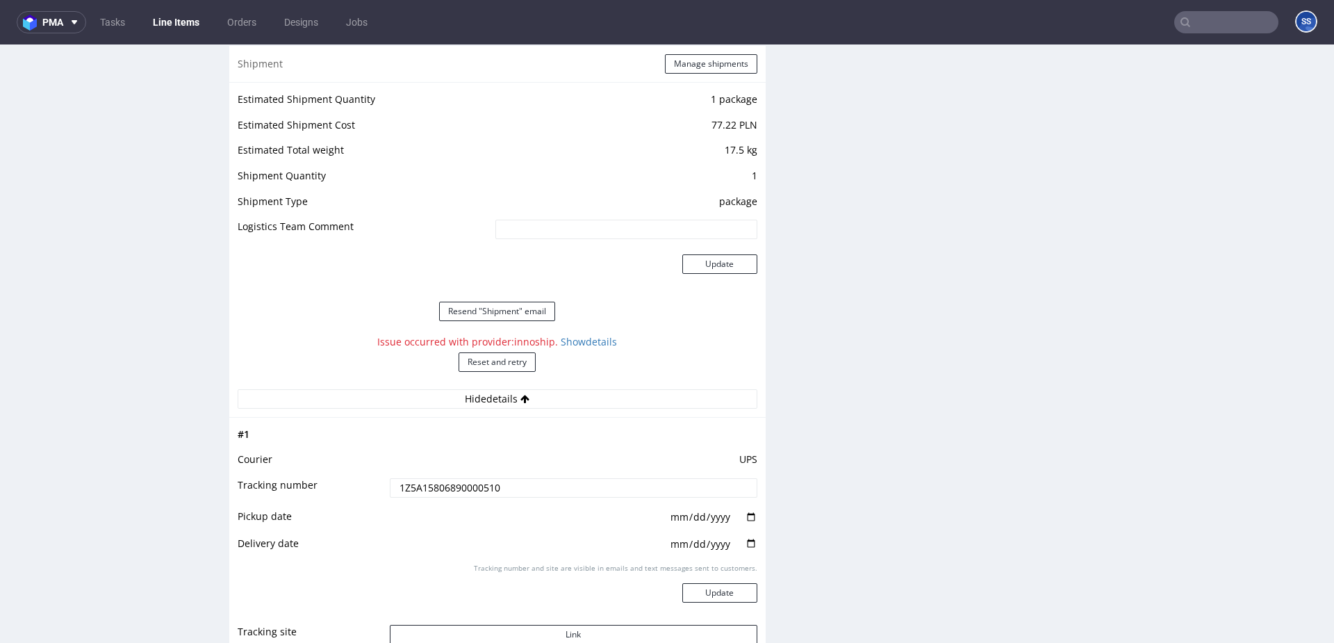
click input "1Z5A15806890000510"
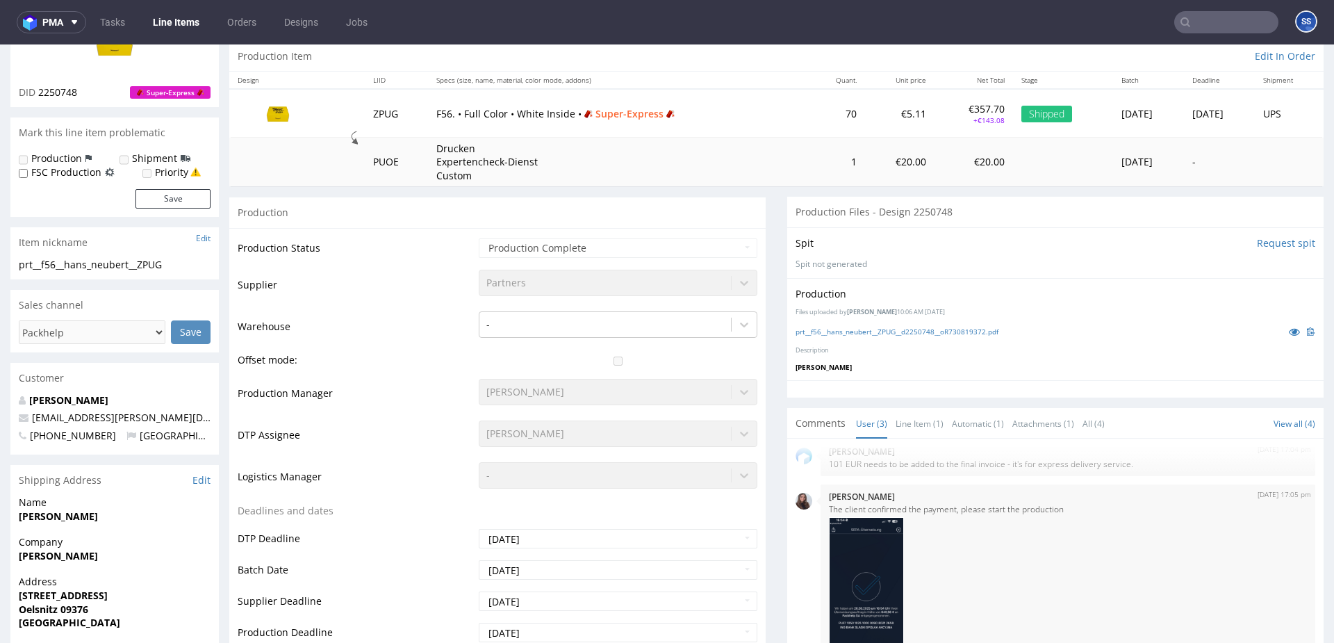
scroll to position [0, 0]
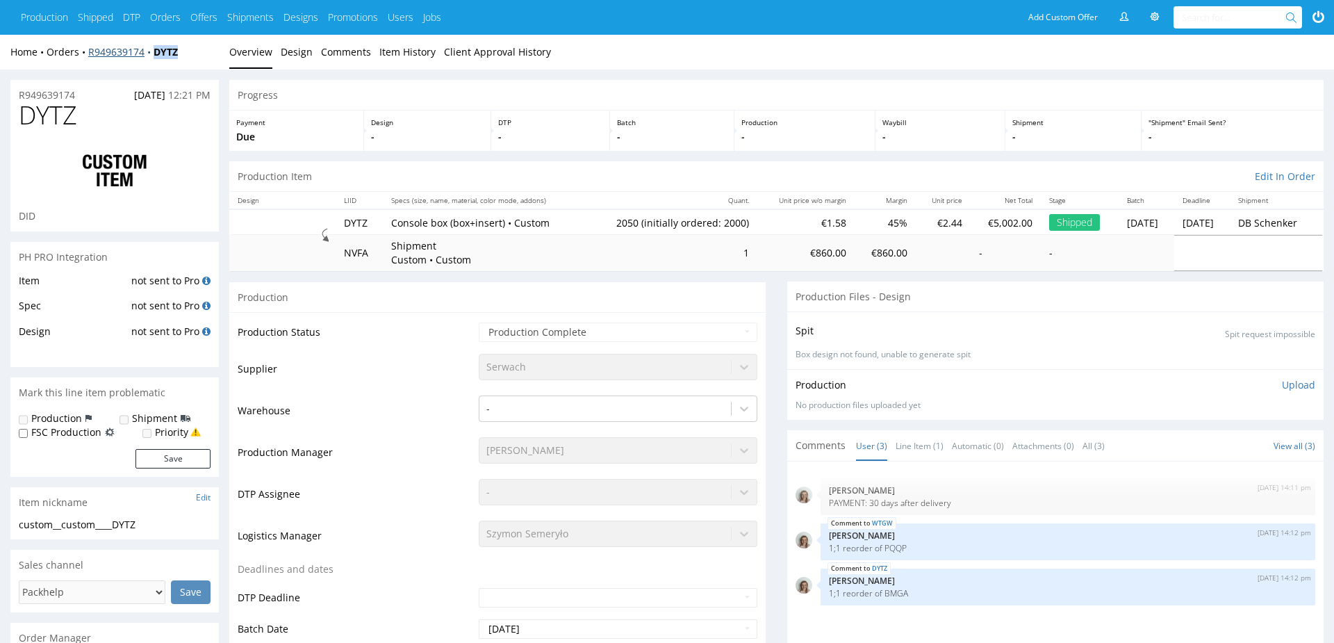
drag, startPoint x: 172, startPoint y: 54, endPoint x: 153, endPoint y: 56, distance: 19.5
click at [153, 56] on div "Home Orders R949639174 DYTZ" at bounding box center [114, 52] width 208 height 14
copy strong "DYTZ"
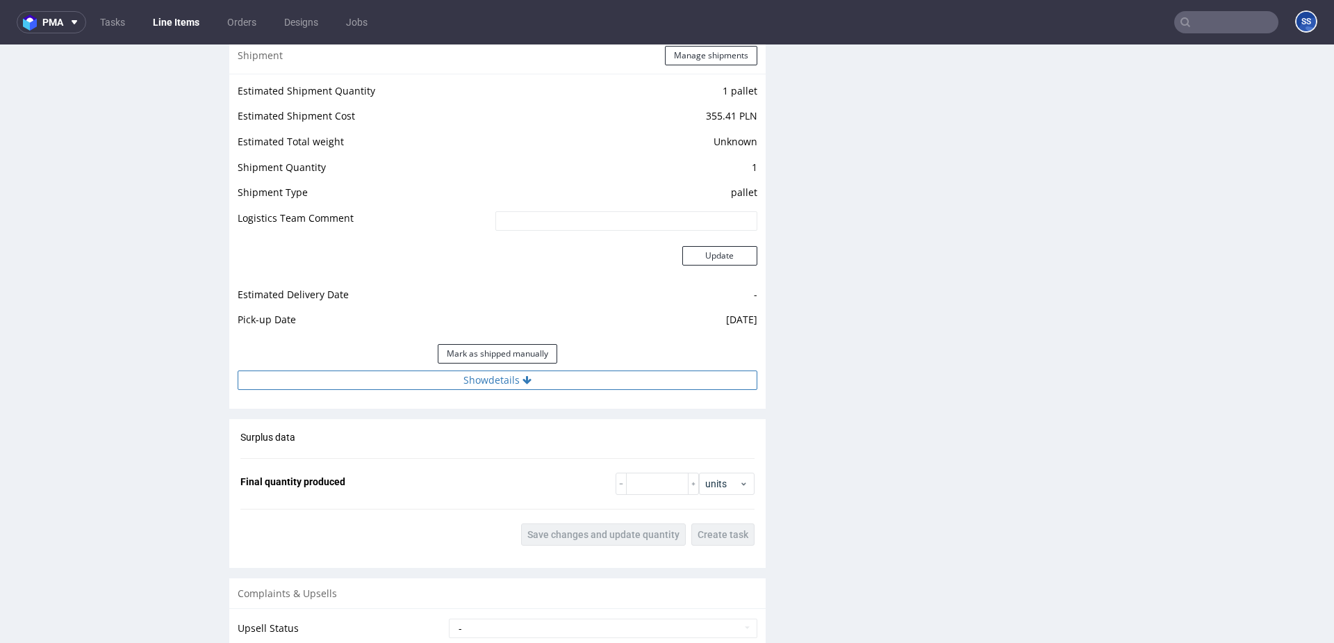
scroll to position [1484, 0]
click at [450, 381] on button "Show details" at bounding box center [498, 376] width 520 height 19
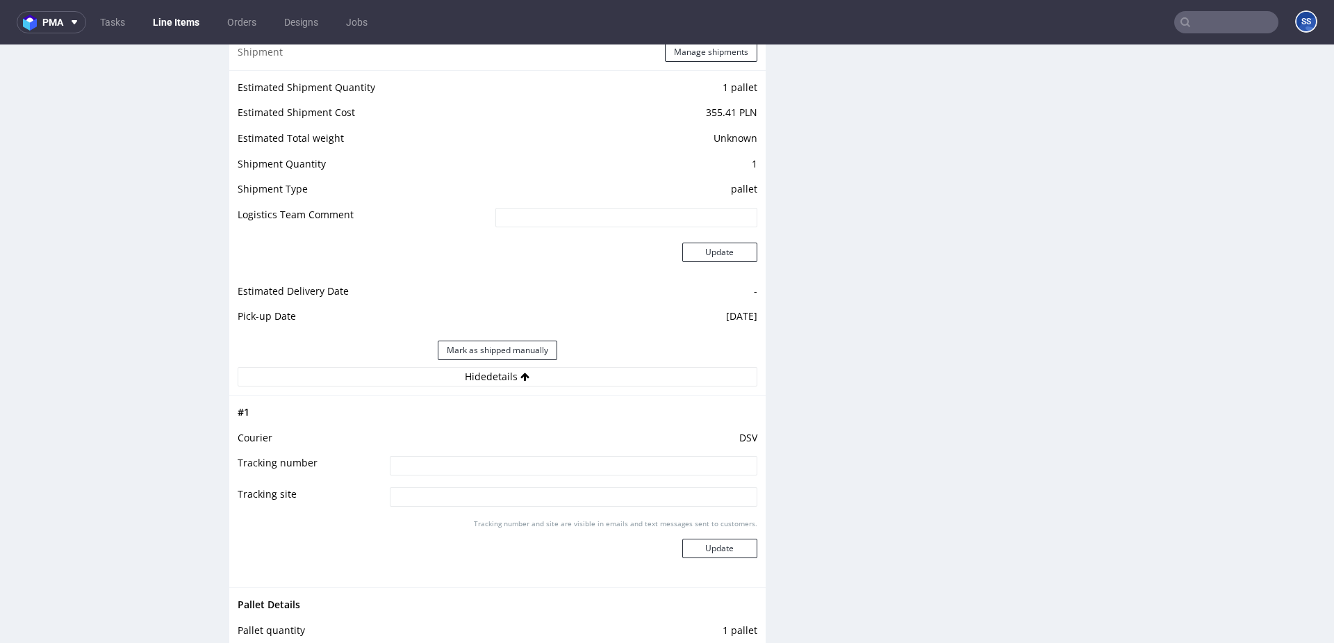
click at [501, 460] on input at bounding box center [574, 465] width 368 height 19
paste input "40257145950403795682"
type input "40257145950403795682"
click at [716, 543] on button "Update" at bounding box center [719, 548] width 75 height 19
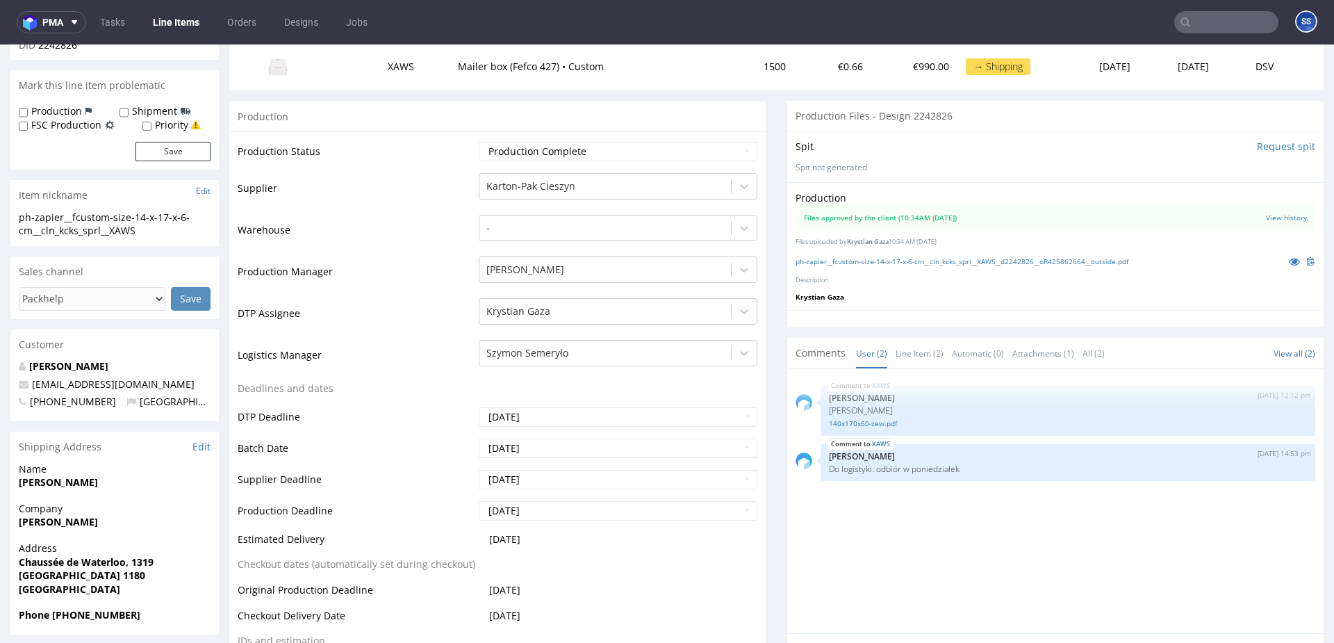
scroll to position [192, 0]
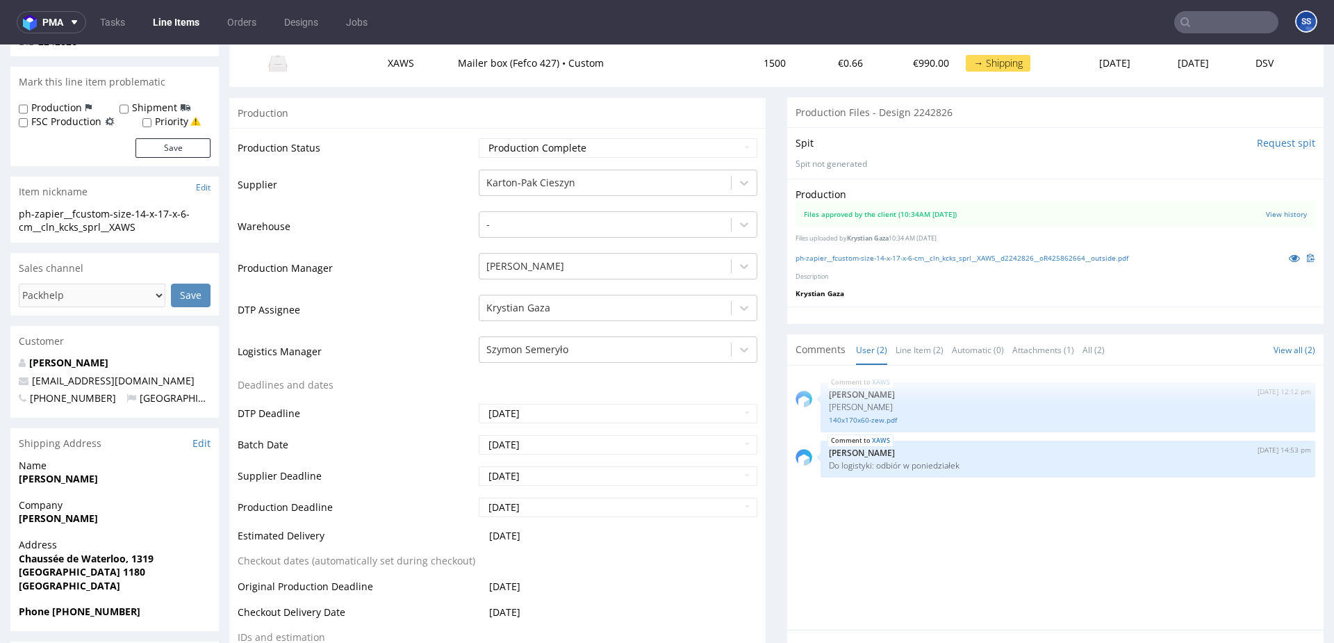
click at [172, 20] on link "Line Items" at bounding box center [176, 22] width 63 height 22
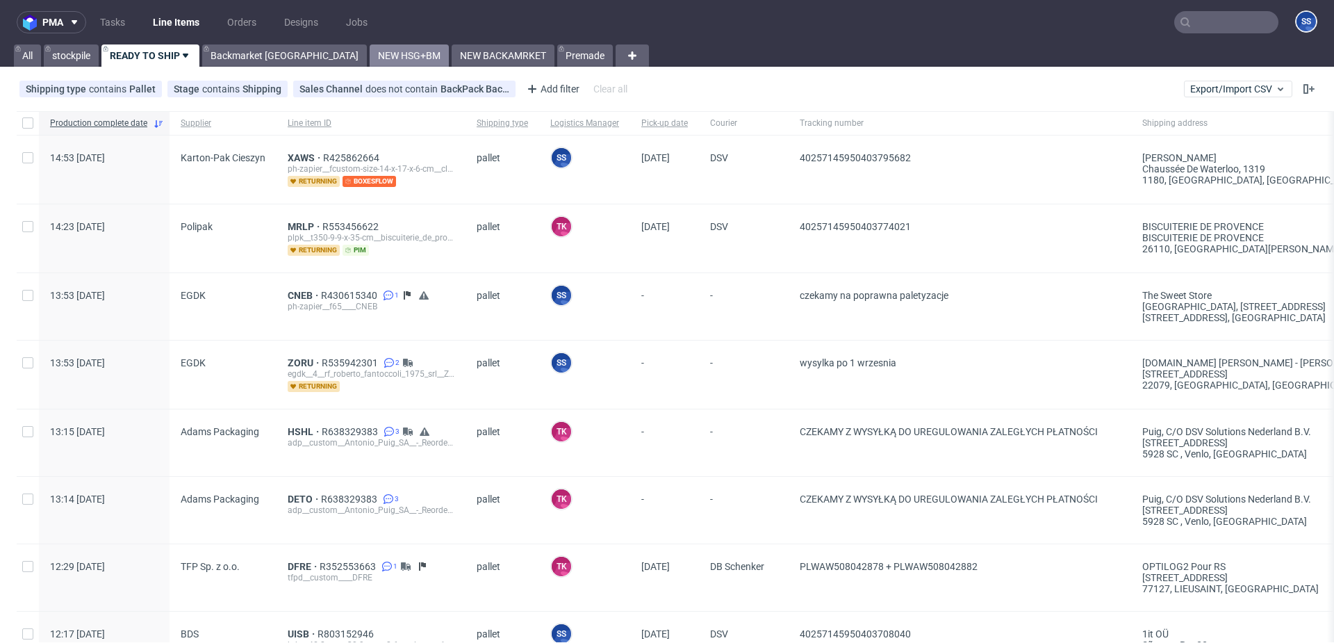
click at [370, 58] on link "NEW HSG+BM" at bounding box center [409, 55] width 79 height 22
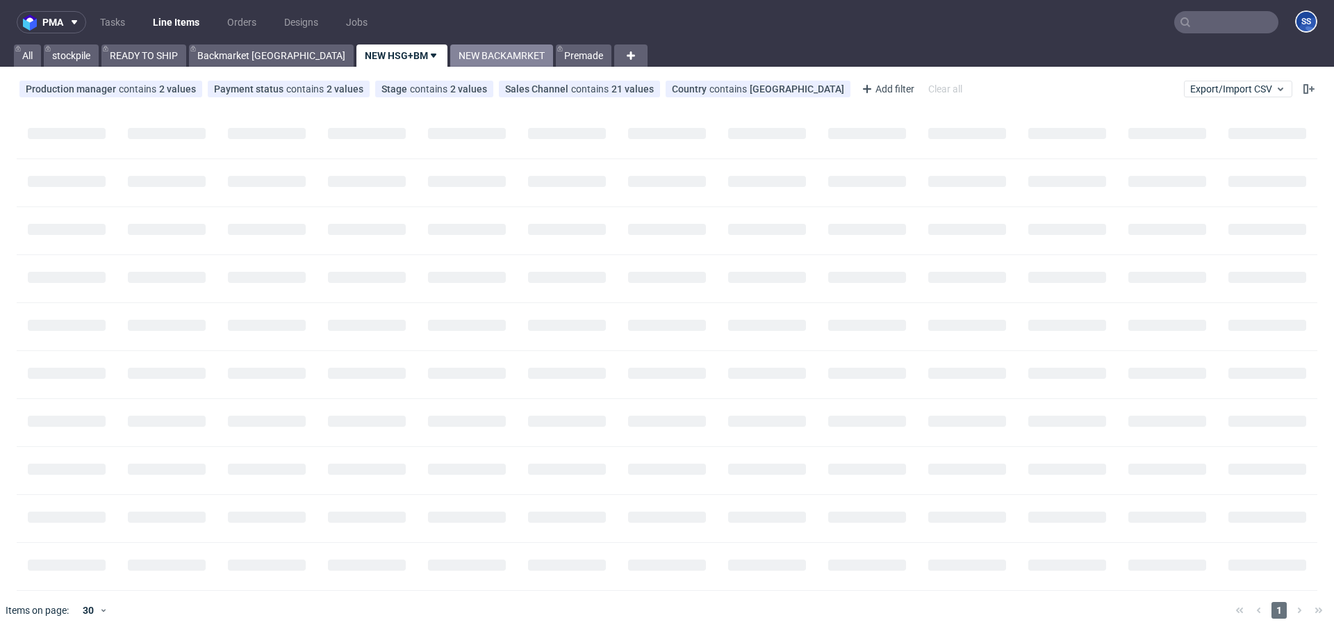
click at [450, 58] on link "NEW BACKAMRKET" at bounding box center [501, 55] width 103 height 22
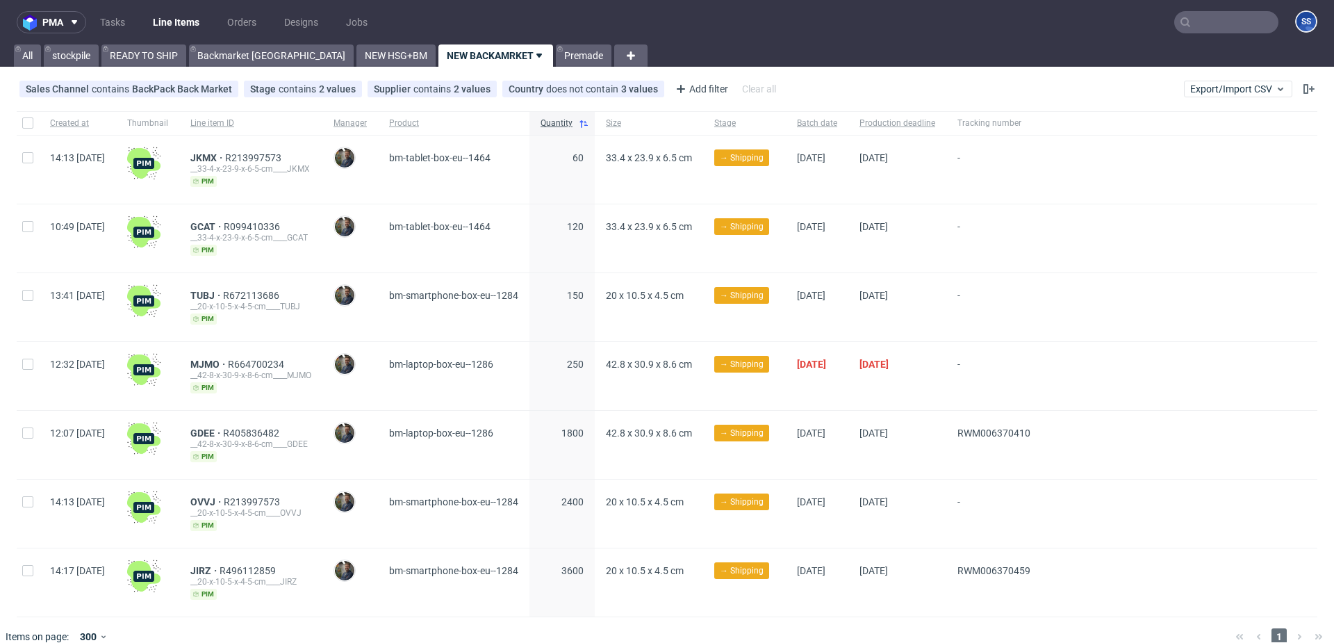
scroll to position [19, 0]
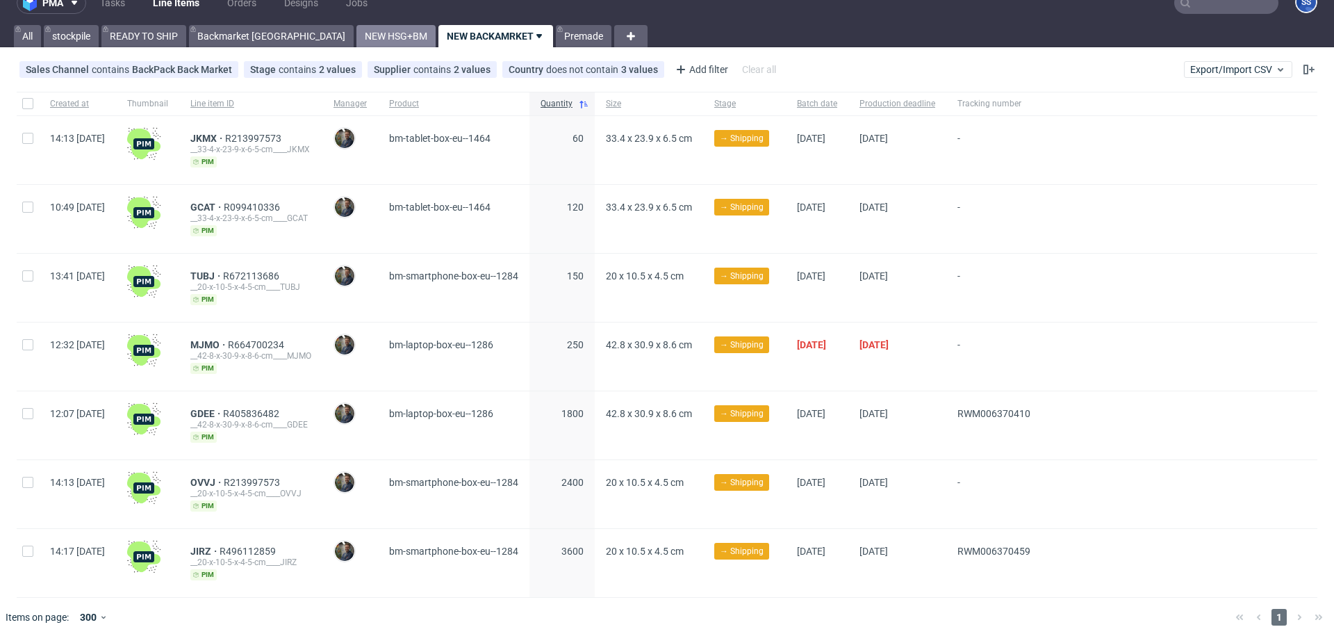
click at [356, 31] on link "NEW HSG+BM" at bounding box center [395, 36] width 79 height 22
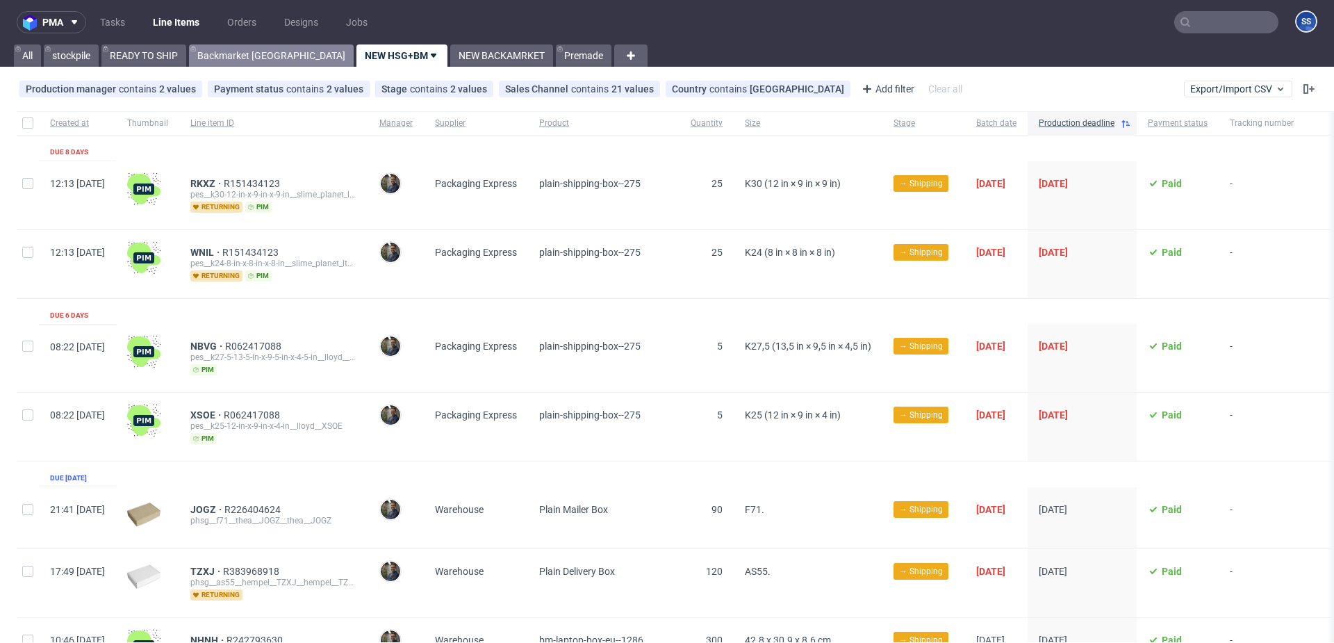
click at [240, 56] on link "Backmarket [GEOGRAPHIC_DATA]" at bounding box center [271, 55] width 165 height 22
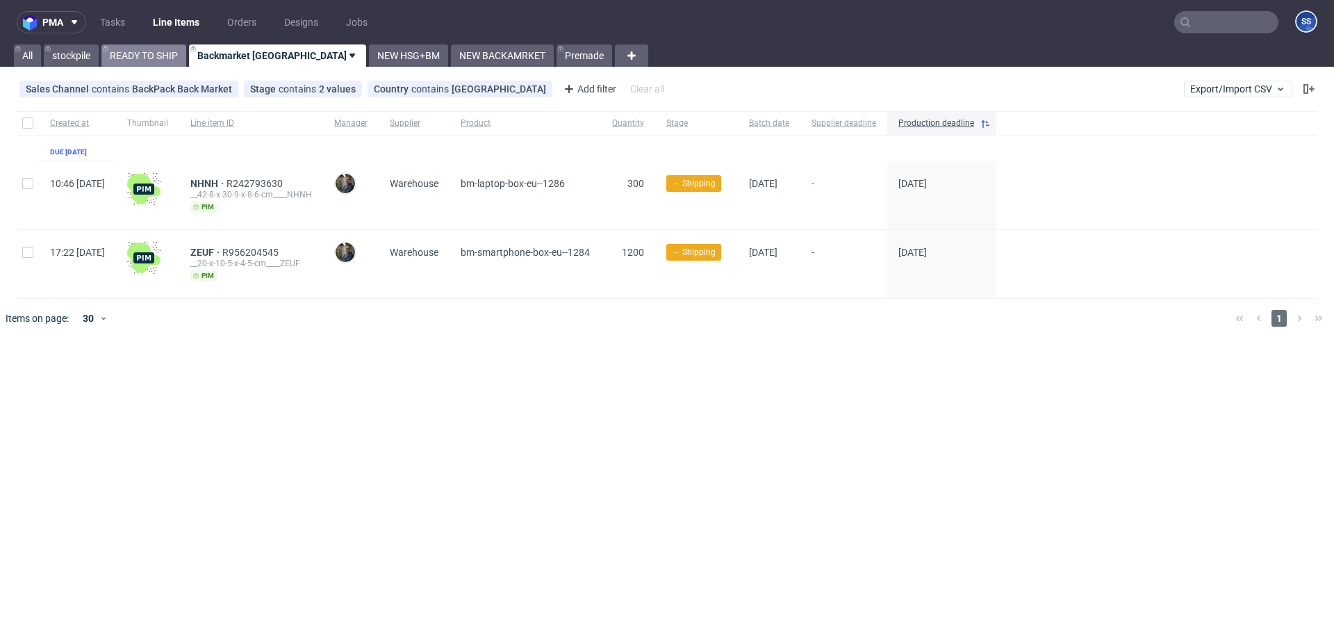
click at [147, 56] on link "READY TO SHIP" at bounding box center [143, 55] width 85 height 22
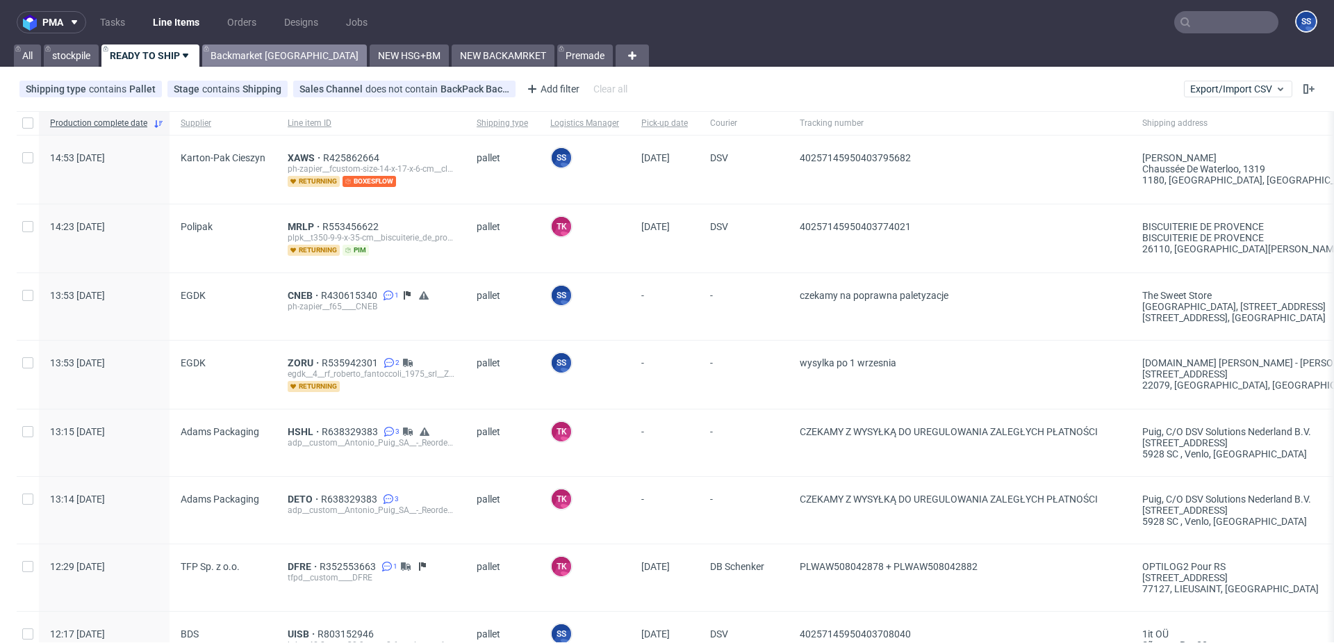
click at [251, 57] on link "Backmarket [GEOGRAPHIC_DATA]" at bounding box center [284, 55] width 165 height 22
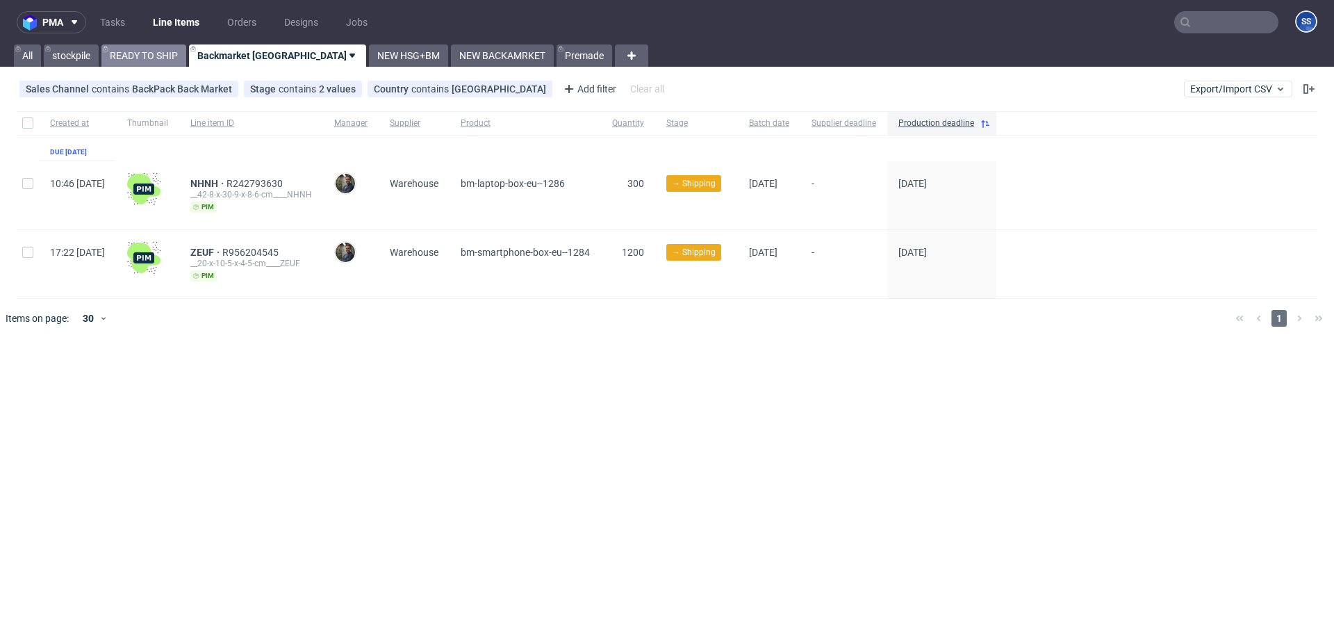
click at [138, 57] on link "READY TO SHIP" at bounding box center [143, 55] width 85 height 22
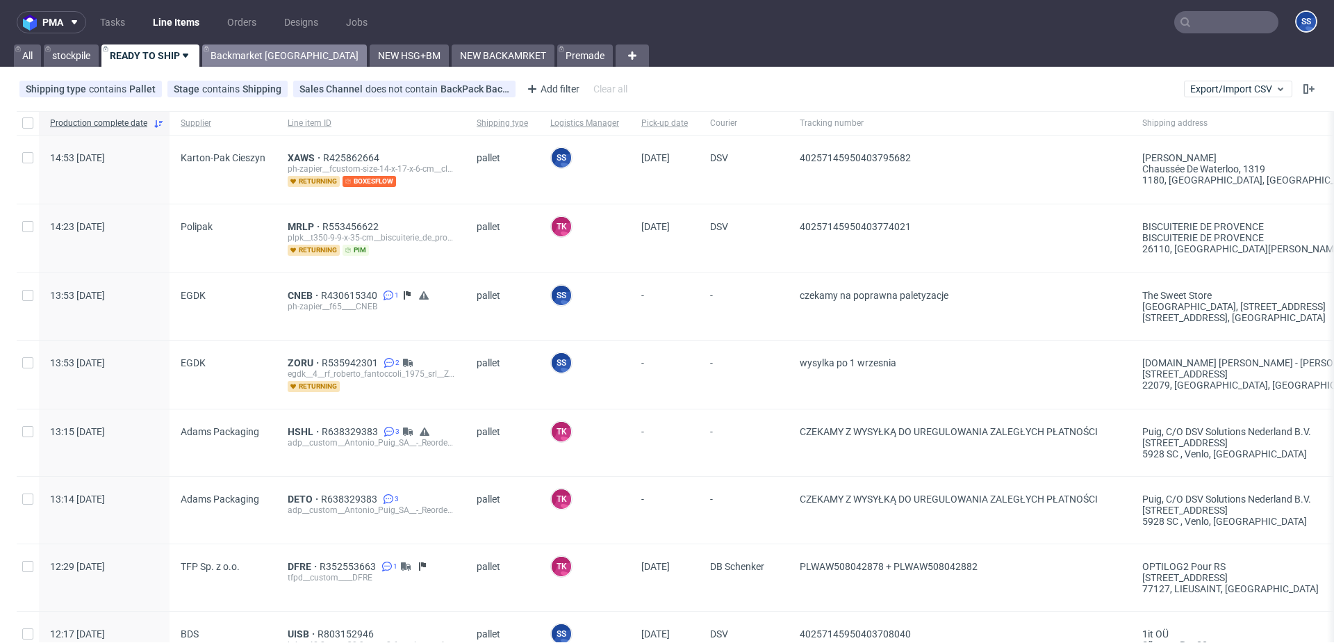
click at [224, 57] on link "Backmarket [GEOGRAPHIC_DATA]" at bounding box center [284, 55] width 165 height 22
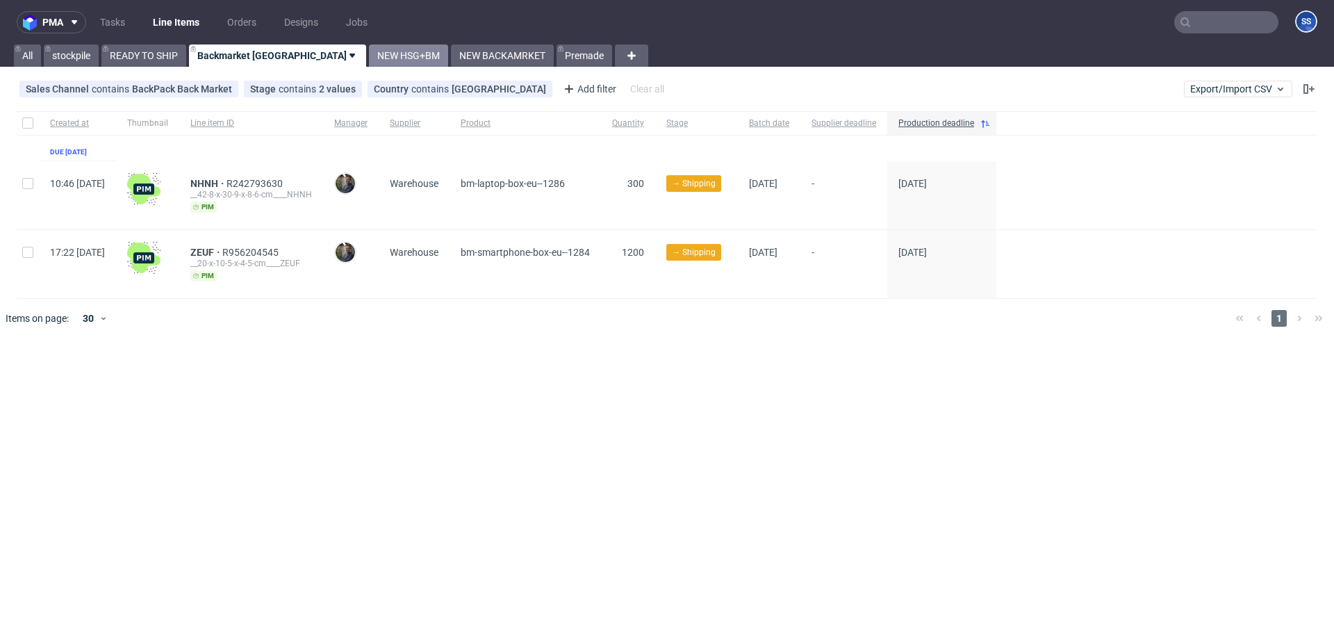
click at [369, 55] on link "NEW HSG+BM" at bounding box center [408, 55] width 79 height 22
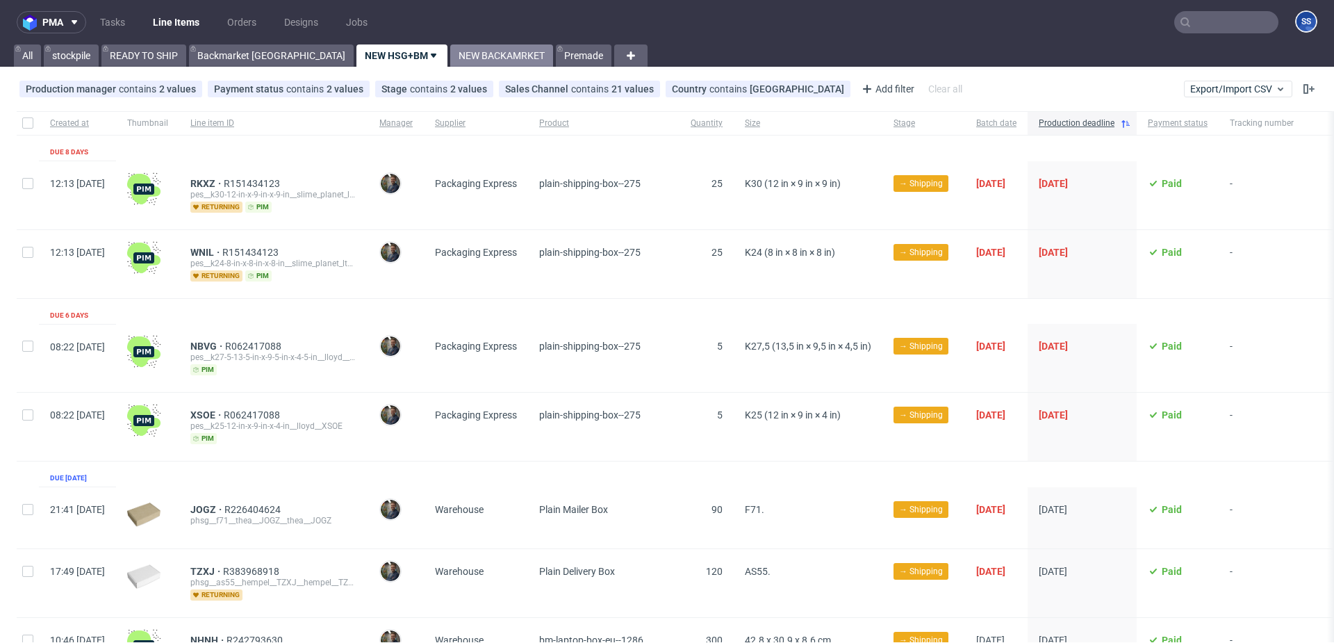
click at [450, 58] on link "NEW BACKAMRKET" at bounding box center [501, 55] width 103 height 22
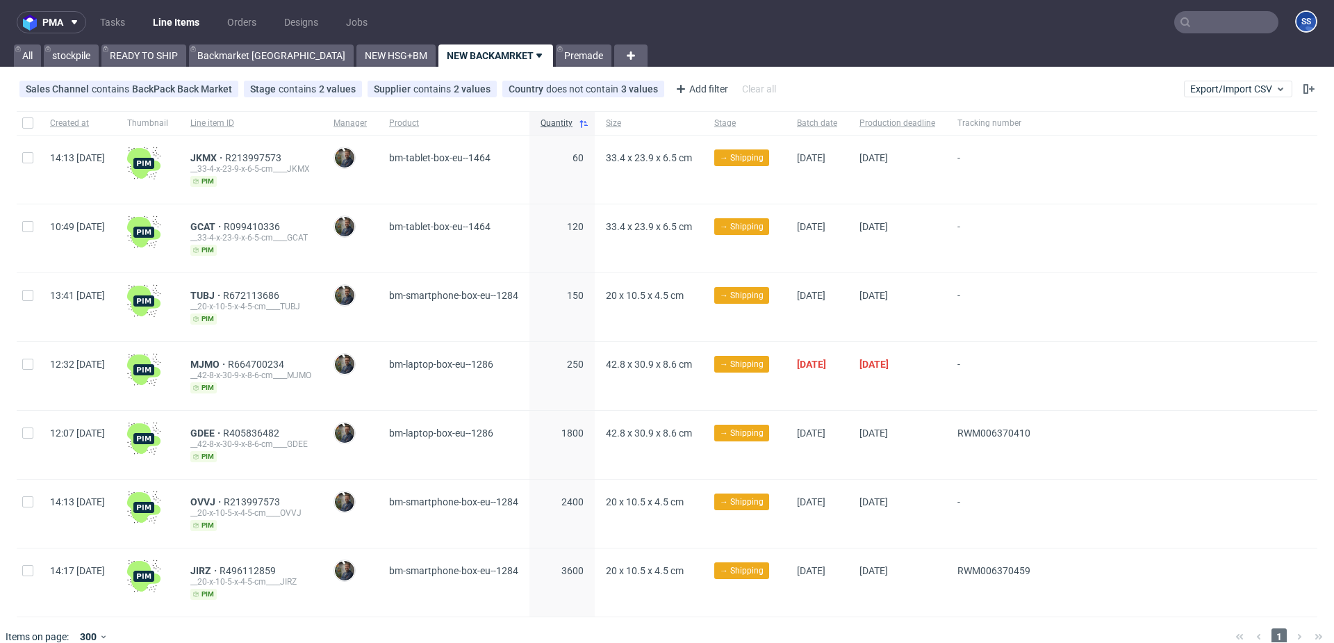
scroll to position [19, 0]
